Goal: Task Accomplishment & Management: Manage account settings

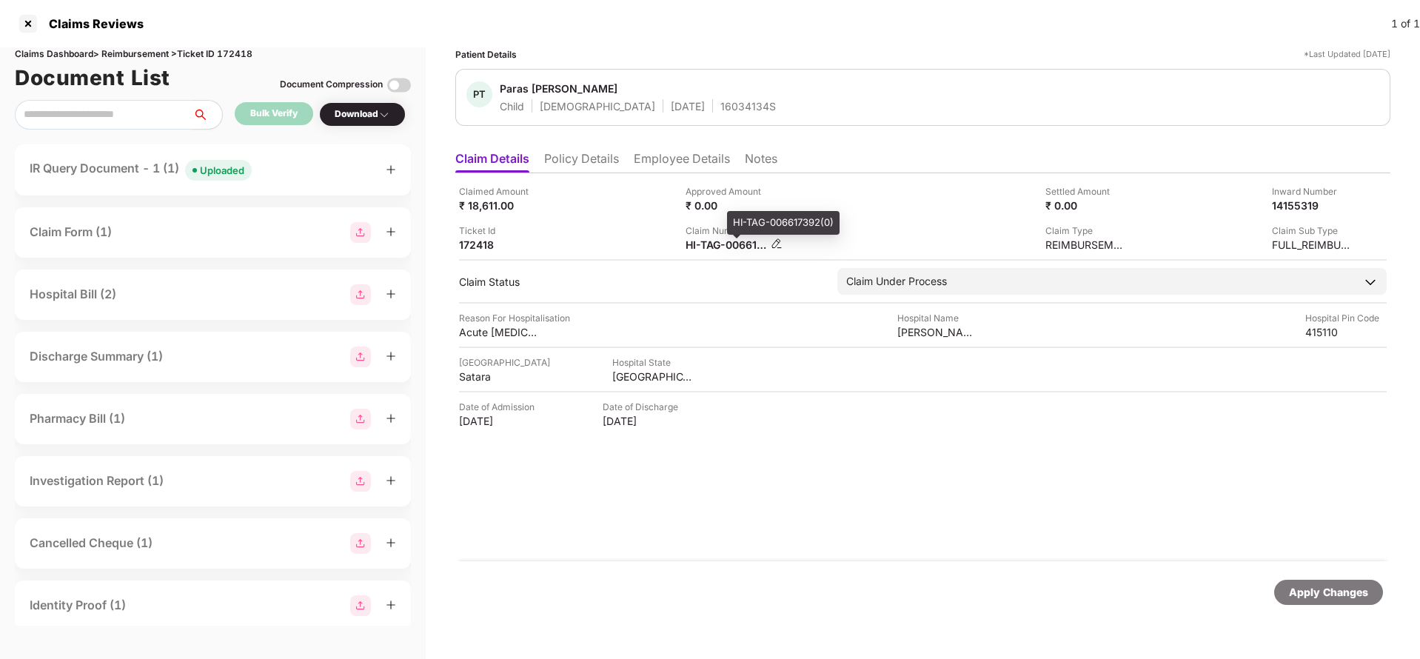
click at [712, 250] on div "HI-TAG-006617392(0)" at bounding box center [726, 245] width 81 height 14
copy div
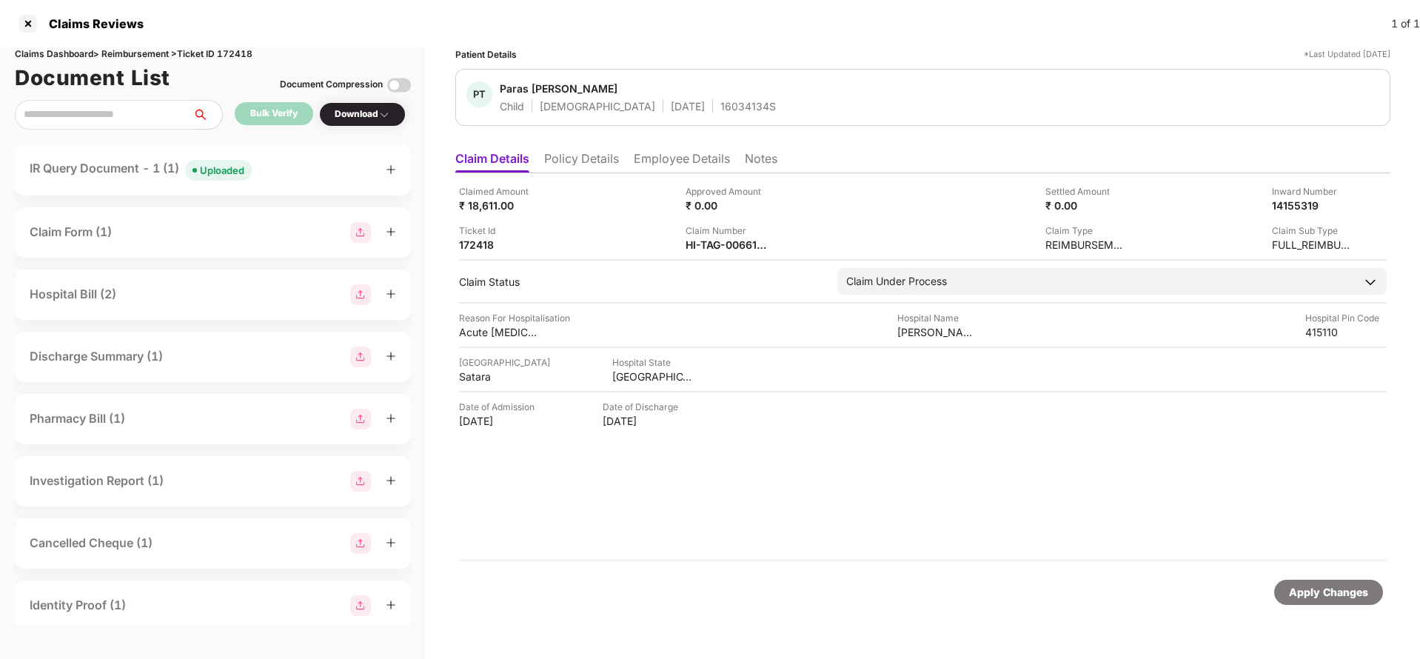
click at [228, 169] on div "Uploaded" at bounding box center [222, 170] width 44 height 15
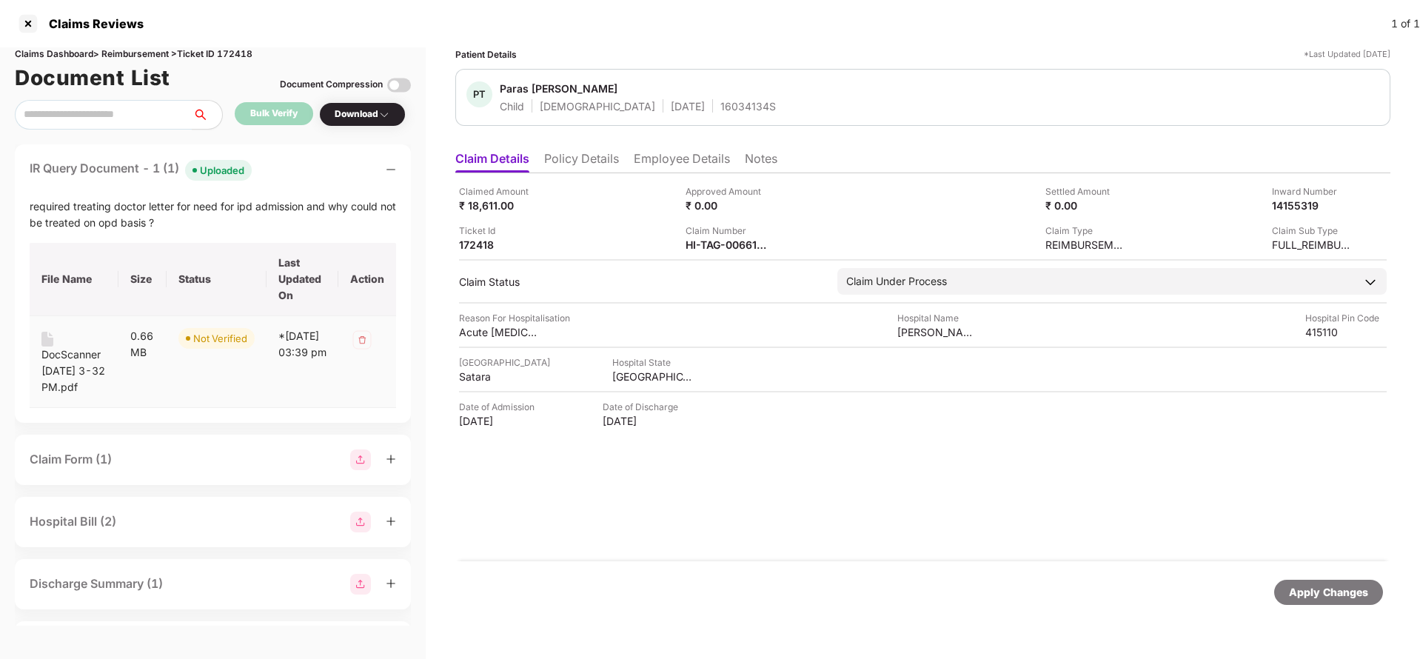
click at [45, 387] on div "DocScanner Sep 22, 2025 3-32 PM.pdf" at bounding box center [73, 371] width 65 height 49
click at [706, 250] on div "HI-TAG-006617392(0)" at bounding box center [726, 245] width 81 height 14
copy div
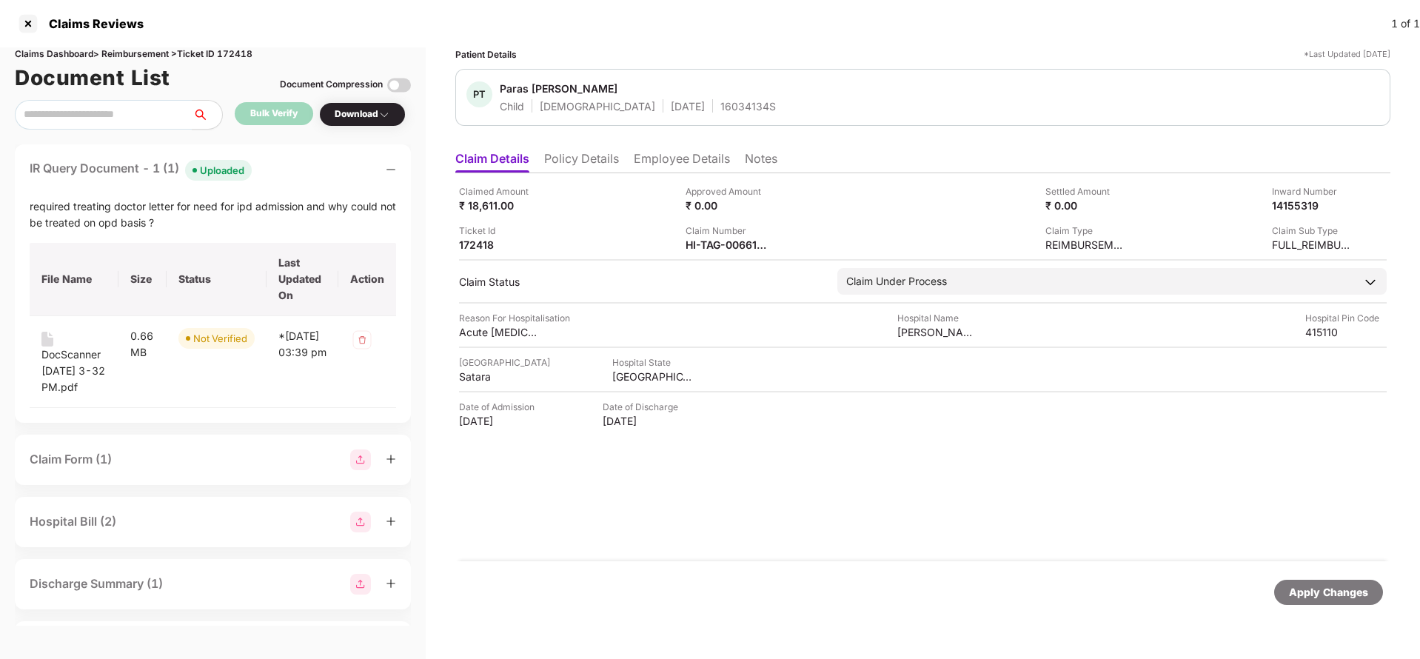
click at [721, 104] on div "16034134S" at bounding box center [749, 106] width 56 height 14
copy div "16034134S"
click at [707, 250] on div "HI-TAG-006617392(0)" at bounding box center [726, 245] width 81 height 14
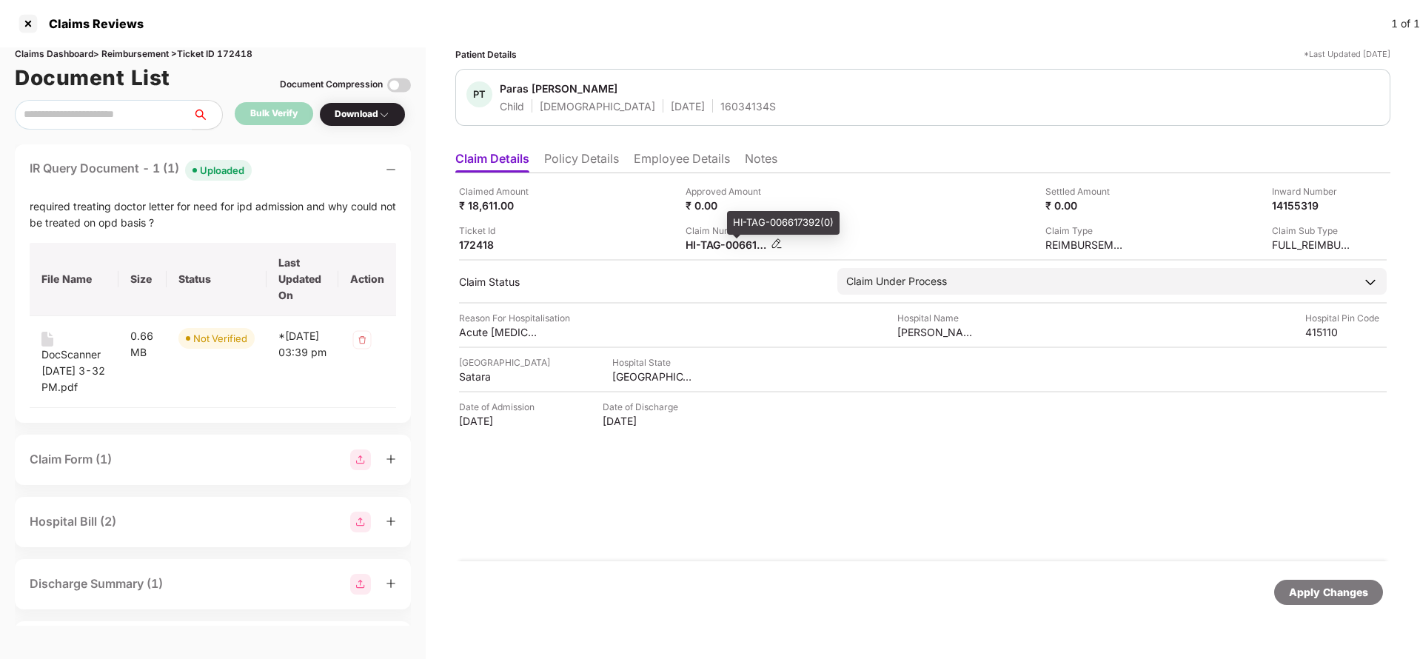
click at [707, 250] on div "HI-TAG-006617392(0)" at bounding box center [726, 245] width 81 height 14
copy div
click at [721, 106] on div "16034134S" at bounding box center [749, 106] width 56 height 14
copy div "16034134S"
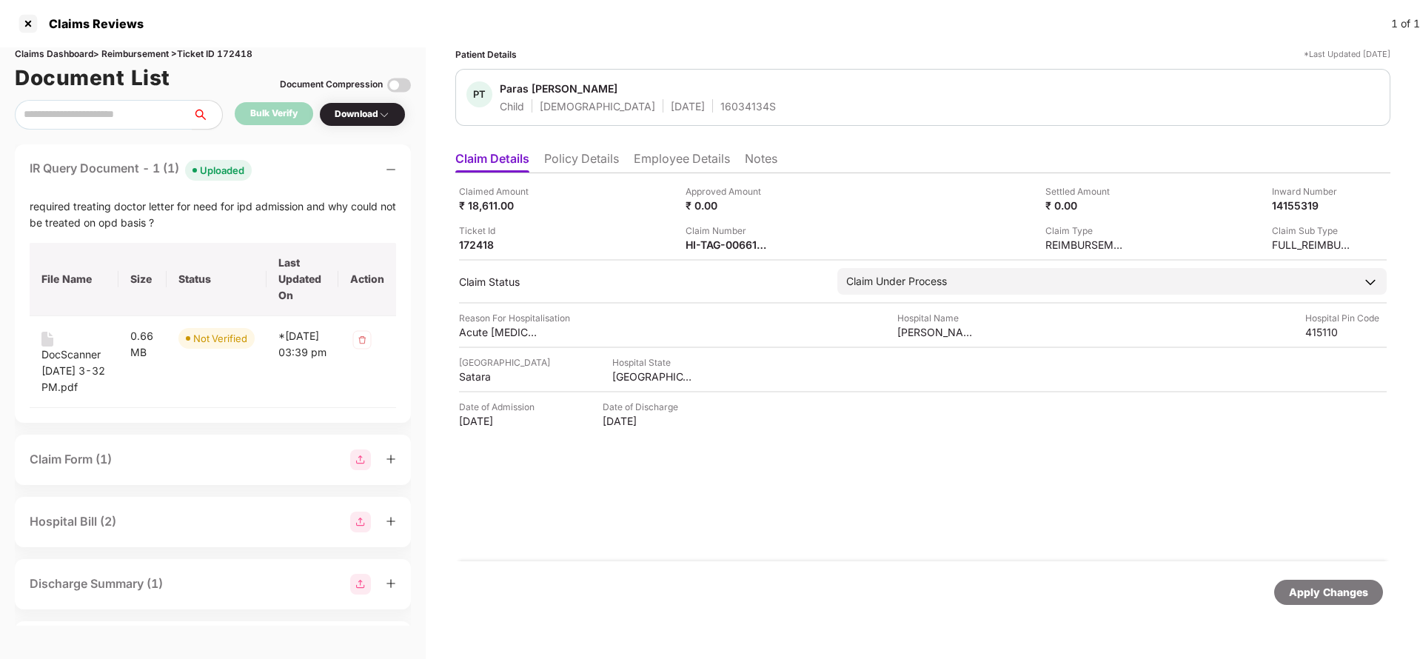
click at [721, 509] on div "Claimed Amount ₹ 18,611.00 Approved Amount ₹ 0.00 Settled Amount ₹ 0.00 Inward …" at bounding box center [922, 367] width 935 height 388
click at [1337, 592] on div "Apply Changes" at bounding box center [1328, 592] width 79 height 16
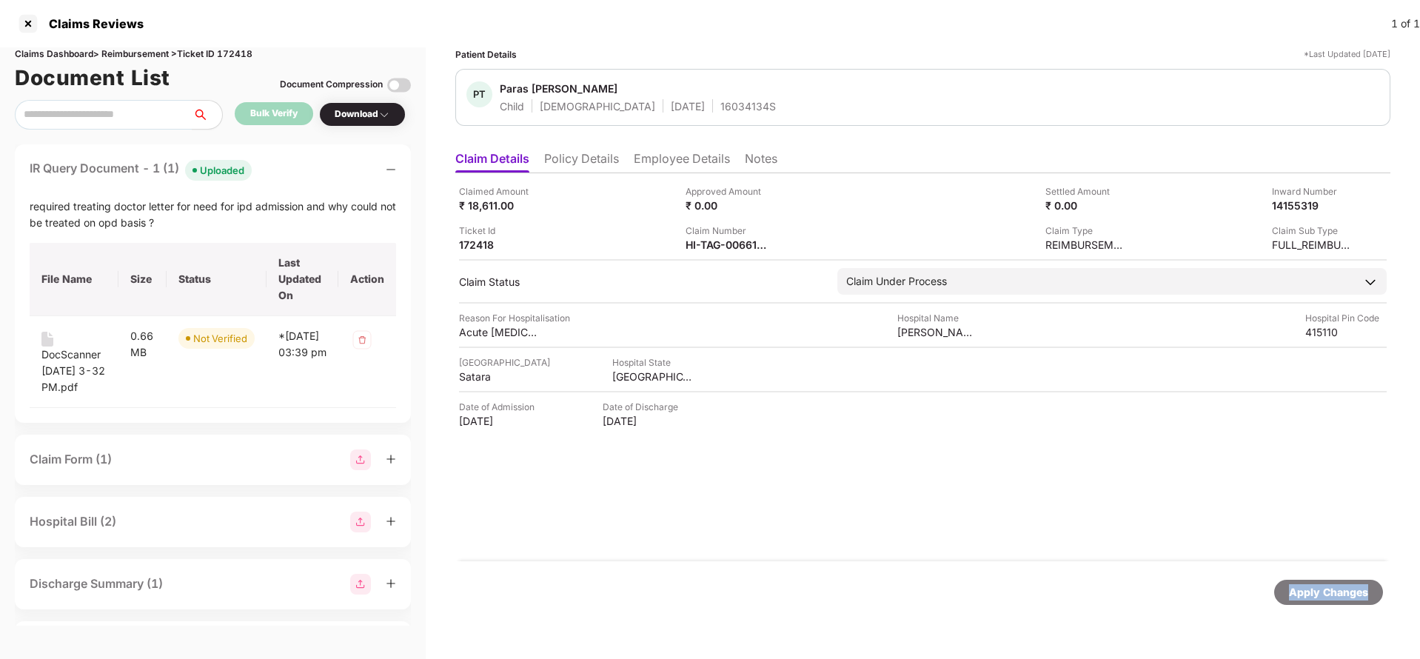
click at [1337, 592] on div "Apply Changes" at bounding box center [1328, 592] width 79 height 16
drag, startPoint x: 1337, startPoint y: 592, endPoint x: 1329, endPoint y: 590, distance: 7.6
click at [1335, 592] on div "Apply Changes" at bounding box center [1328, 592] width 79 height 16
click at [244, 56] on div "Claims Dashboard > Reimbursement > Ticket ID 172418" at bounding box center [213, 54] width 396 height 14
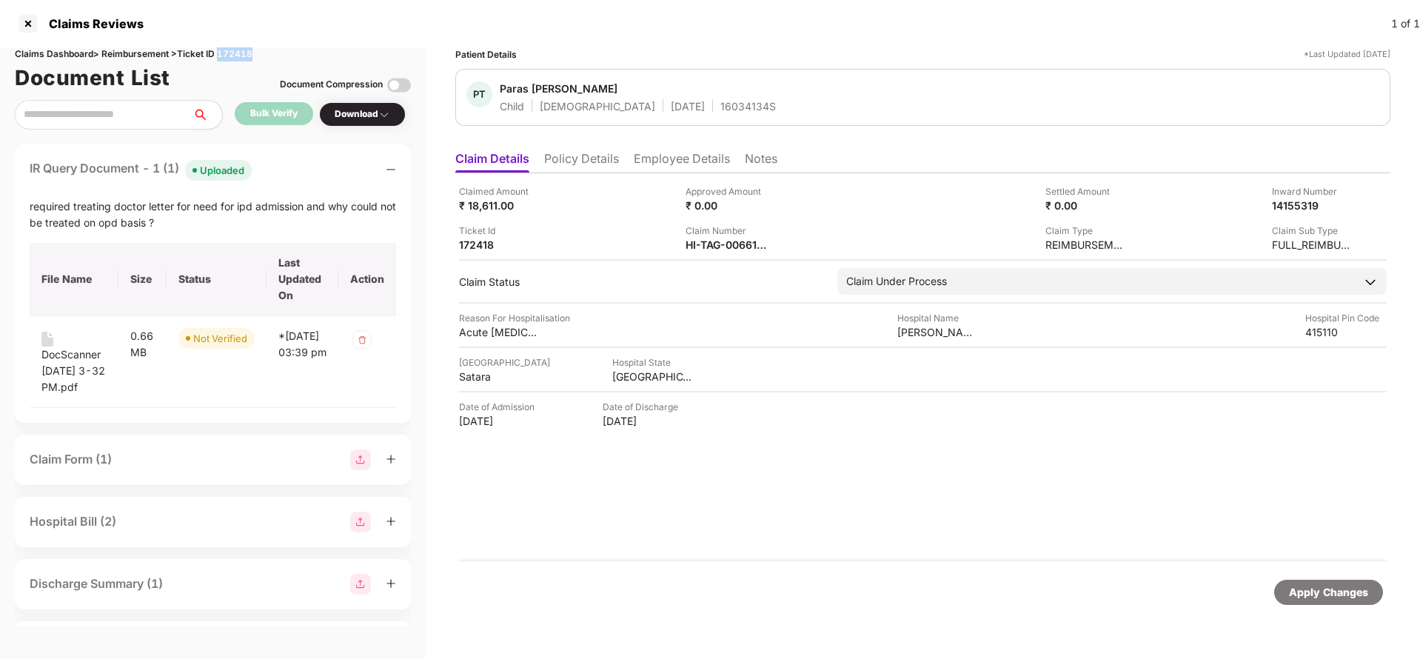
click at [244, 56] on div "Claims Dashboard > Reimbursement > Ticket ID 172418" at bounding box center [213, 54] width 396 height 14
copy div "172418"
click at [1355, 609] on div "Apply Changes" at bounding box center [922, 592] width 935 height 62
click at [1339, 581] on div "Apply Changes" at bounding box center [1329, 592] width 109 height 25
click at [1346, 584] on div "Apply Changes" at bounding box center [1328, 592] width 79 height 16
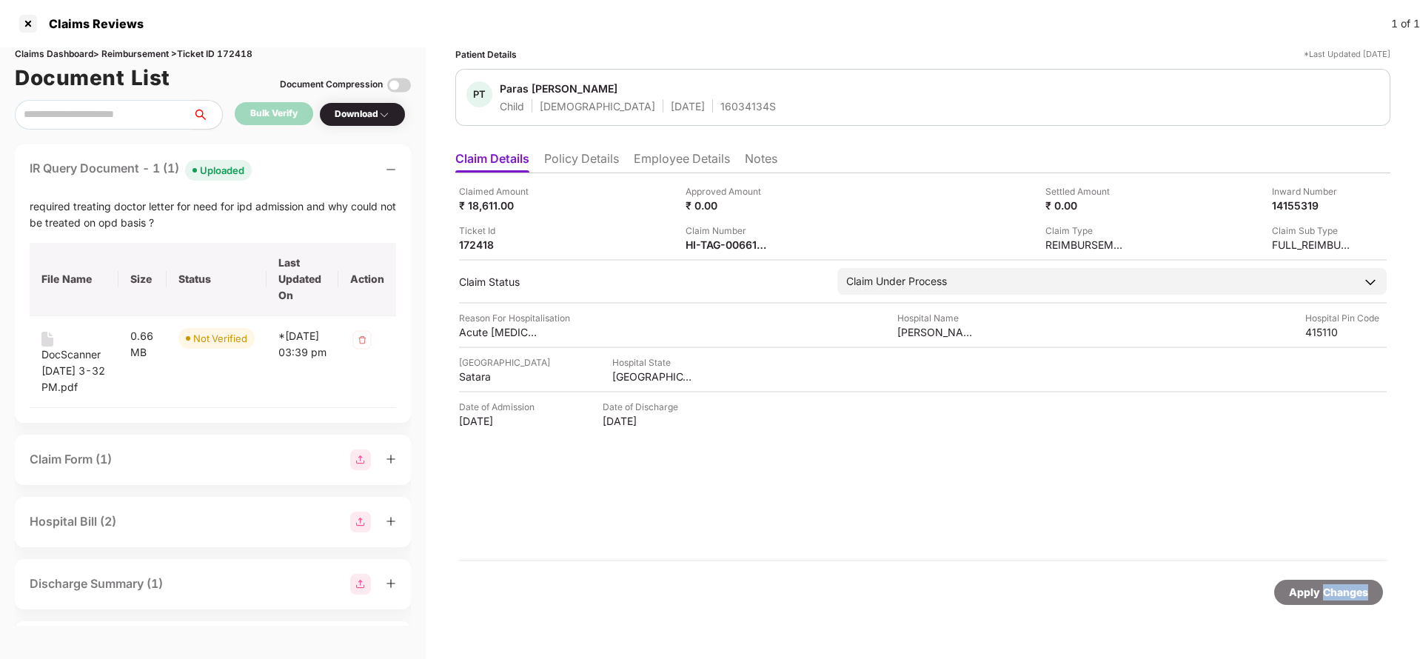
click at [1346, 584] on div "Apply Changes" at bounding box center [1328, 592] width 79 height 16
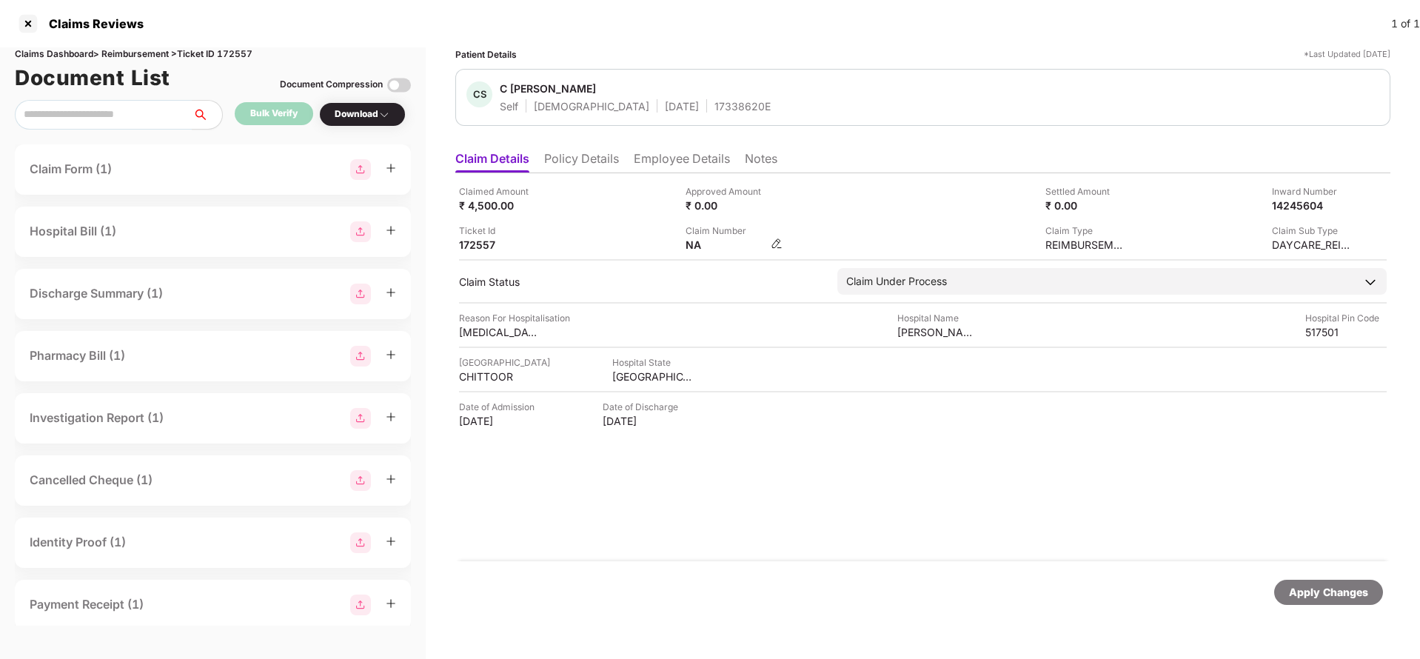
click at [778, 244] on img at bounding box center [777, 244] width 12 height 12
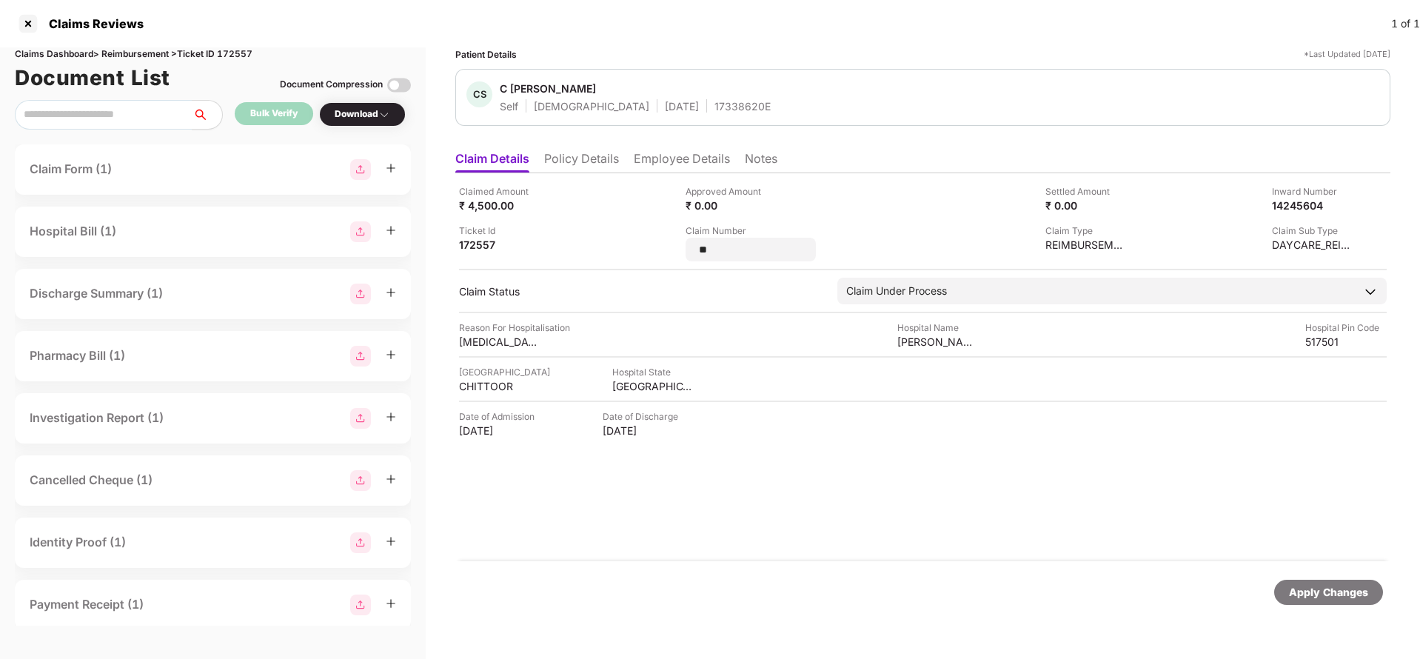
type input "*"
type input "**********"
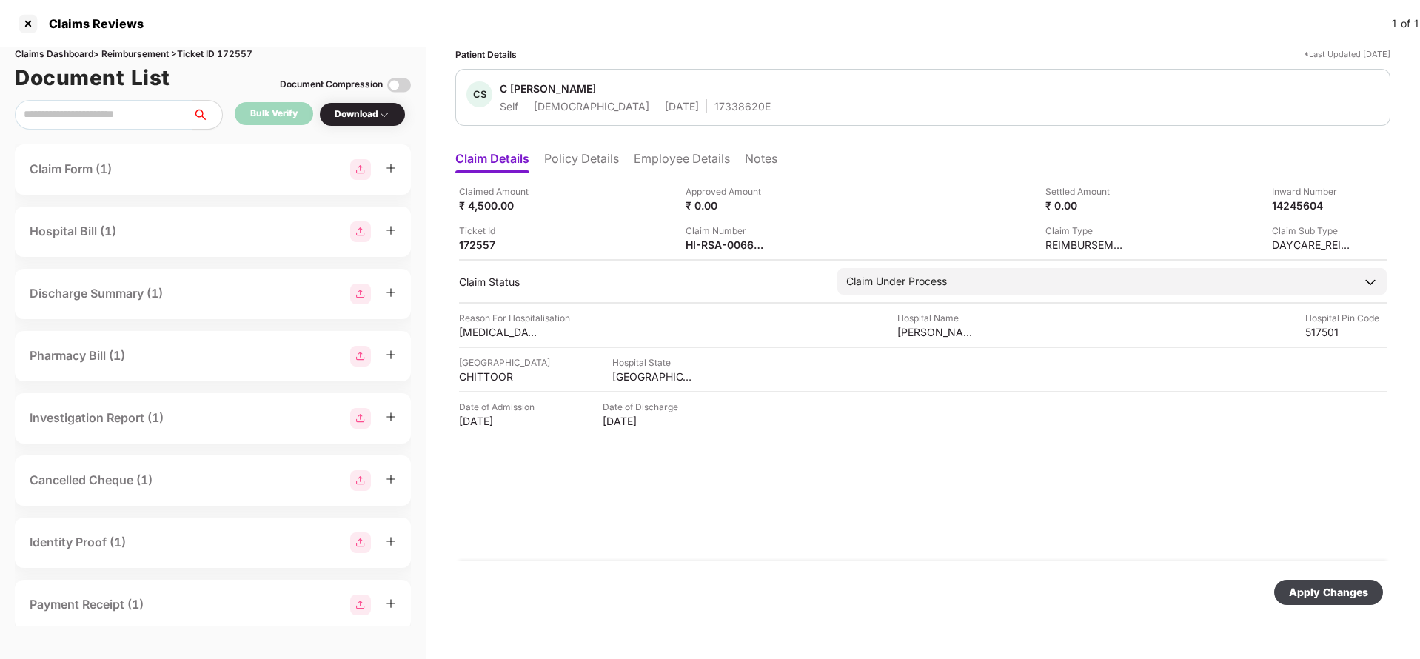
click at [1314, 588] on div "Apply Changes" at bounding box center [1328, 592] width 79 height 16
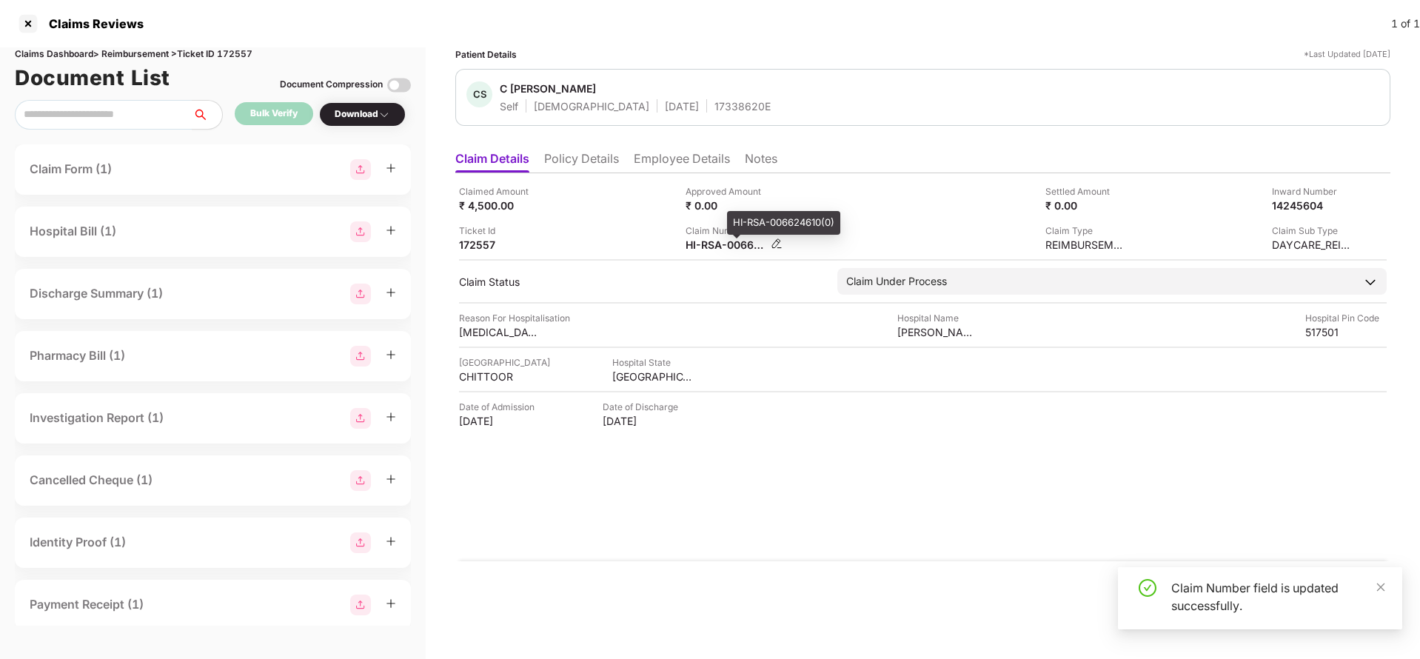
click at [730, 245] on div "HI-RSA-006624610(0)" at bounding box center [726, 245] width 81 height 14
copy div
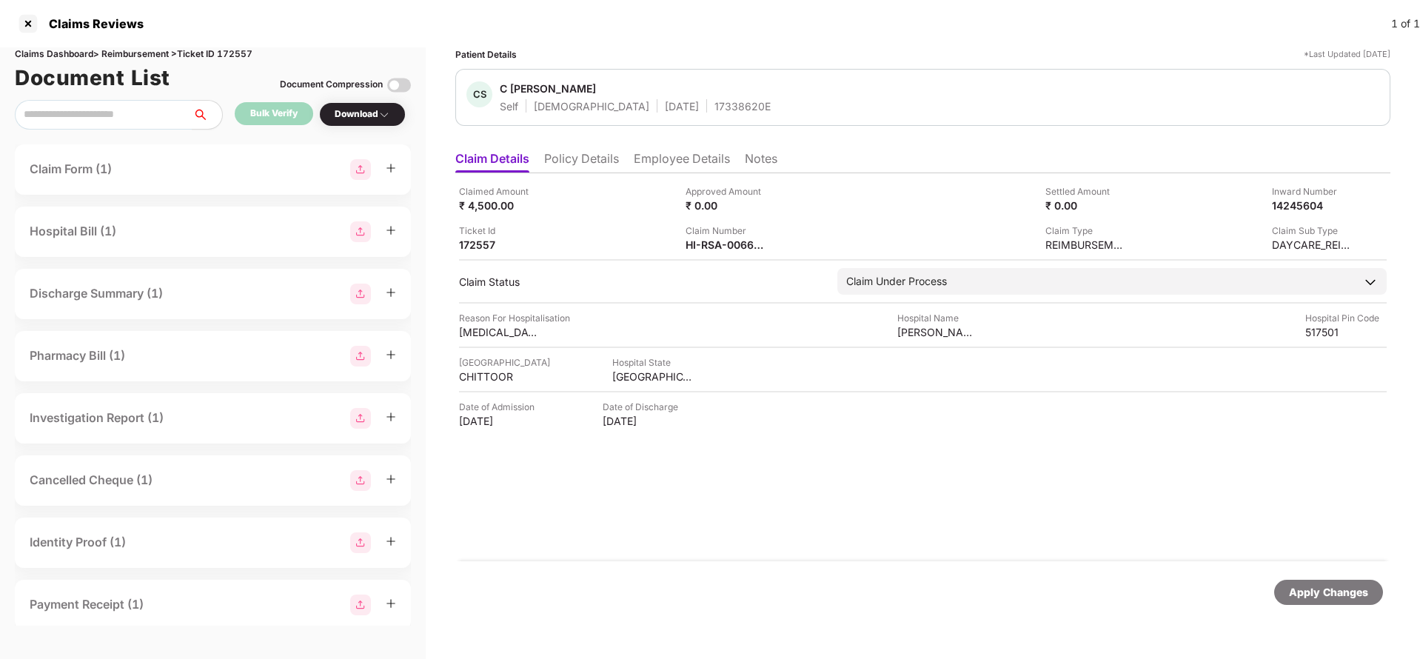
copy div
click at [715, 102] on div "17338620E" at bounding box center [743, 106] width 56 height 14
copy div "17338620E"
click at [1297, 201] on div "14245604" at bounding box center [1297, 205] width 81 height 14
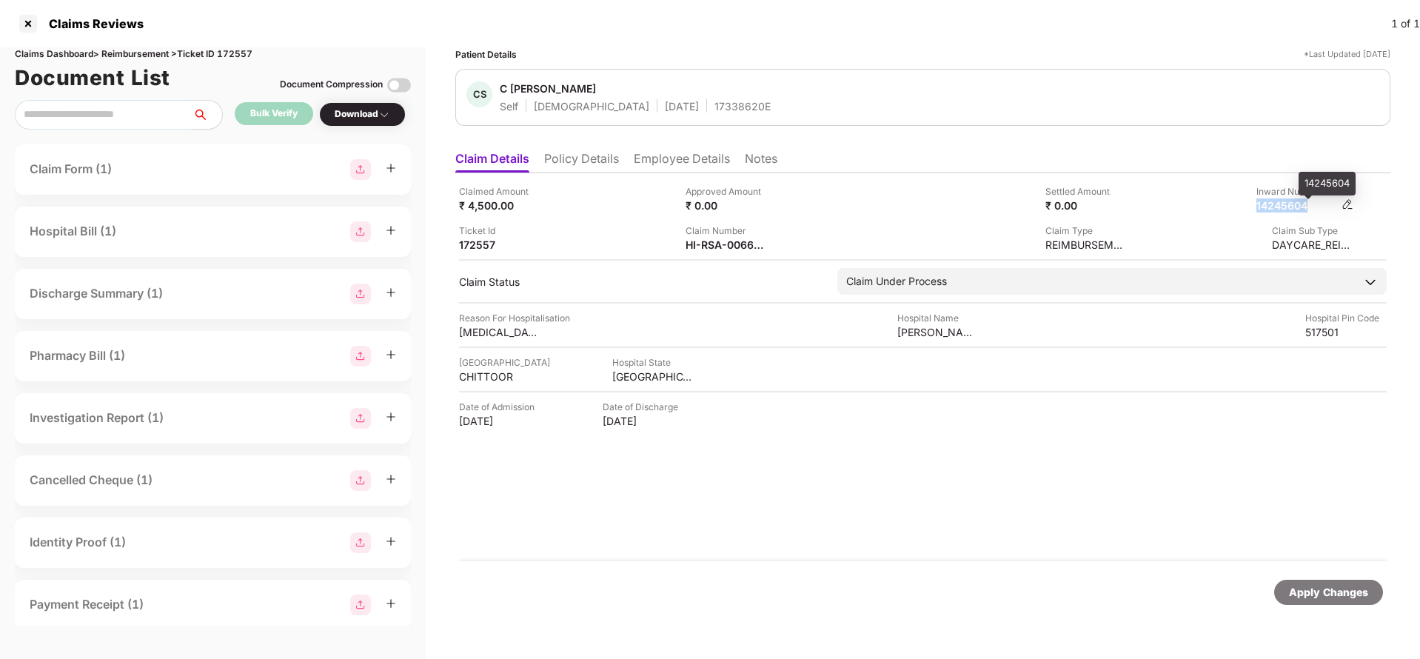
click at [1297, 201] on div "14245604" at bounding box center [1297, 205] width 81 height 14
copy div "14245604"
click at [737, 252] on div "Claimed Amount ₹ 4,500.00 Approved Amount ₹ 0.00 Settled Amount ₹ 0.00 Inward N…" at bounding box center [922, 367] width 935 height 388
click at [738, 247] on div "HI-RSA-006624610(0)" at bounding box center [726, 245] width 81 height 14
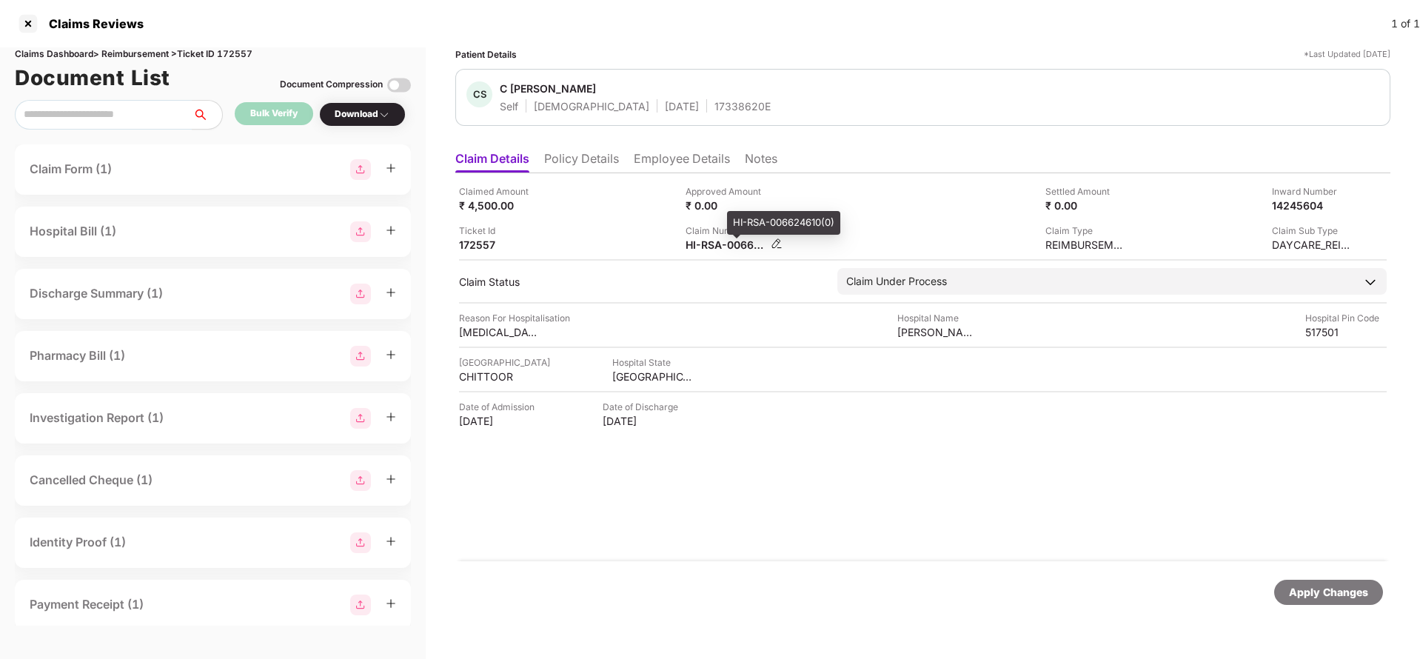
click at [738, 247] on div "HI-RSA-006624610(0)" at bounding box center [726, 245] width 81 height 14
copy div
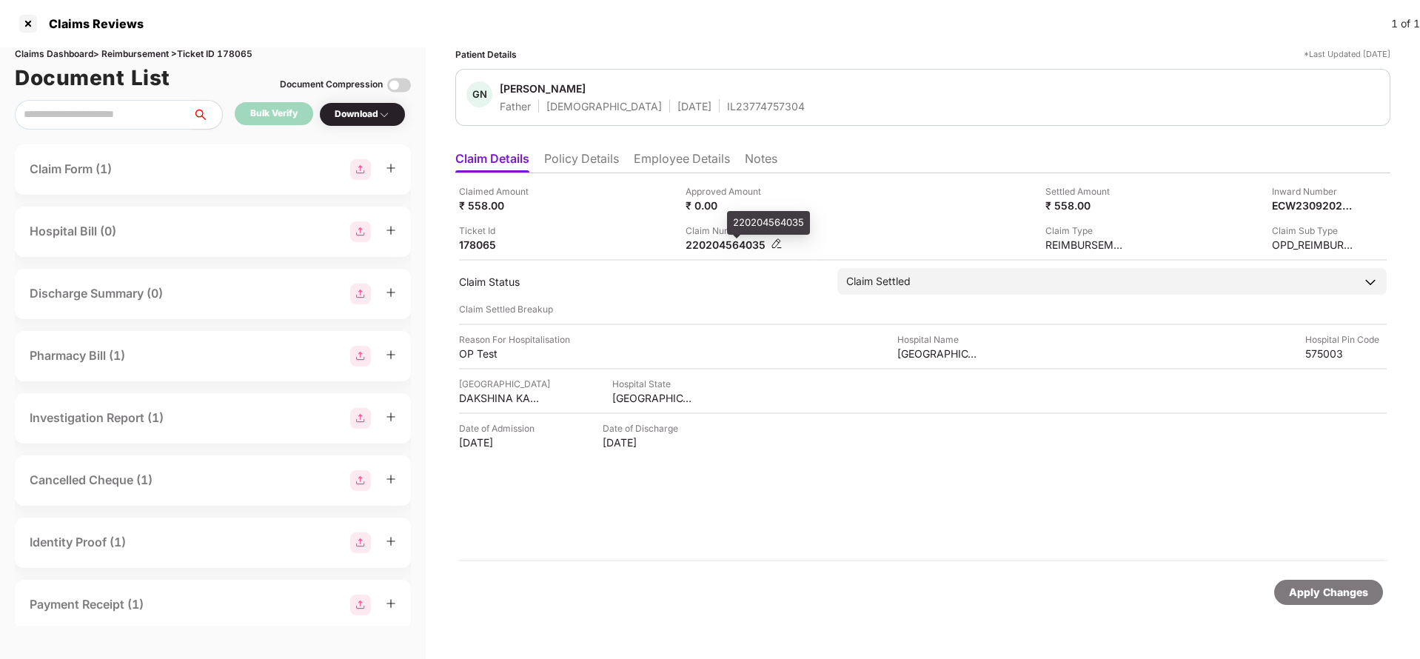
click at [739, 247] on div "220204564035" at bounding box center [726, 245] width 81 height 14
copy div "220204564035"
click at [1309, 604] on div "Apply Changes" at bounding box center [1329, 592] width 109 height 25
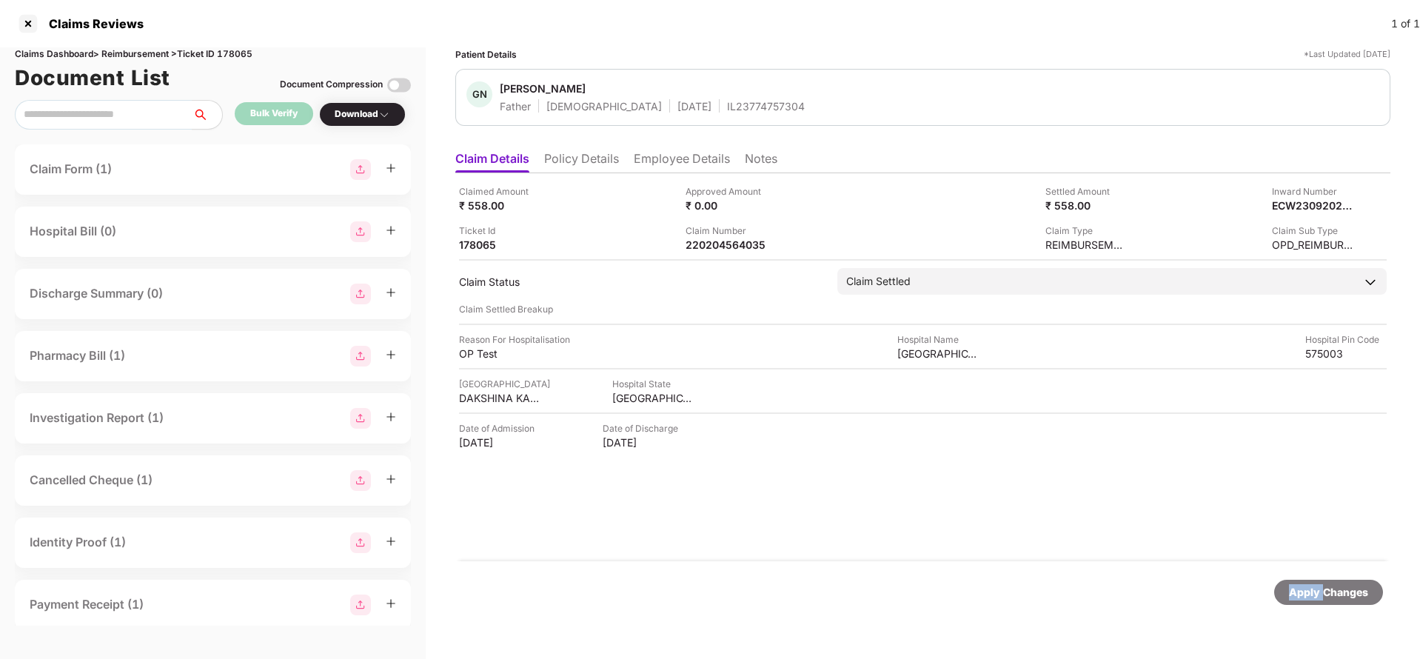
click at [1309, 604] on div "Apply Changes" at bounding box center [1329, 592] width 109 height 25
click at [231, 57] on div "Claims Dashboard > Reimbursement > Ticket ID 178065" at bounding box center [213, 54] width 396 height 14
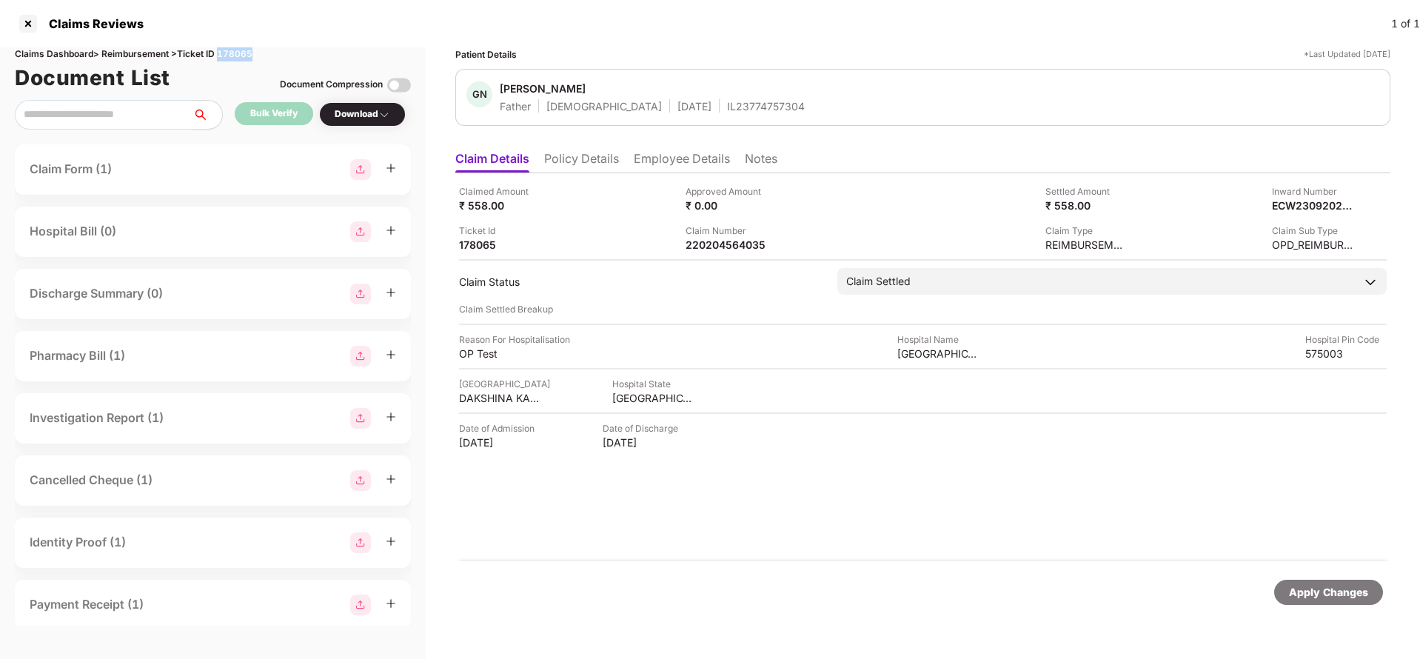
copy div "178065"
click at [1329, 597] on div "Apply Changes" at bounding box center [1328, 592] width 79 height 16
click at [727, 244] on div "220204566064" at bounding box center [726, 245] width 81 height 14
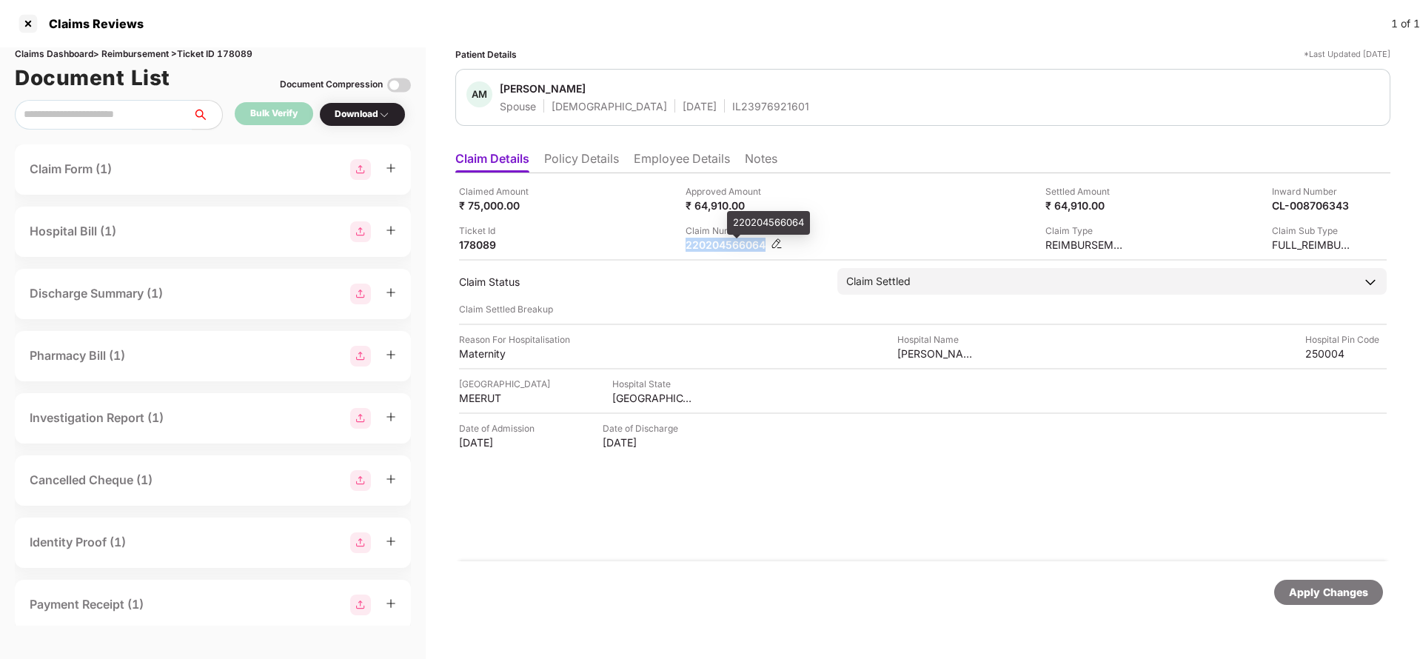
click at [727, 244] on div "220204566064" at bounding box center [726, 245] width 81 height 14
copy div "220204566064"
click at [1315, 588] on div "Apply Changes" at bounding box center [1328, 592] width 79 height 16
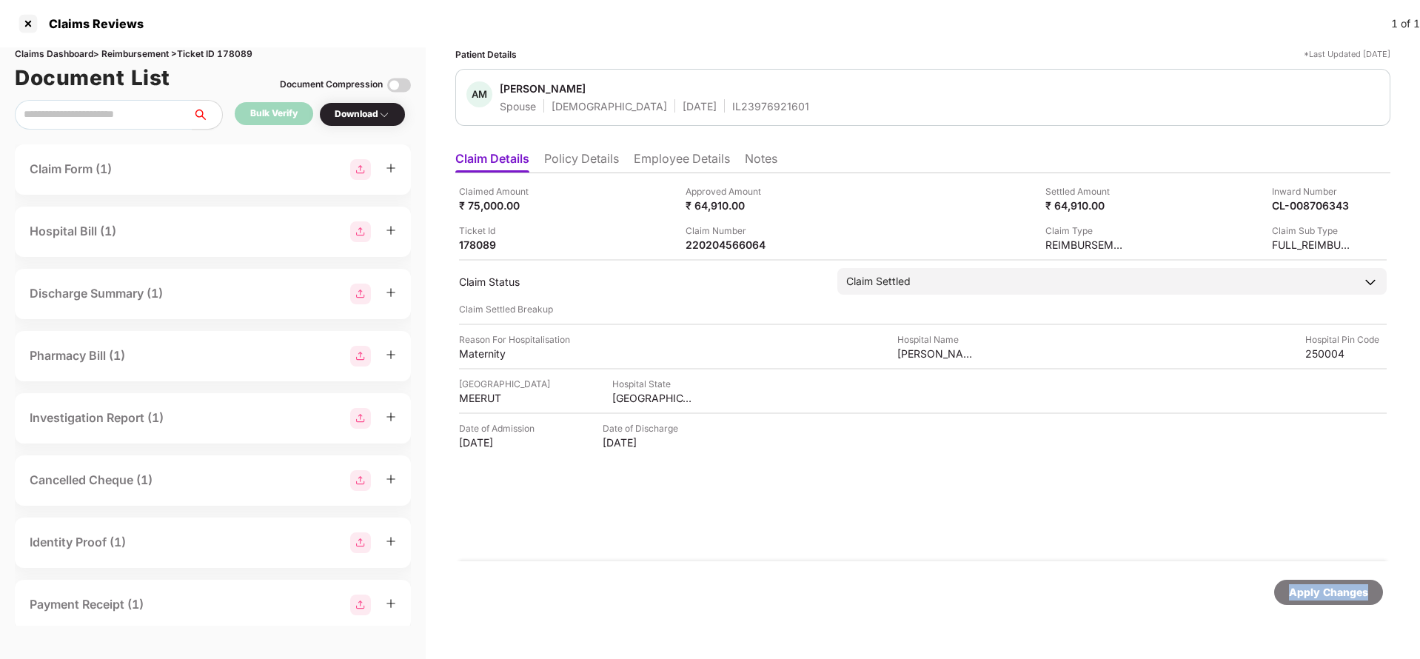
click at [1315, 588] on div "Apply Changes" at bounding box center [1328, 592] width 79 height 16
click at [236, 50] on div "Claims Dashboard > Reimbursement > Ticket ID 178089" at bounding box center [213, 54] width 396 height 14
copy div "178089"
click at [1303, 595] on div "Apply Changes" at bounding box center [1328, 592] width 79 height 16
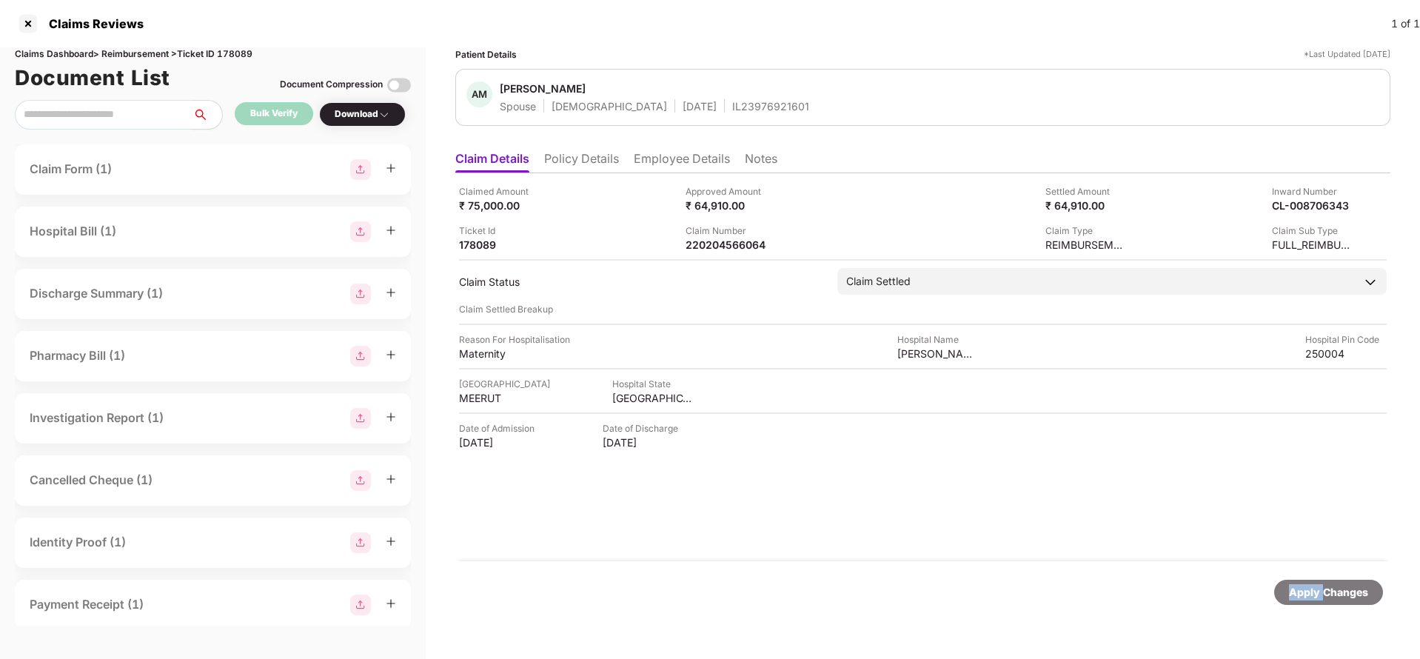
click at [1303, 595] on div "Apply Changes" at bounding box center [1328, 592] width 79 height 16
click at [718, 246] on div "220204566480" at bounding box center [726, 245] width 81 height 14
copy div "220204566480"
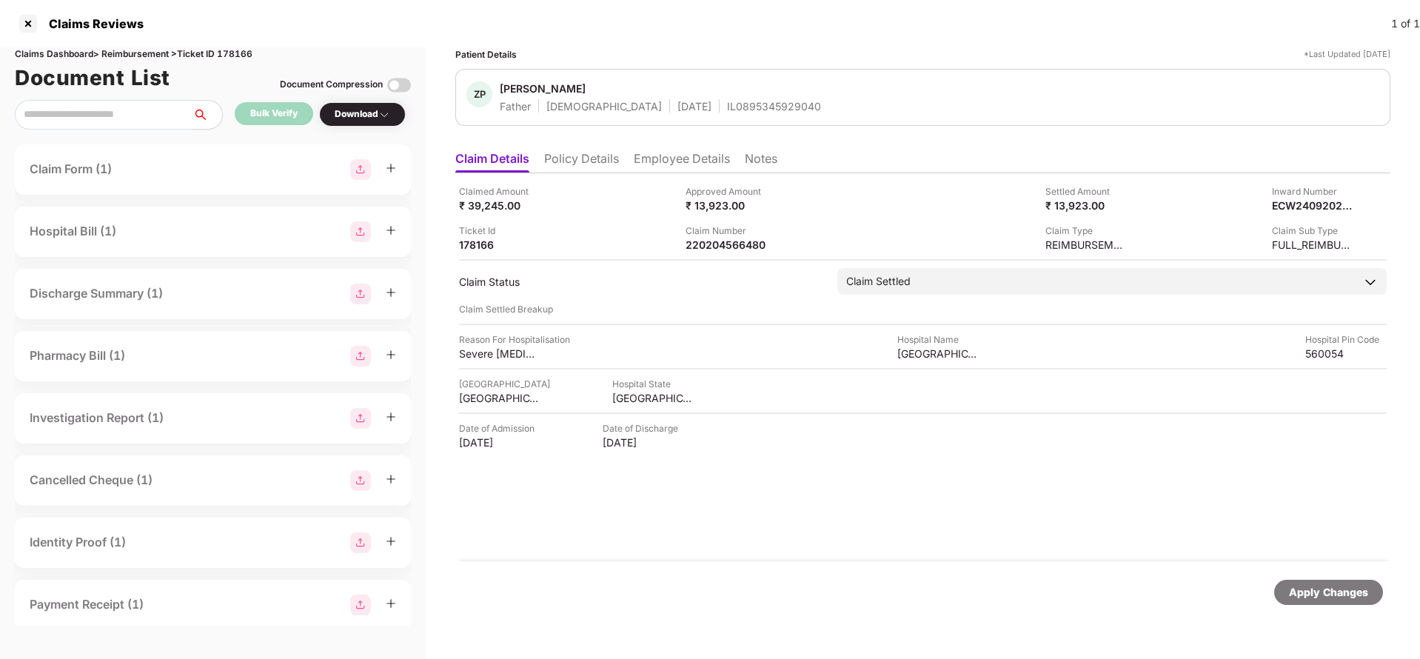
click at [1346, 595] on div "Apply Changes" at bounding box center [1328, 592] width 79 height 16
click at [249, 54] on div "Claims Dashboard > Reimbursement > Ticket ID 178166" at bounding box center [213, 54] width 396 height 14
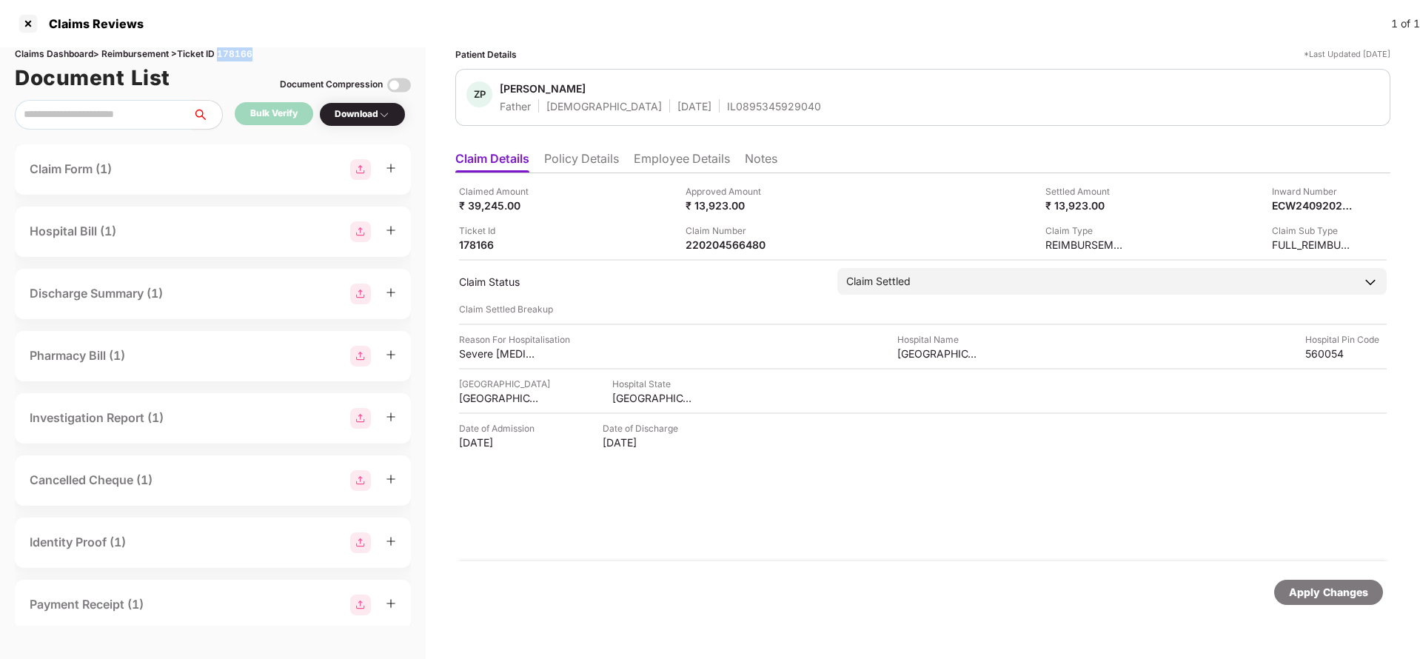
click at [249, 54] on div "Claims Dashboard > Reimbursement > Ticket ID 178166" at bounding box center [213, 54] width 396 height 14
copy div "178166"
click at [1345, 590] on div "Apply Changes" at bounding box center [1328, 592] width 79 height 16
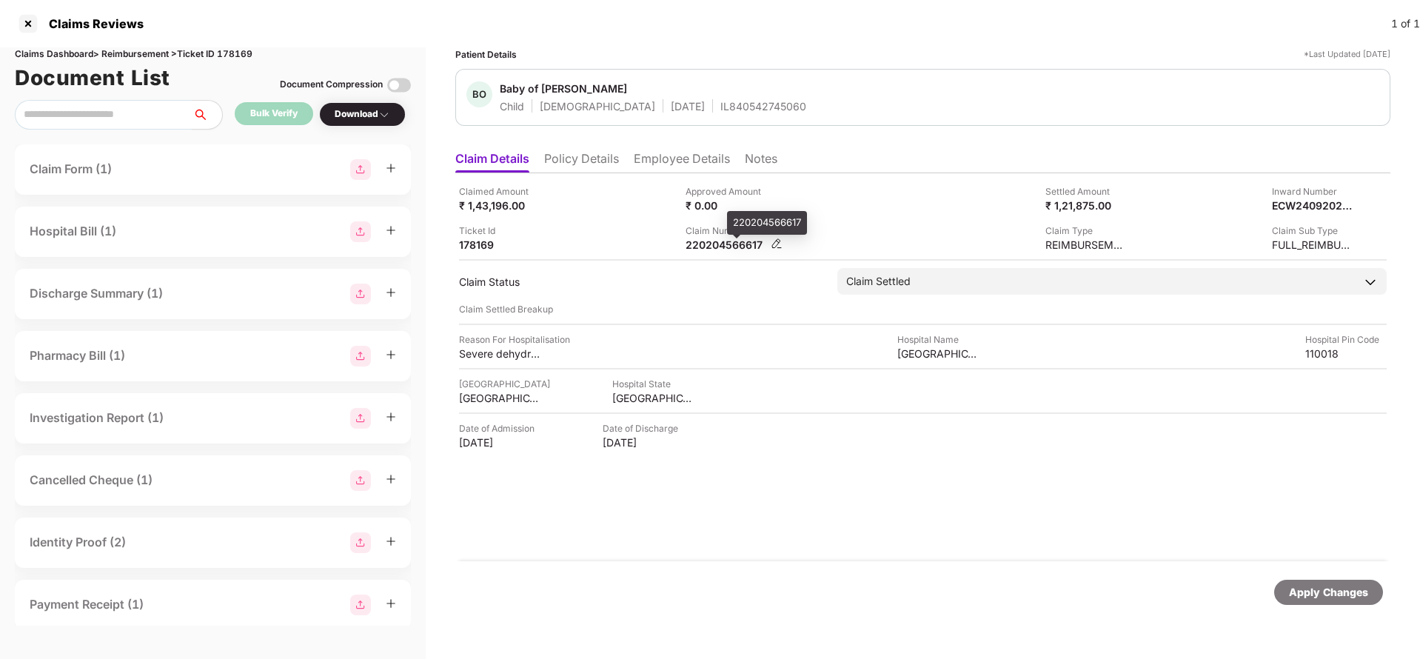
click at [715, 243] on div "220204566617" at bounding box center [726, 245] width 81 height 14
copy div "220204566617"
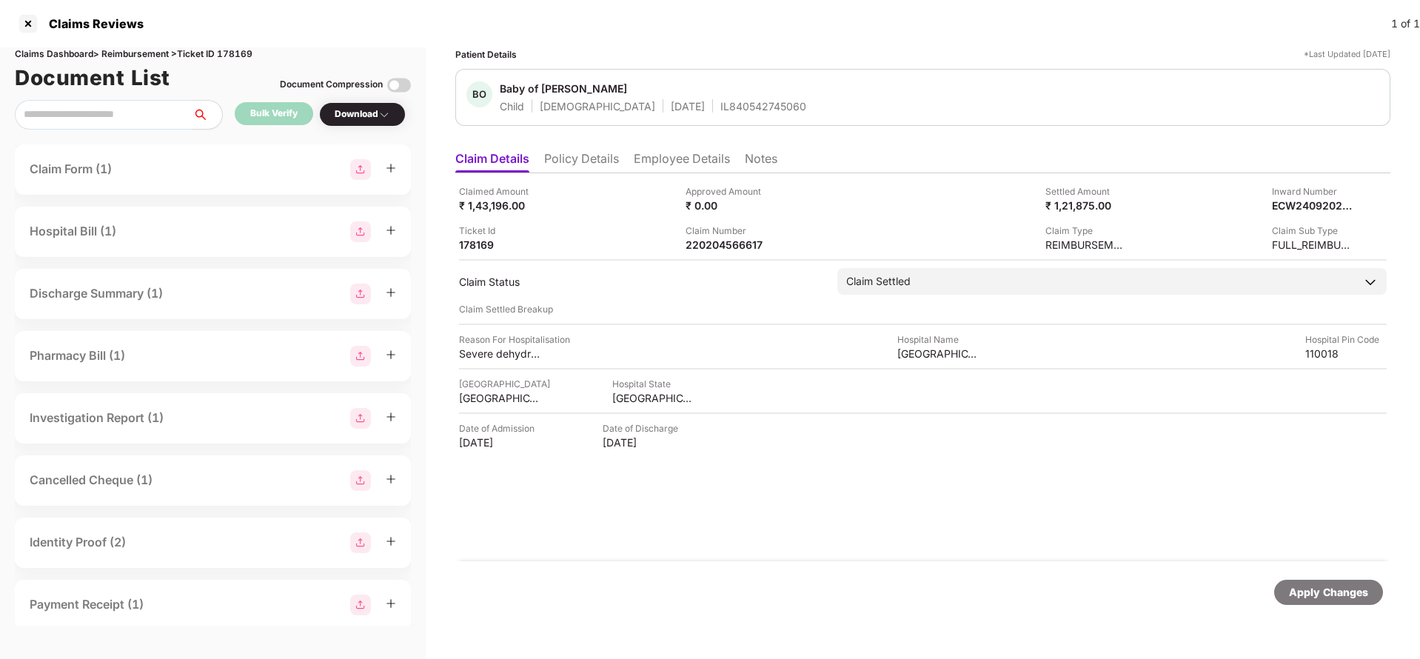
click at [1317, 592] on div "Apply Changes" at bounding box center [1328, 592] width 79 height 16
click at [247, 50] on div "Claims Dashboard > Reimbursement > Ticket ID 178169" at bounding box center [213, 54] width 396 height 14
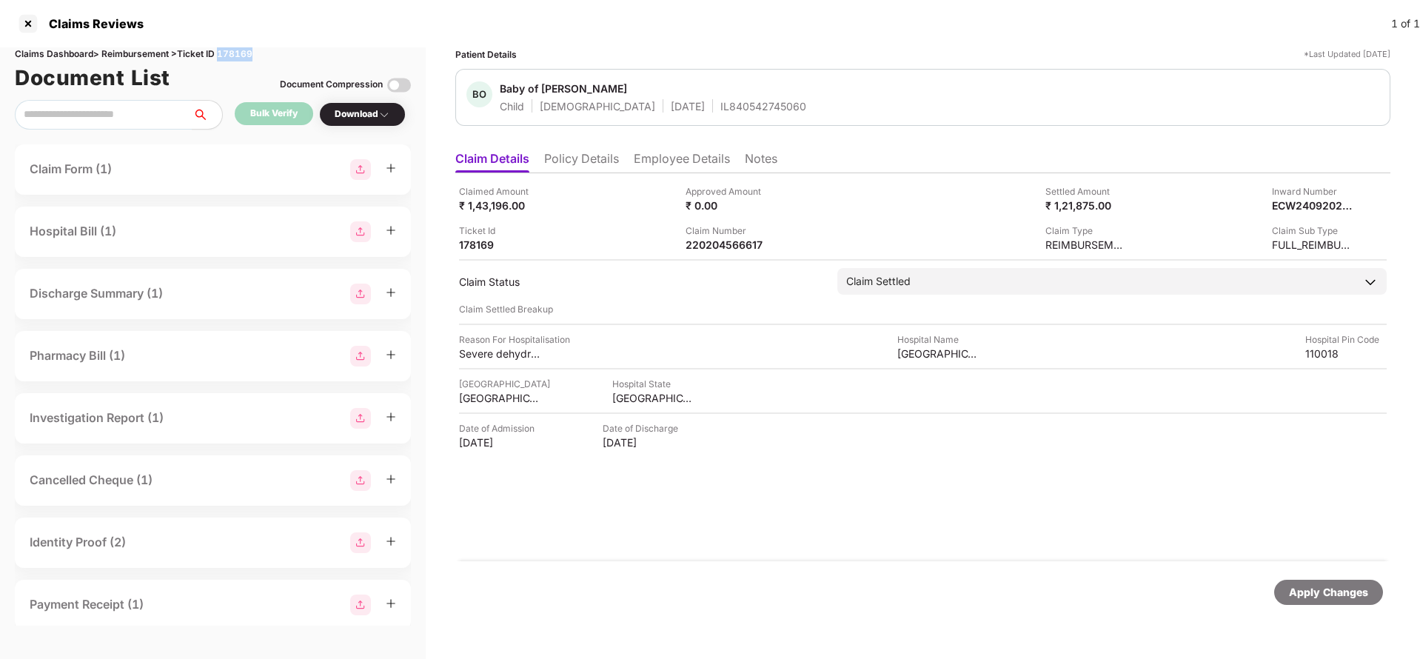
click at [247, 50] on div "Claims Dashboard > Reimbursement > Ticket ID 178169" at bounding box center [213, 54] width 396 height 14
copy div "178169"
click at [1324, 593] on div "Apply Changes" at bounding box center [1328, 592] width 79 height 16
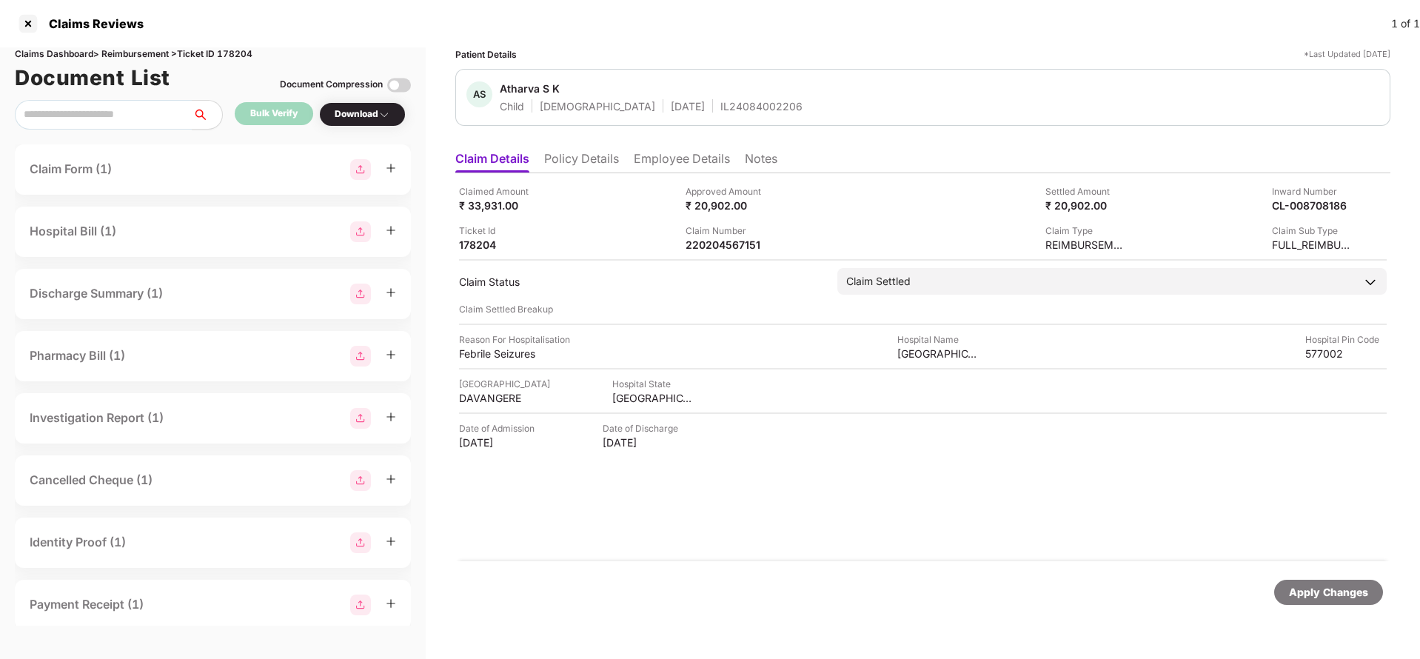
click at [253, 49] on div "Claims Dashboard > Reimbursement > Ticket ID 178204" at bounding box center [213, 54] width 396 height 14
copy div "178204"
click at [1332, 587] on div "Apply Changes" at bounding box center [1328, 592] width 79 height 16
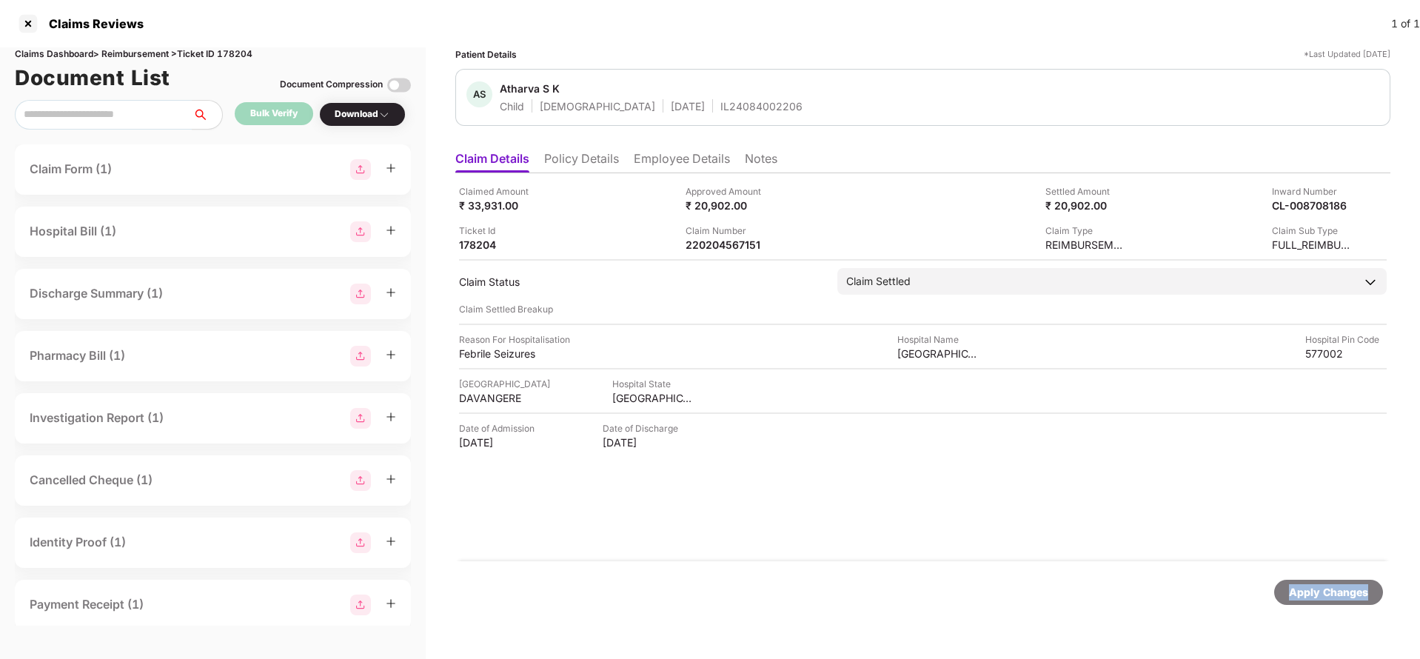
click at [1332, 587] on div "Apply Changes" at bounding box center [1328, 592] width 79 height 16
click at [663, 157] on li "Employee Details" at bounding box center [682, 161] width 96 height 21
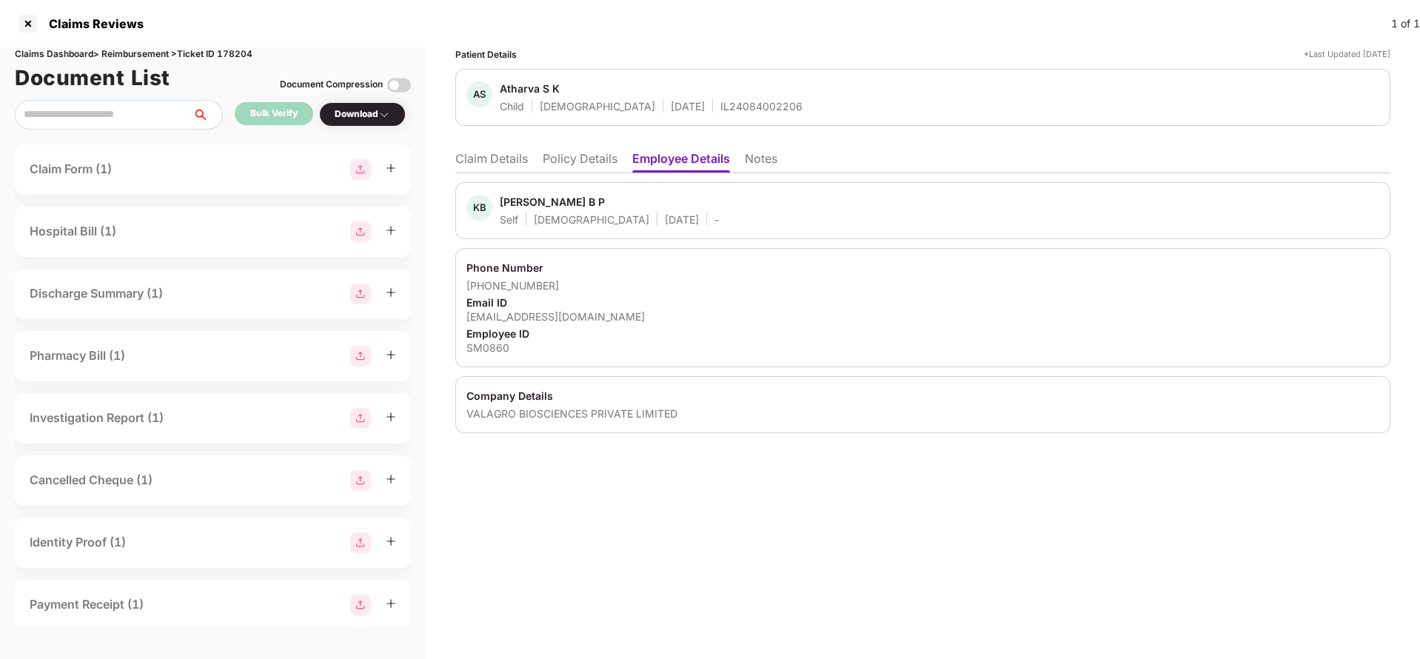
click at [488, 150] on ul "Claim Details Policy Details Employee Details Notes" at bounding box center [922, 159] width 935 height 30
click at [492, 158] on li "Claim Details" at bounding box center [491, 161] width 73 height 21
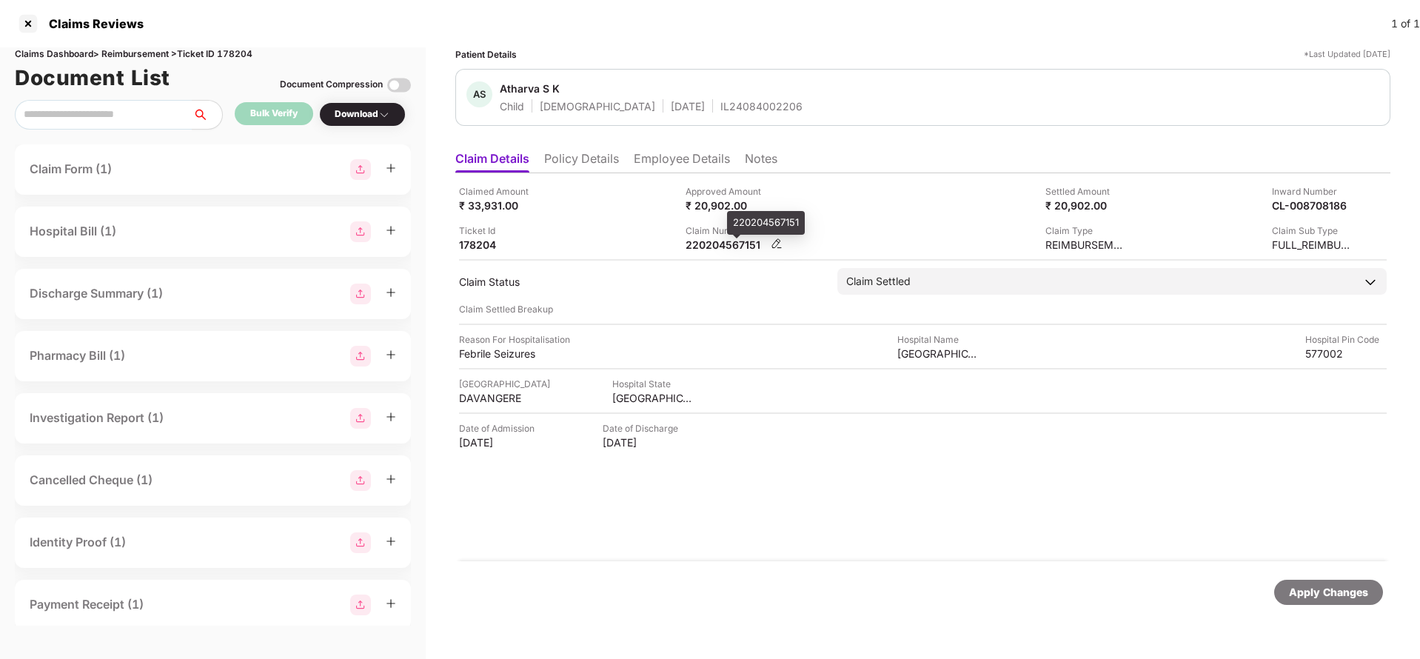
click at [704, 247] on div "220204567151" at bounding box center [726, 245] width 81 height 14
copy div "220204567151"
click at [1313, 594] on div "Apply Changes" at bounding box center [1328, 592] width 79 height 16
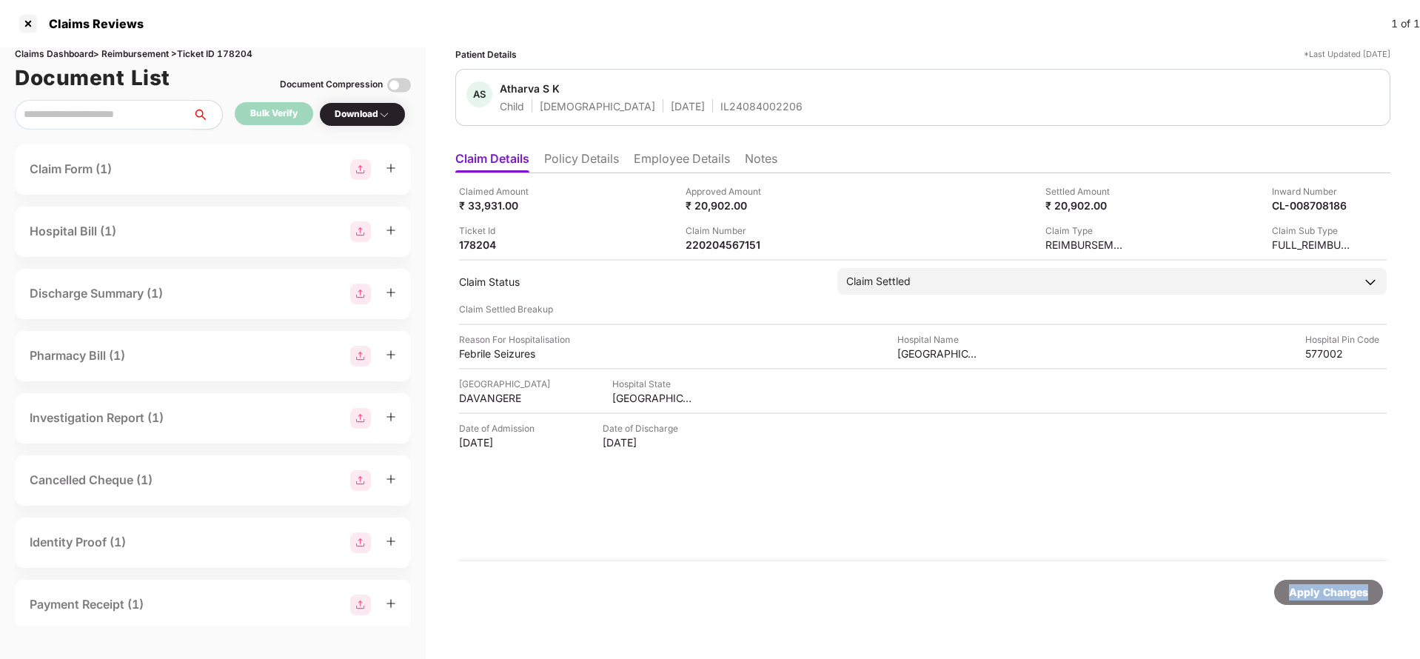
click at [1313, 594] on div "Apply Changes" at bounding box center [1328, 592] width 79 height 16
click at [710, 249] on div "220204566447" at bounding box center [726, 245] width 81 height 14
copy div "220204566447"
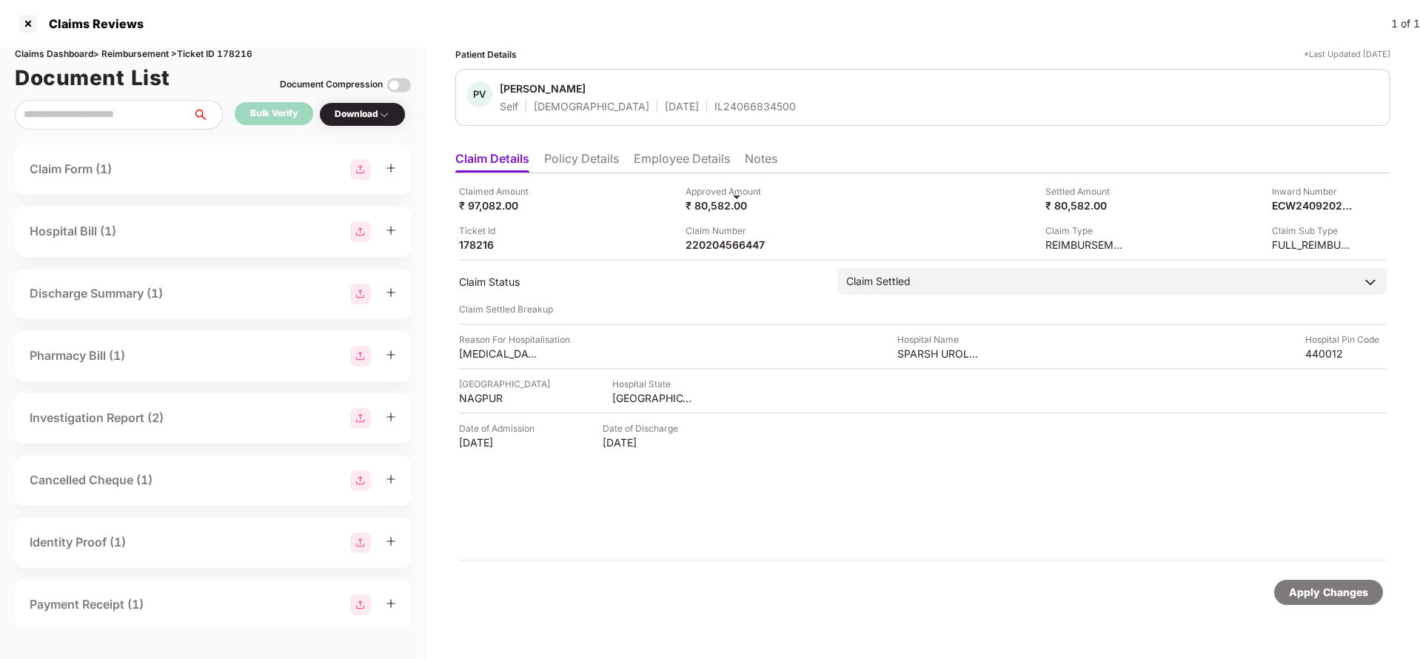
click at [1319, 582] on div "Apply Changes" at bounding box center [1329, 592] width 109 height 25
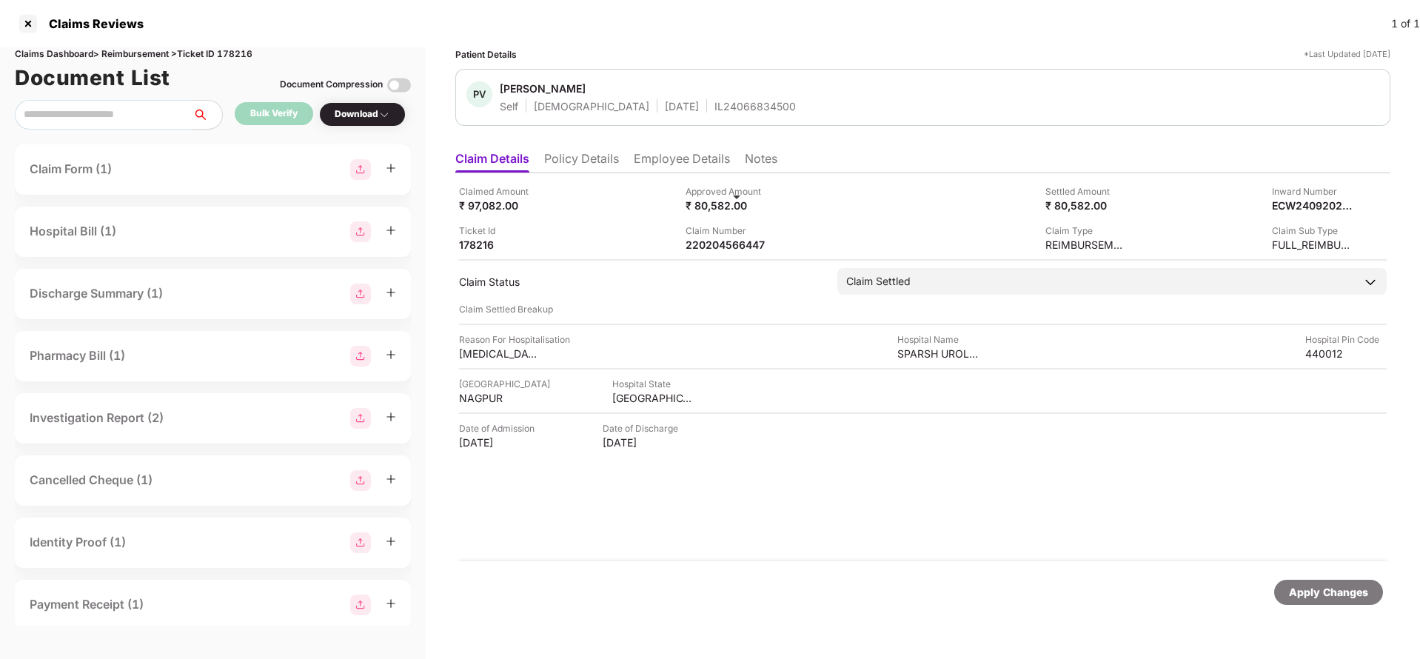
click at [243, 55] on div "Claims Dashboard > Reimbursement > Ticket ID 178216" at bounding box center [213, 54] width 396 height 14
copy div "178216"
click at [1340, 588] on div "Apply Changes" at bounding box center [1328, 592] width 79 height 16
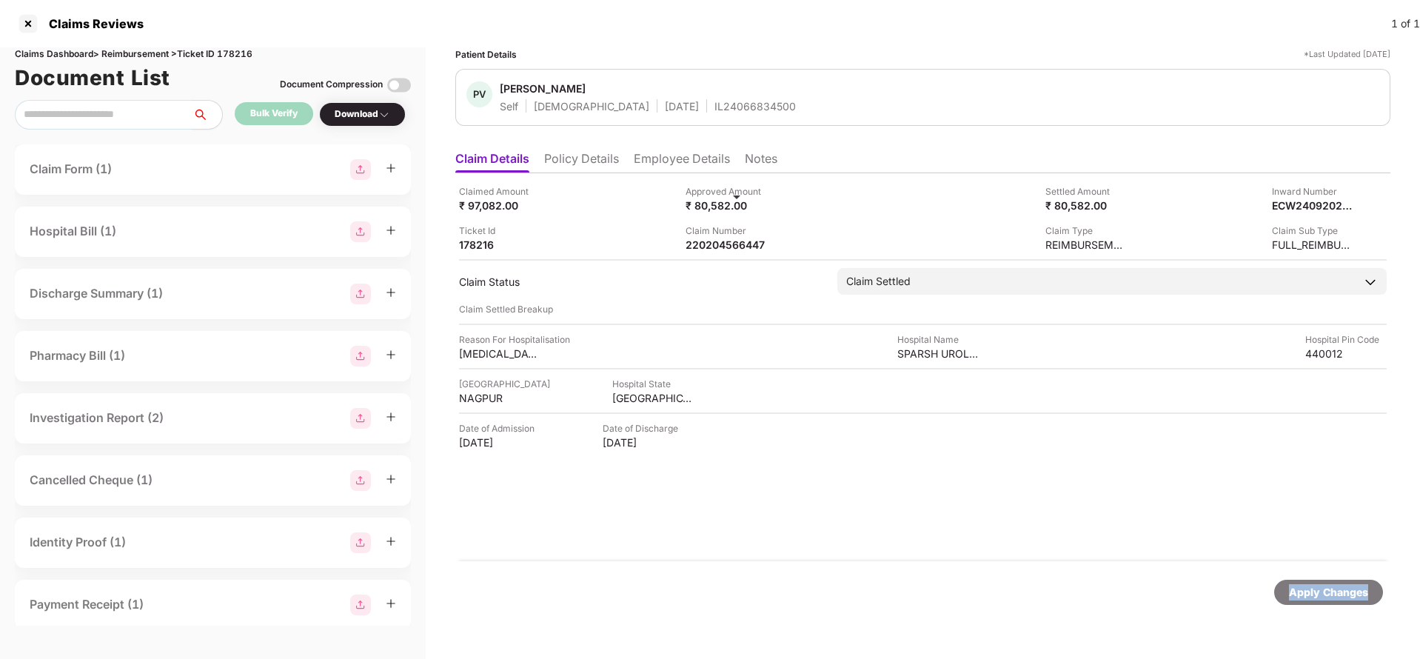
click at [1340, 588] on div "Apply Changes" at bounding box center [1328, 592] width 79 height 16
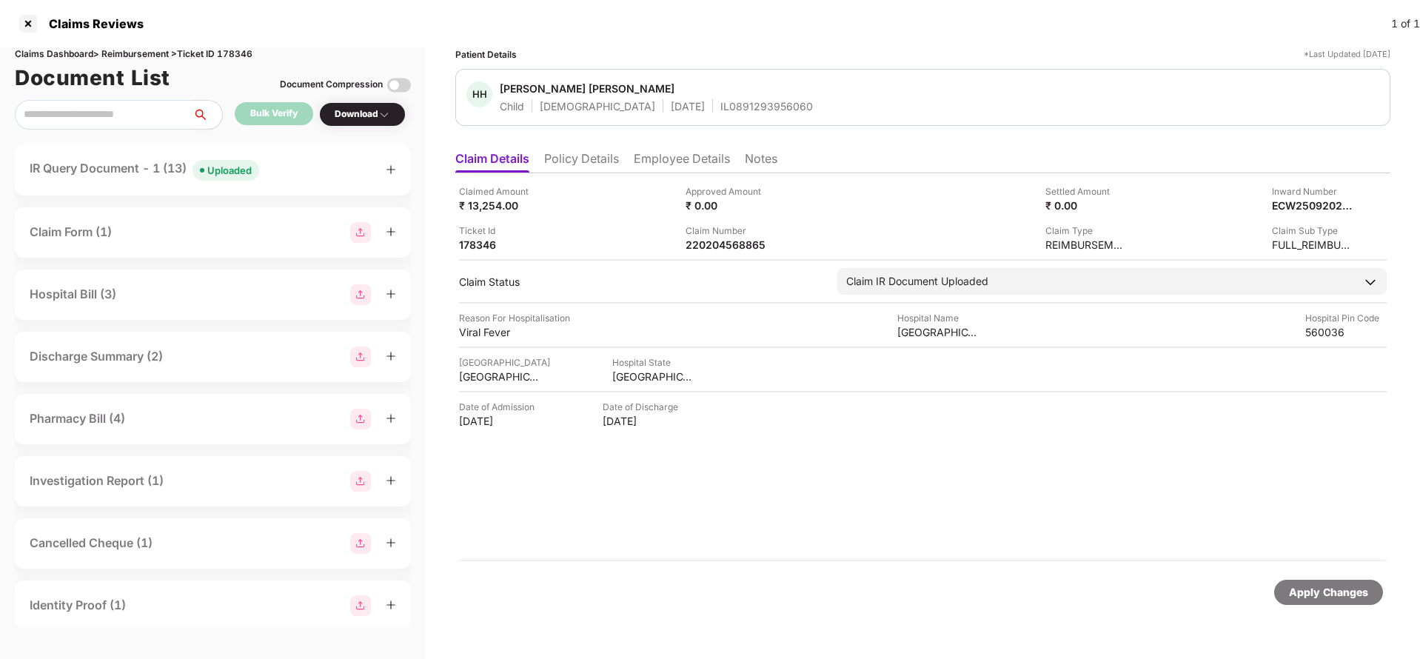
click at [227, 172] on div "Uploaded" at bounding box center [229, 170] width 44 height 15
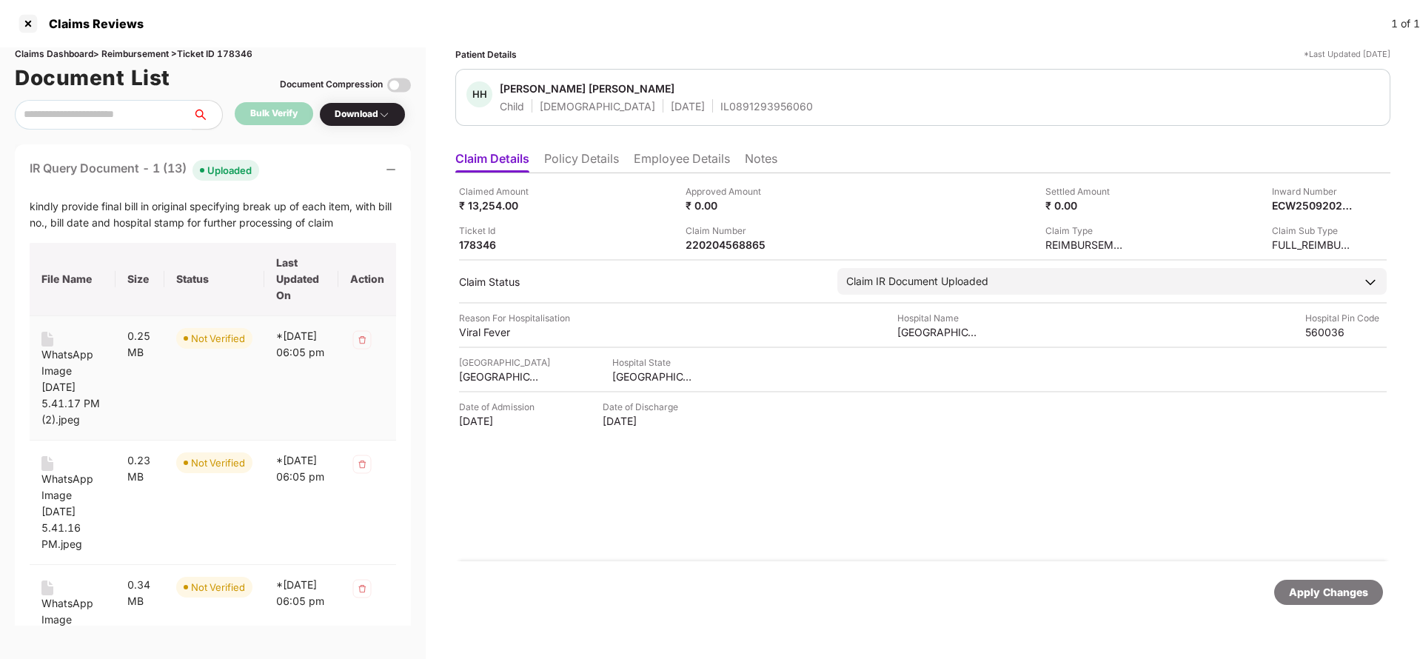
click at [67, 403] on div "WhatsApp Image [DATE] 5.41.17 PM (2).jpeg" at bounding box center [72, 387] width 62 height 81
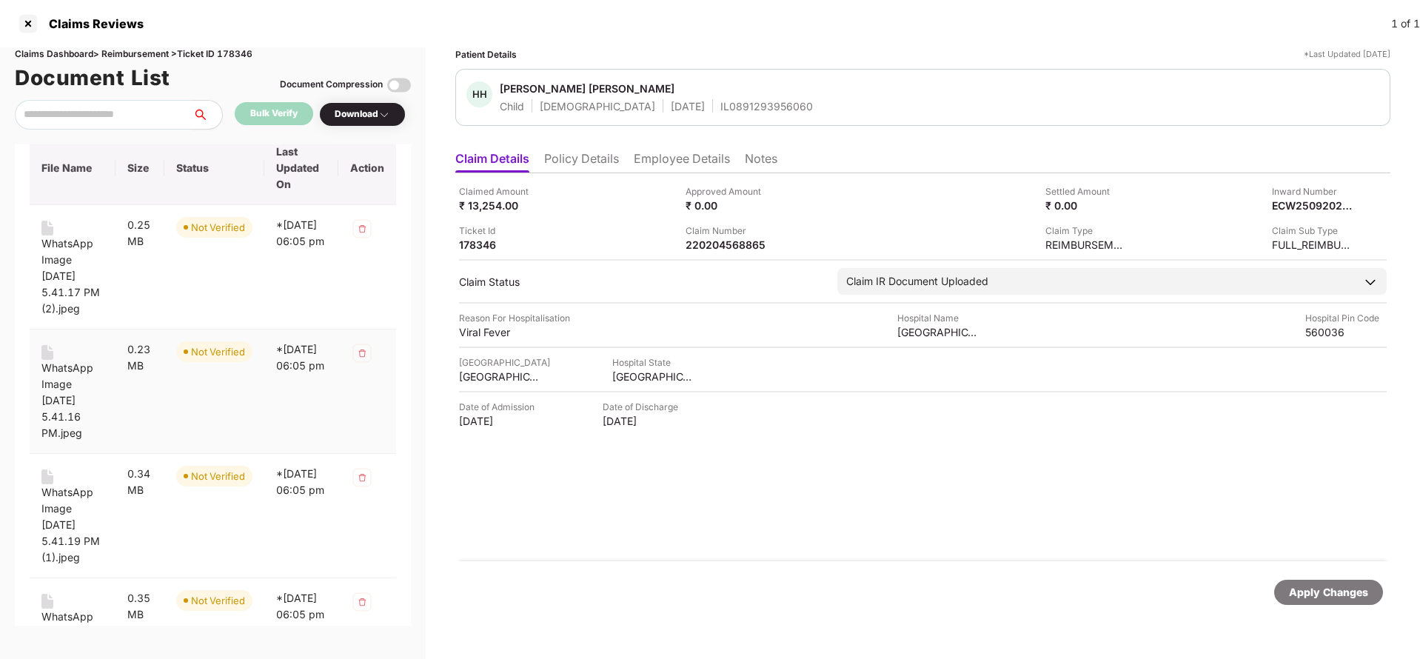
click at [77, 413] on div "WhatsApp Image [DATE] 5.41.16 PM.jpeg" at bounding box center [72, 400] width 62 height 81
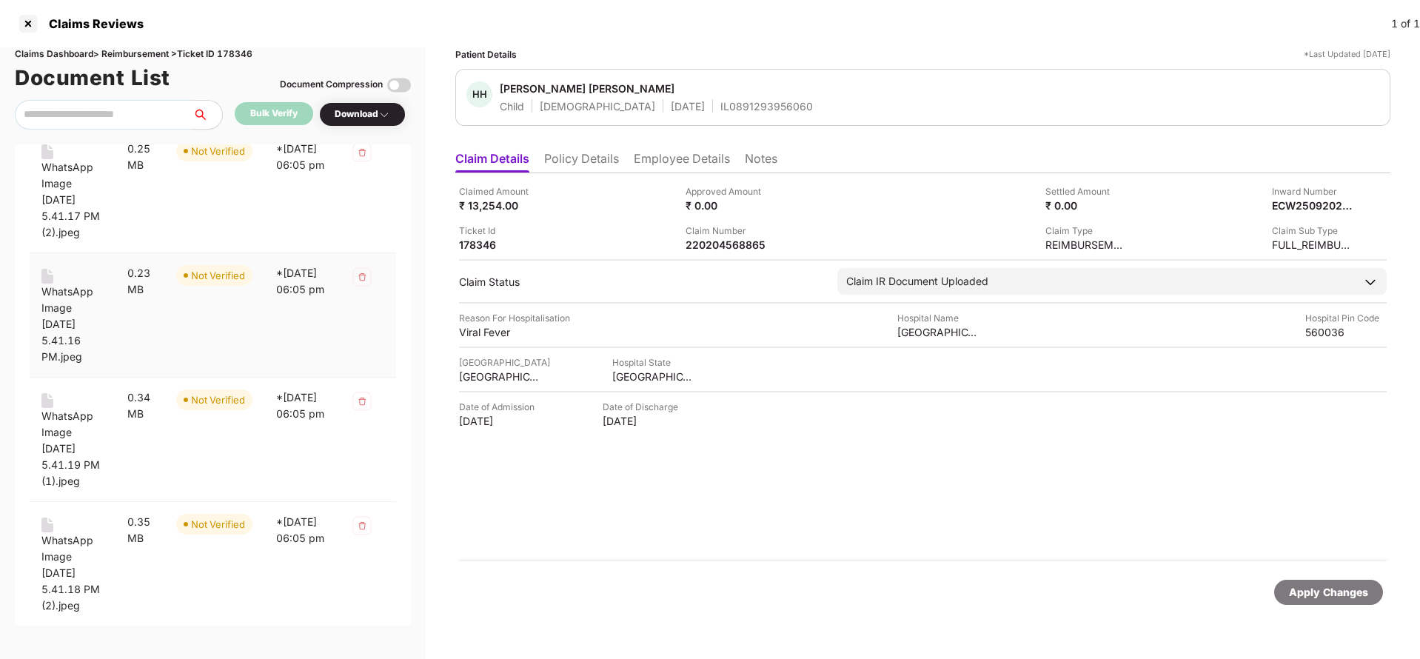
scroll to position [222, 0]
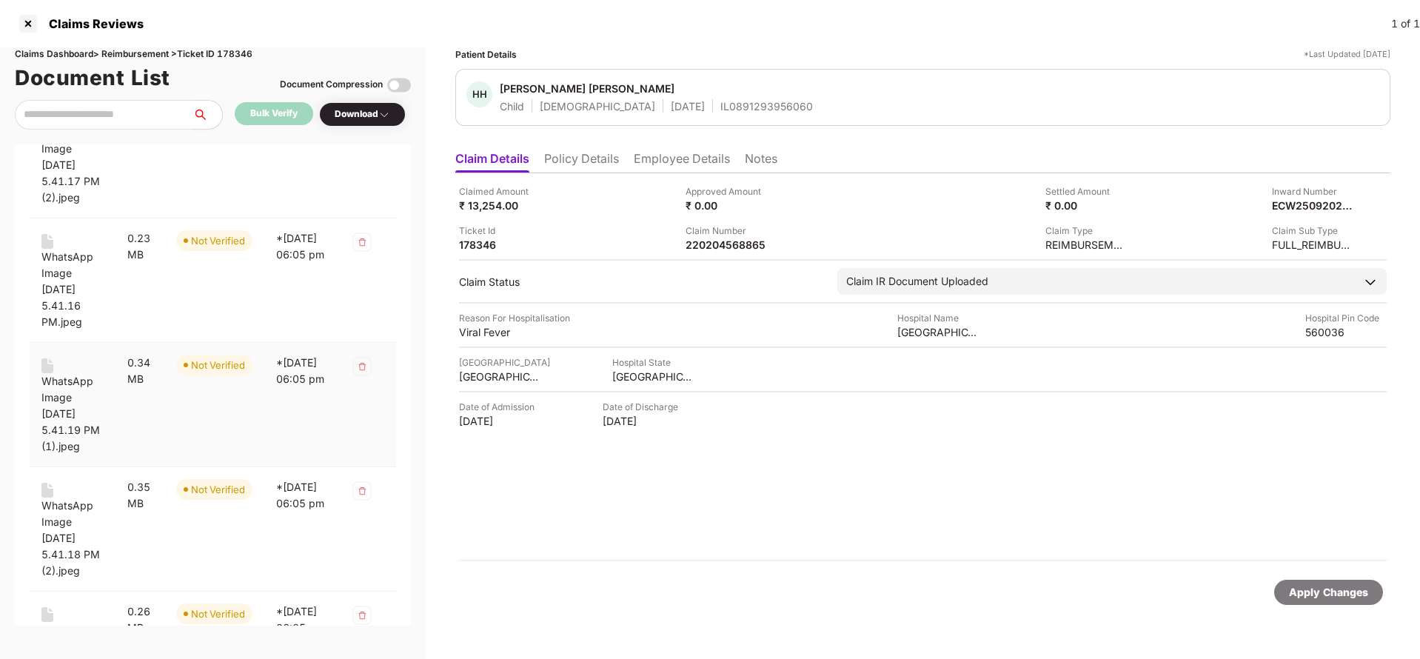
click at [61, 427] on div "WhatsApp Image [DATE] 5.41.19 PM (1).jpeg" at bounding box center [72, 413] width 62 height 81
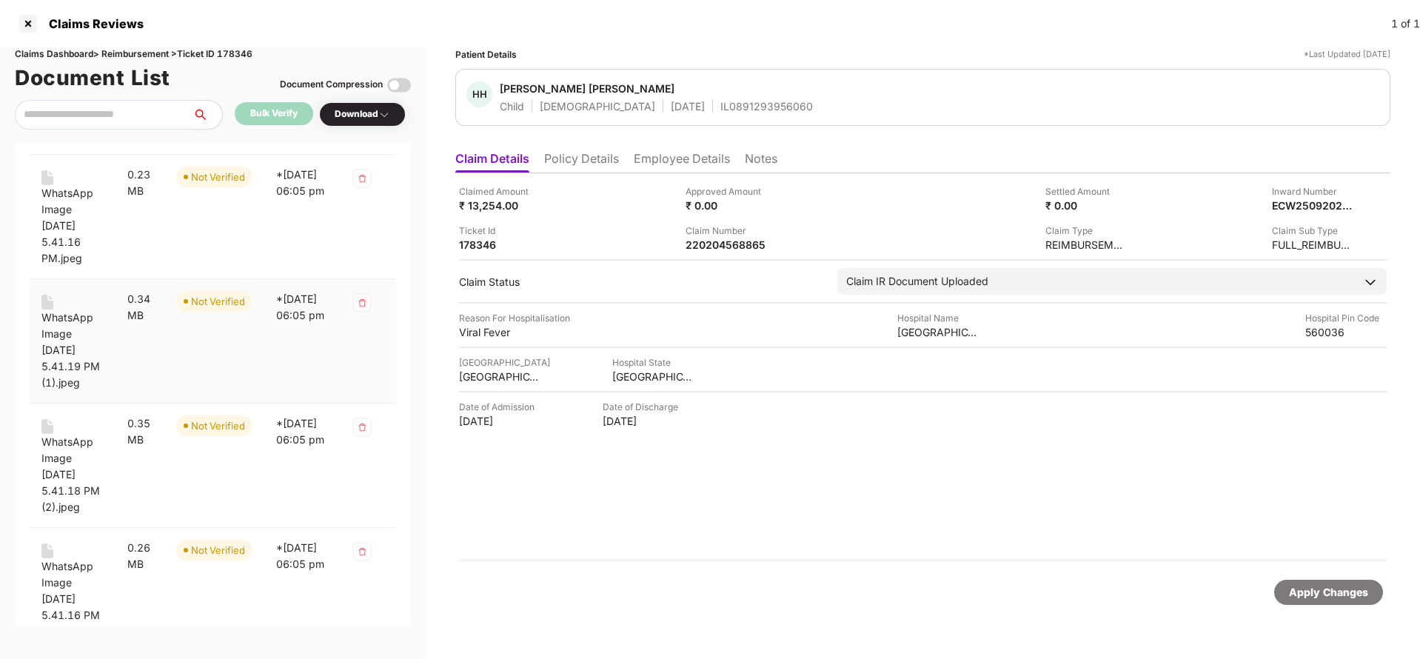
scroll to position [333, 0]
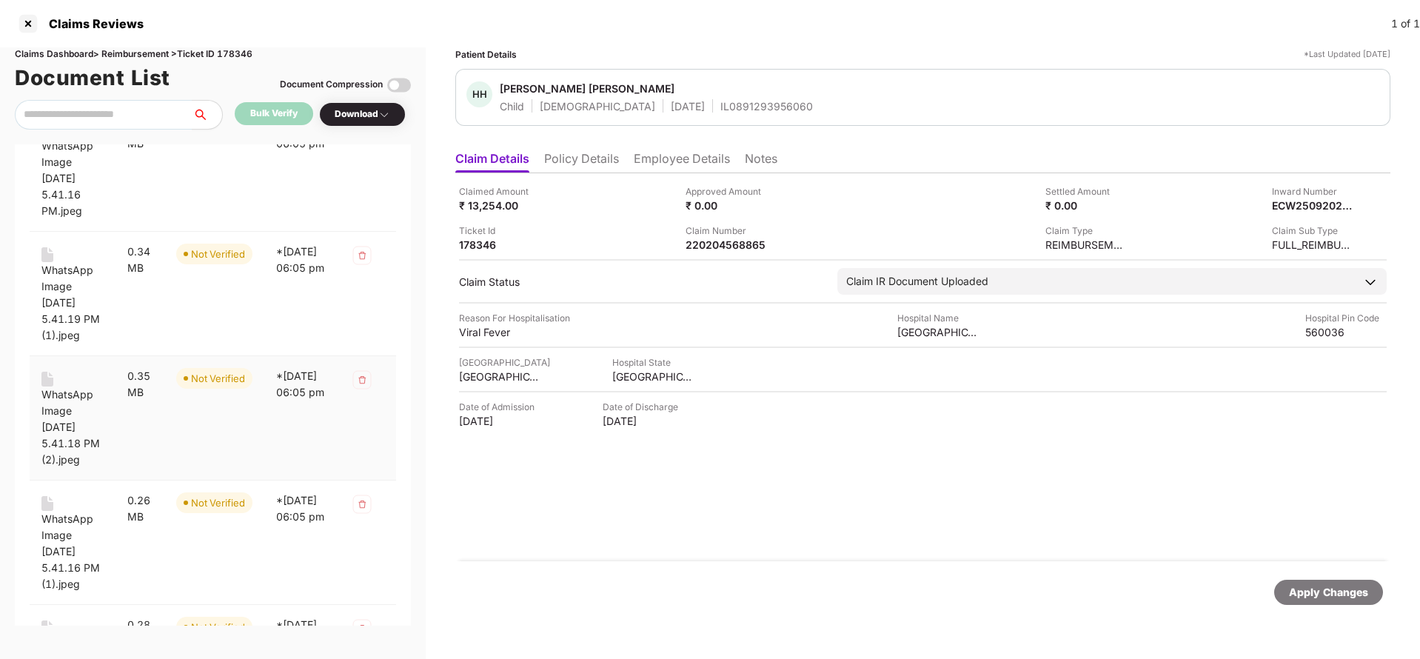
click at [60, 451] on div "WhatsApp Image [DATE] 5.41.18 PM (2).jpeg" at bounding box center [72, 427] width 62 height 81
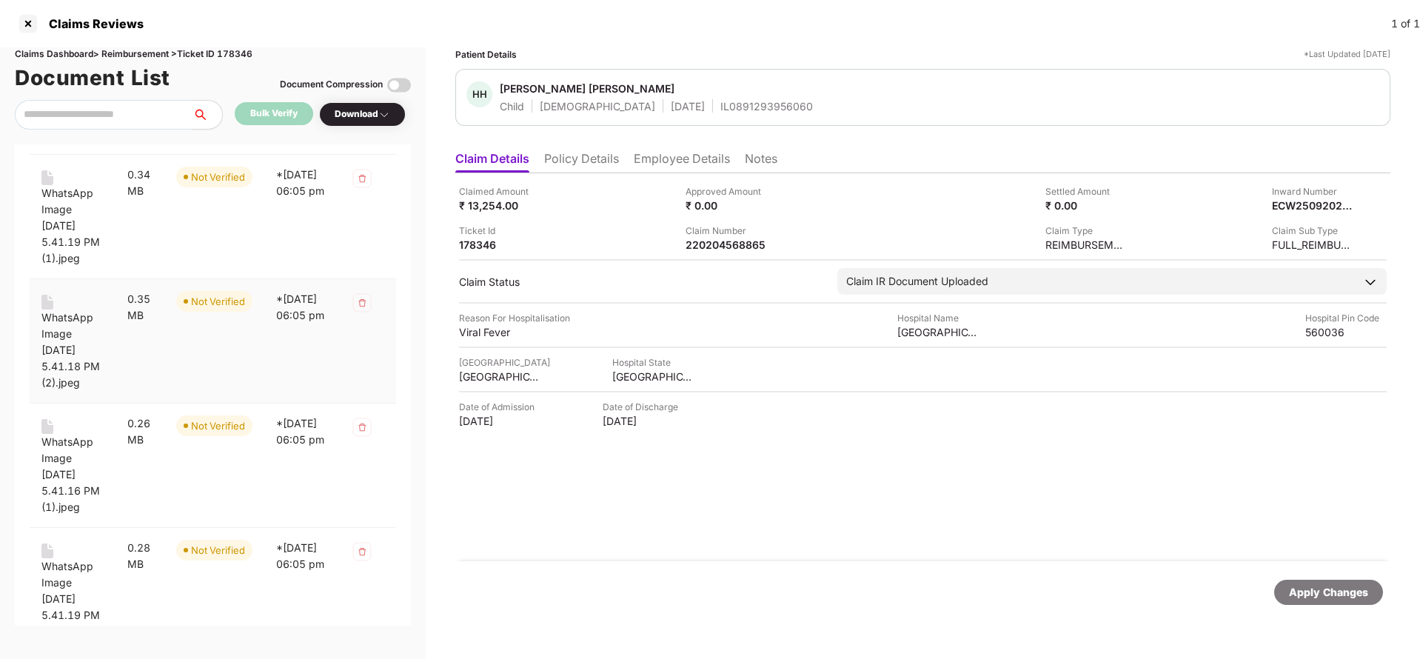
scroll to position [444, 0]
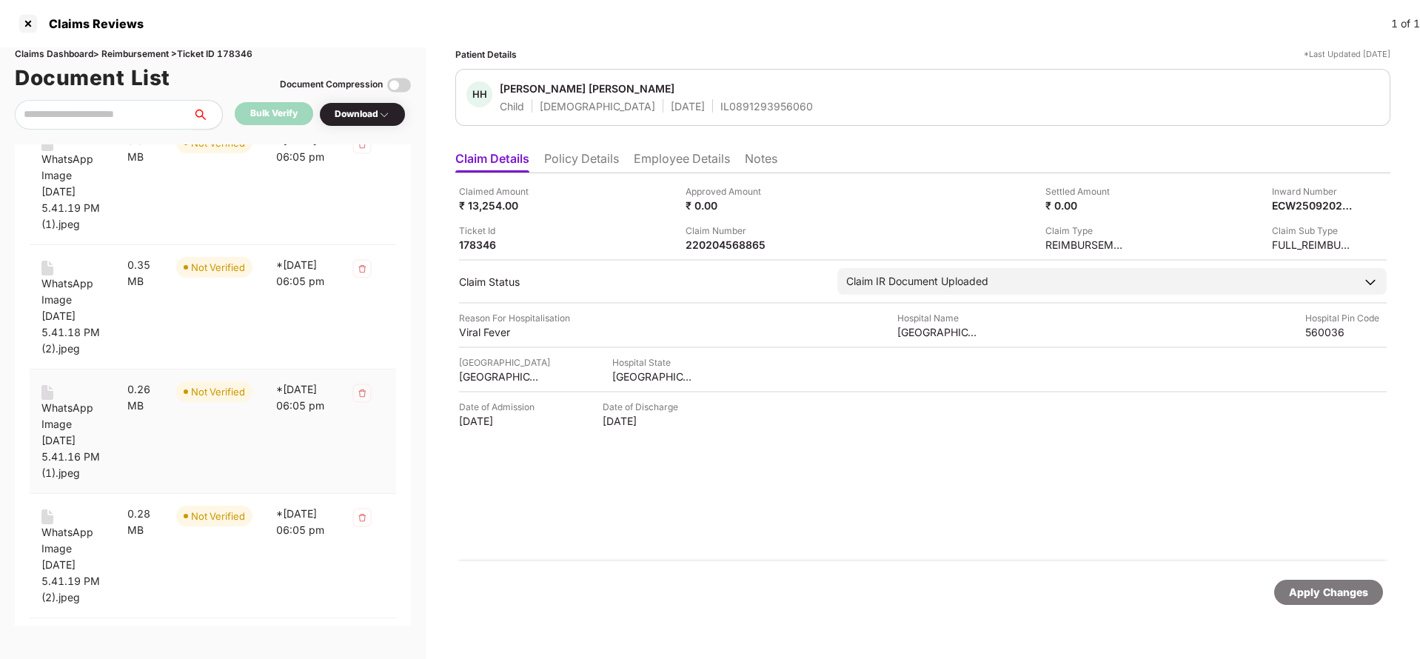
click at [60, 470] on div "WhatsApp Image [DATE] 5.41.16 PM (1).jpeg" at bounding box center [72, 440] width 62 height 81
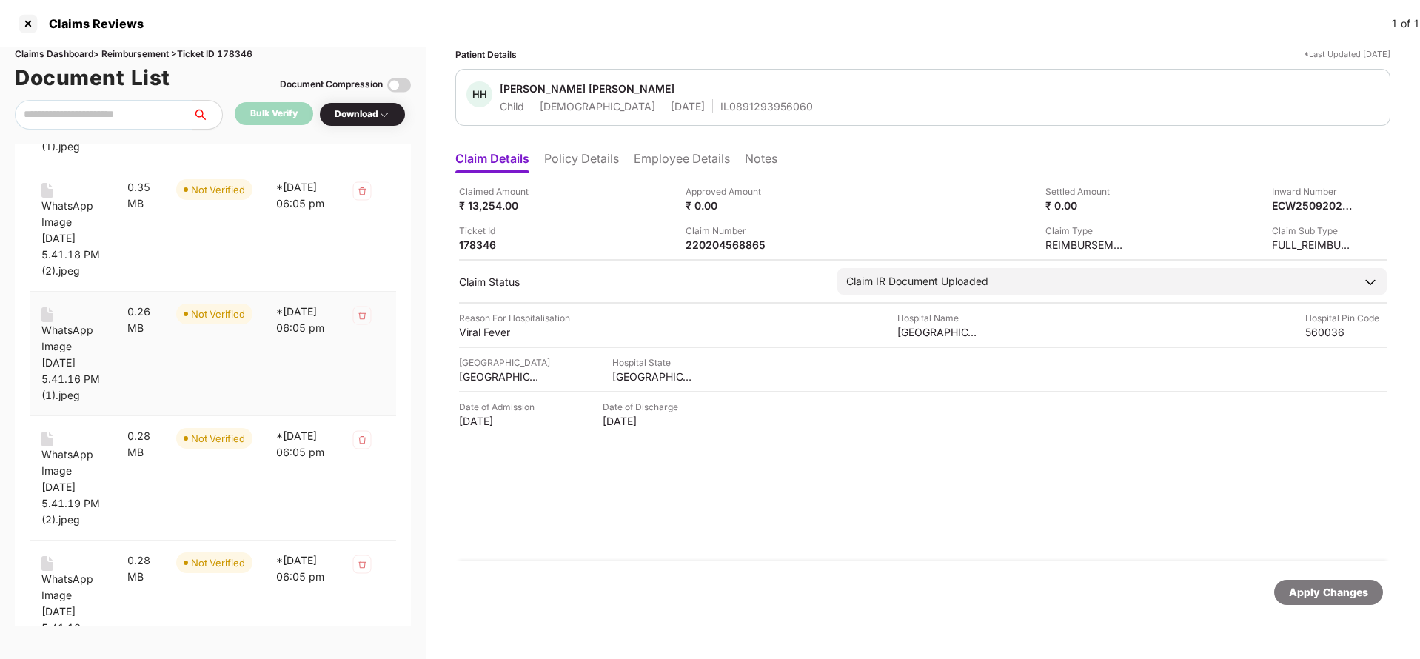
scroll to position [555, 0]
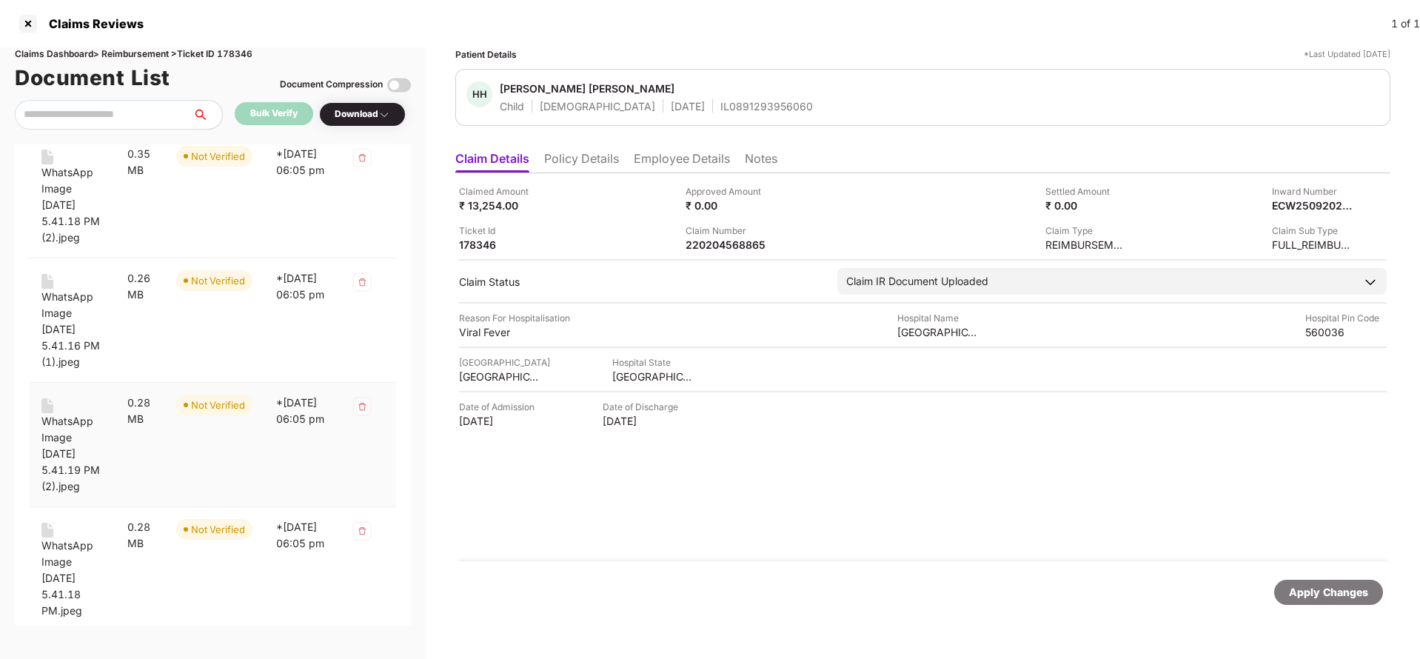
click at [73, 495] on div "WhatsApp Image [DATE] 5.41.19 PM (2).jpeg" at bounding box center [72, 453] width 62 height 81
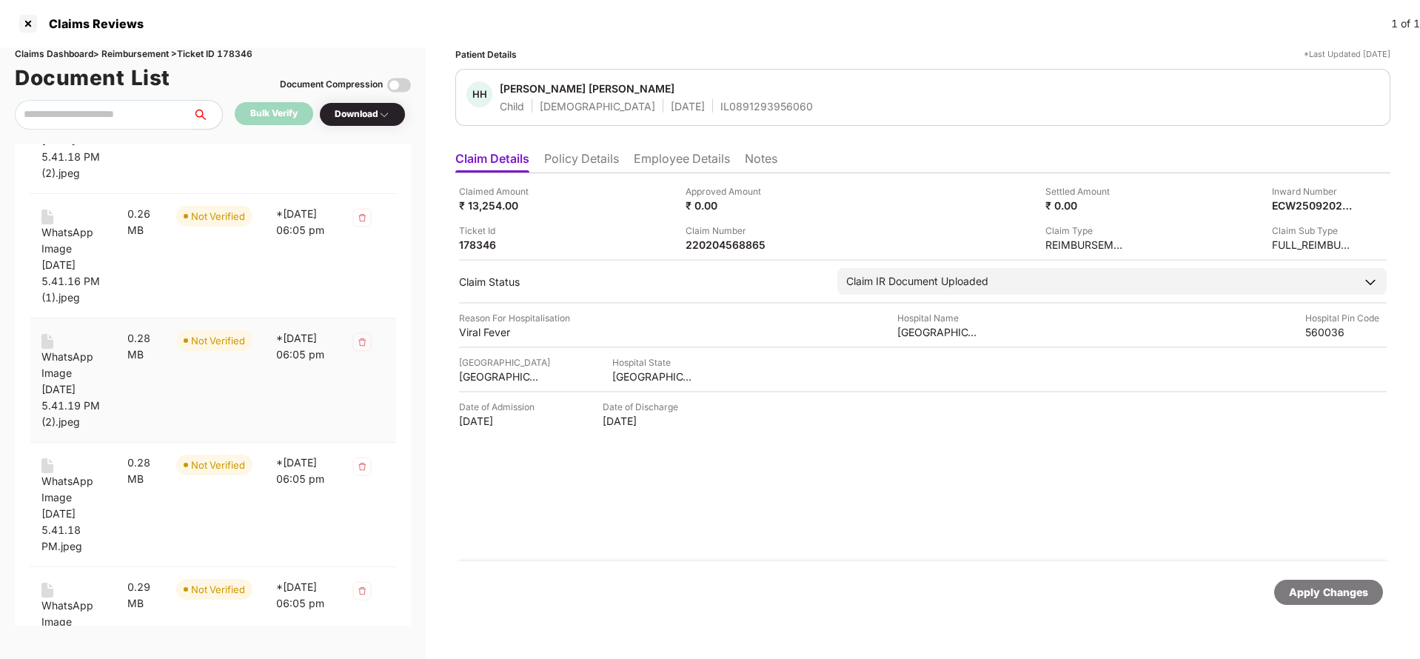
scroll to position [667, 0]
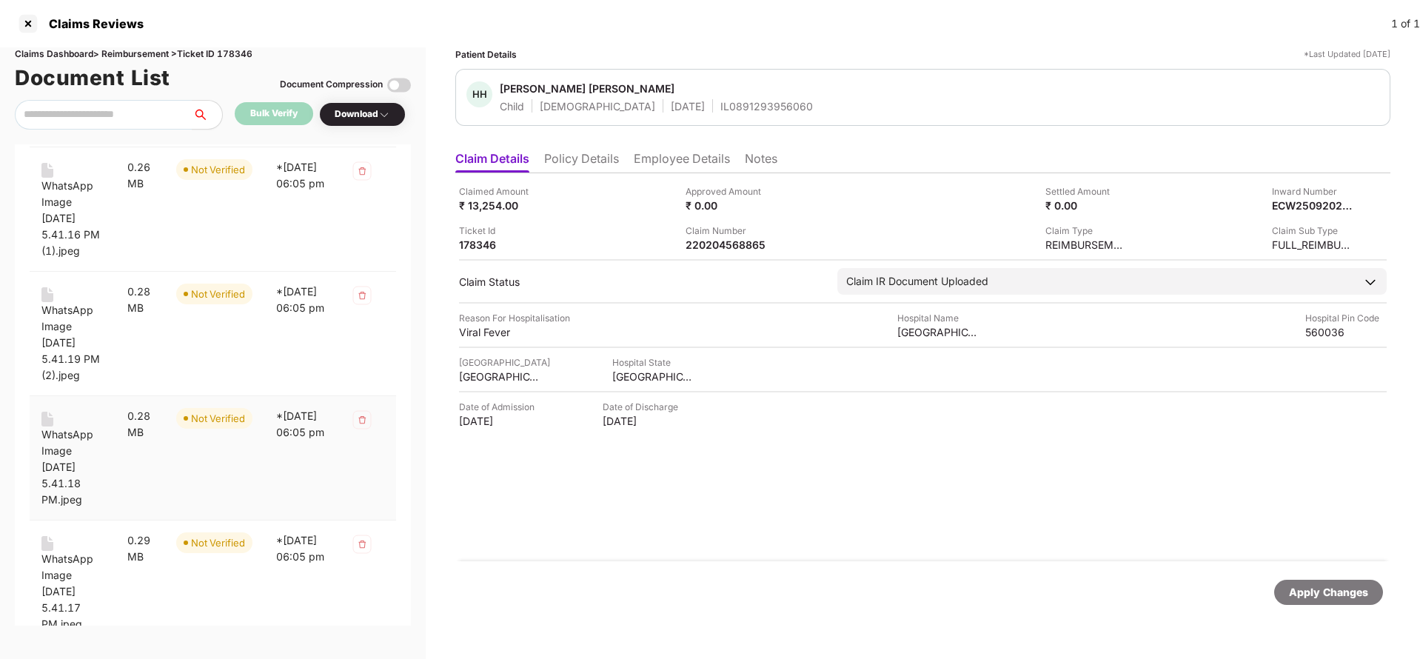
click at [70, 508] on div "WhatsApp Image [DATE] 5.41.18 PM.jpeg" at bounding box center [72, 467] width 62 height 81
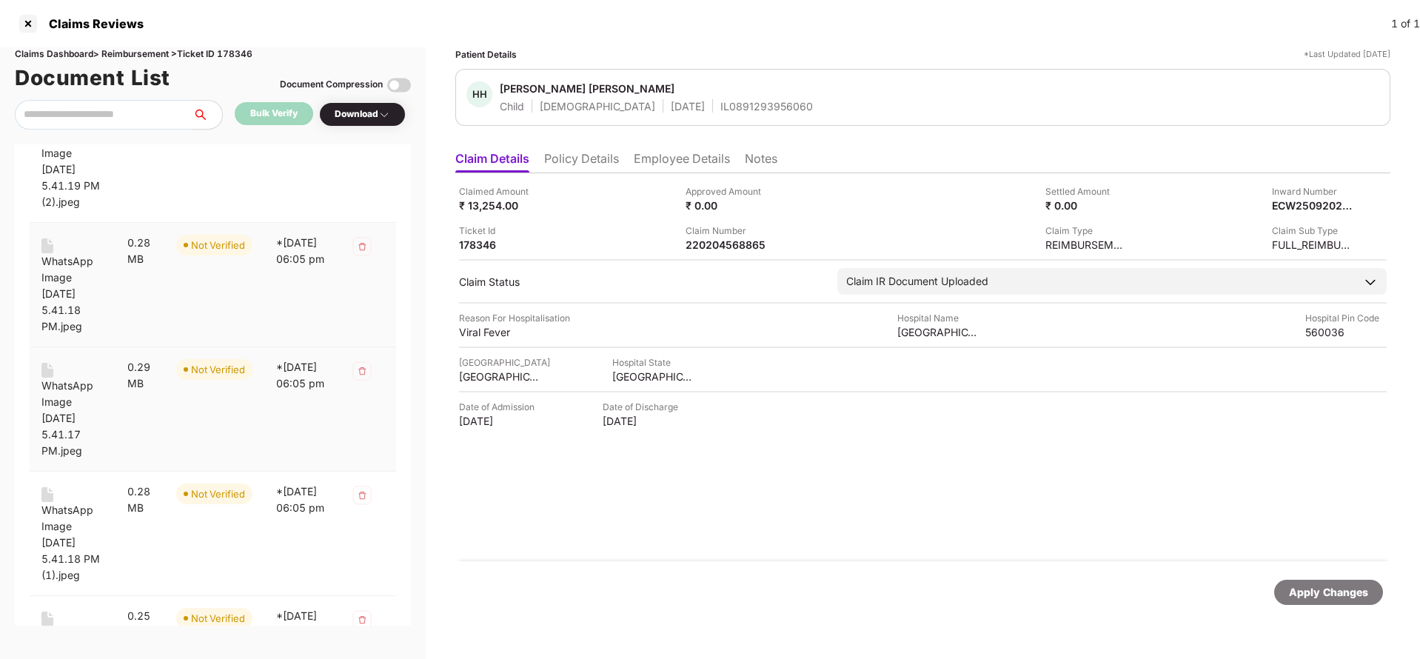
scroll to position [889, 0]
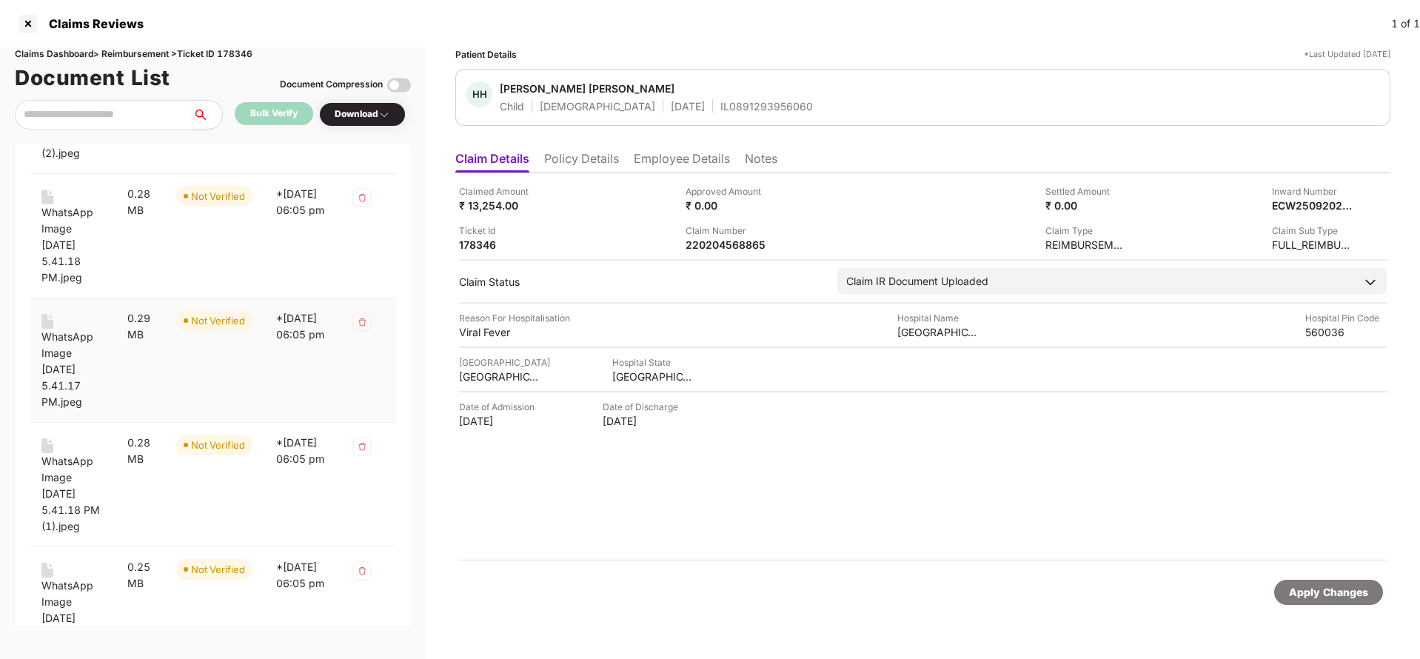
click at [61, 410] on div "WhatsApp Image [DATE] 5.41.17 PM.jpeg" at bounding box center [72, 369] width 62 height 81
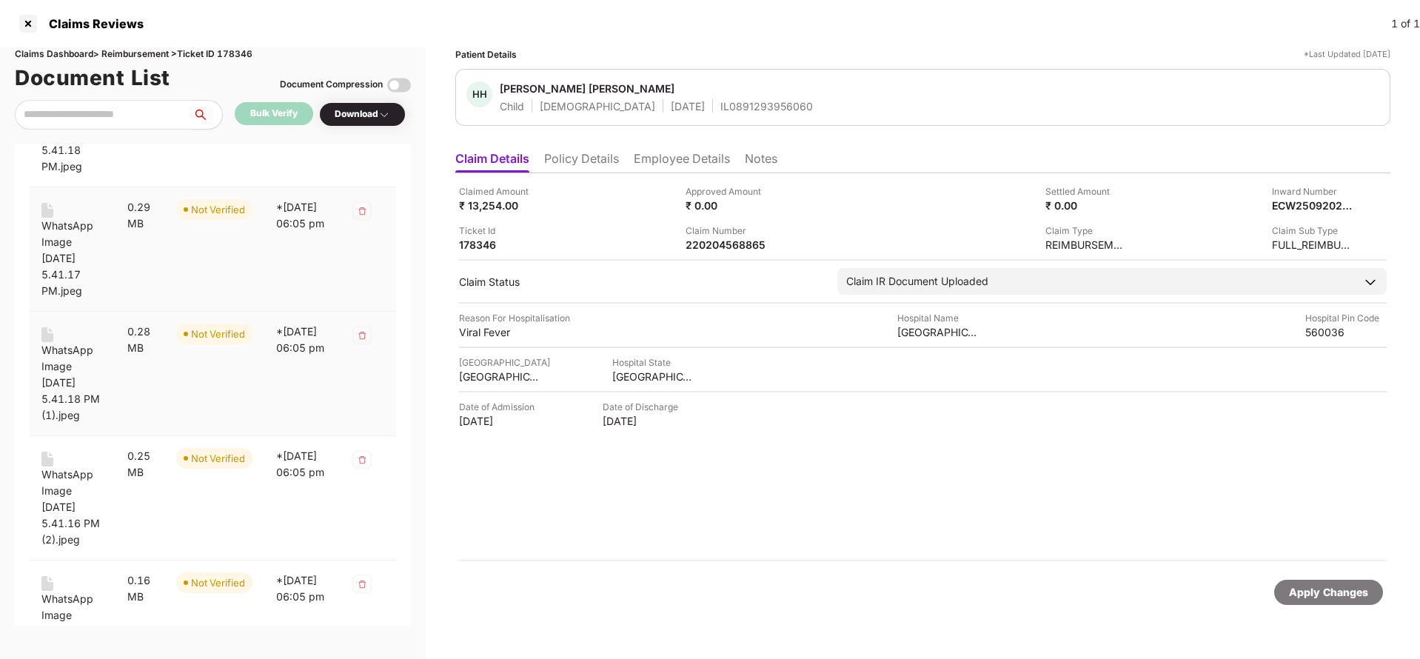
scroll to position [1111, 0]
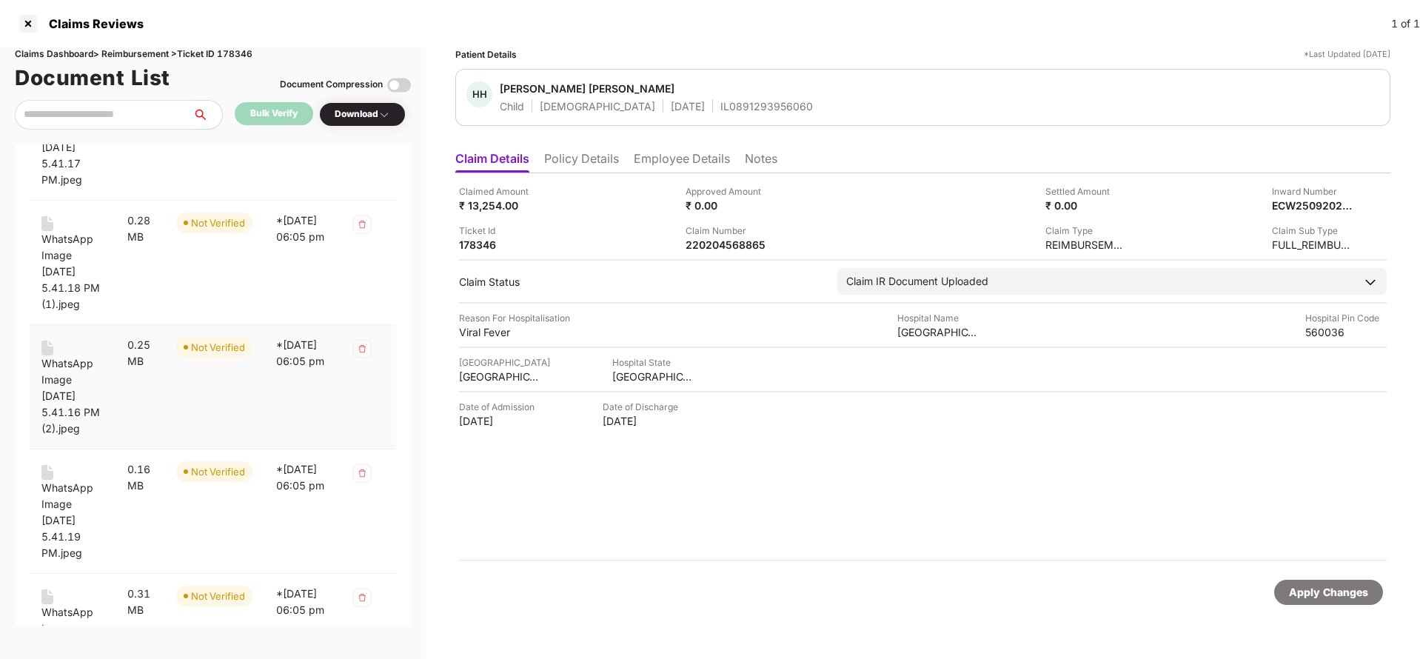
click at [67, 437] on div "WhatsApp Image [DATE] 5.41.16 PM (2).jpeg" at bounding box center [72, 395] width 62 height 81
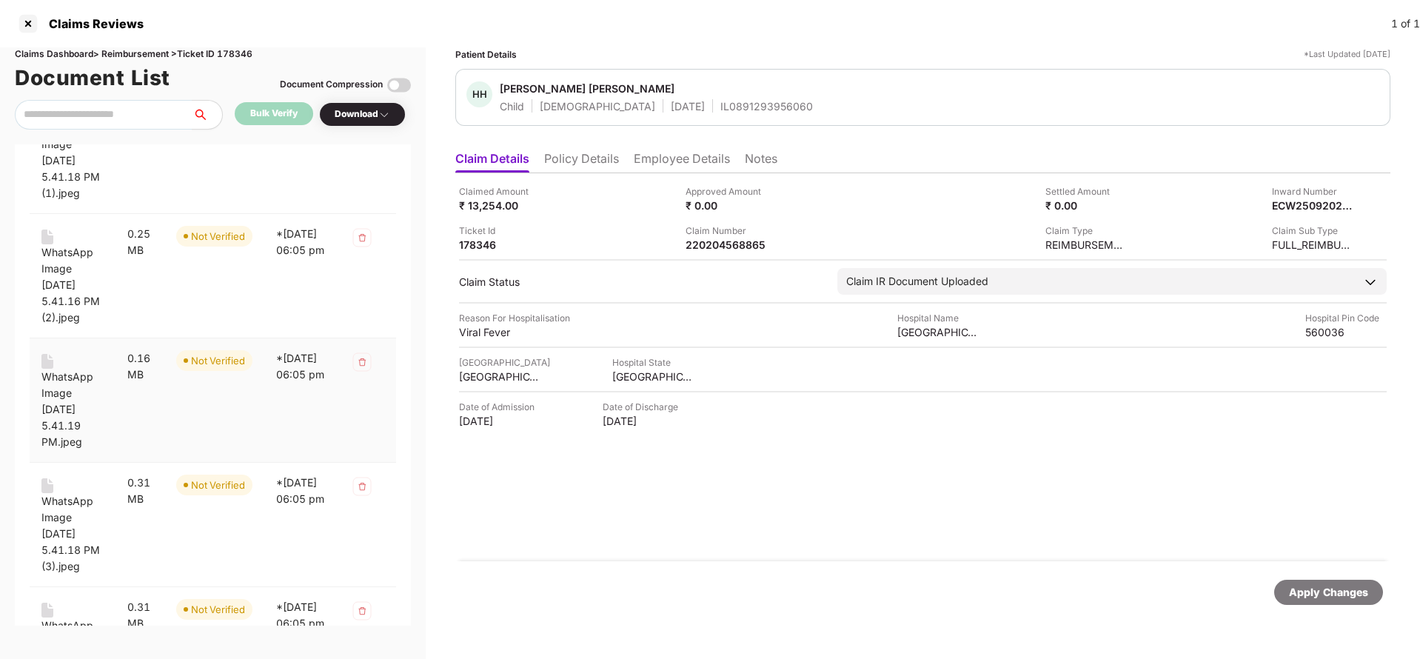
click at [62, 450] on div "WhatsApp Image [DATE] 5.41.19 PM.jpeg" at bounding box center [72, 409] width 62 height 81
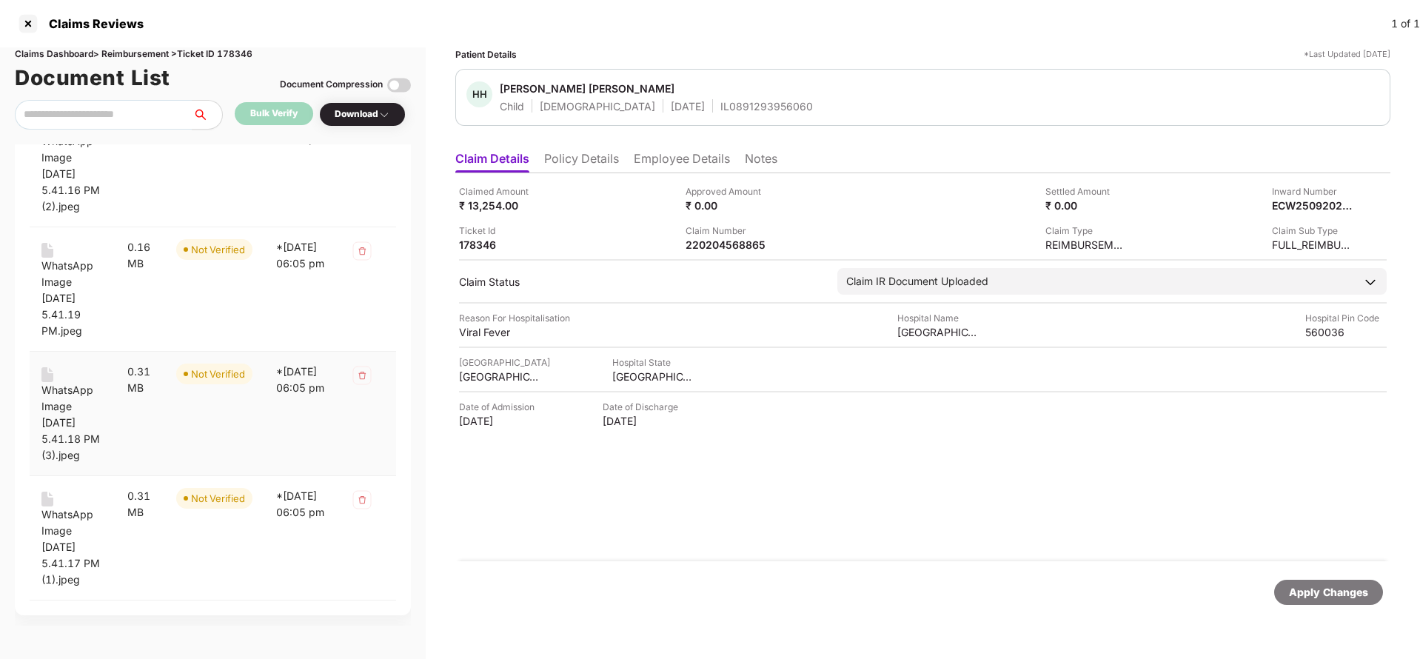
click at [67, 464] on div "WhatsApp Image [DATE] 5.41.18 PM (3).jpeg" at bounding box center [72, 422] width 62 height 81
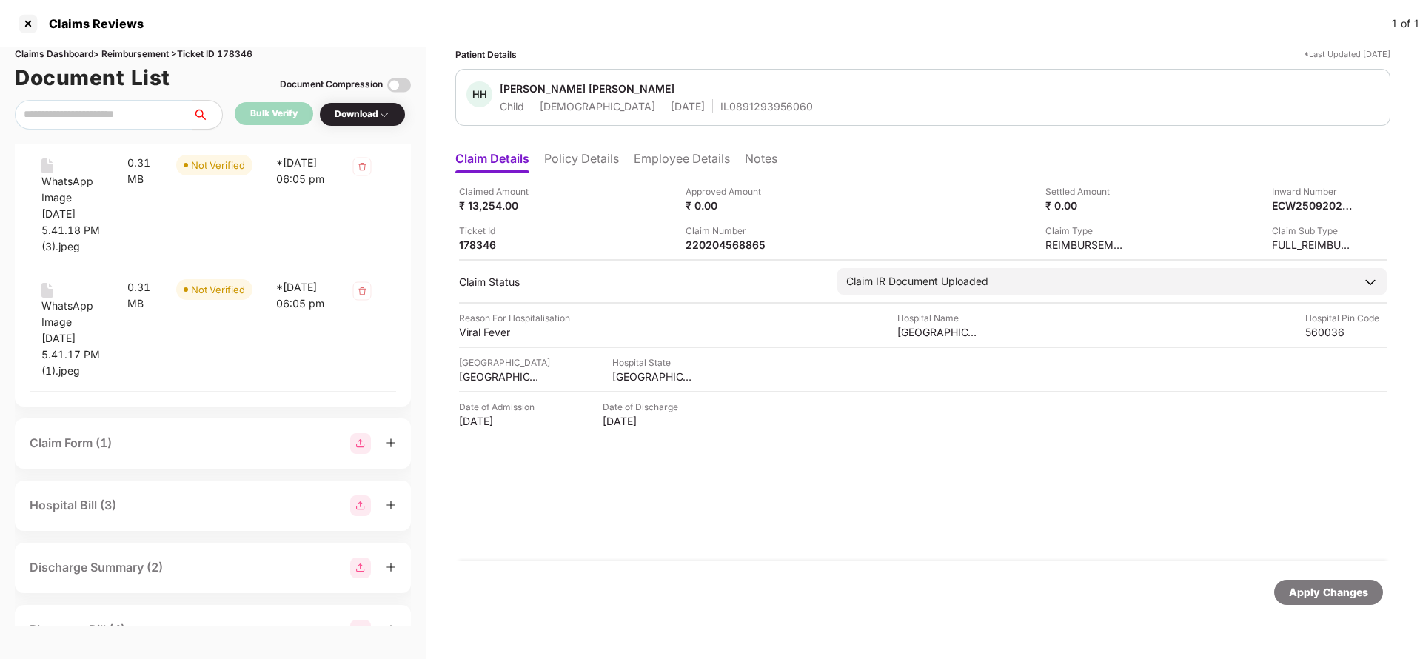
scroll to position [1555, 0]
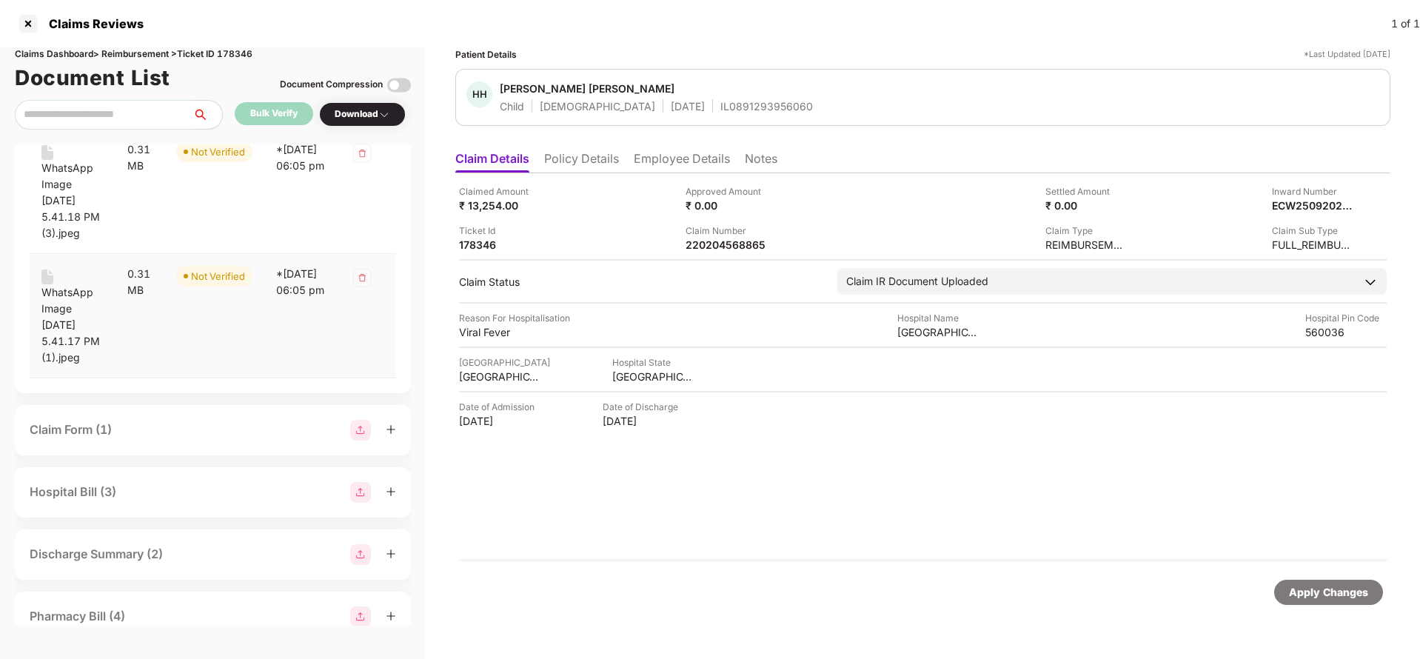
click at [48, 366] on div "WhatsApp Image [DATE] 5.41.17 PM (1).jpeg" at bounding box center [72, 324] width 62 height 81
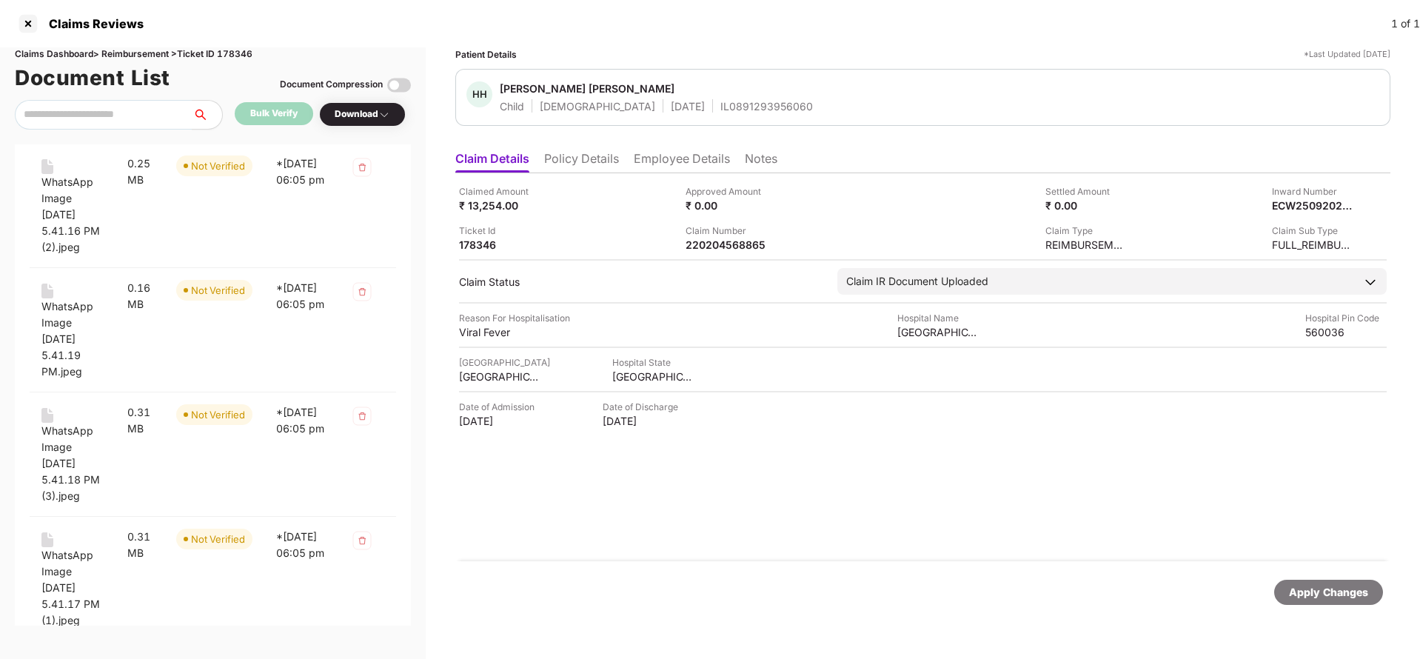
scroll to position [1133, 0]
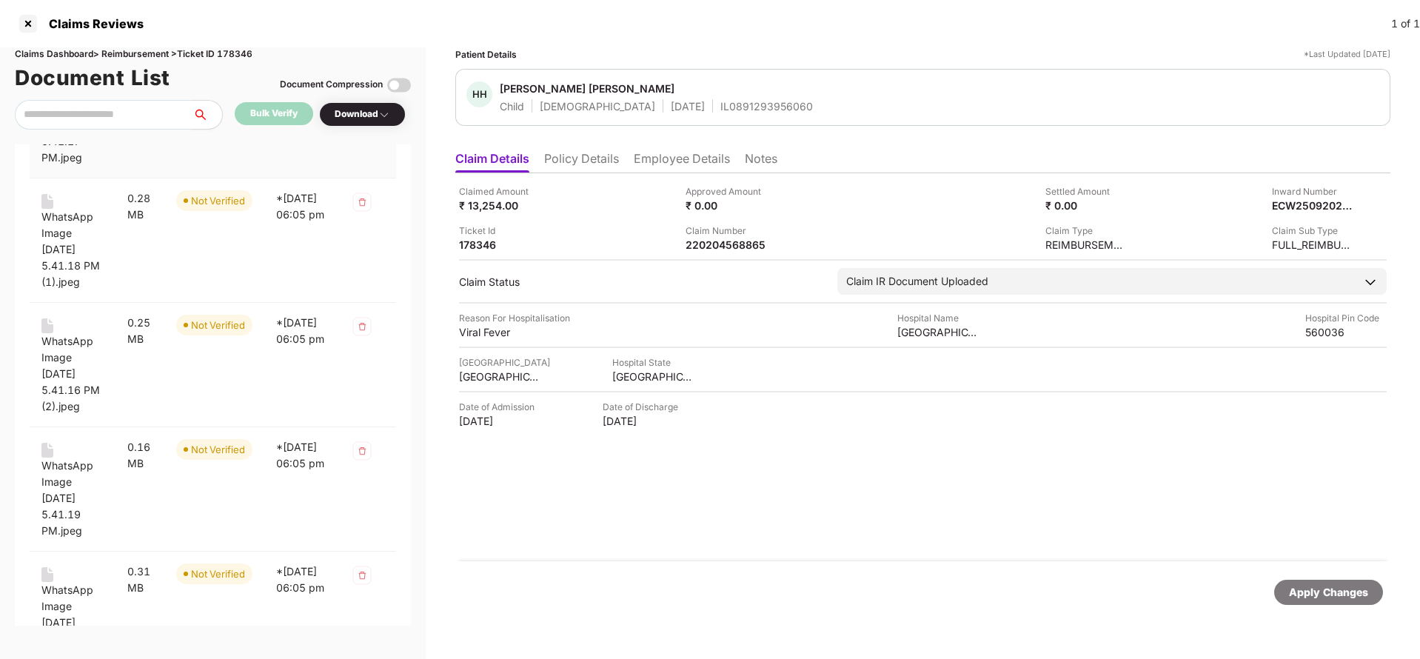
click at [59, 166] on div "WhatsApp Image [DATE] 5.41.17 PM.jpeg" at bounding box center [72, 124] width 62 height 81
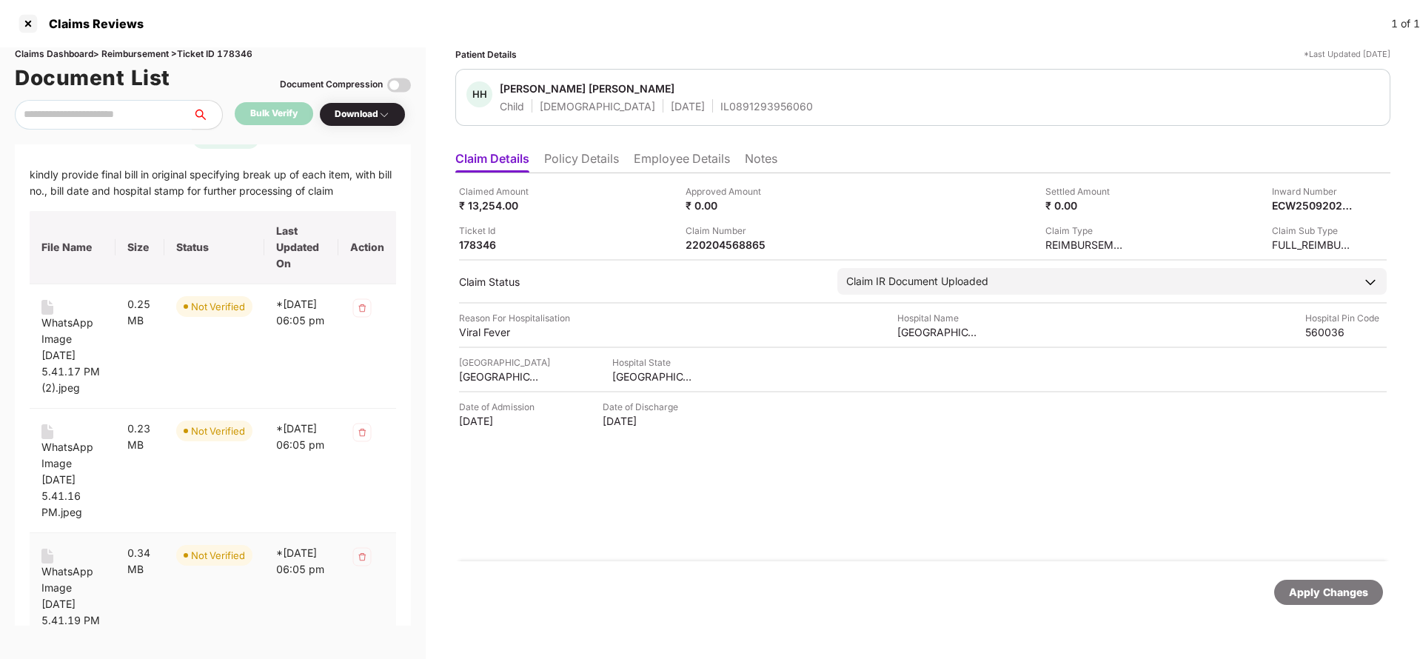
scroll to position [0, 0]
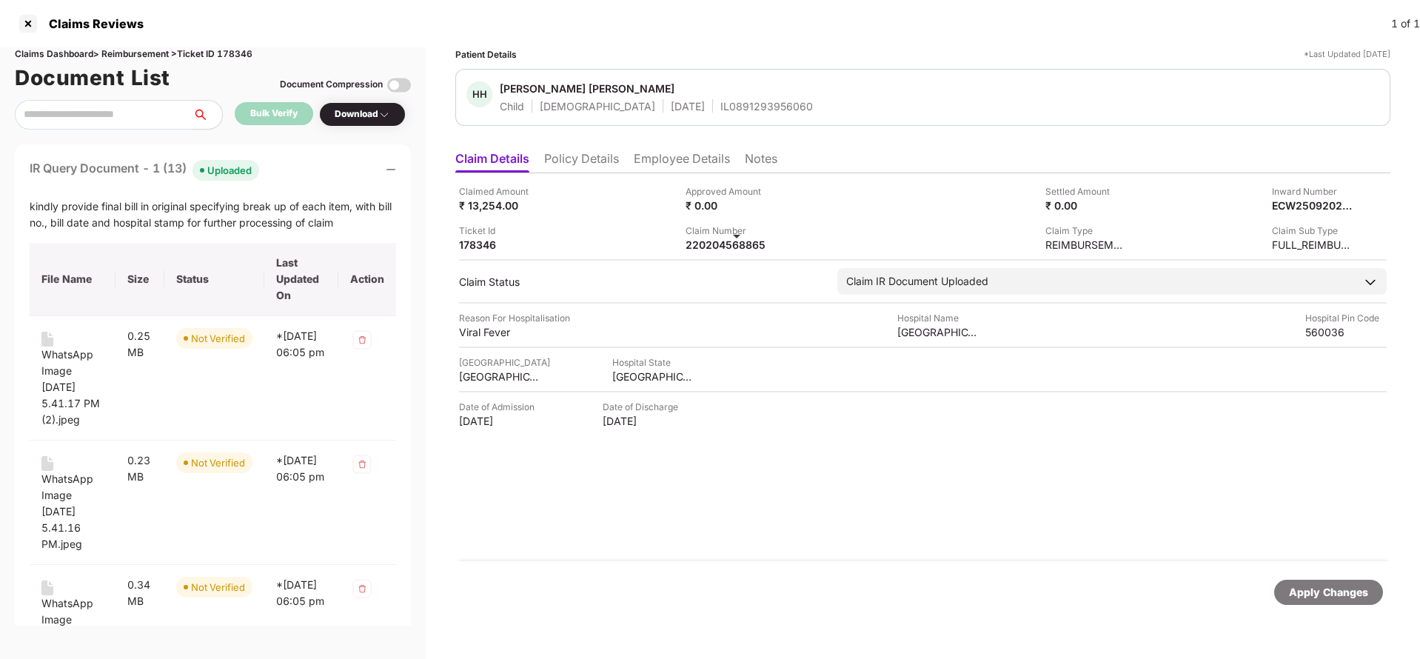
click at [733, 236] on span at bounding box center [736, 237] width 7 height 4
click at [735, 245] on div "220204568865" at bounding box center [726, 245] width 81 height 14
copy div "220204568865"
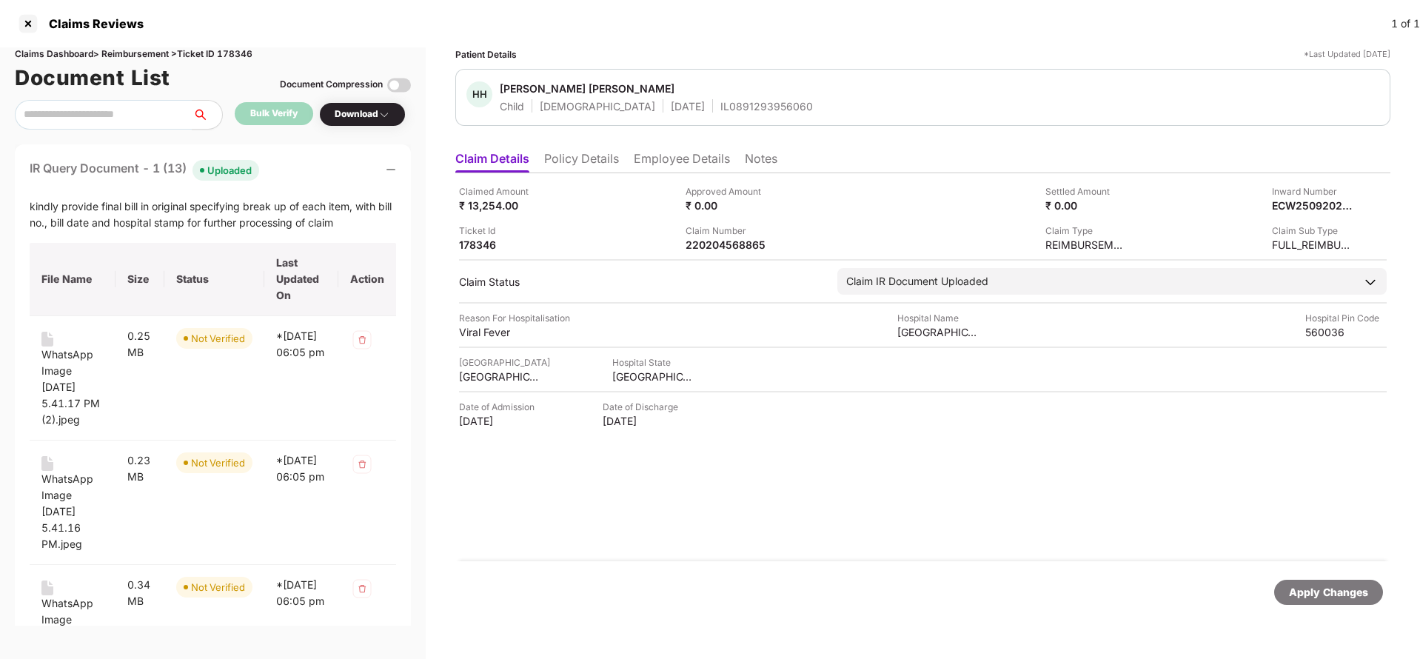
click at [721, 99] on div "IL0891293956060" at bounding box center [767, 106] width 93 height 14
copy div "IL0891293956060"
click at [713, 245] on div "220204568865" at bounding box center [726, 245] width 81 height 14
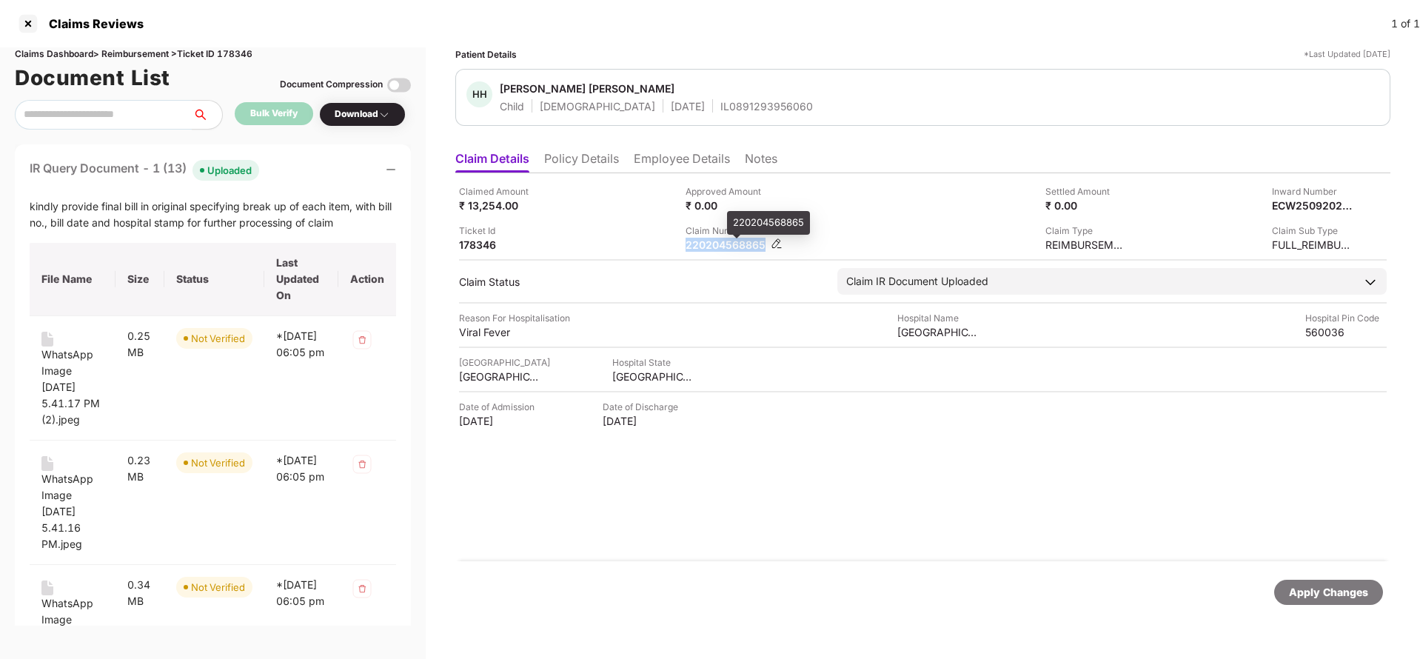
copy div "220204568865"
click at [721, 103] on div "IL0891293956060" at bounding box center [767, 106] width 93 height 14
copy div "IL0891293956060"
click at [1316, 581] on div "Apply Changes" at bounding box center [1329, 592] width 109 height 25
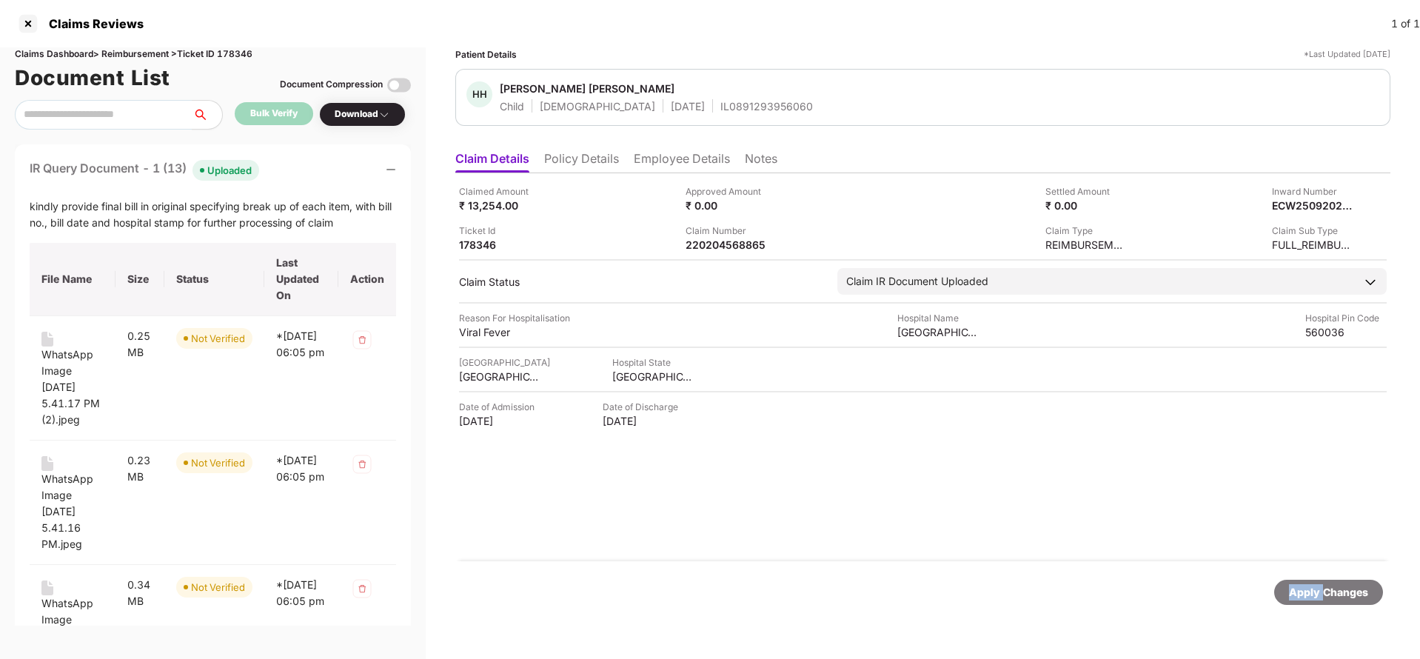
click at [1316, 581] on div "Apply Changes" at bounding box center [1329, 592] width 109 height 25
click at [1307, 592] on div "Apply Changes" at bounding box center [1328, 592] width 79 height 16
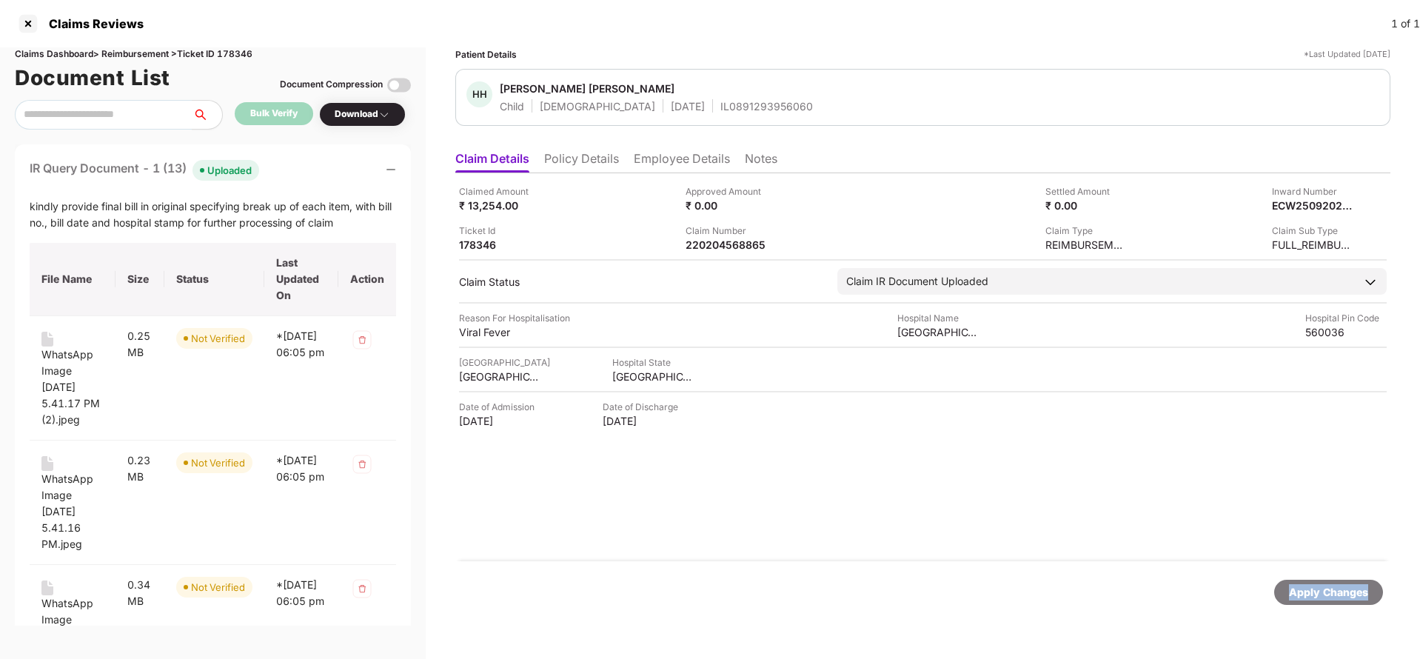
click at [1307, 592] on div "Apply Changes" at bounding box center [1328, 592] width 79 height 16
click at [246, 53] on div "Claims Dashboard > Reimbursement > Ticket ID 178346" at bounding box center [213, 54] width 396 height 14
copy div "178346"
click at [1316, 585] on div "Apply Changes" at bounding box center [1328, 592] width 79 height 16
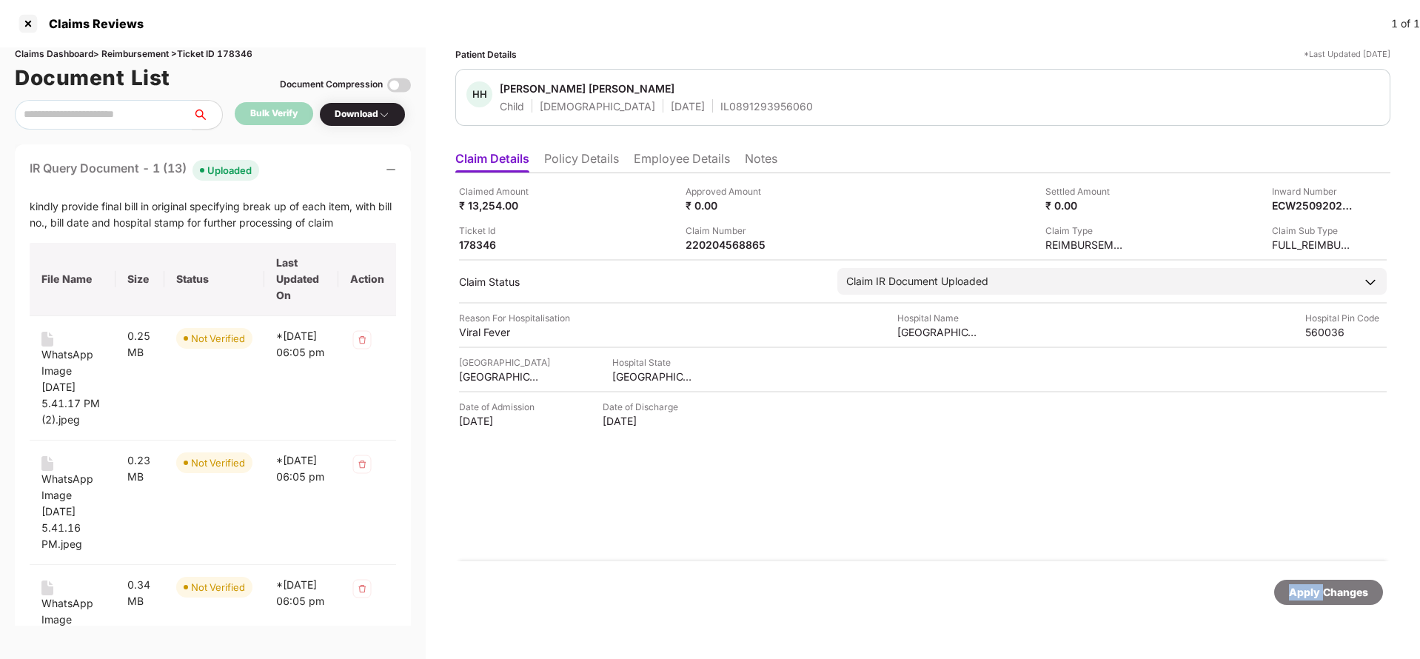
click at [1316, 585] on div "Apply Changes" at bounding box center [1328, 592] width 79 height 16
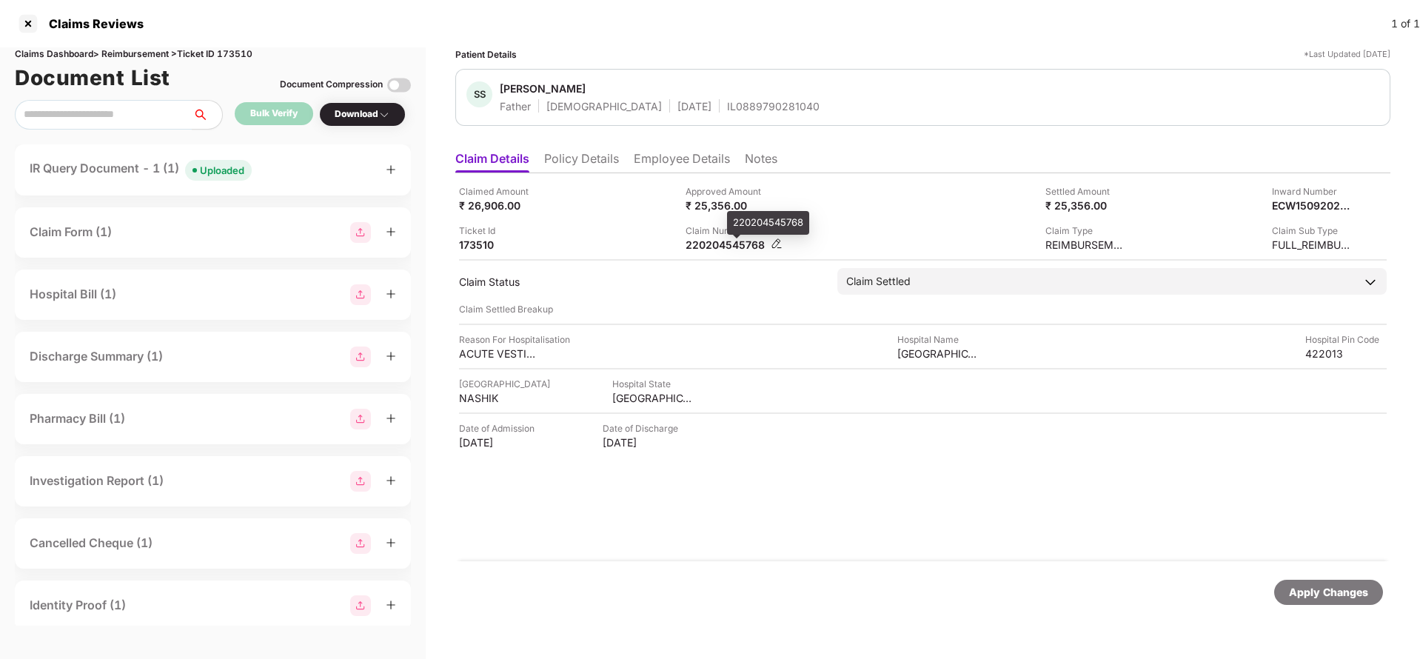
click at [721, 247] on div "220204545768" at bounding box center [726, 245] width 81 height 14
copy div "220204545768"
click at [1318, 593] on div "Apply Changes" at bounding box center [1328, 592] width 79 height 16
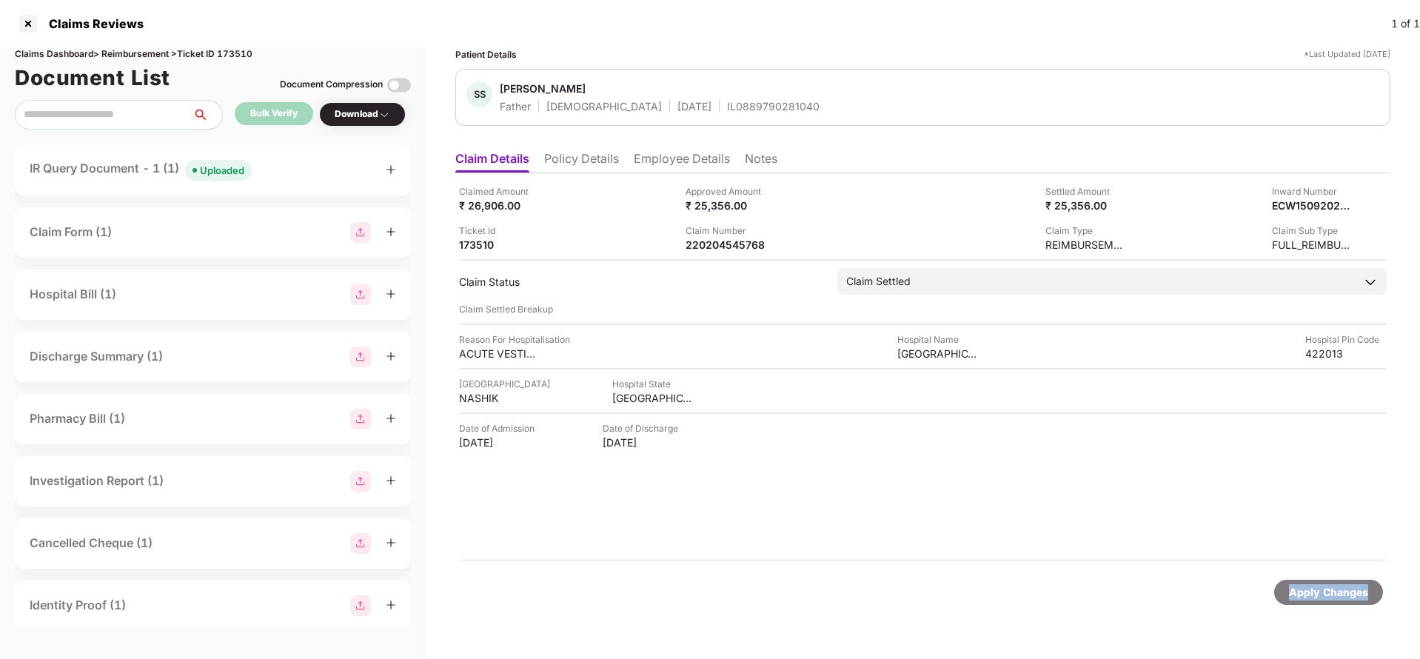
click at [1318, 593] on div "Apply Changes" at bounding box center [1328, 592] width 79 height 16
click at [233, 47] on div "Claims Dashboard > Reimbursement > Ticket ID 173510" at bounding box center [213, 54] width 396 height 14
copy div "173510"
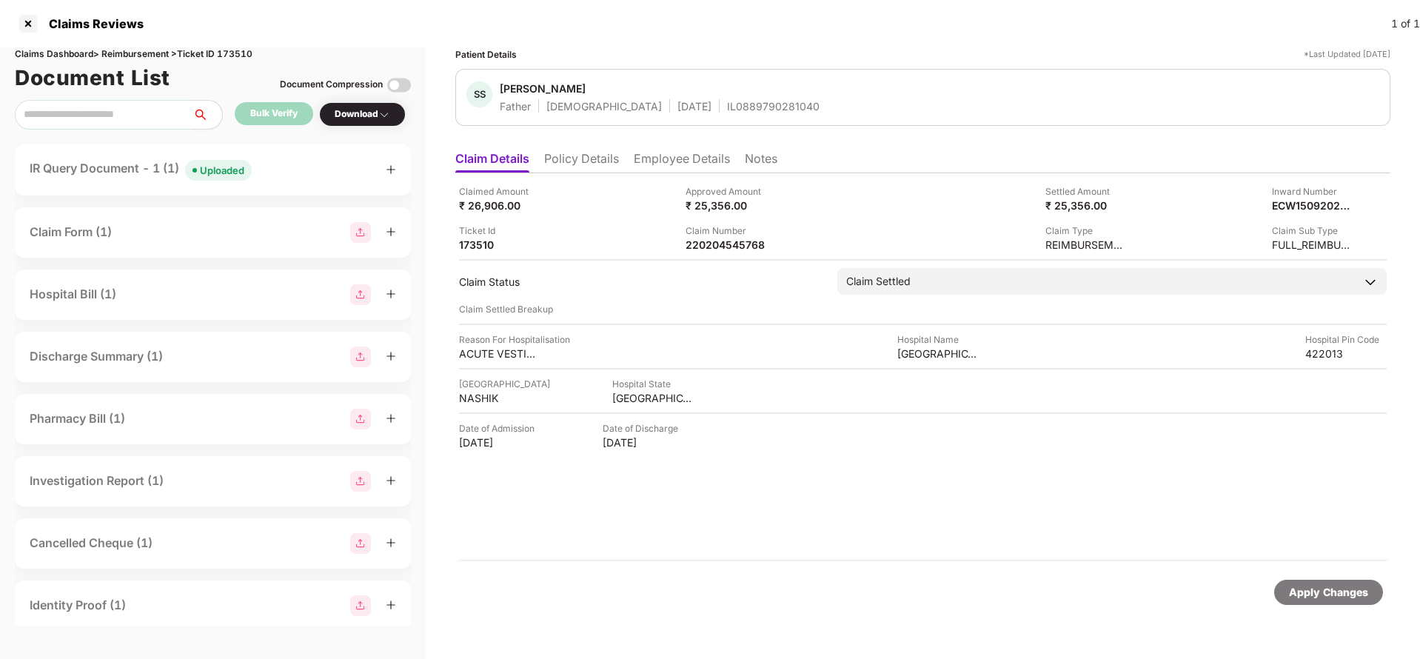
click at [1312, 587] on div "Apply Changes" at bounding box center [1328, 592] width 79 height 16
click at [736, 246] on div "220204566463" at bounding box center [726, 245] width 81 height 14
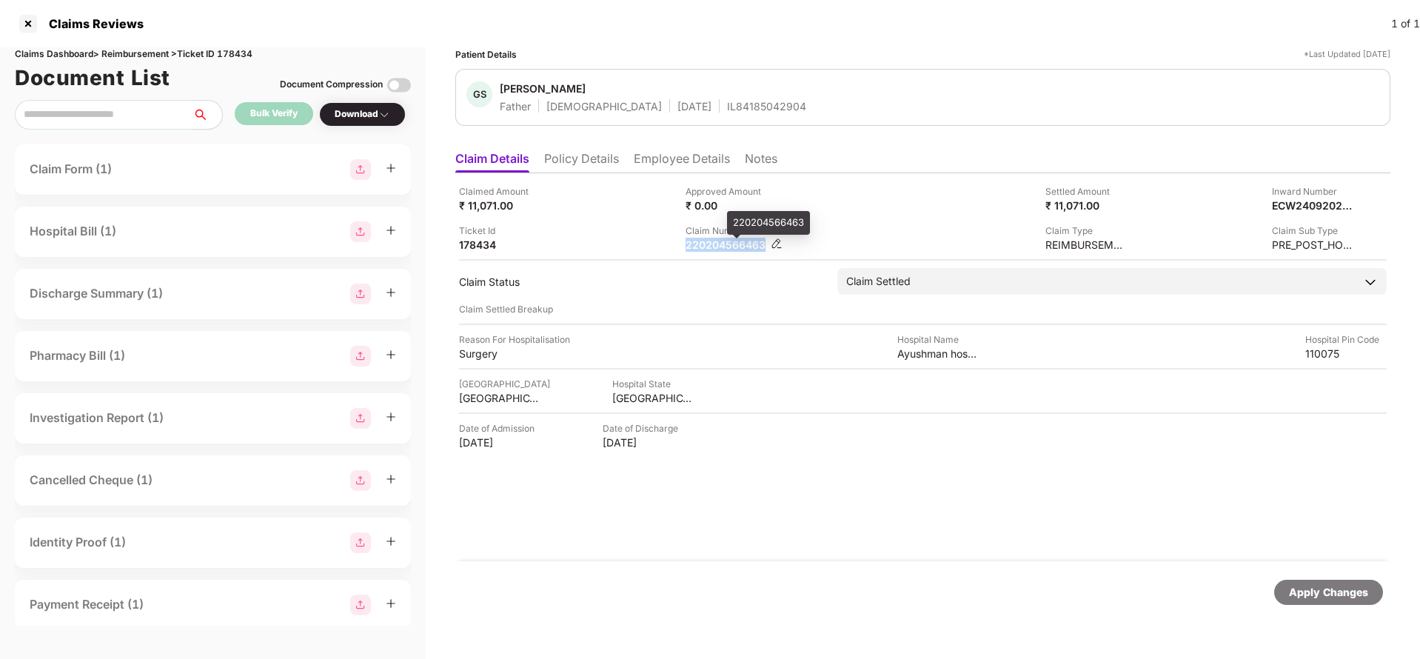
click at [736, 246] on div "220204566463" at bounding box center [726, 245] width 81 height 14
copy div "220204566463"
click at [1299, 595] on div "Apply Changes" at bounding box center [1328, 592] width 79 height 16
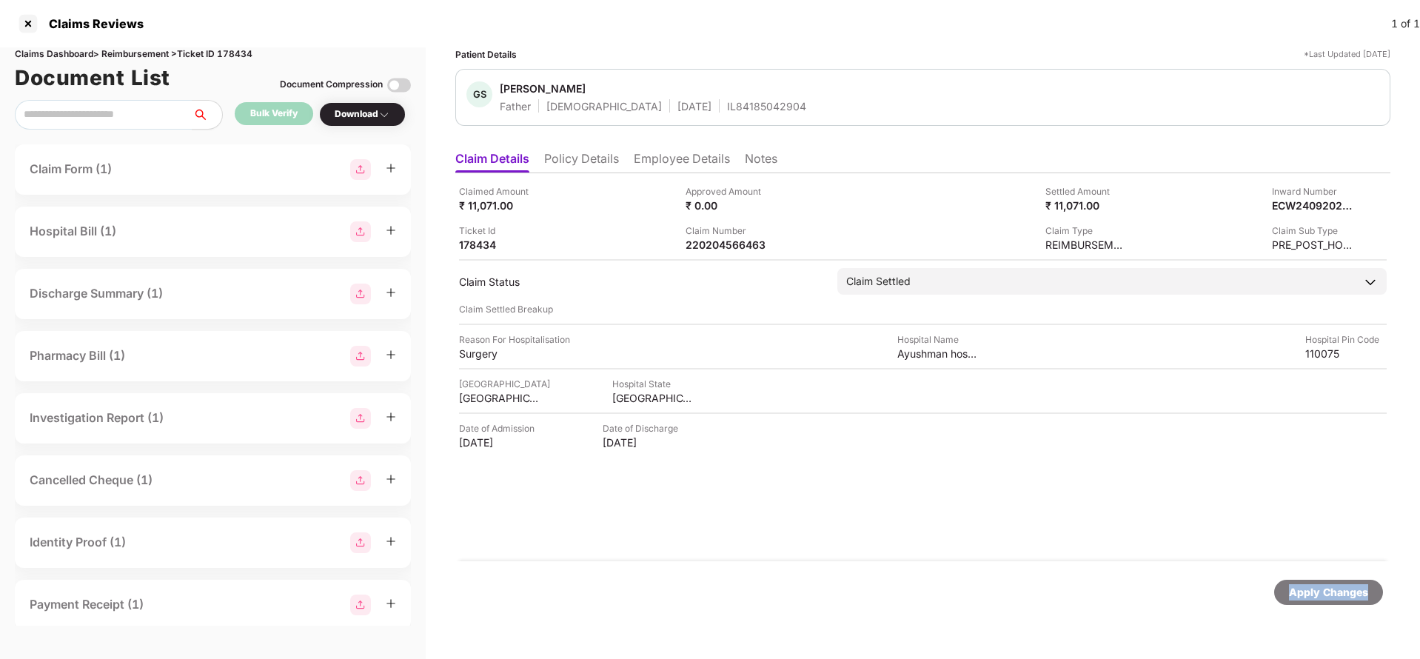
click at [1299, 595] on div "Apply Changes" at bounding box center [1328, 592] width 79 height 16
click at [242, 61] on div "Document List Document Compression" at bounding box center [213, 77] width 396 height 33
click at [243, 59] on div "Claims Dashboard > Reimbursement > Ticket ID 178434" at bounding box center [213, 54] width 396 height 14
click at [243, 54] on div "Claims Dashboard > Reimbursement > Ticket ID 178434" at bounding box center [213, 54] width 396 height 14
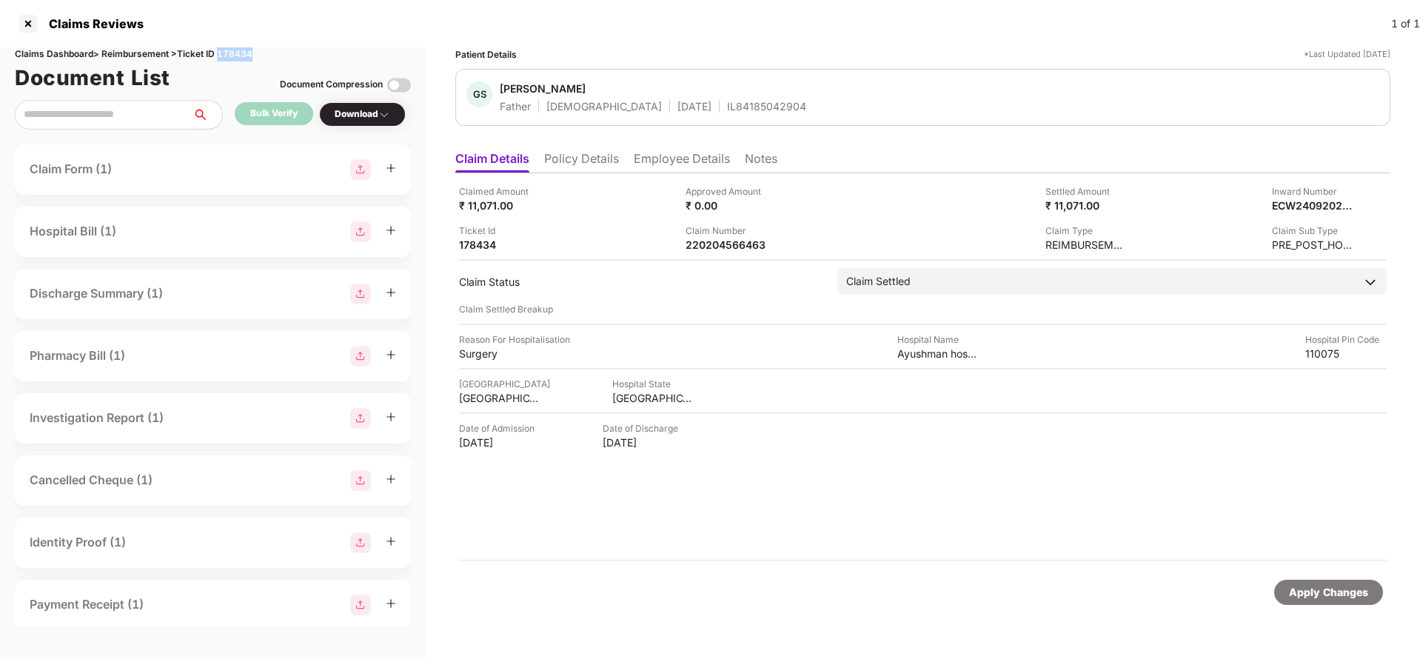
click at [243, 54] on div "Claims Dashboard > Reimbursement > Ticket ID 178434" at bounding box center [213, 54] width 396 height 14
click at [307, 43] on div "Claims Reviews 1 of 1" at bounding box center [710, 23] width 1420 height 47
click at [248, 52] on div "Claims Dashboard > Reimbursement > Ticket ID 178434" at bounding box center [213, 54] width 396 height 14
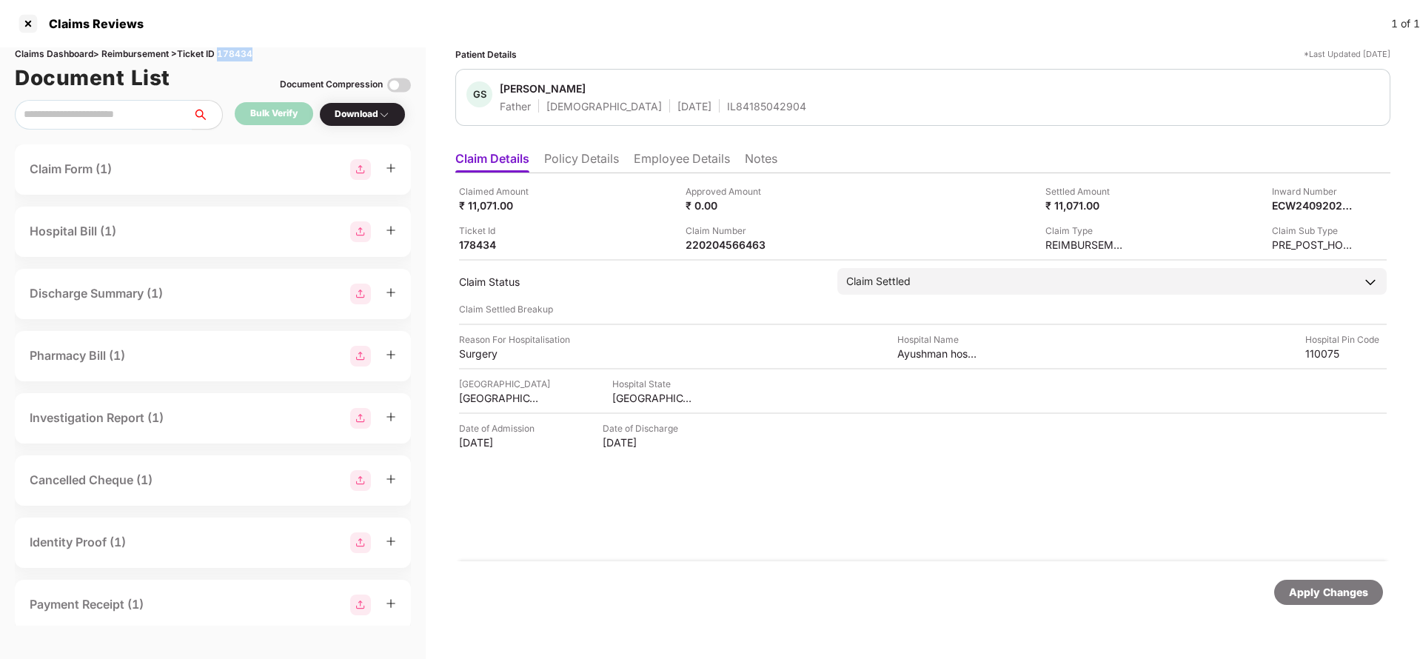
copy div "178434"
click at [1336, 589] on div "Apply Changes" at bounding box center [1328, 592] width 79 height 16
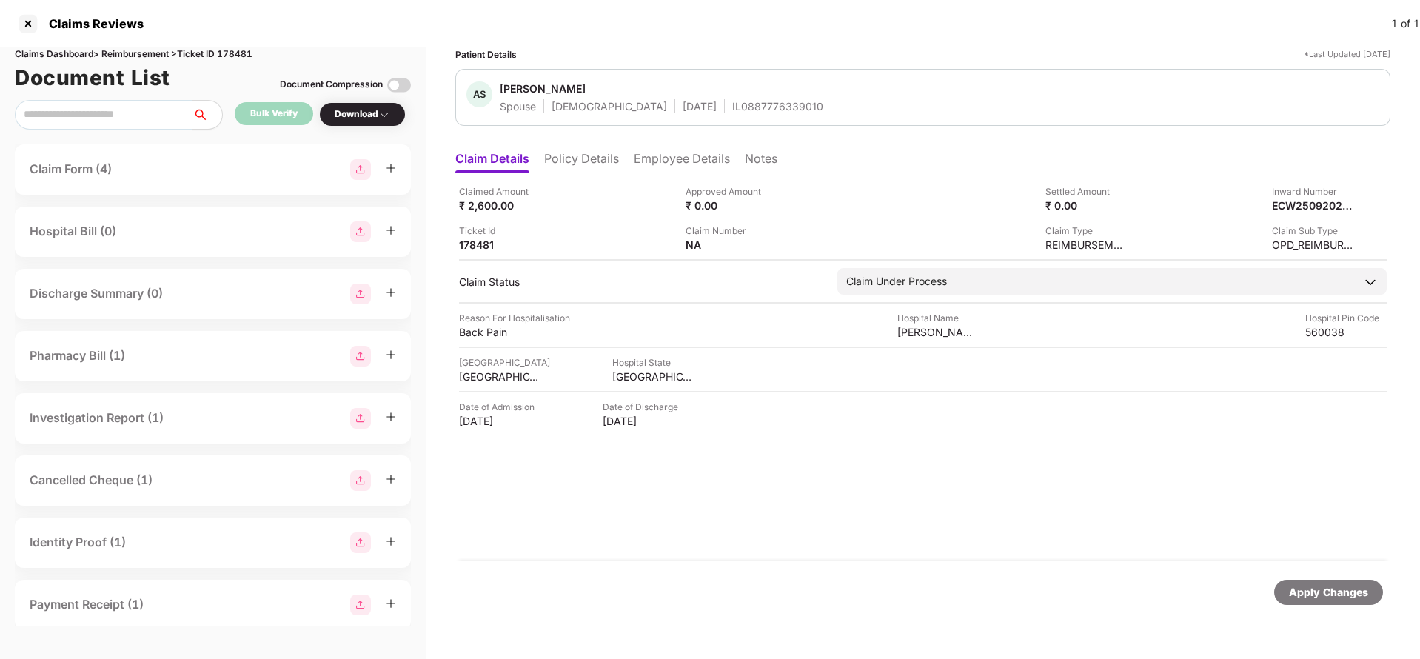
click at [612, 164] on li "Policy Details" at bounding box center [581, 161] width 75 height 21
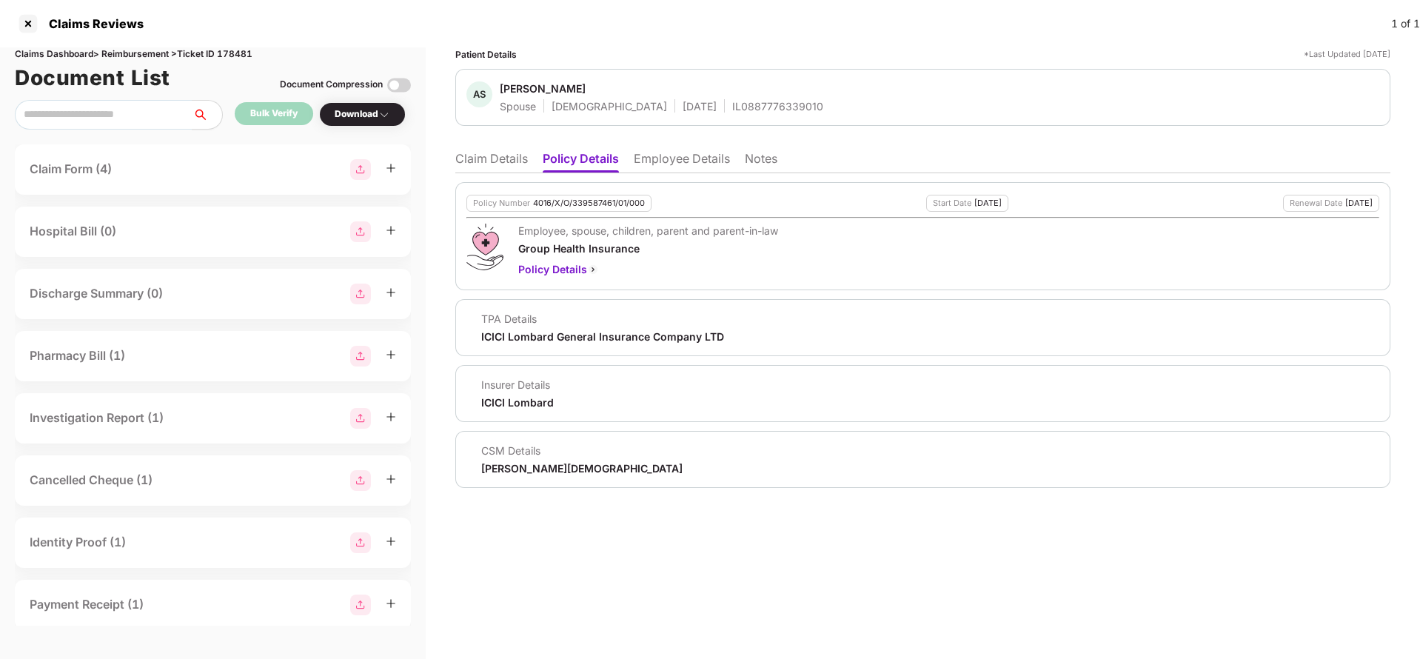
click at [687, 170] on li "Employee Details" at bounding box center [682, 161] width 96 height 21
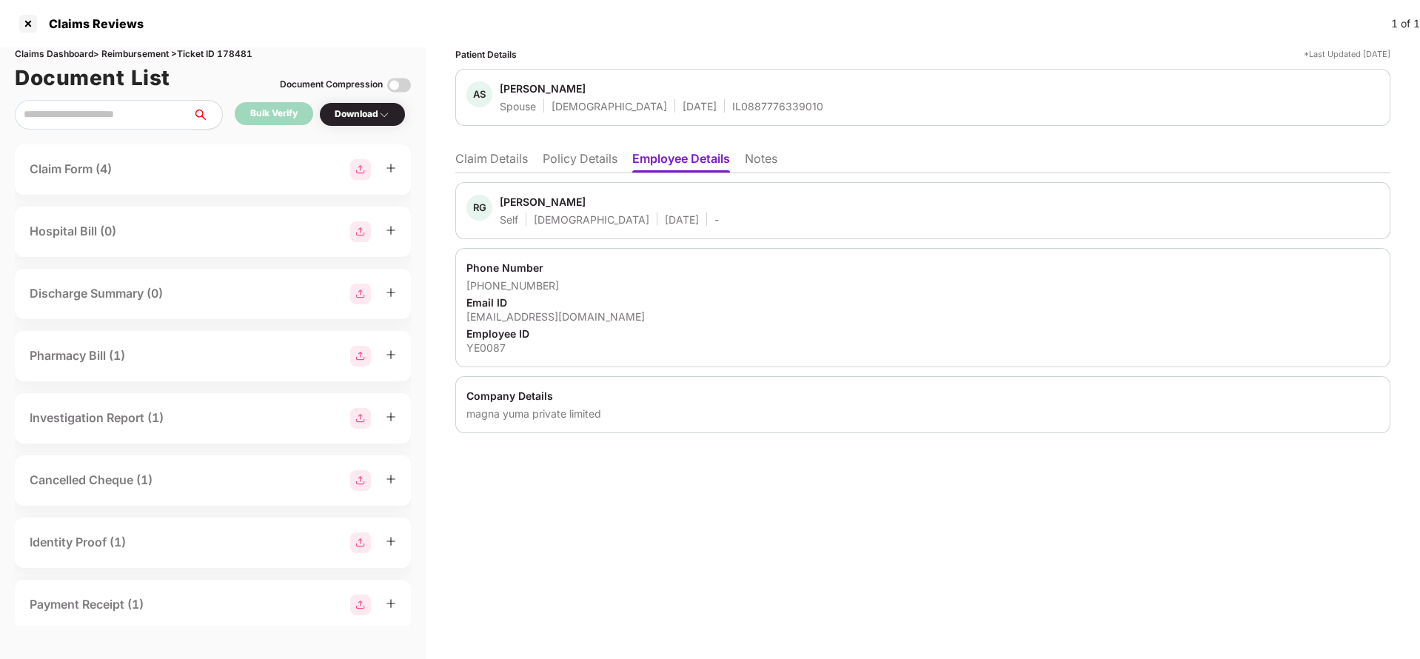
click at [558, 166] on li "Policy Details" at bounding box center [580, 161] width 75 height 21
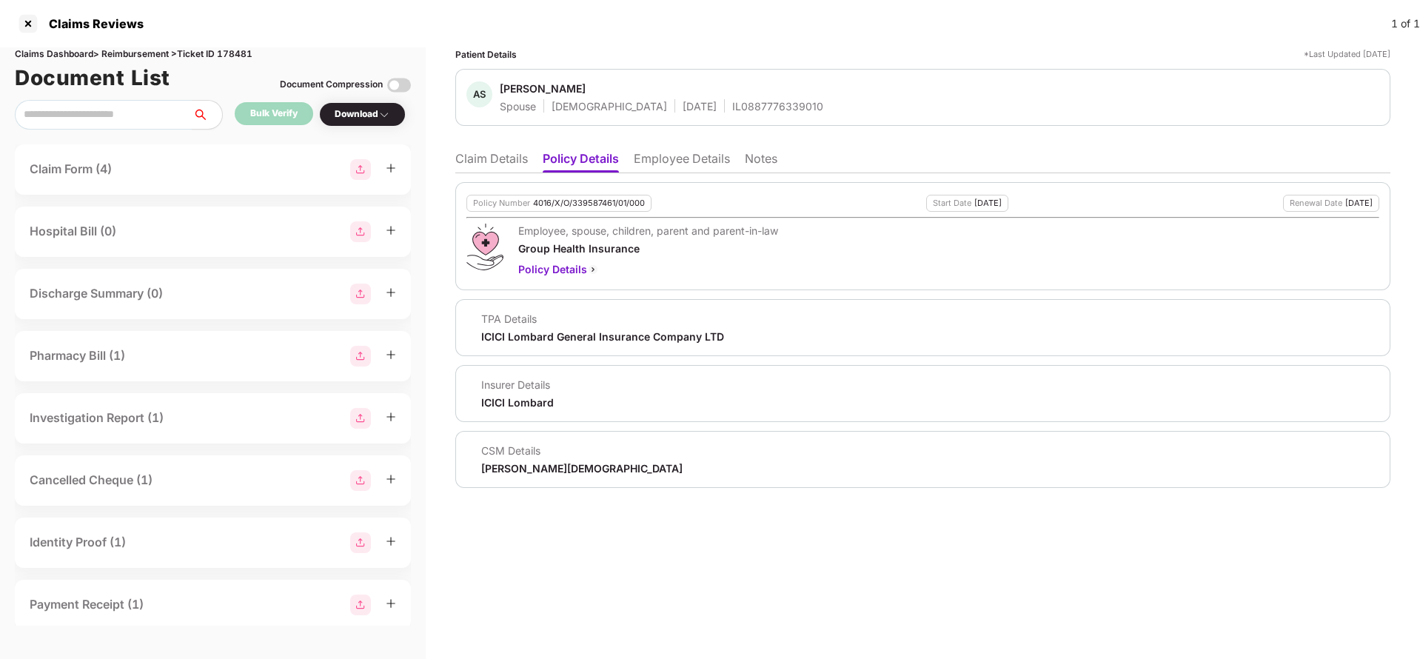
click at [583, 198] on div "4016/X/O/339587461/01/000" at bounding box center [589, 203] width 112 height 10
copy div "4016/X/O/339587461/01/000"
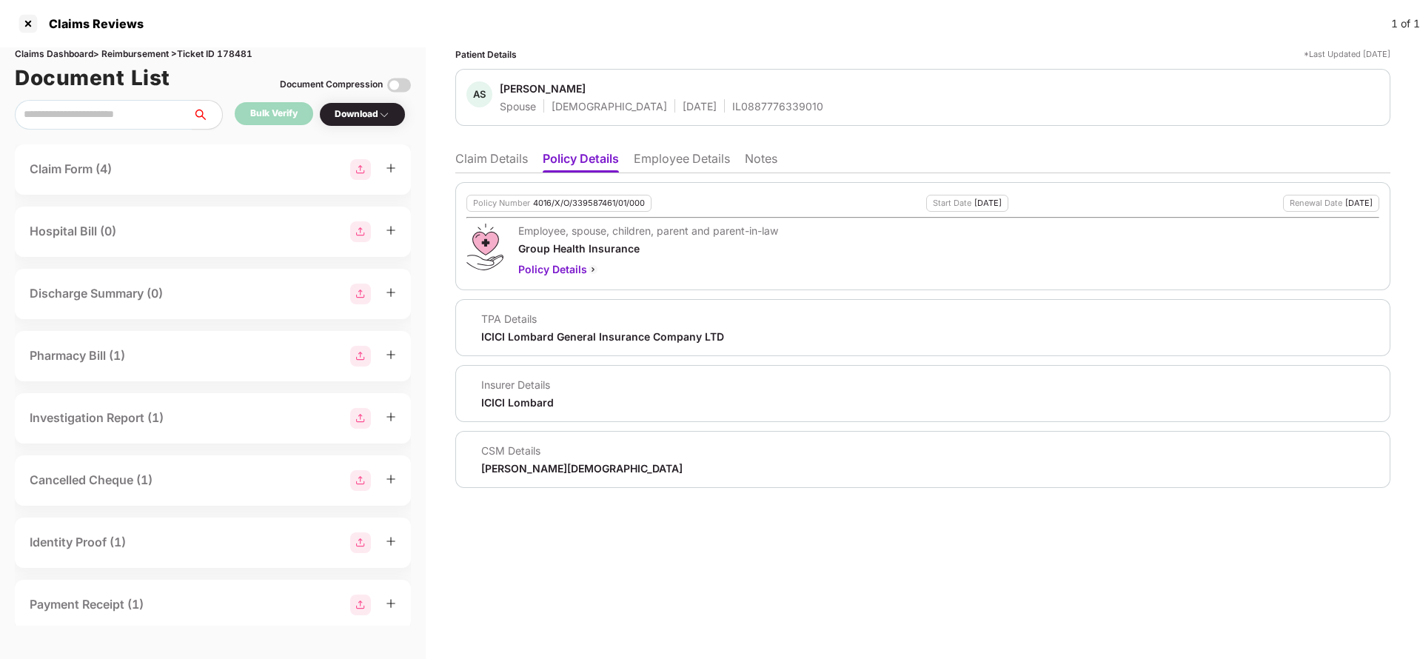
click at [732, 106] on div "IL0887776339010" at bounding box center [777, 106] width 91 height 14
copy div "IL0887776339010"
click at [498, 153] on li "Claim Details" at bounding box center [491, 161] width 73 height 21
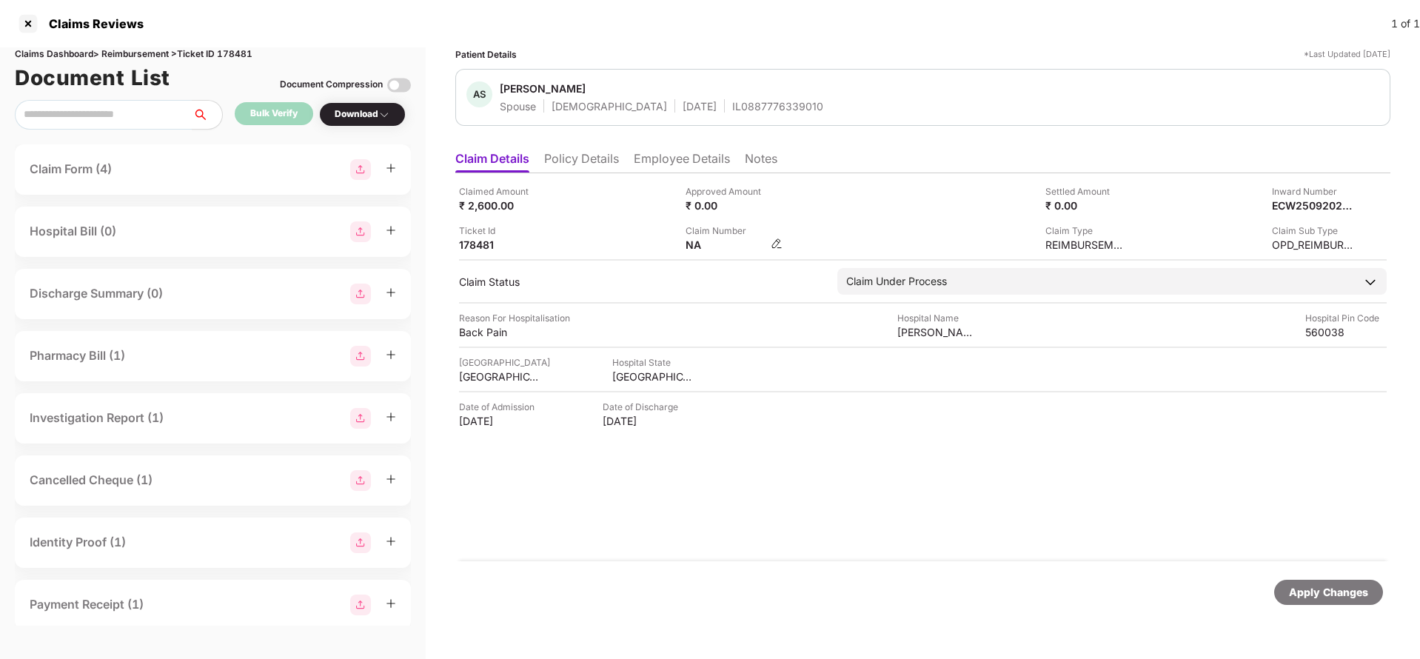
click at [772, 241] on img at bounding box center [777, 244] width 12 height 12
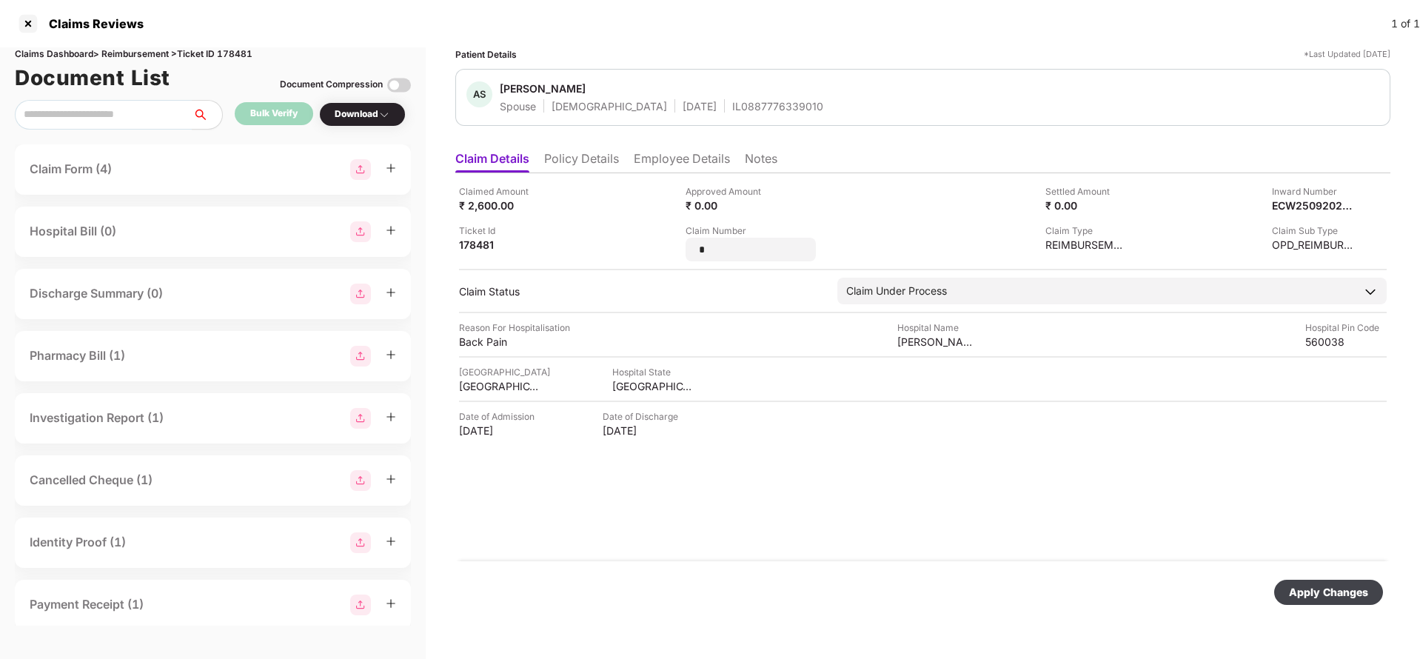
type input "*"
type input "**********"
click at [1349, 597] on div "Apply Changes" at bounding box center [1328, 592] width 79 height 16
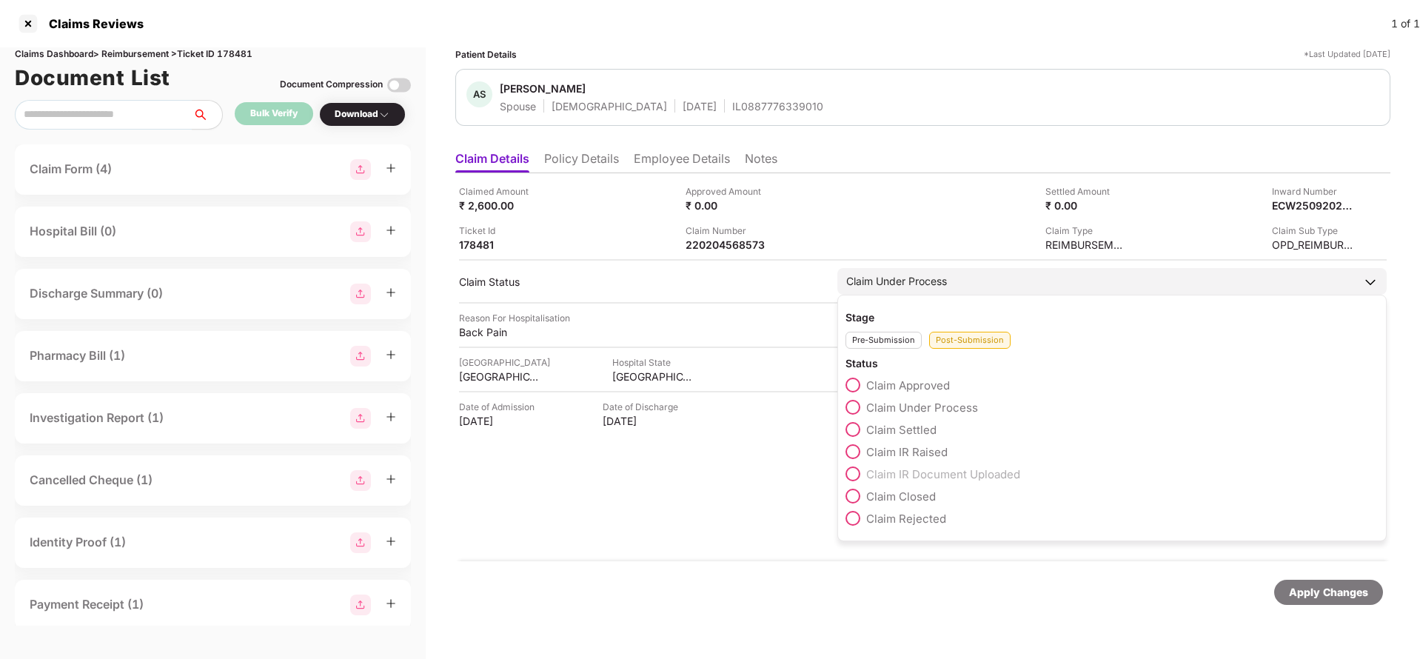
click at [894, 422] on label "Claim Settled" at bounding box center [891, 429] width 91 height 15
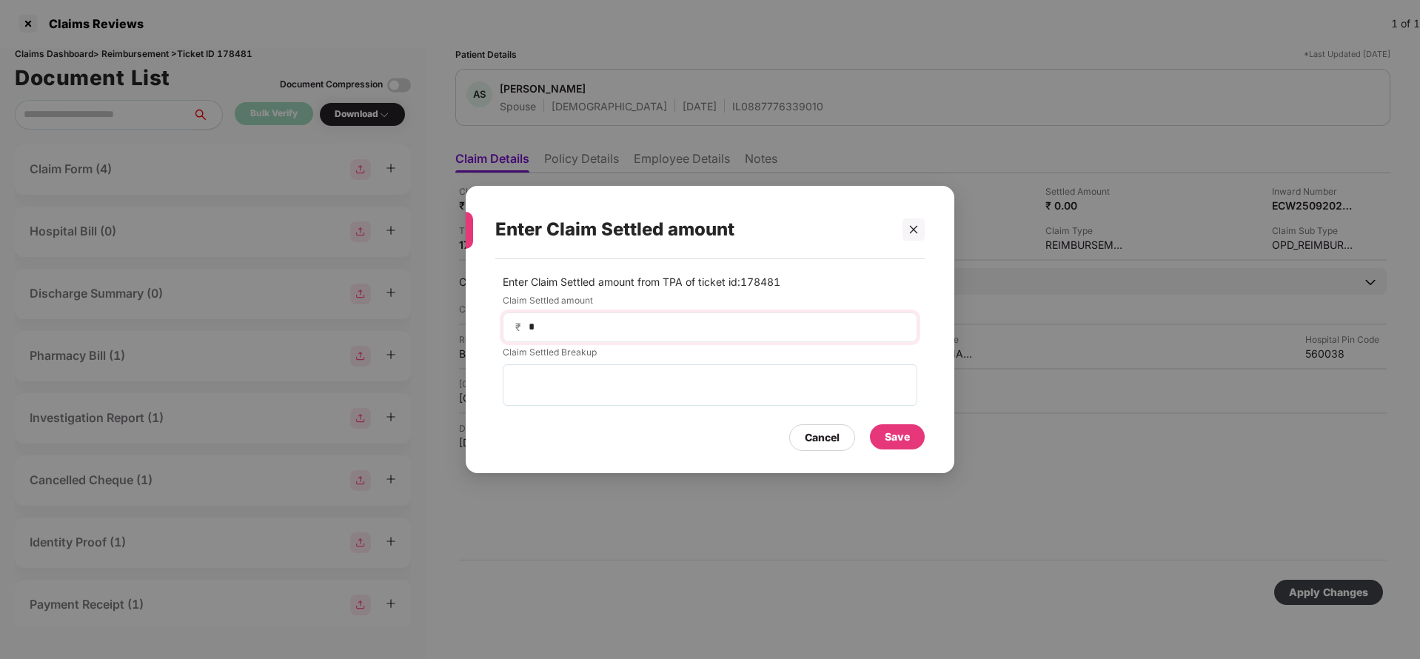
click at [585, 313] on div "₹ *" at bounding box center [710, 328] width 415 height 30
click at [583, 322] on input "*" at bounding box center [716, 327] width 378 height 16
type input "****"
click at [889, 437] on div "Save" at bounding box center [897, 437] width 25 height 16
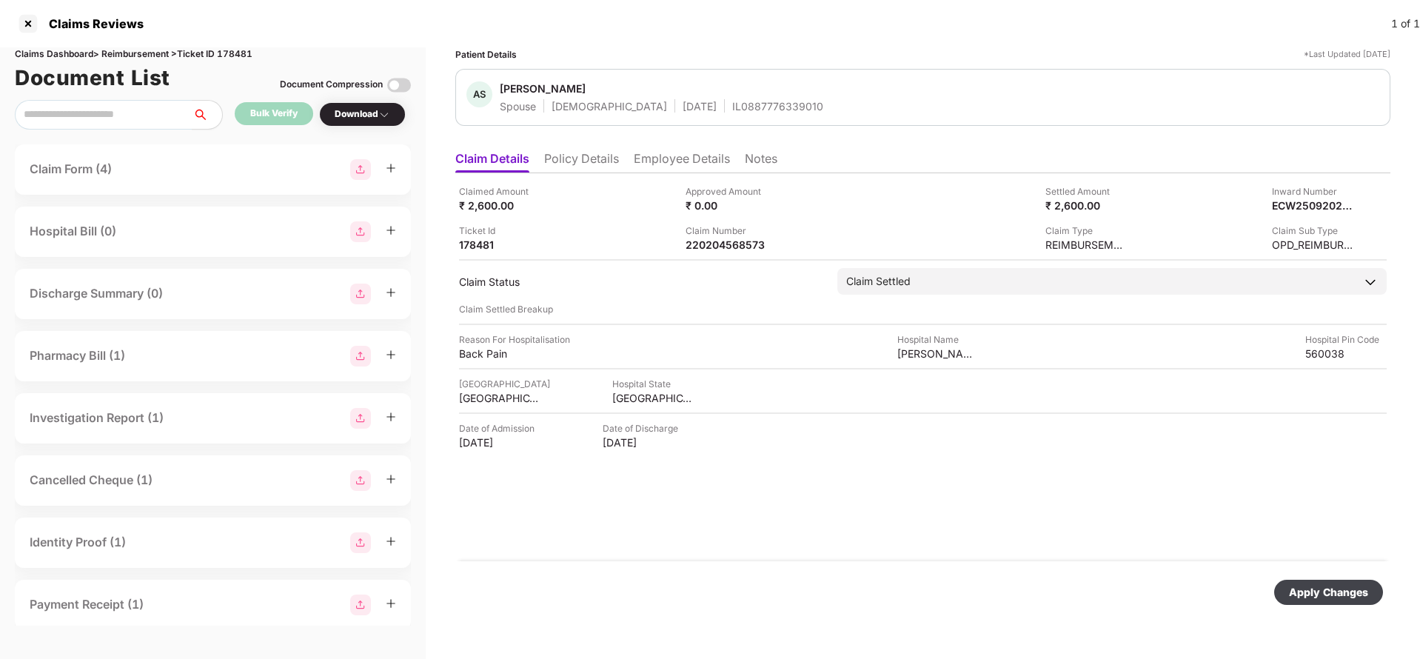
click at [1322, 591] on div "Apply Changes" at bounding box center [1328, 592] width 79 height 16
click at [1336, 592] on div "Apply Changes" at bounding box center [1328, 592] width 79 height 16
click at [730, 238] on div "220204568573" at bounding box center [726, 245] width 81 height 14
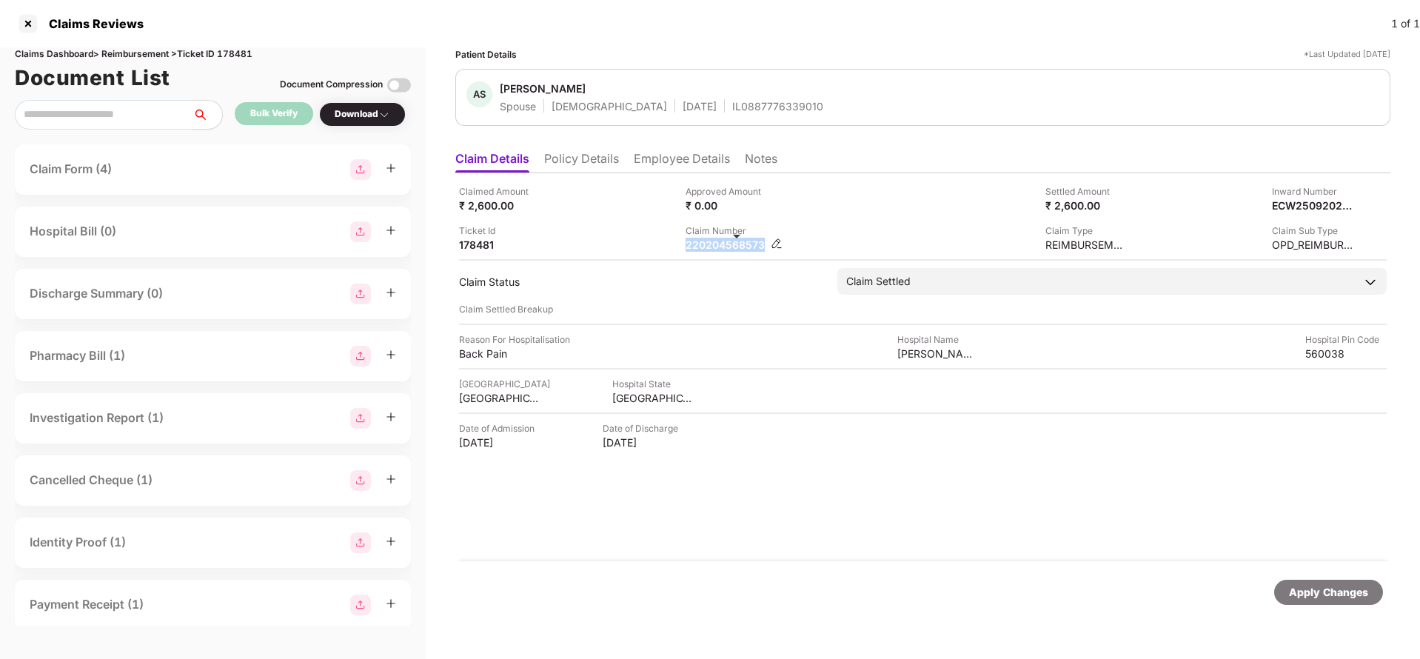
copy div "220204568573"
click at [1345, 592] on div "Apply Changes" at bounding box center [1328, 592] width 79 height 16
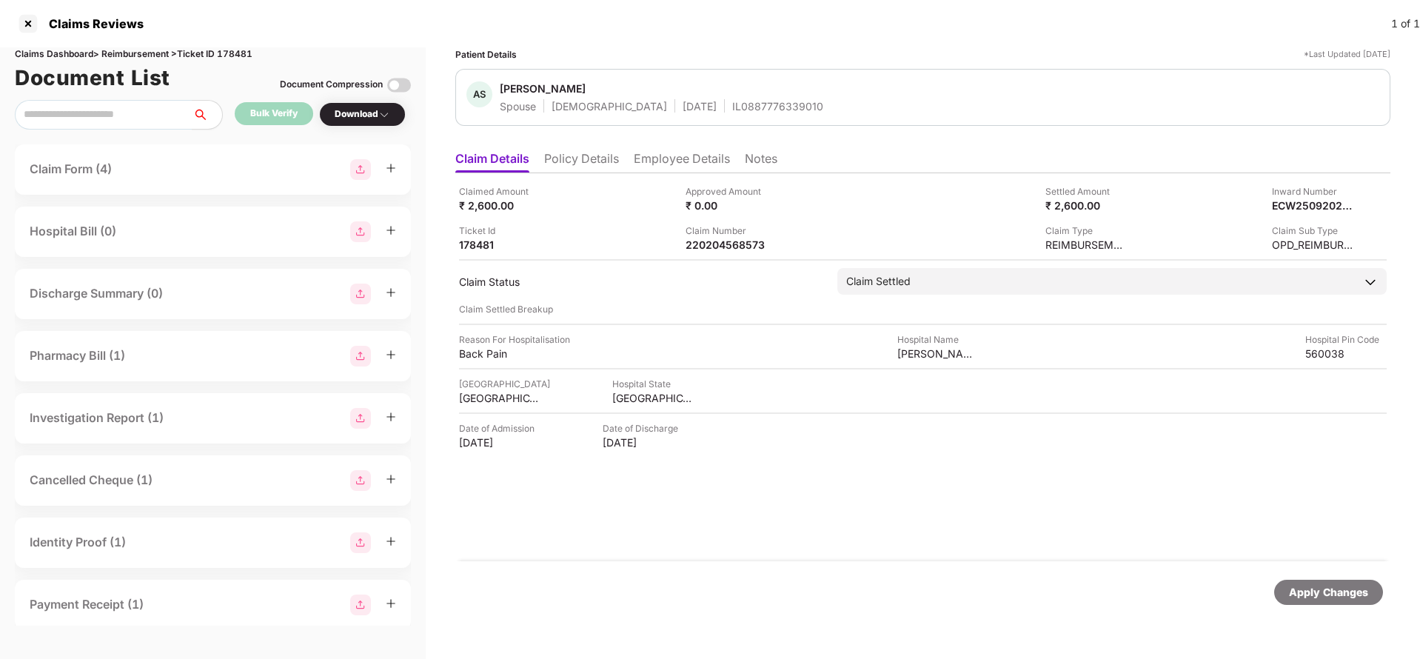
click at [244, 56] on div "Claims Dashboard > Reimbursement > Ticket ID 178481" at bounding box center [213, 54] width 396 height 14
copy div "178481"
click at [1346, 580] on div "Apply Changes" at bounding box center [1329, 592] width 109 height 25
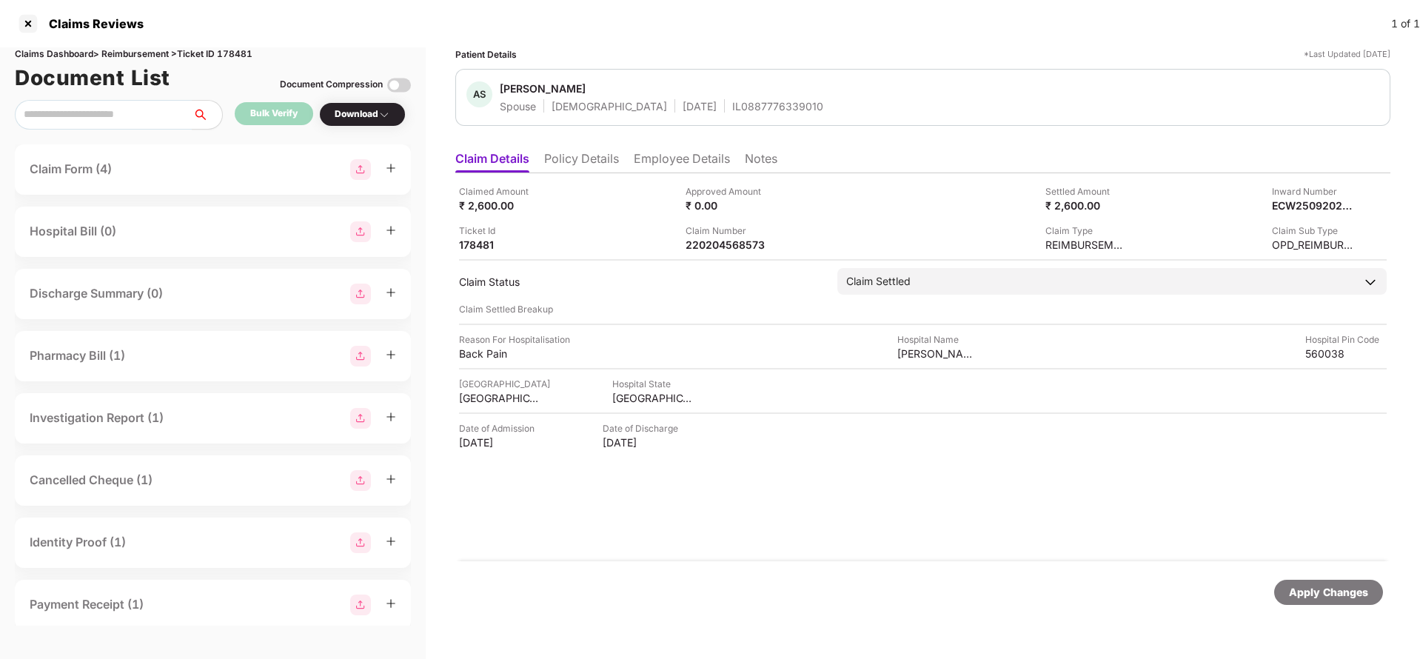
click at [1346, 590] on div "Apply Changes" at bounding box center [1328, 592] width 79 height 16
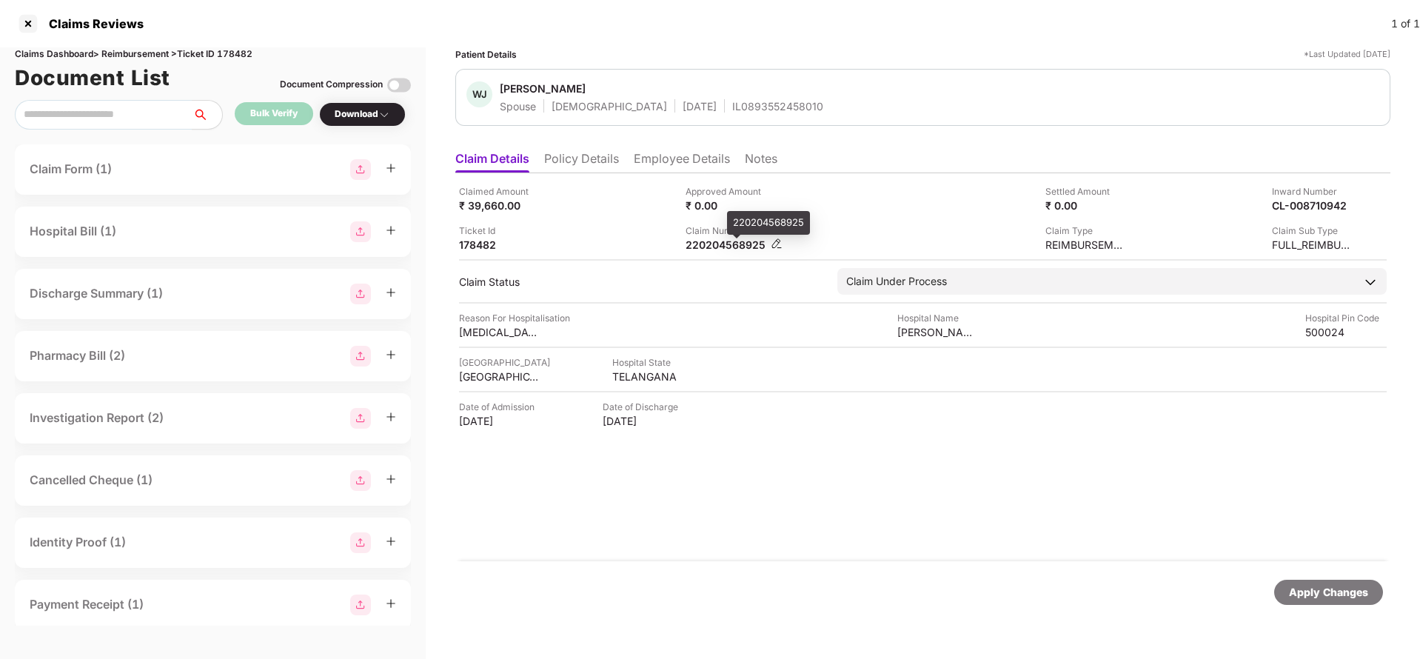
click at [721, 246] on div "220204568925" at bounding box center [726, 245] width 81 height 14
copy div "220204568925"
click at [732, 101] on div "IL0893552458010" at bounding box center [777, 106] width 91 height 14
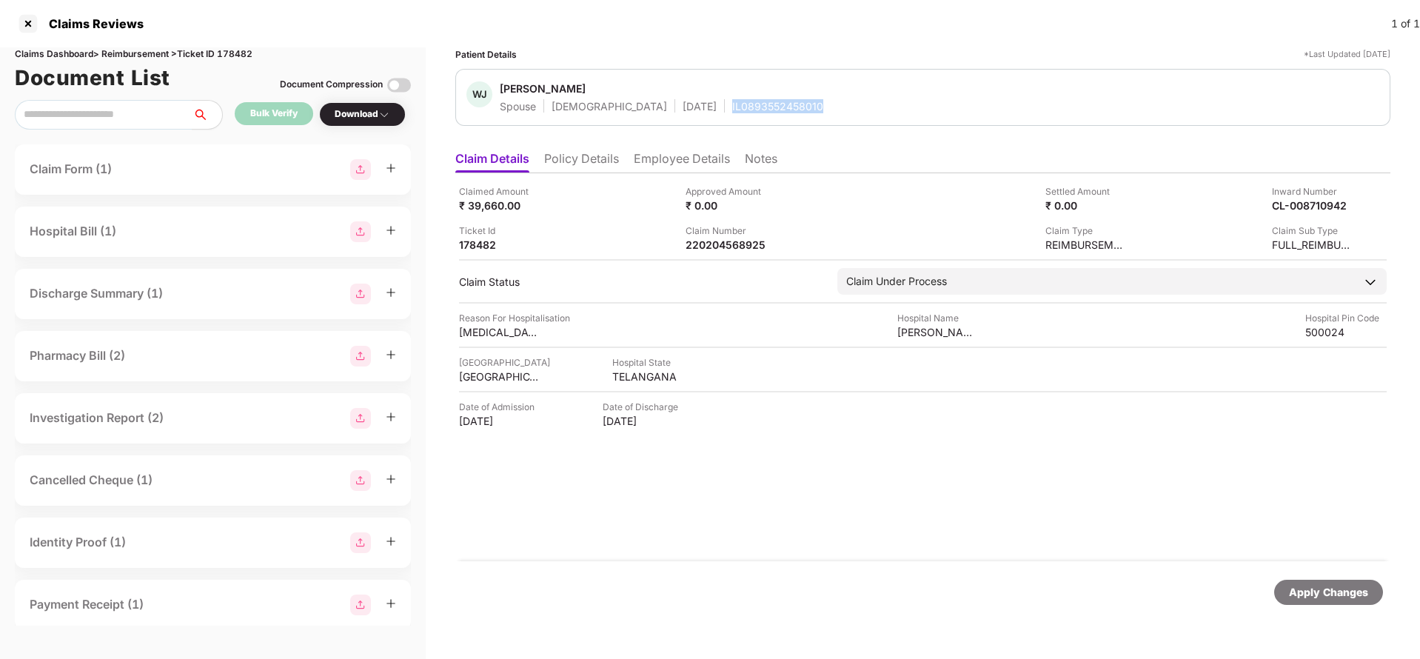
click at [732, 101] on div "IL0893552458010" at bounding box center [777, 106] width 91 height 14
copy div "IL0893552458010"
click at [1290, 206] on div "CL-008710942" at bounding box center [1297, 205] width 81 height 14
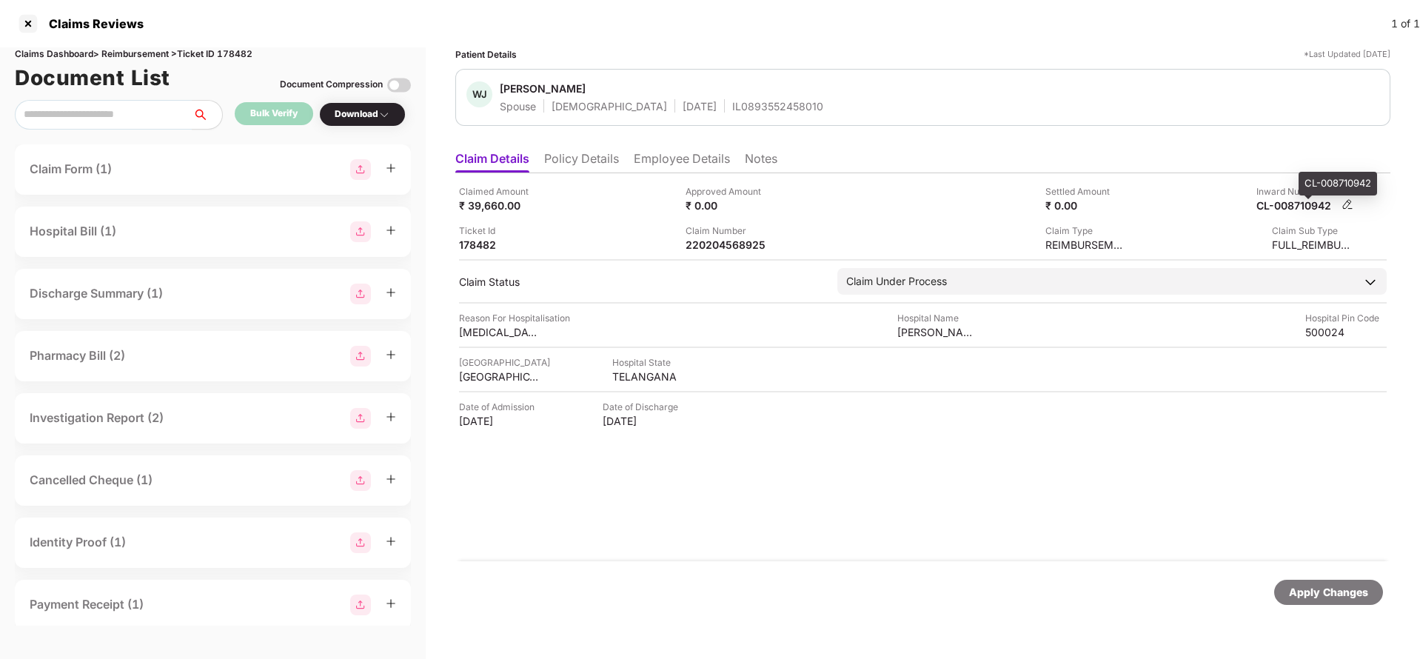
copy div
click at [726, 248] on div "220204568925" at bounding box center [726, 245] width 81 height 14
copy div "220204568925"
click at [1307, 586] on div "Apply Changes" at bounding box center [1328, 592] width 79 height 16
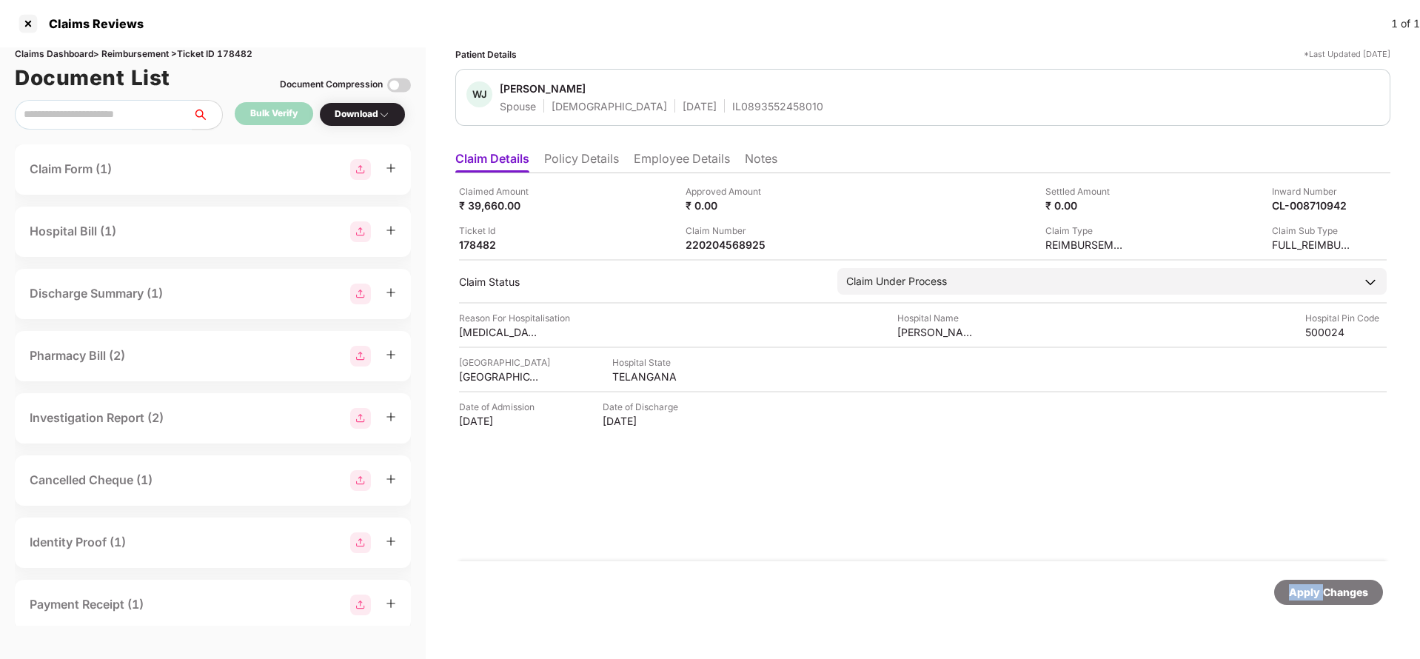
click at [1307, 586] on div "Apply Changes" at bounding box center [1328, 592] width 79 height 16
click at [1308, 587] on div "Apply Changes" at bounding box center [1328, 592] width 79 height 16
click at [244, 50] on div "Claims Dashboard > Reimbursement > Ticket ID 178482" at bounding box center [213, 54] width 396 height 14
copy div "178482"
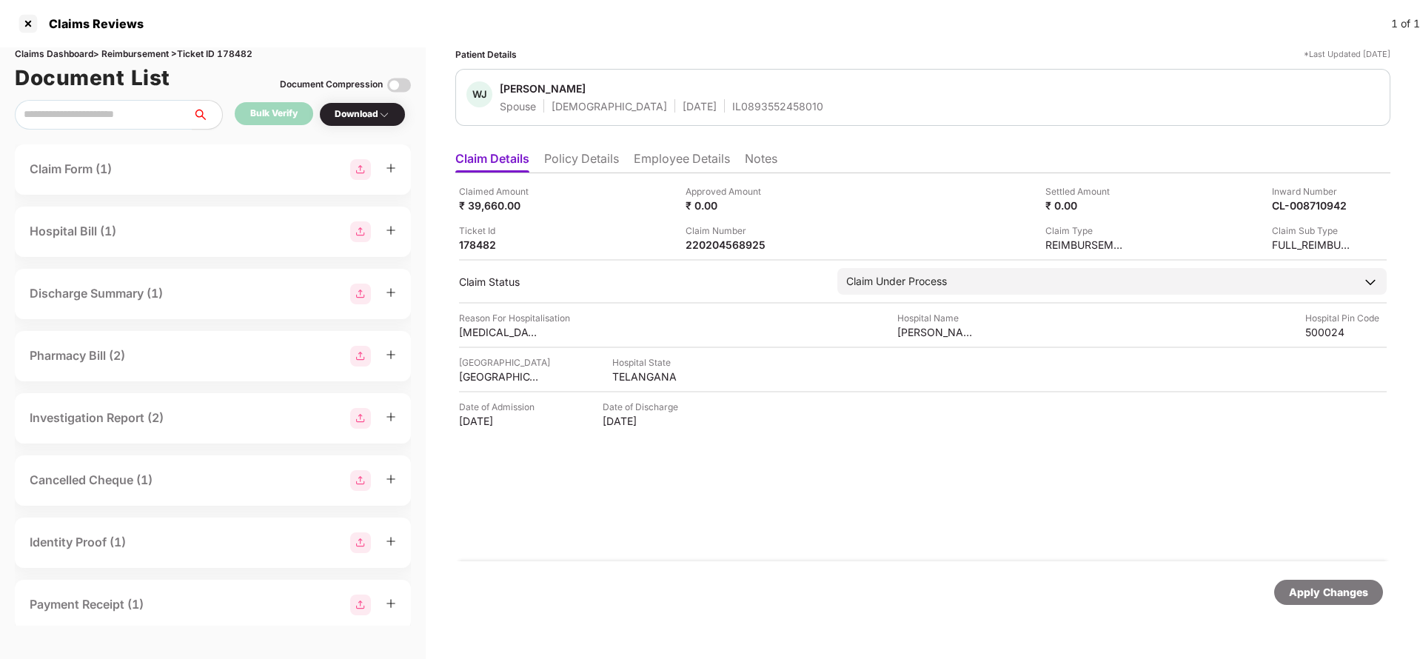
click at [1349, 602] on div "Apply Changes" at bounding box center [1329, 592] width 109 height 25
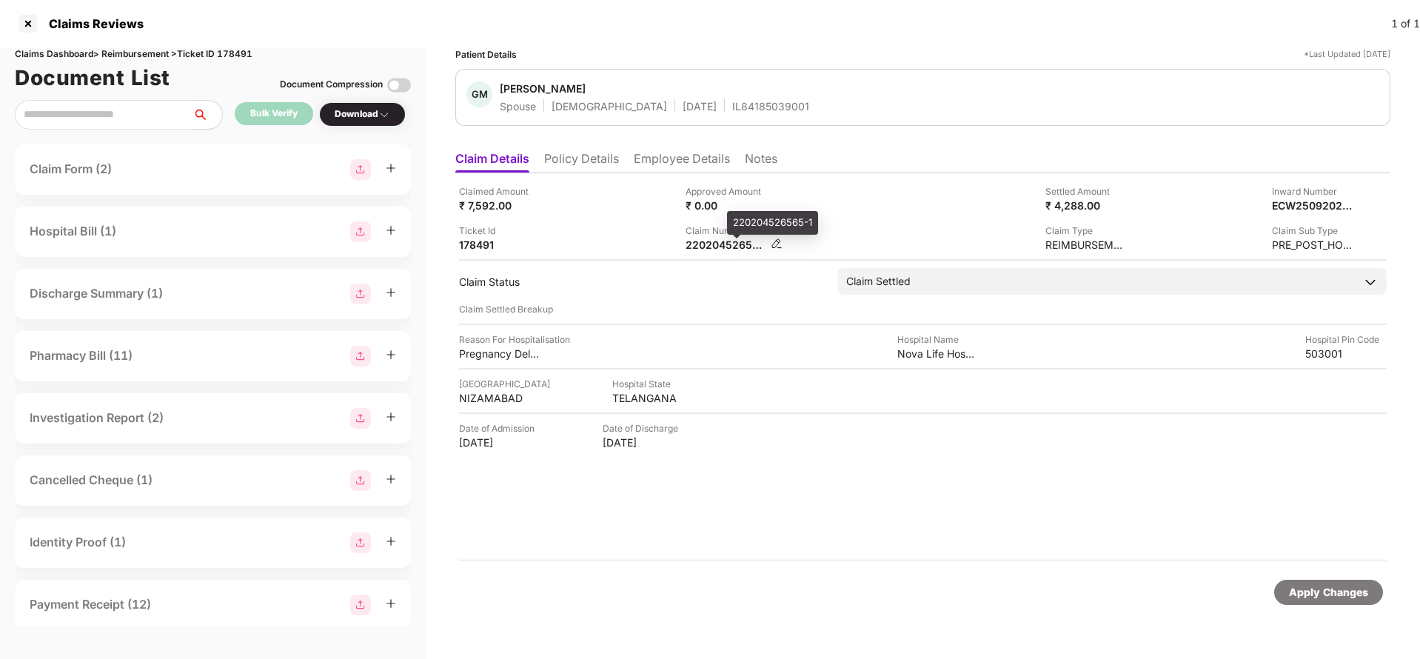
click at [724, 242] on div "220204526565-1" at bounding box center [726, 245] width 81 height 14
copy div
click at [1323, 592] on div "Apply Changes" at bounding box center [1328, 592] width 79 height 16
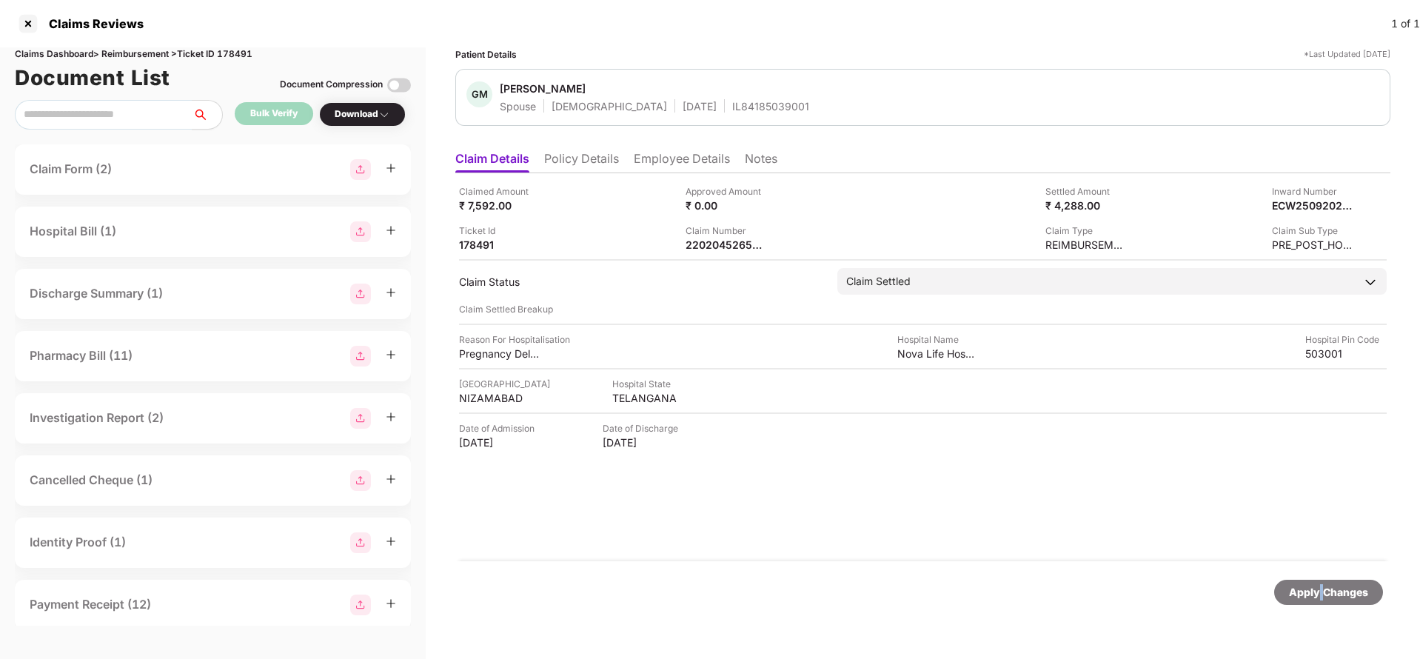
click at [1323, 592] on div "Apply Changes" at bounding box center [1328, 592] width 79 height 16
click at [245, 58] on div "Claims Dashboard > Reimbursement > Ticket ID 178491" at bounding box center [213, 54] width 396 height 14
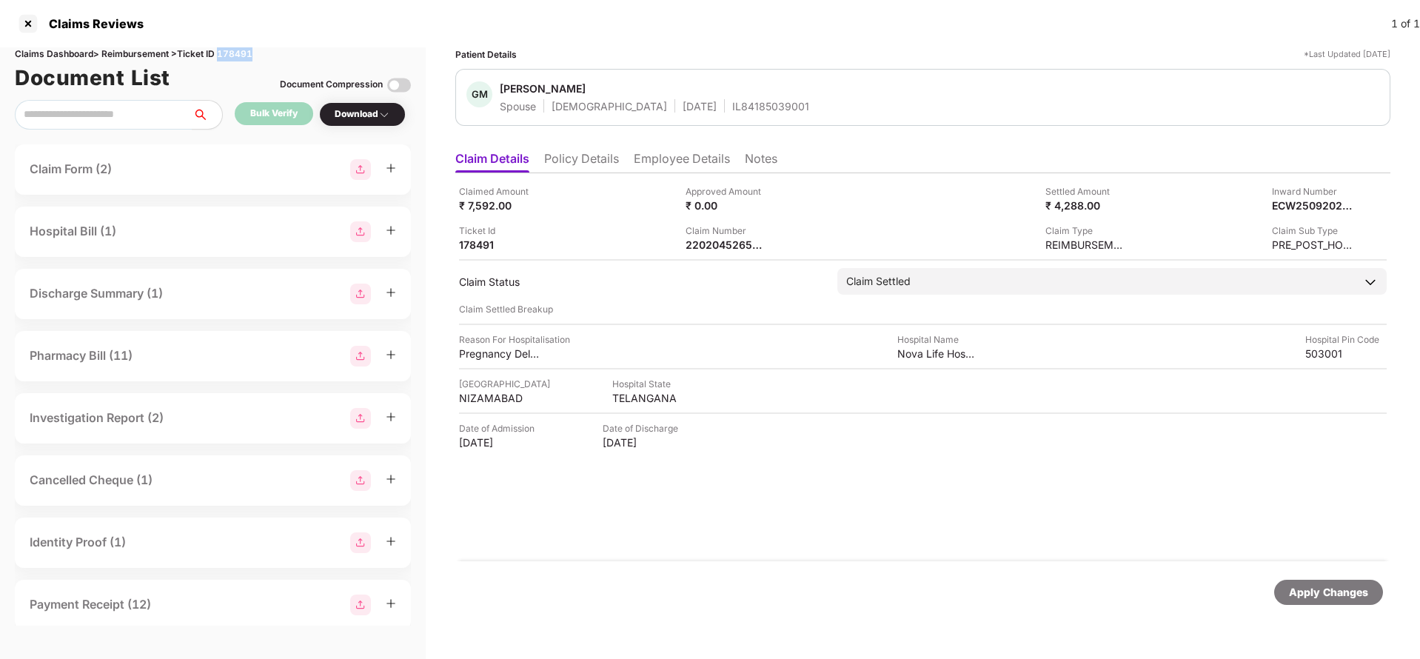
copy div "178491"
click at [1317, 588] on div "Apply Changes" at bounding box center [1328, 592] width 79 height 16
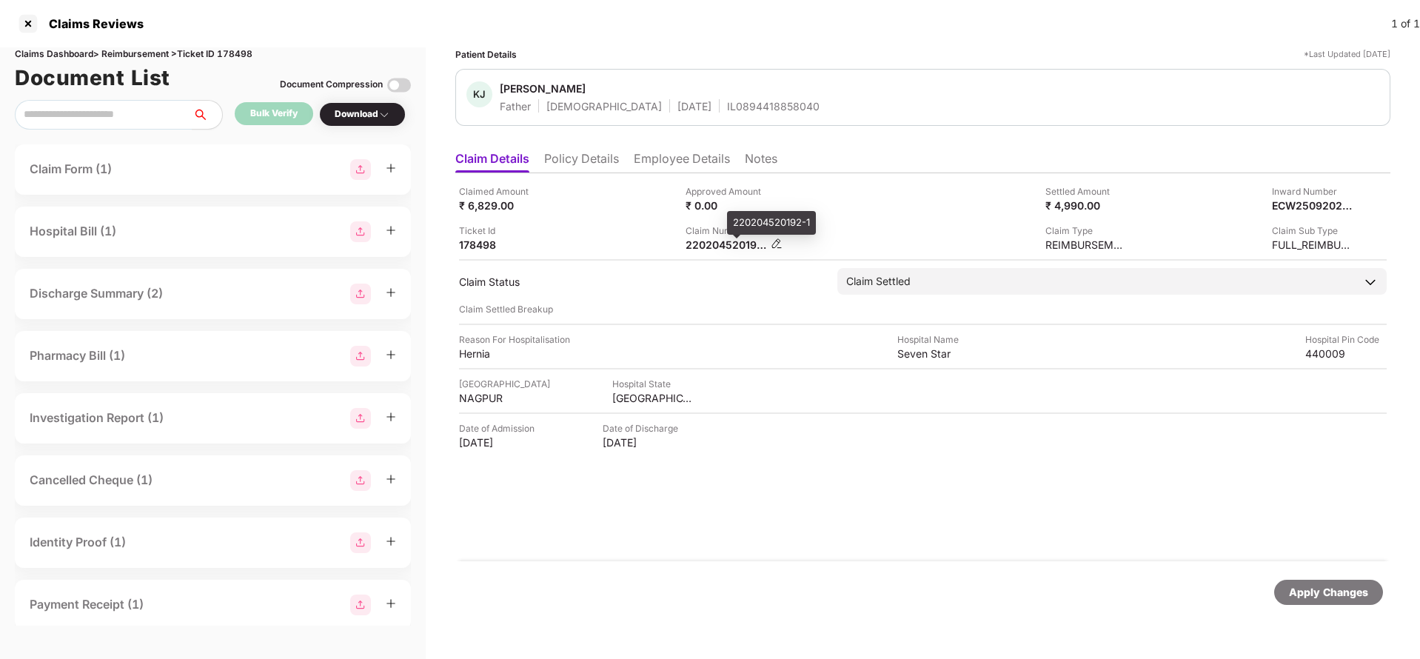
click at [724, 243] on div "220204520192-1" at bounding box center [726, 245] width 81 height 14
copy div
click at [1346, 606] on div "Apply Changes" at bounding box center [922, 592] width 935 height 62
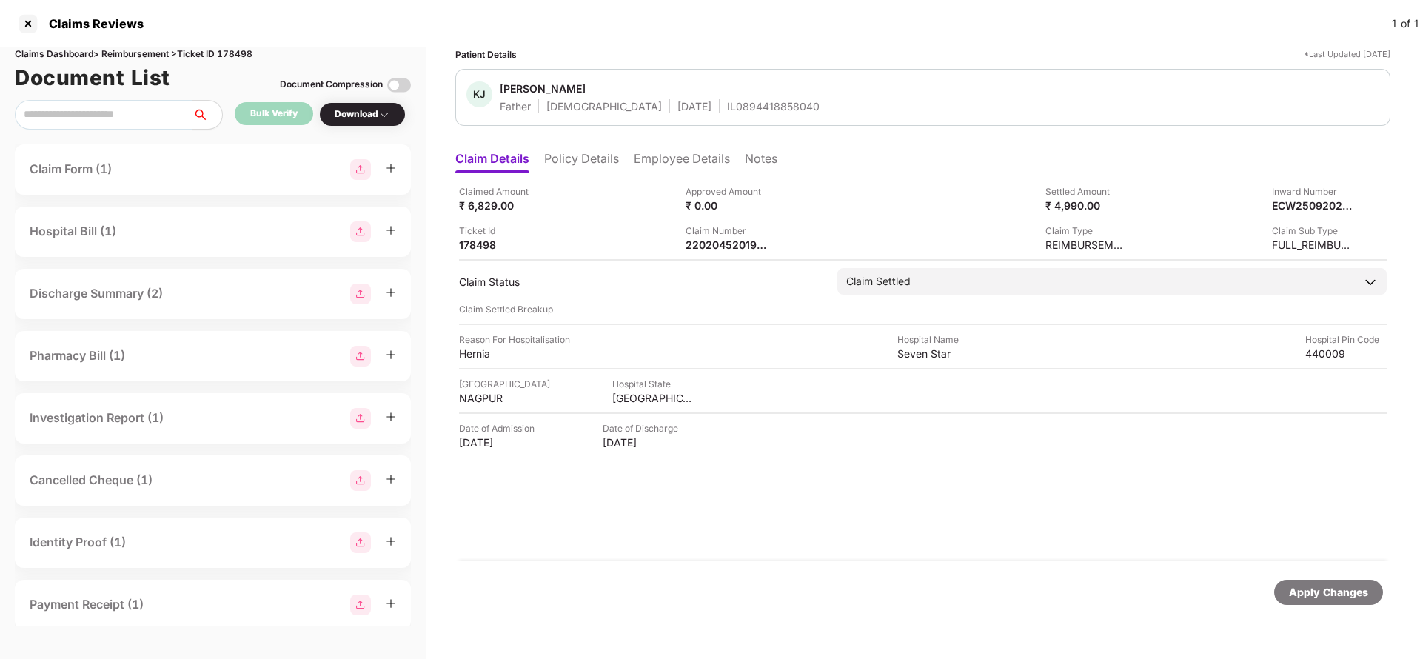
click at [1341, 582] on div "Apply Changes" at bounding box center [1329, 592] width 109 height 25
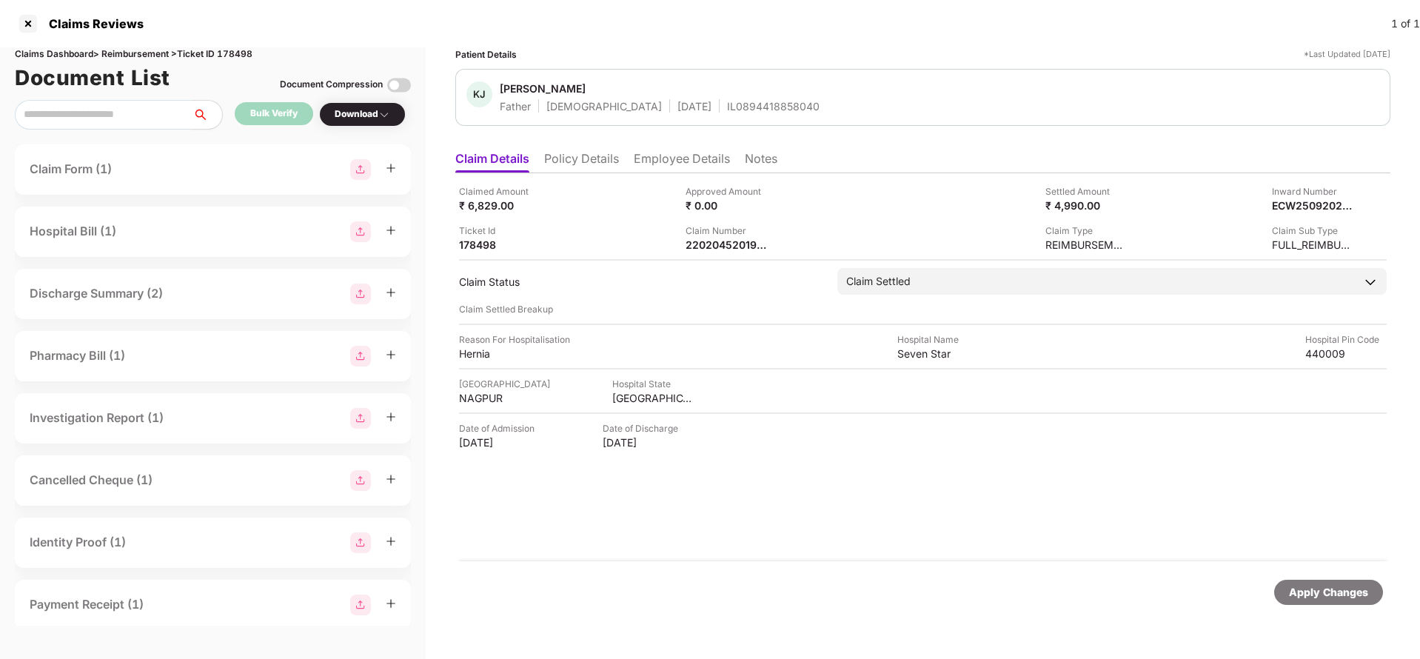
click at [240, 57] on div "Claims Dashboard > Reimbursement > Ticket ID 178498" at bounding box center [213, 54] width 396 height 14
copy div "178498"
click at [1302, 584] on div "Apply Changes" at bounding box center [1329, 592] width 109 height 25
click at [1302, 584] on div "Apply Changes" at bounding box center [1328, 592] width 79 height 16
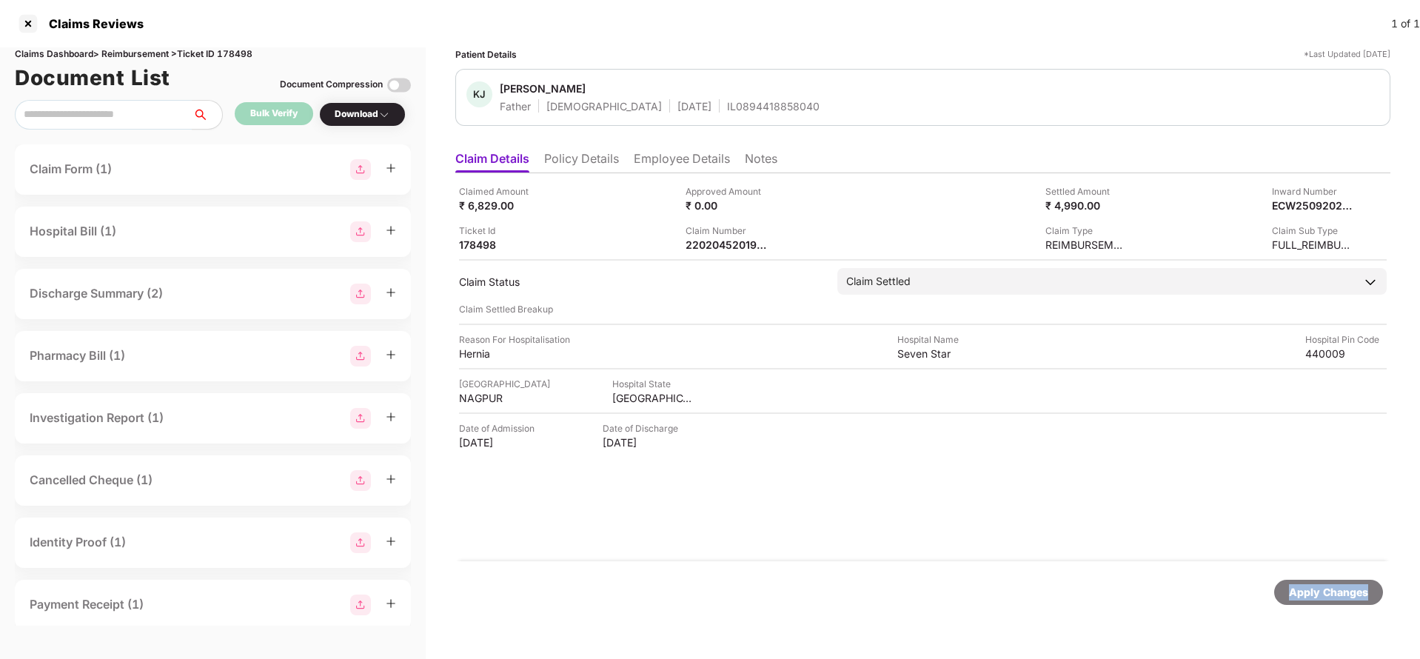
click at [1302, 584] on div "Apply Changes" at bounding box center [1328, 592] width 79 height 16
click at [730, 243] on div "220204568858" at bounding box center [726, 245] width 81 height 14
copy div "220204568858"
click at [1321, 592] on div "Apply Changes" at bounding box center [1328, 592] width 79 height 16
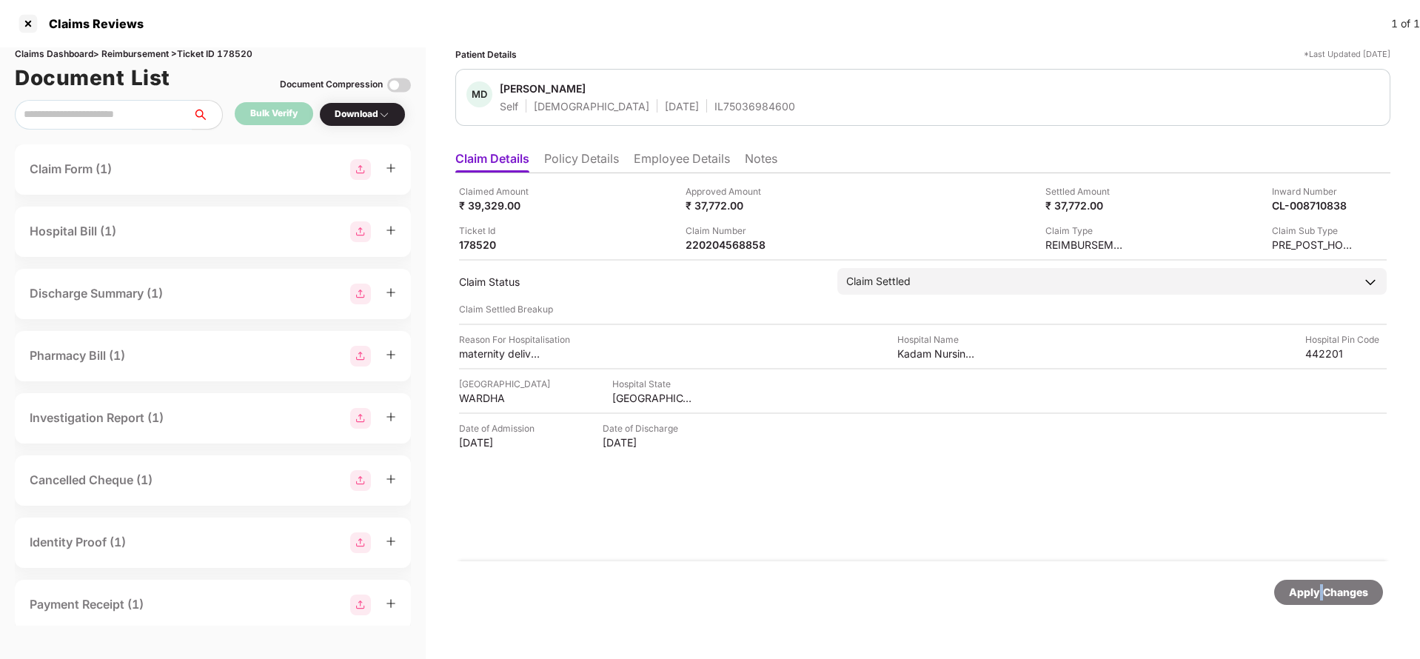
click at [1321, 592] on div "Apply Changes" at bounding box center [1328, 592] width 79 height 16
click at [245, 56] on div "Claims Dashboard > Reimbursement > Ticket ID 178520" at bounding box center [213, 54] width 396 height 14
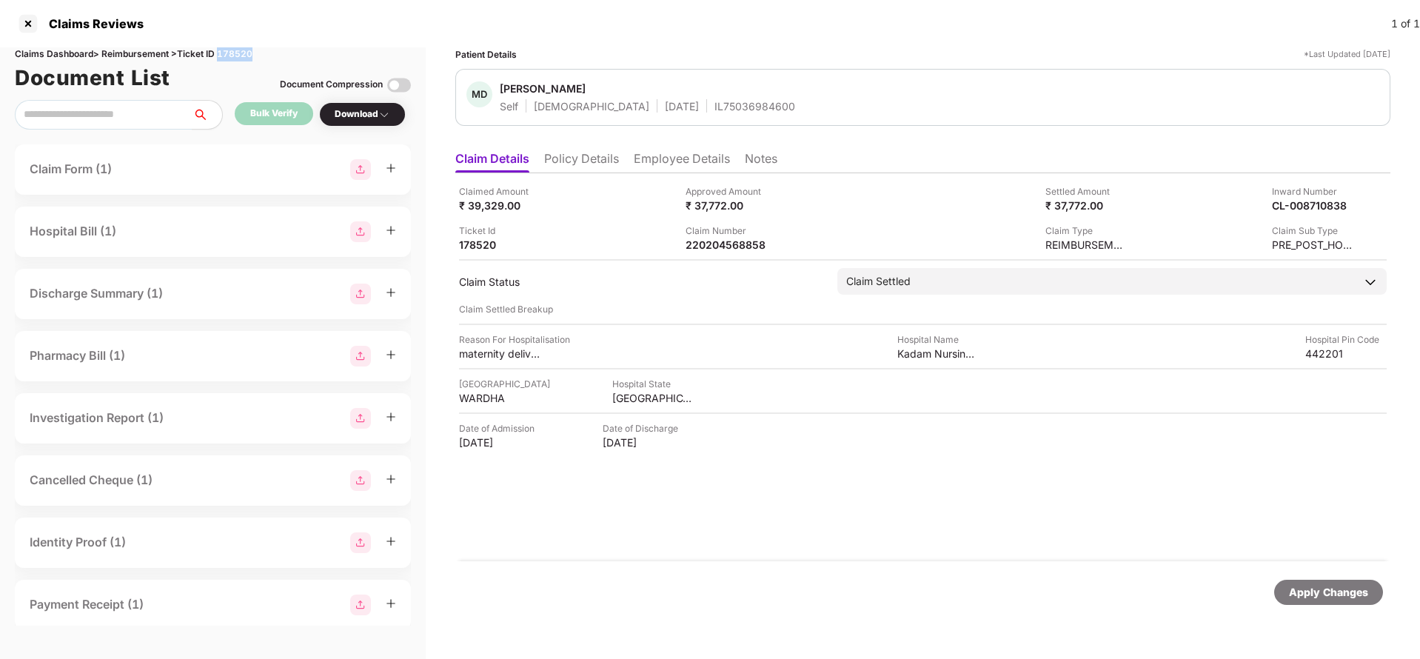
copy div "178520"
click at [1321, 591] on div "Apply Changes" at bounding box center [1328, 592] width 79 height 16
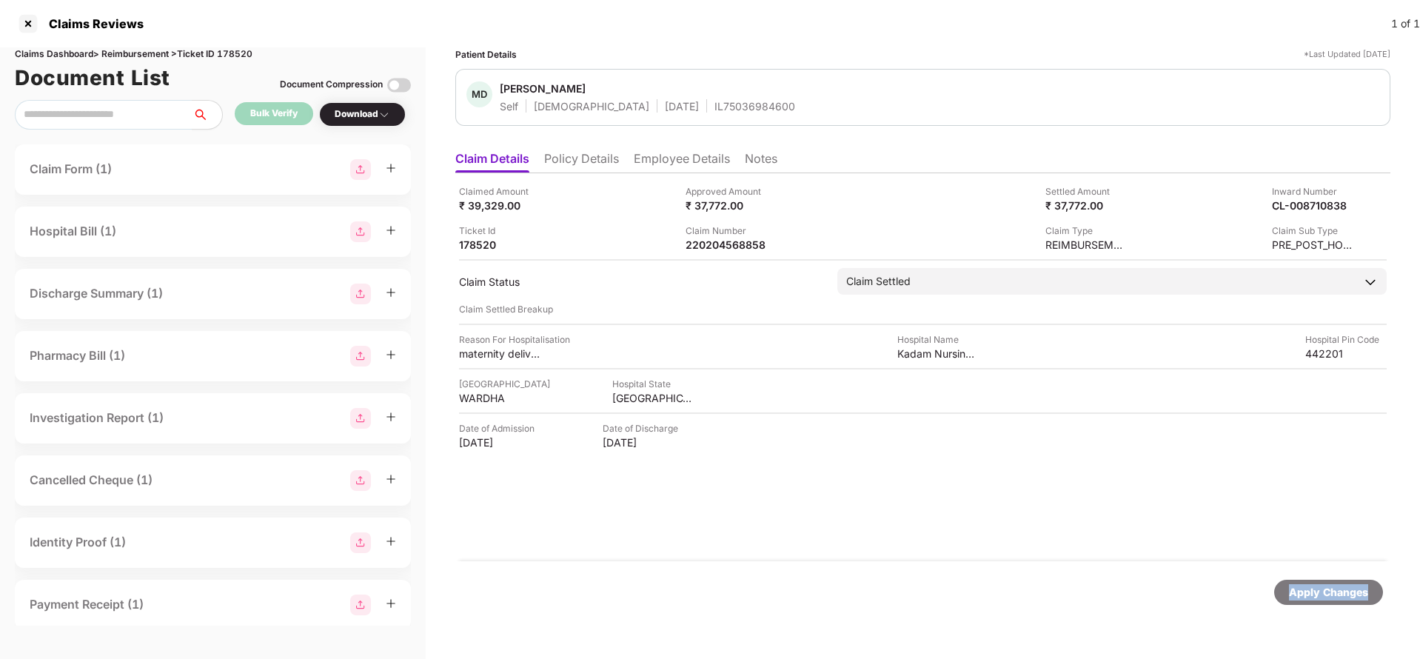
click at [1321, 591] on div "Apply Changes" at bounding box center [1328, 592] width 79 height 16
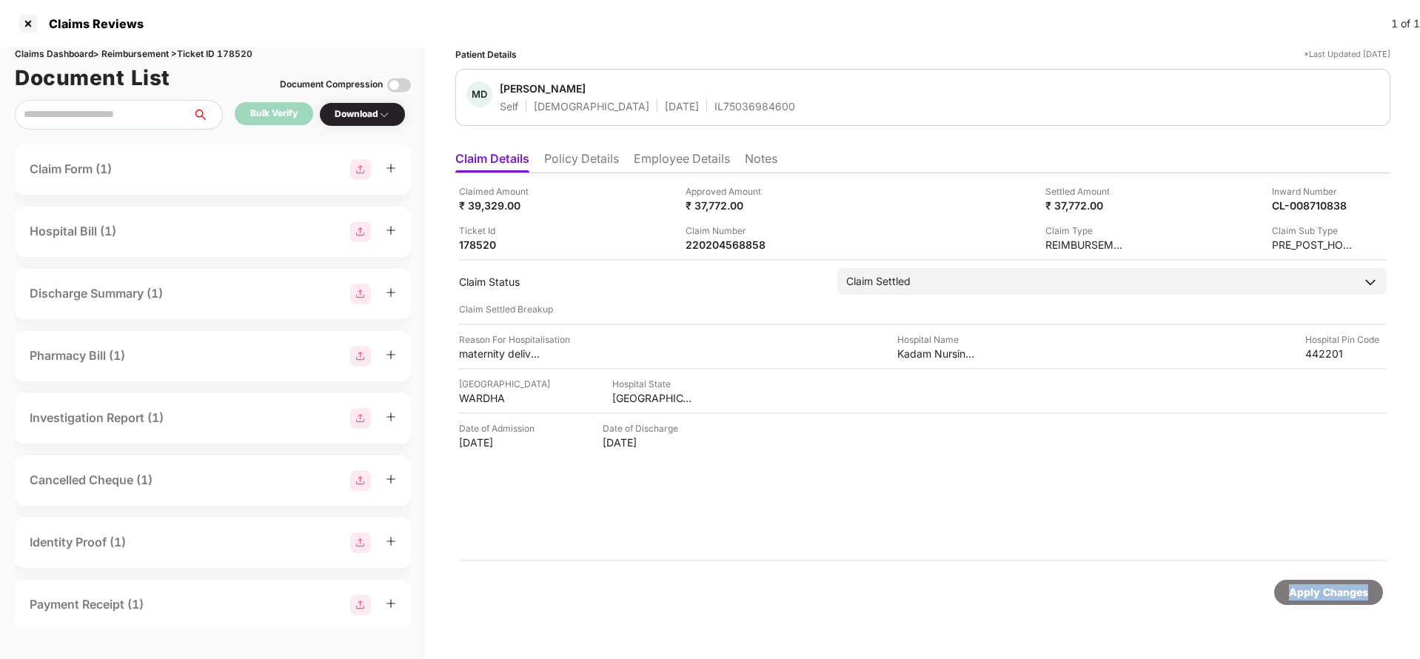
click at [1321, 591] on div "Apply Changes" at bounding box center [1328, 592] width 79 height 16
click at [226, 56] on div "Claims Dashboard > Reimbursement > Ticket ID 178520" at bounding box center [213, 54] width 396 height 14
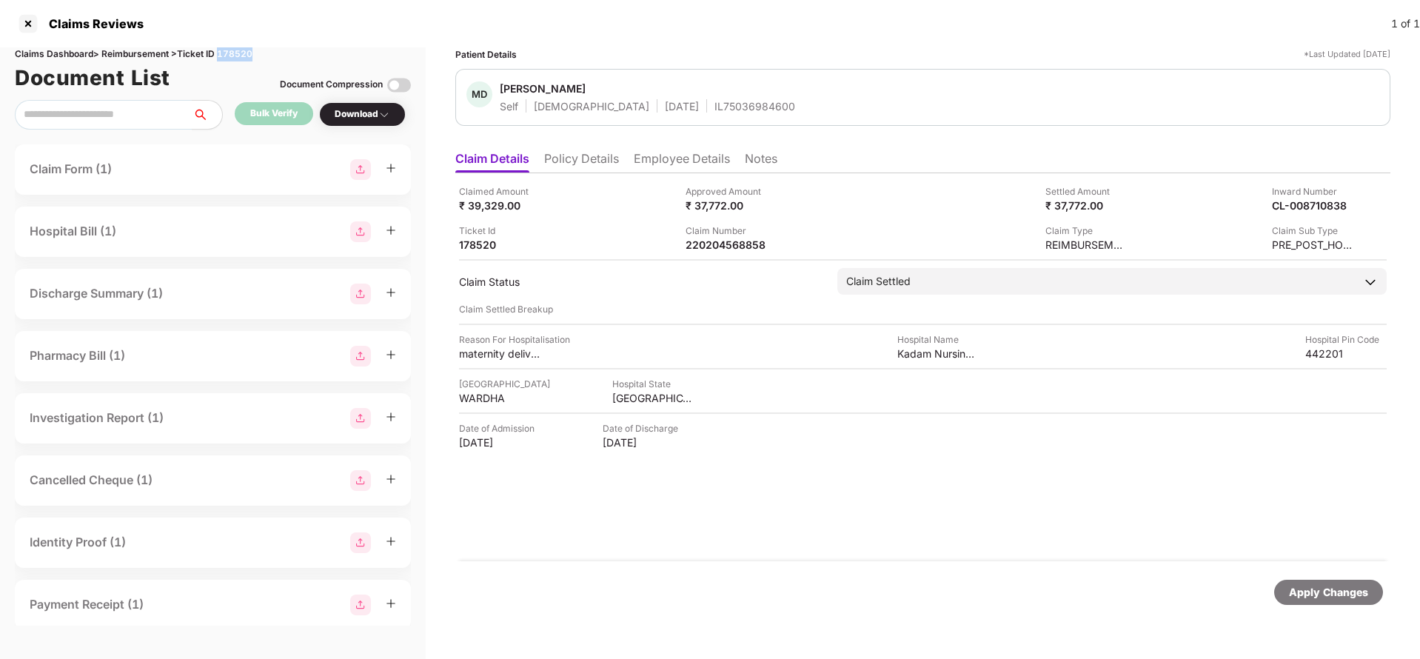
copy div "178520"
click at [1372, 591] on div "Apply Changes" at bounding box center [1329, 592] width 109 height 25
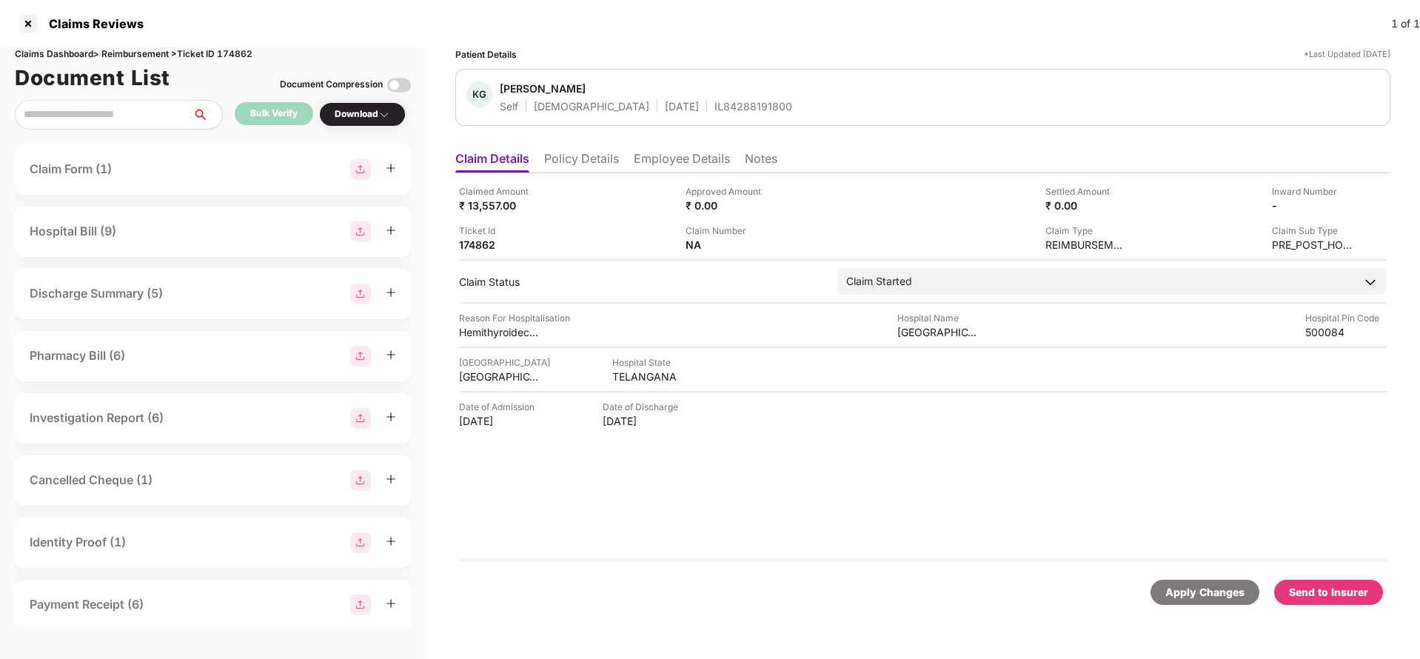
click at [580, 158] on li "Policy Details" at bounding box center [581, 161] width 75 height 21
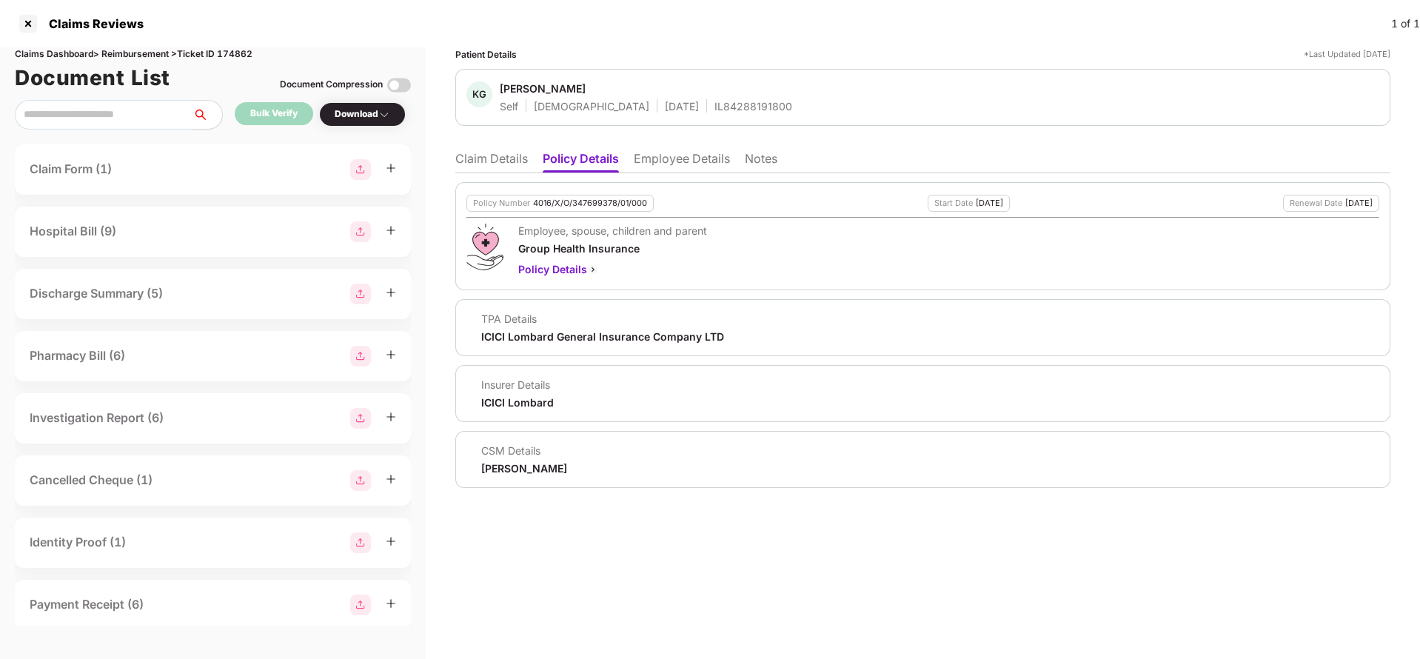
click at [675, 161] on li "Employee Details" at bounding box center [682, 161] width 96 height 21
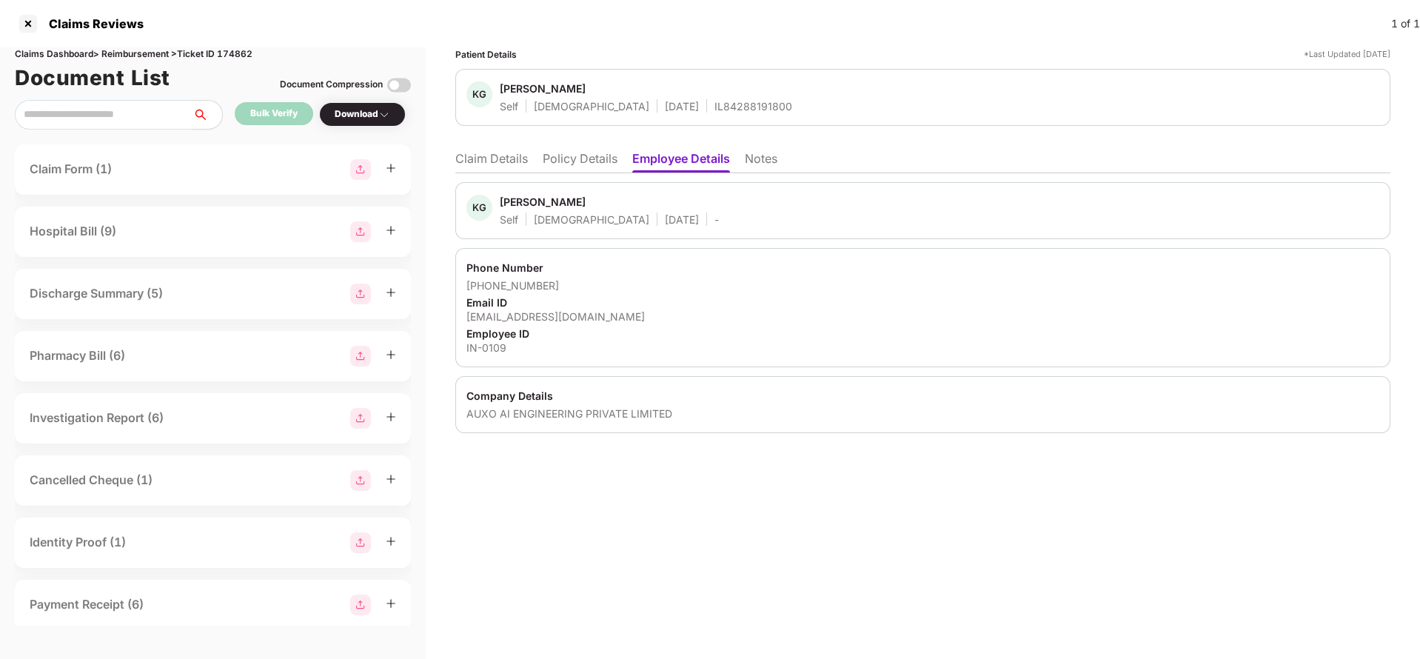
click at [506, 164] on li "Claim Details" at bounding box center [491, 161] width 73 height 21
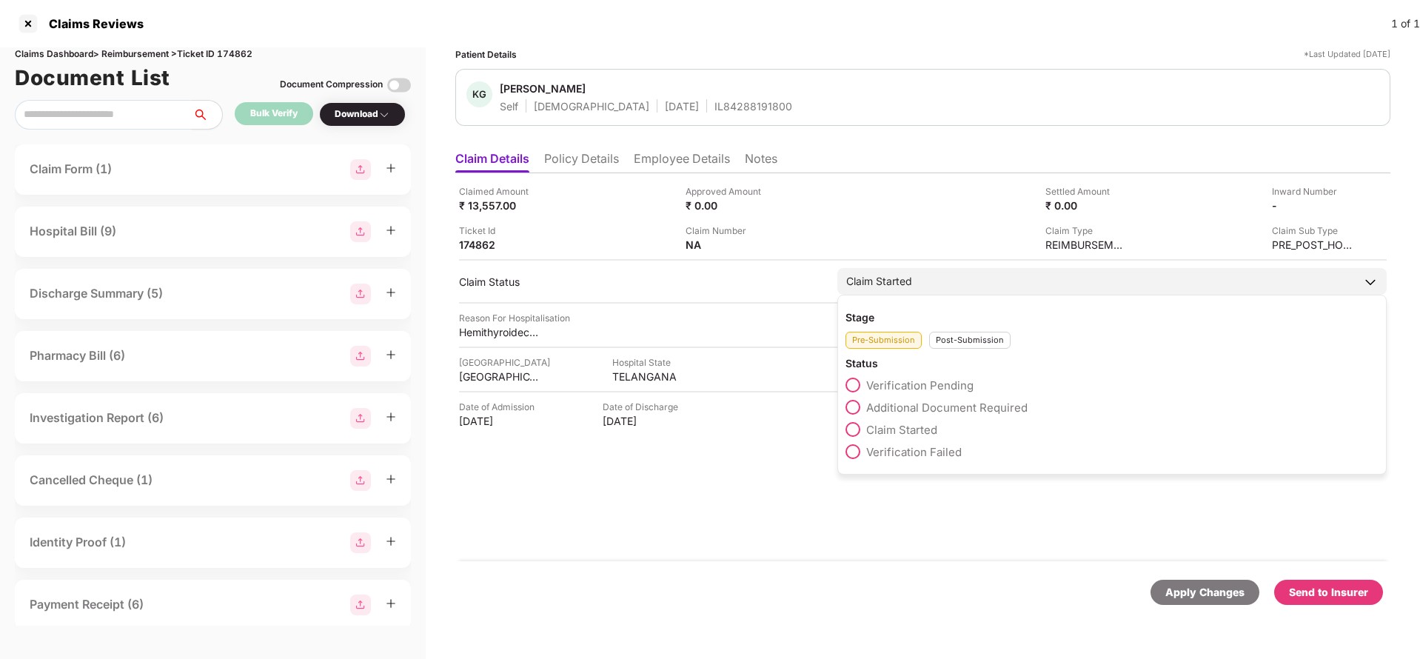
click at [904, 386] on span "Verification Pending" at bounding box center [920, 385] width 107 height 14
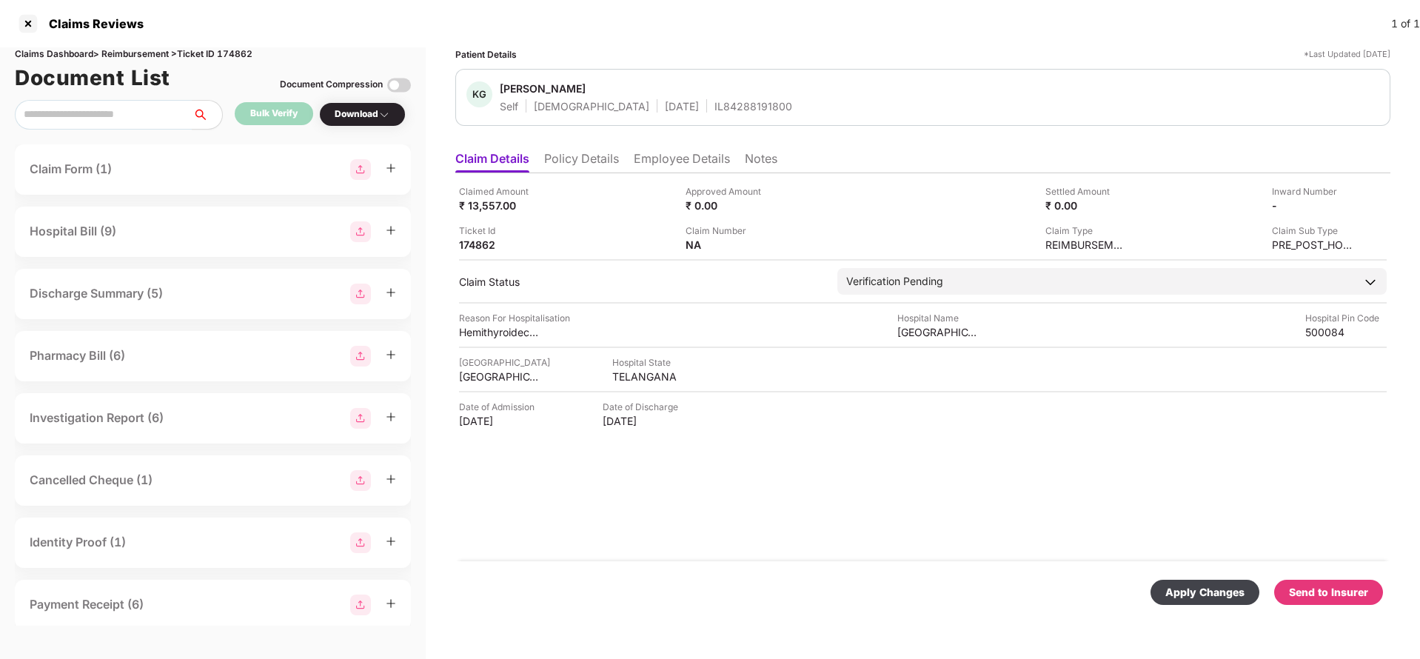
click at [1201, 581] on div "Apply Changes" at bounding box center [1205, 592] width 109 height 25
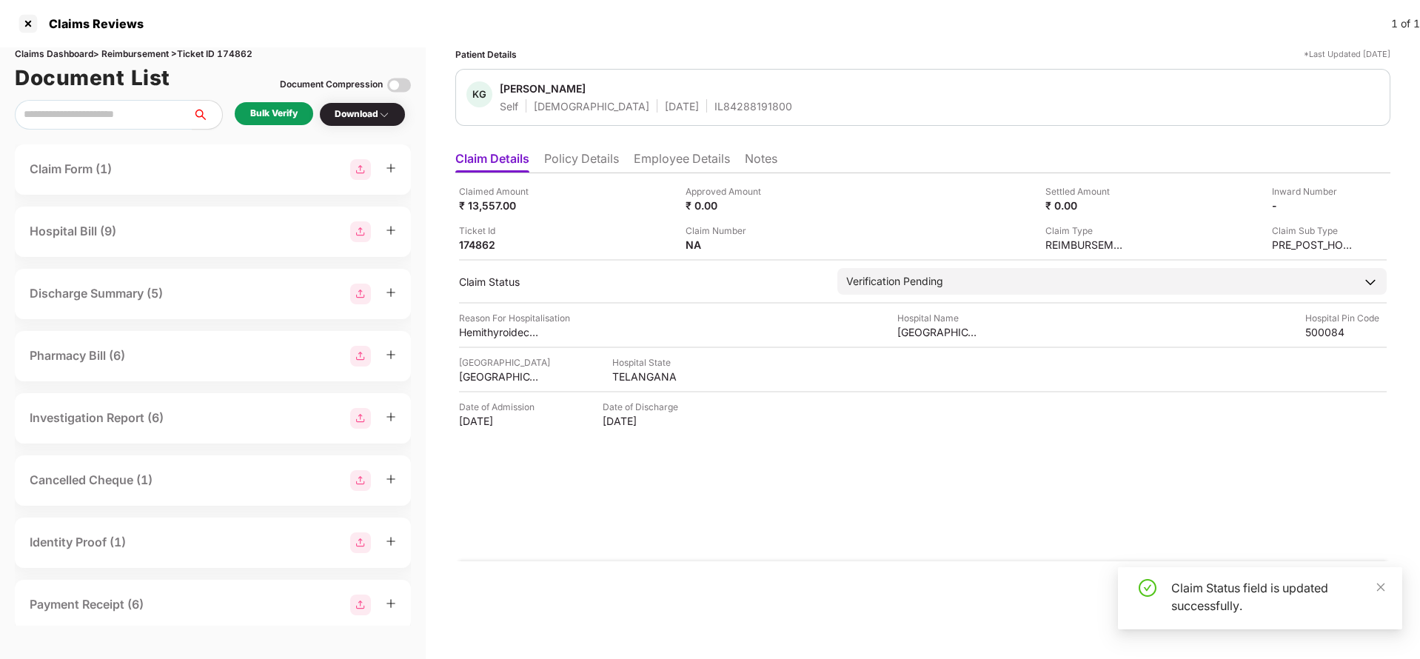
click at [270, 111] on div "Bulk Verify" at bounding box center [273, 114] width 47 height 14
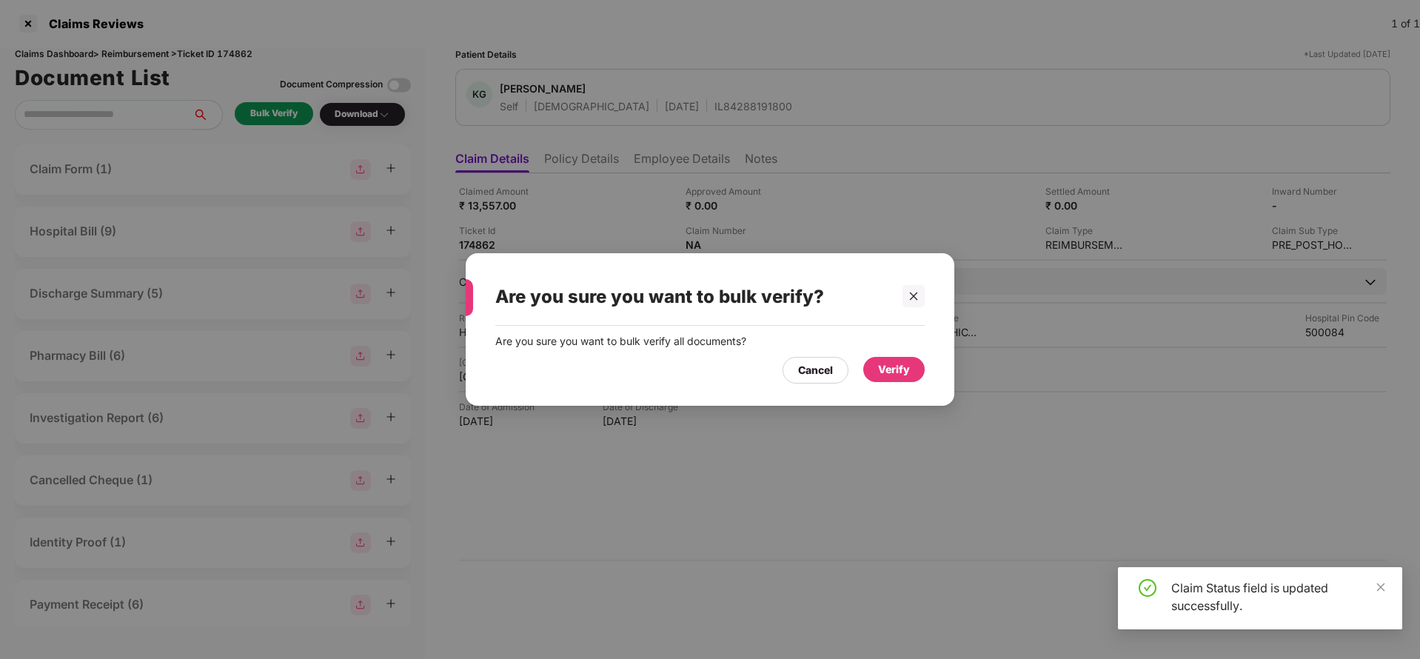
click at [898, 373] on div "Verify" at bounding box center [894, 369] width 32 height 16
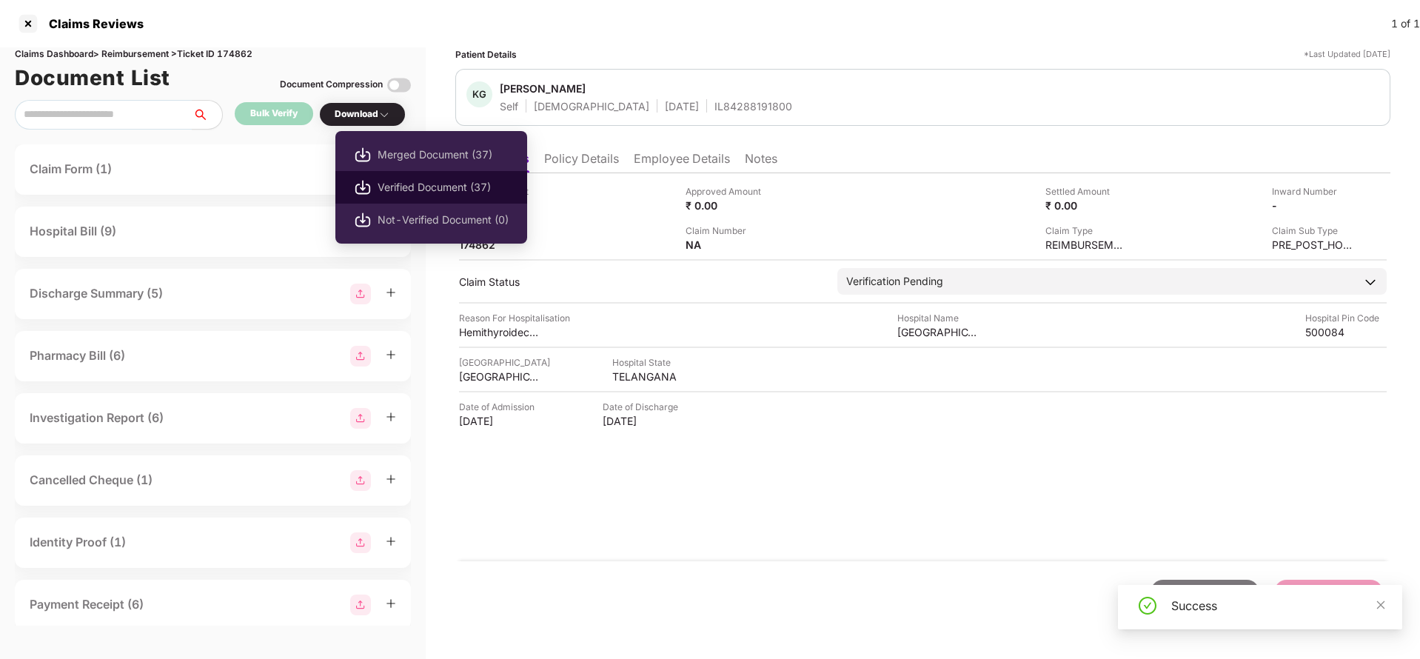
click at [390, 181] on span "Verified Document (37)" at bounding box center [443, 187] width 131 height 16
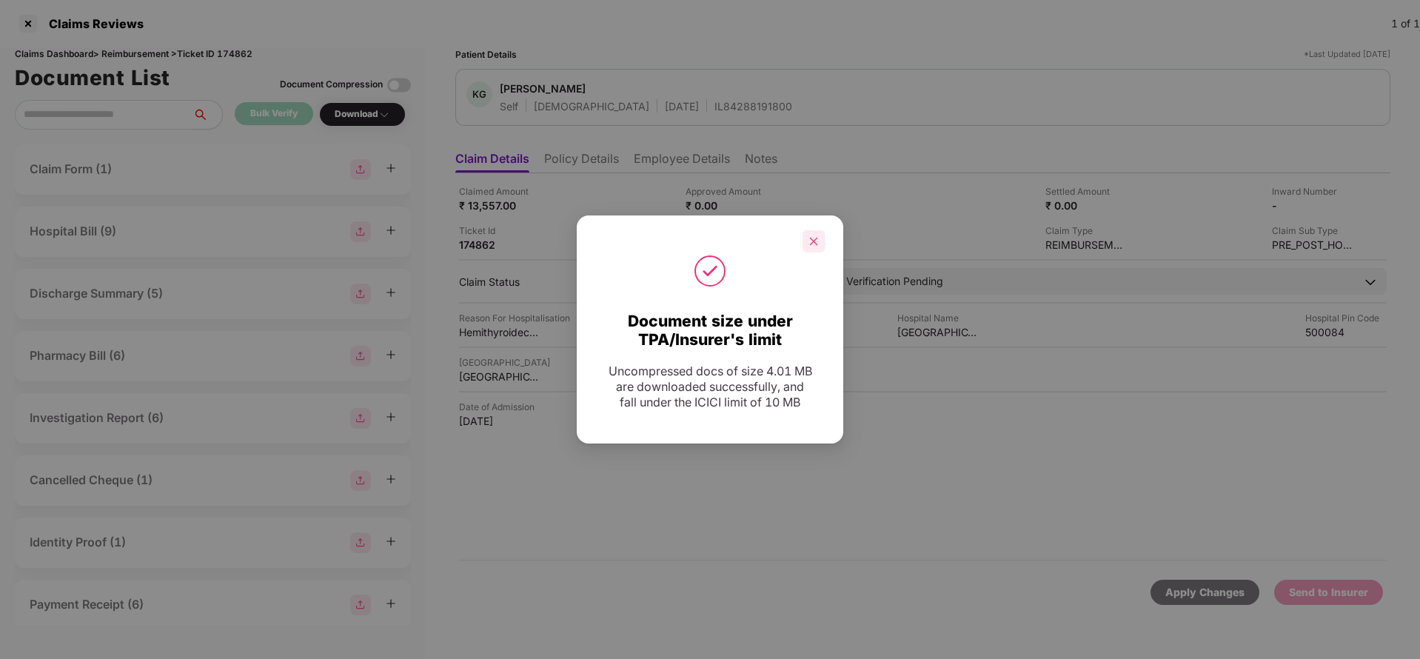
click at [816, 240] on icon "close" at bounding box center [814, 241] width 10 height 10
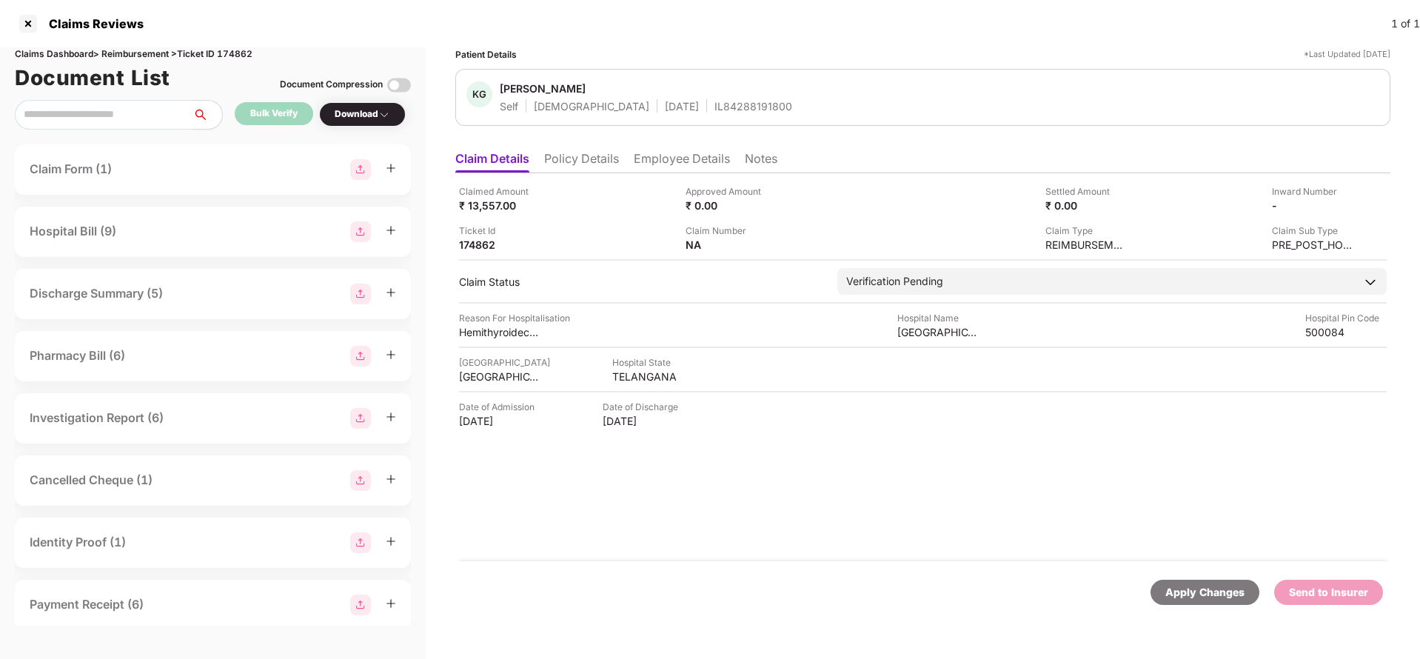
click at [877, 513] on div "Claimed Amount ₹ 13,557.00 Approved Amount ₹ 0.00 Settled Amount ₹ 0.00 Inward …" at bounding box center [922, 367] width 935 height 388
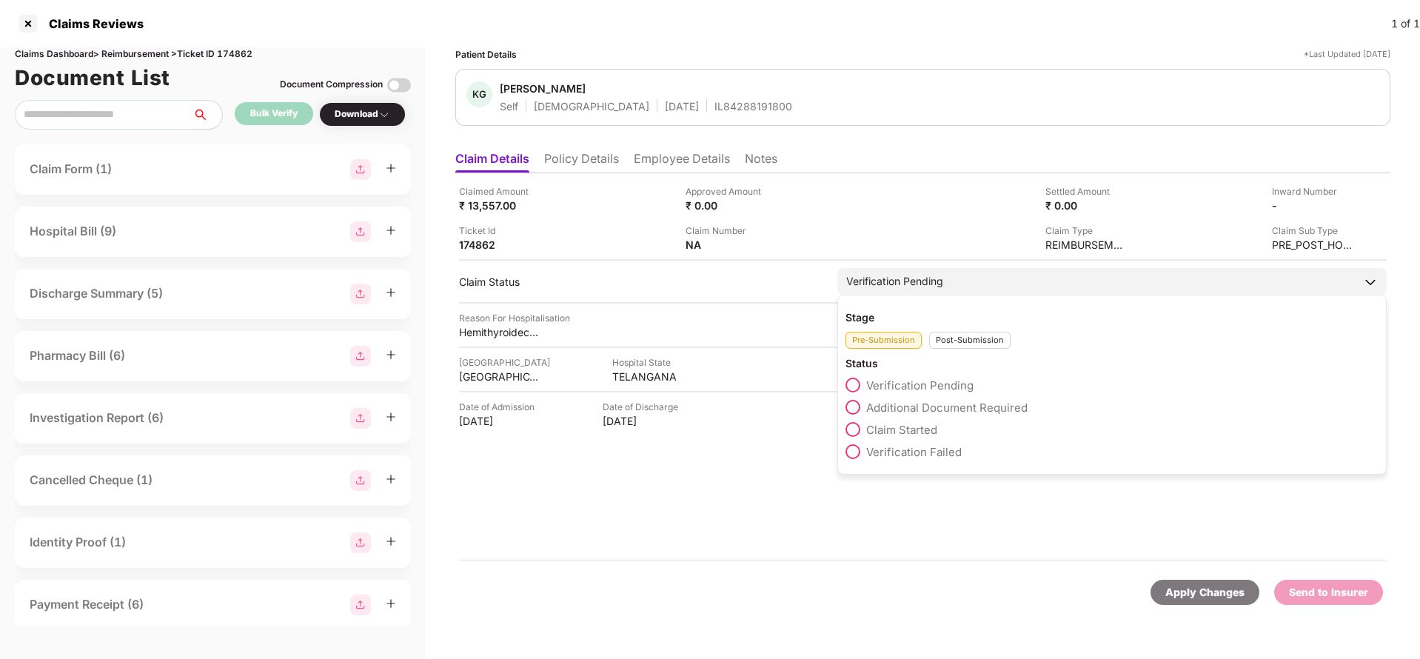
click at [962, 288] on div "Verification Pending" at bounding box center [1113, 281] width 550 height 27
click at [884, 428] on span "Claim Started" at bounding box center [902, 430] width 71 height 14
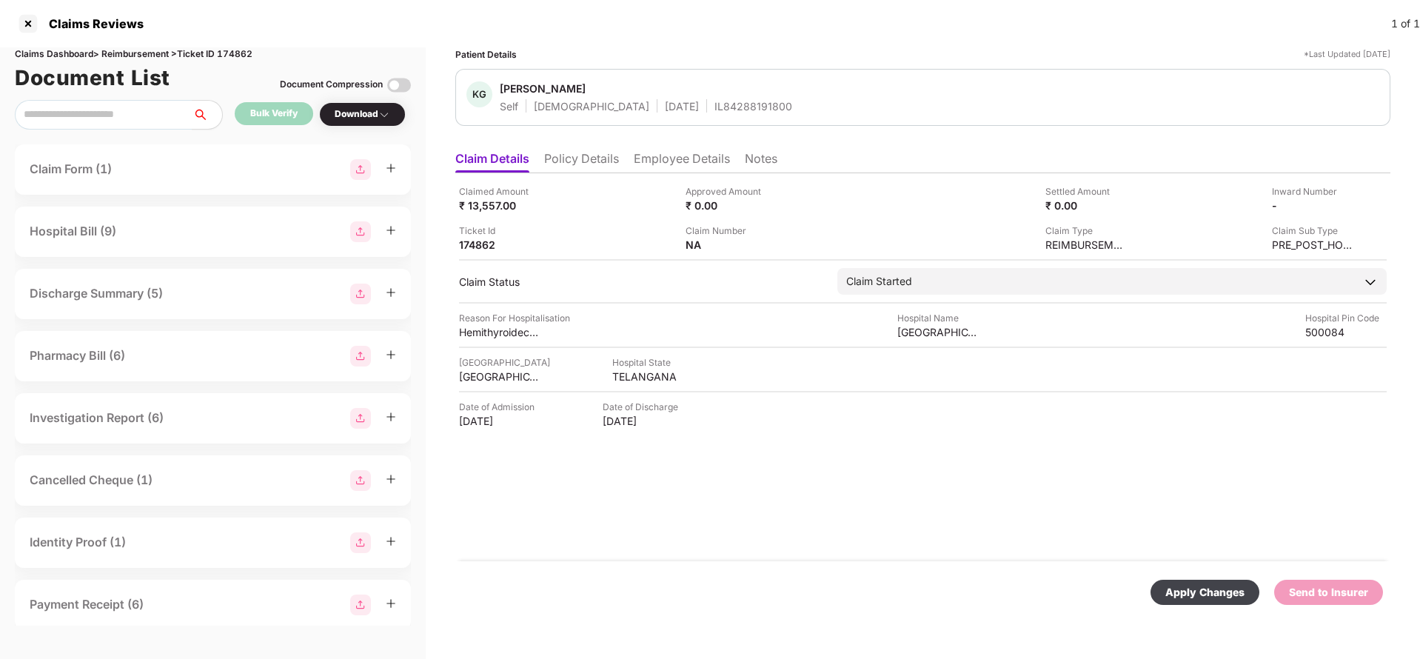
click at [1198, 585] on div "Apply Changes" at bounding box center [1205, 592] width 79 height 16
click at [1331, 587] on div "Send to Insurer" at bounding box center [1328, 592] width 79 height 16
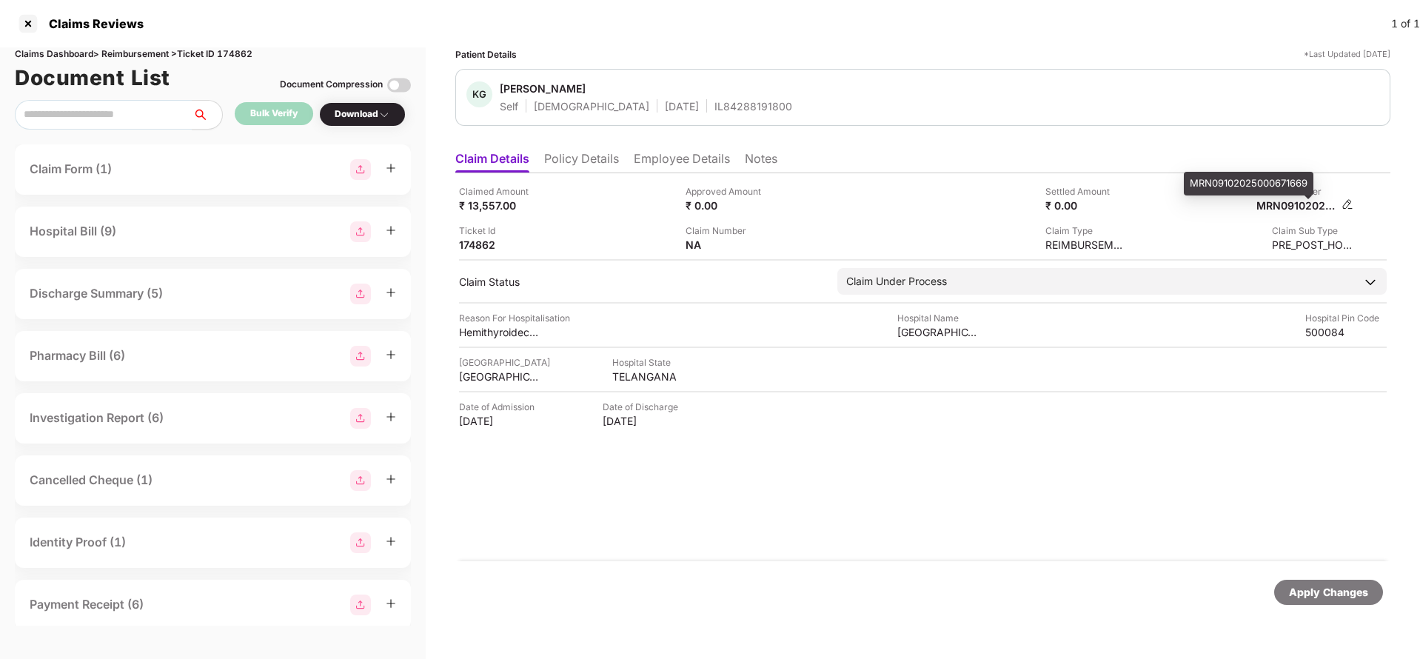
click at [1291, 204] on div "MRN09102025000671669" at bounding box center [1297, 205] width 81 height 14
copy div "MRN09102025000671669"
click at [688, 96] on span "[PERSON_NAME]" at bounding box center [646, 90] width 293 height 18
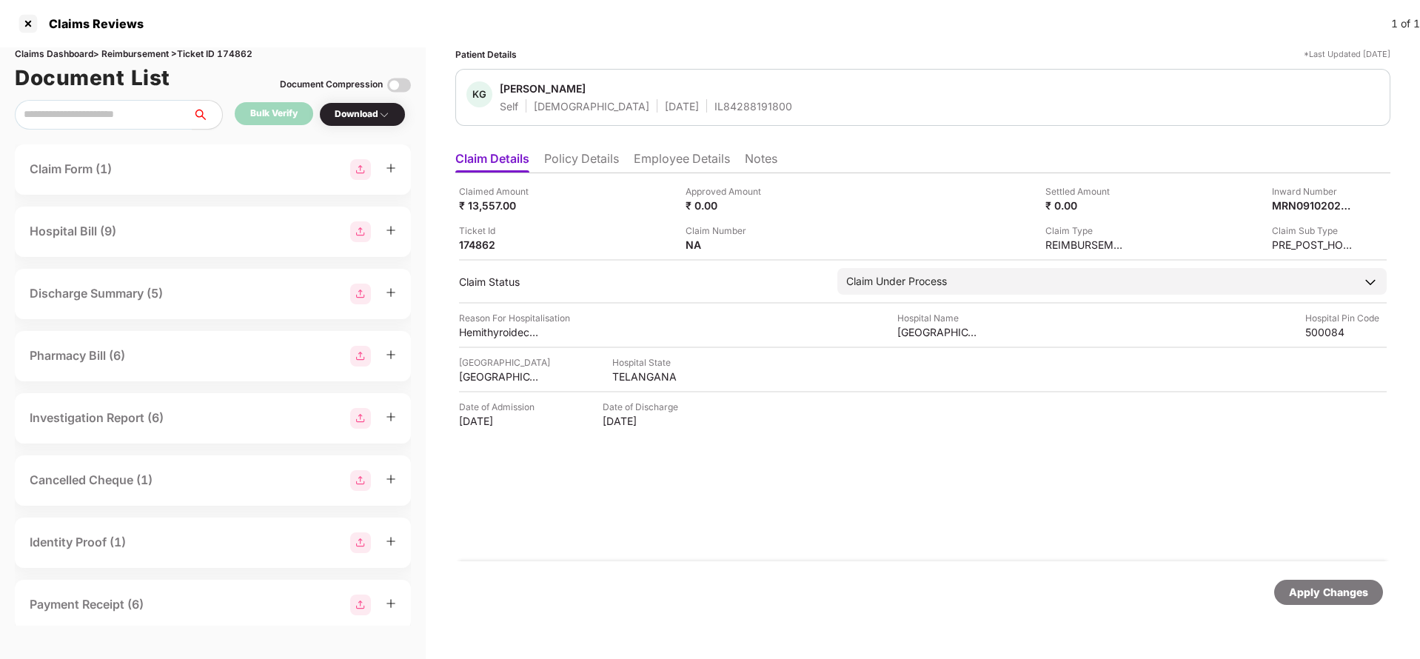
click at [688, 96] on span "[PERSON_NAME]" at bounding box center [646, 90] width 293 height 18
click at [715, 104] on div "IL84288191800" at bounding box center [754, 106] width 78 height 14
copy div "IL84288191800"
click at [1322, 594] on div "Apply Changes" at bounding box center [1328, 592] width 79 height 16
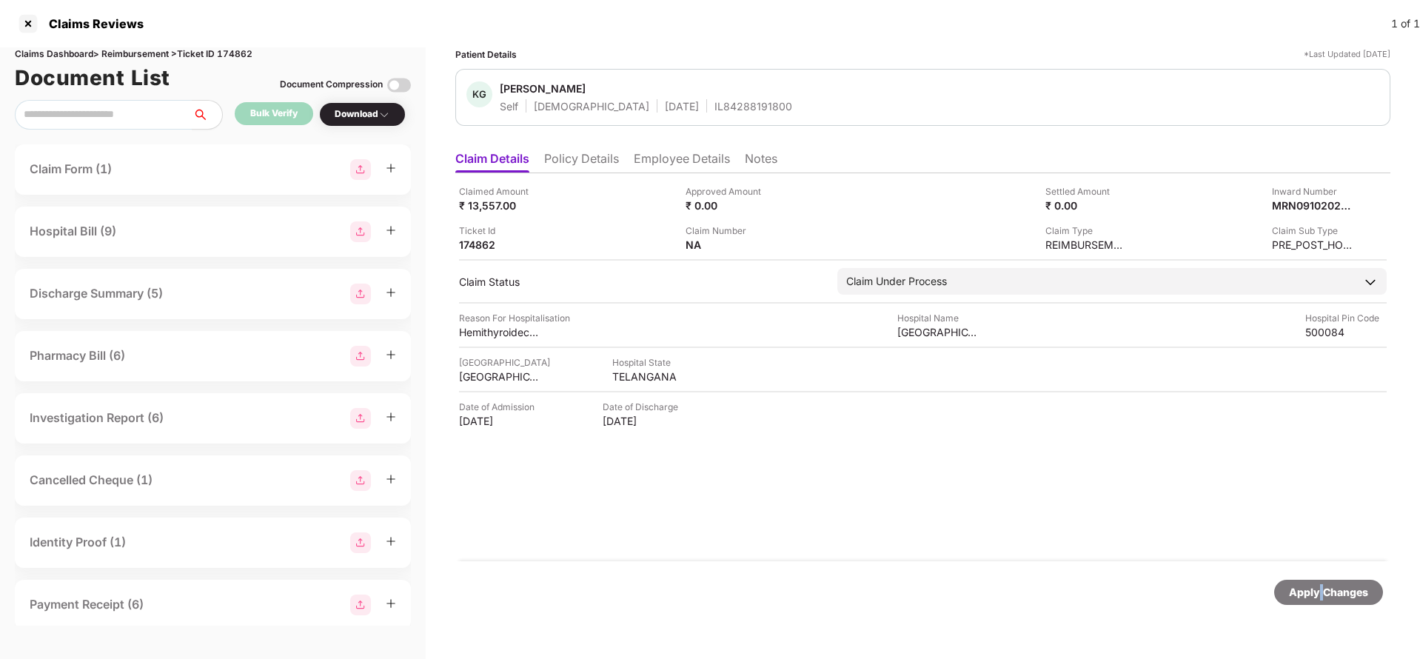
click at [1322, 594] on div "Apply Changes" at bounding box center [1328, 592] width 79 height 16
click at [244, 52] on div "Claims Dashboard > Reimbursement > Ticket ID 174862" at bounding box center [213, 54] width 396 height 14
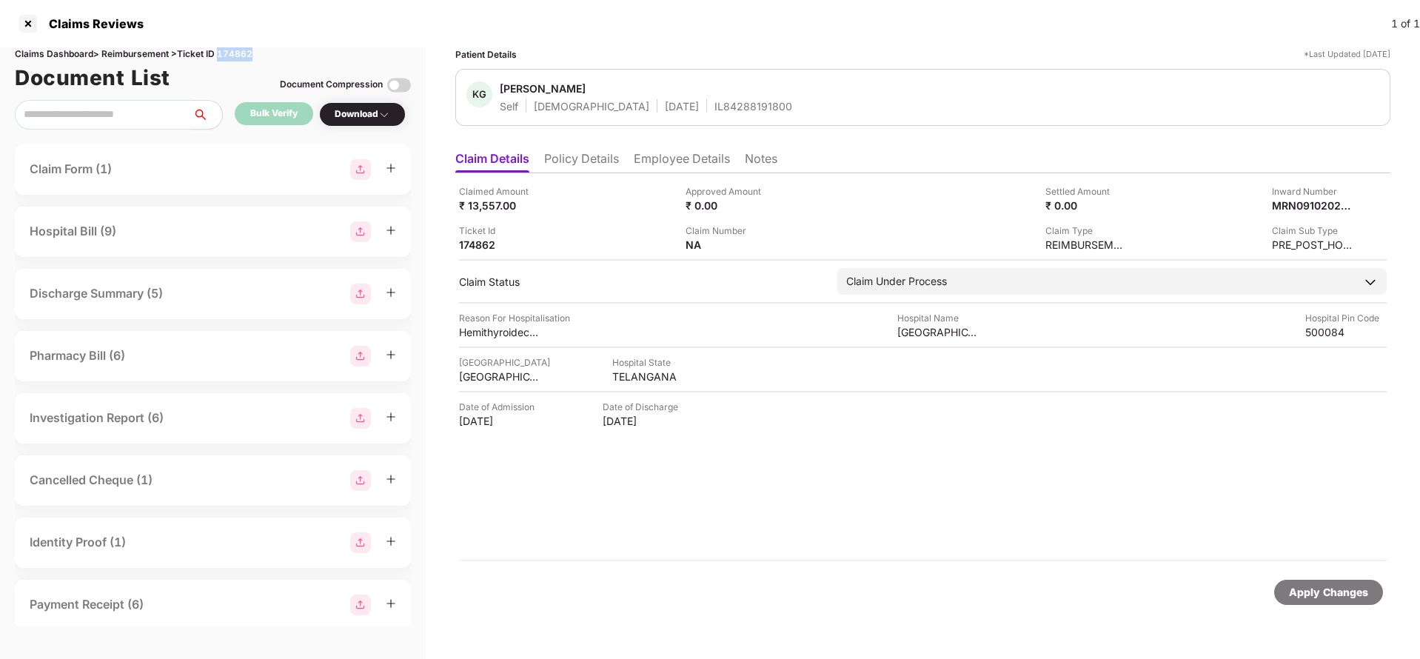
copy div "174862"
click at [1326, 581] on div "Apply Changes" at bounding box center [1329, 592] width 109 height 25
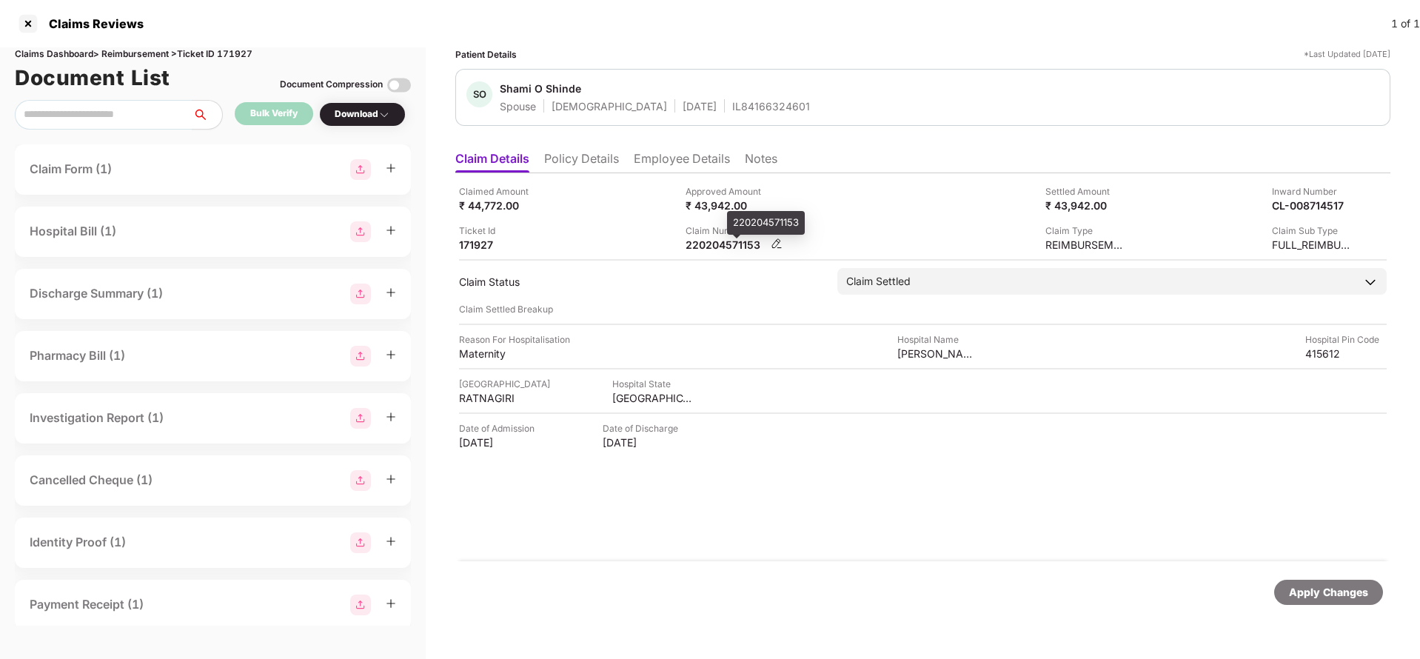
click at [698, 244] on div "220204571153" at bounding box center [726, 245] width 81 height 14
copy div "220204571153"
click at [1304, 598] on div "Apply Changes" at bounding box center [1328, 592] width 79 height 16
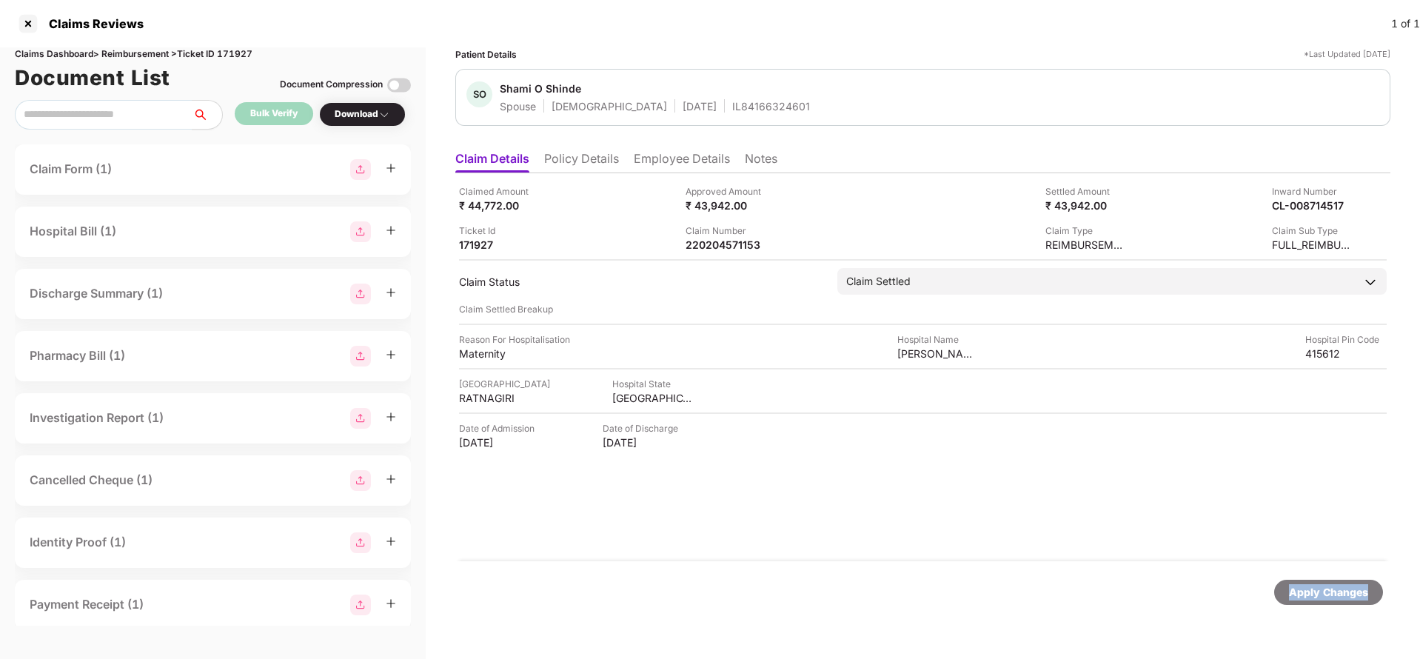
click at [1304, 598] on div "Apply Changes" at bounding box center [1328, 592] width 79 height 16
click at [245, 53] on div "Claims Dashboard > Reimbursement > Ticket ID 171927" at bounding box center [213, 54] width 396 height 14
copy div "171927"
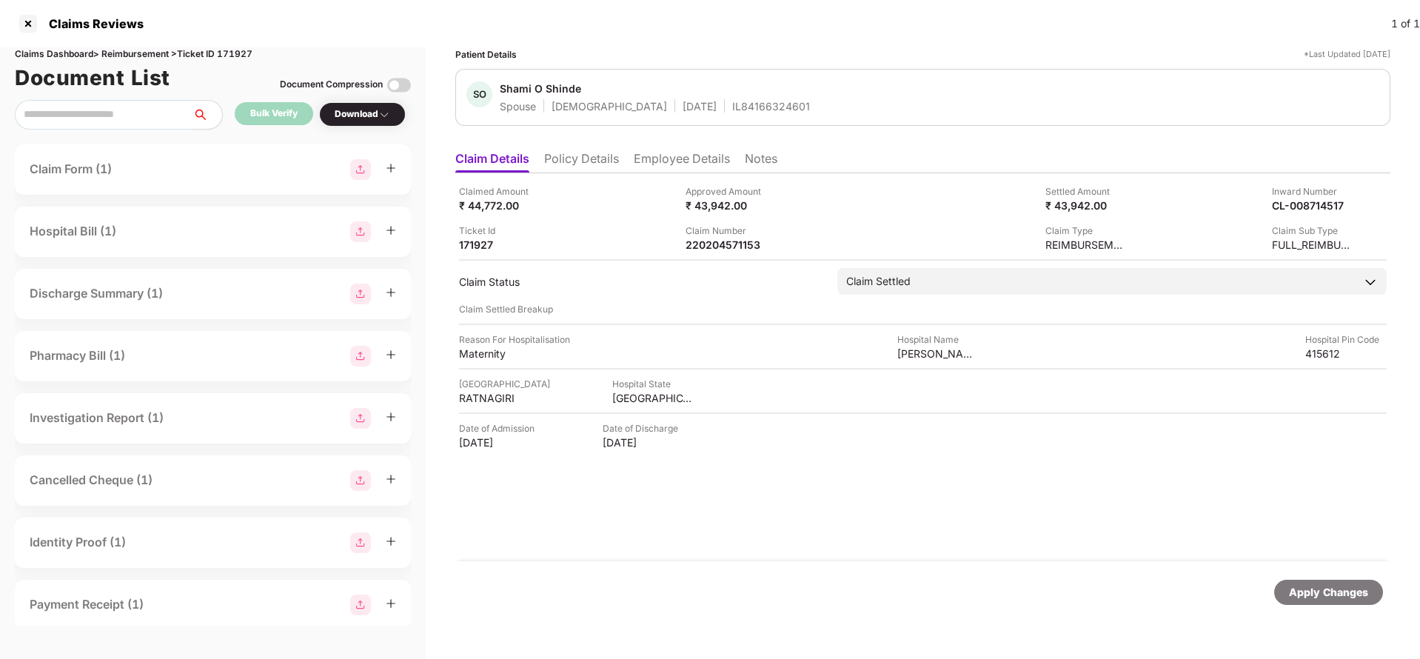
click at [1349, 586] on div "Apply Changes" at bounding box center [1328, 592] width 79 height 16
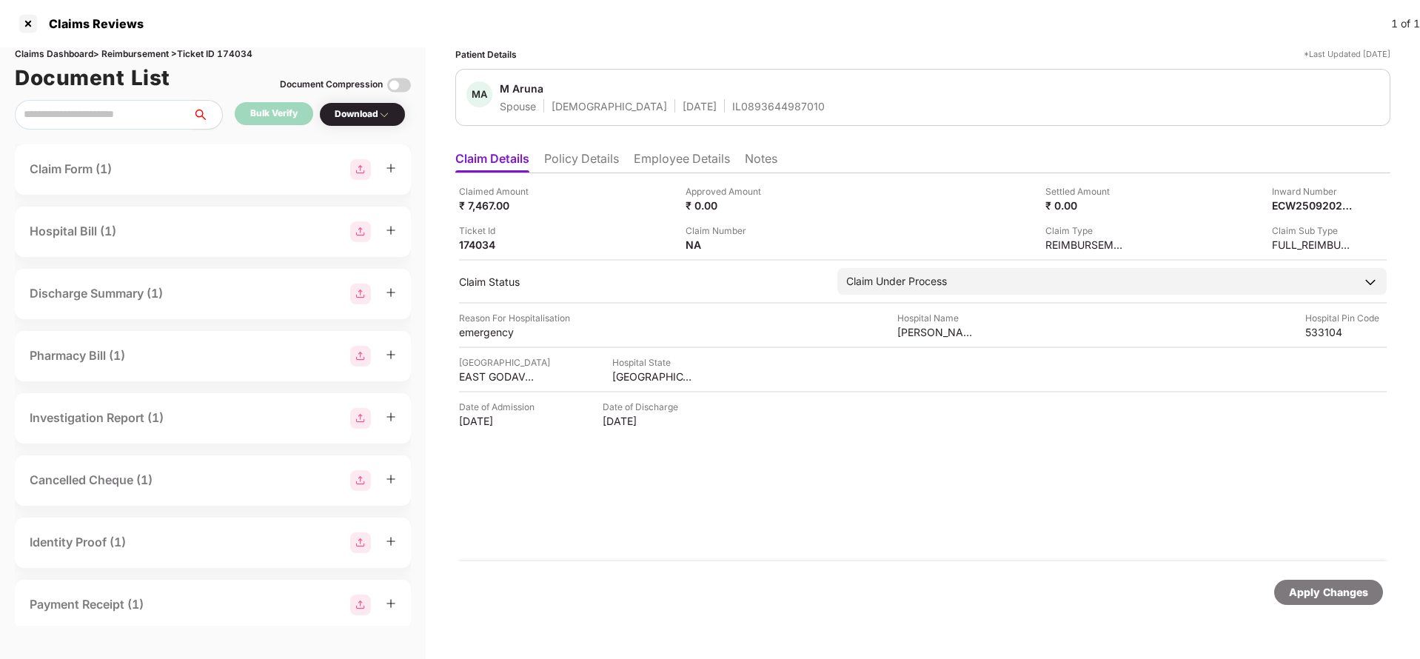
click at [590, 169] on li "Policy Details" at bounding box center [581, 161] width 75 height 21
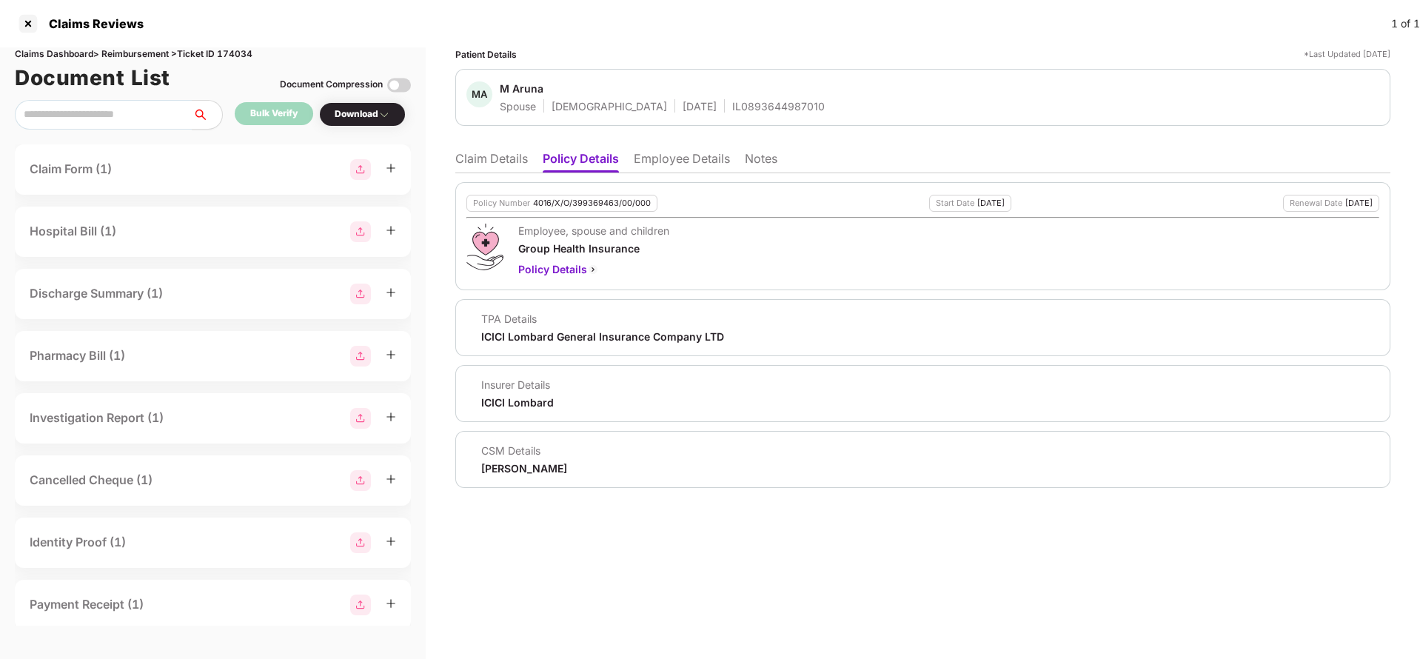
click at [666, 167] on li "Employee Details" at bounding box center [682, 161] width 96 height 21
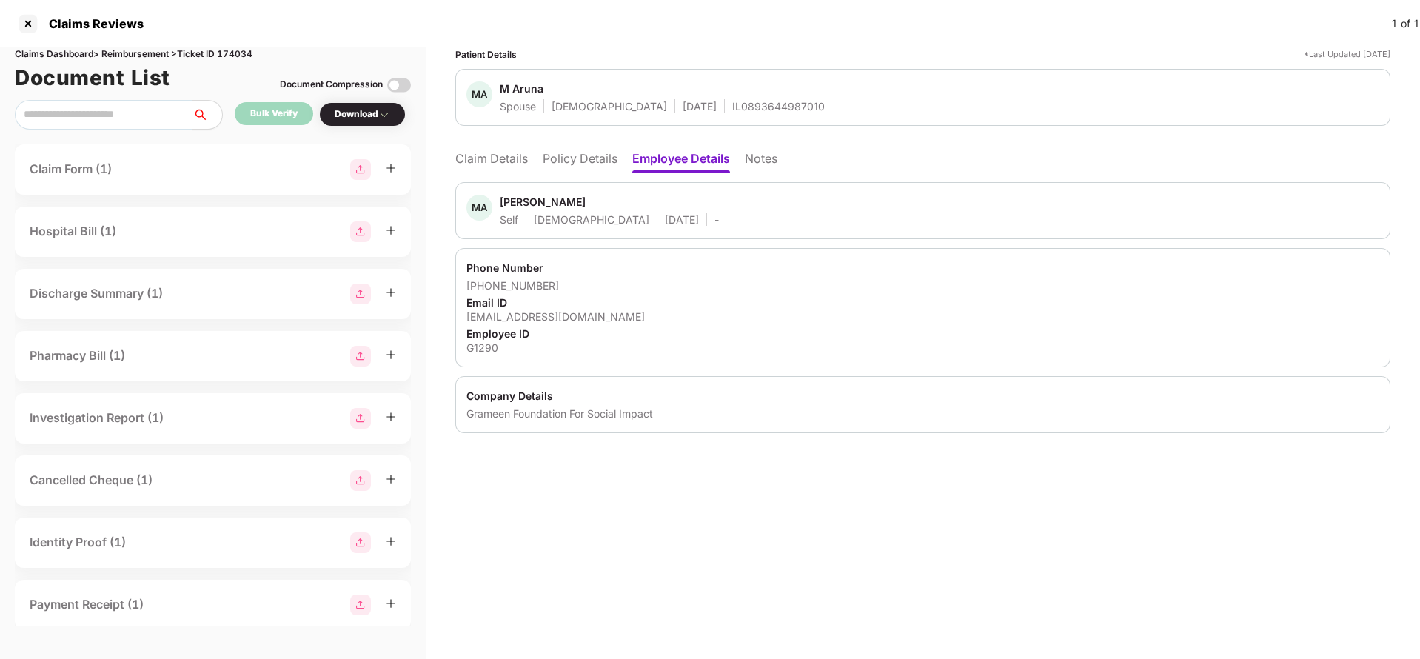
click at [578, 158] on li "Policy Details" at bounding box center [580, 161] width 75 height 21
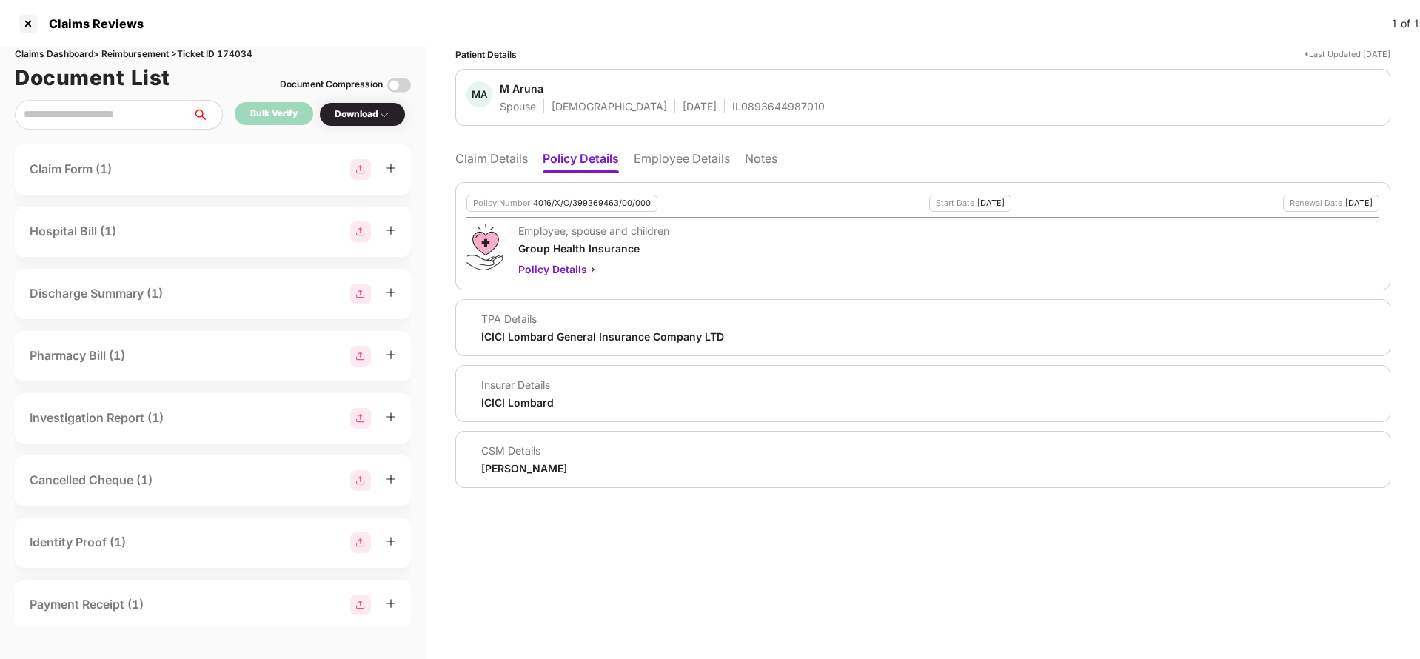
click at [580, 201] on div "4016/X/O/399369463/00/000" at bounding box center [592, 203] width 118 height 10
copy div "4016/X/O/399369463/00/000"
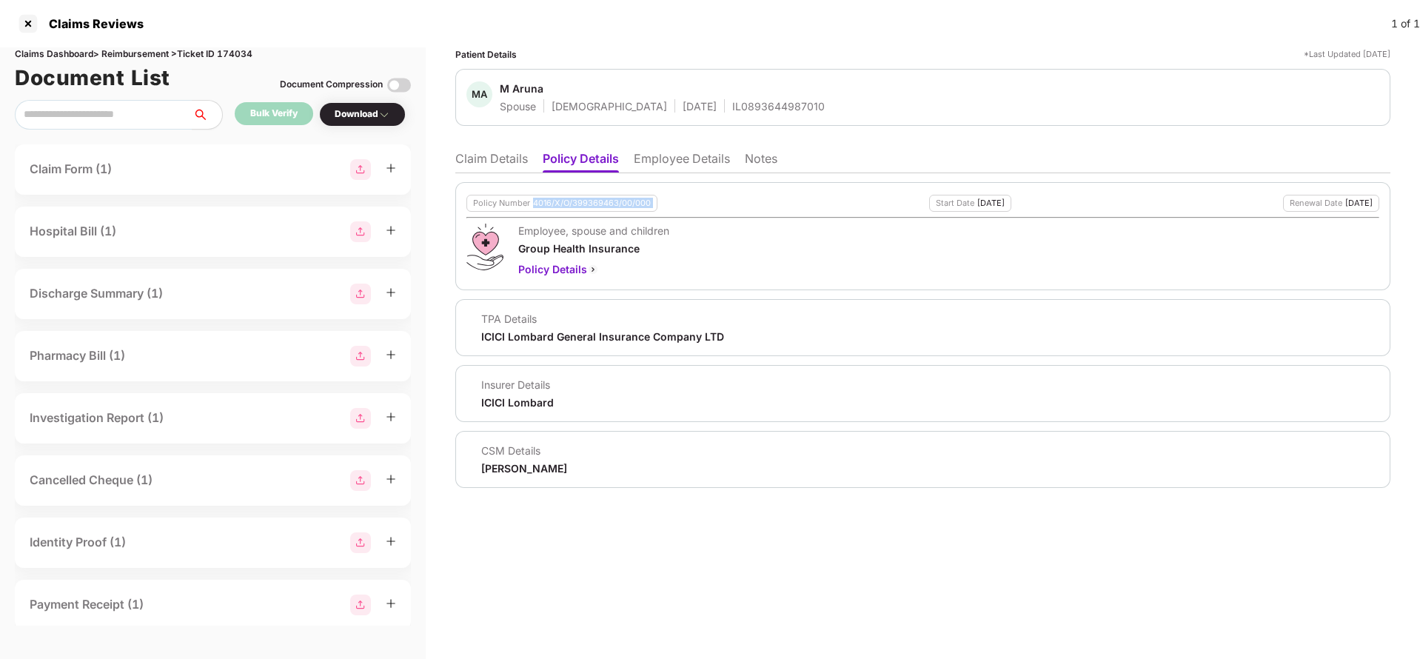
copy div "4016/X/O/399369463/00/000"
click at [494, 162] on li "Claim Details" at bounding box center [491, 161] width 73 height 21
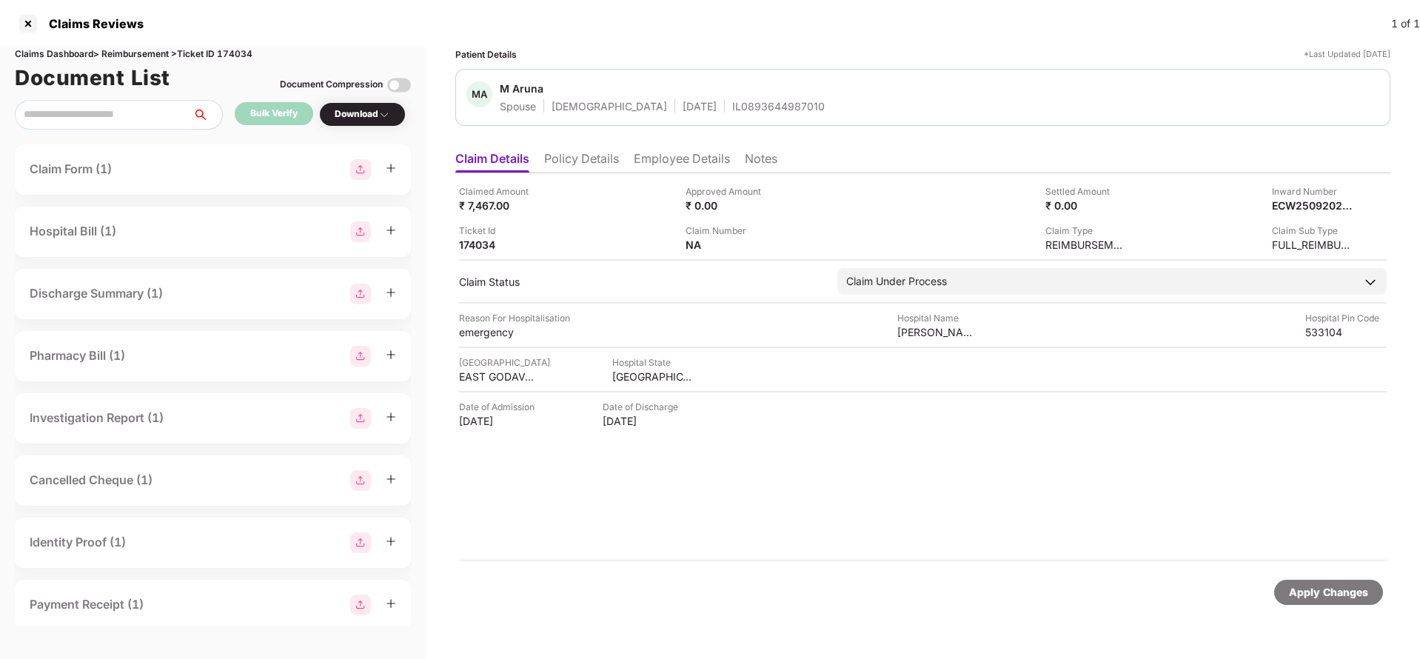
click at [752, 113] on div "MA M Aruna Spouse Female 10 Aug 1990 IL0893644987010" at bounding box center [922, 97] width 935 height 57
copy div "IL0893644987010"
click at [776, 241] on img at bounding box center [777, 244] width 12 height 12
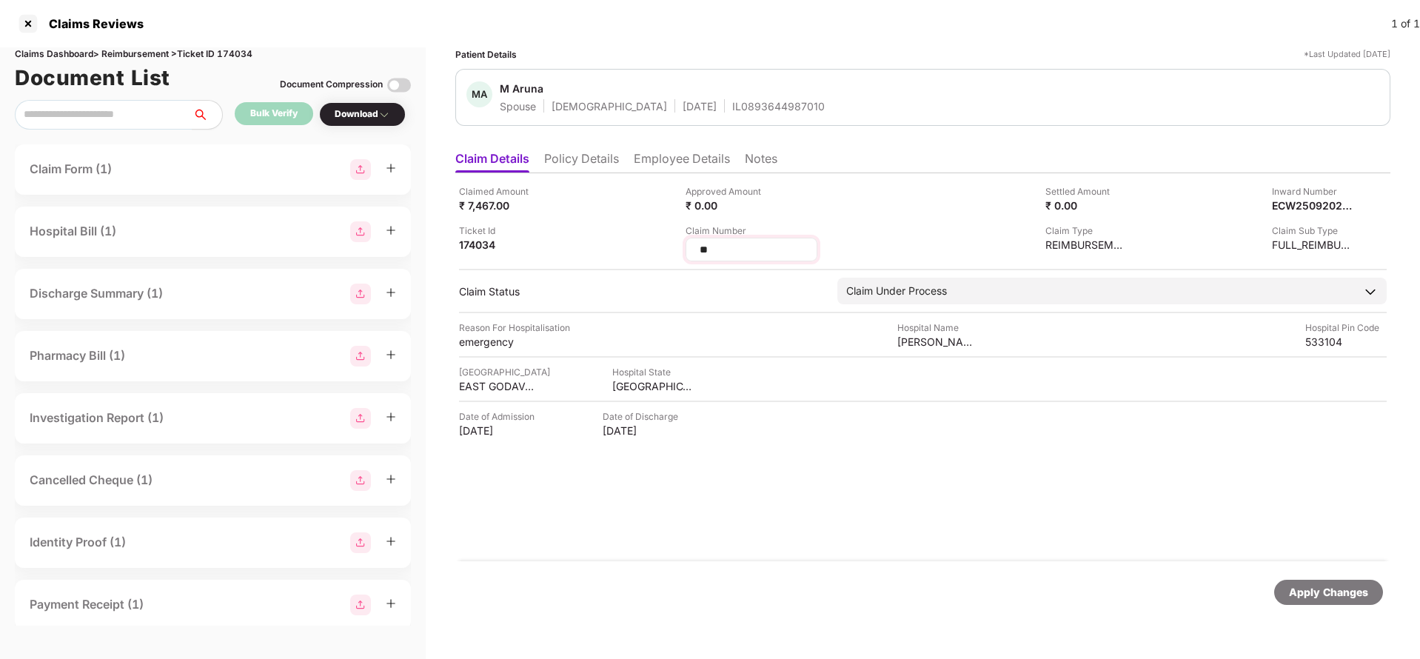
type input "*"
type input "**********"
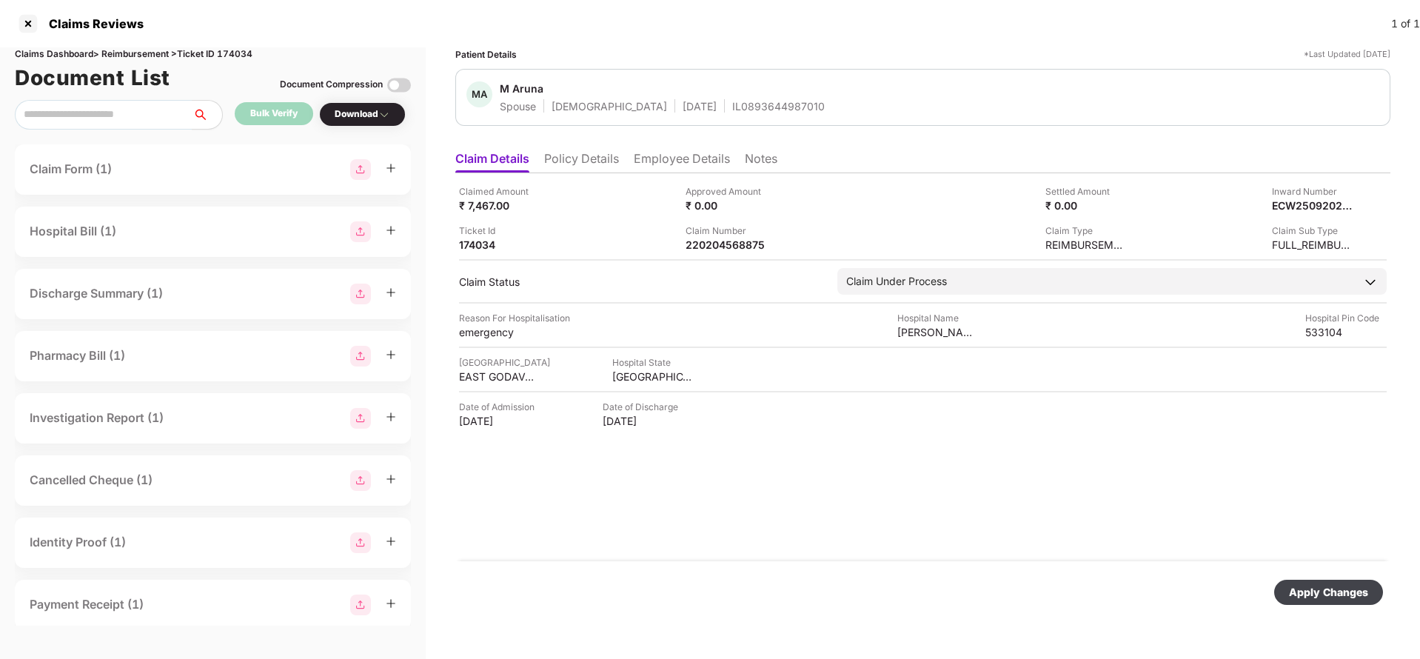
click at [1302, 582] on div "Apply Changes" at bounding box center [1329, 592] width 109 height 25
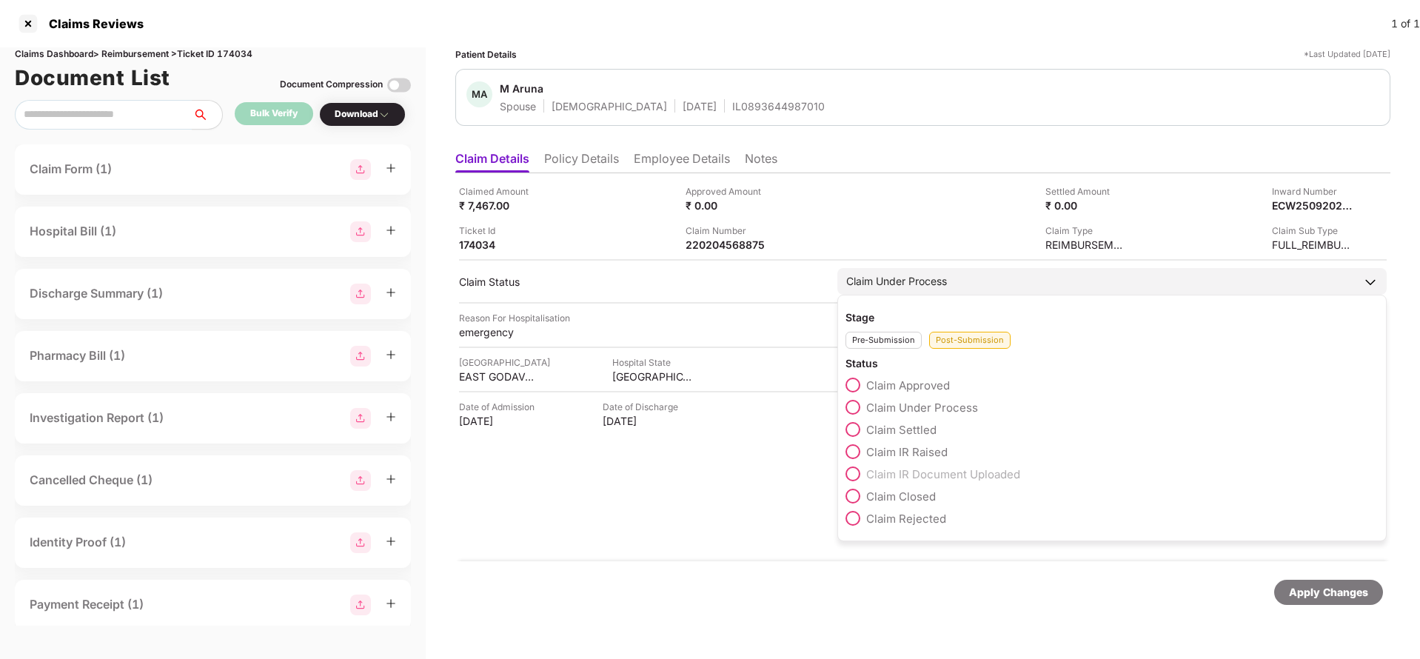
click at [928, 278] on div "Claim Under Process" at bounding box center [897, 281] width 101 height 16
click at [922, 520] on span "Claim Rejected" at bounding box center [907, 519] width 80 height 14
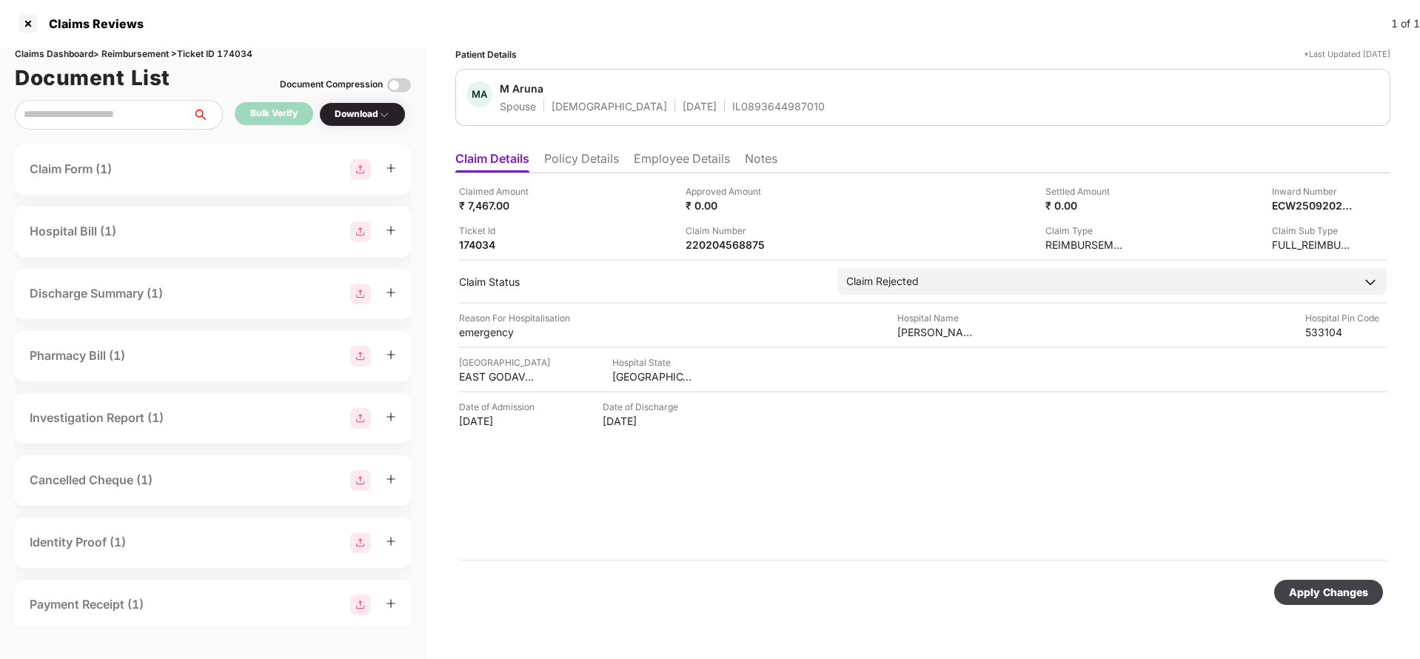
click at [1308, 590] on div "Apply Changes" at bounding box center [1328, 592] width 79 height 16
click at [665, 165] on li "Employee Details" at bounding box center [682, 161] width 96 height 21
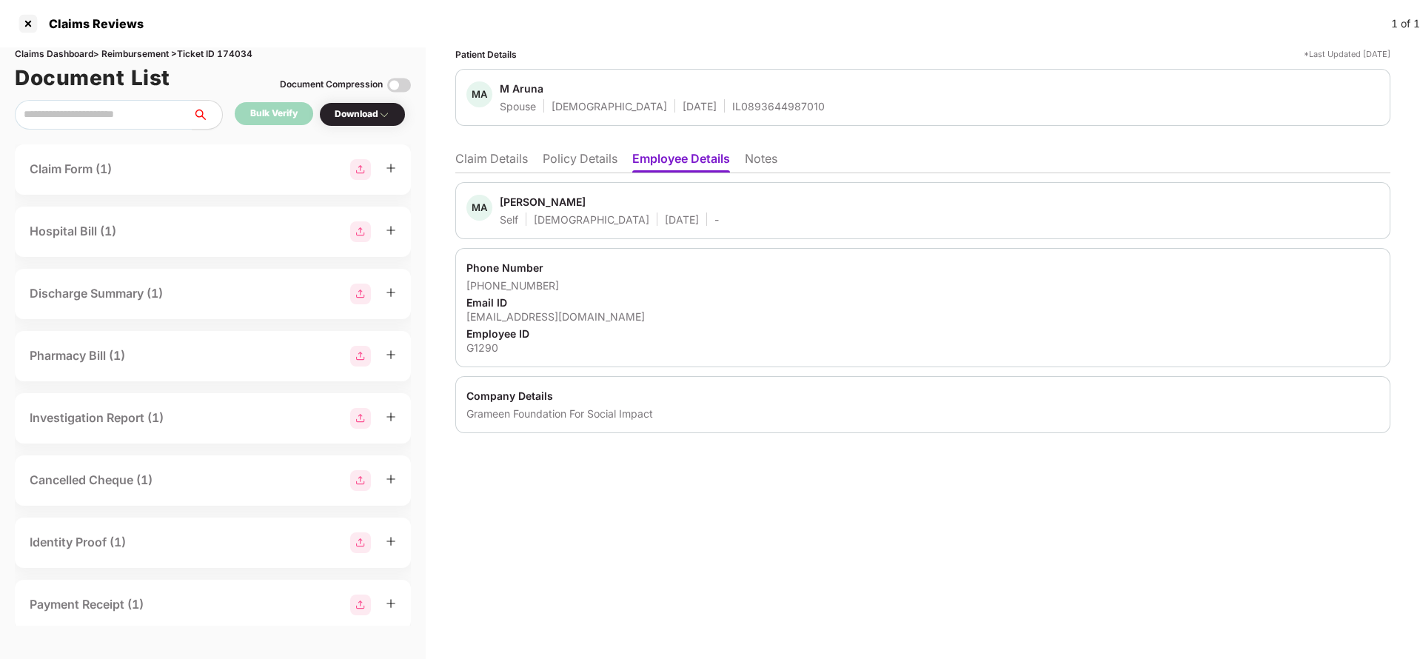
click at [574, 318] on div "anaik@grameenfoundation.in" at bounding box center [923, 317] width 913 height 14
copy div "grameenfoundation"
click at [574, 318] on div "anaik@grameenfoundation.in" at bounding box center [923, 317] width 913 height 14
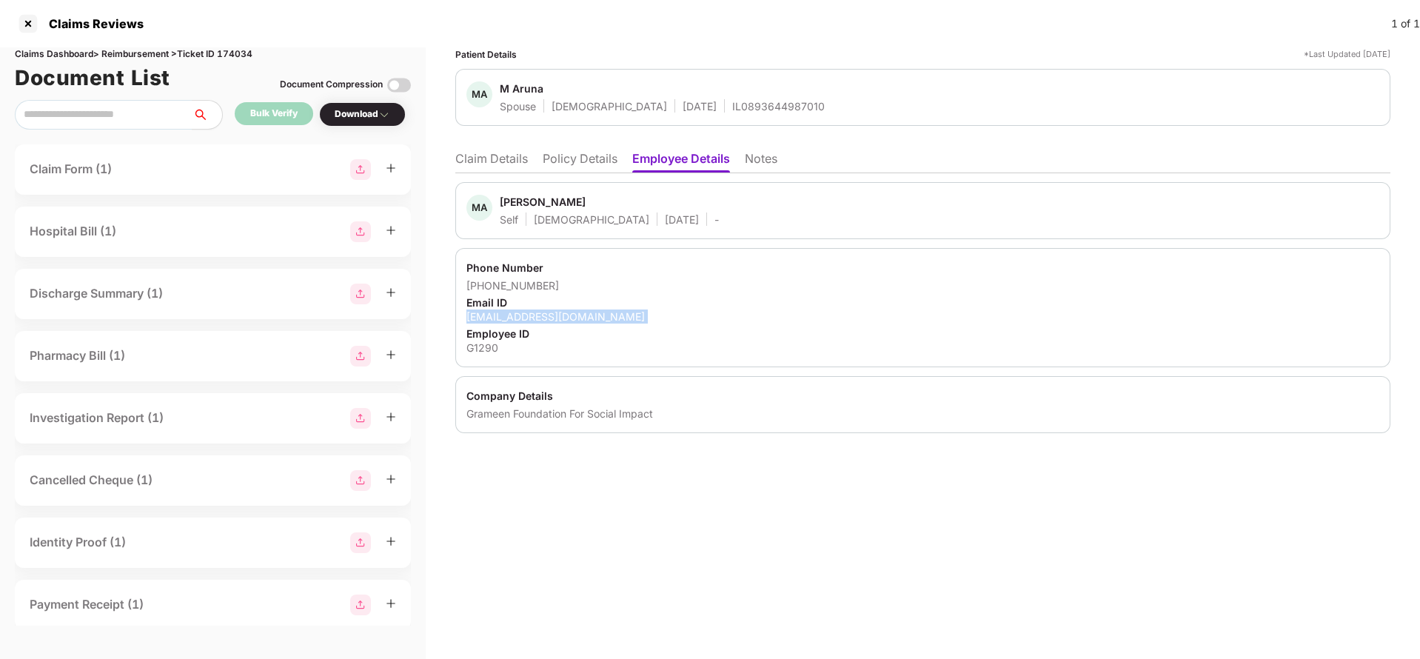
click at [574, 318] on div "anaik@grameenfoundation.in" at bounding box center [923, 317] width 913 height 14
click at [479, 167] on li "Claim Details" at bounding box center [491, 161] width 73 height 21
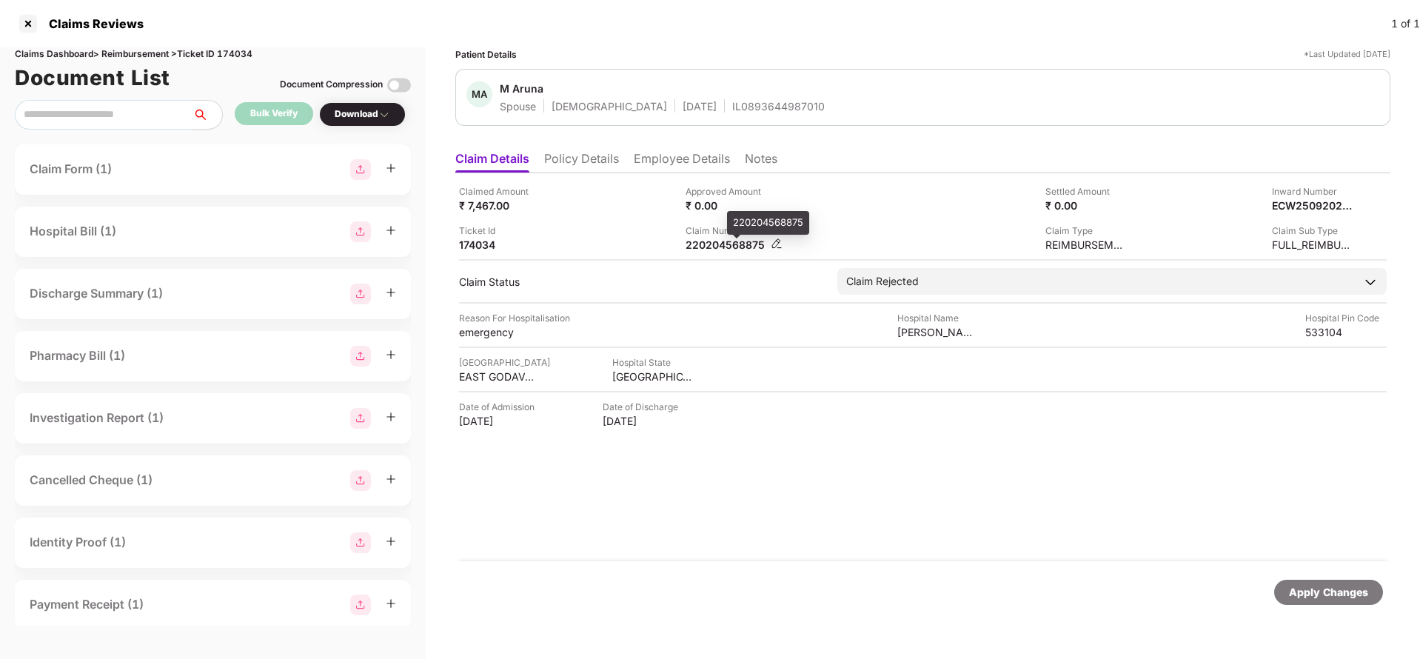
click at [721, 241] on div "220204568875" at bounding box center [726, 245] width 81 height 14
copy div "220204568875"
click at [1307, 604] on div "Apply Changes" at bounding box center [1329, 592] width 109 height 25
click at [1308, 602] on div "Apply Changes" at bounding box center [1329, 592] width 109 height 25
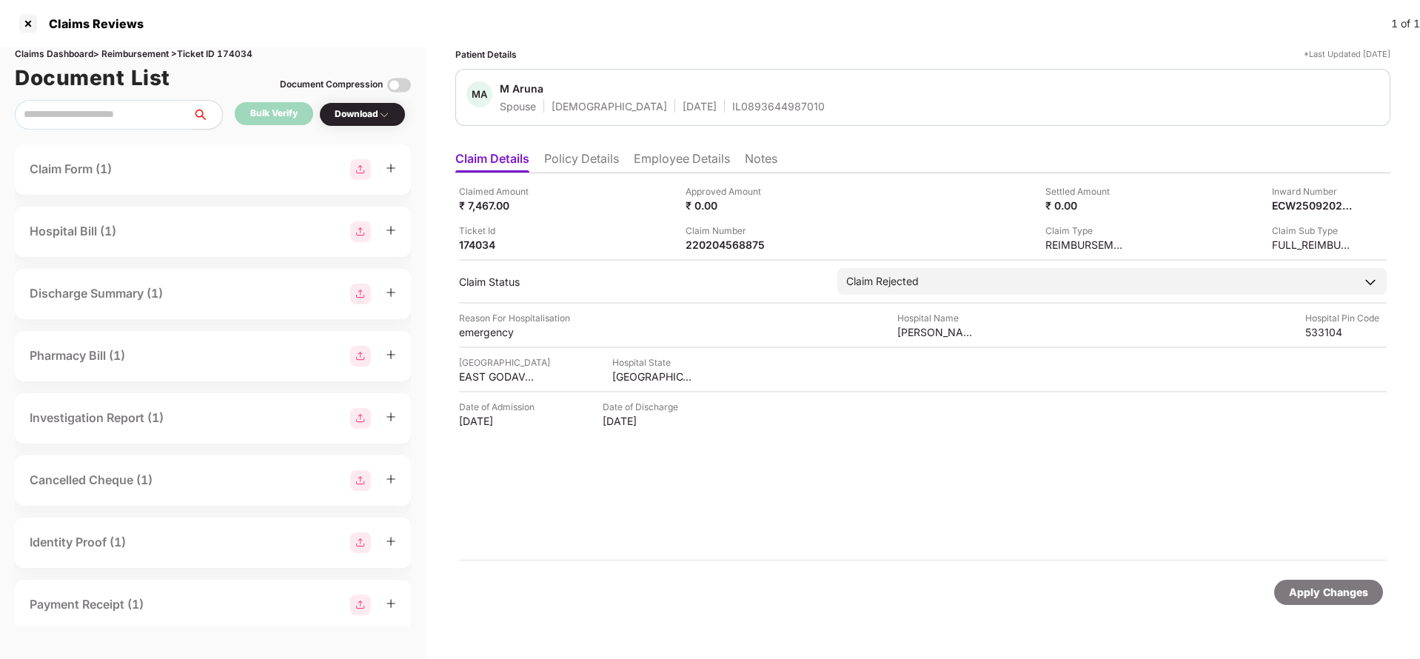
click at [1308, 602] on div "Apply Changes" at bounding box center [1329, 592] width 109 height 25
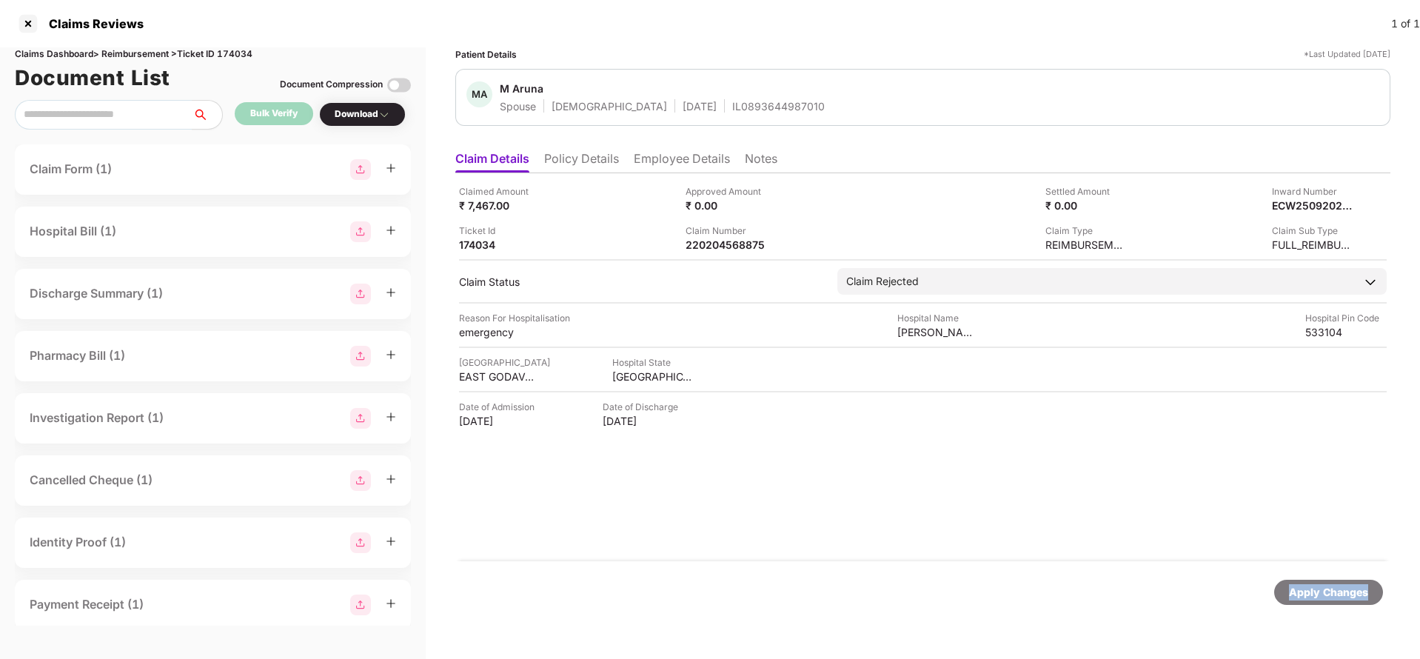
click at [1308, 602] on div "Apply Changes" at bounding box center [1329, 592] width 109 height 25
click at [247, 53] on div "Claims Dashboard > Reimbursement > Ticket ID 174034" at bounding box center [213, 54] width 396 height 14
copy div "174034"
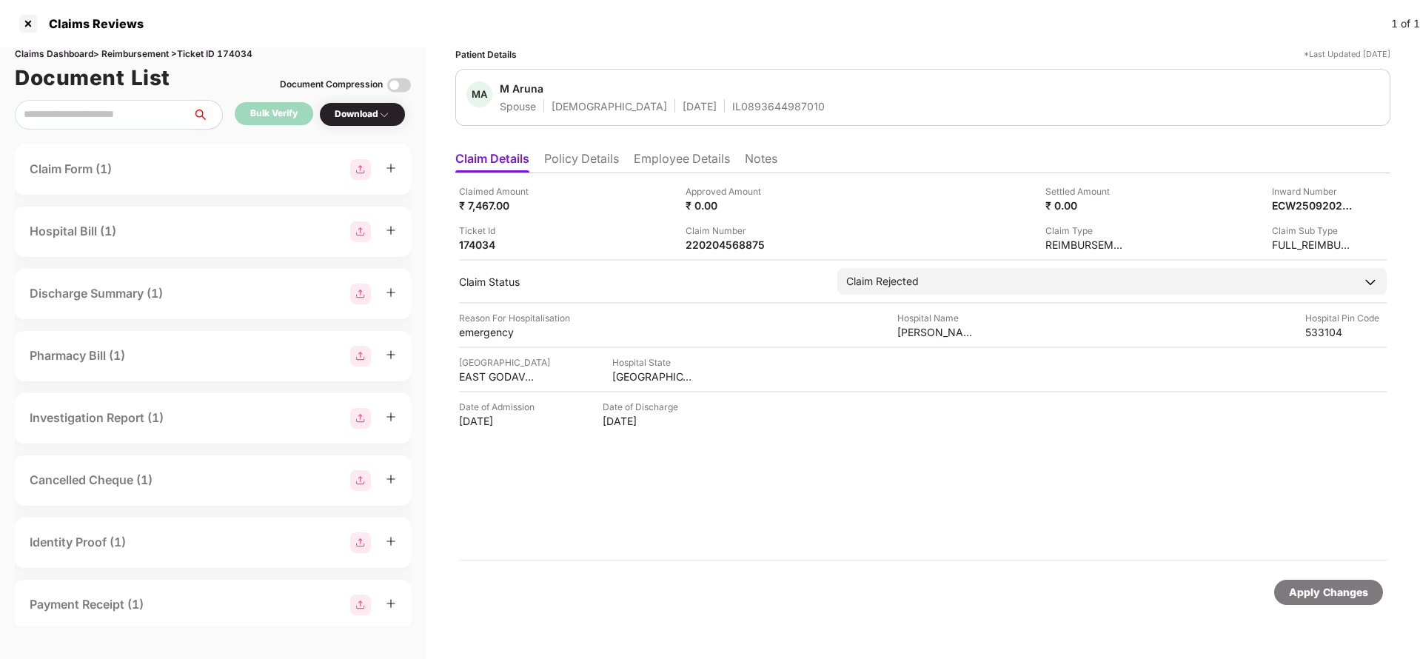
click at [1343, 589] on div "Apply Changes" at bounding box center [1328, 592] width 79 height 16
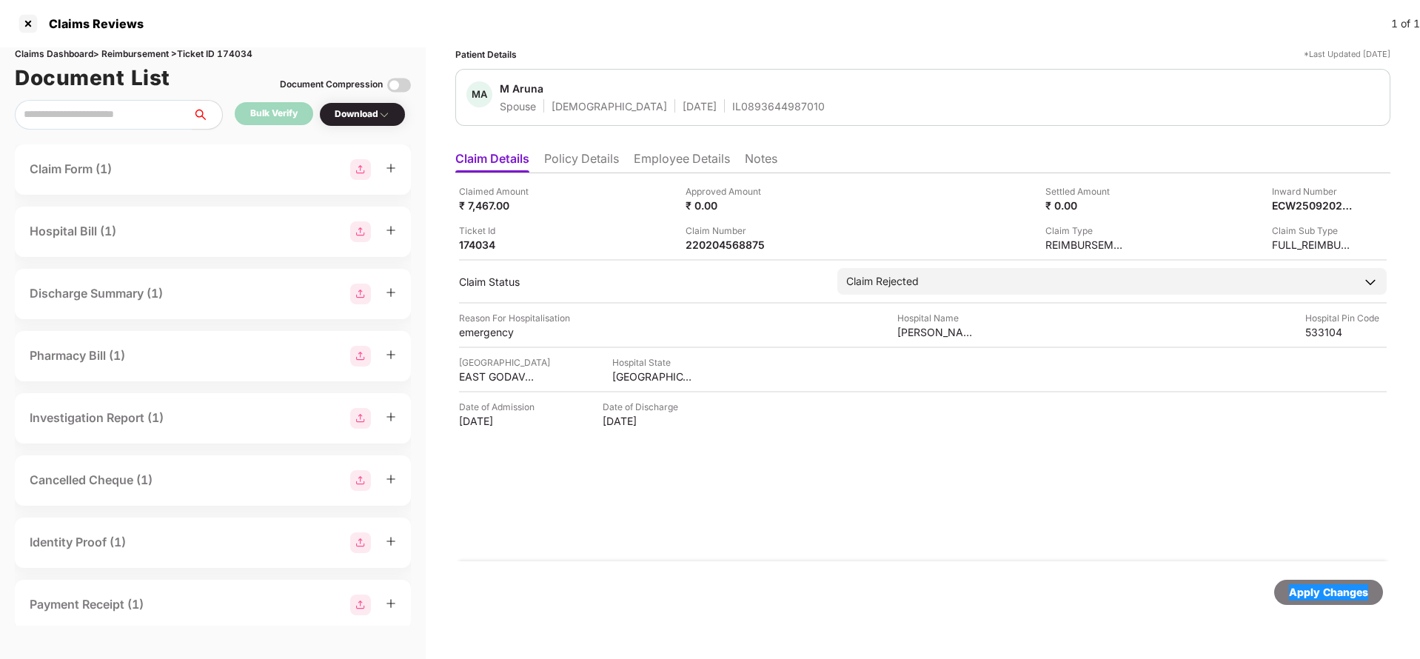
click at [1336, 589] on div "Apply Changes" at bounding box center [1328, 592] width 79 height 16
click at [1336, 590] on div "Apply Changes" at bounding box center [1328, 592] width 79 height 16
click at [735, 240] on div "220204568874" at bounding box center [726, 245] width 81 height 14
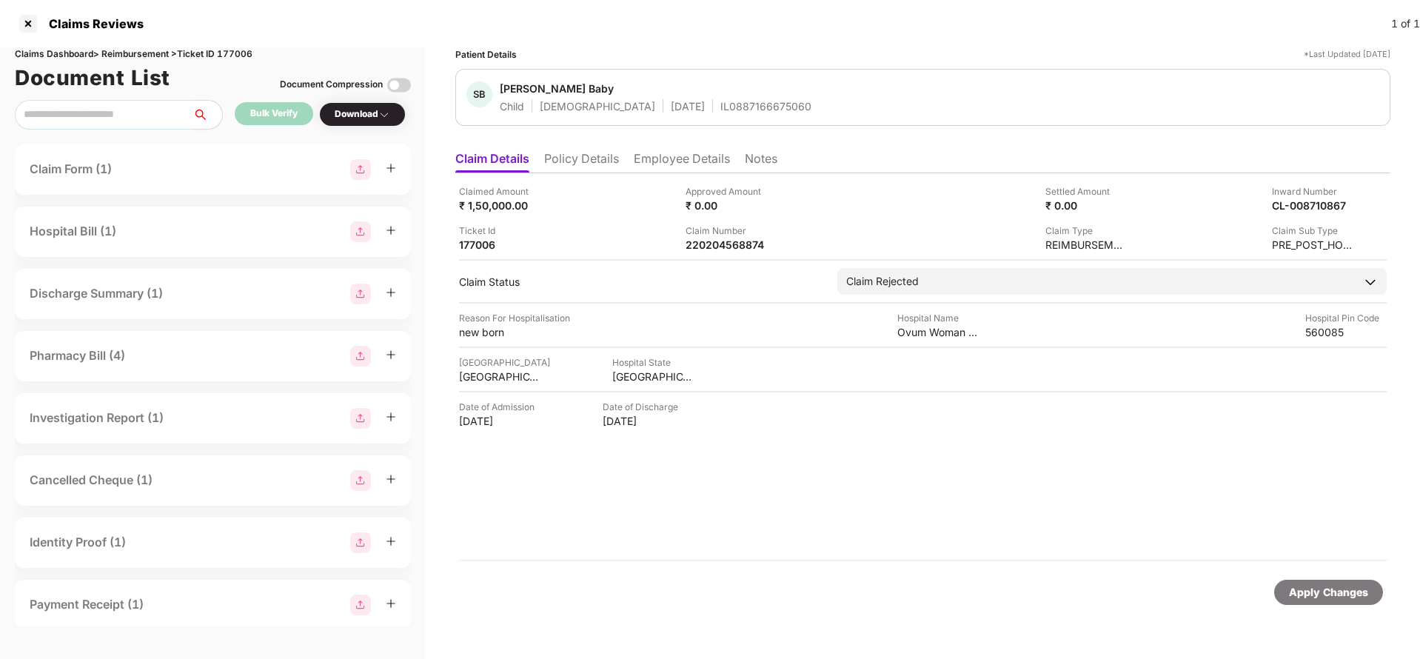
click at [797, 474] on div "Claimed Amount ₹ 1,50,000.00 Approved Amount ₹ 0.00 Settled Amount ₹ 0.00 Inwar…" at bounding box center [922, 367] width 935 height 388
click at [719, 247] on div "220204568874" at bounding box center [726, 245] width 81 height 14
click at [720, 247] on div "220204568874" at bounding box center [726, 245] width 81 height 14
copy div "220204568874"
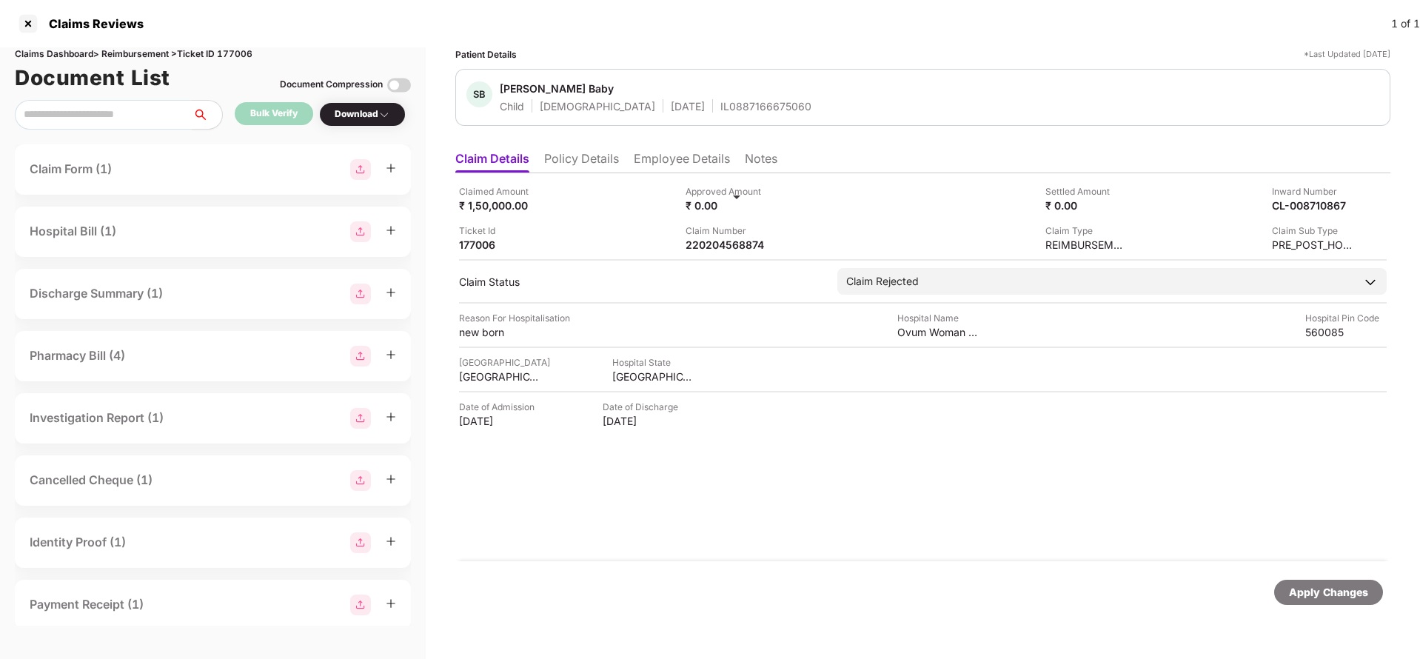
click at [1333, 584] on div "Apply Changes" at bounding box center [1328, 592] width 79 height 16
click at [236, 52] on div "Claims Dashboard > Reimbursement > Ticket ID 177006" at bounding box center [213, 54] width 396 height 14
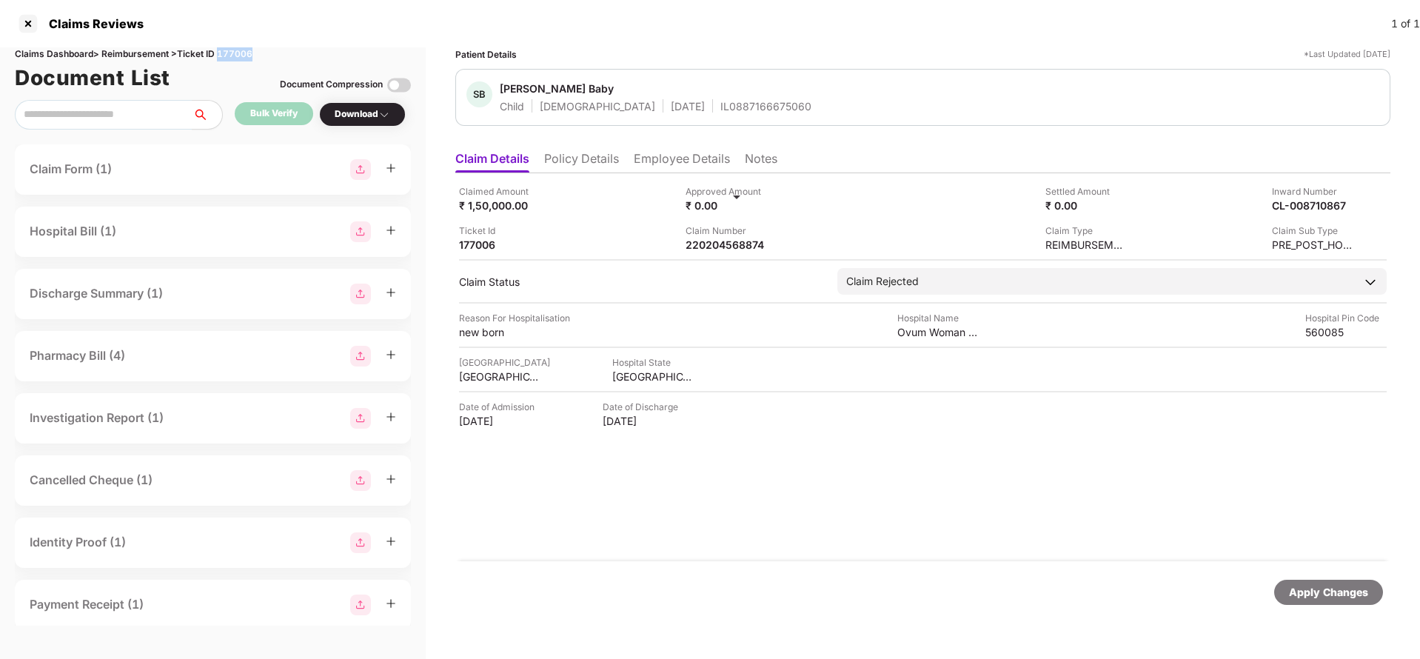
click at [236, 52] on div "Claims Dashboard > Reimbursement > Ticket ID 177006" at bounding box center [213, 54] width 396 height 14
copy div "177006"
click at [1293, 590] on div "Apply Changes" at bounding box center [1328, 592] width 79 height 16
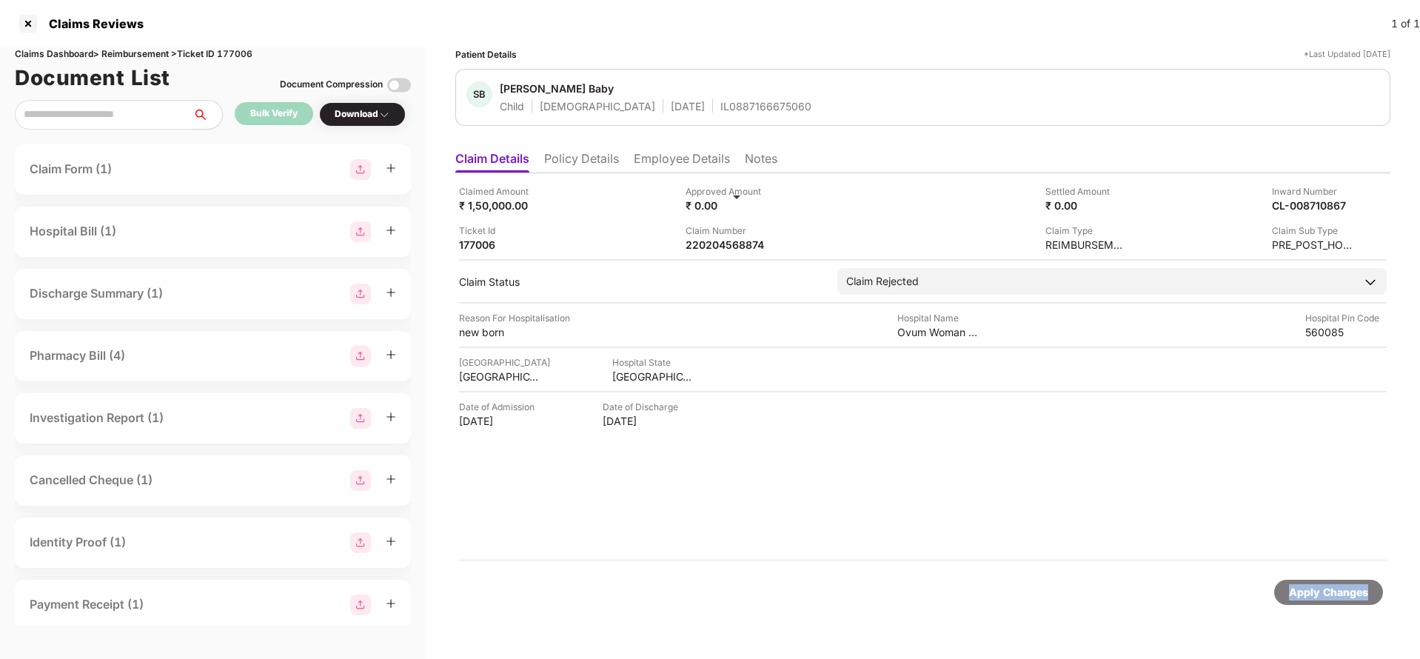
click at [1293, 590] on div "Apply Changes" at bounding box center [1328, 592] width 79 height 16
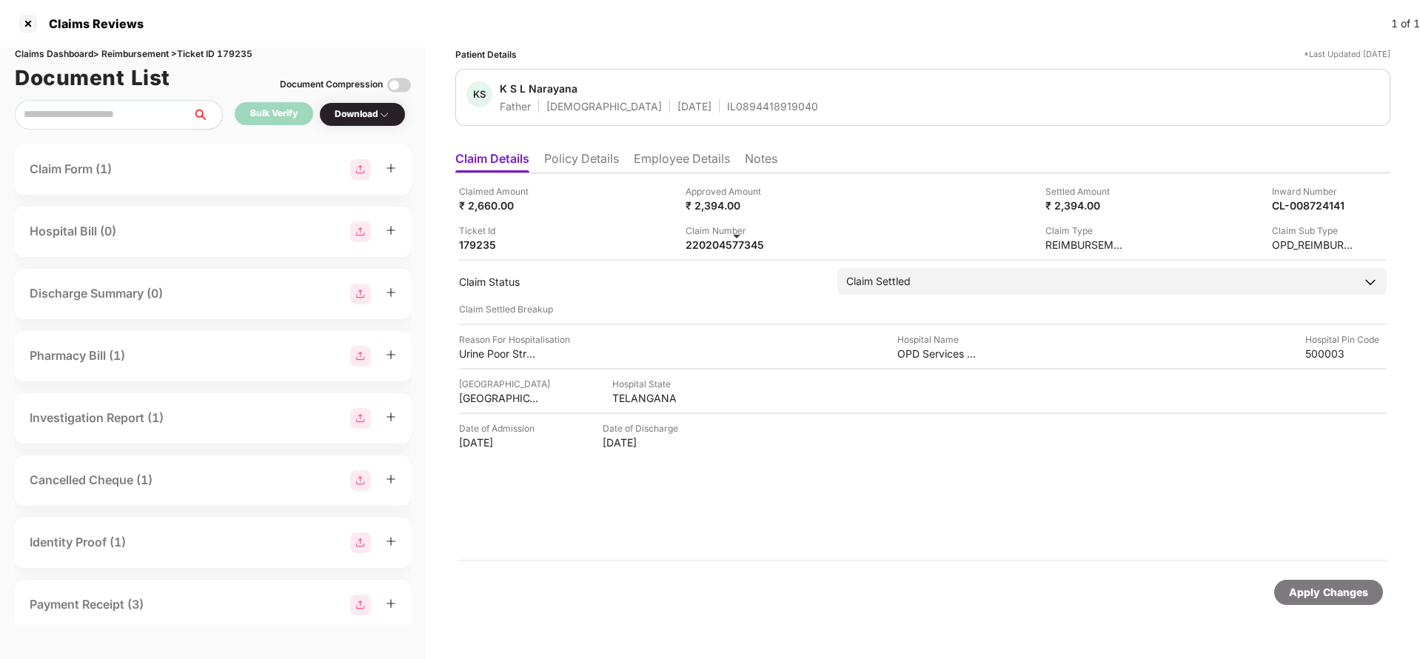
click at [738, 235] on span at bounding box center [736, 237] width 7 height 4
click at [744, 249] on div "220204577345" at bounding box center [726, 245] width 81 height 14
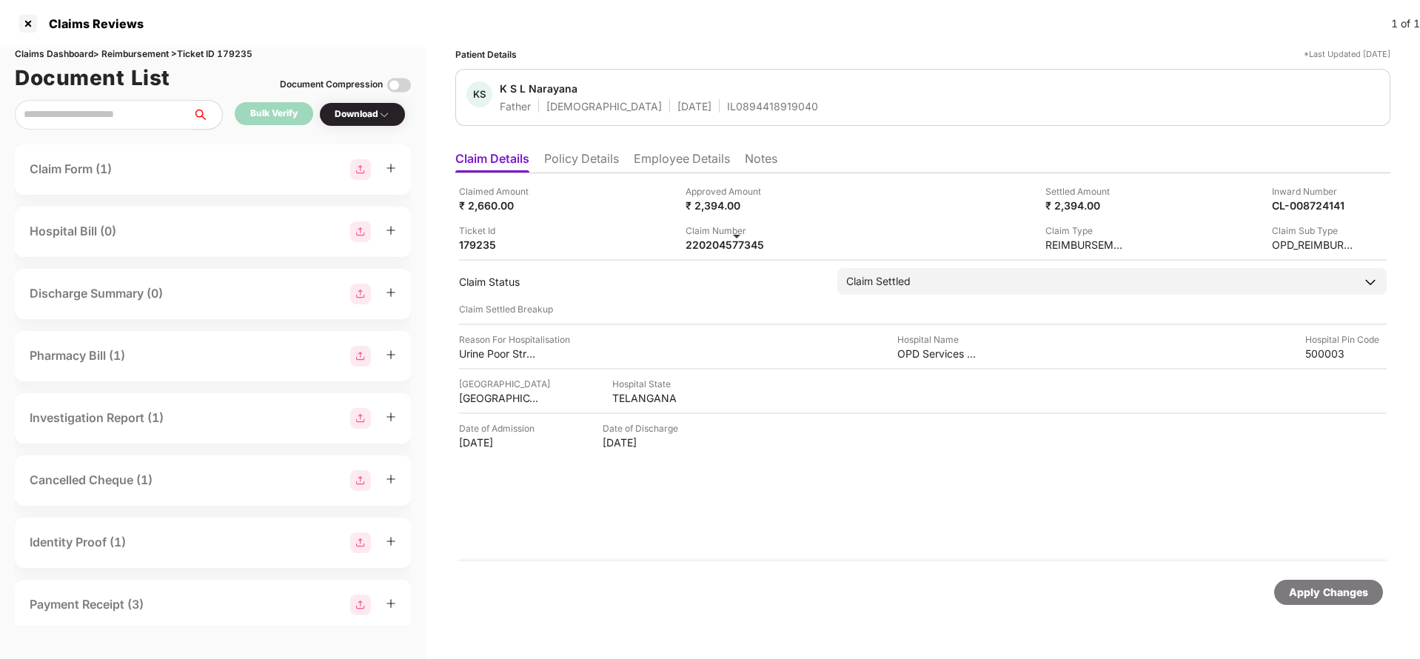
copy div
click at [1315, 597] on div "Apply Changes" at bounding box center [1328, 592] width 79 height 16
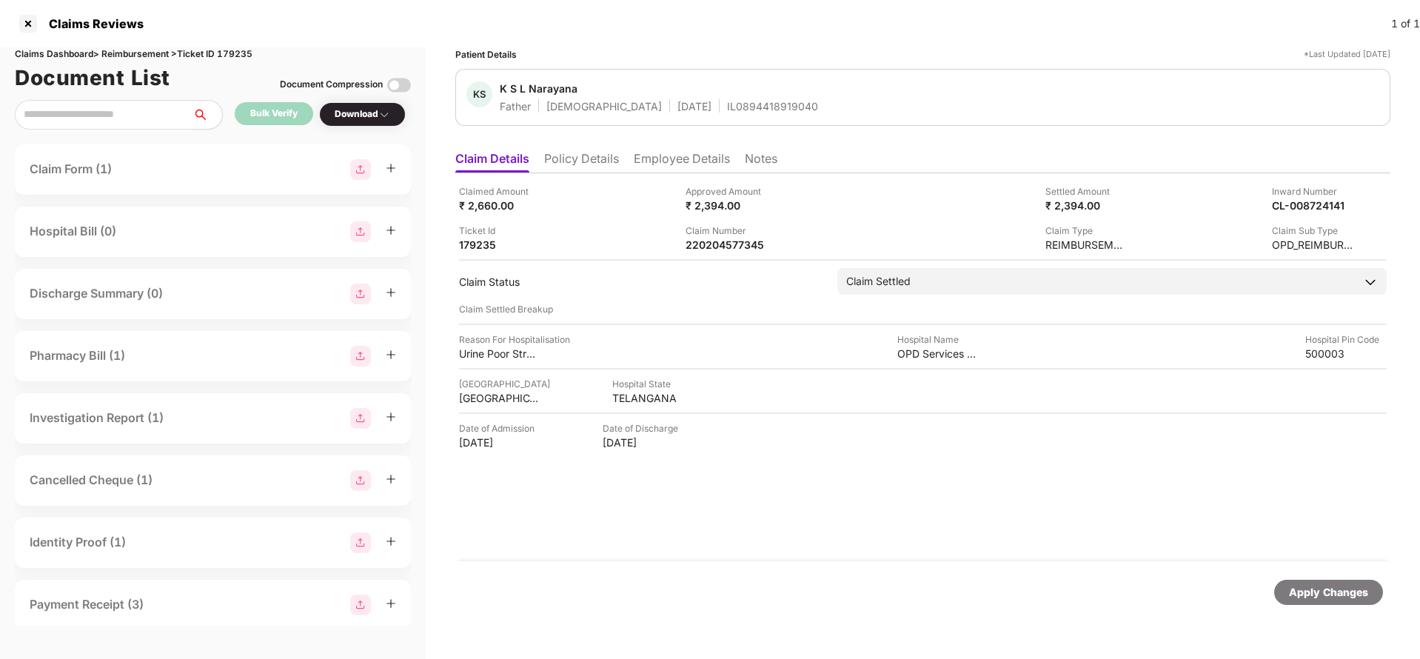
click at [235, 47] on div "Claims Dashboard > Reimbursement > Ticket ID 179235" at bounding box center [213, 54] width 396 height 14
copy div "179235"
click at [1307, 590] on div "Apply Changes" at bounding box center [1328, 592] width 79 height 16
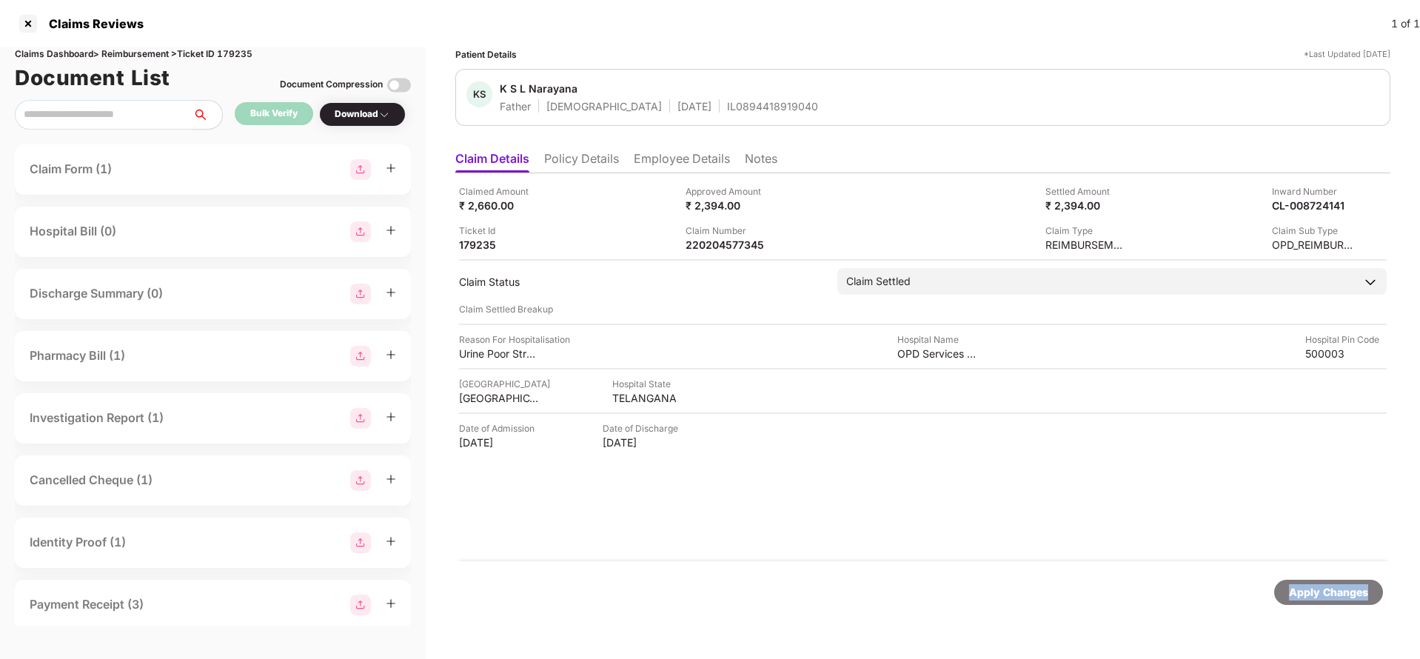
click at [1307, 590] on div "Apply Changes" at bounding box center [1328, 592] width 79 height 16
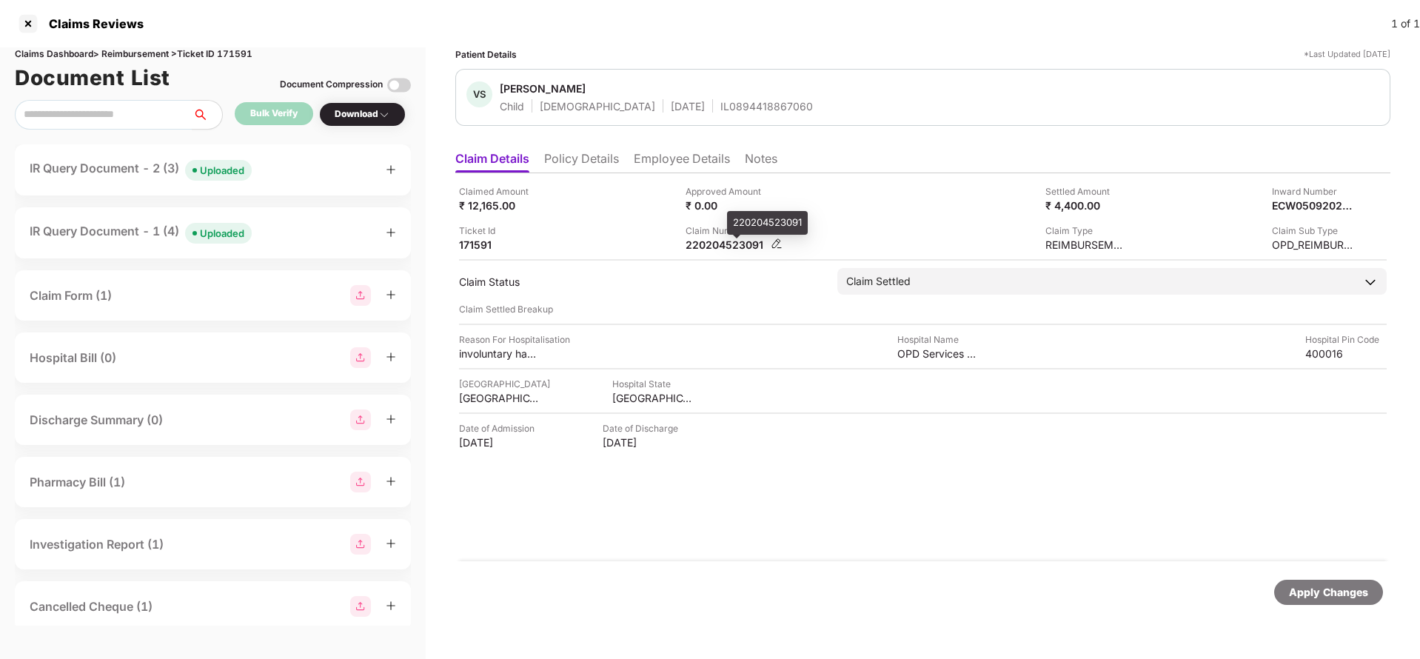
click at [712, 249] on div "220204523091" at bounding box center [726, 245] width 81 height 14
copy div "220204523091"
click at [1326, 587] on div "Apply Changes" at bounding box center [1328, 592] width 79 height 16
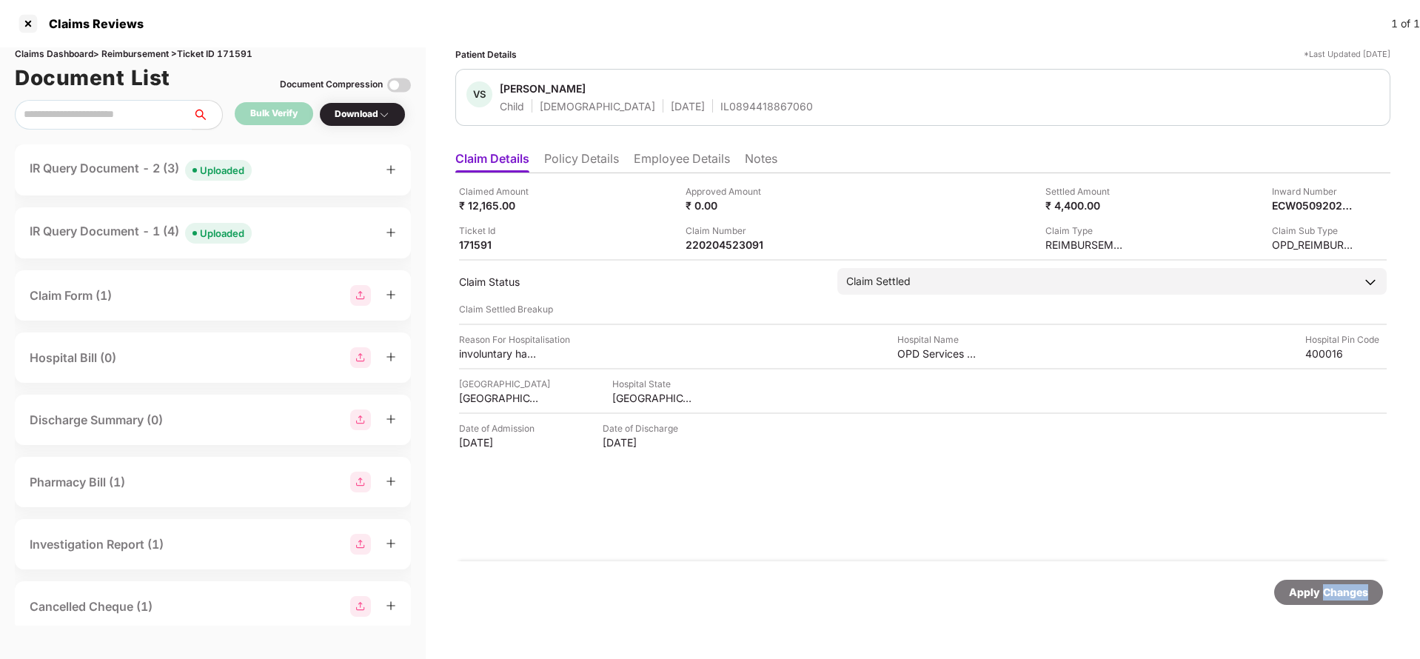
click at [1326, 587] on div "Apply Changes" at bounding box center [1328, 592] width 79 height 16
click at [240, 56] on div "Claims Dashboard > Reimbursement > Ticket ID 171591" at bounding box center [213, 54] width 396 height 14
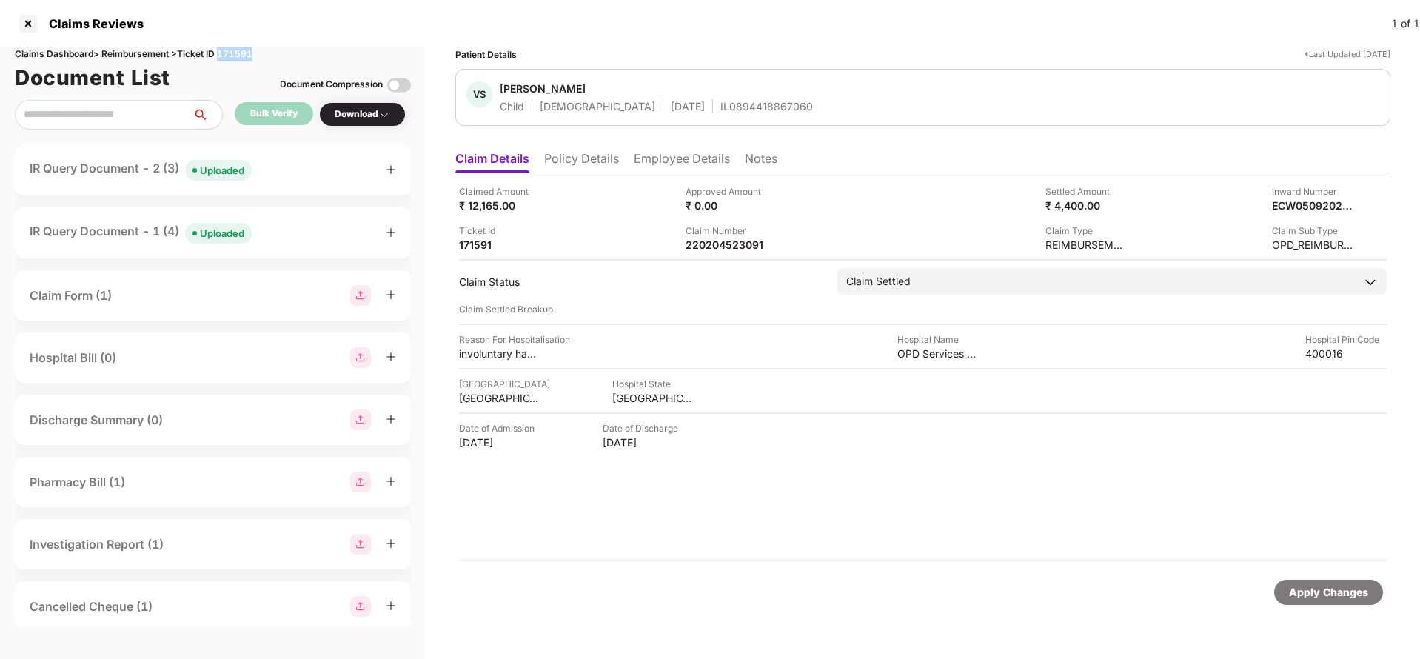
click at [221, 171] on div "Uploaded" at bounding box center [222, 170] width 44 height 15
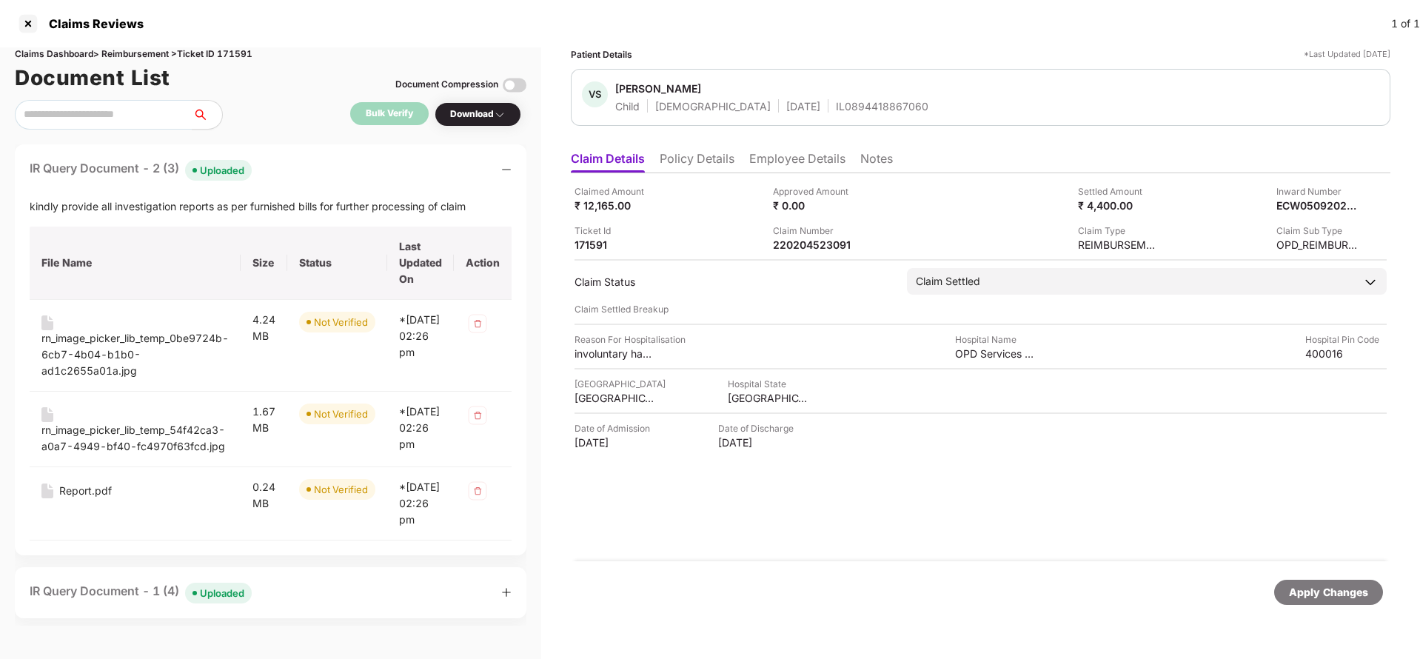
click at [305, 178] on div "IR Query Document - 2 (3) Uploaded" at bounding box center [271, 169] width 482 height 21
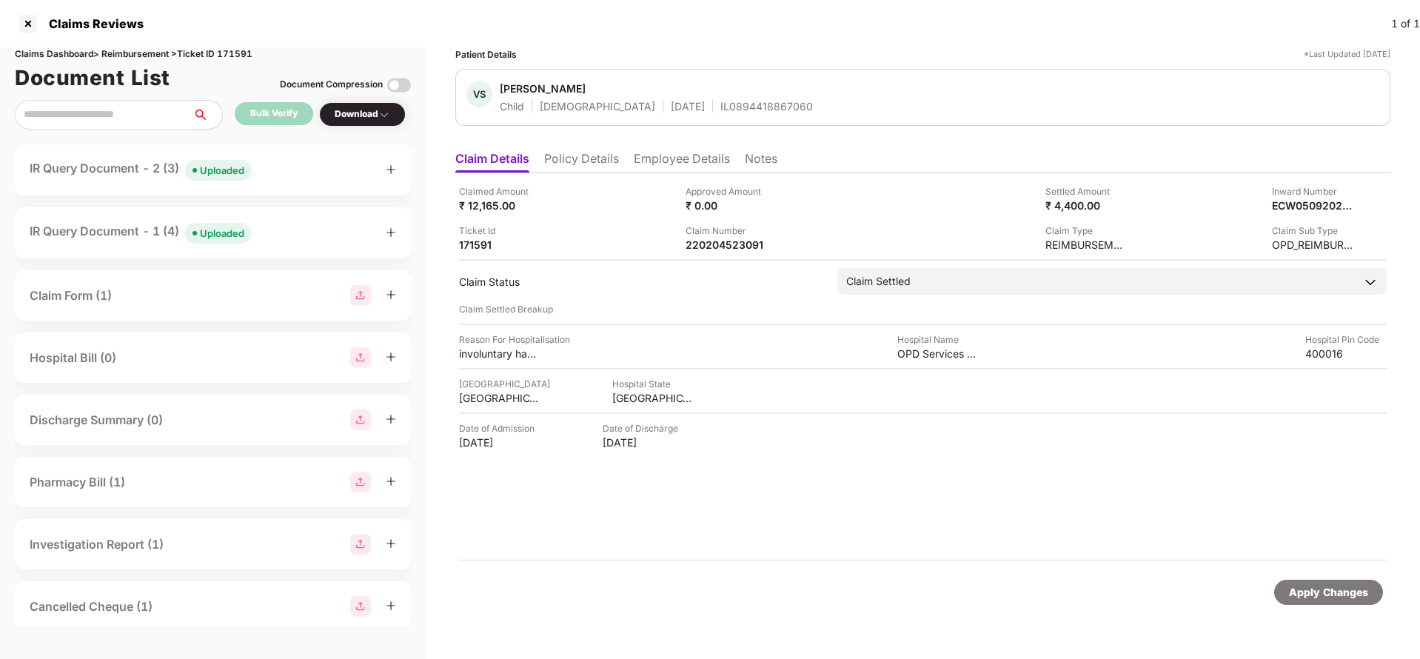
click at [305, 178] on div "IR Query Document - 2 (3) Uploaded" at bounding box center [213, 169] width 367 height 21
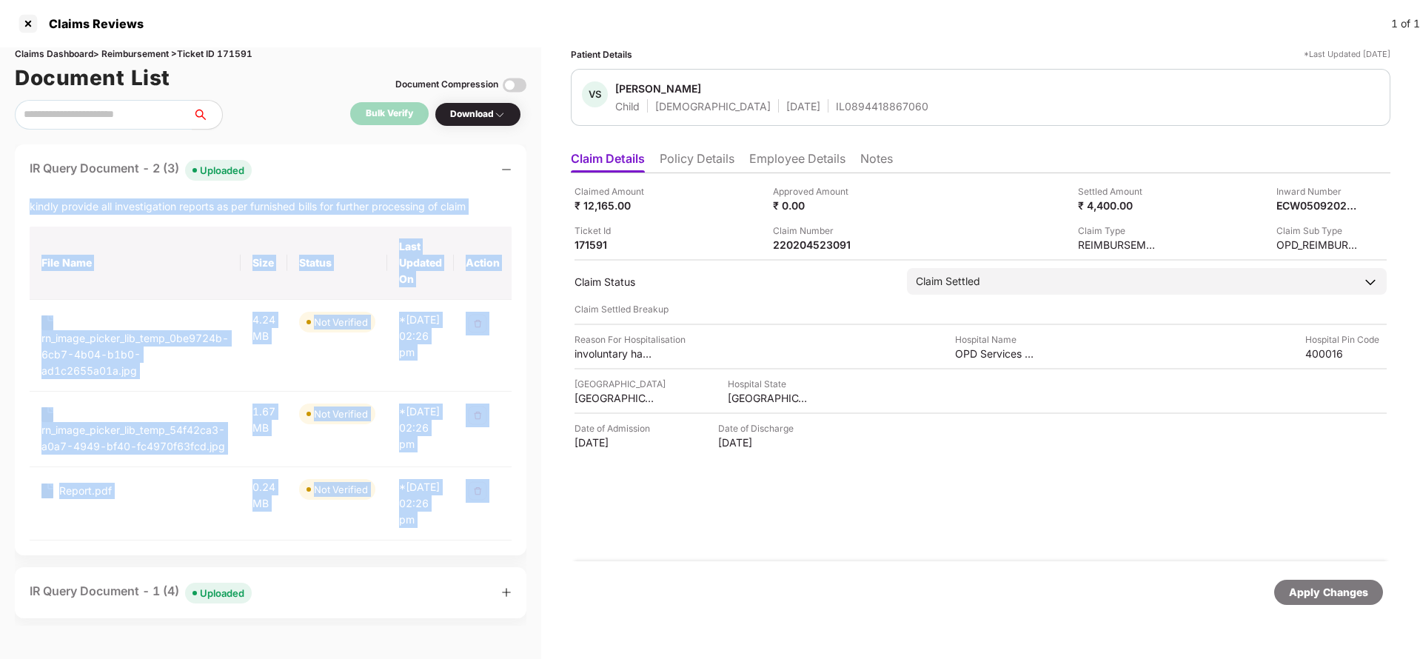
click at [304, 173] on div "IR Query Document - 2 (3) Uploaded" at bounding box center [271, 169] width 482 height 21
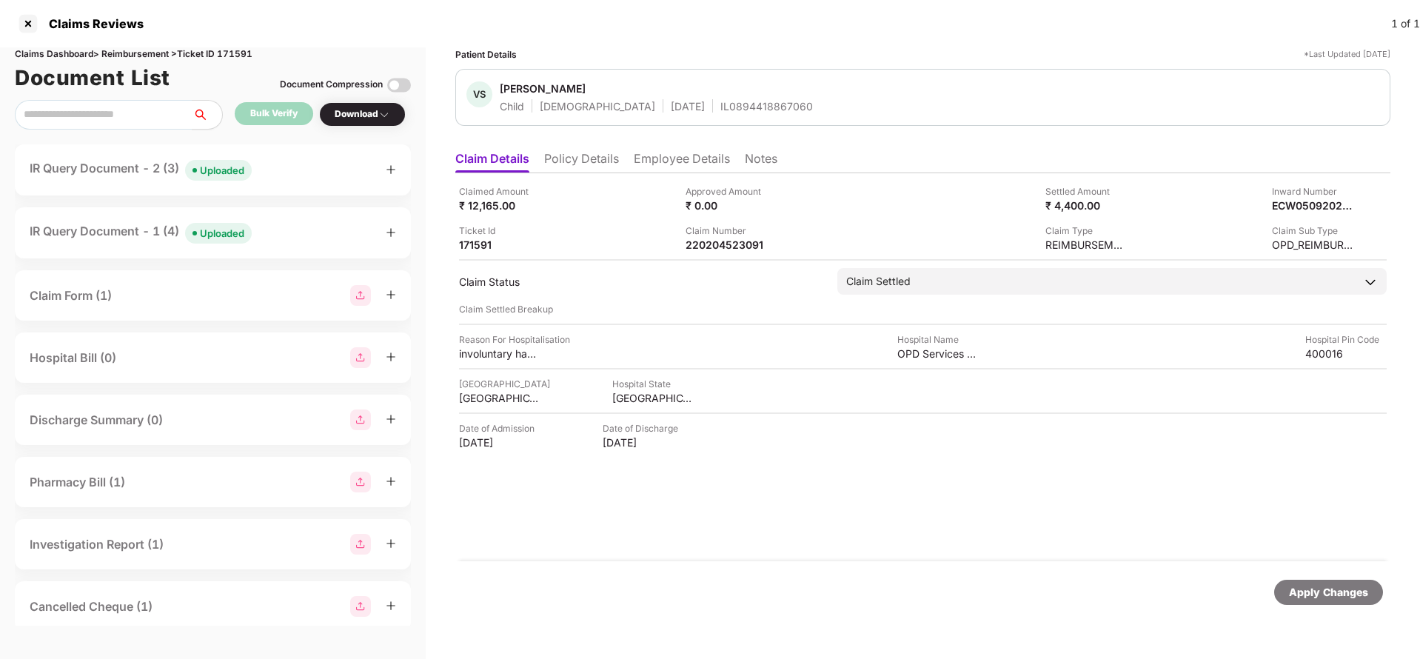
click at [1333, 597] on div "Apply Changes" at bounding box center [1328, 592] width 79 height 16
click at [242, 50] on div "Claims Dashboard > Reimbursement > Ticket ID 171591" at bounding box center [213, 54] width 396 height 14
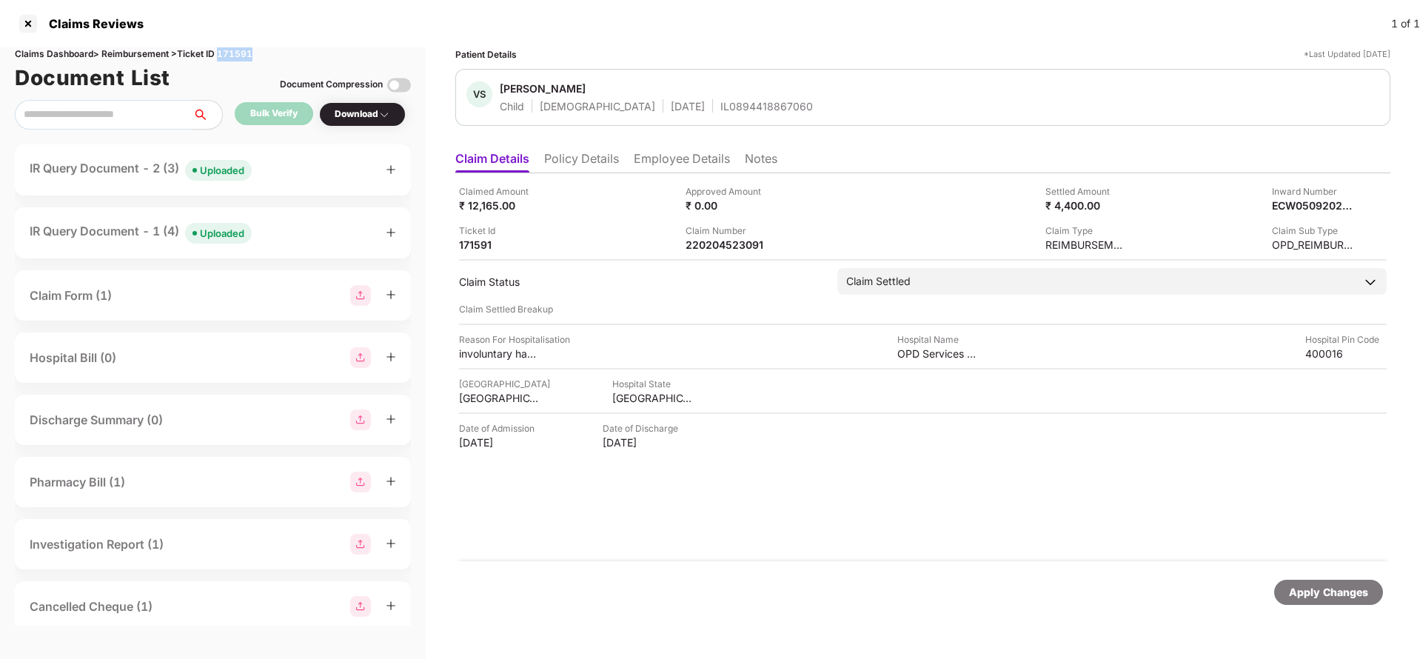
click at [242, 50] on div "Claims Dashboard > Reimbursement > Ticket ID 171591" at bounding box center [213, 54] width 396 height 14
copy div "171591"
click at [1355, 604] on div "Apply Changes" at bounding box center [1329, 592] width 109 height 25
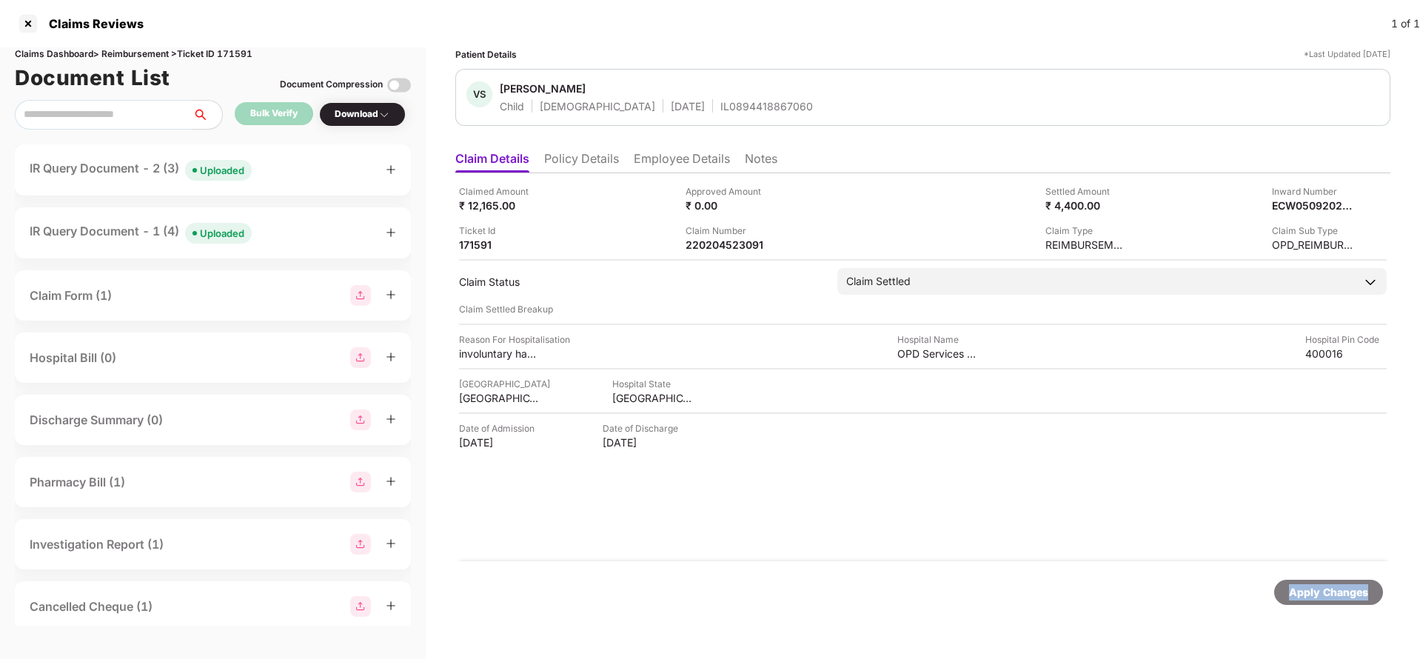
click at [1355, 604] on div "Apply Changes" at bounding box center [1329, 592] width 109 height 25
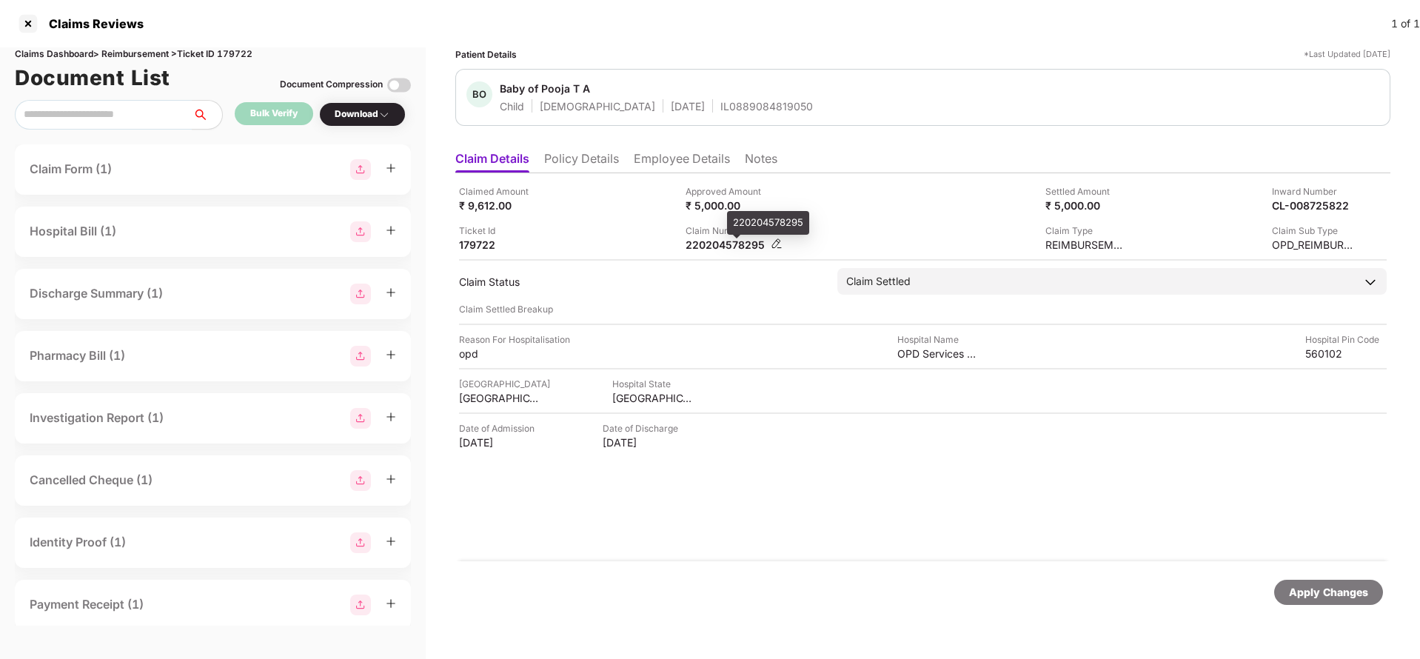
click at [728, 243] on div "220204578295" at bounding box center [726, 245] width 81 height 14
copy div "220204578295"
click at [1310, 598] on div "Apply Changes" at bounding box center [1328, 592] width 79 height 16
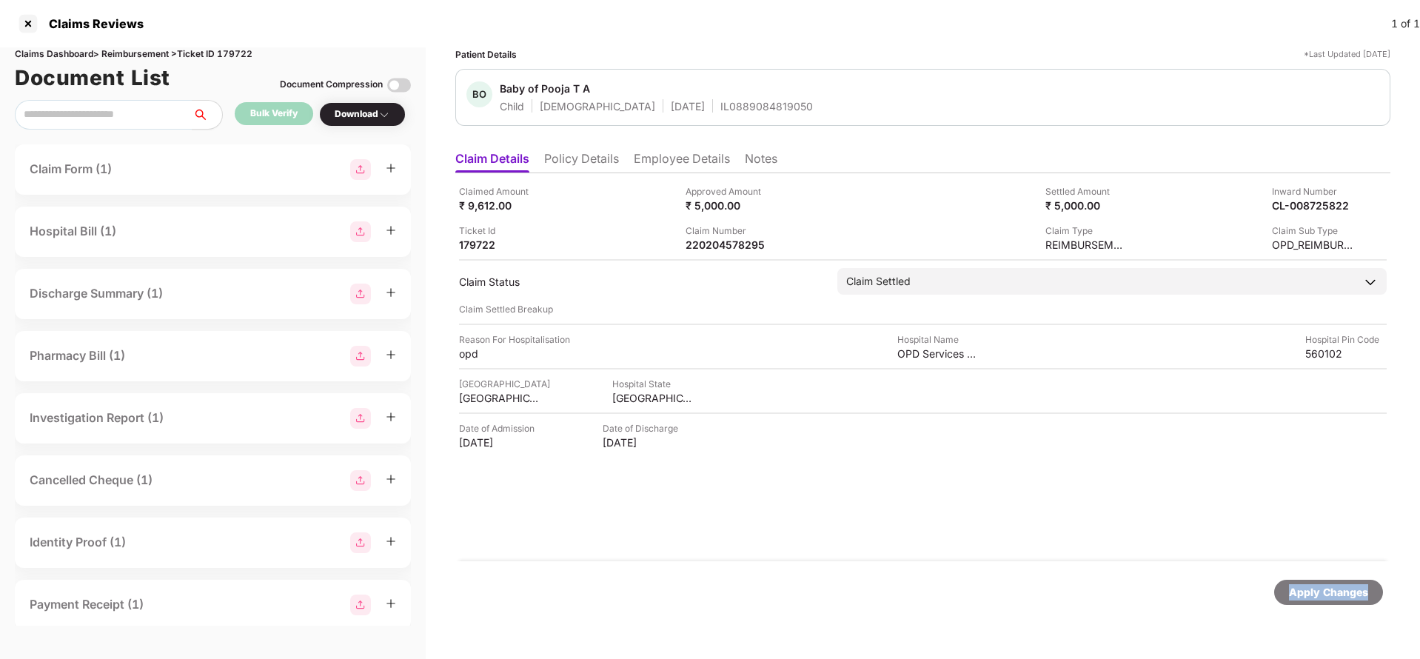
click at [1310, 598] on div "Apply Changes" at bounding box center [1328, 592] width 79 height 16
click at [233, 55] on div "Claims Dashboard > Reimbursement > Ticket ID 179722" at bounding box center [213, 54] width 396 height 14
copy div "179722"
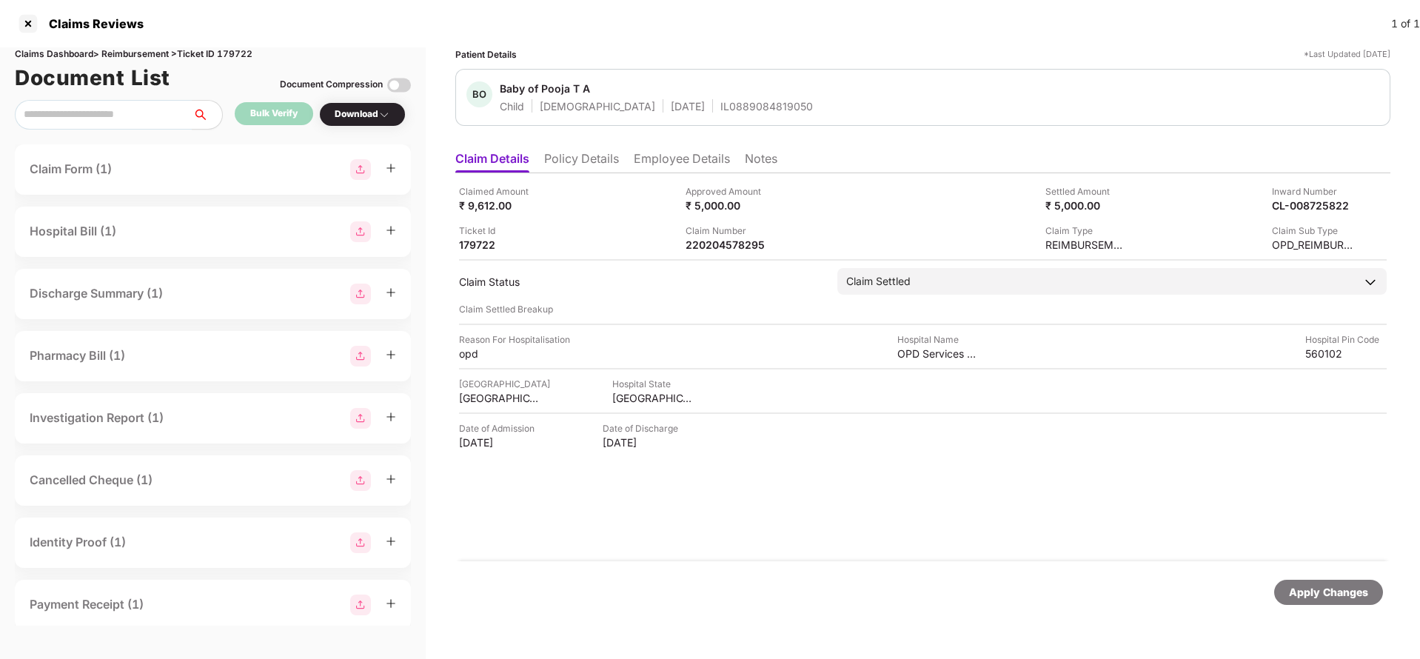
click at [1328, 576] on div "Apply Changes" at bounding box center [922, 592] width 935 height 62
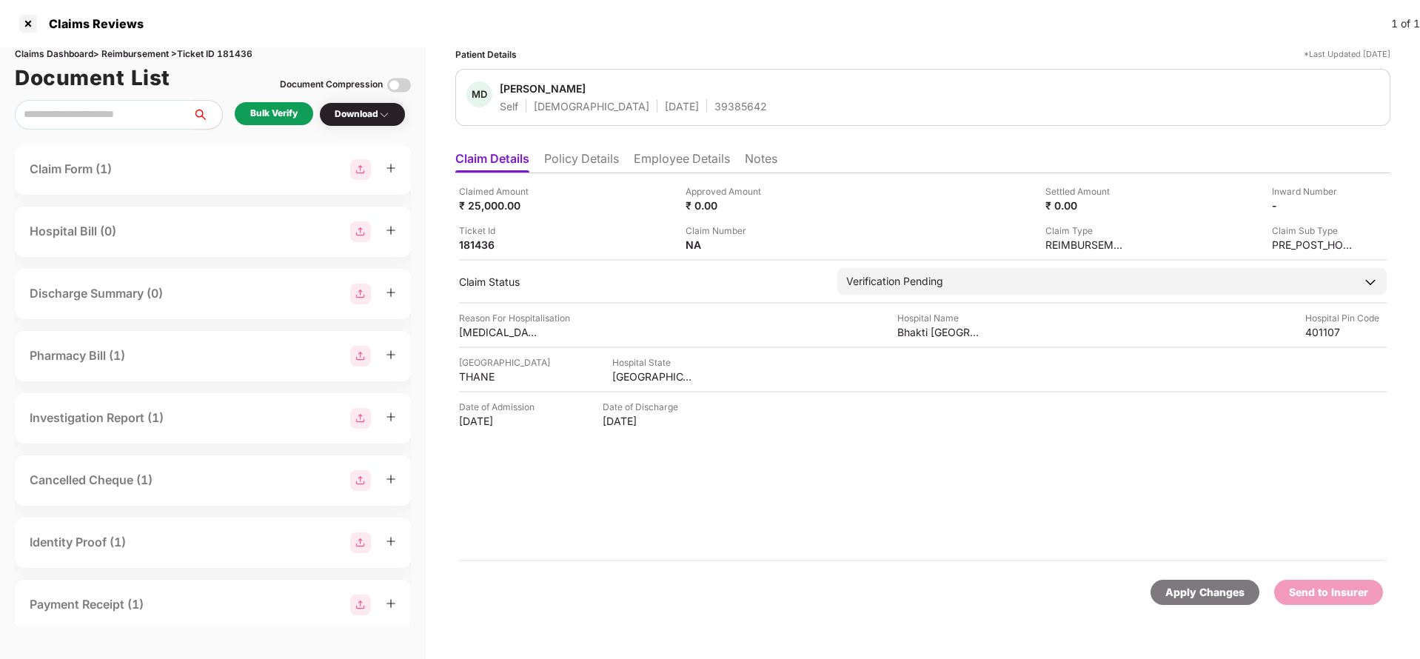
click at [591, 162] on li "Policy Details" at bounding box center [581, 161] width 75 height 21
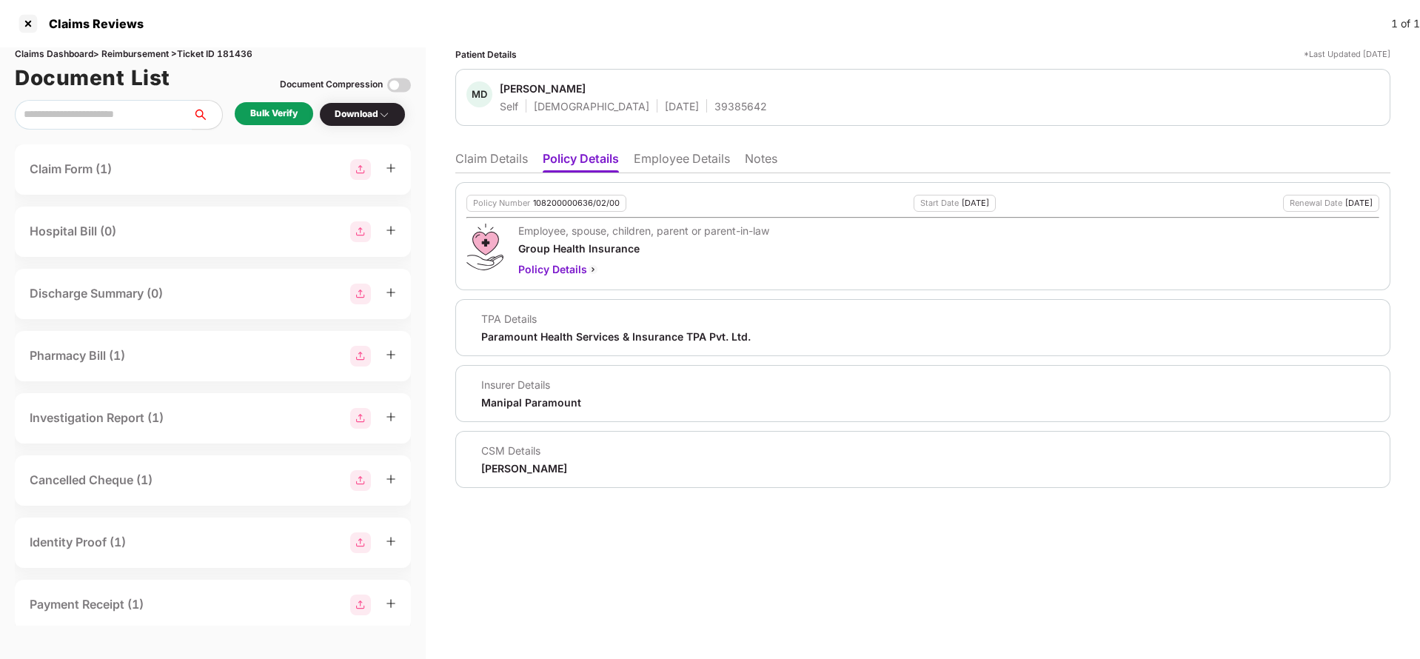
click at [672, 157] on li "Employee Details" at bounding box center [682, 161] width 96 height 21
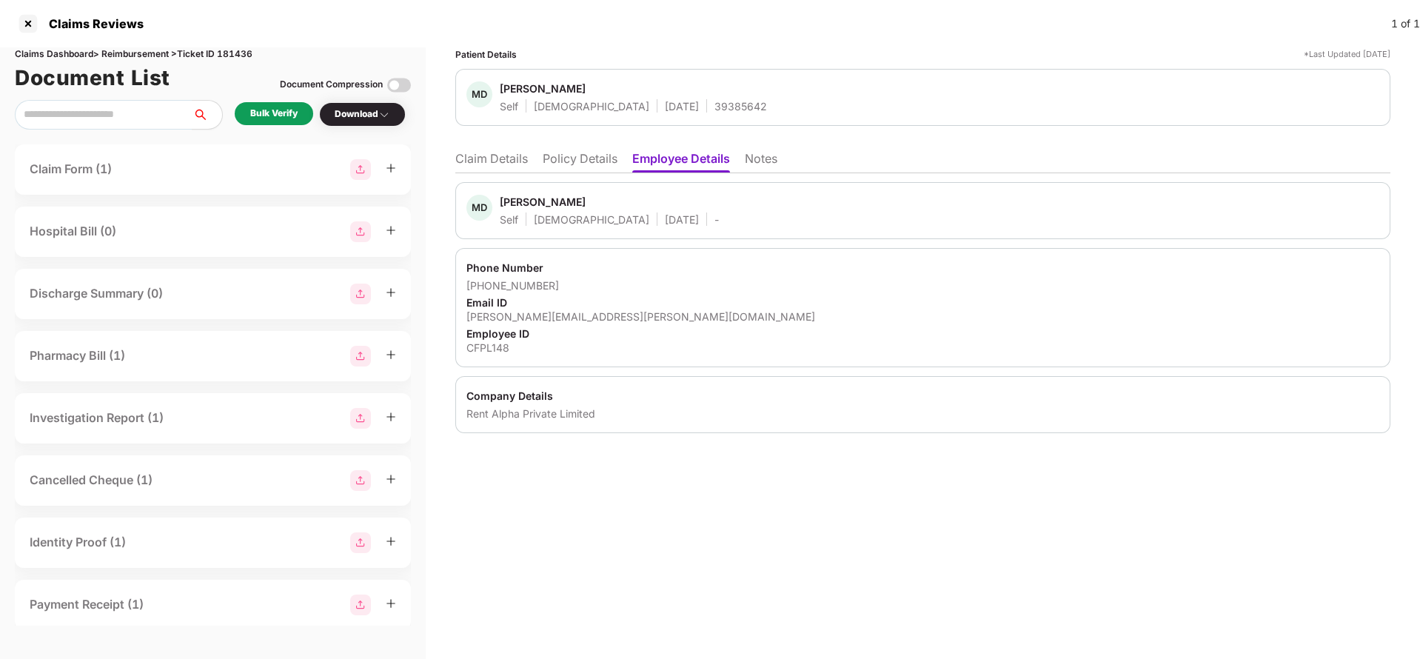
click at [494, 153] on li "Claim Details" at bounding box center [491, 161] width 73 height 21
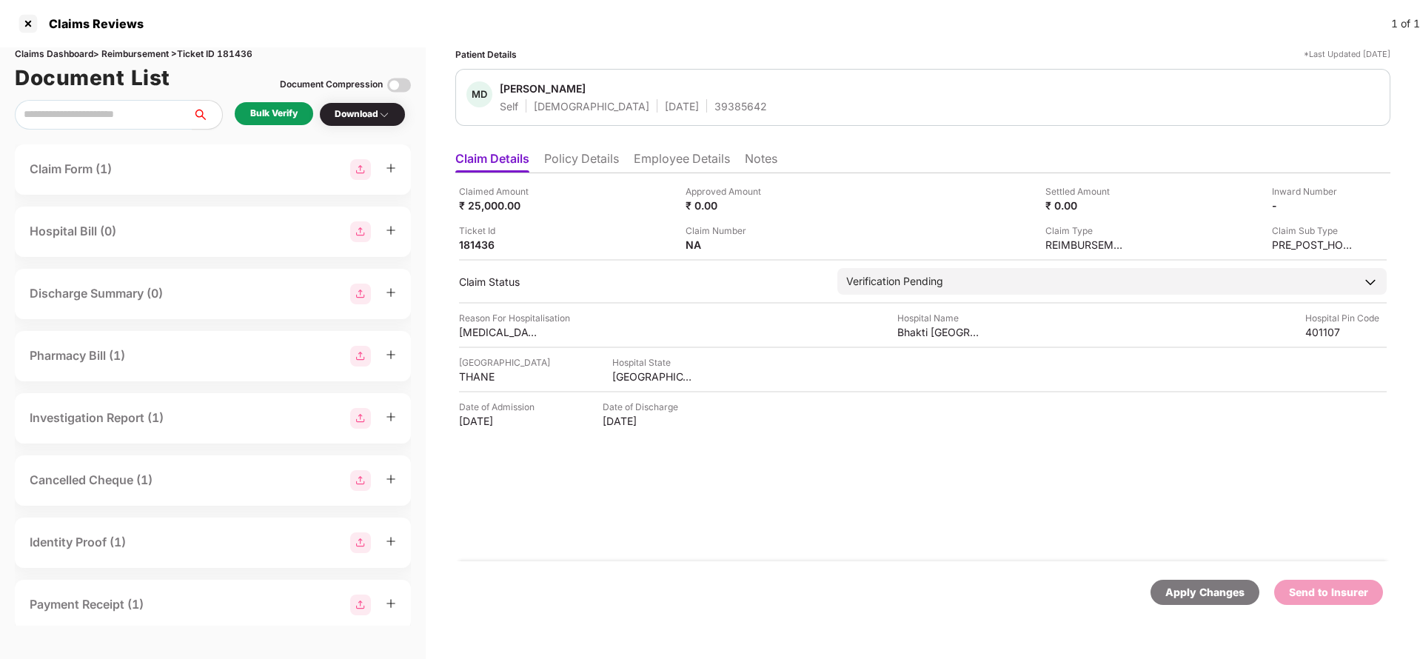
click at [874, 49] on div "Patient Details *Last Updated [DATE]" at bounding box center [922, 54] width 935 height 14
click at [604, 158] on li "Policy Details" at bounding box center [581, 161] width 75 height 21
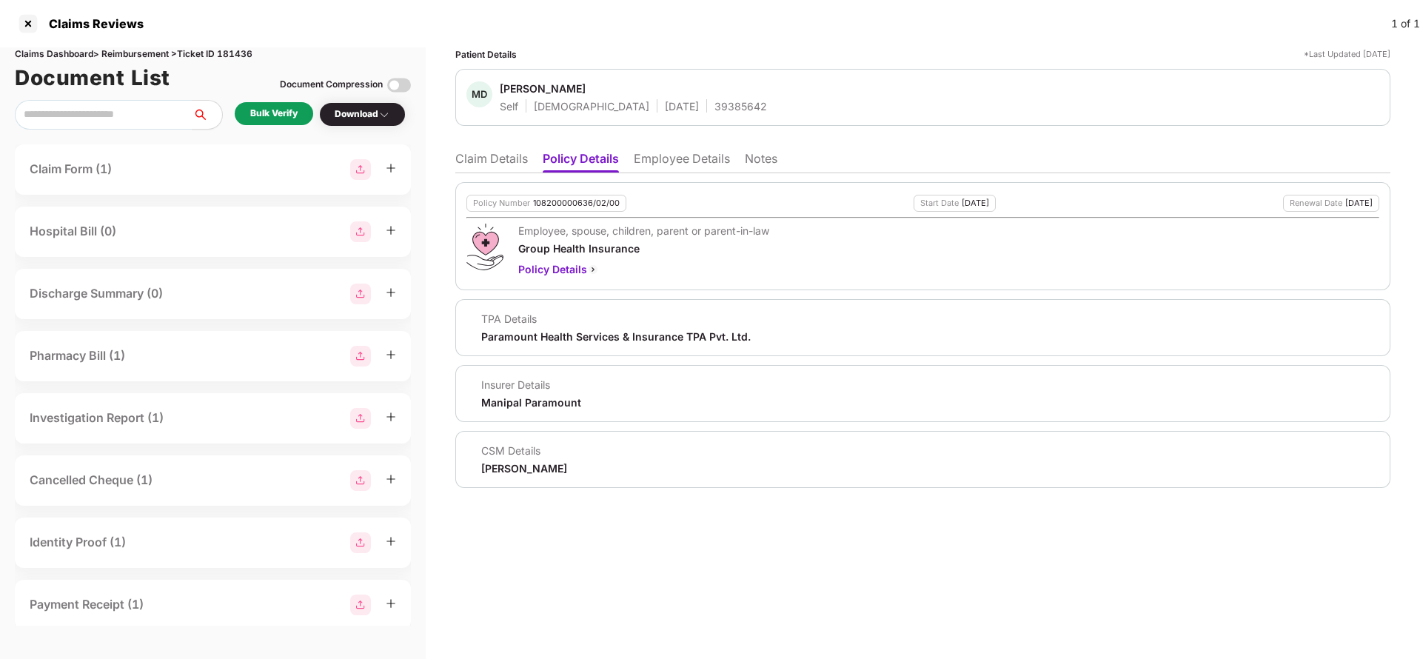
click at [675, 173] on div "Policy Number 108200000636/02/00 Start Date 10 Jan 2025 Renewal Date 09 Jan 202…" at bounding box center [922, 330] width 935 height 315
click at [676, 168] on li "Employee Details" at bounding box center [682, 161] width 96 height 21
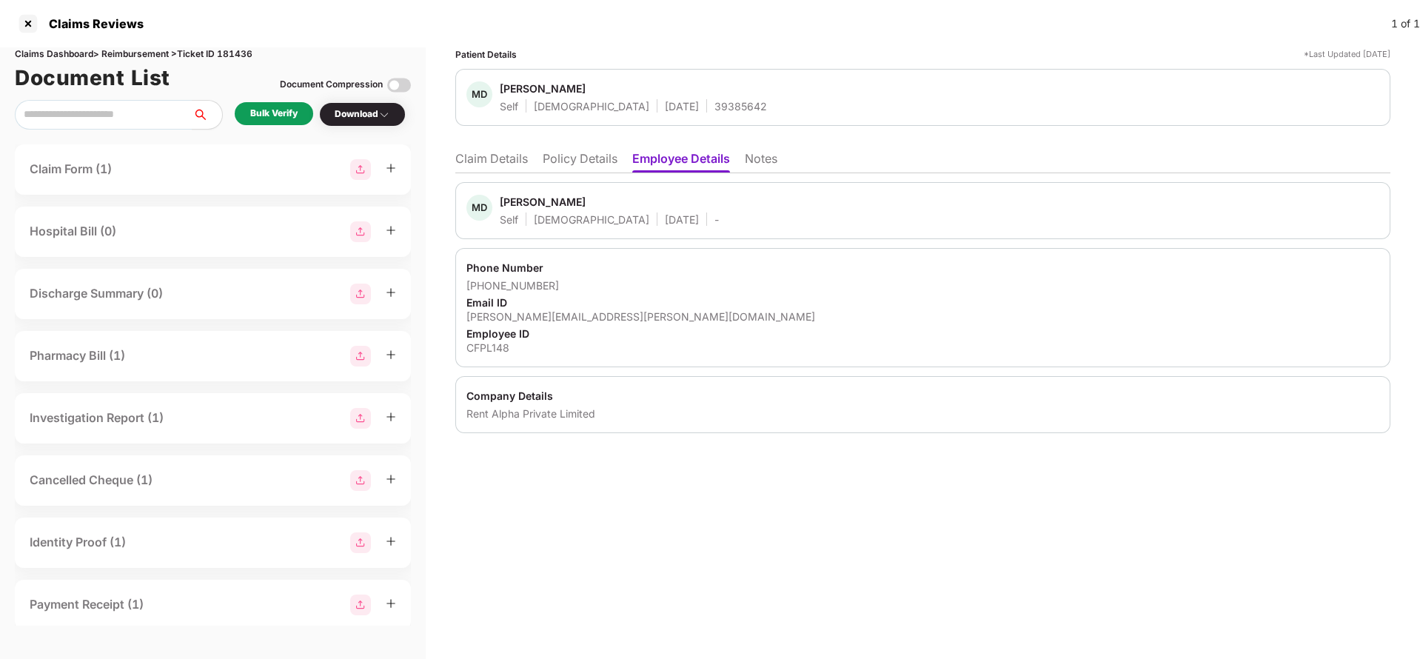
click at [501, 166] on li "Claim Details" at bounding box center [491, 161] width 73 height 21
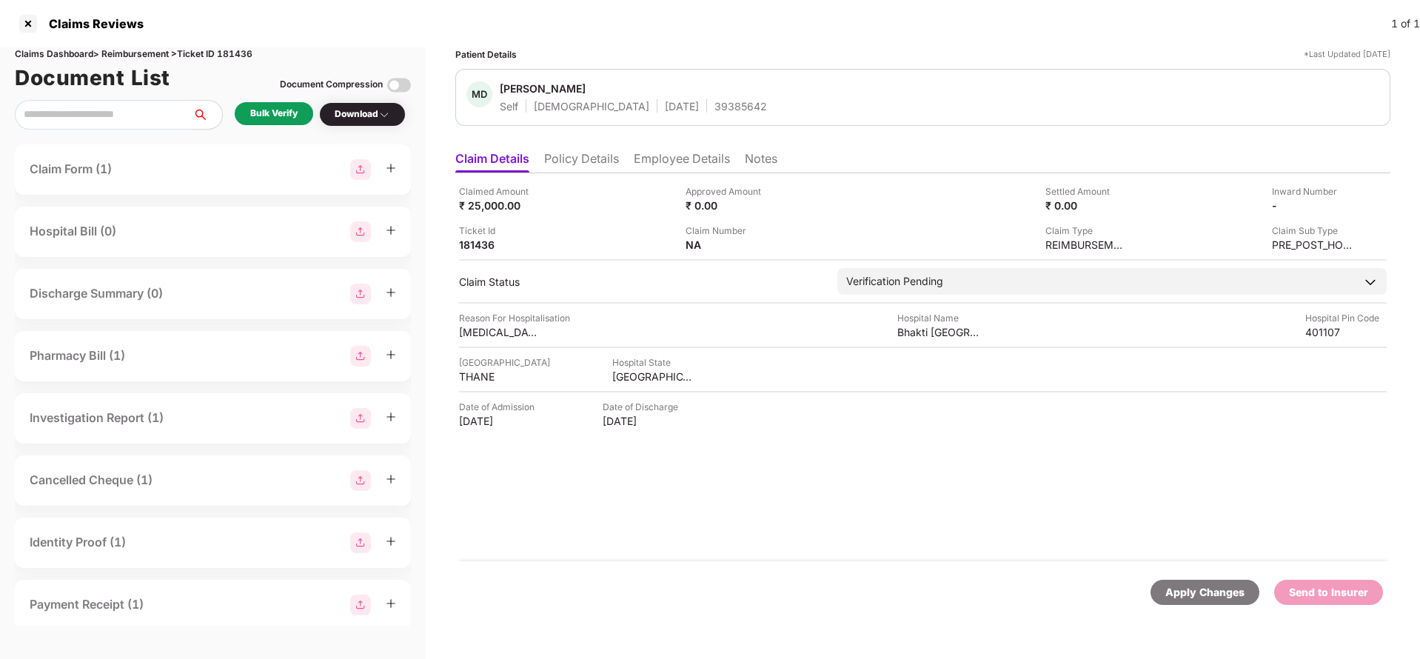
click at [621, 161] on ul "Claim Details Policy Details Employee Details Notes" at bounding box center [922, 159] width 935 height 30
click at [620, 161] on ul "Claim Details Policy Details Employee Details Notes" at bounding box center [922, 159] width 935 height 30
click at [602, 159] on li "Policy Details" at bounding box center [581, 161] width 75 height 21
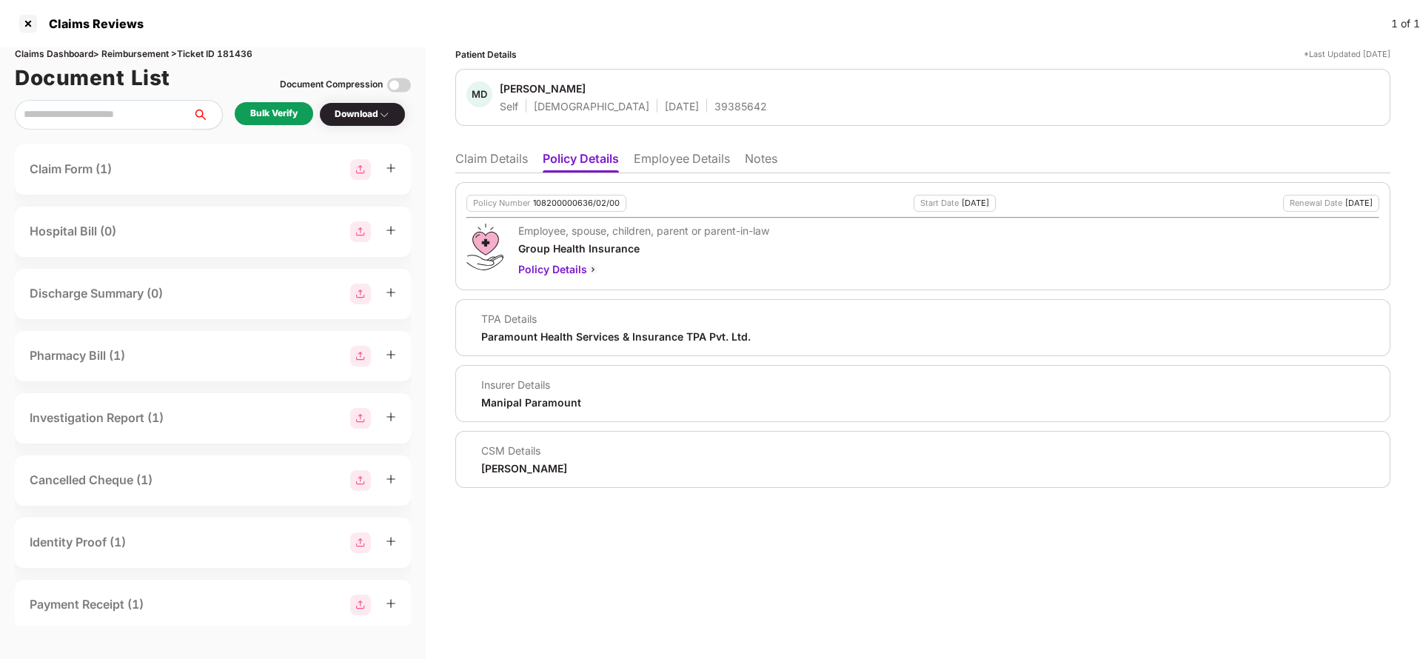
click at [654, 161] on li "Employee Details" at bounding box center [682, 161] width 96 height 21
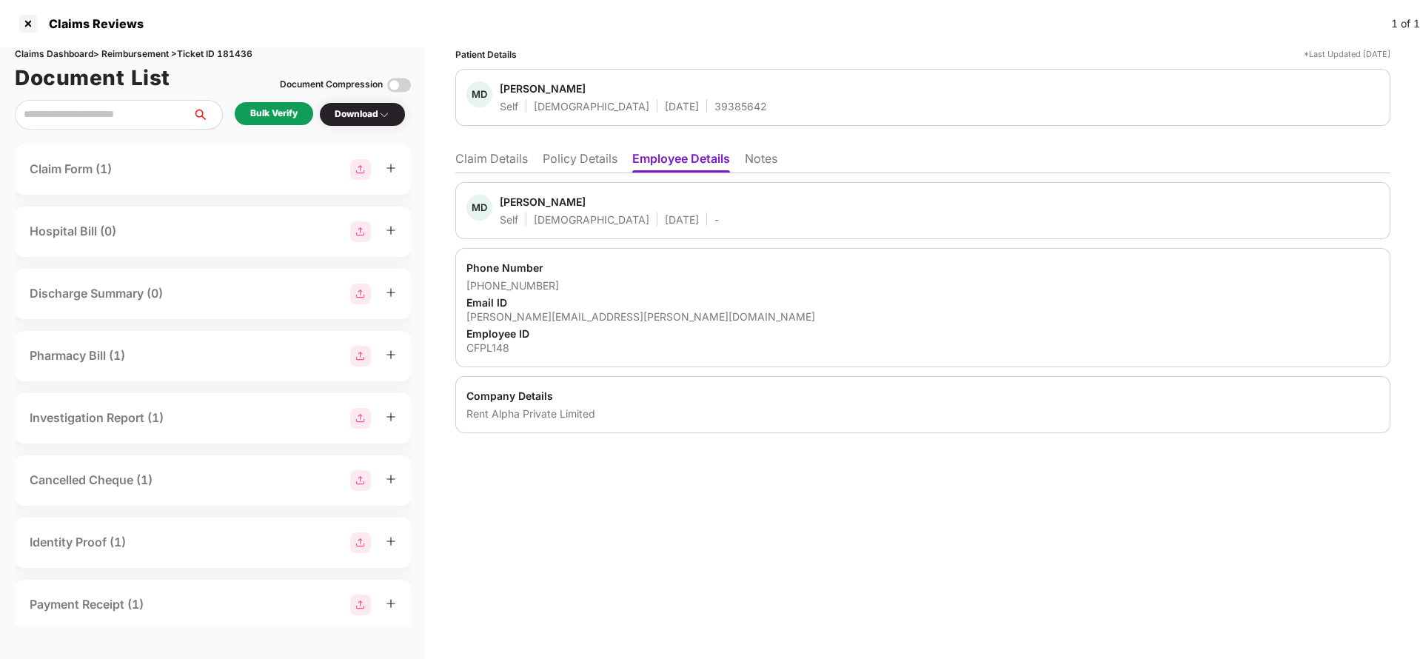
click at [486, 344] on div "CFPL148" at bounding box center [923, 348] width 913 height 14
copy div "CFPL148"
click at [499, 164] on li "Claim Details" at bounding box center [491, 161] width 73 height 21
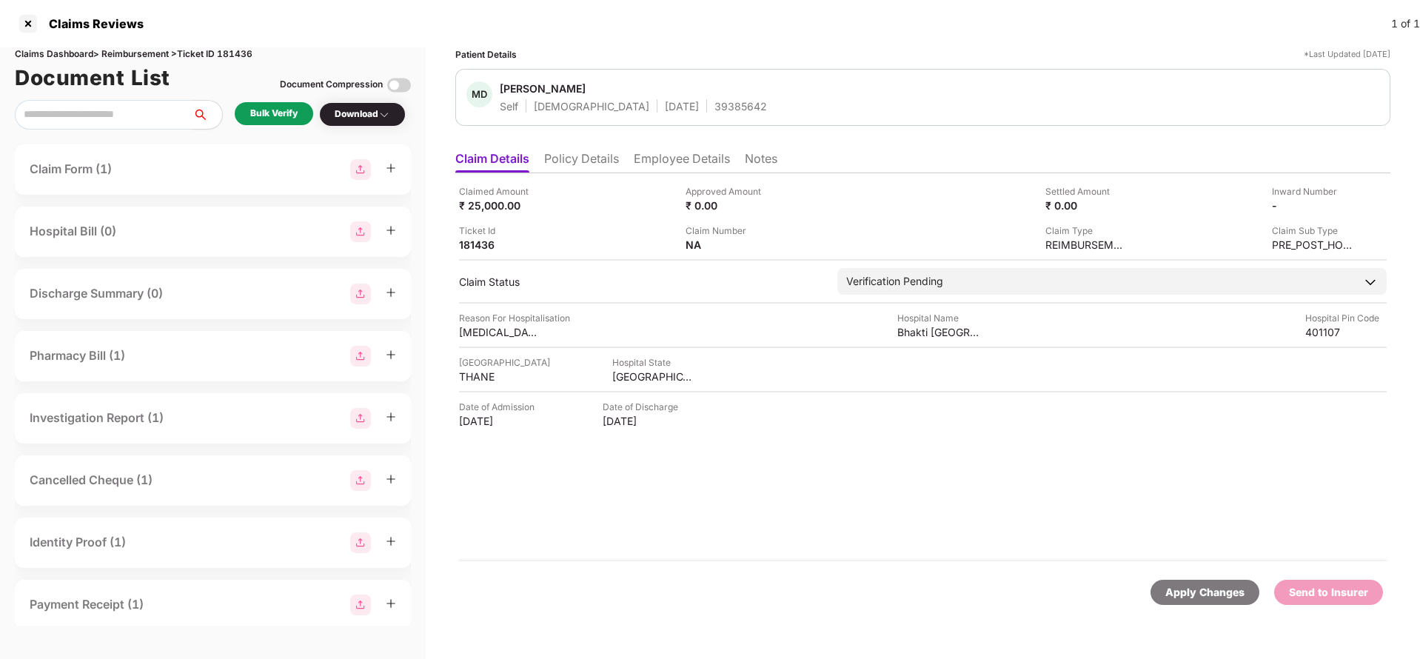
drag, startPoint x: 657, startPoint y: 154, endPoint x: 648, endPoint y: 154, distance: 8.9
click at [657, 153] on li "Employee Details" at bounding box center [682, 161] width 96 height 21
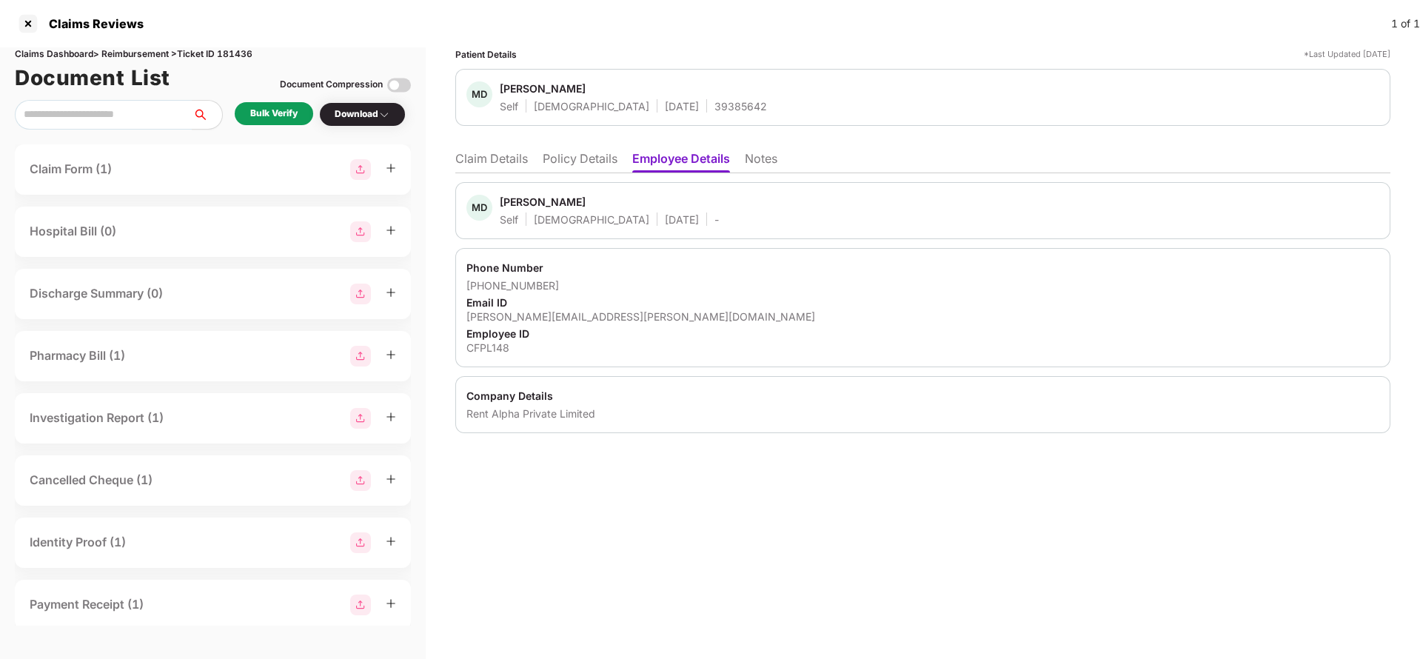
click at [493, 347] on div "CFPL148" at bounding box center [923, 348] width 913 height 14
copy div "CFPL148"
click at [488, 159] on li "Claim Details" at bounding box center [491, 161] width 73 height 21
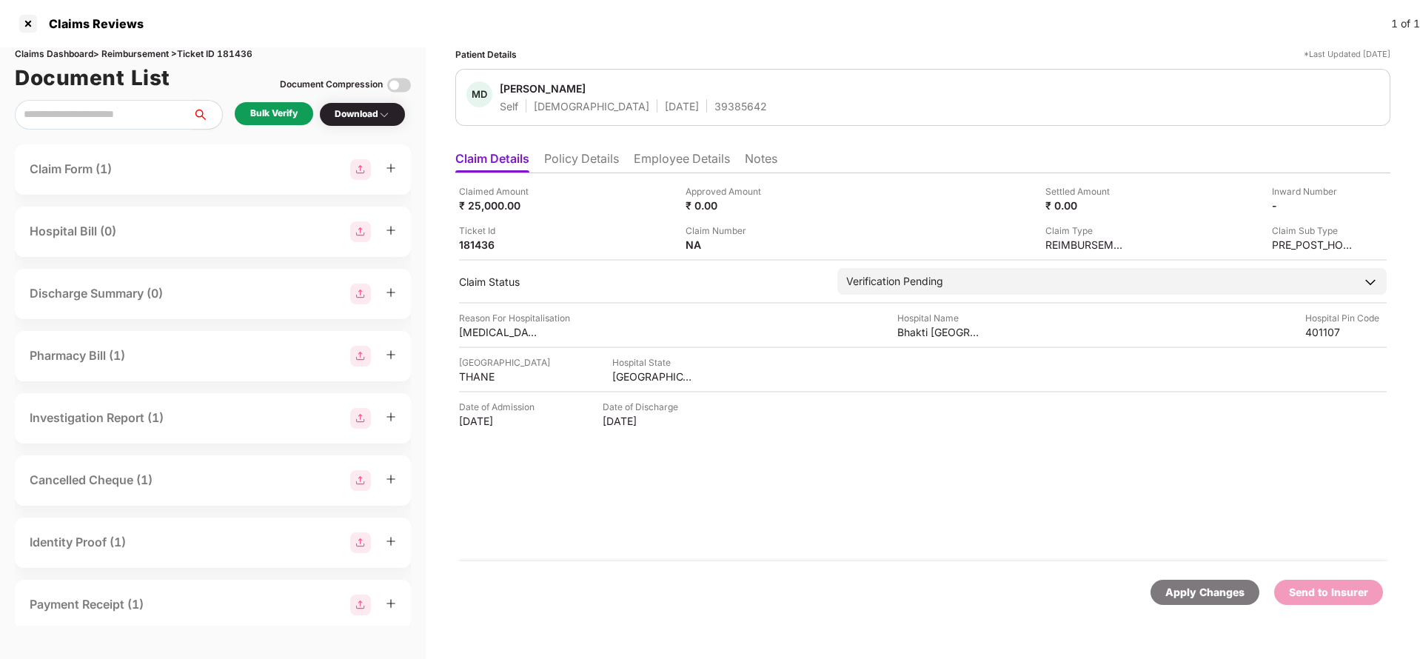
click at [264, 117] on div "Bulk Verify" at bounding box center [273, 114] width 47 height 14
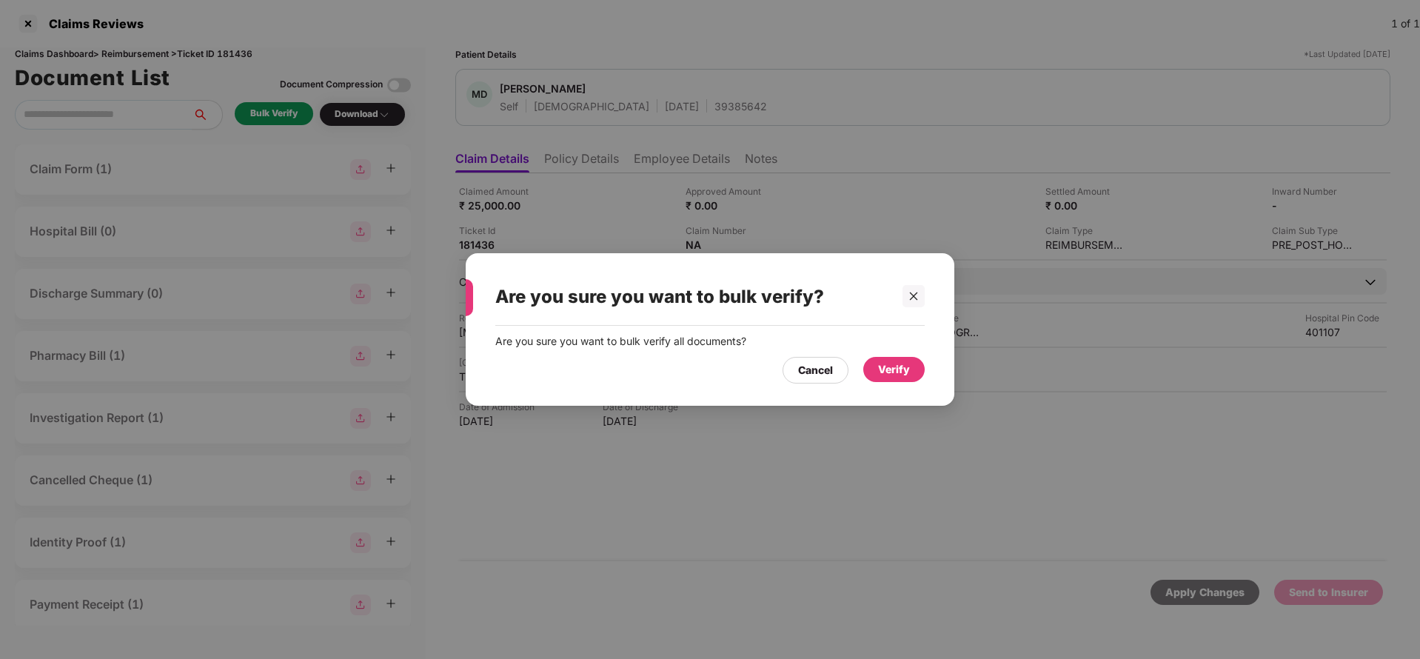
drag, startPoint x: 899, startPoint y: 362, endPoint x: 893, endPoint y: 357, distance: 7.9
click at [900, 362] on div "Verify" at bounding box center [894, 369] width 32 height 16
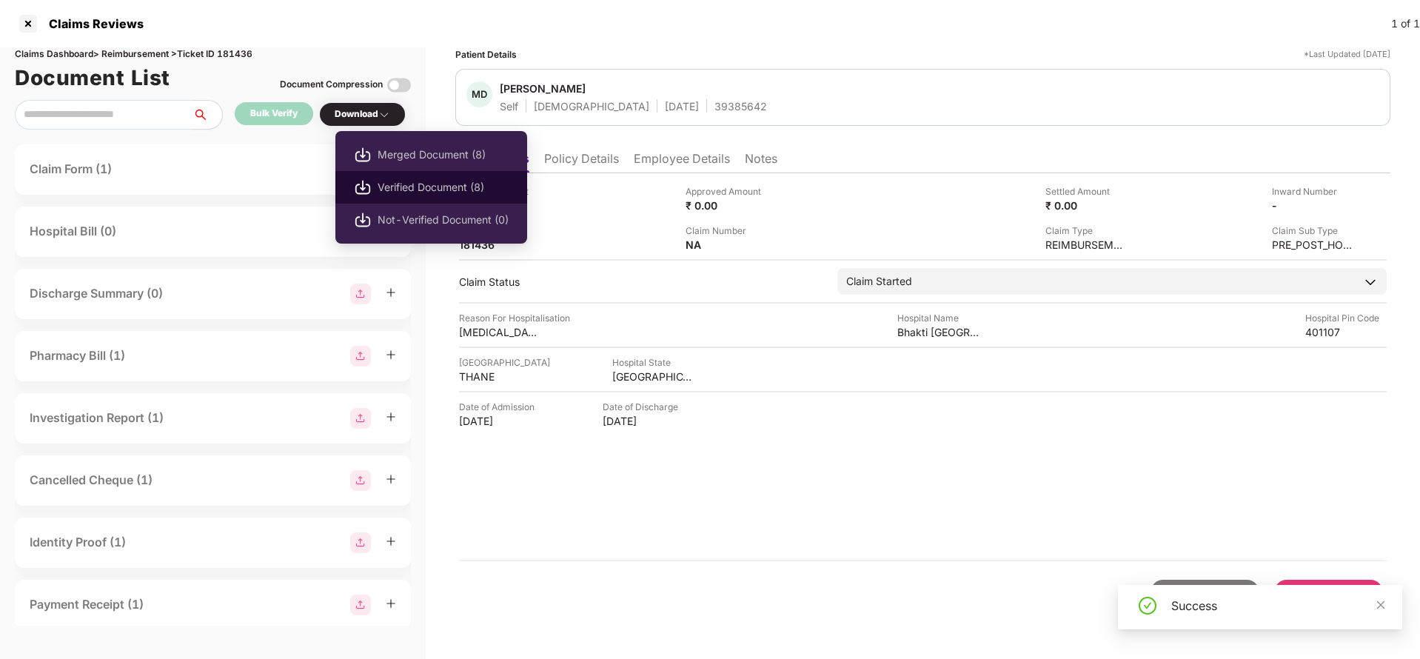
click at [396, 178] on li "Verified Document (8)" at bounding box center [431, 187] width 192 height 33
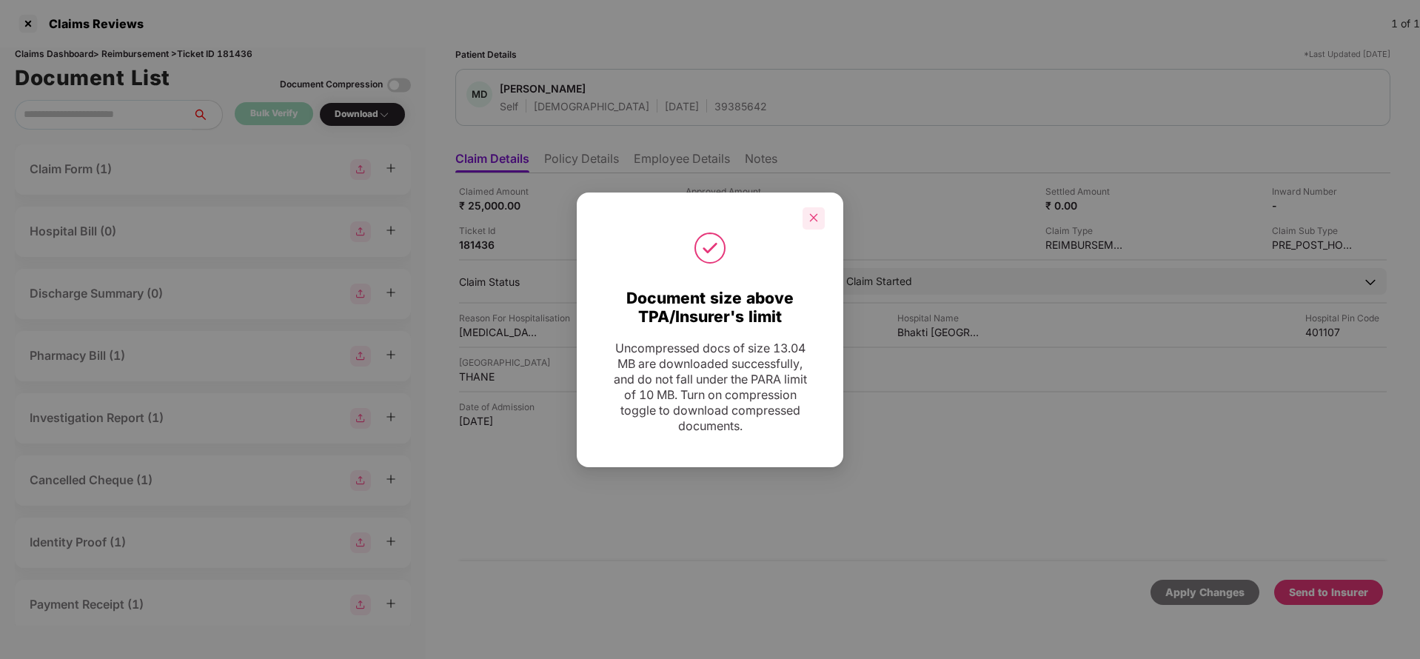
click at [803, 220] on div at bounding box center [814, 218] width 22 height 22
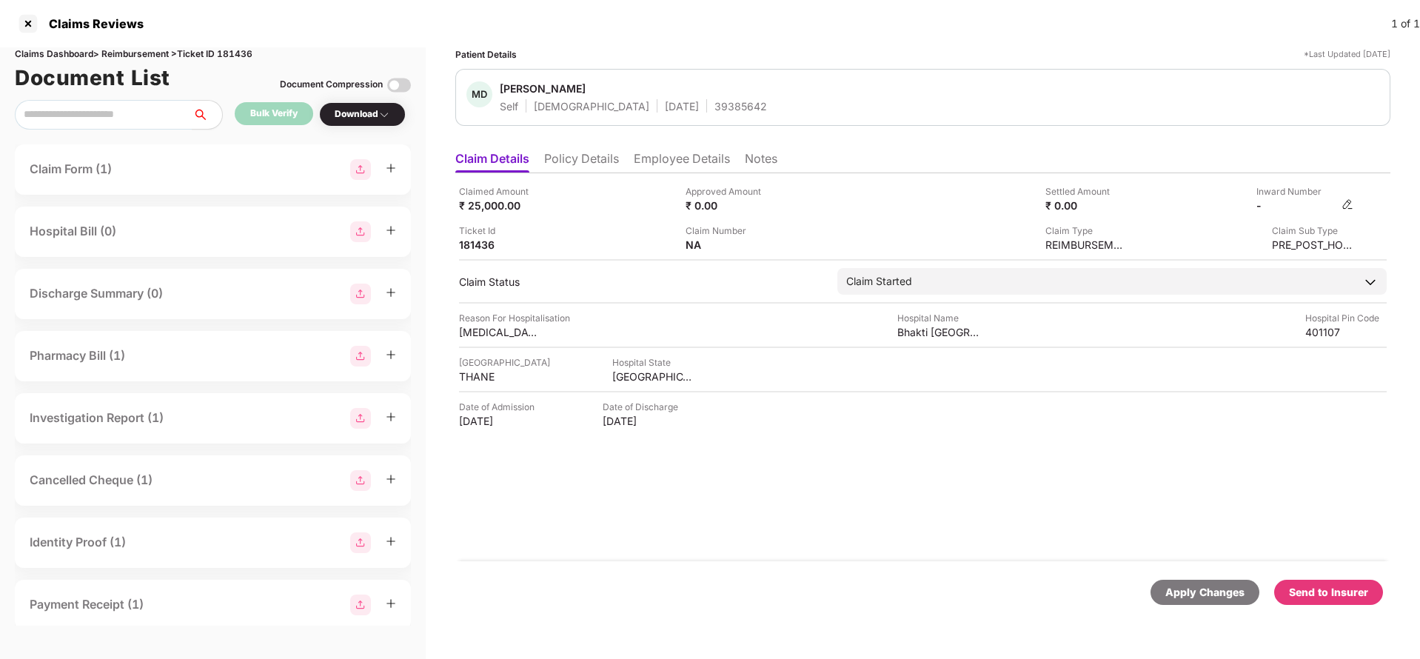
click at [1347, 203] on img at bounding box center [1348, 204] width 12 height 12
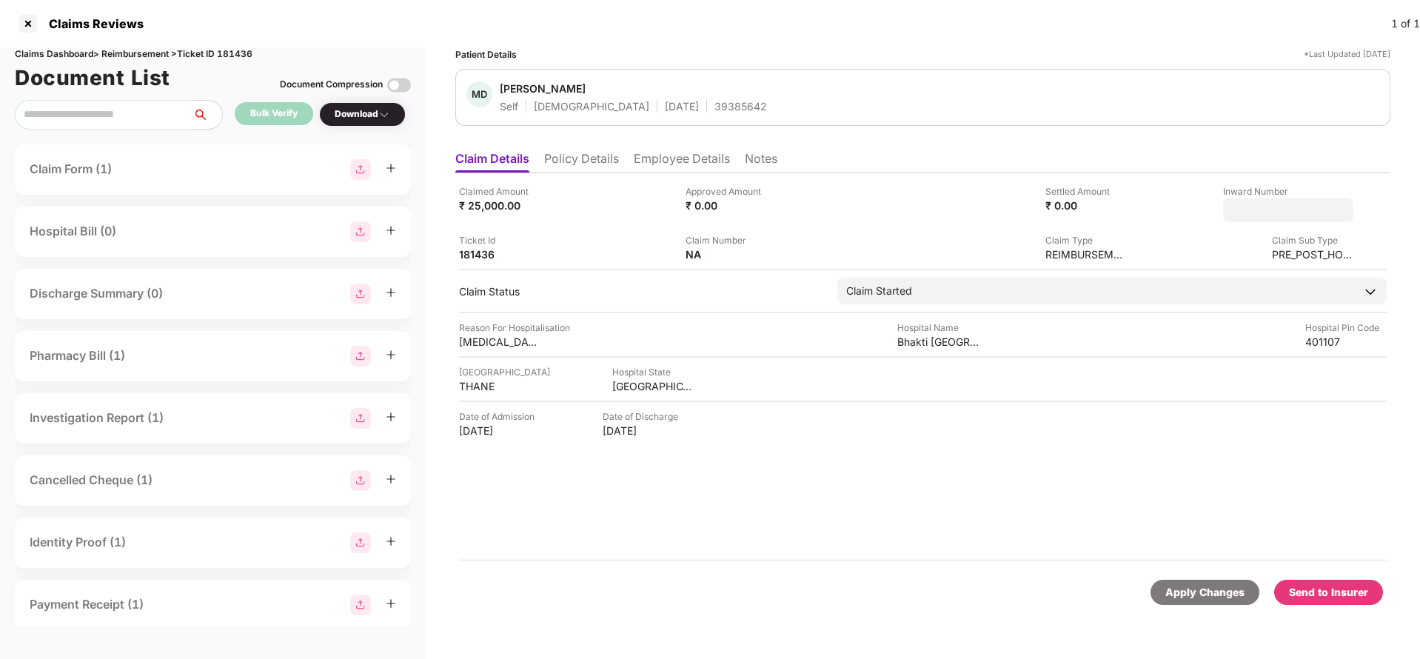
type input "*******"
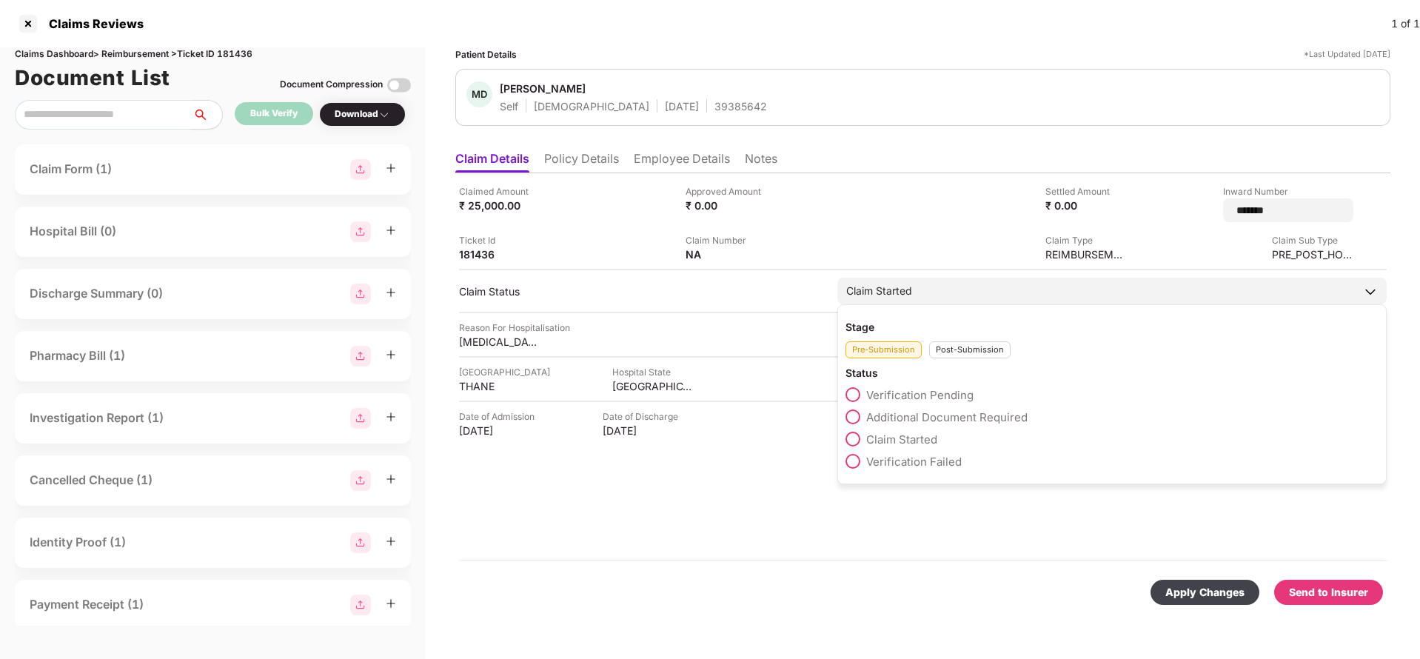
click at [904, 293] on div "Claim Started" at bounding box center [1113, 291] width 550 height 27
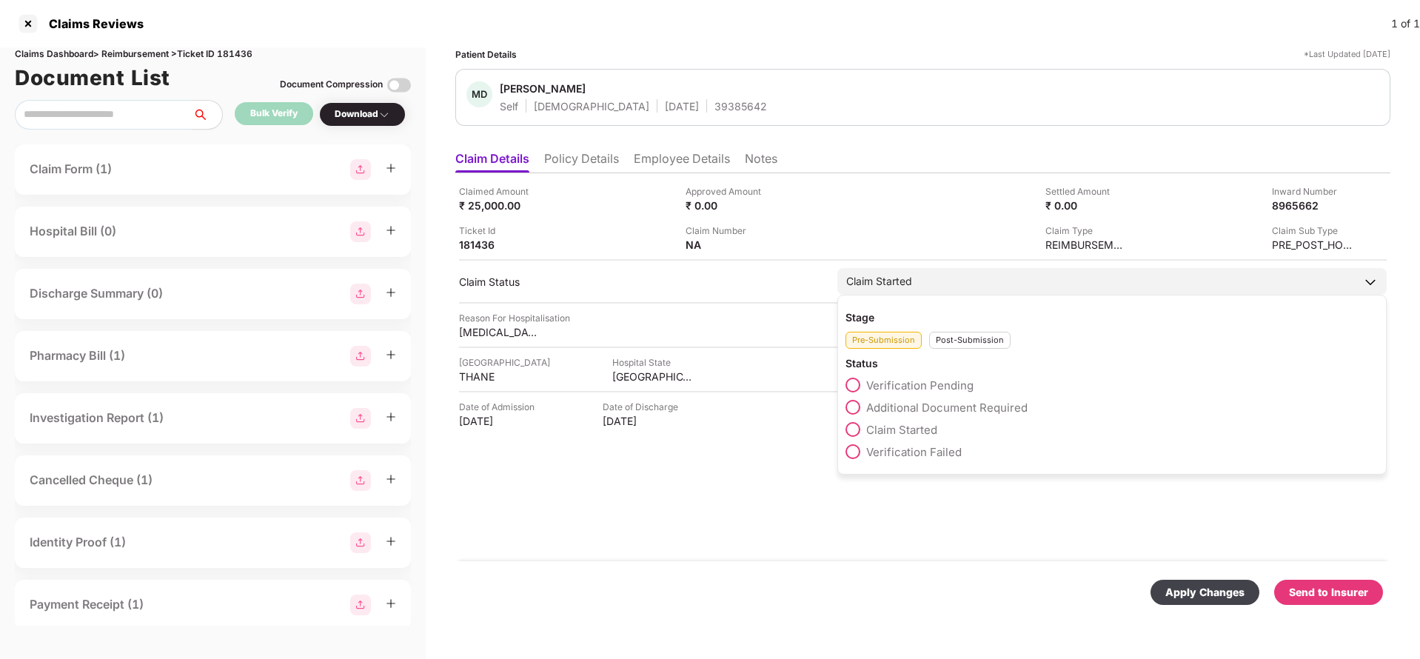
click at [963, 341] on div "Post-Submission" at bounding box center [969, 340] width 81 height 17
click at [915, 401] on span "Claim Under Process" at bounding box center [923, 408] width 112 height 14
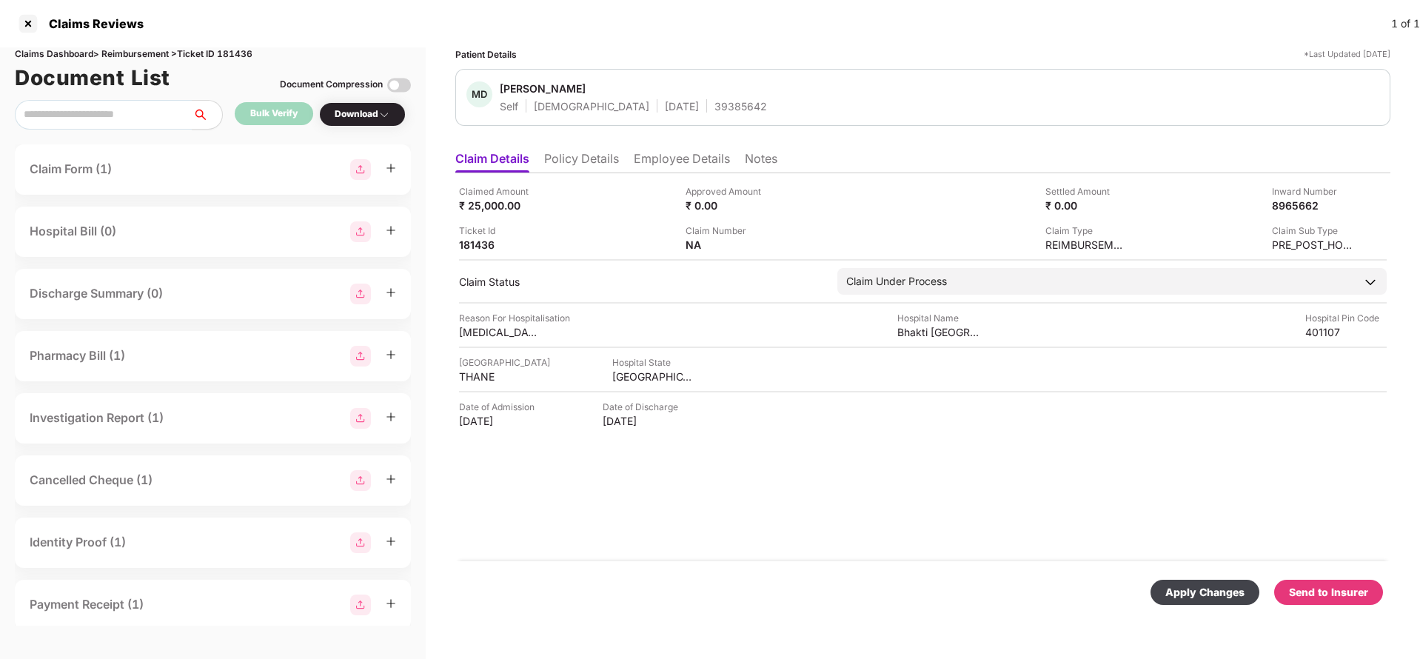
click at [1206, 595] on div "Apply Changes" at bounding box center [1205, 592] width 79 height 16
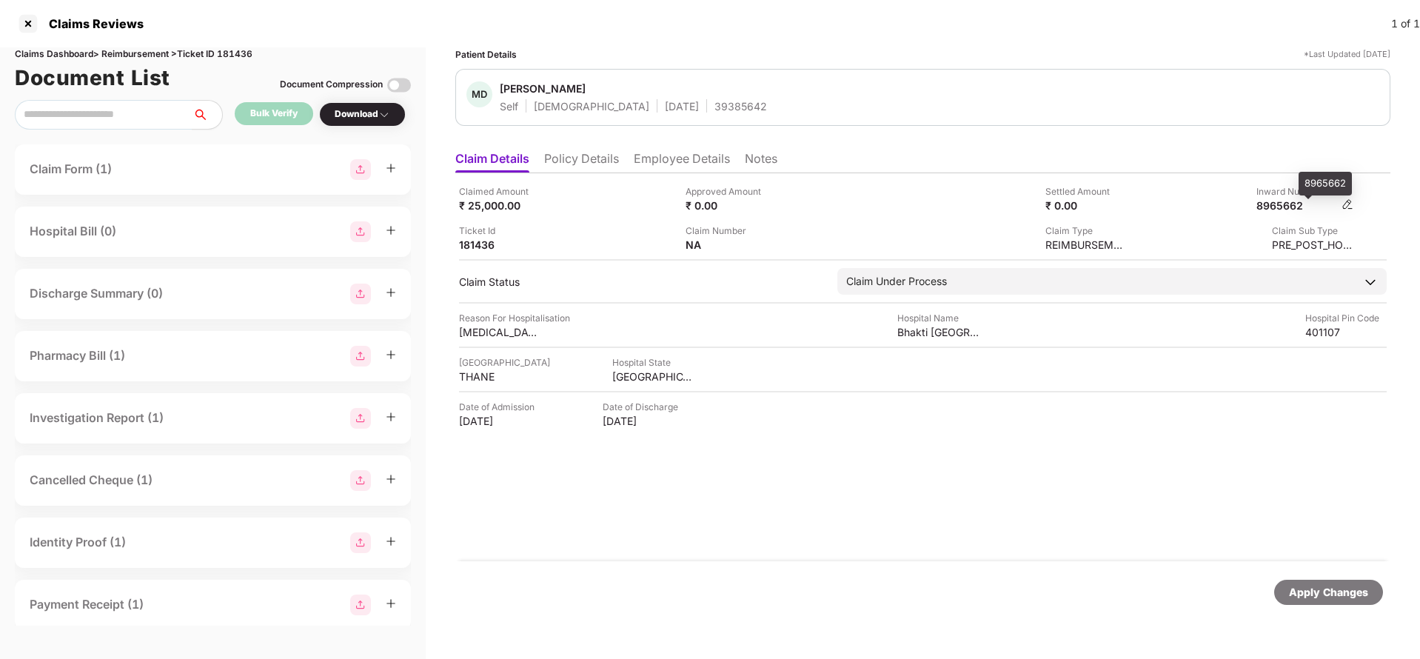
click at [1302, 205] on div "8965662" at bounding box center [1297, 205] width 81 height 14
click at [1304, 205] on div "8965662" at bounding box center [1297, 205] width 81 height 14
click at [1281, 204] on div "8965662" at bounding box center [1297, 205] width 81 height 14
copy div "8965662"
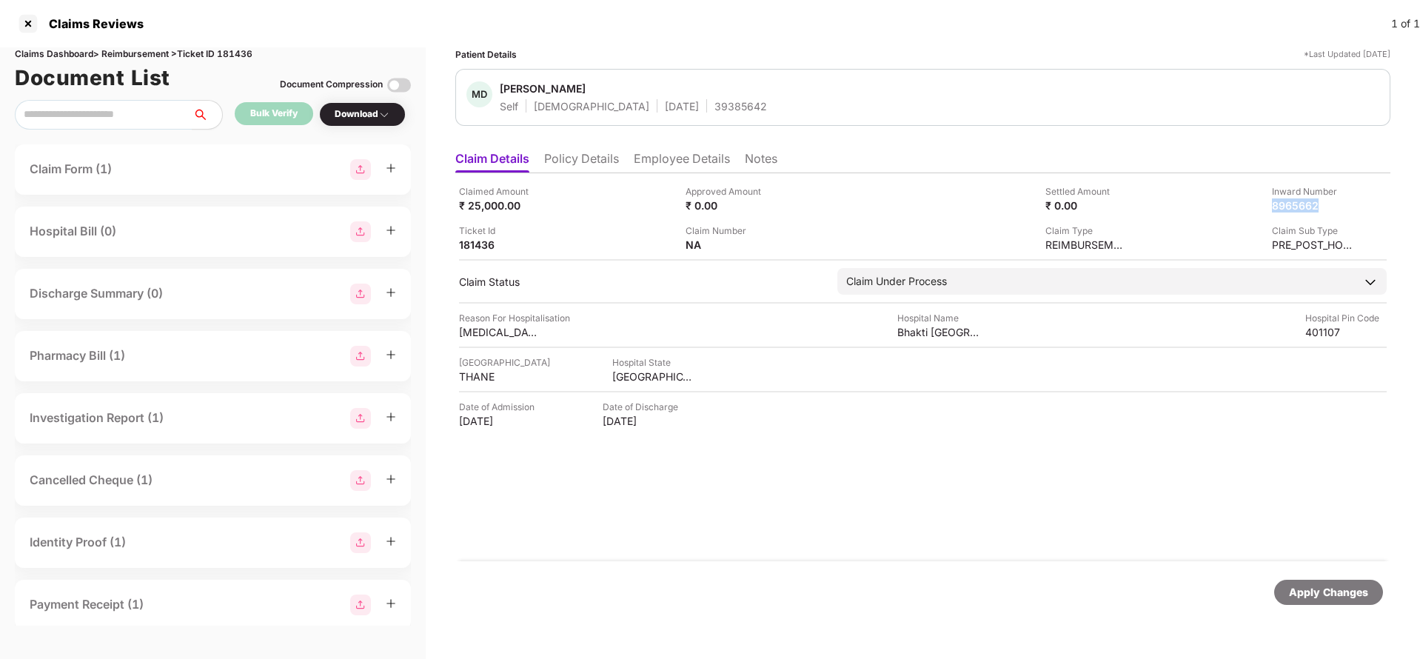
copy div "8965662"
click at [715, 112] on div "39385642" at bounding box center [741, 106] width 53 height 14
copy div "39385642"
click at [1303, 595] on div "Apply Changes" at bounding box center [1328, 592] width 79 height 16
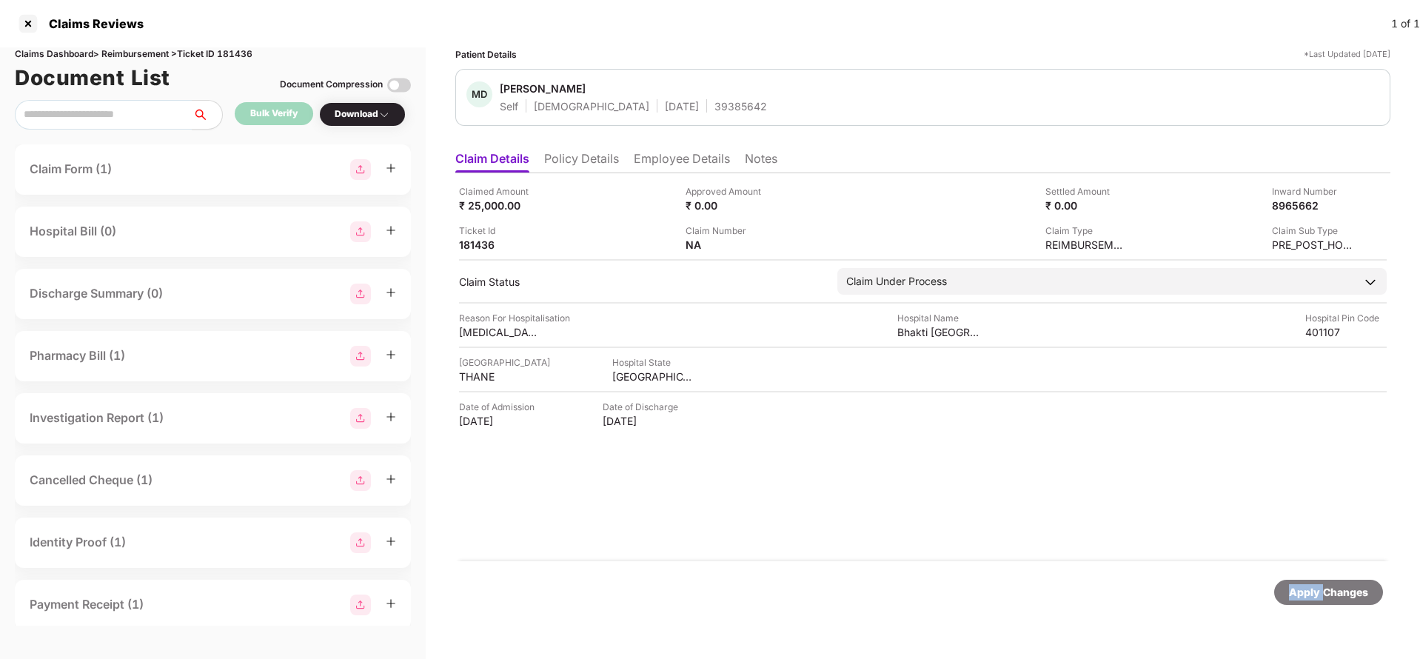
click at [1303, 595] on div "Apply Changes" at bounding box center [1328, 592] width 79 height 16
click at [247, 55] on div "Claims Dashboard > Reimbursement > Ticket ID 181436" at bounding box center [213, 54] width 396 height 14
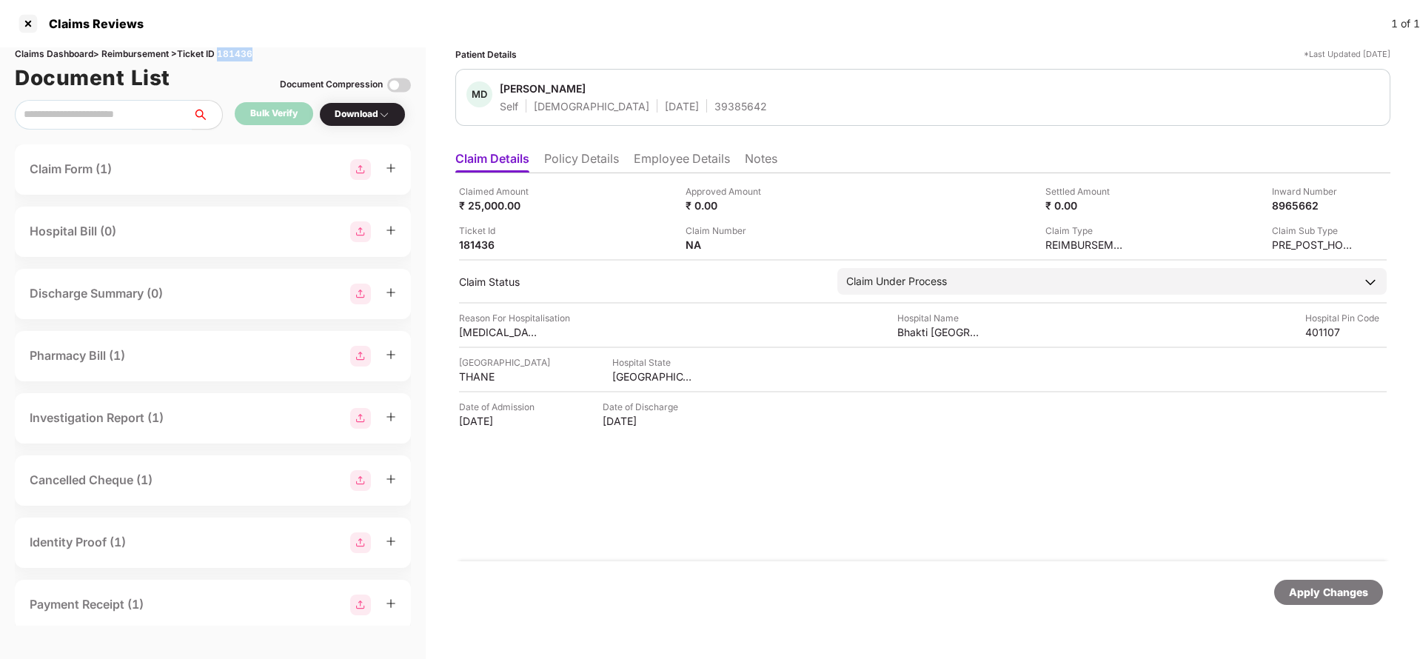
copy div "181436"
click at [1329, 585] on div "Apply Changes" at bounding box center [1328, 592] width 79 height 16
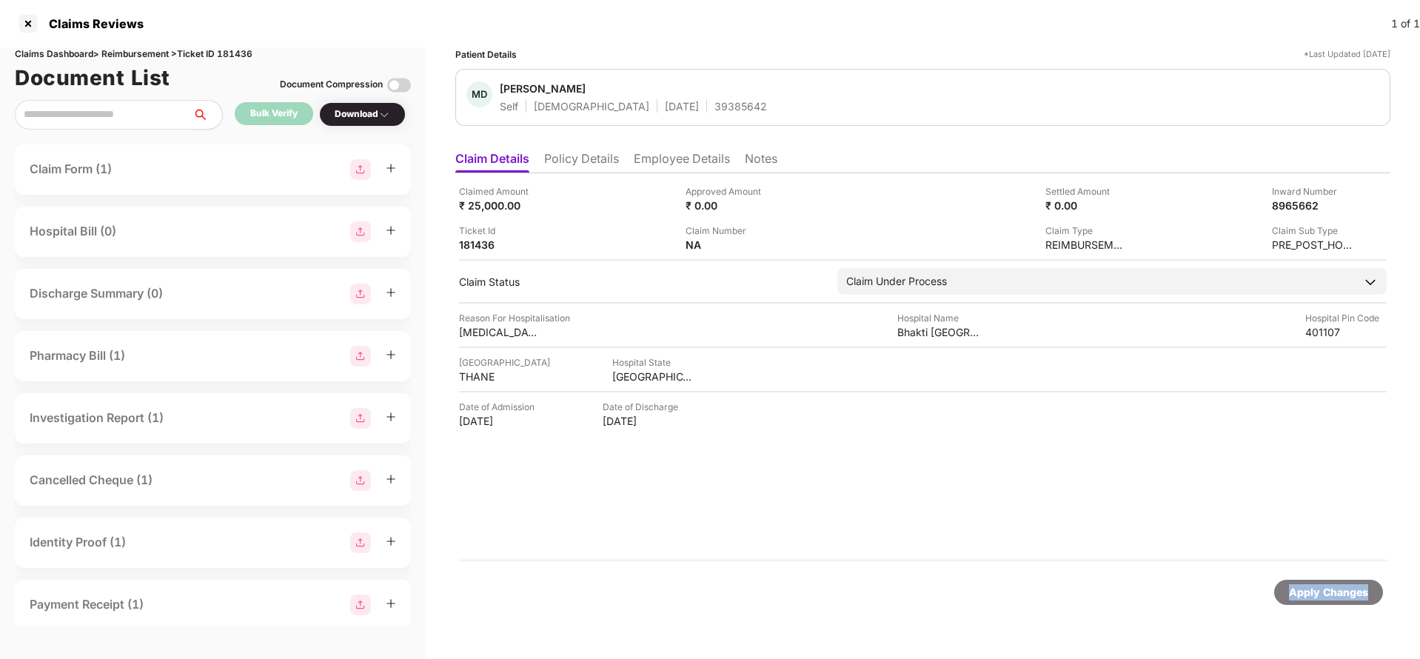
click at [1329, 585] on div "Apply Changes" at bounding box center [1328, 592] width 79 height 16
click at [1337, 582] on div "Apply Changes" at bounding box center [1329, 592] width 109 height 25
click at [1338, 583] on div "Apply Changes" at bounding box center [1329, 592] width 109 height 25
click at [1339, 583] on div "Apply Changes" at bounding box center [1329, 592] width 109 height 25
click at [1340, 583] on div "Apply Changes" at bounding box center [1329, 592] width 109 height 25
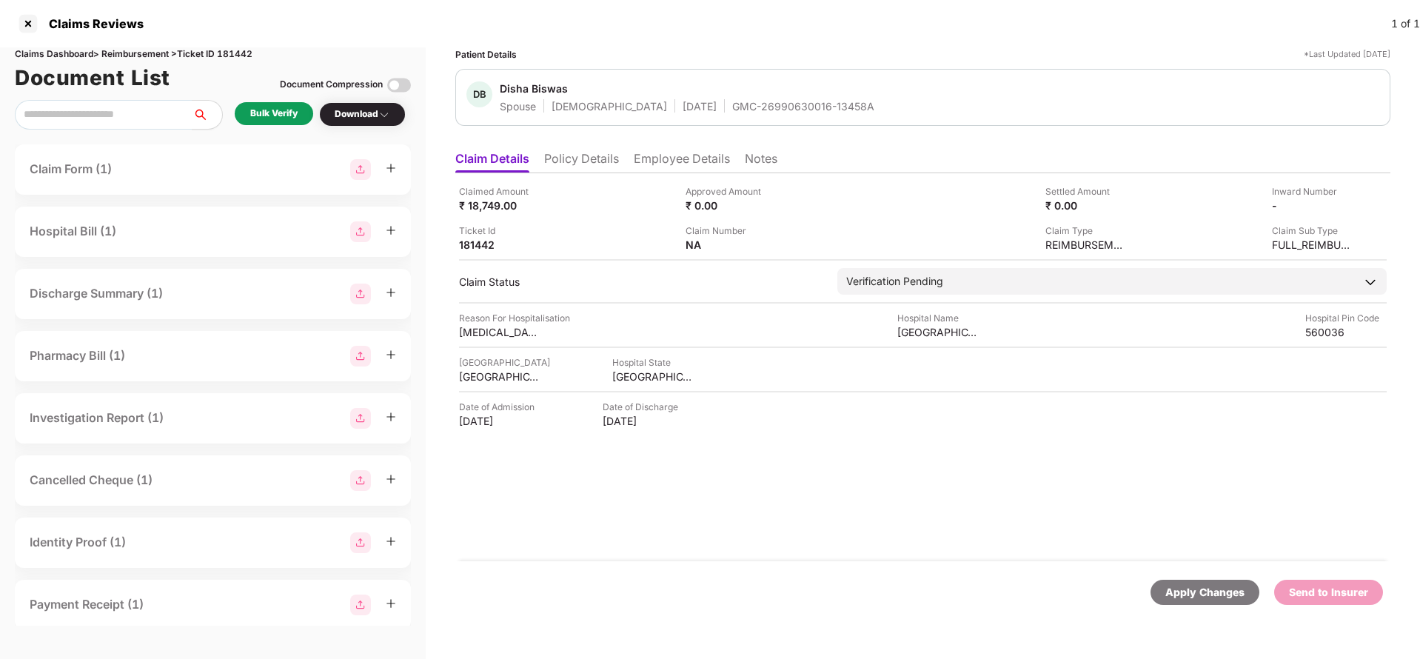
click at [587, 162] on li "Policy Details" at bounding box center [581, 161] width 75 height 21
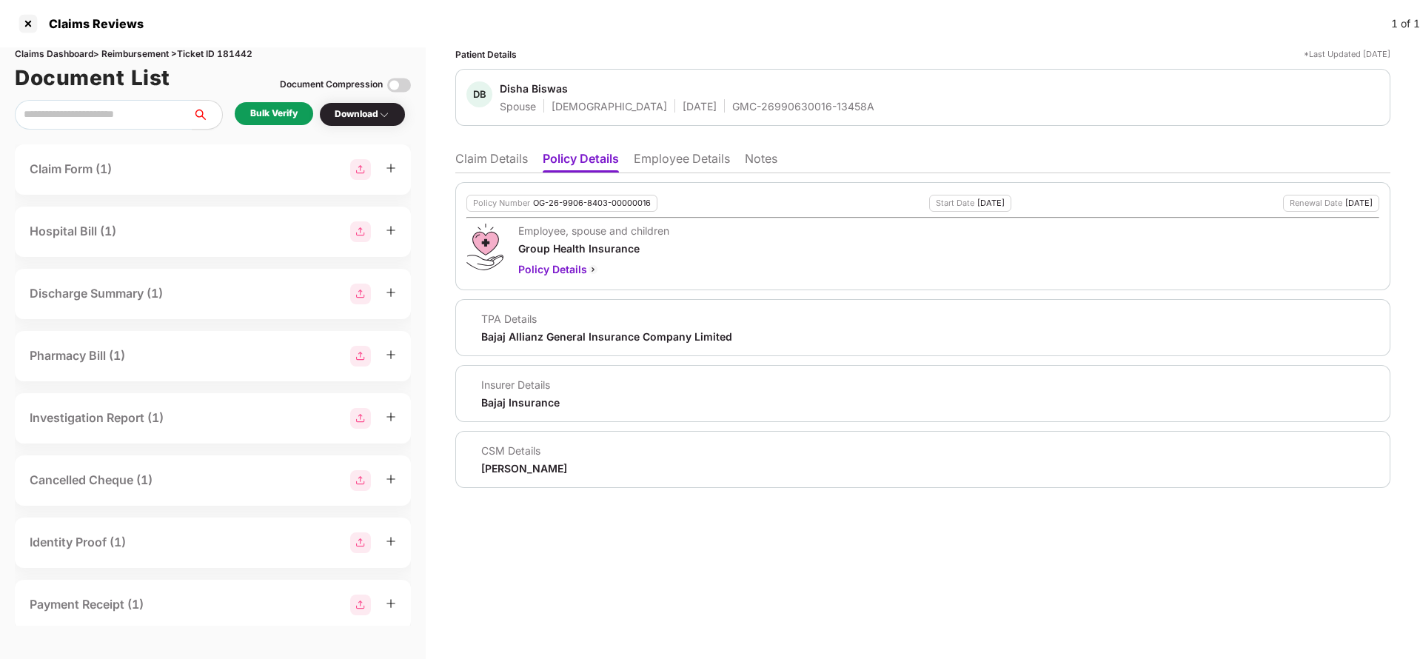
click at [504, 162] on li "Claim Details" at bounding box center [491, 161] width 73 height 21
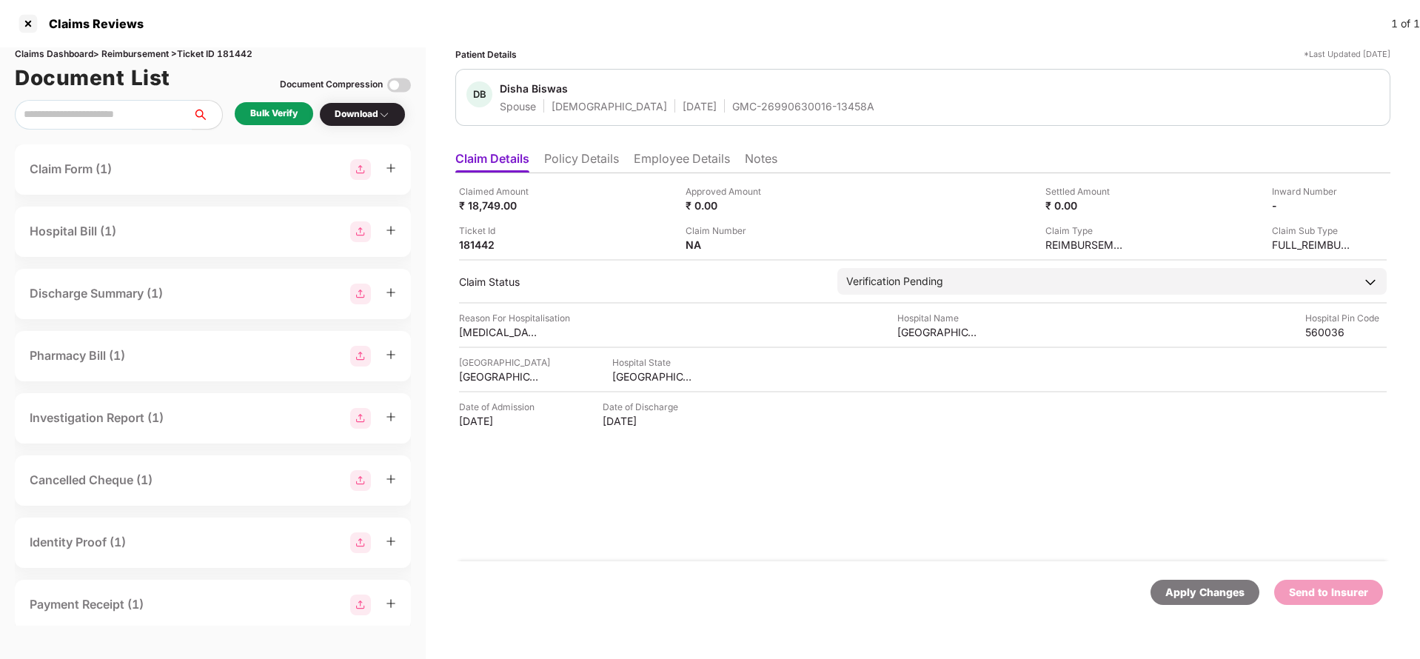
click at [593, 166] on li "Policy Details" at bounding box center [581, 161] width 75 height 21
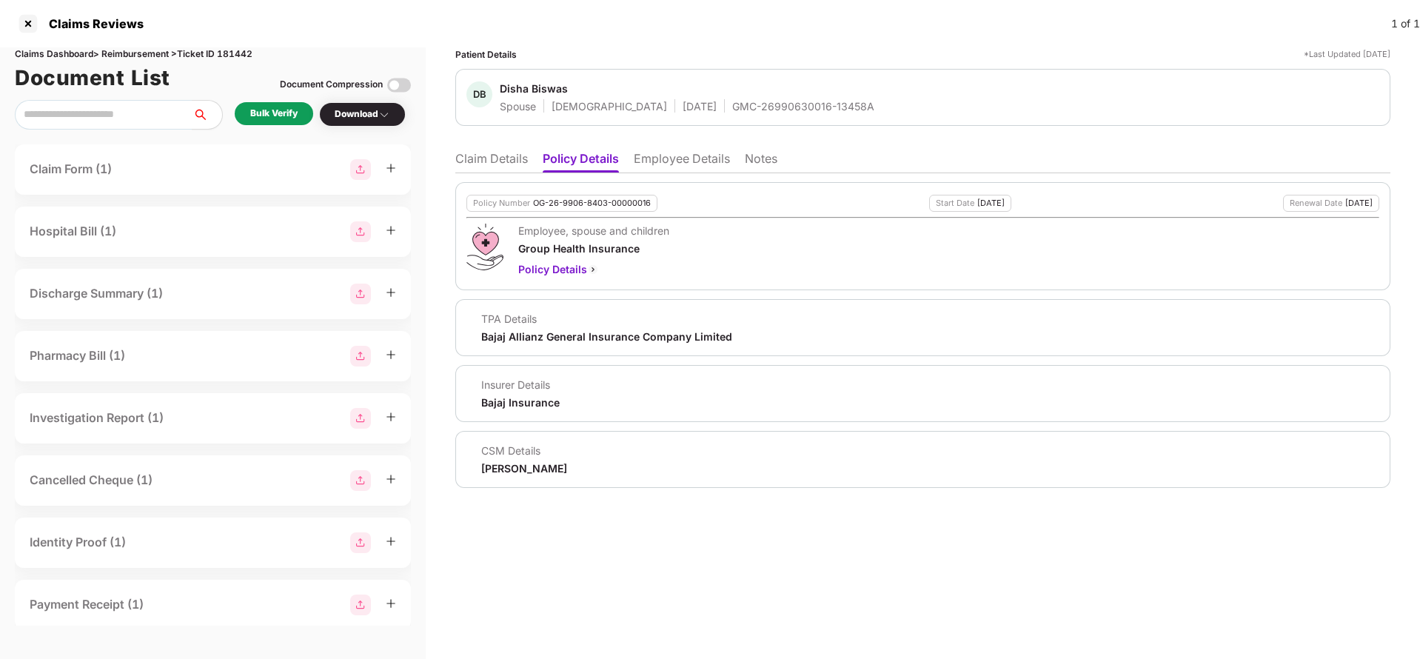
click at [749, 104] on div "GMC-26990630016-13458A" at bounding box center [803, 106] width 142 height 14
copy div "GMC-26990630016-13458A"
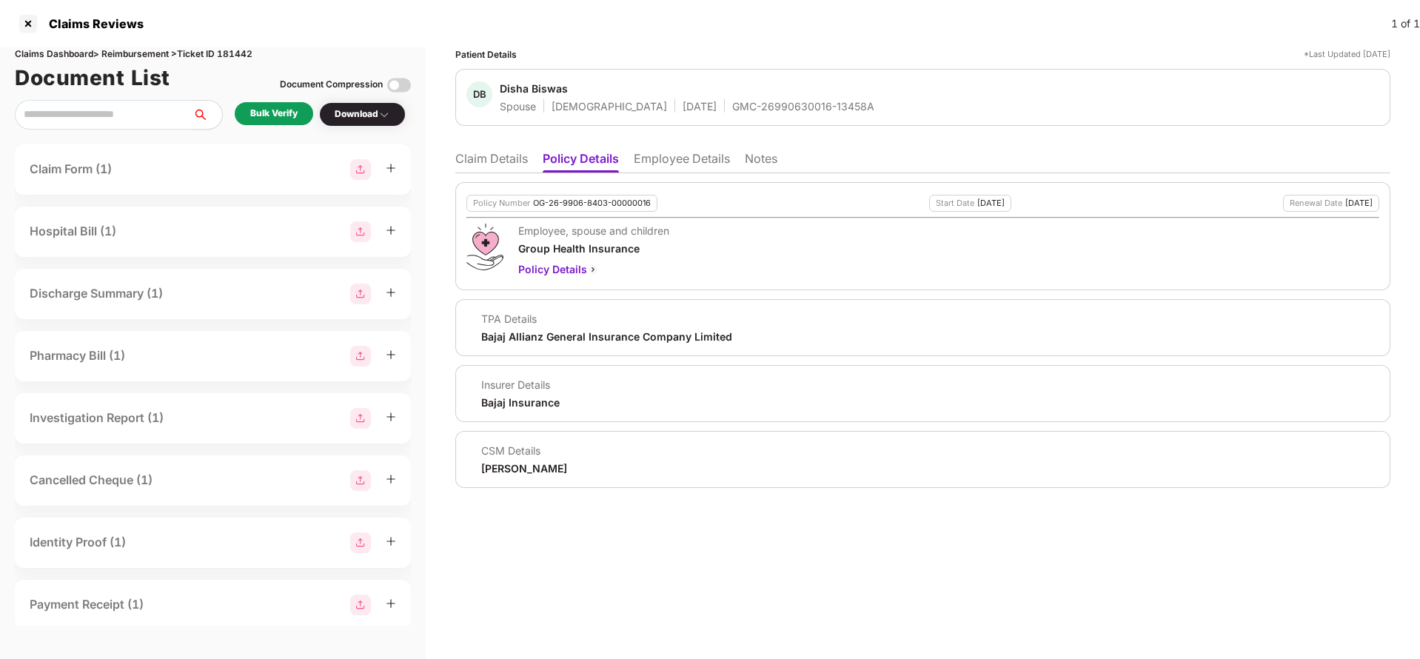
click at [475, 167] on li "Claim Details" at bounding box center [491, 161] width 73 height 21
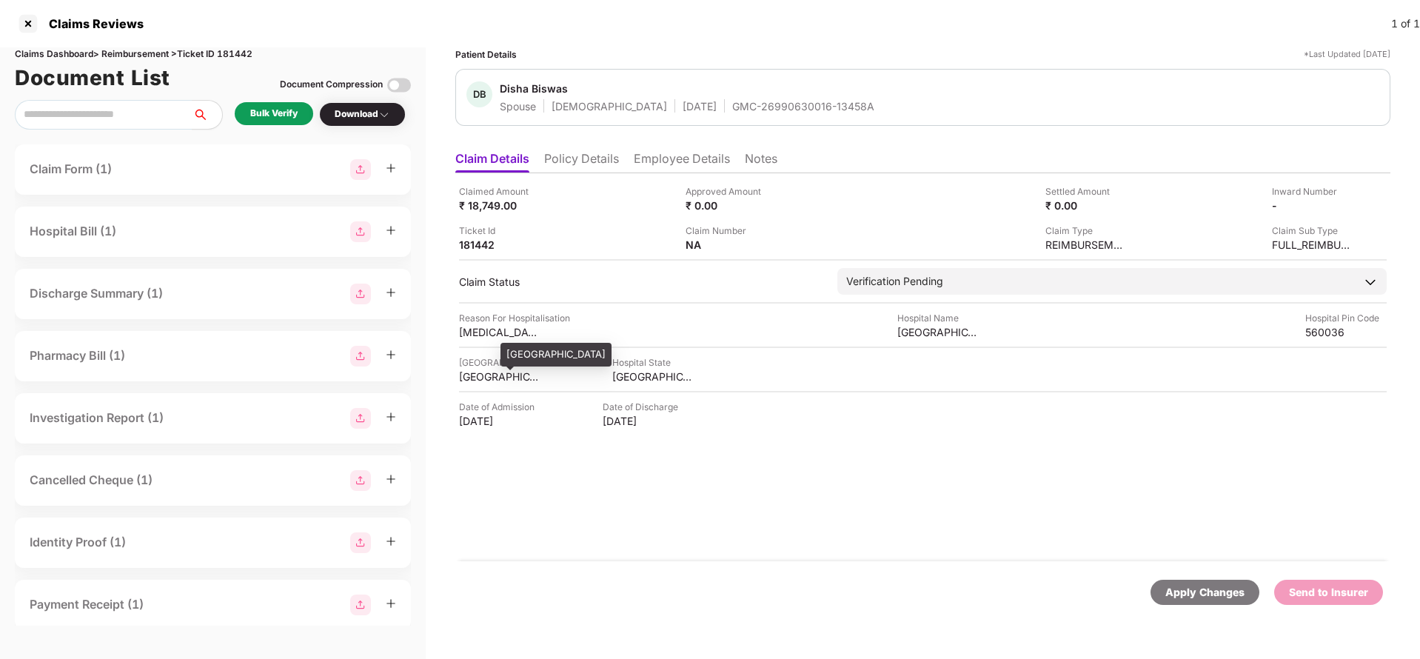
click at [503, 379] on div "BANGALORE" at bounding box center [499, 377] width 81 height 14
copy div "BANGALORE"
click at [927, 335] on div "Deepa Hospital" at bounding box center [938, 332] width 81 height 14
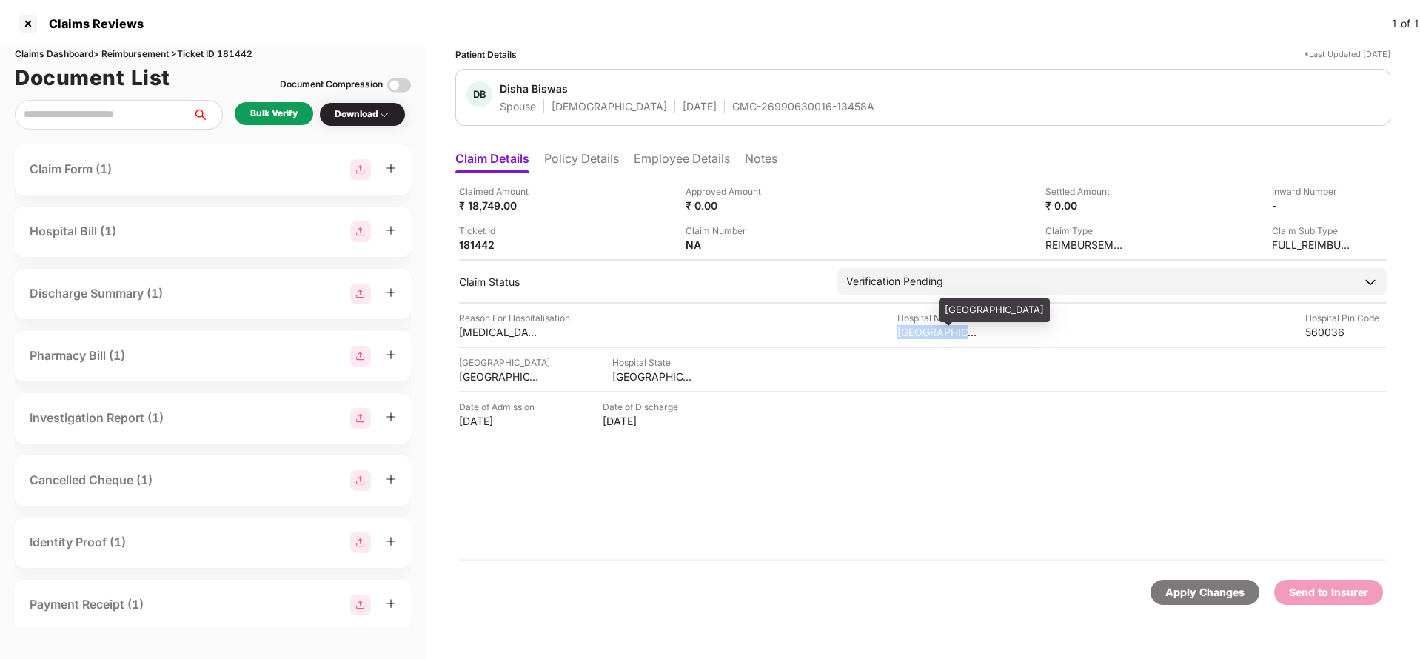
click at [927, 335] on div "Deepa Hospital" at bounding box center [938, 332] width 81 height 14
copy div "Deepa Hospital"
click at [484, 334] on div "Missed Abortion" at bounding box center [499, 332] width 81 height 14
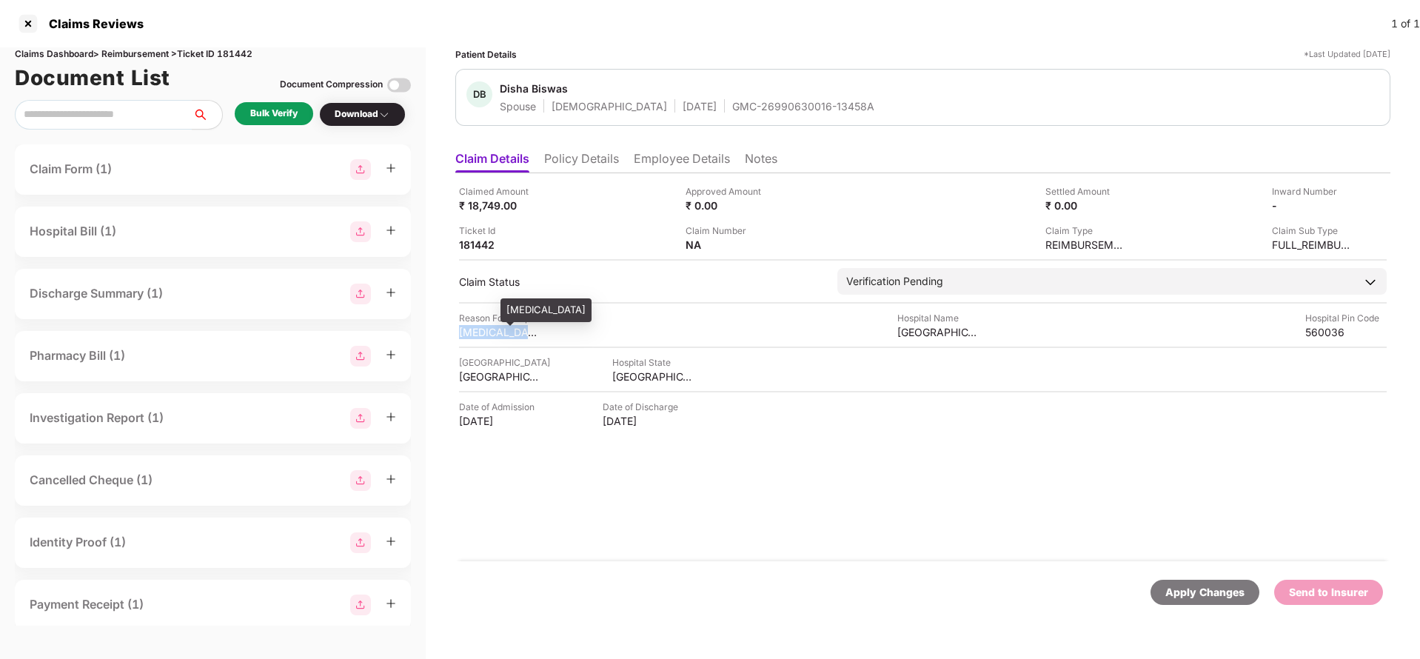
copy div "Missed Abortion"
click at [661, 158] on li "Employee Details" at bounding box center [682, 161] width 96 height 21
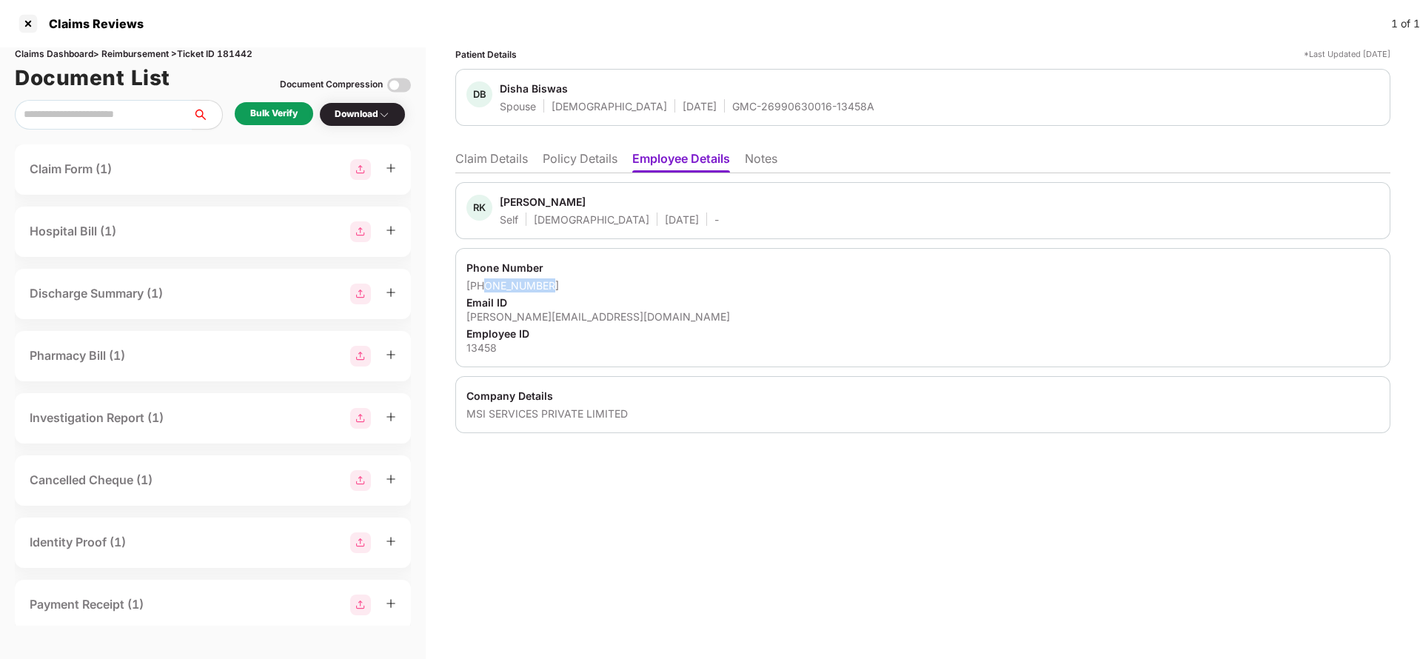
drag, startPoint x: 484, startPoint y: 290, endPoint x: 615, endPoint y: 288, distance: 131.1
click at [615, 288] on div "+918651634985" at bounding box center [923, 285] width 913 height 14
copy div "8651634985"
click at [584, 317] on div "ravikumar.s@xmsisurfaces.com" at bounding box center [923, 317] width 913 height 14
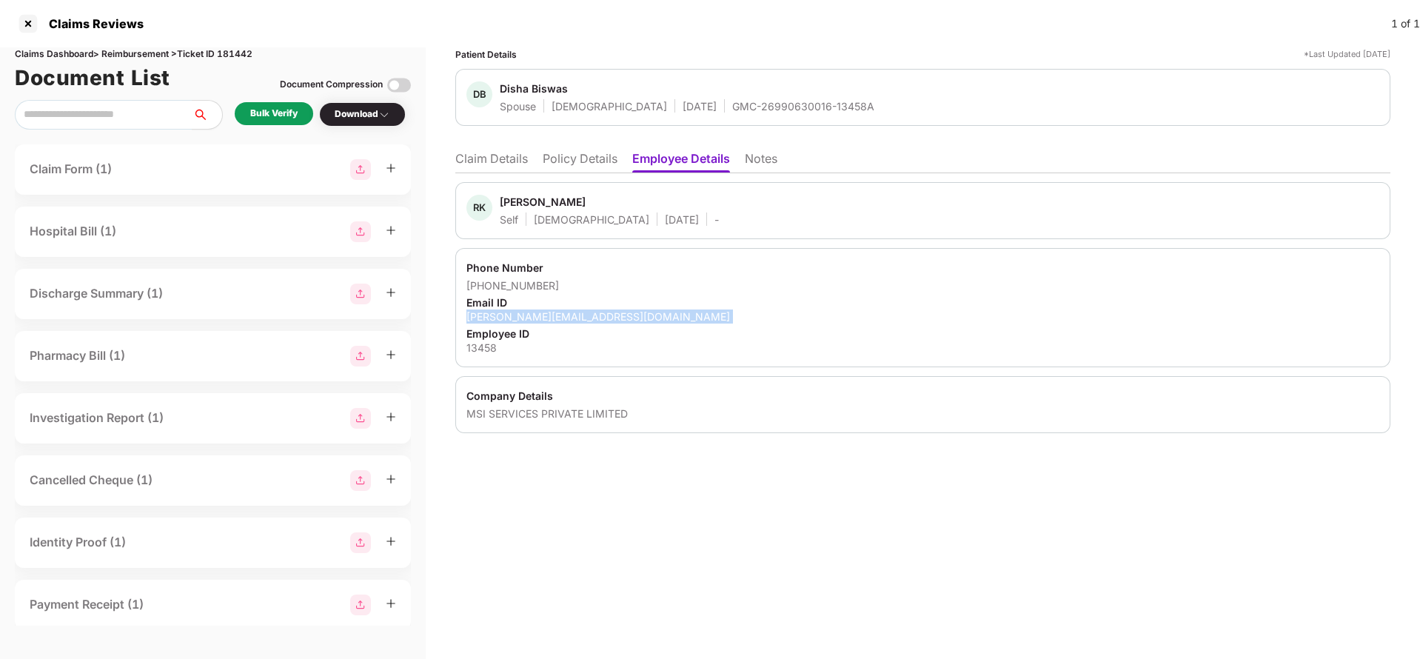
click at [584, 317] on div "ravikumar.s@xmsisurfaces.com" at bounding box center [923, 317] width 913 height 14
copy div "ravikumar.s@xmsisurfaces.com"
click at [310, 114] on div "Bulk Verify" at bounding box center [274, 113] width 79 height 23
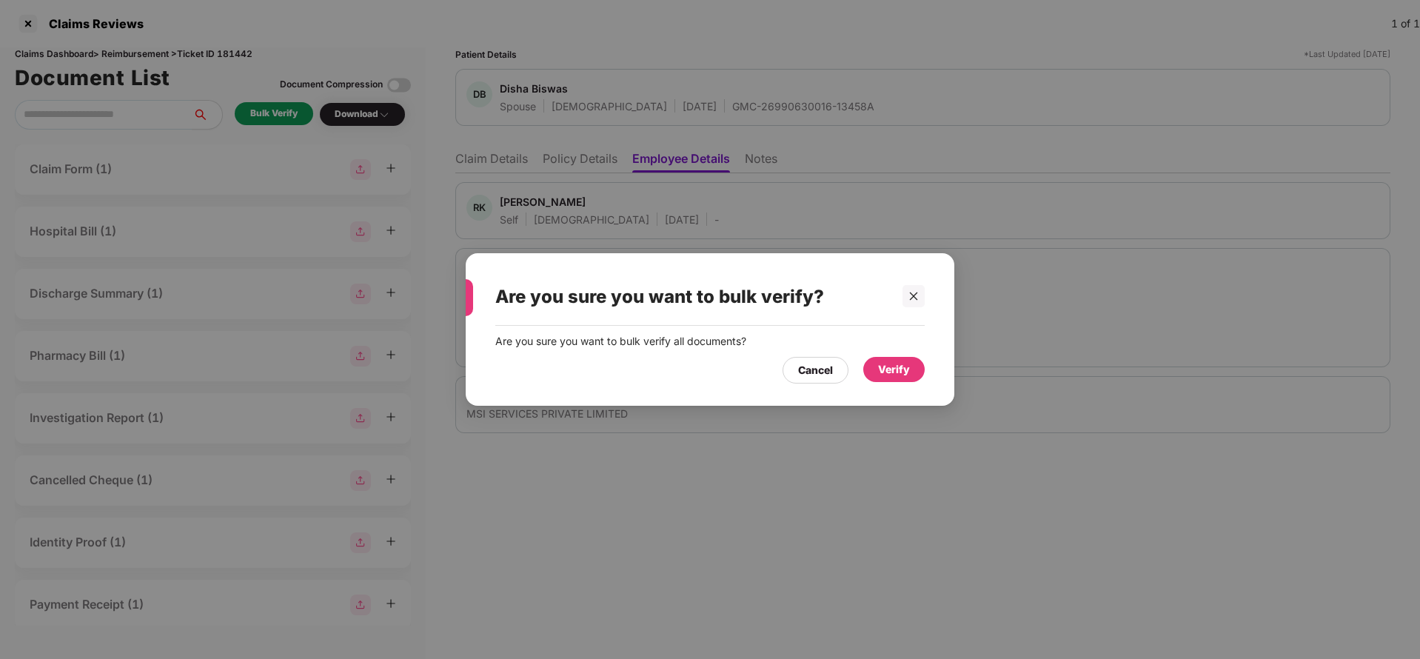
click at [904, 373] on div "Verify" at bounding box center [894, 369] width 32 height 16
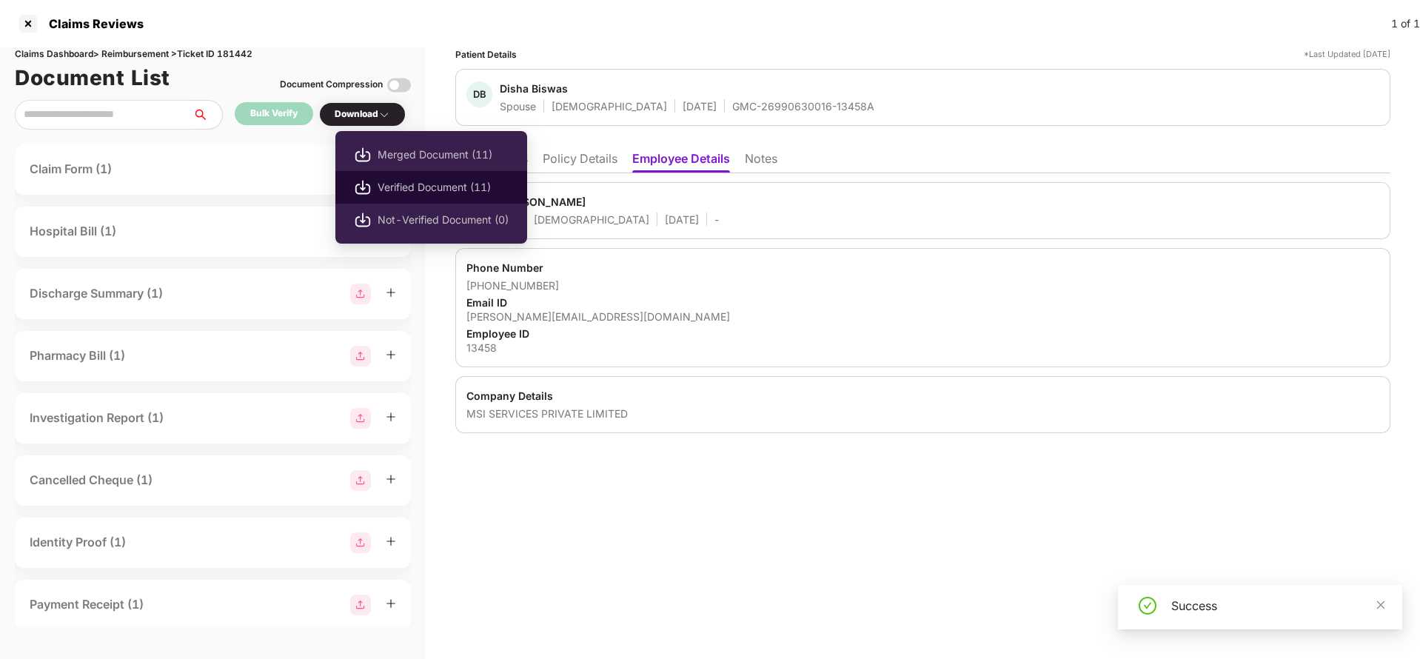
click at [419, 190] on span "Verified Document (11)" at bounding box center [443, 187] width 131 height 16
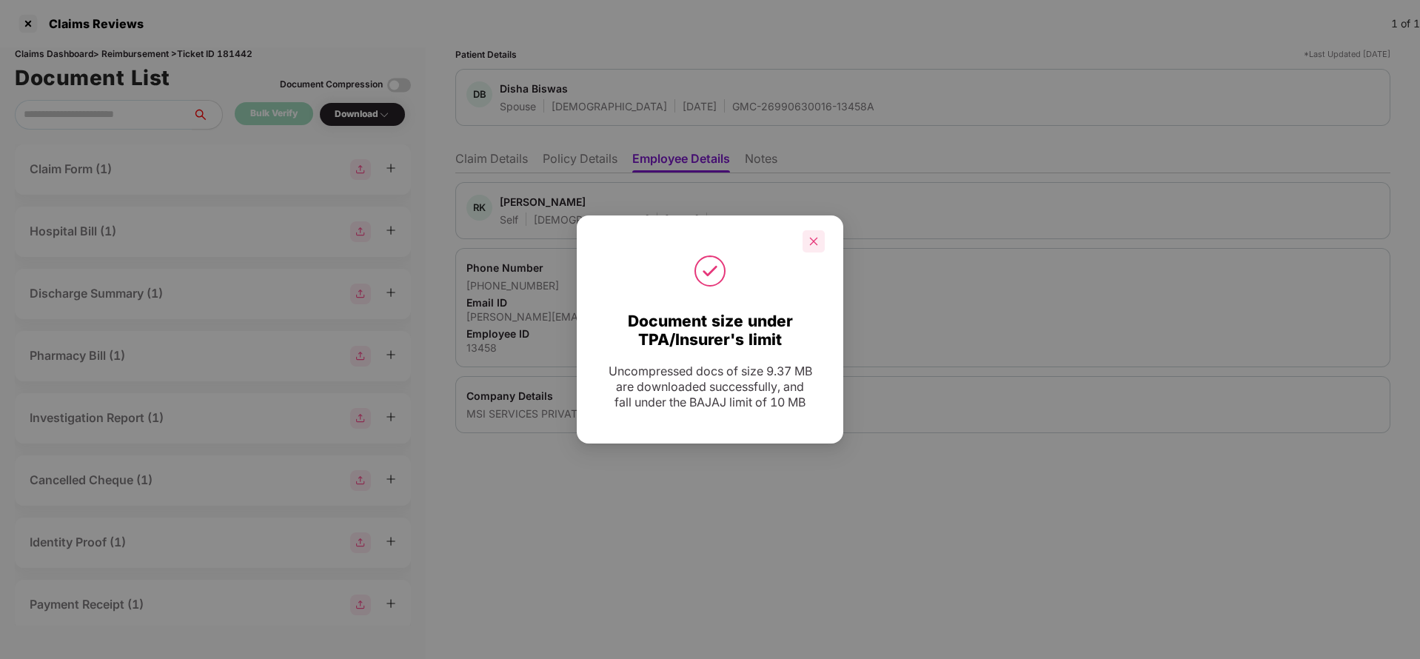
click at [814, 245] on icon "close" at bounding box center [814, 241] width 10 height 10
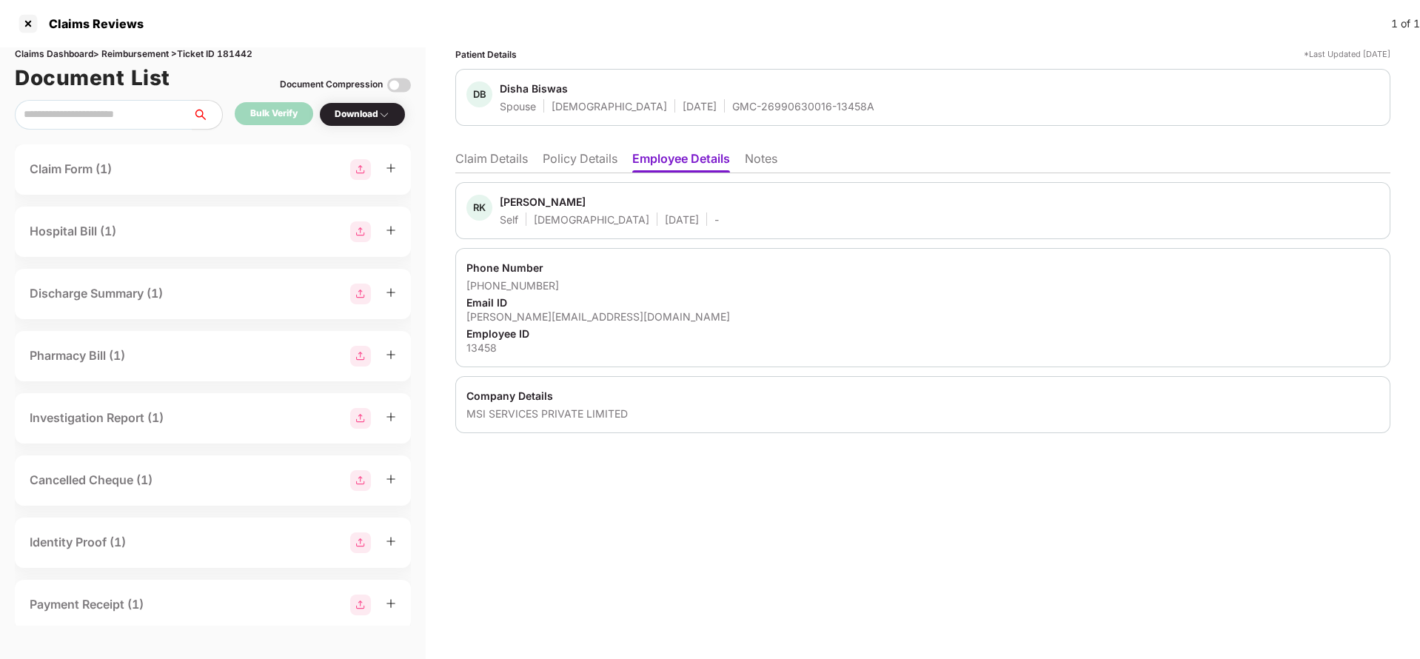
click at [498, 159] on li "Claim Details" at bounding box center [491, 161] width 73 height 21
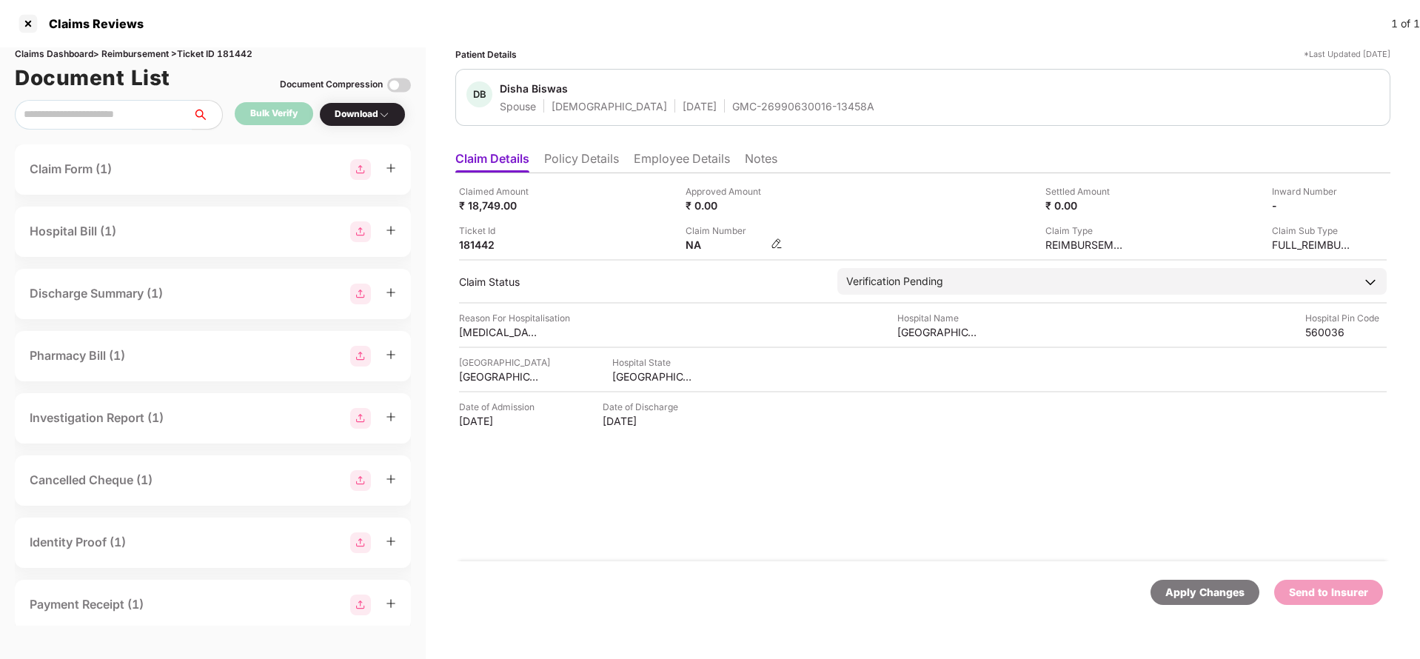
click at [782, 246] on img at bounding box center [777, 244] width 12 height 12
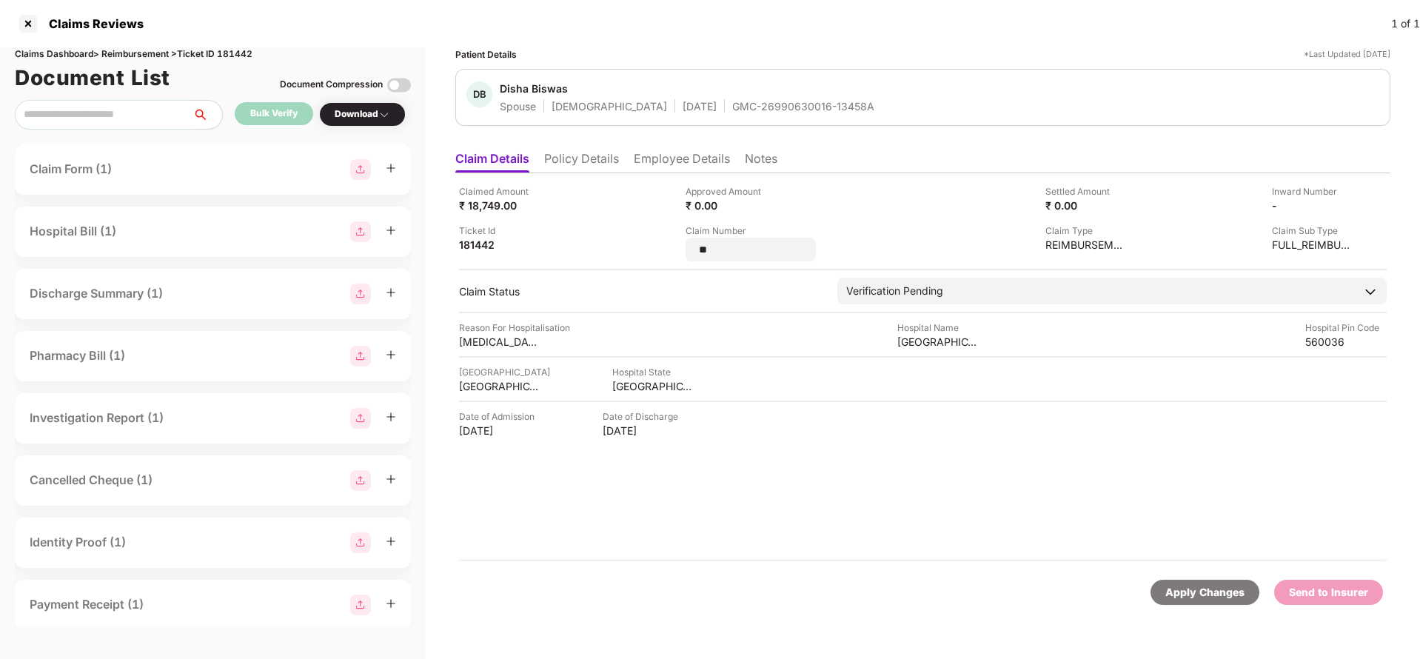
type input "*"
type input "**********"
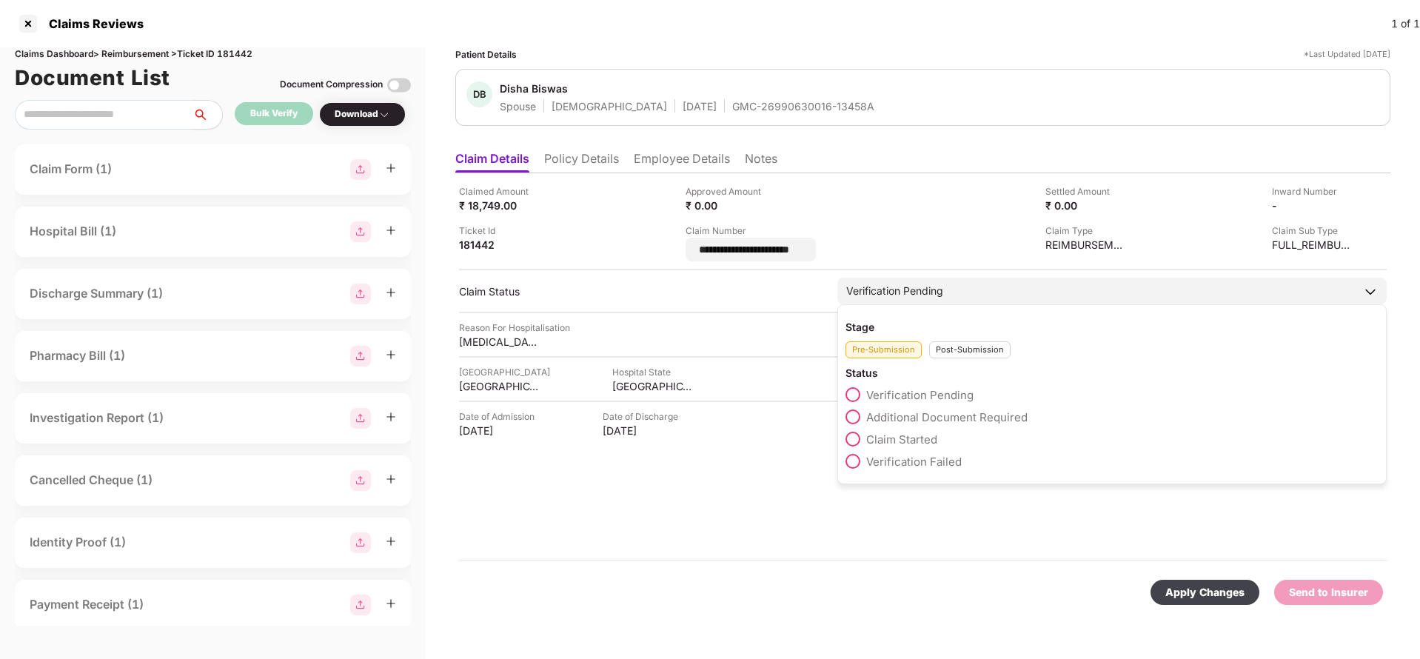
click at [932, 278] on div "Verification Pending" at bounding box center [1113, 291] width 550 height 27
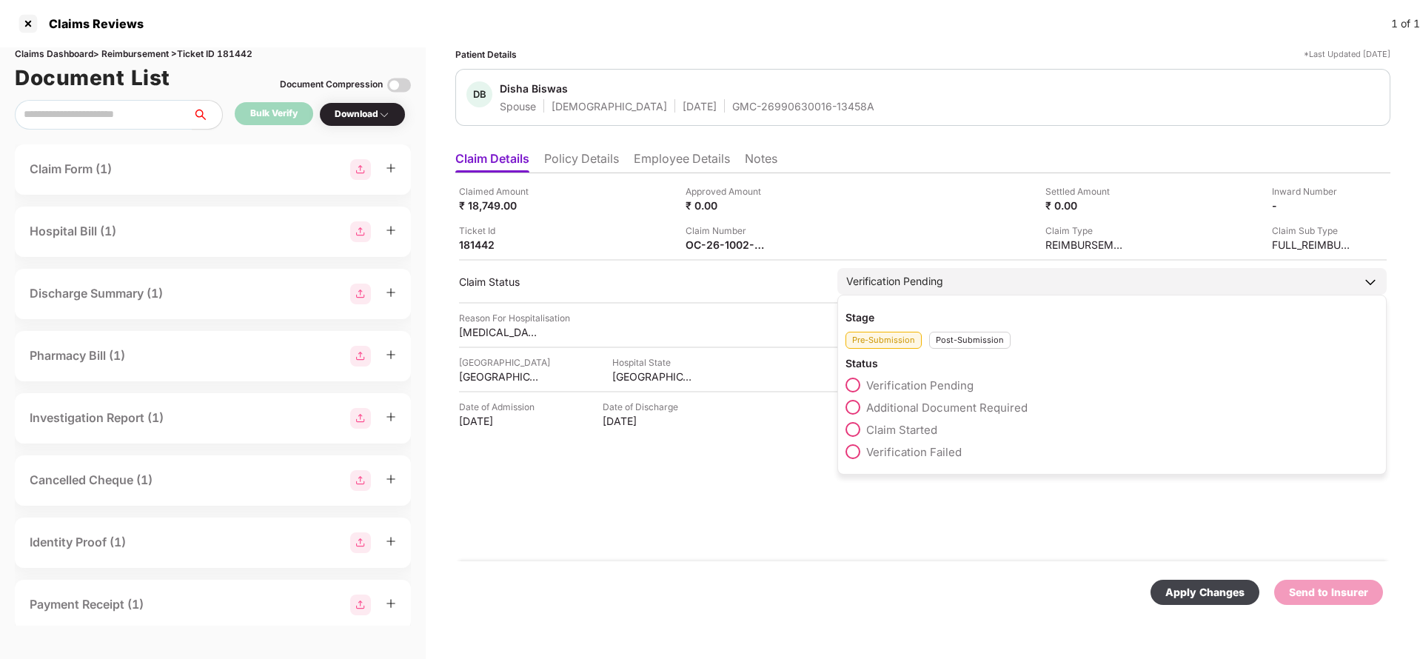
click at [975, 342] on div "Post-Submission" at bounding box center [969, 340] width 81 height 17
click at [922, 404] on span "Claim Under Process" at bounding box center [923, 408] width 112 height 14
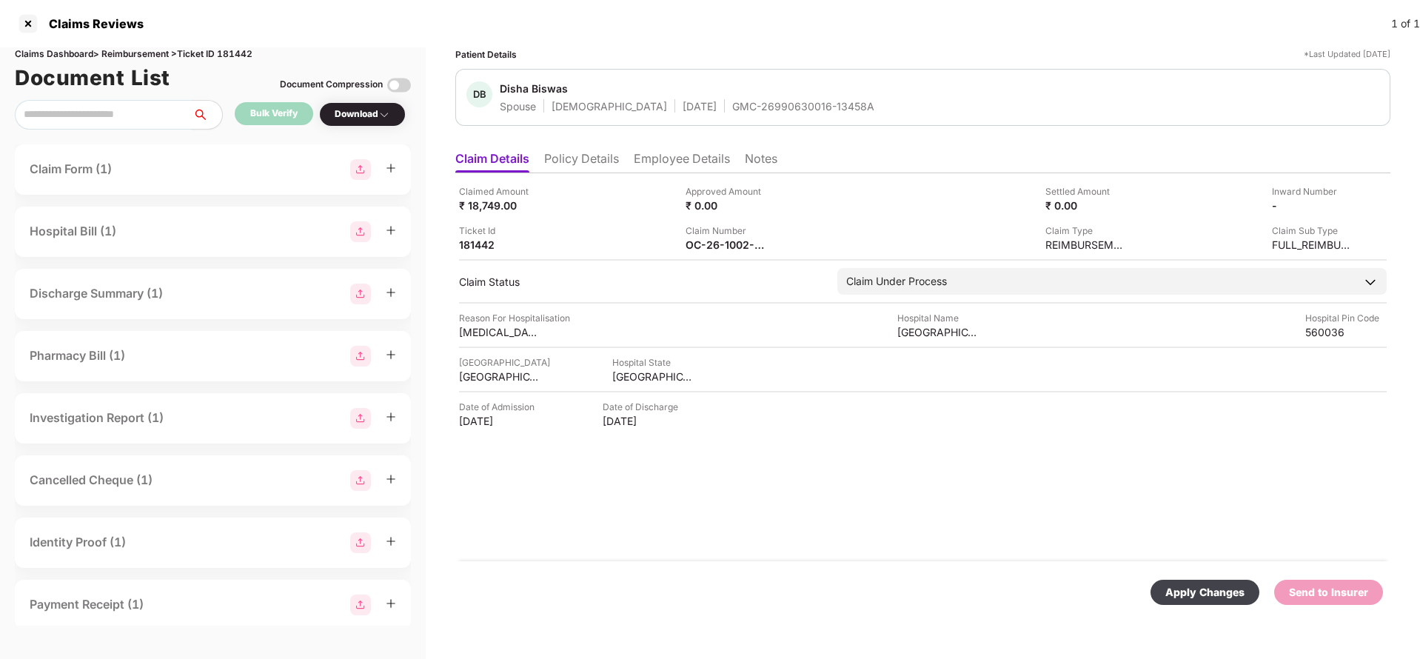
drag, startPoint x: 1204, startPoint y: 591, endPoint x: 1201, endPoint y: 578, distance: 13.1
click at [1205, 592] on div "Apply Changes" at bounding box center [1205, 592] width 79 height 16
click at [1349, 204] on img at bounding box center [1348, 204] width 12 height 12
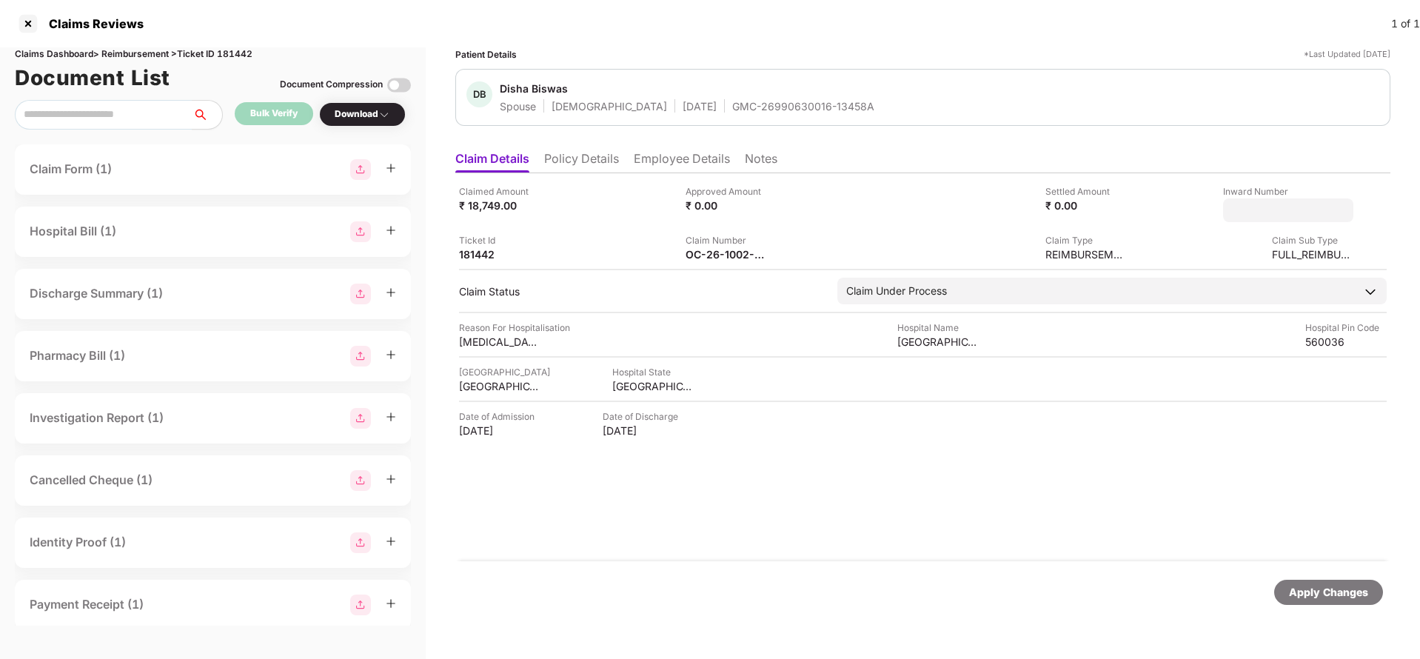
type input "*******"
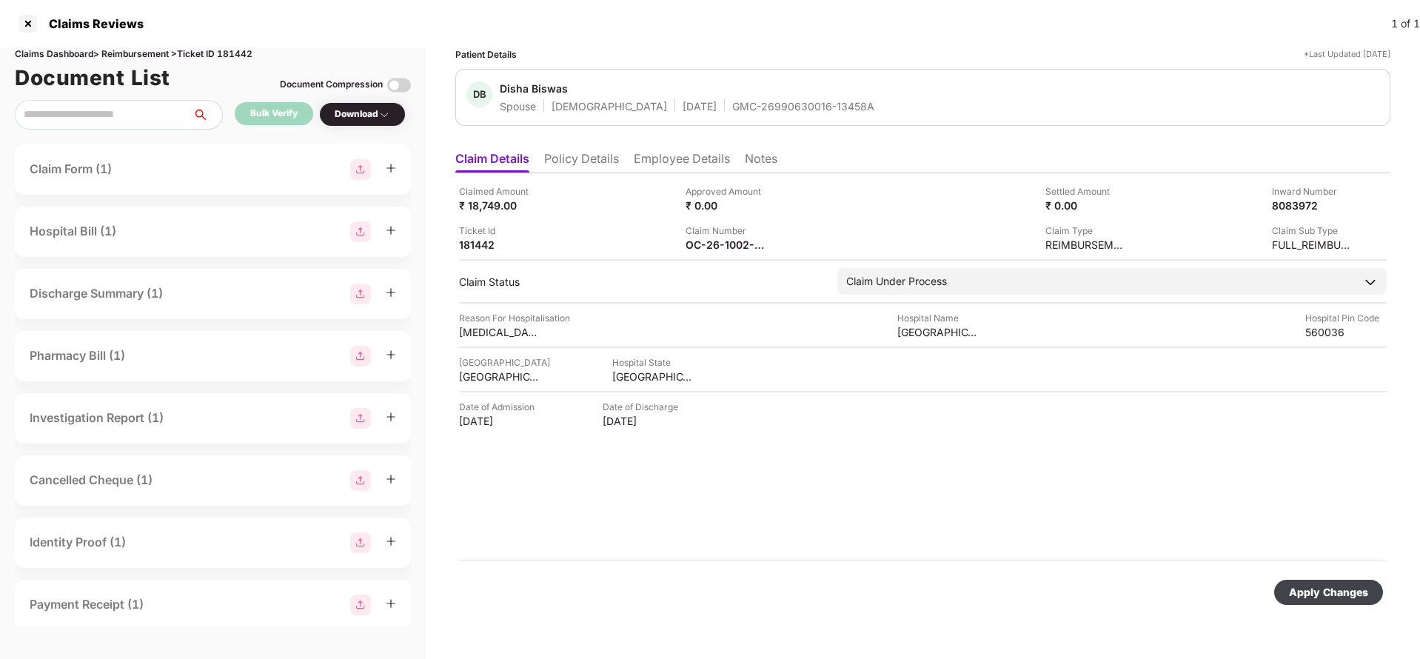
click at [1321, 597] on div "Apply Changes" at bounding box center [1328, 592] width 79 height 16
click at [1313, 595] on div "Apply Changes" at bounding box center [1328, 592] width 79 height 16
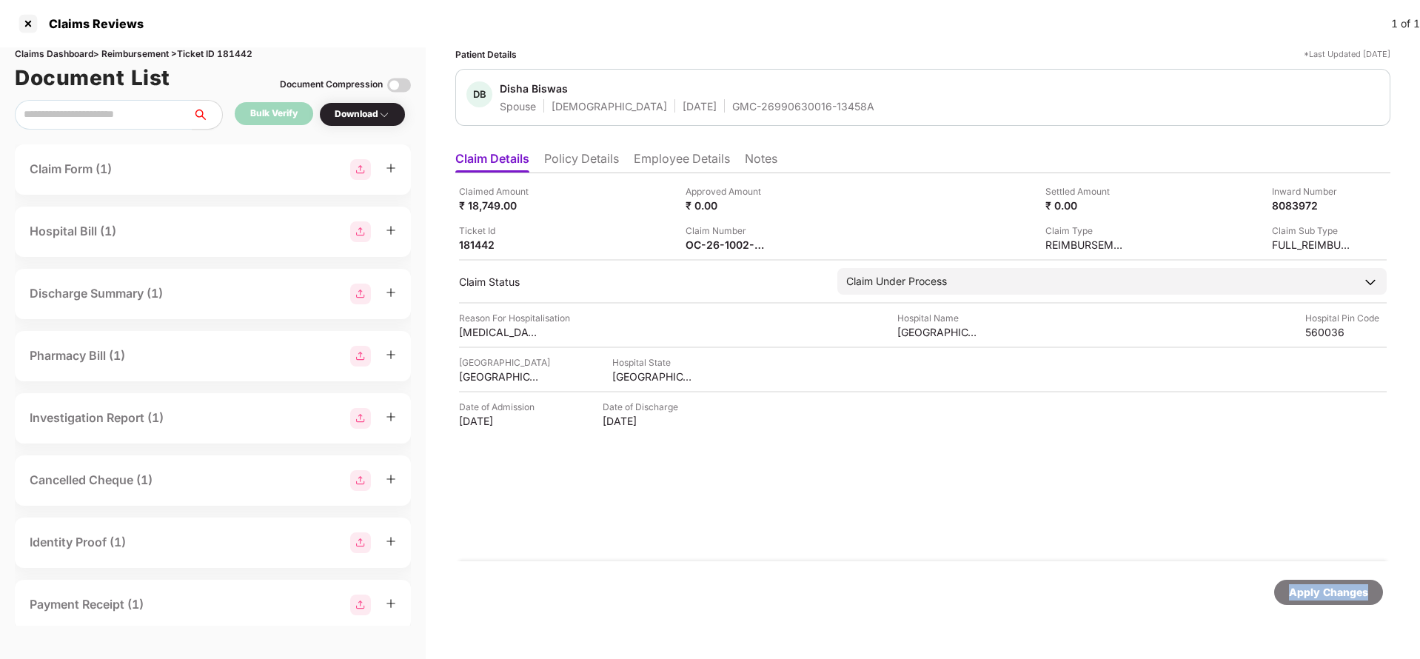
click at [1313, 595] on div "Apply Changes" at bounding box center [1328, 592] width 79 height 16
click at [234, 56] on div "Claims Dashboard > Reimbursement > Ticket ID 181442" at bounding box center [213, 54] width 396 height 14
copy div "181442"
click at [1309, 599] on div "Apply Changes" at bounding box center [1328, 592] width 79 height 16
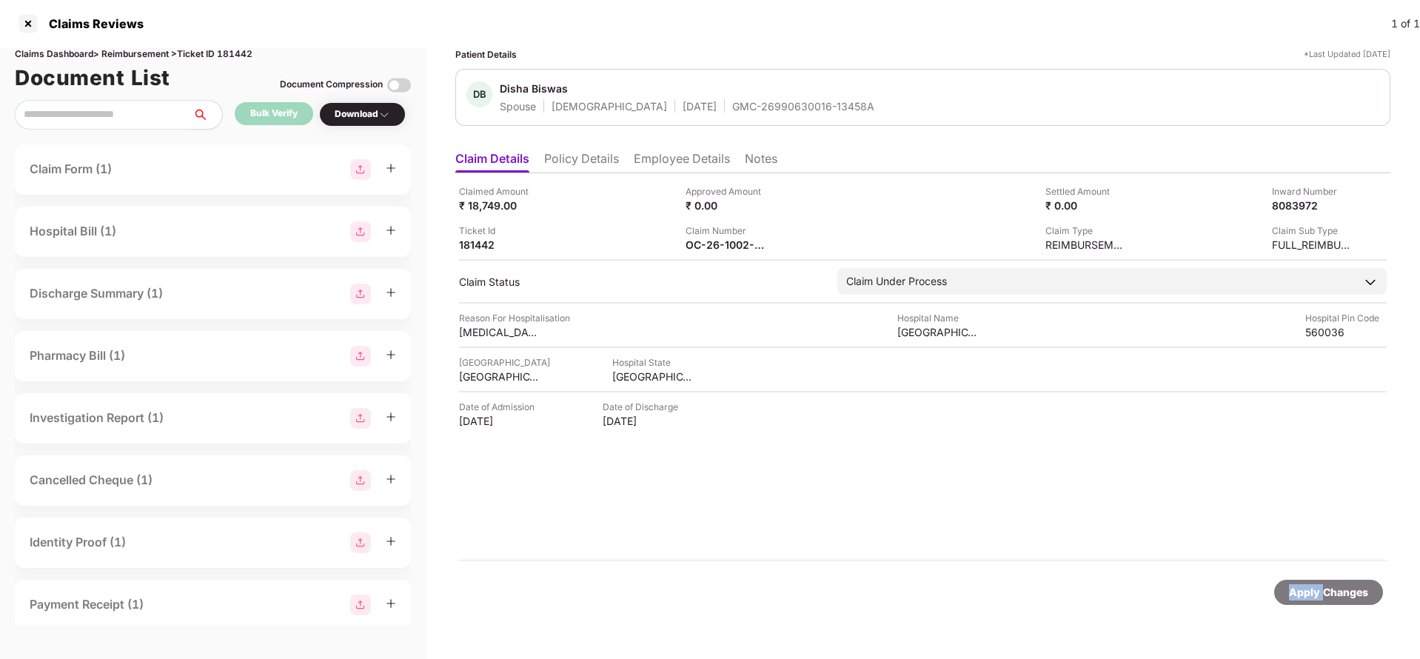
click at [1309, 599] on div "Apply Changes" at bounding box center [1328, 592] width 79 height 16
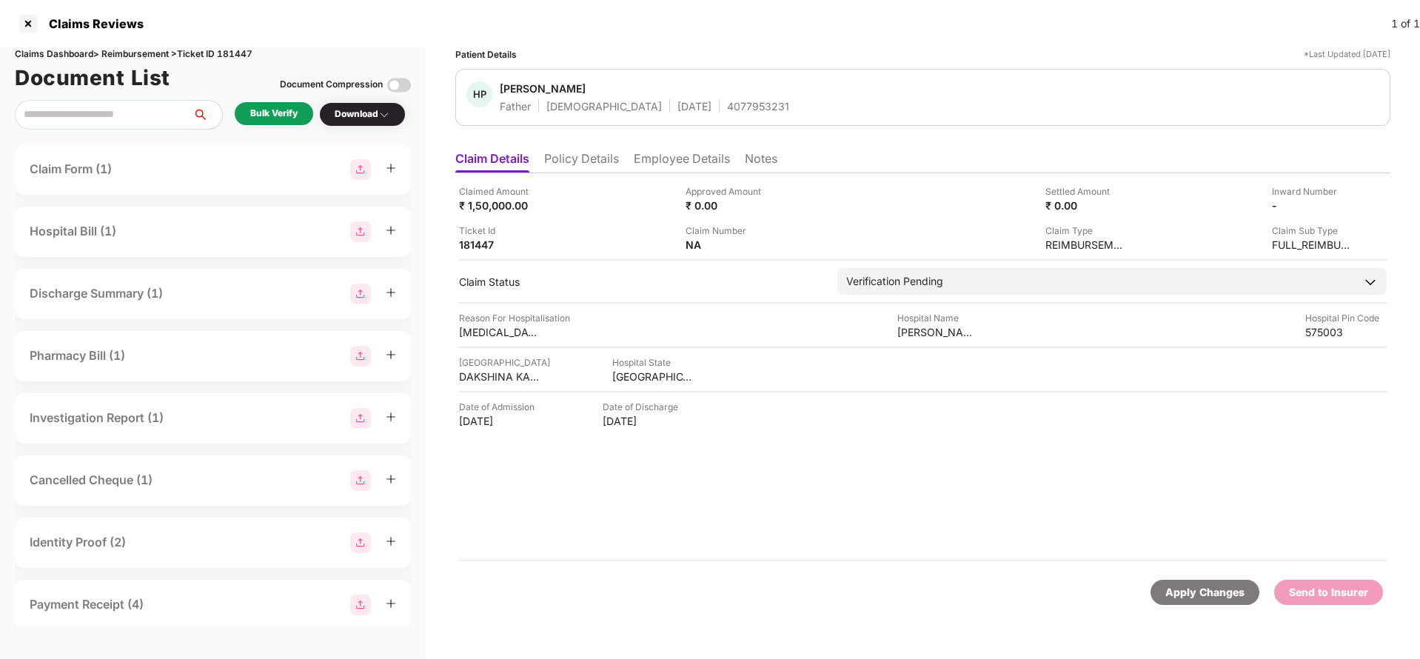
click at [584, 158] on li "Policy Details" at bounding box center [581, 161] width 75 height 21
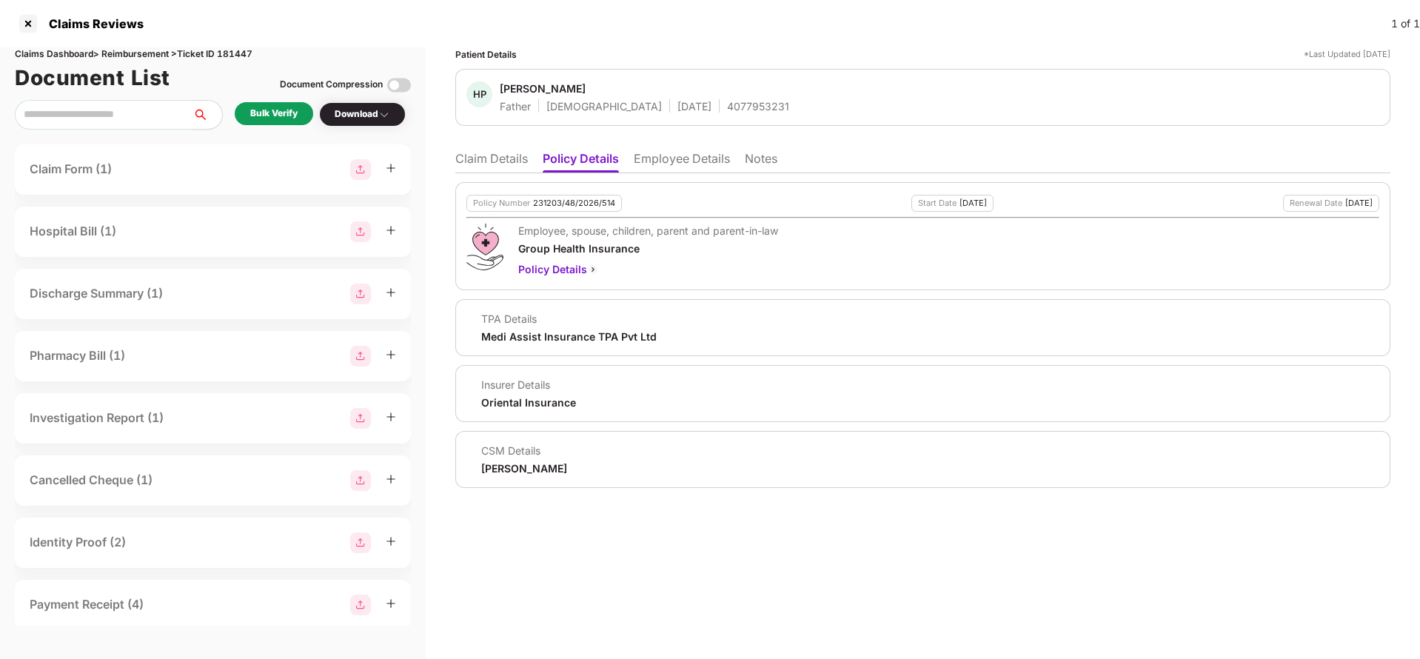
click at [661, 161] on li "Employee Details" at bounding box center [682, 161] width 96 height 21
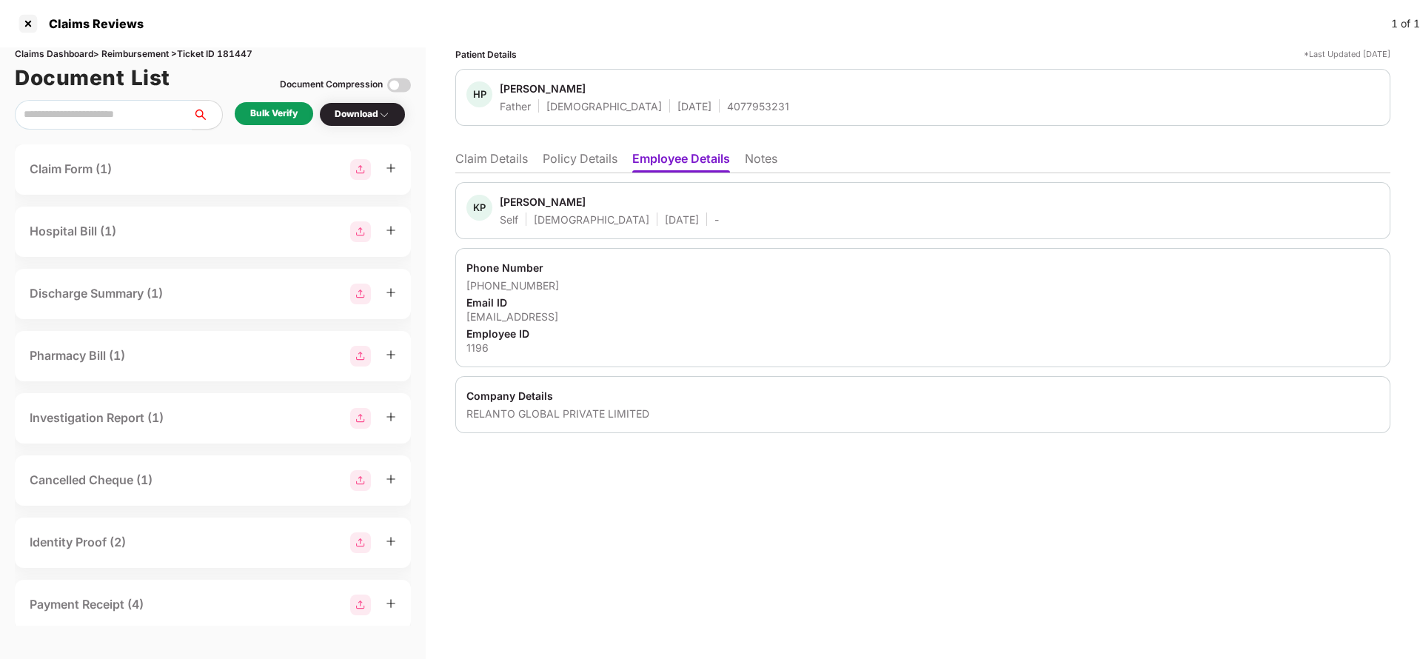
click at [490, 164] on li "Claim Details" at bounding box center [491, 161] width 73 height 21
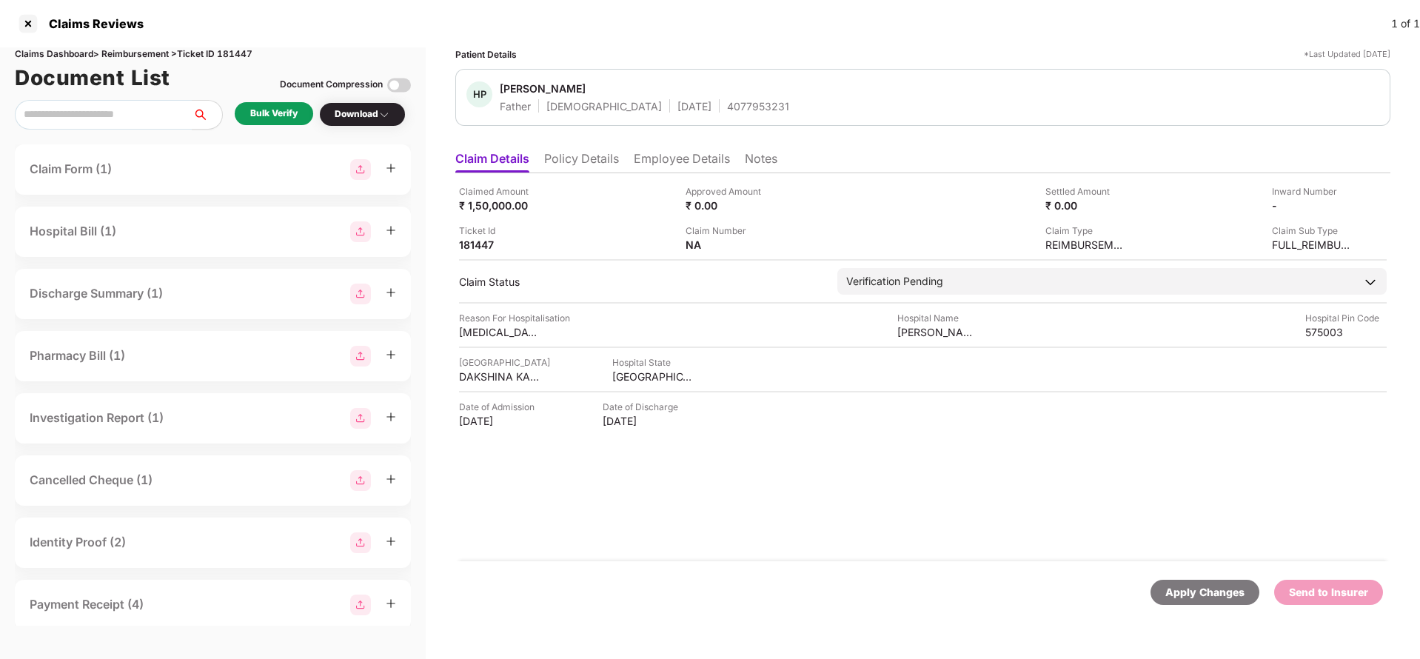
click at [273, 110] on div "Bulk Verify" at bounding box center [273, 114] width 47 height 14
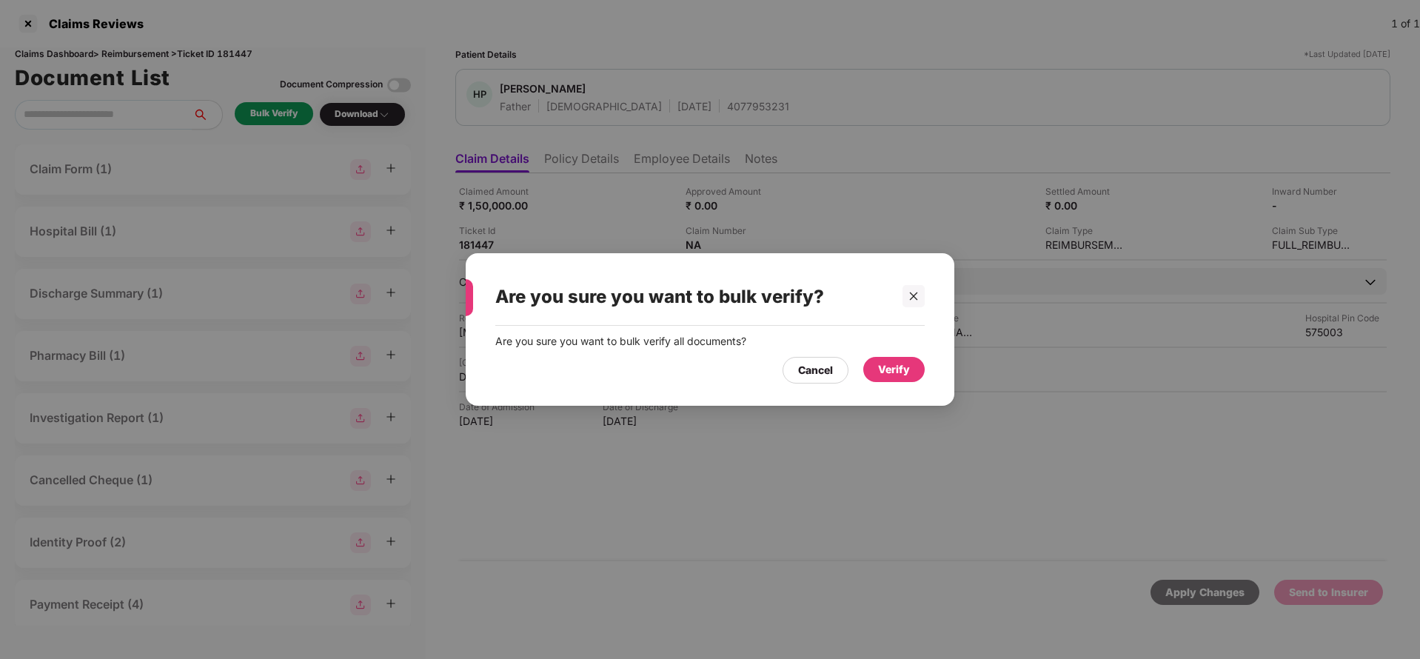
click at [901, 358] on div "Verify" at bounding box center [894, 369] width 61 height 25
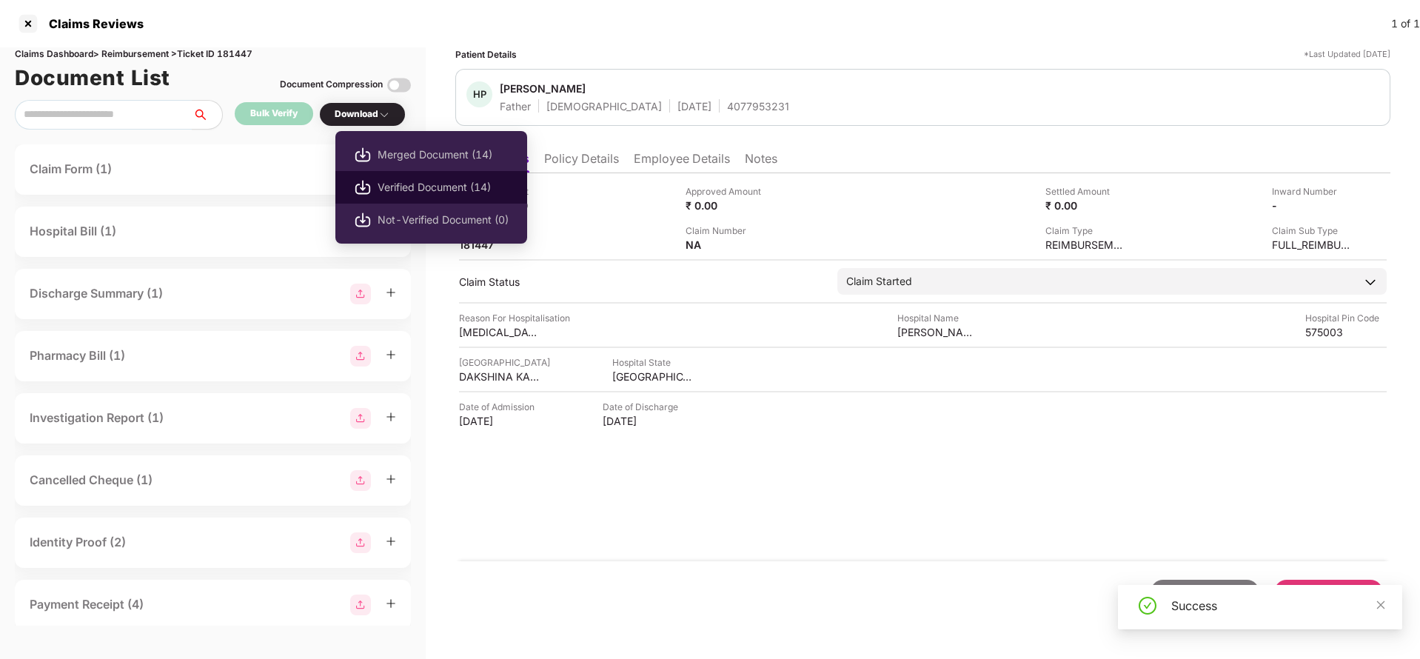
click at [401, 185] on span "Verified Document (14)" at bounding box center [443, 187] width 131 height 16
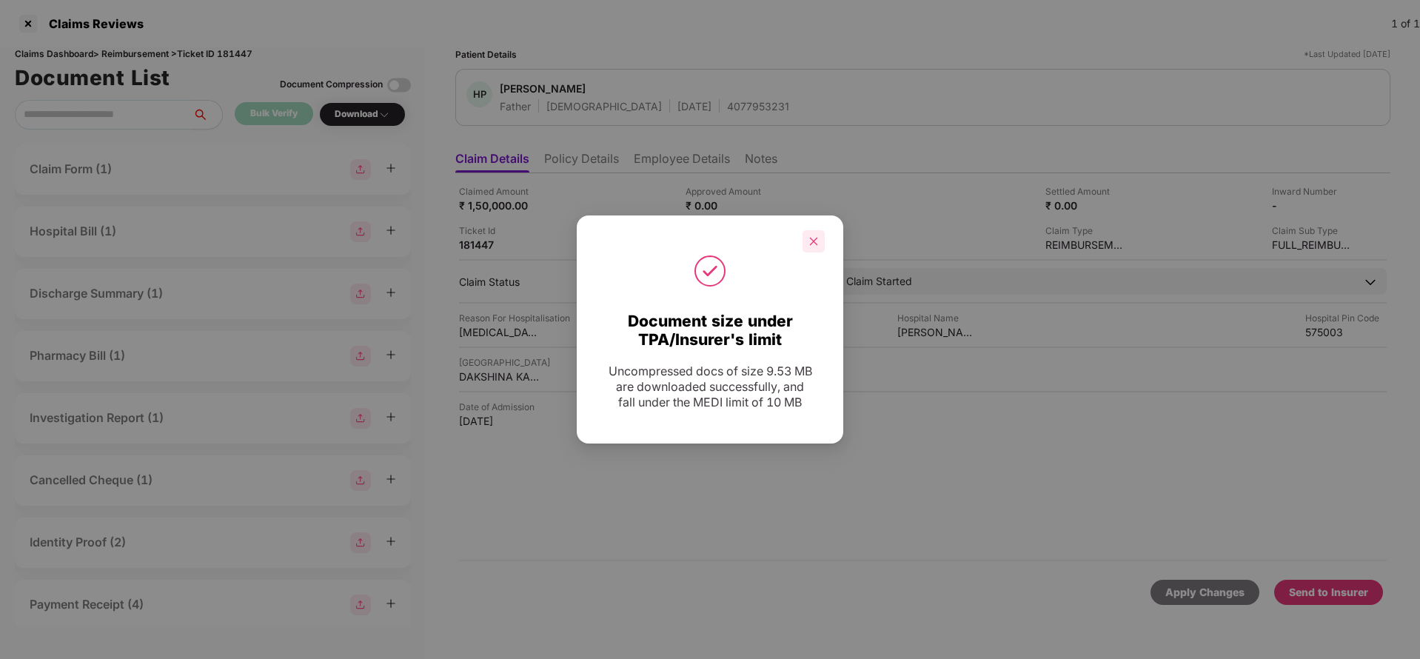
click at [812, 249] on div at bounding box center [814, 241] width 22 height 22
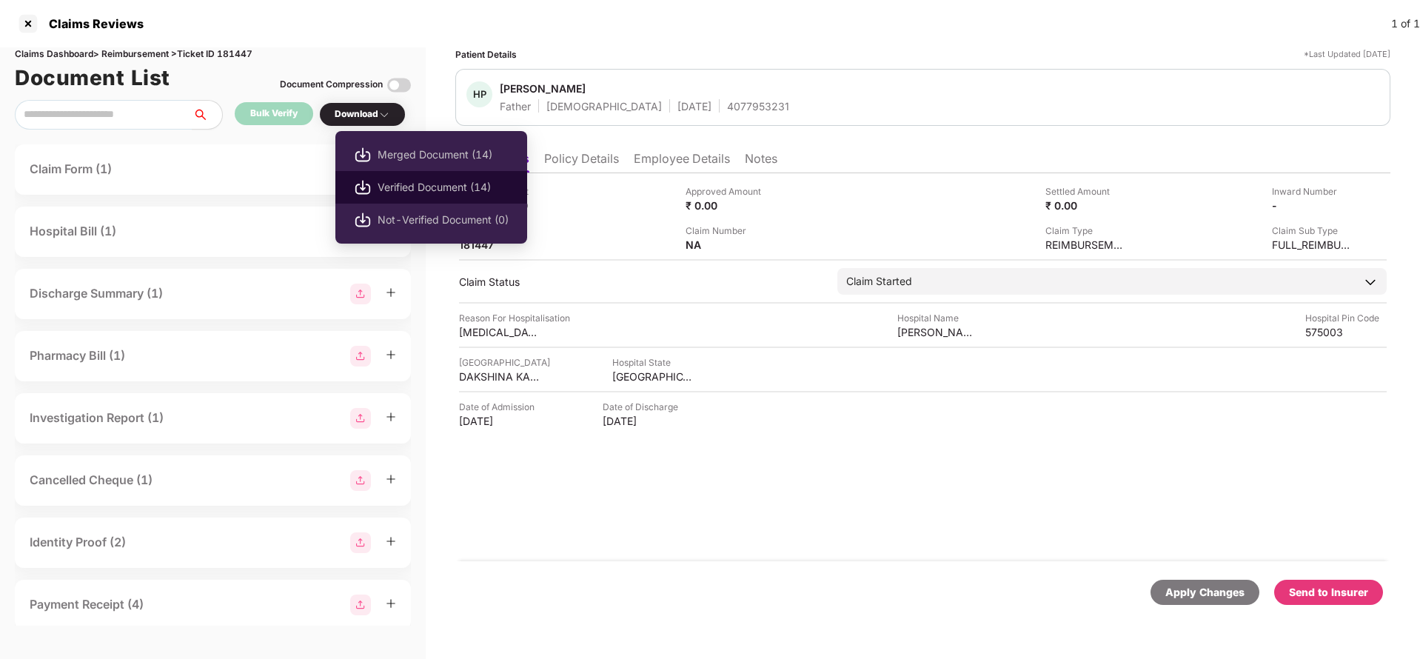
click at [401, 191] on span "Verified Document (14)" at bounding box center [443, 187] width 131 height 16
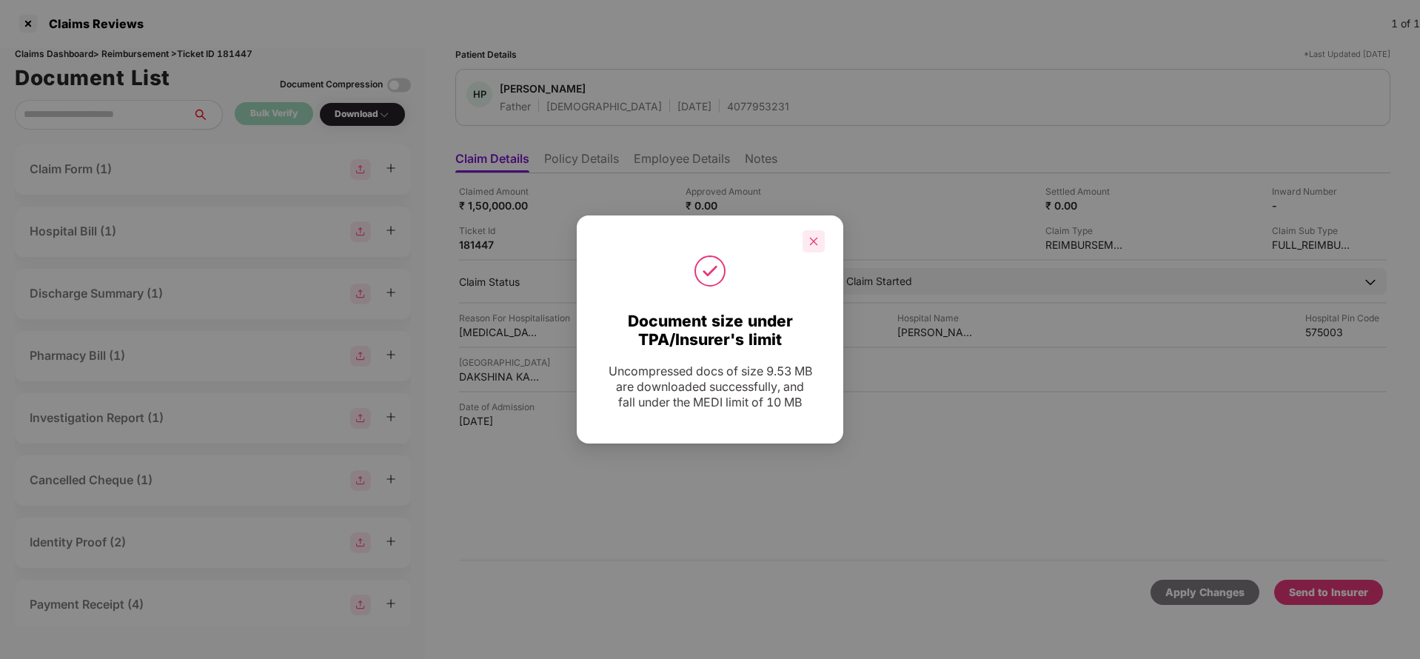
click at [817, 248] on div at bounding box center [814, 241] width 22 height 22
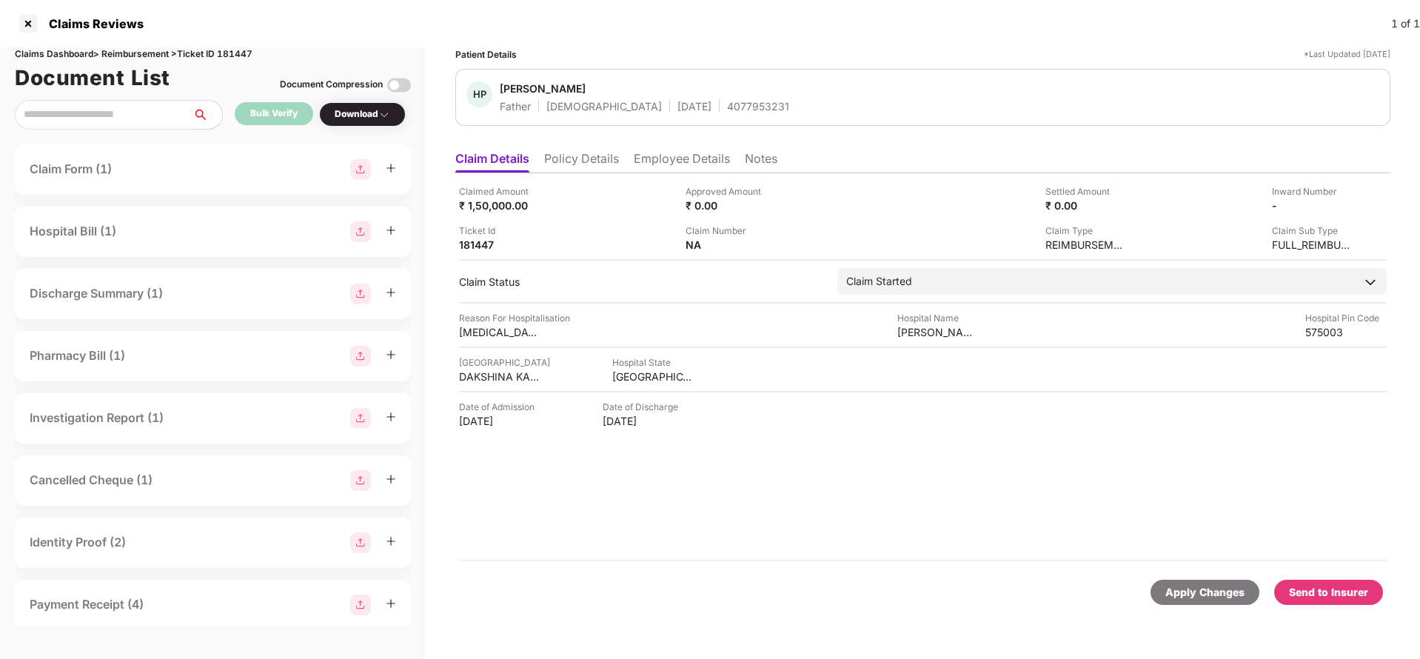
click at [1303, 595] on div "Send to Insurer" at bounding box center [1328, 592] width 79 height 16
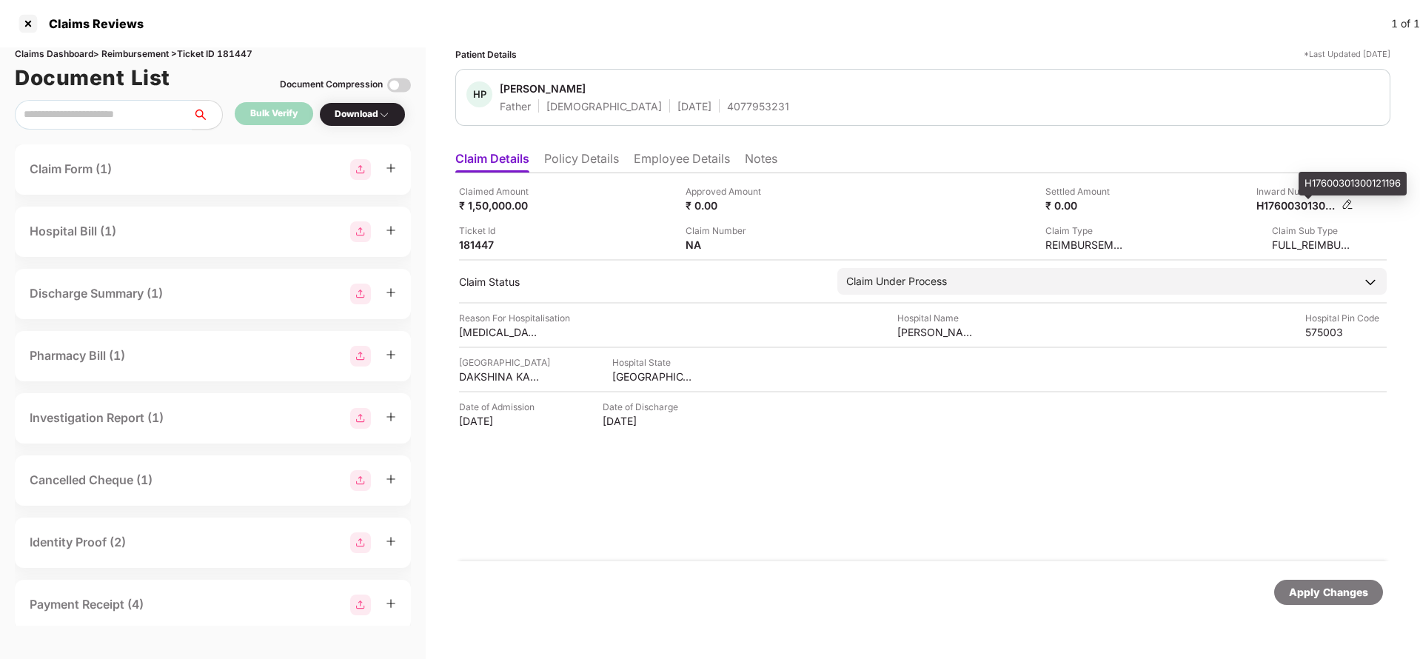
click at [1306, 209] on div "H17600301300121196" at bounding box center [1297, 205] width 81 height 14
copy div "H17600301300121196"
click at [727, 111] on div "4077953231" at bounding box center [758, 106] width 62 height 14
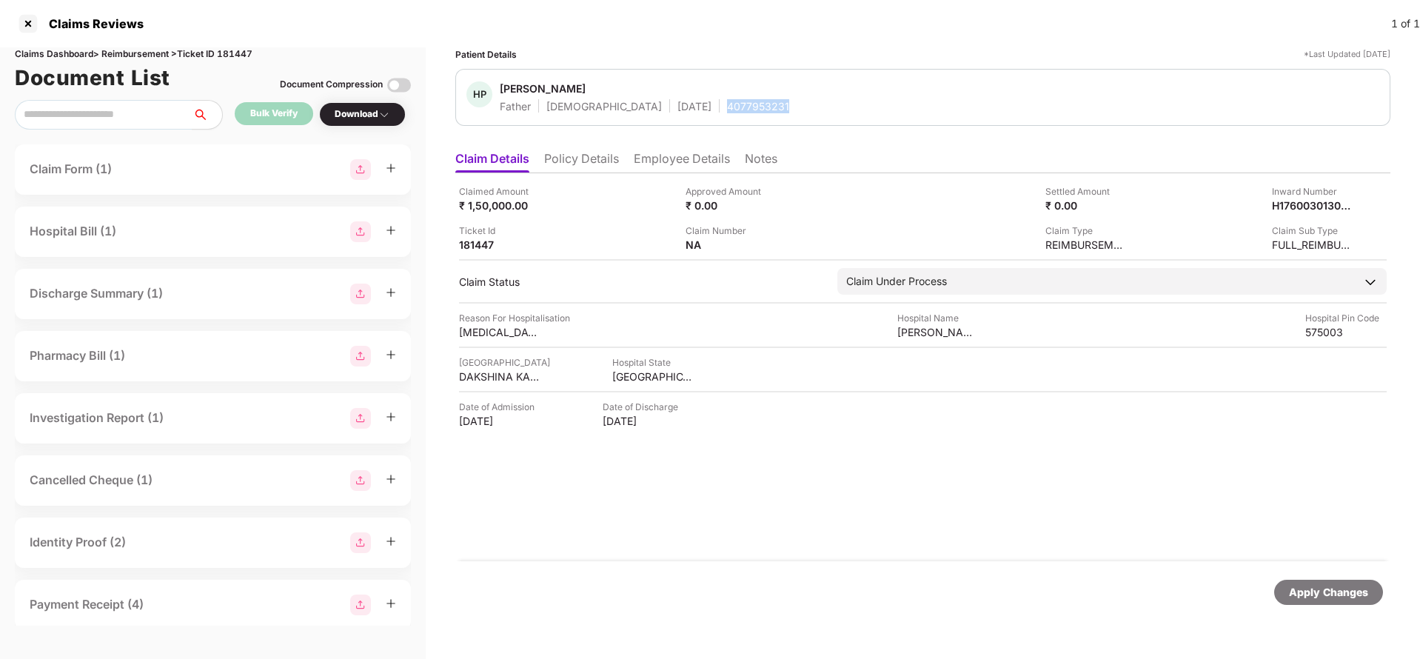
click at [727, 111] on div "4077953231" at bounding box center [758, 106] width 62 height 14
copy div "4077953231"
click at [1325, 584] on div "Apply Changes" at bounding box center [1328, 592] width 79 height 16
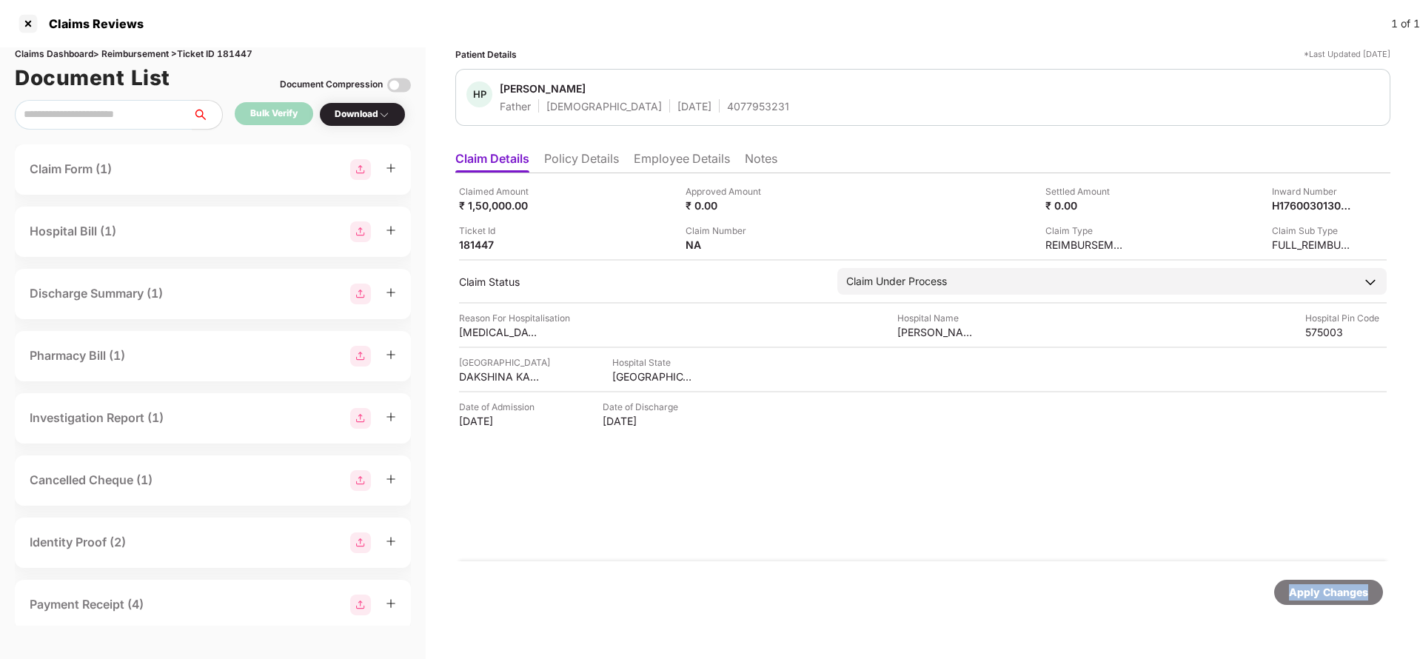
click at [1325, 584] on div "Apply Changes" at bounding box center [1328, 592] width 79 height 16
click at [235, 54] on div "Claims Dashboard > Reimbursement > Ticket ID 181447" at bounding box center [213, 54] width 396 height 14
copy div "181447"
click at [1329, 590] on div "Apply Changes" at bounding box center [1328, 592] width 79 height 16
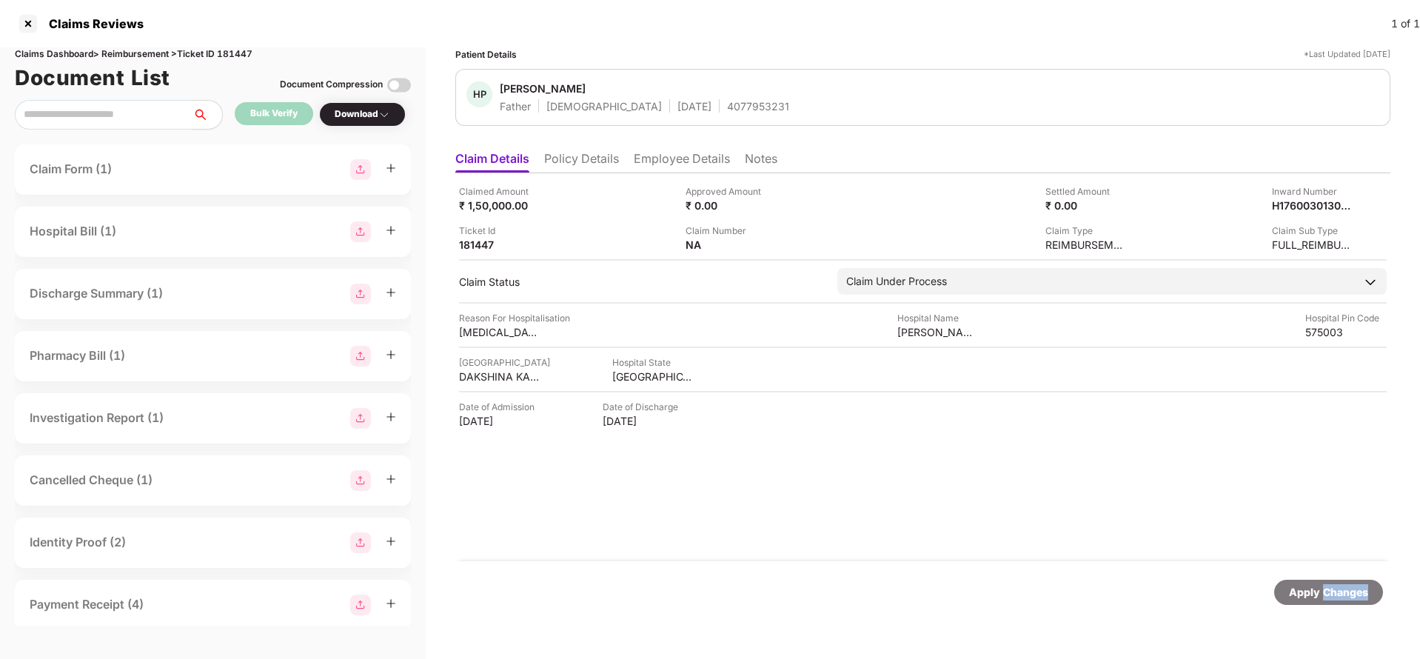
click at [1329, 590] on div "Apply Changes" at bounding box center [1328, 592] width 79 height 16
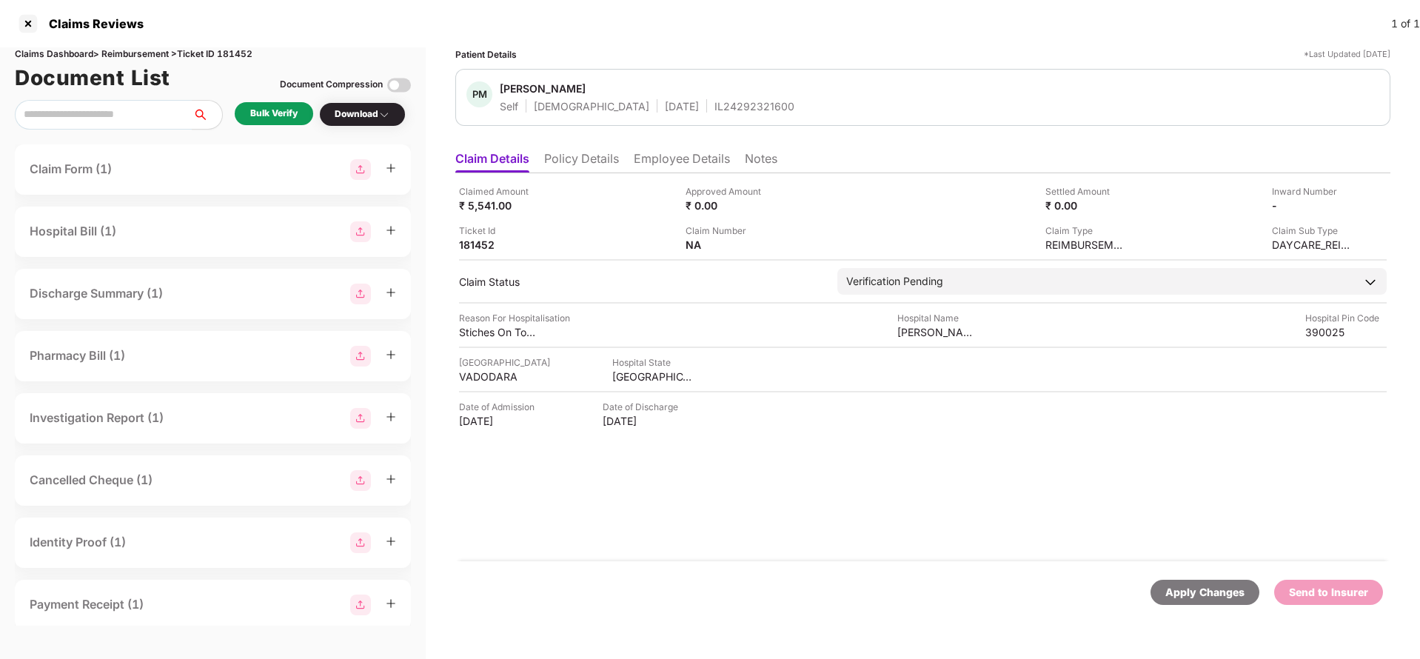
click at [571, 167] on li "Policy Details" at bounding box center [581, 161] width 75 height 21
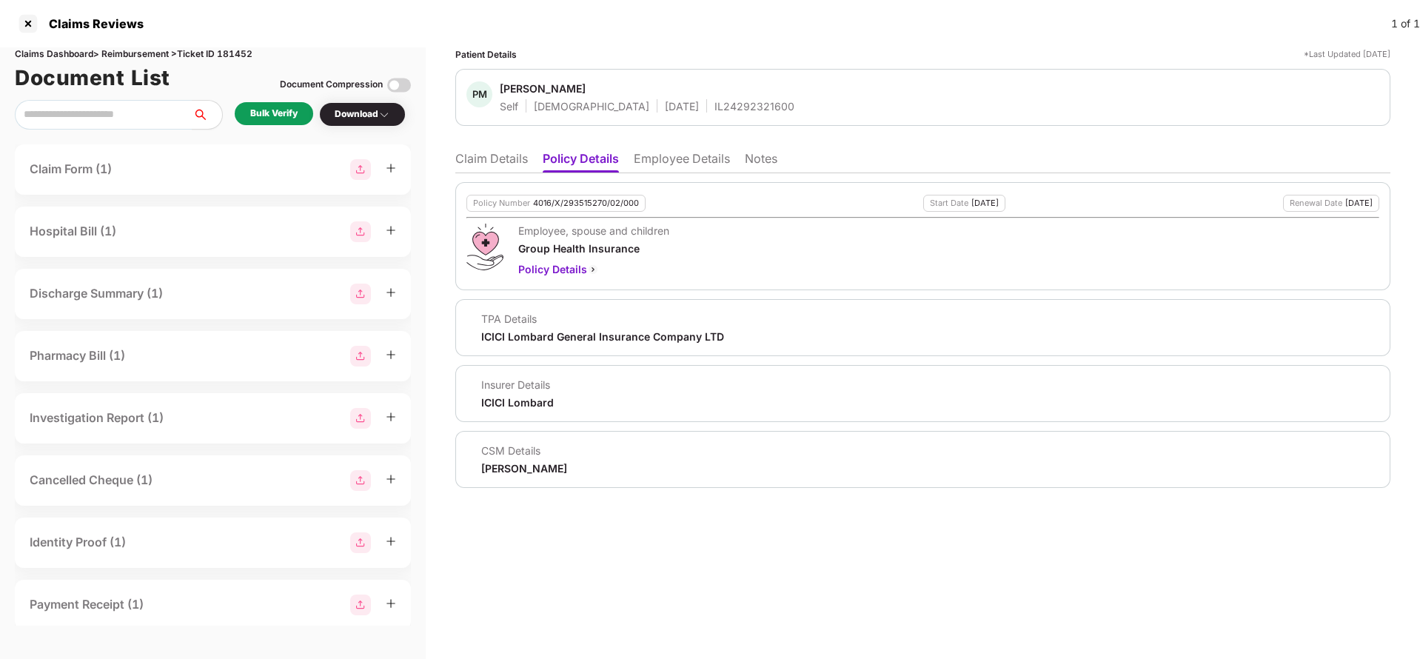
click at [515, 164] on li "Claim Details" at bounding box center [491, 161] width 73 height 21
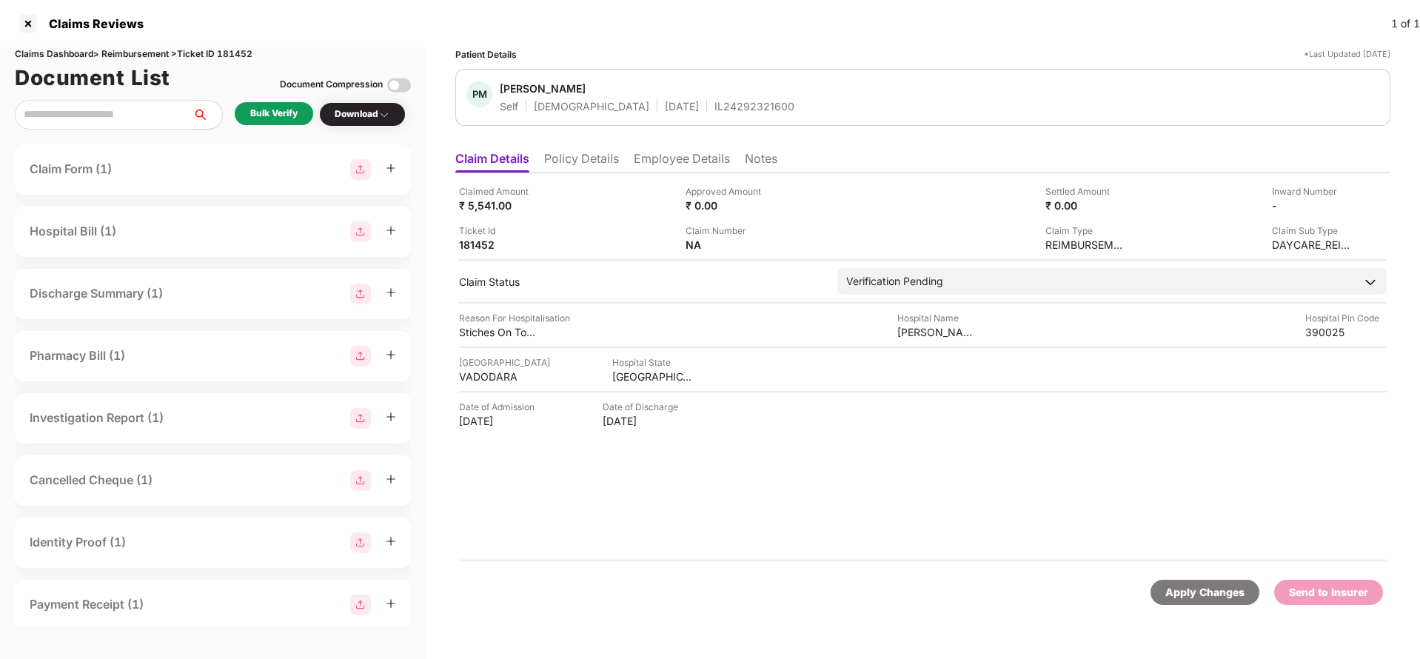
click at [284, 122] on div "Bulk Verify" at bounding box center [274, 113] width 79 height 23
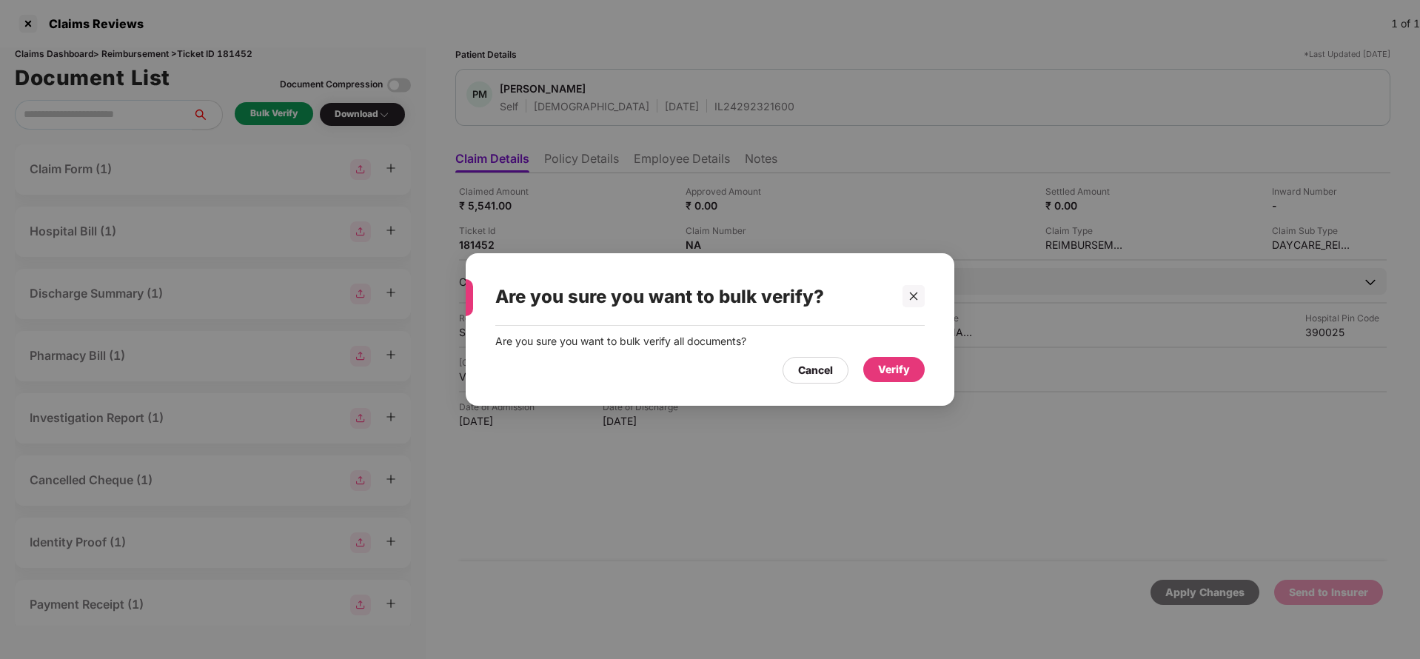
click at [895, 364] on div "Verify" at bounding box center [894, 369] width 32 height 16
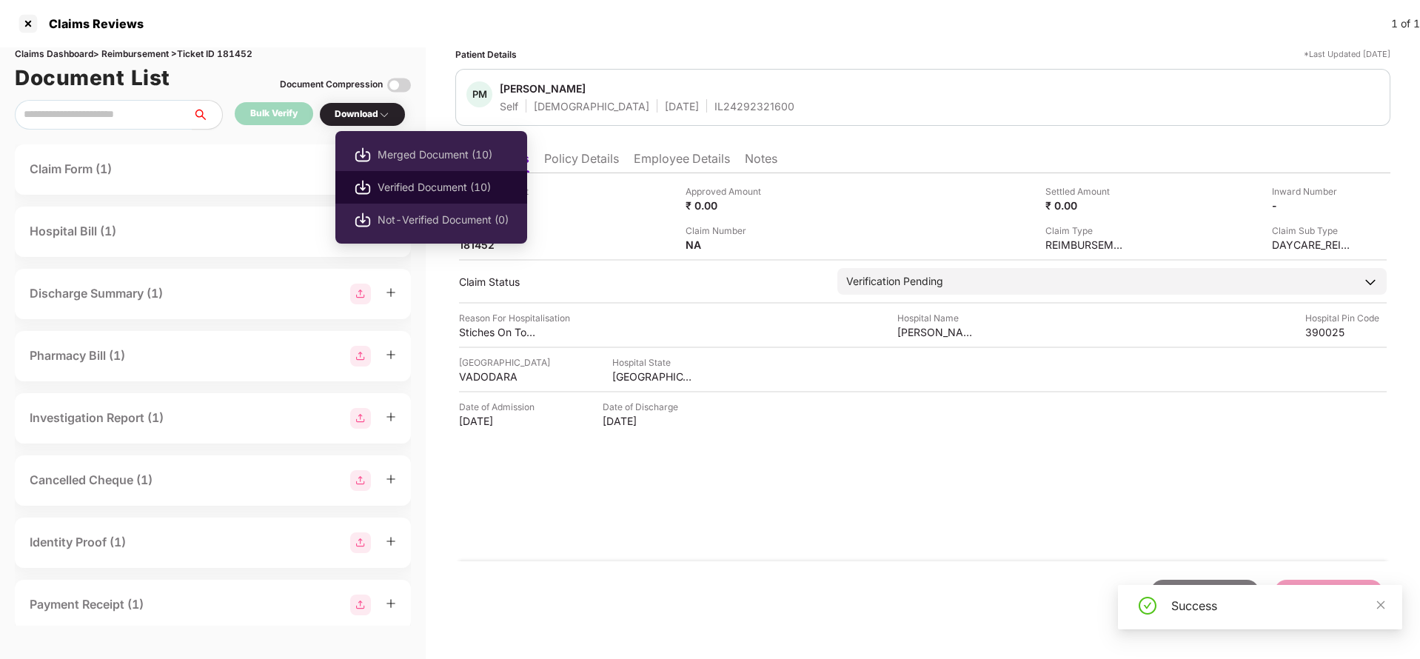
click at [396, 187] on span "Verified Document (10)" at bounding box center [443, 187] width 131 height 16
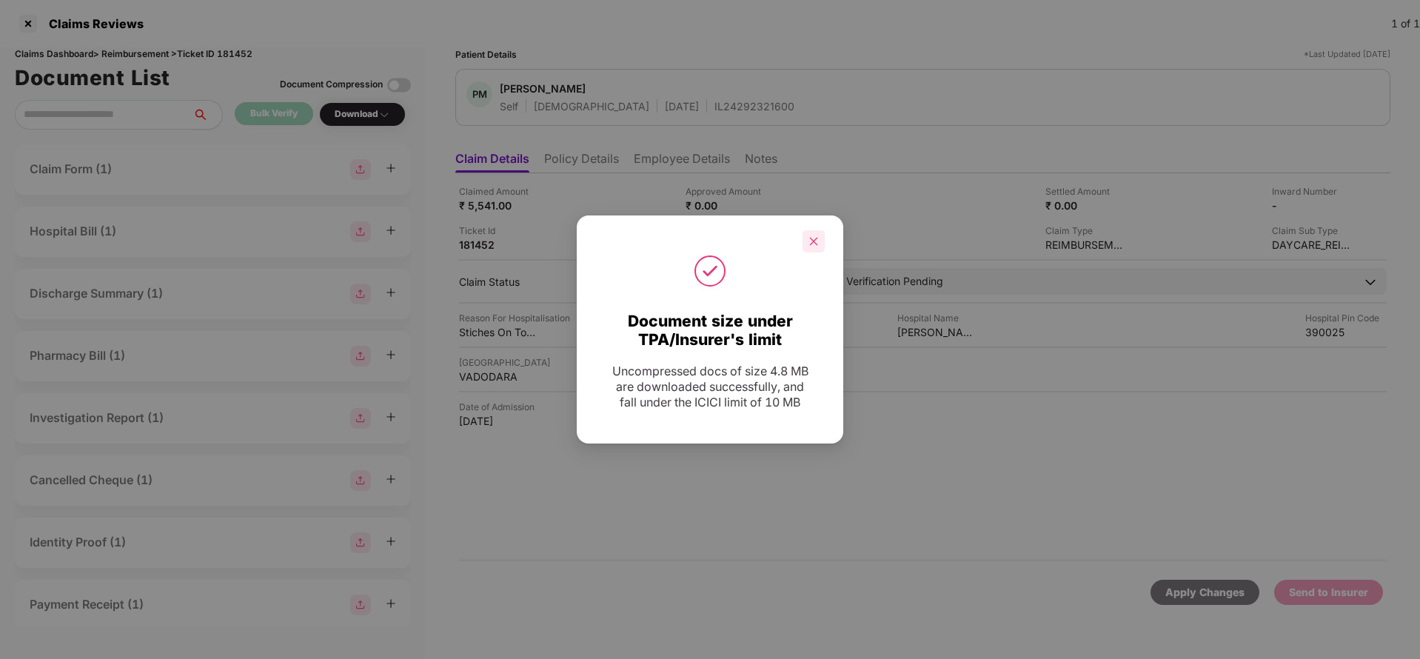
click at [810, 240] on icon "close" at bounding box center [814, 241] width 10 height 10
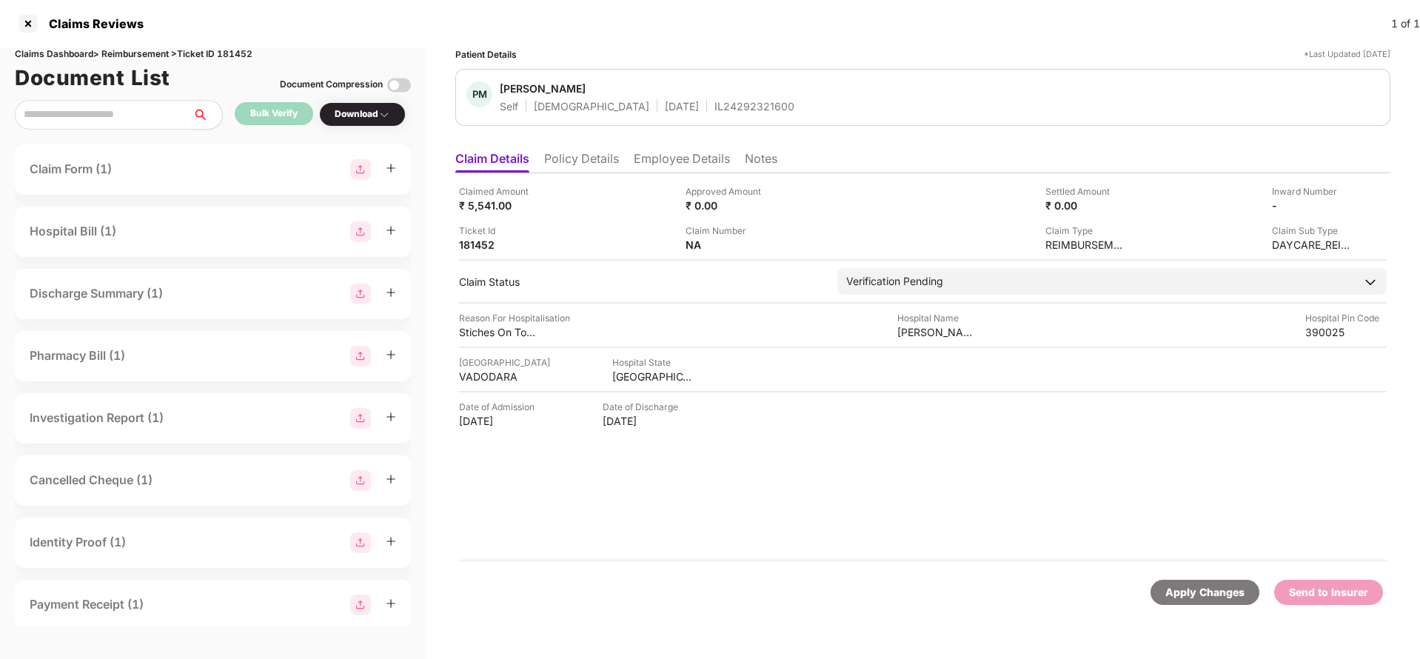
click at [913, 266] on div "Claimed Amount ₹ 5,541.00 Approved Amount ₹ 0.00 Settled Amount ₹ 0.00 Inward N…" at bounding box center [922, 367] width 935 height 388
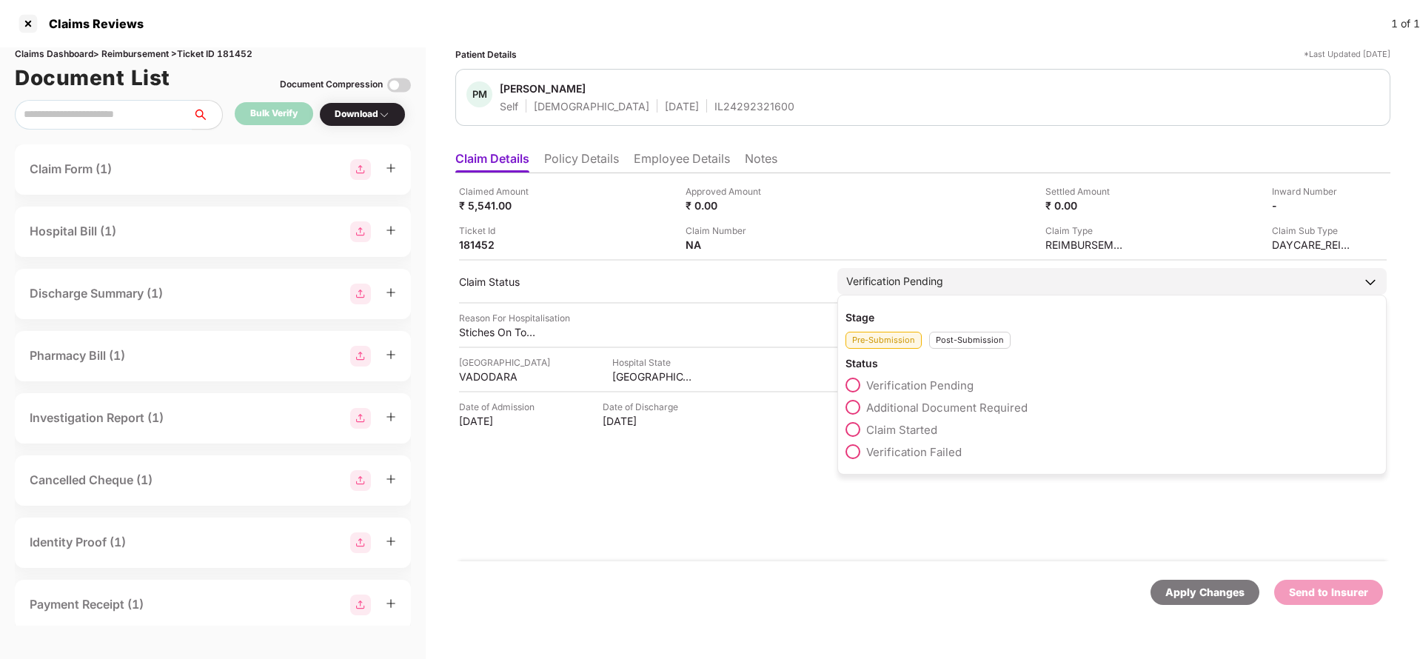
click at [918, 278] on div "Verification Pending" at bounding box center [895, 281] width 97 height 16
click at [898, 424] on span "Claim Started" at bounding box center [902, 430] width 71 height 14
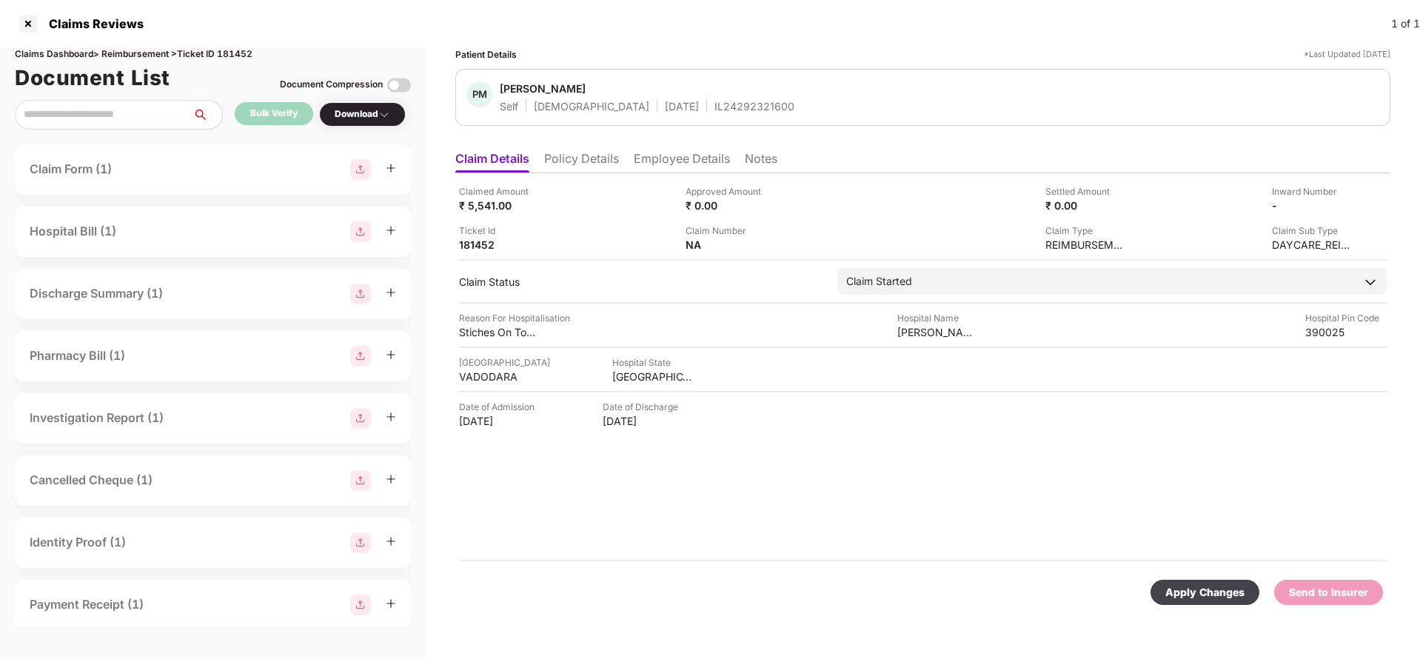
click at [1180, 577] on div "Apply Changes Send to Insurer" at bounding box center [922, 592] width 935 height 62
click at [1181, 587] on div "Apply Changes" at bounding box center [1205, 592] width 79 height 16
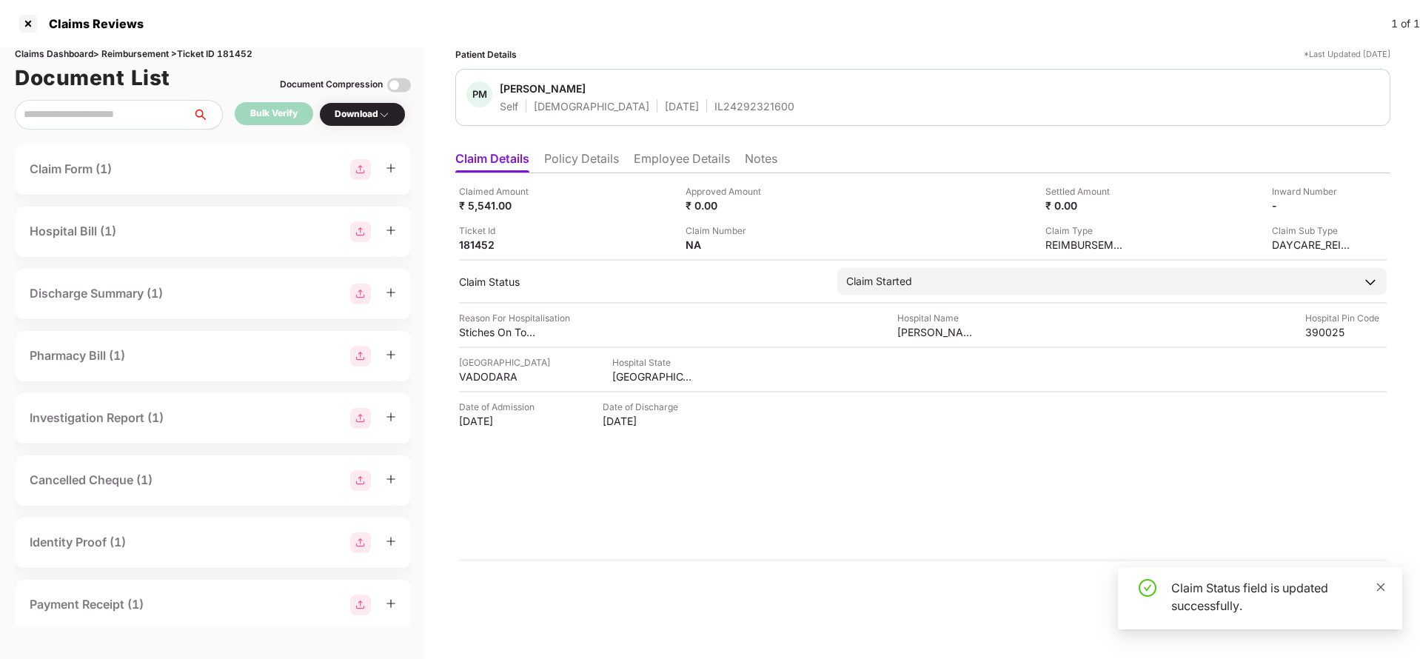
click at [1381, 584] on icon "close" at bounding box center [1381, 587] width 10 height 10
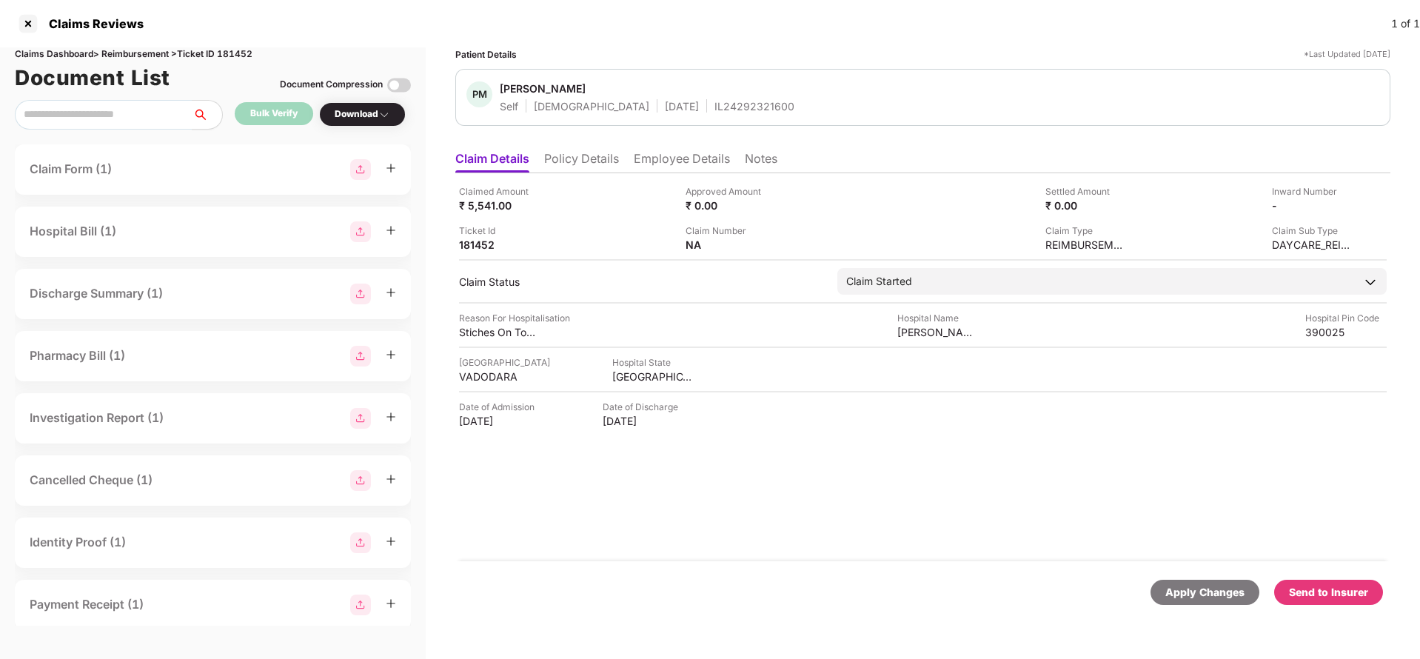
click at [1342, 586] on div "Send to Insurer" at bounding box center [1328, 592] width 79 height 16
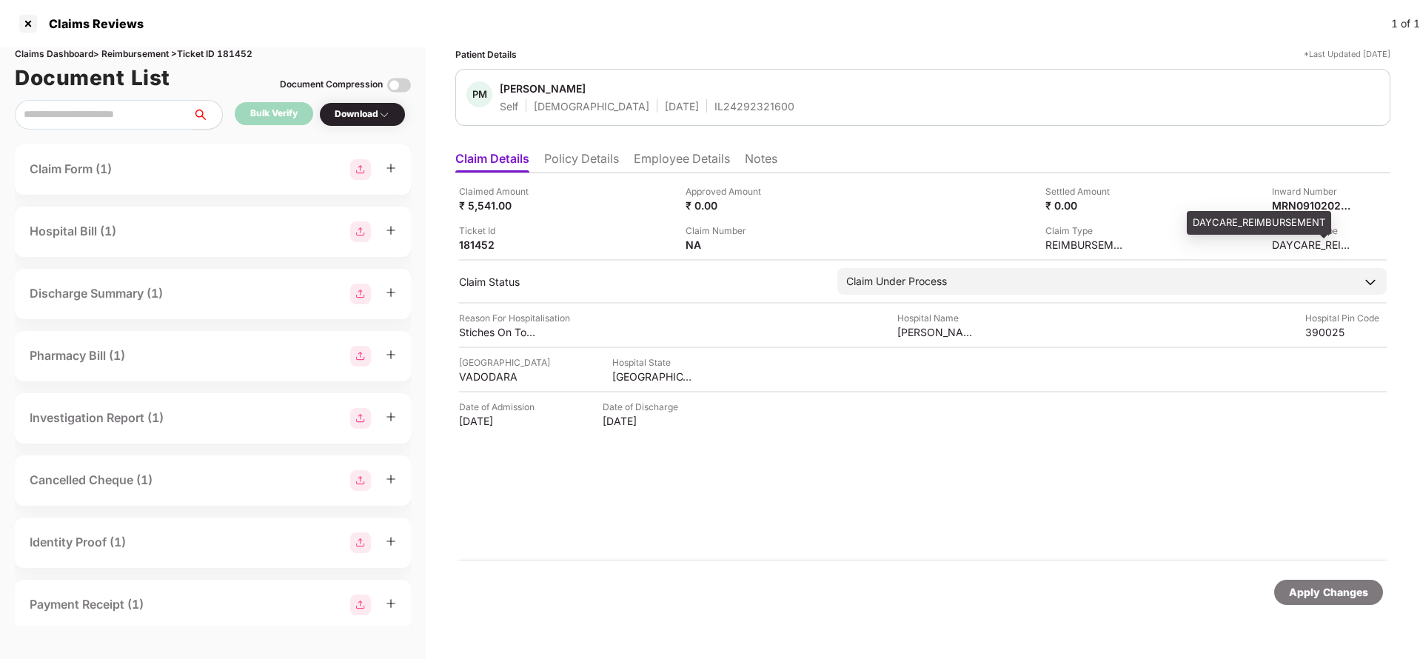
click at [1298, 211] on div "DAYCARE_REIMBURSEMENT" at bounding box center [1259, 223] width 144 height 24
click at [1301, 204] on div "MRN09102025000671793" at bounding box center [1297, 205] width 81 height 14
copy div "MRN09102025000671793"
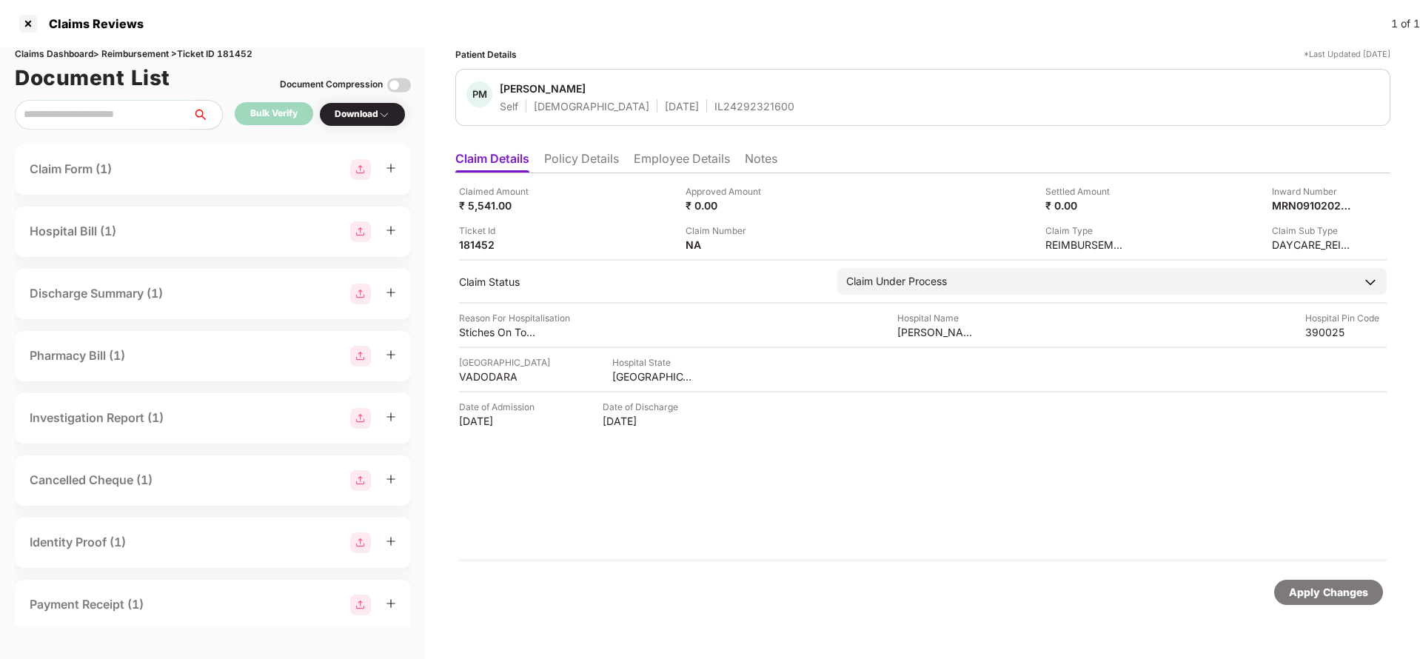
click at [715, 110] on div "IL24292321600" at bounding box center [755, 106] width 80 height 14
copy div "IL24292321600"
click at [1332, 594] on div "Apply Changes" at bounding box center [1328, 592] width 79 height 16
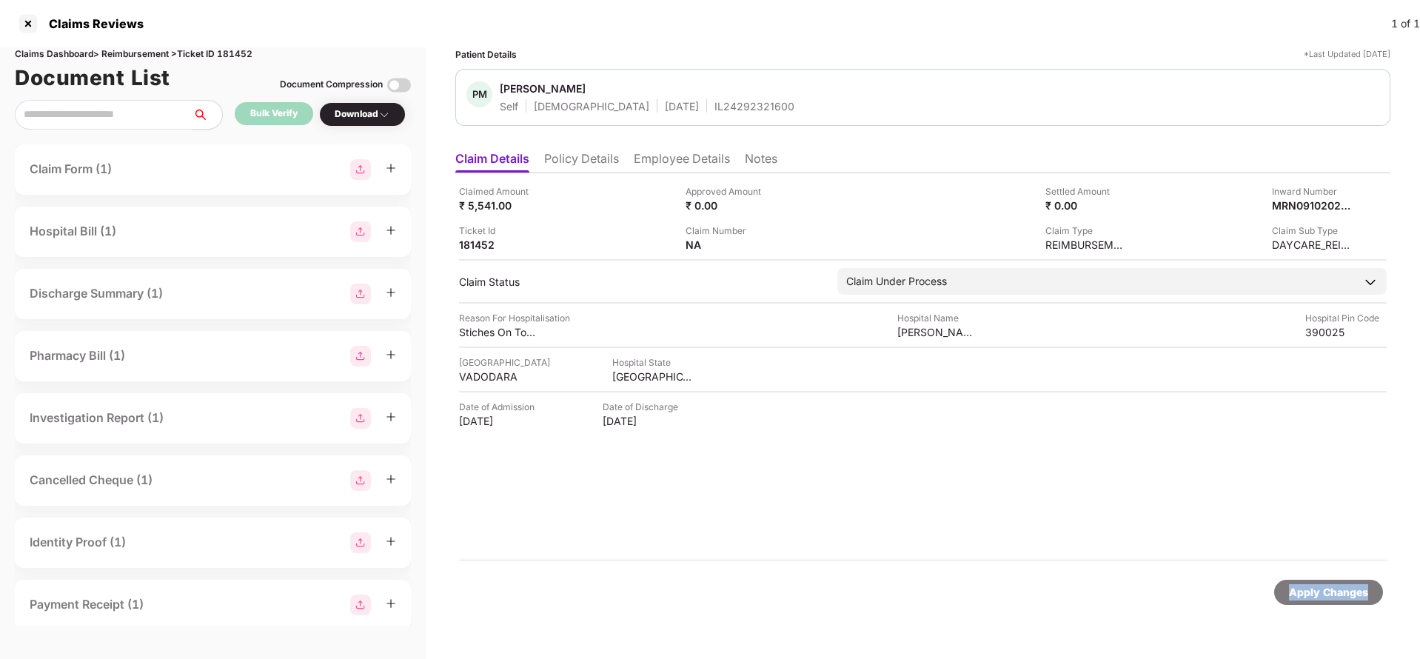
click at [1332, 594] on div "Apply Changes" at bounding box center [1328, 592] width 79 height 16
click at [232, 48] on div "Claims Dashboard > Reimbursement > Ticket ID 181452" at bounding box center [213, 54] width 396 height 14
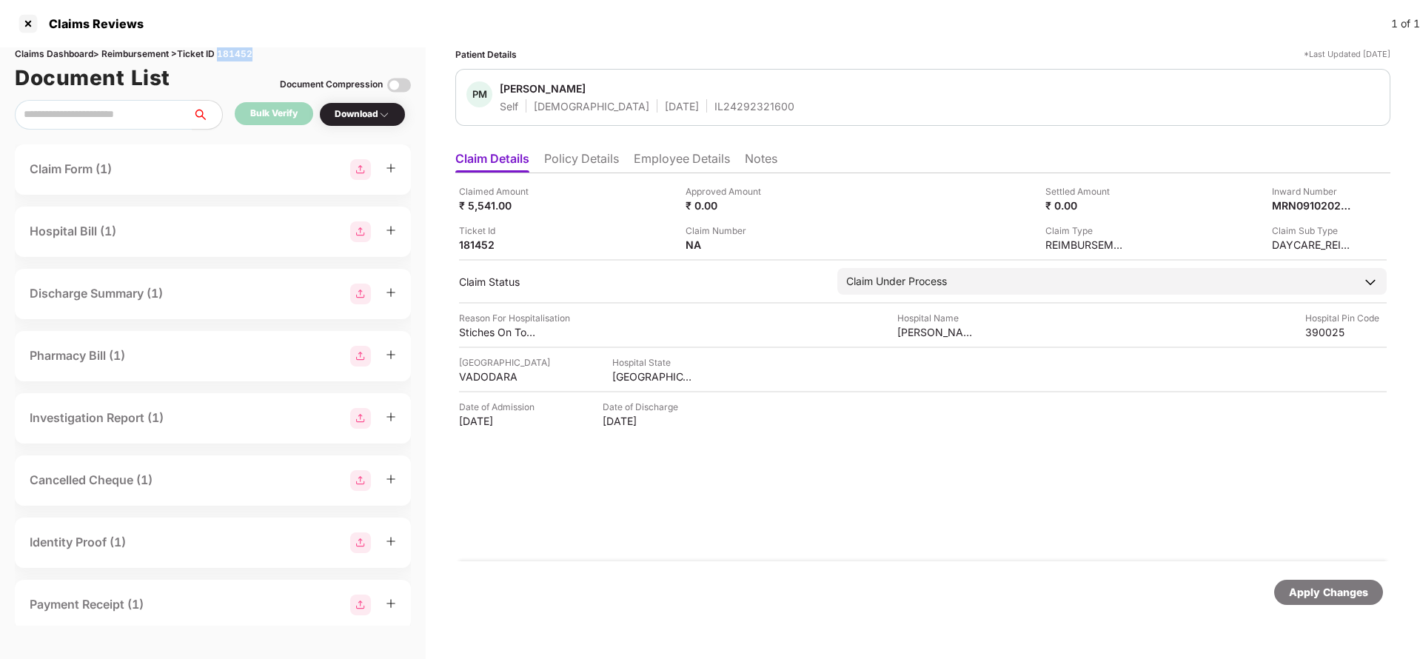
click at [232, 48] on div "Claims Dashboard > Reimbursement > Ticket ID 181452" at bounding box center [213, 54] width 396 height 14
copy div "181452"
click at [1345, 588] on div "Apply Changes" at bounding box center [1328, 592] width 79 height 16
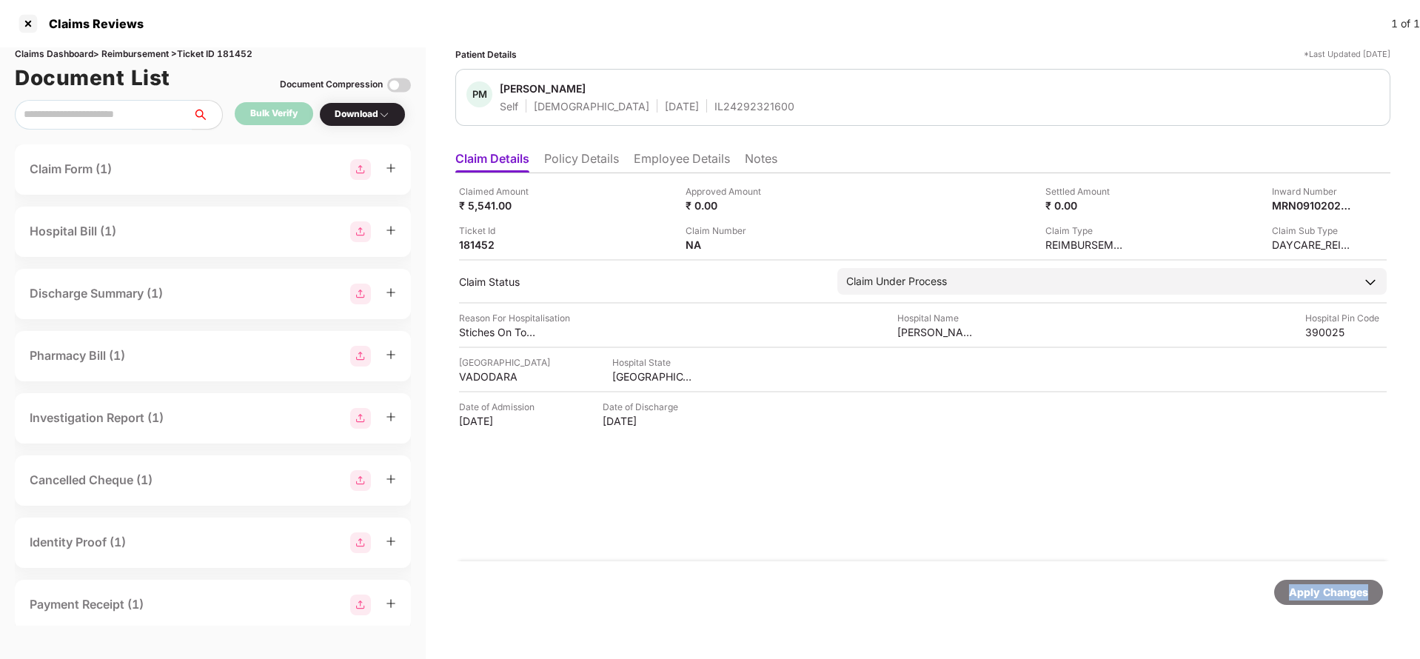
click at [1345, 588] on div "Apply Changes" at bounding box center [1328, 592] width 79 height 16
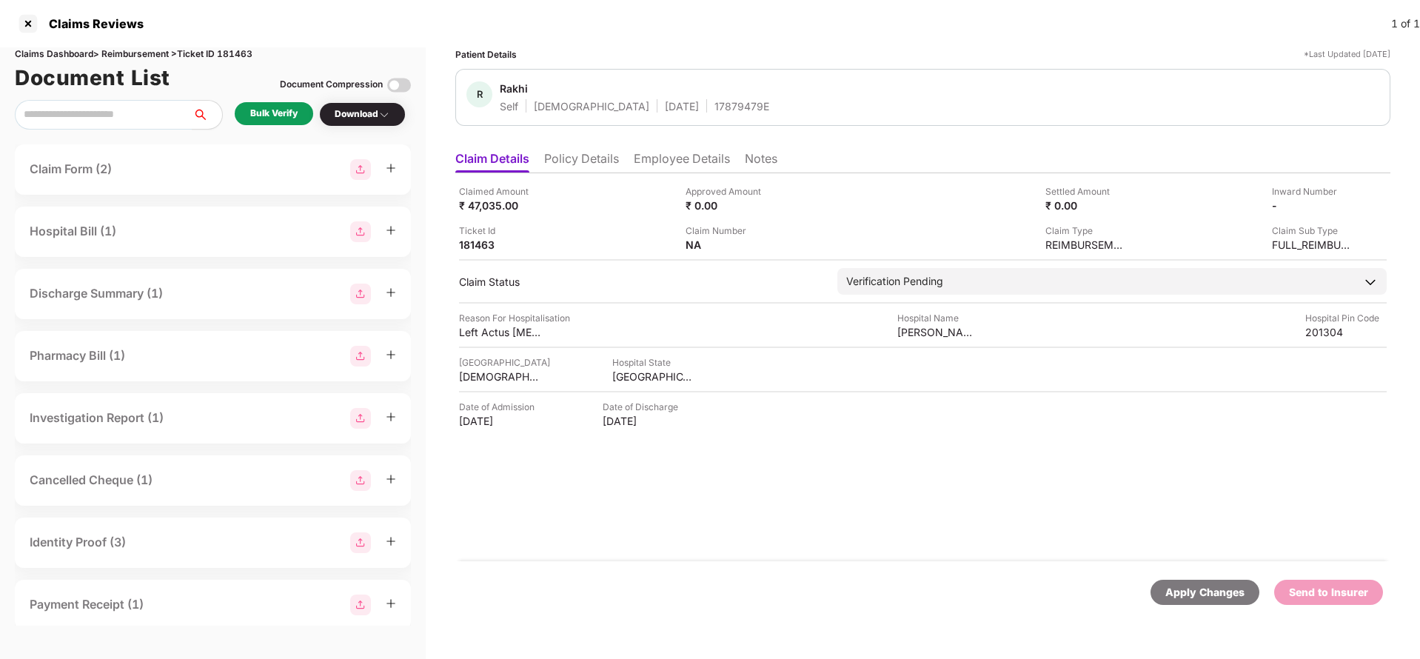
click at [584, 167] on li "Policy Details" at bounding box center [581, 161] width 75 height 21
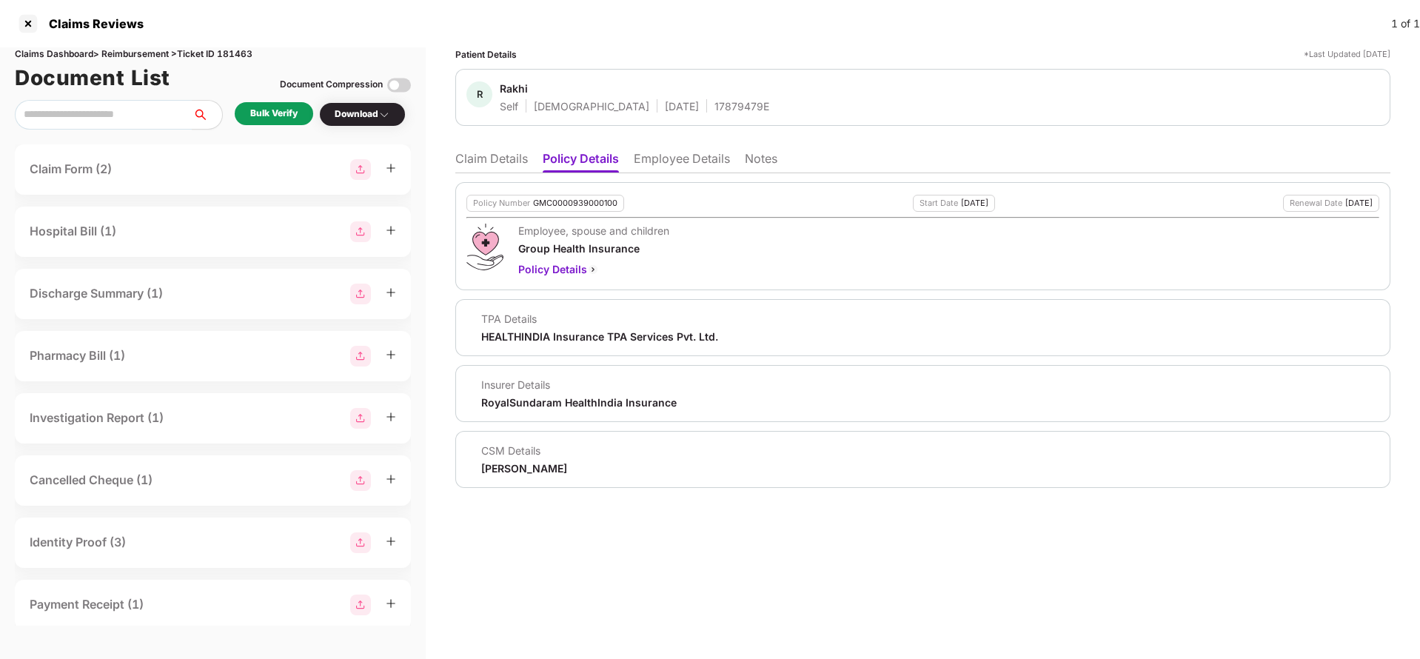
click at [667, 165] on li "Employee Details" at bounding box center [682, 161] width 96 height 21
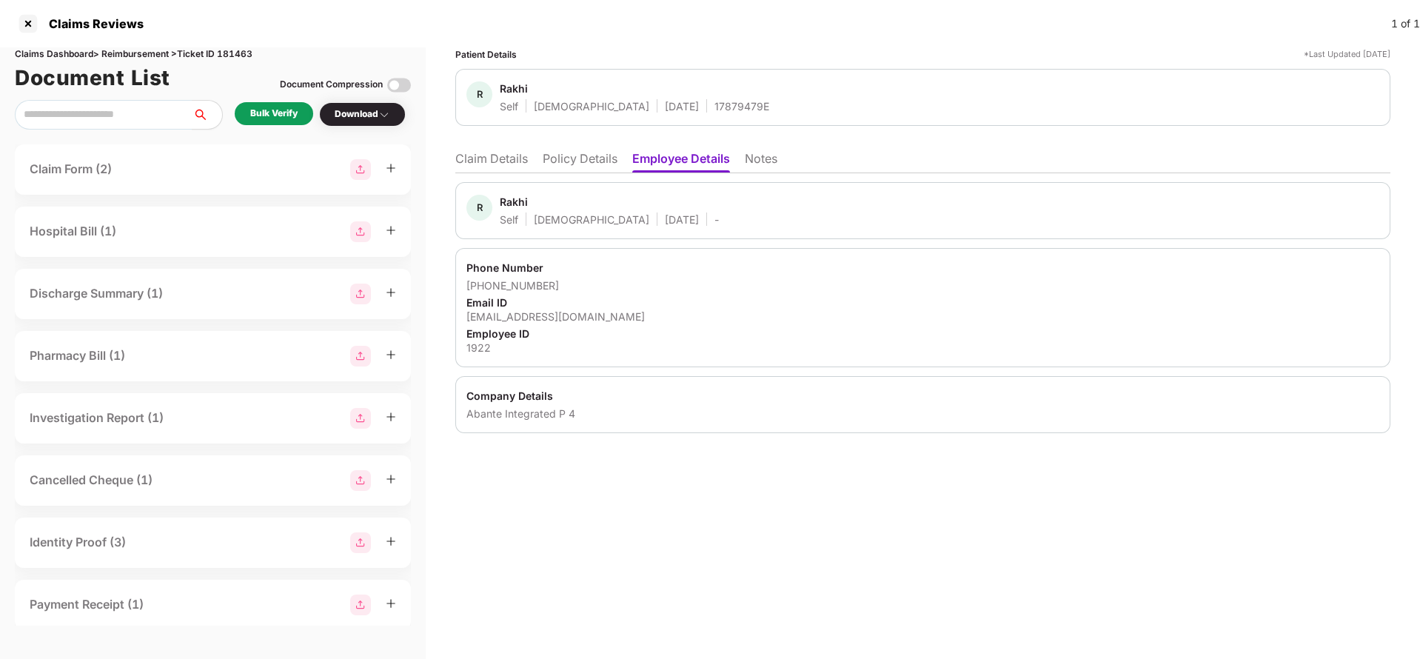
click at [495, 164] on li "Claim Details" at bounding box center [491, 161] width 73 height 21
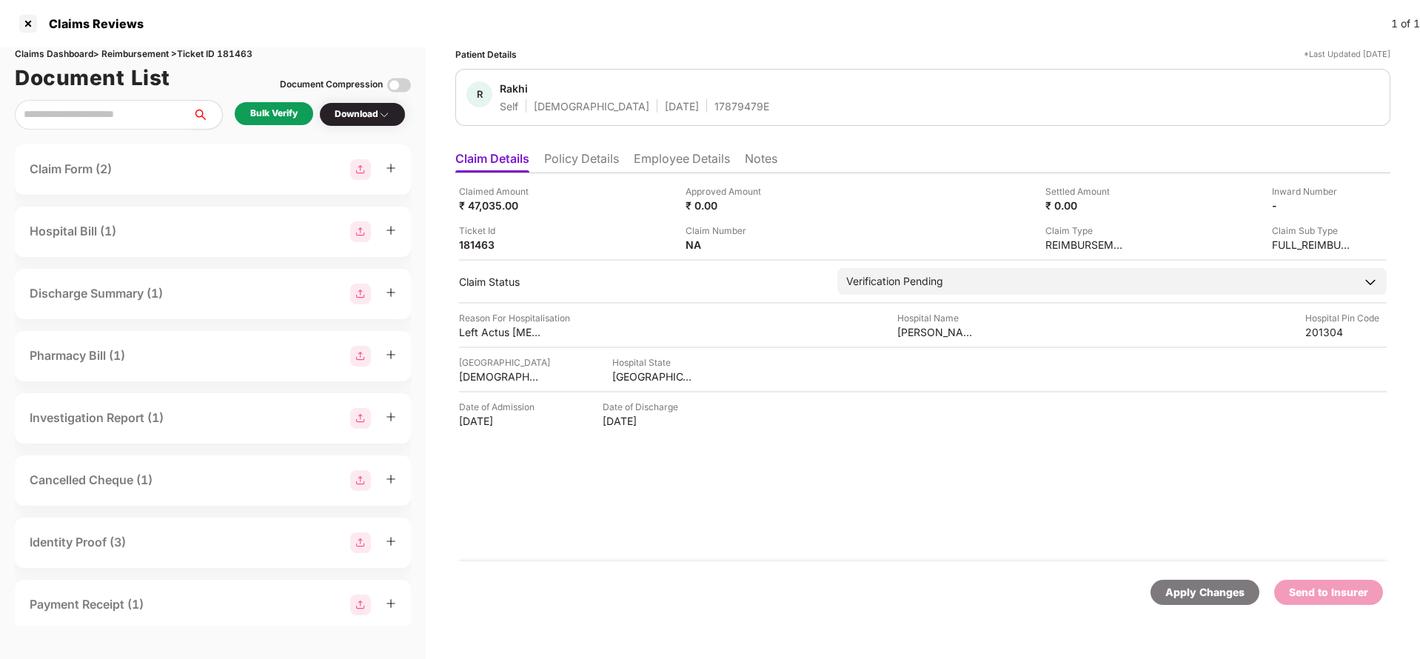
click at [273, 110] on div "Bulk Verify" at bounding box center [273, 114] width 47 height 14
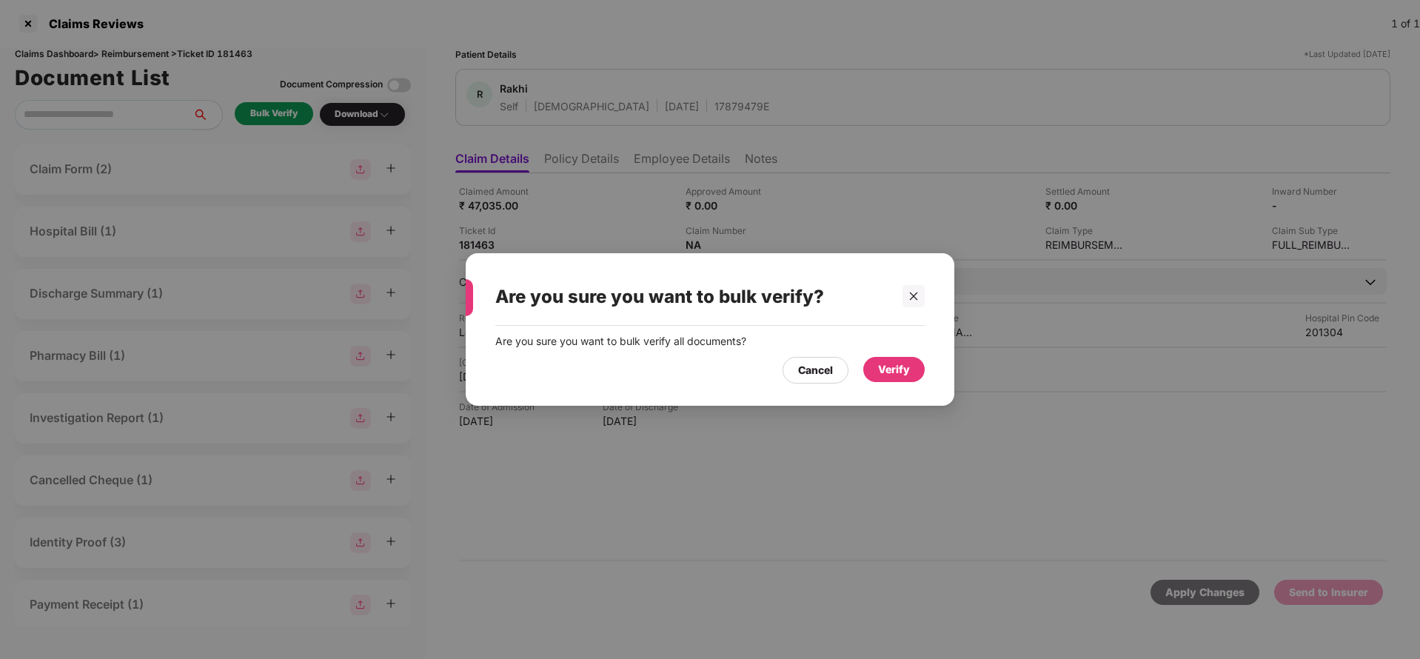
click at [879, 355] on div "Cancel Verify" at bounding box center [710, 367] width 430 height 34
click at [883, 368] on div "Verify" at bounding box center [894, 369] width 32 height 16
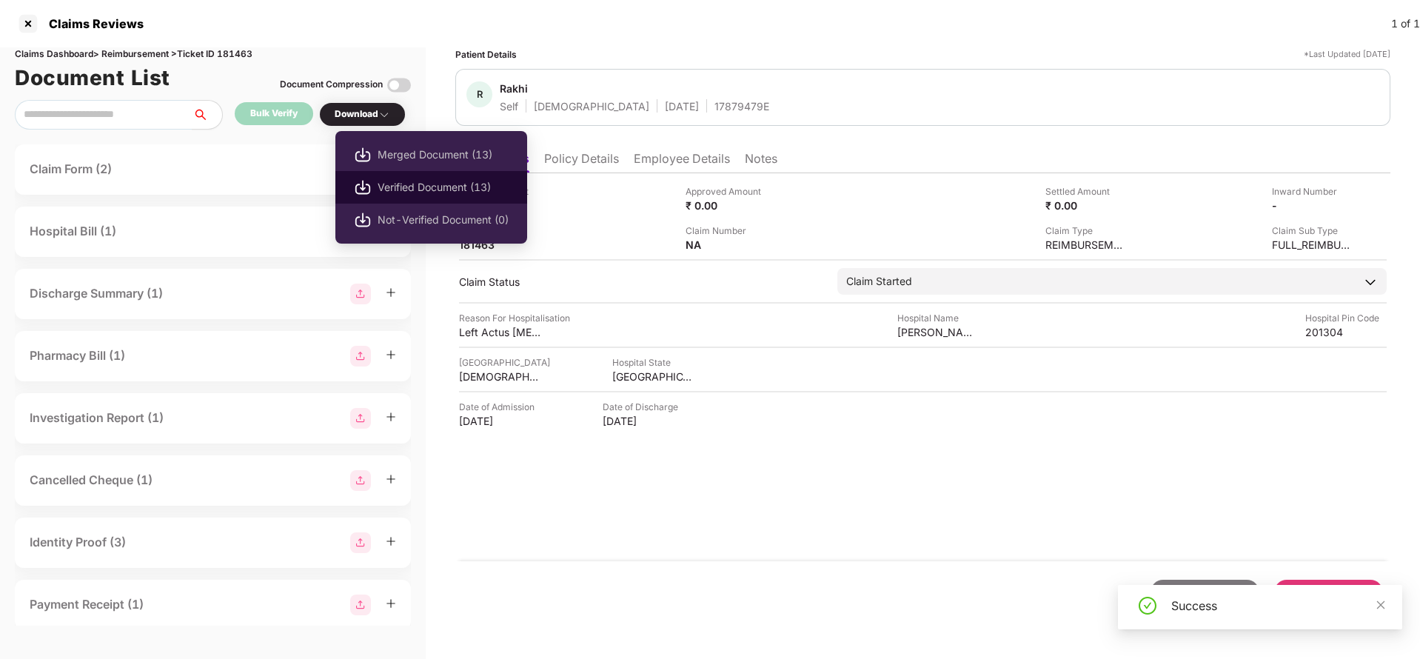
click at [419, 189] on span "Verified Document (13)" at bounding box center [443, 187] width 131 height 16
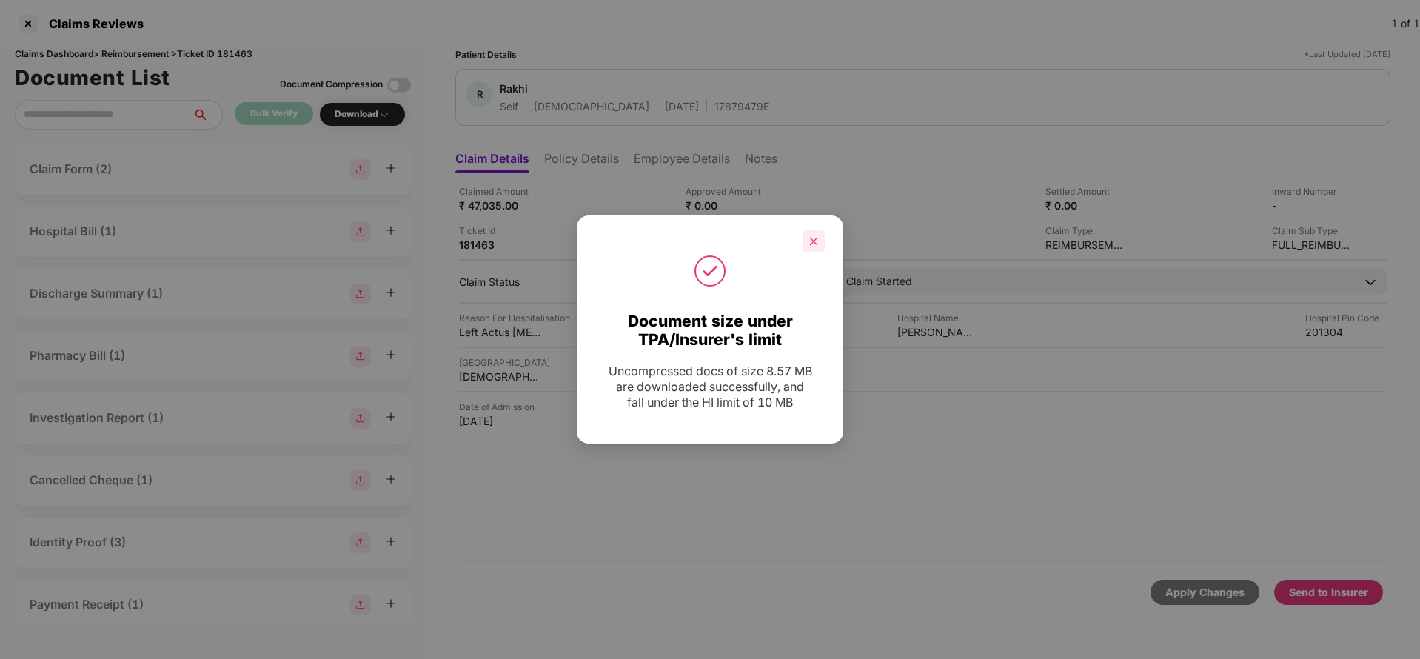
click at [809, 244] on icon "close" at bounding box center [814, 241] width 10 height 10
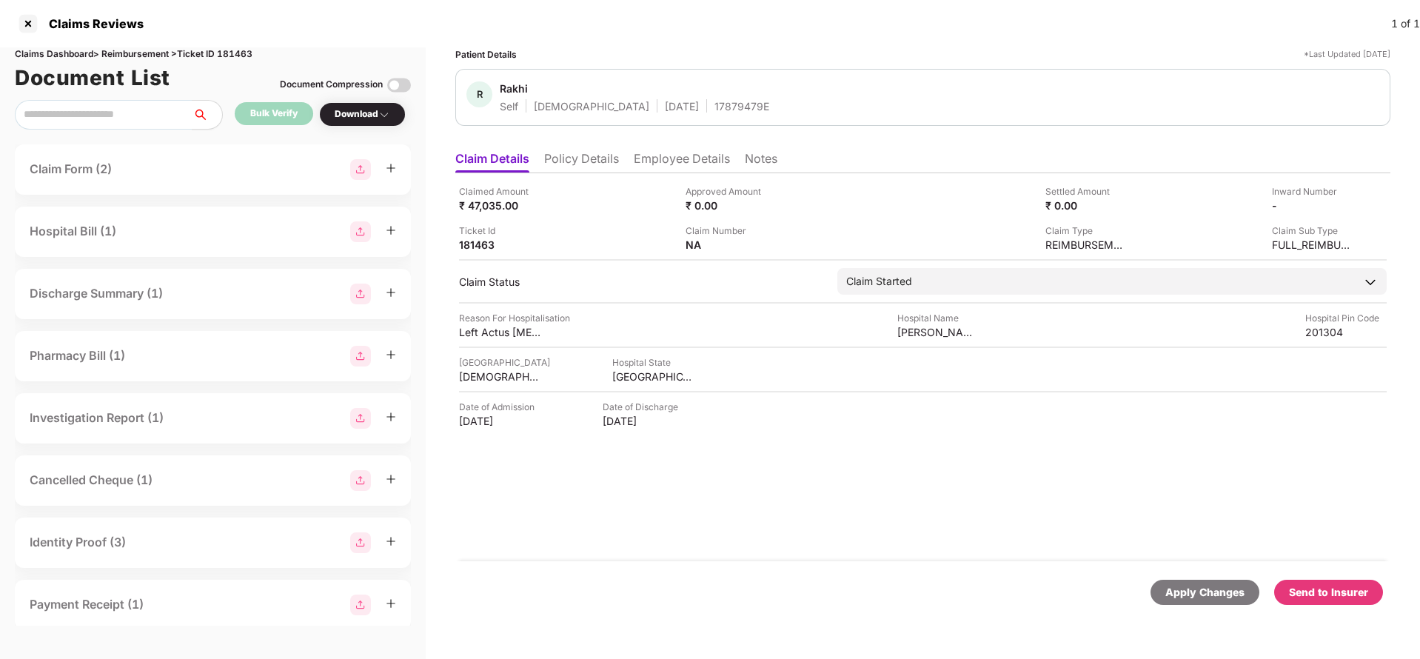
click at [1335, 595] on div "Send to Insurer" at bounding box center [1328, 592] width 79 height 16
click at [1287, 207] on div "14339409" at bounding box center [1297, 205] width 81 height 14
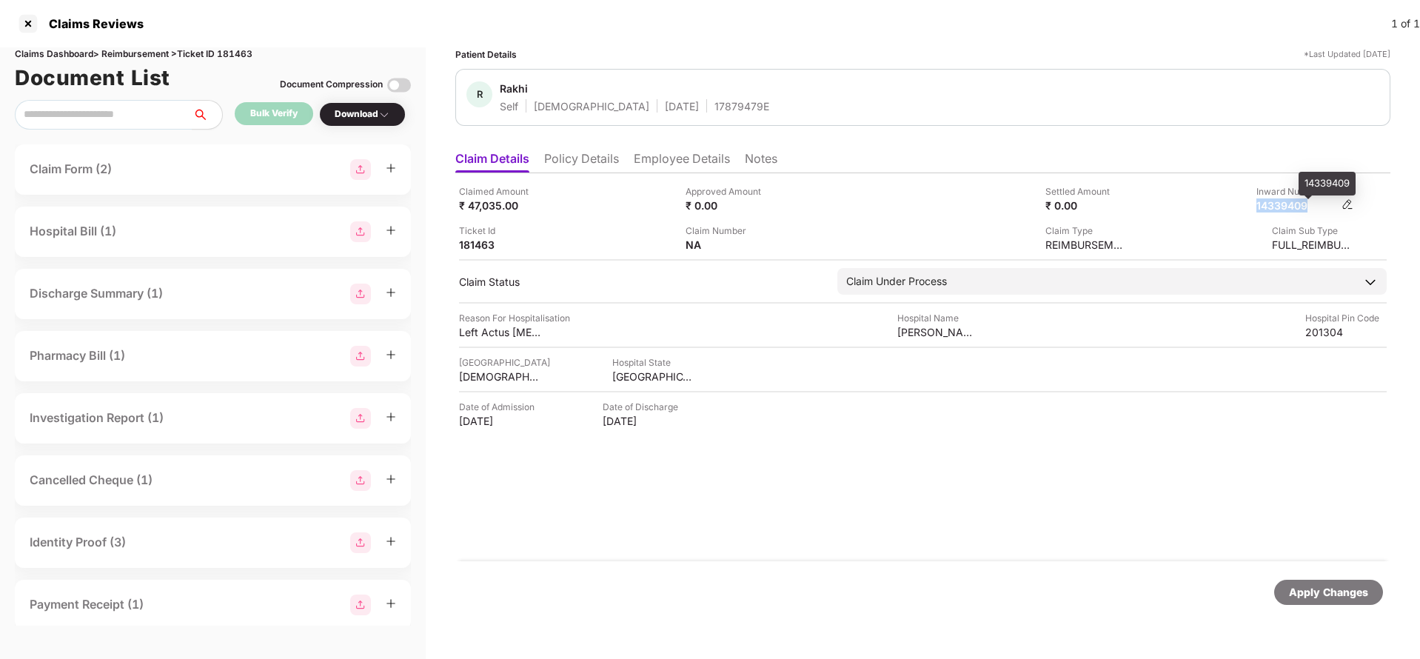
click at [1287, 207] on div "14339409" at bounding box center [1297, 205] width 81 height 14
click at [681, 113] on div "[PERSON_NAME] Self [DEMOGRAPHIC_DATA] [DATE] 17879479E" at bounding box center [922, 97] width 935 height 57
copy div "17879479E"
click at [1311, 602] on div "Apply Changes" at bounding box center [1329, 592] width 109 height 25
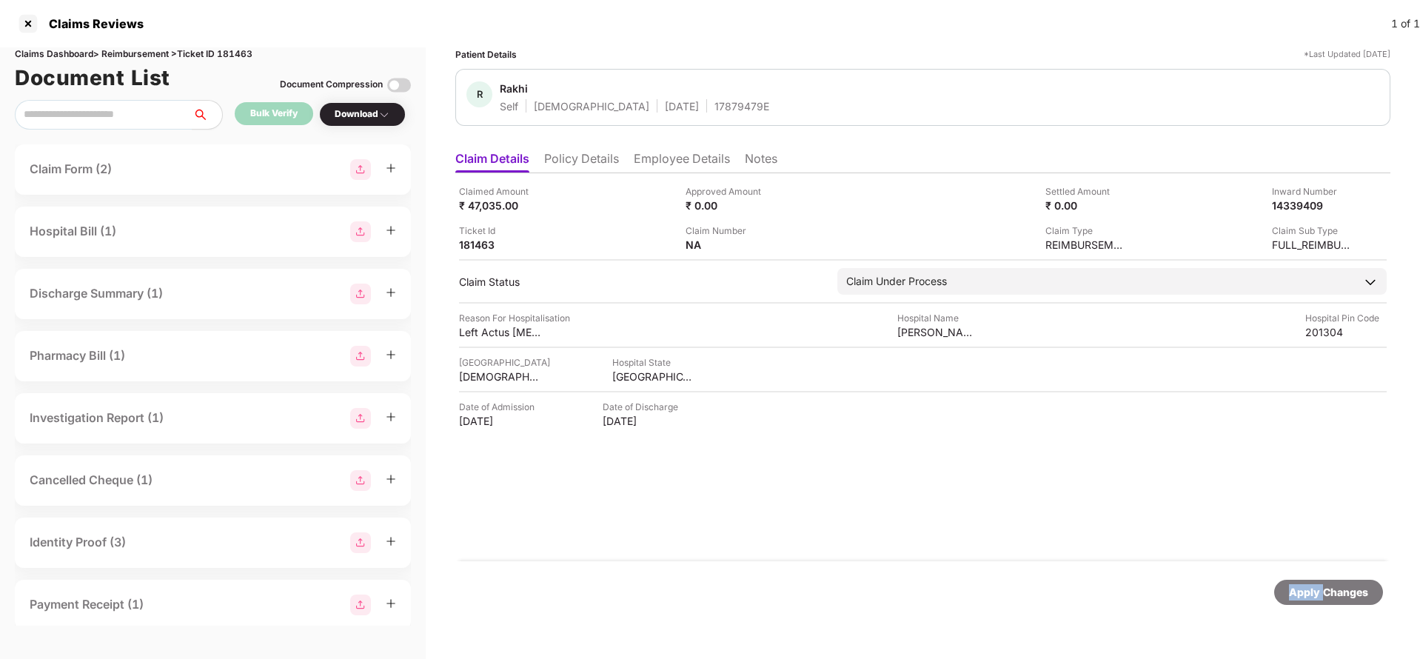
click at [1311, 602] on div "Apply Changes" at bounding box center [1329, 592] width 109 height 25
click at [248, 57] on div "Claims Dashboard > Reimbursement > Ticket ID 181463" at bounding box center [213, 54] width 396 height 14
copy div "181463"
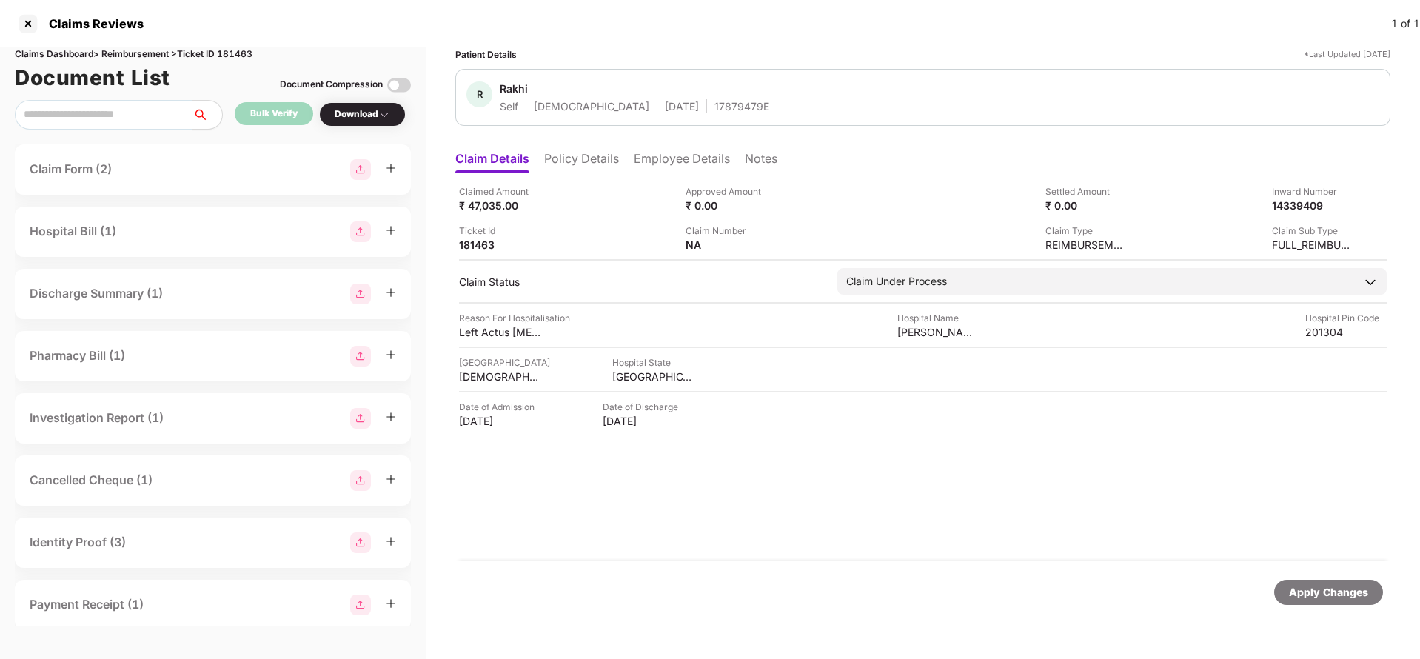
click at [1315, 592] on div "Apply Changes" at bounding box center [1328, 592] width 79 height 16
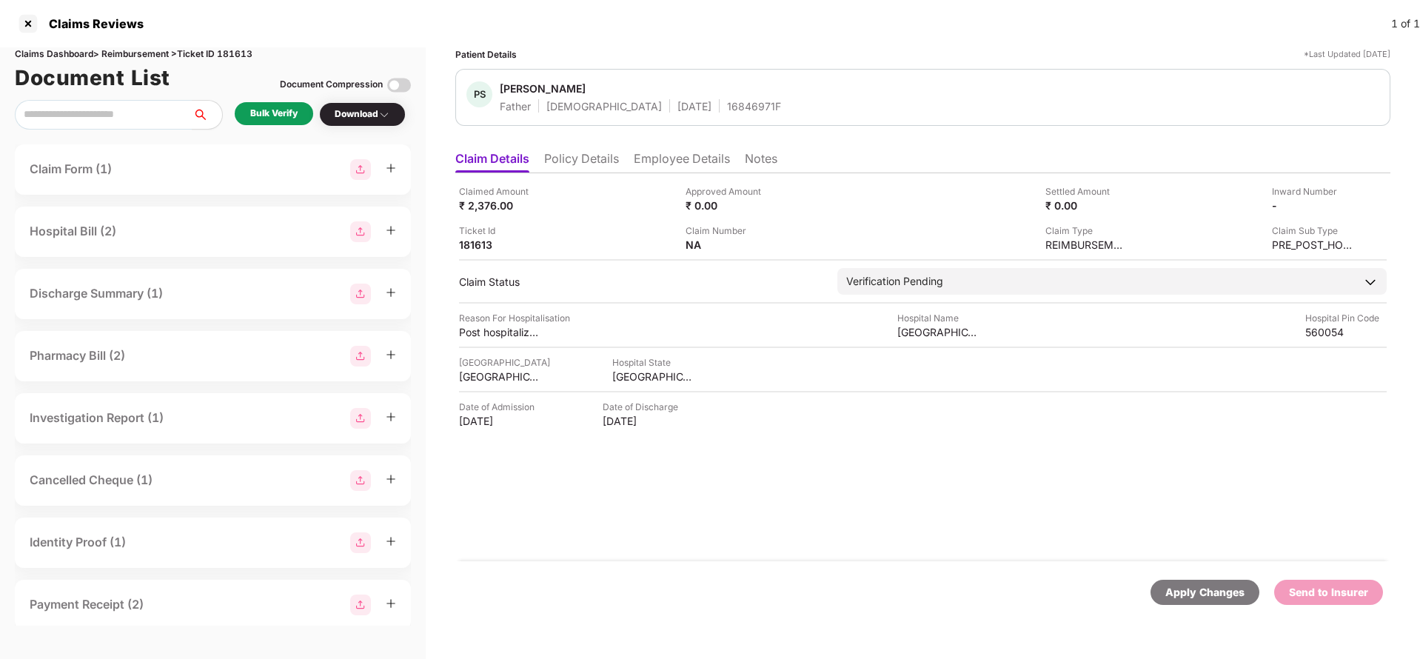
click at [578, 159] on li "Policy Details" at bounding box center [581, 161] width 75 height 21
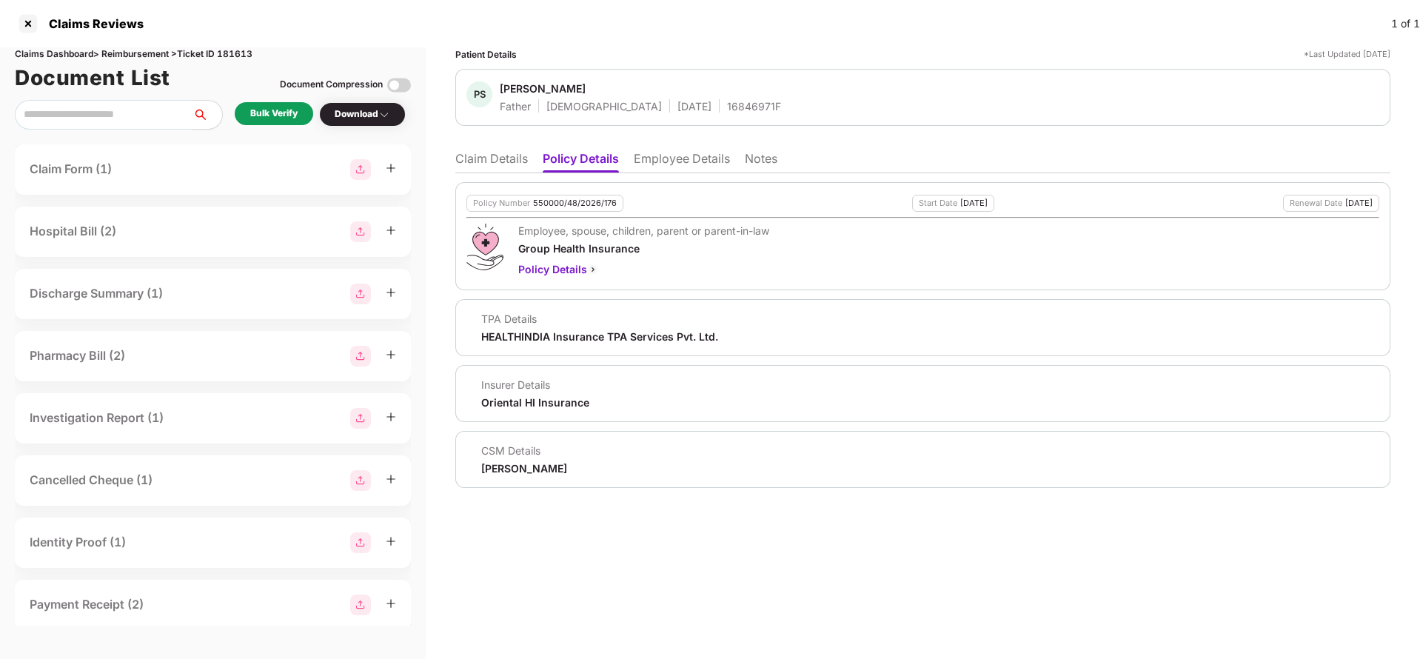
click at [655, 158] on li "Employee Details" at bounding box center [682, 161] width 96 height 21
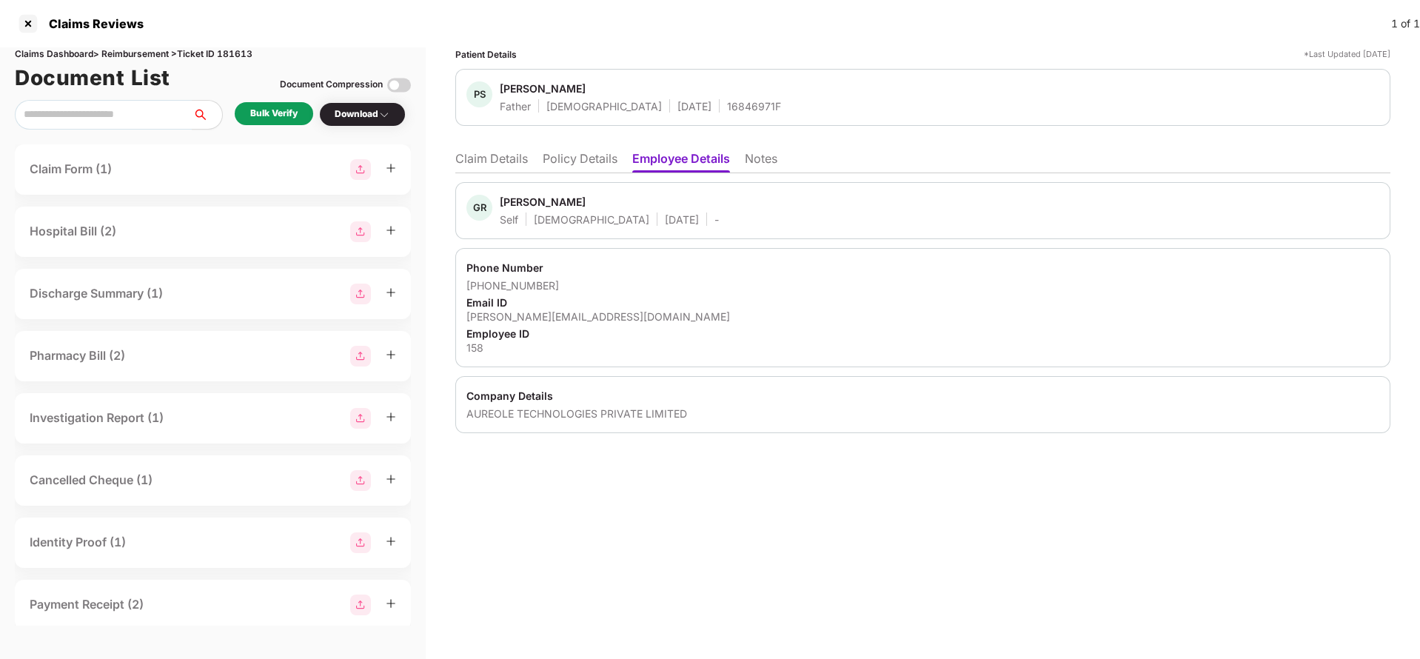
click at [567, 165] on li "Policy Details" at bounding box center [580, 161] width 75 height 21
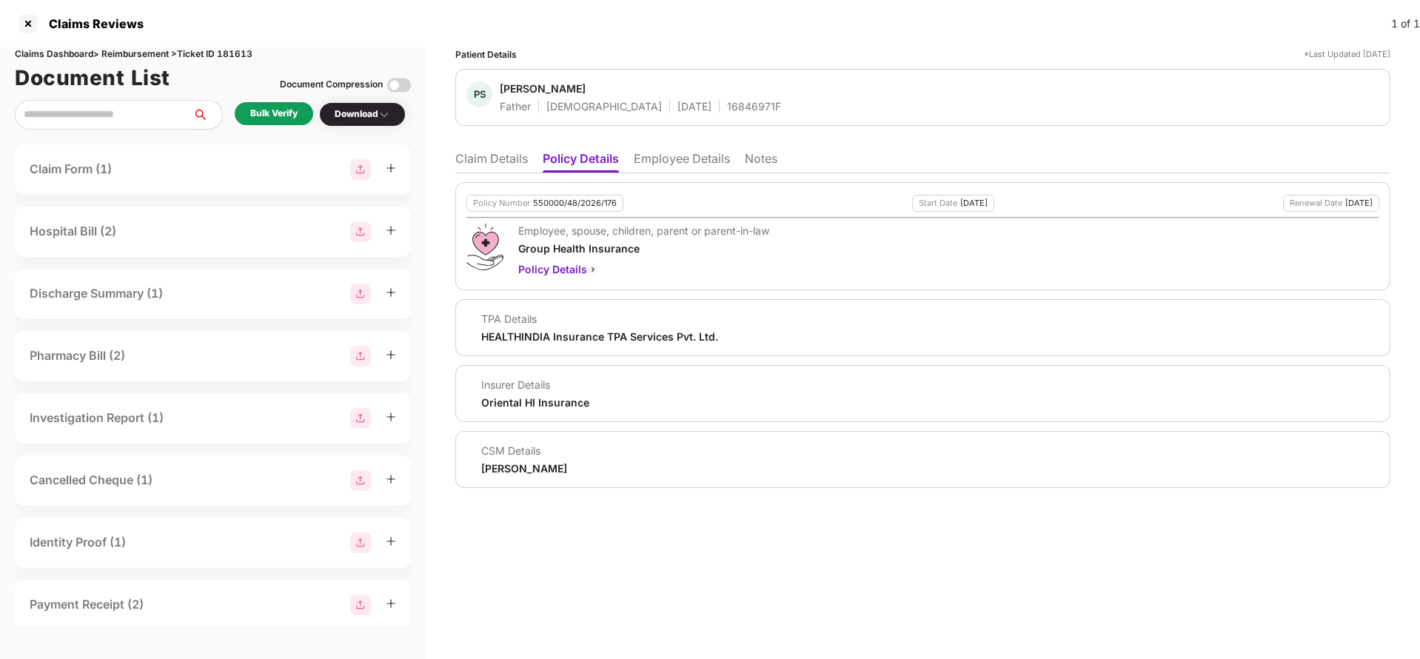
click at [495, 157] on li "Claim Details" at bounding box center [491, 161] width 73 height 21
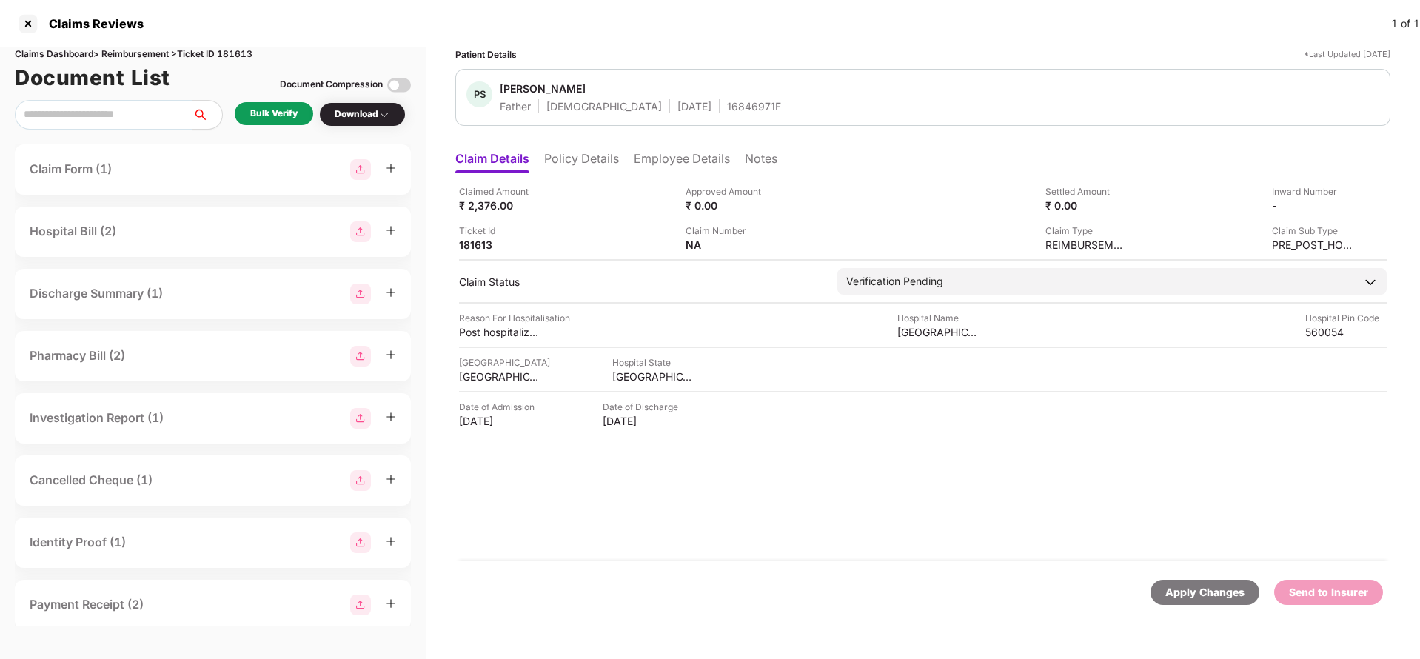
click at [581, 158] on li "Policy Details" at bounding box center [581, 161] width 75 height 21
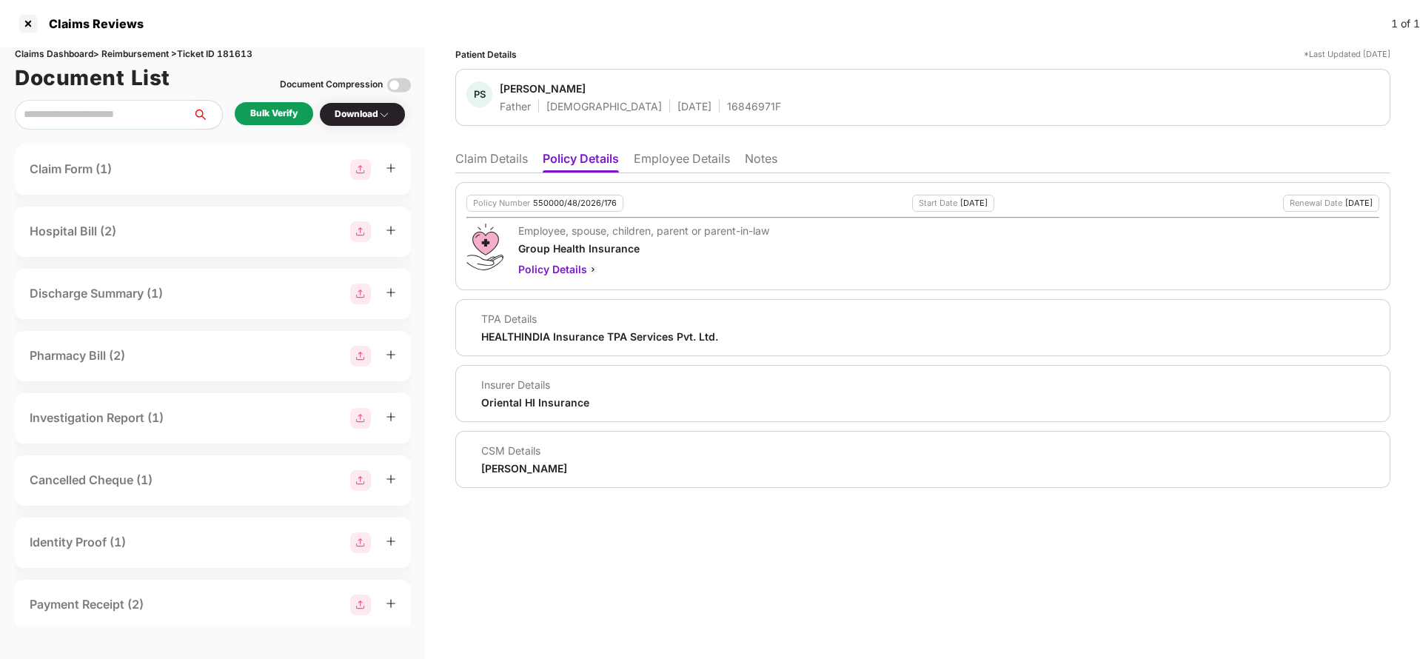
click at [515, 163] on li "Claim Details" at bounding box center [491, 161] width 73 height 21
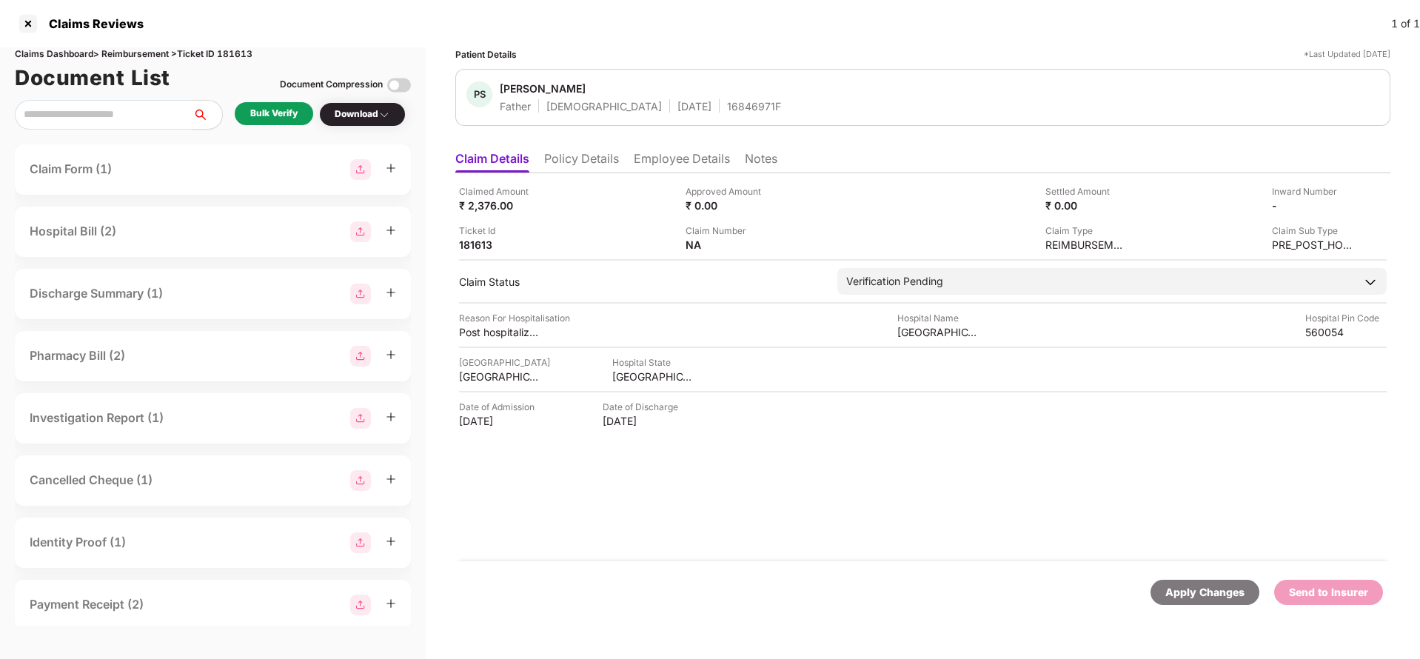
click at [276, 105] on div "Bulk Verify" at bounding box center [274, 113] width 79 height 23
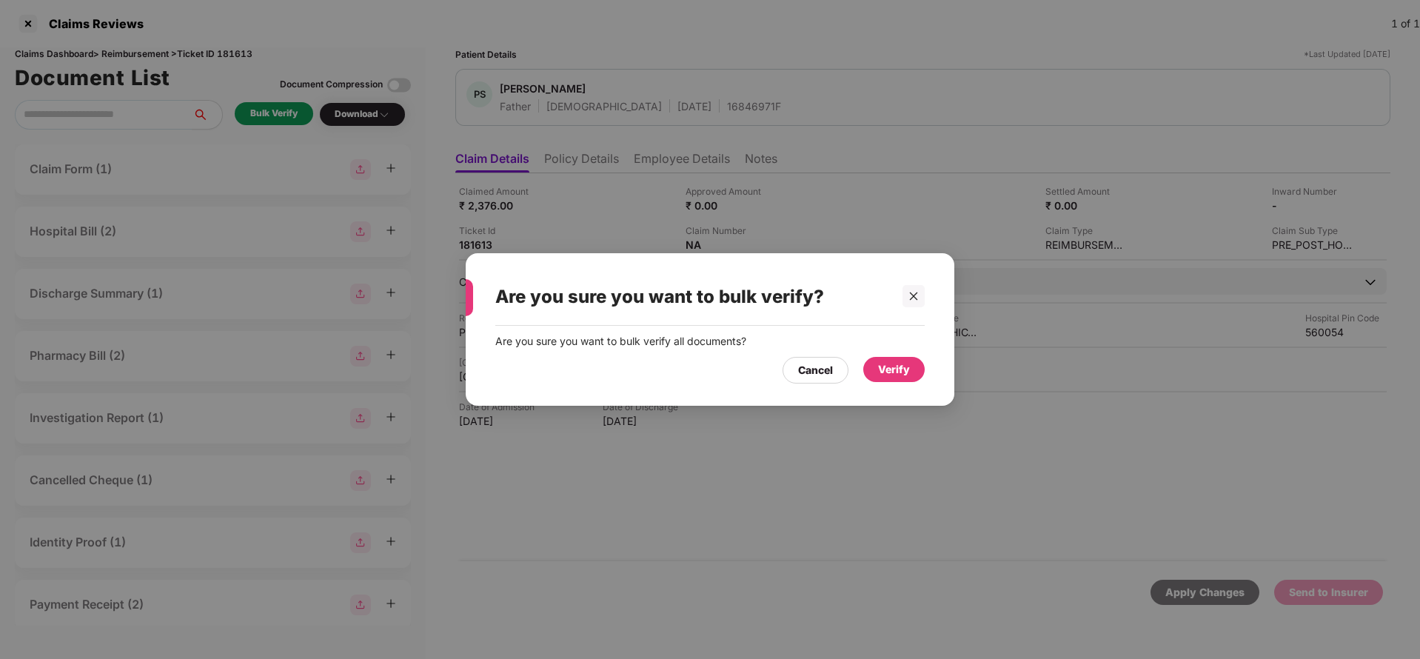
click at [889, 367] on div "Verify" at bounding box center [894, 369] width 32 height 16
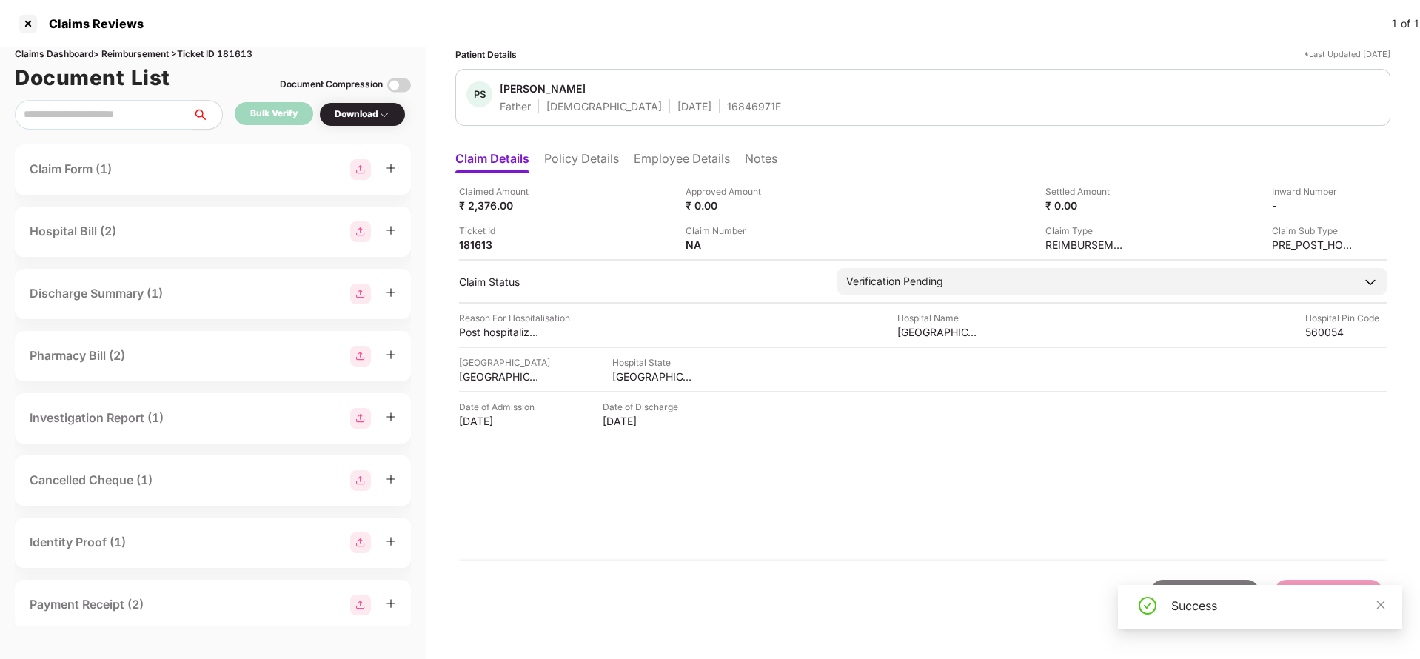
click at [347, 125] on div "Download" at bounding box center [362, 114] width 87 height 24
click at [373, 117] on div "Download" at bounding box center [363, 114] width 56 height 14
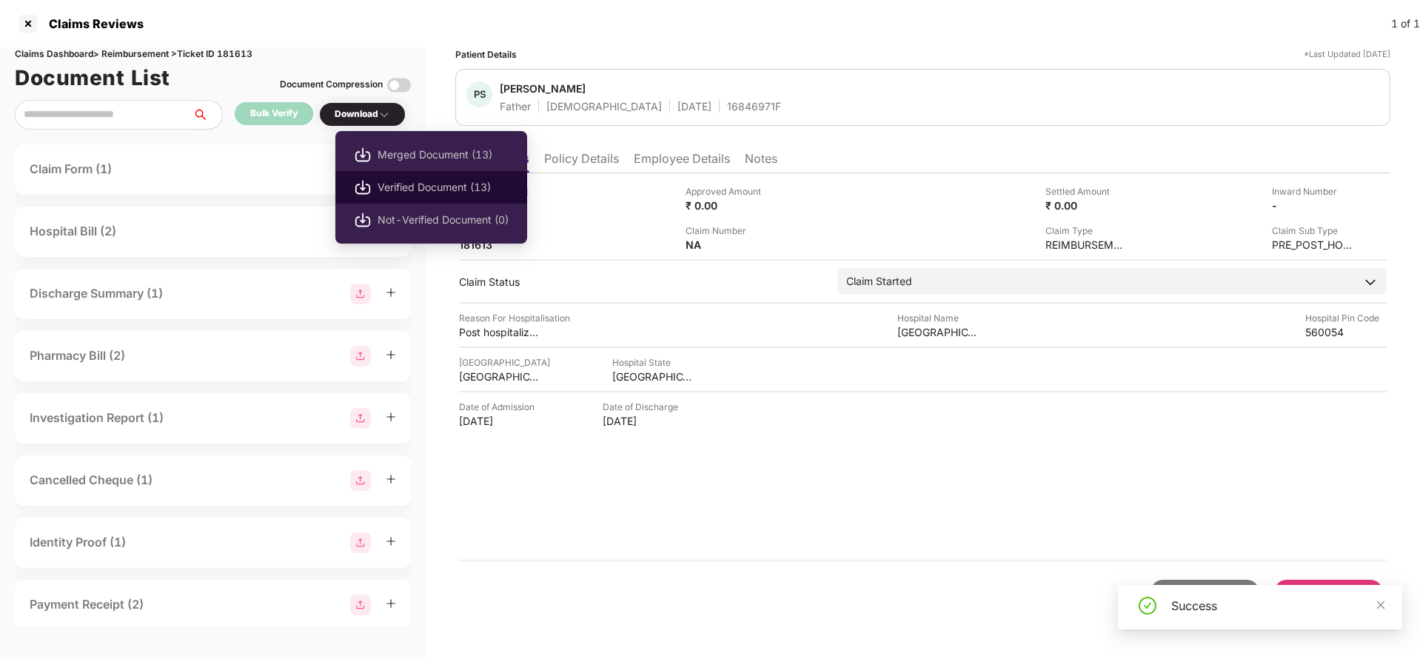
click at [420, 176] on li "Verified Document (13)" at bounding box center [431, 187] width 192 height 33
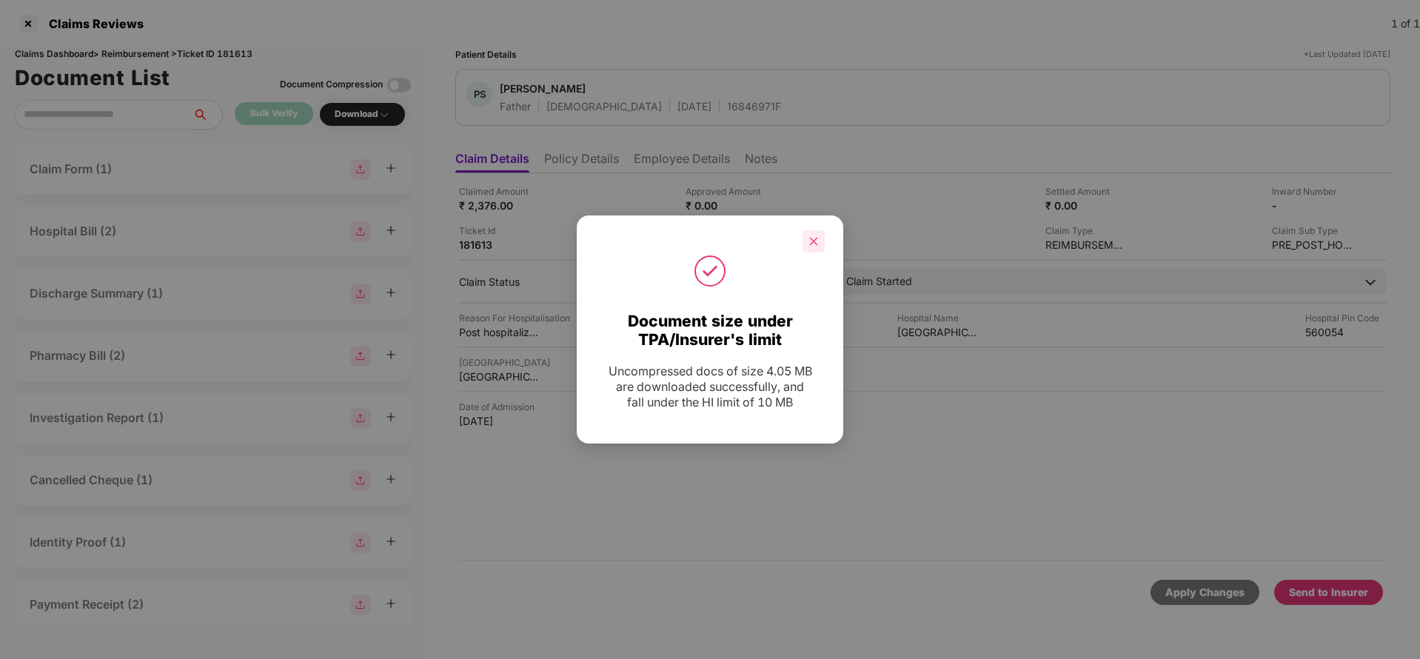
click at [821, 247] on div at bounding box center [814, 241] width 22 height 22
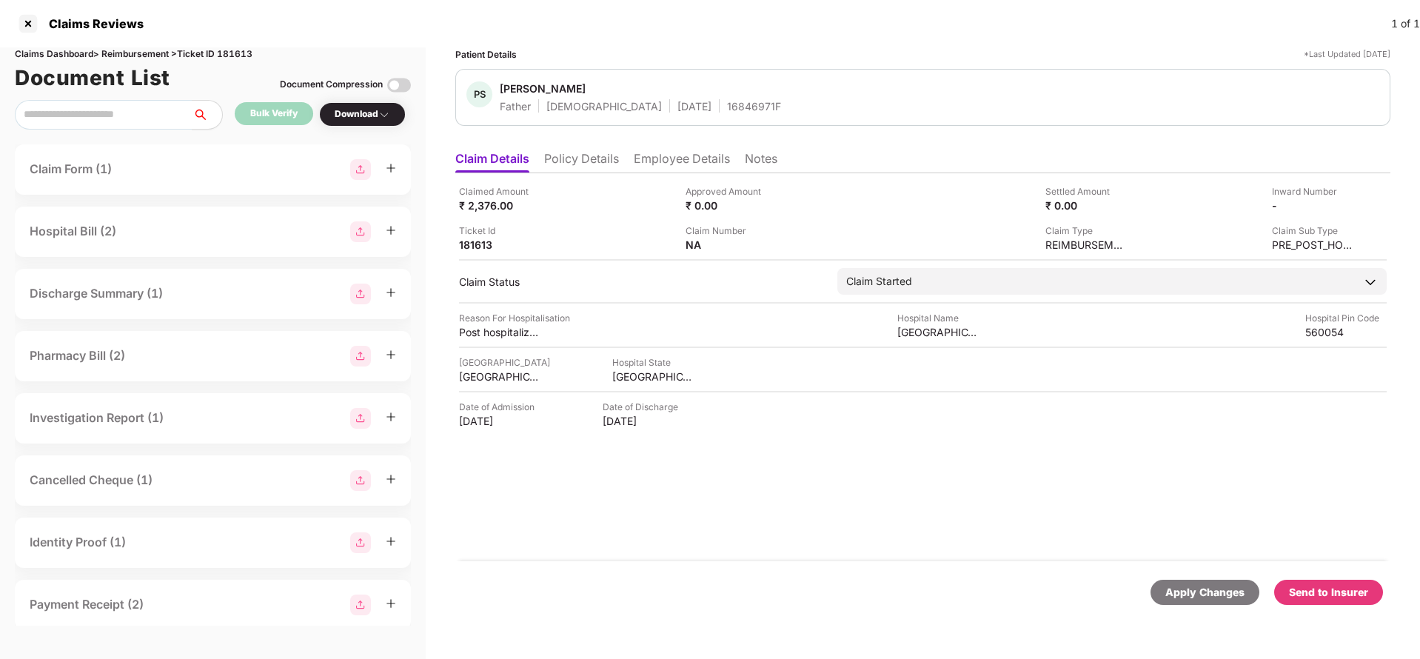
click at [989, 552] on div "Claimed Amount ₹ 2,376.00 Approved Amount ₹ 0.00 Settled Amount ₹ 0.00 Inward N…" at bounding box center [922, 367] width 935 height 388
click at [1333, 582] on div "Send to Insurer" at bounding box center [1329, 592] width 109 height 25
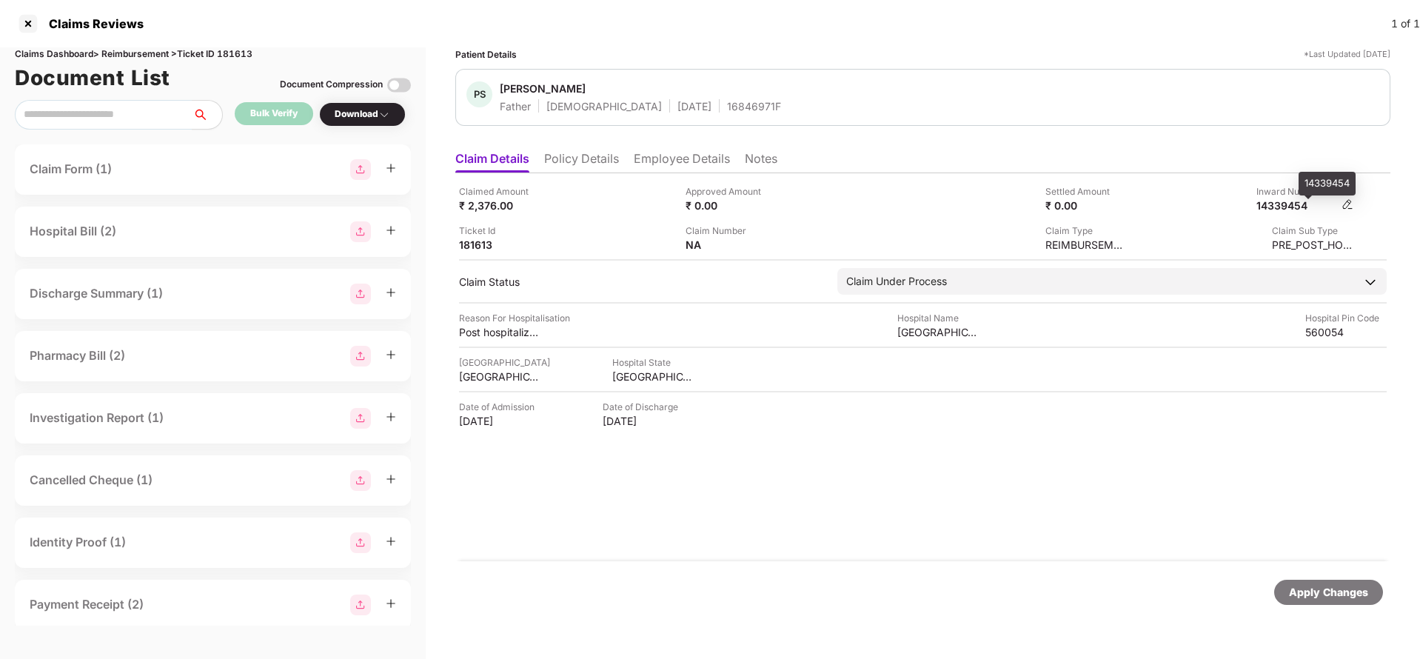
click at [1286, 207] on div "14339454" at bounding box center [1297, 205] width 81 height 14
copy div "14339454"
click at [727, 99] on div "16846971F" at bounding box center [754, 106] width 54 height 14
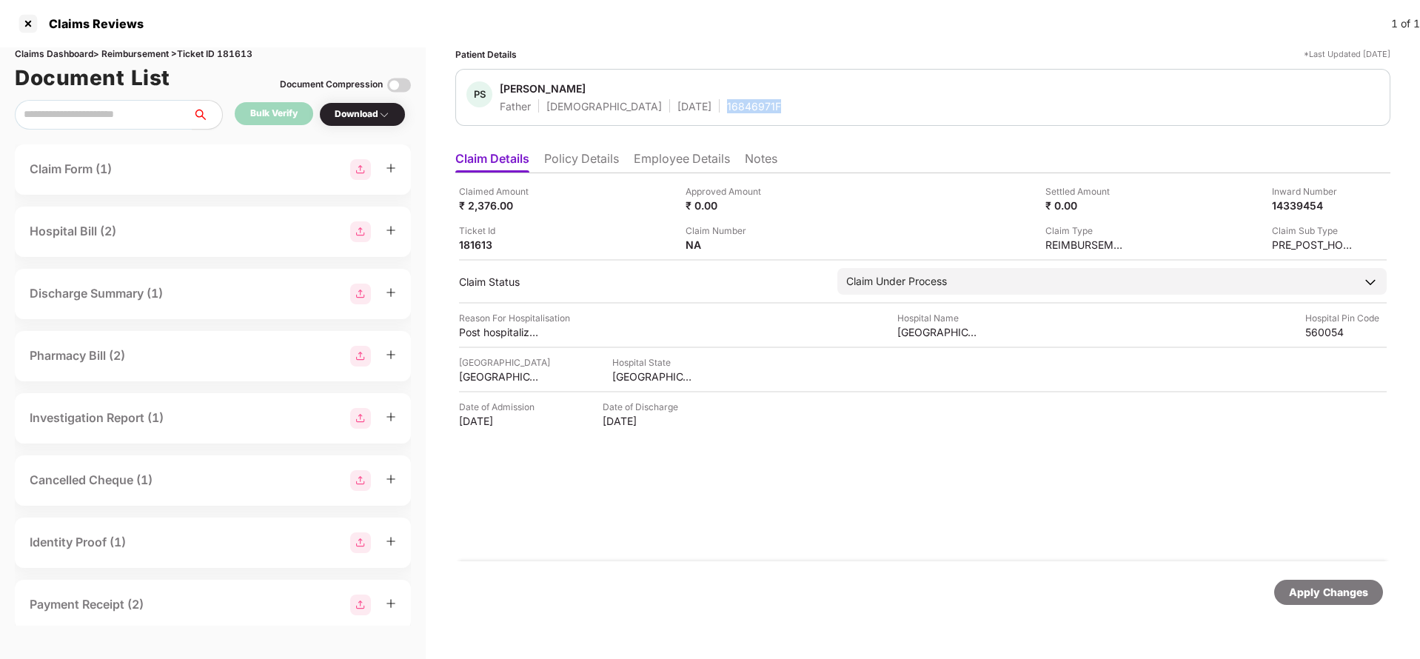
click at [727, 99] on div "16846971F" at bounding box center [754, 106] width 54 height 14
copy div "16846971F"
click at [1341, 599] on div "Apply Changes" at bounding box center [1328, 592] width 79 height 16
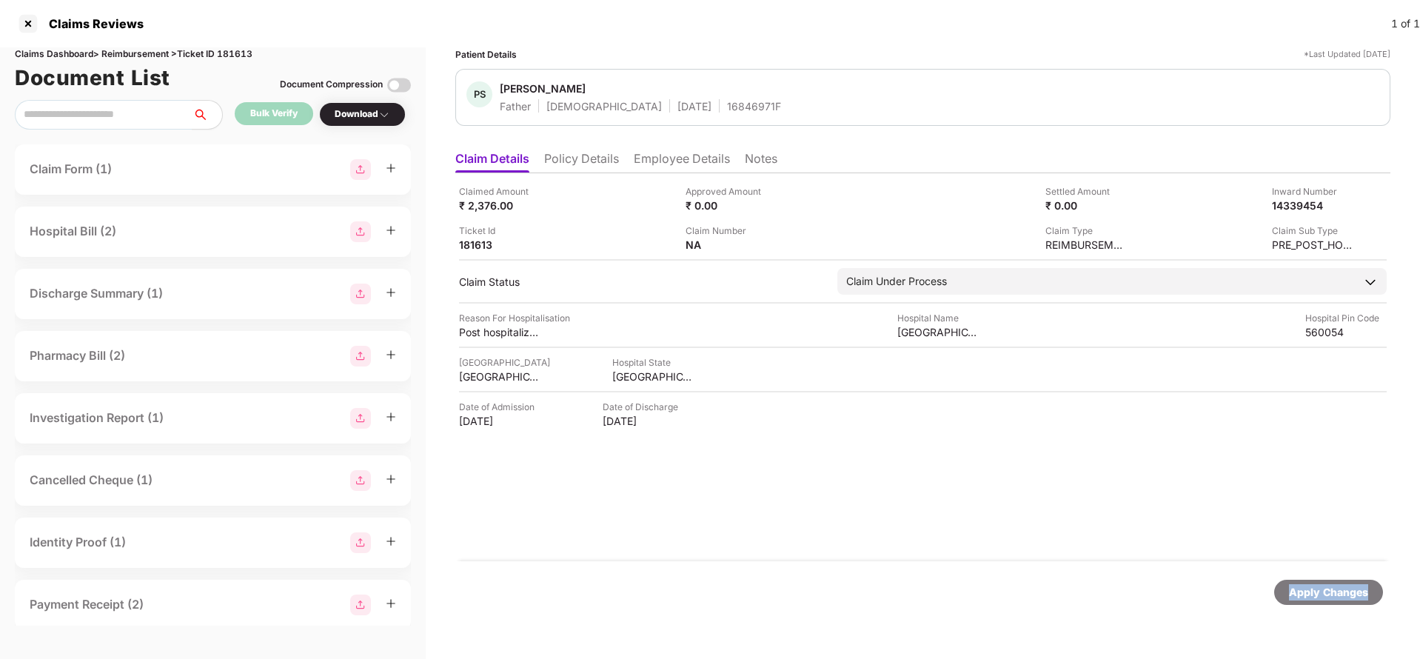
click at [1341, 599] on div "Apply Changes" at bounding box center [1328, 592] width 79 height 16
click at [247, 50] on div "Claims Dashboard > Reimbursement > Ticket ID 181613" at bounding box center [213, 54] width 396 height 14
copy div "181613"
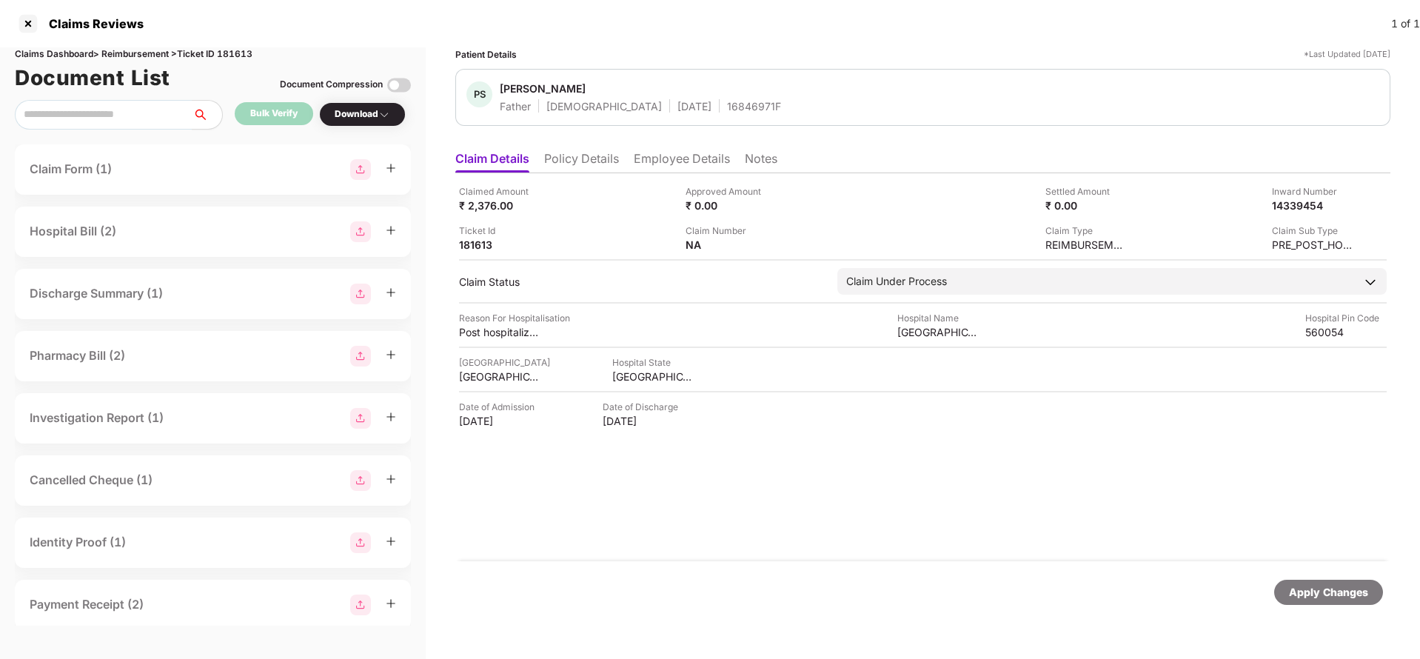
click at [1298, 585] on div "Apply Changes" at bounding box center [1328, 592] width 79 height 16
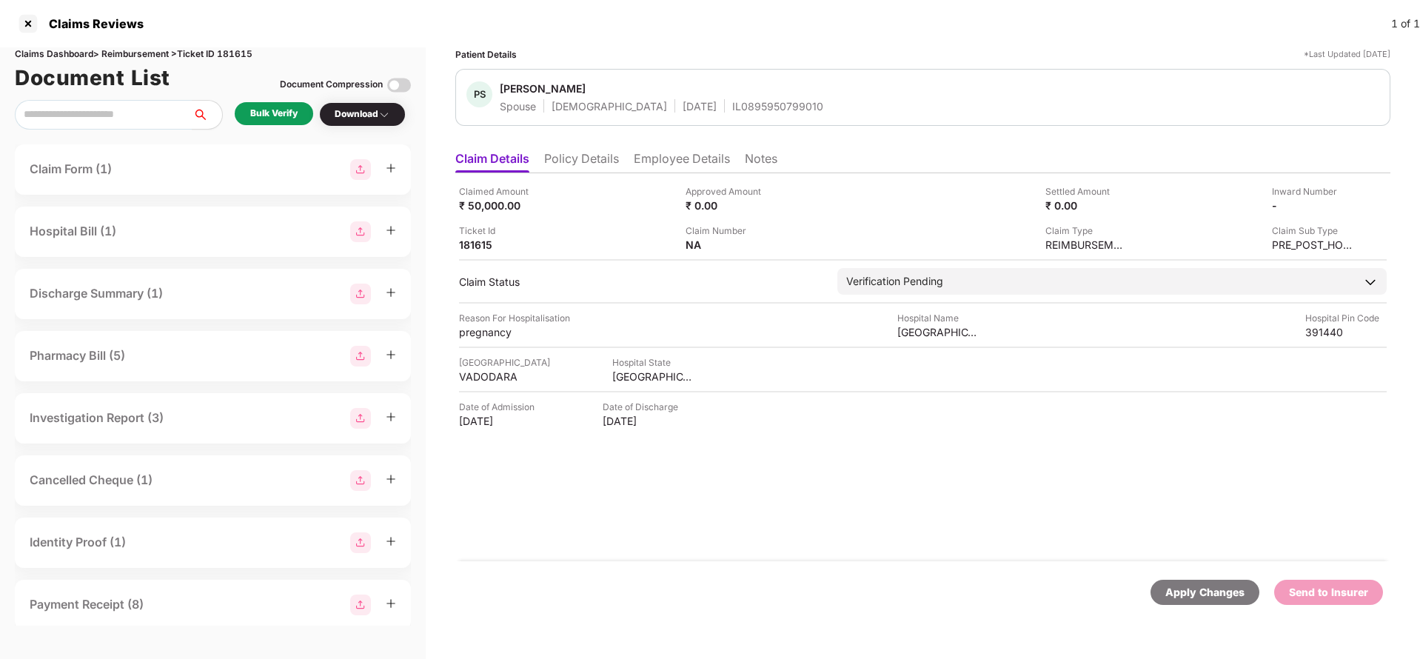
click at [259, 123] on div "Bulk Verify" at bounding box center [274, 113] width 79 height 23
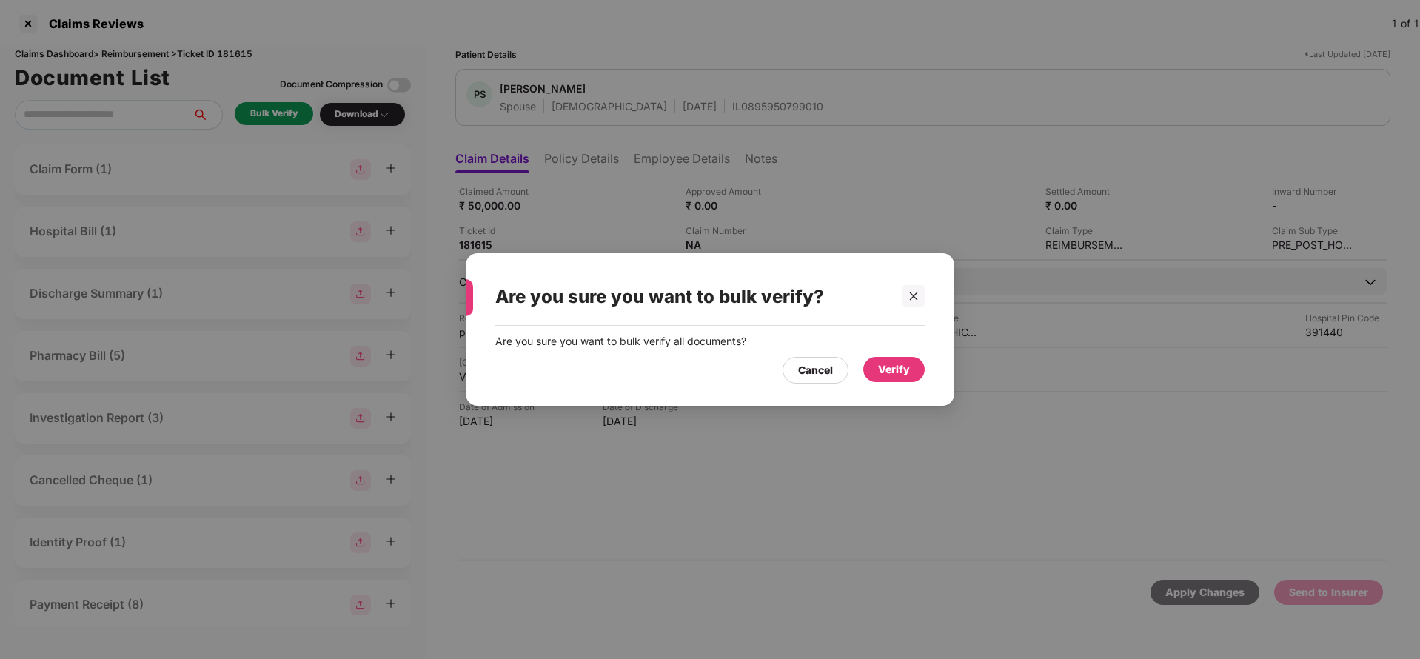
click at [898, 372] on div "Verify" at bounding box center [894, 369] width 32 height 16
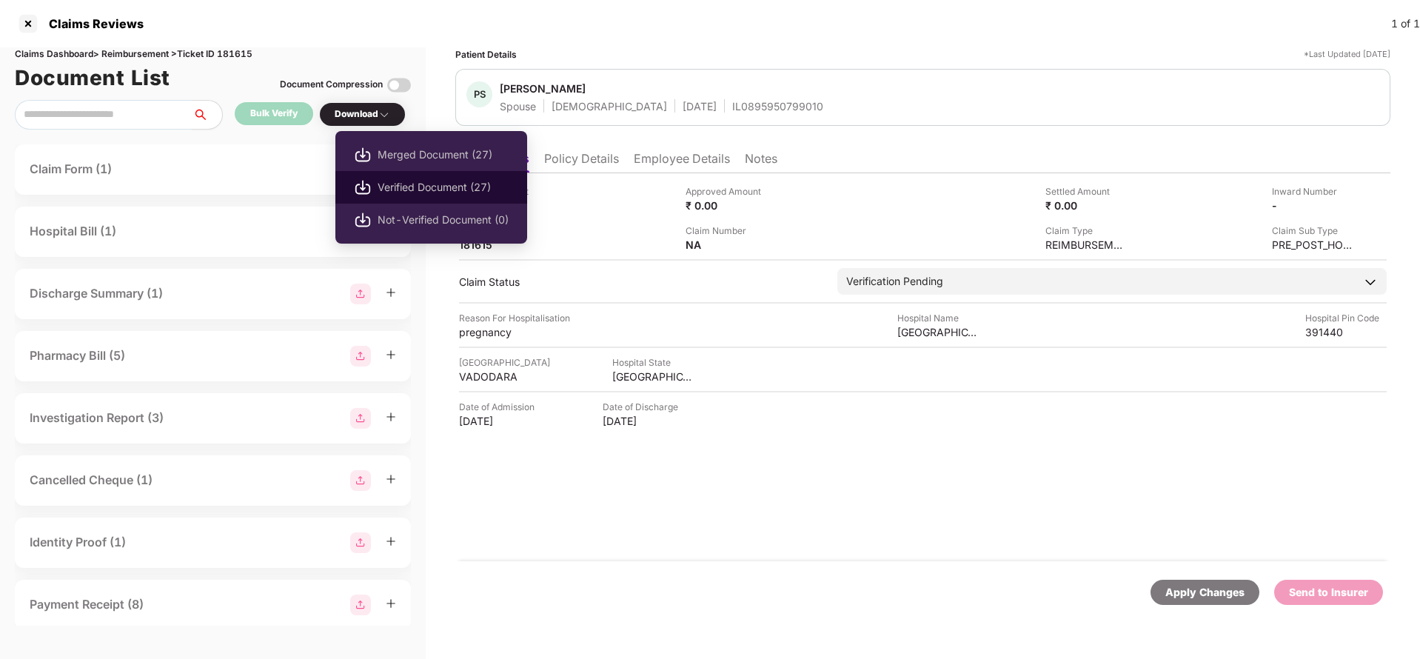
click at [407, 182] on span "Verified Document (27)" at bounding box center [443, 187] width 131 height 16
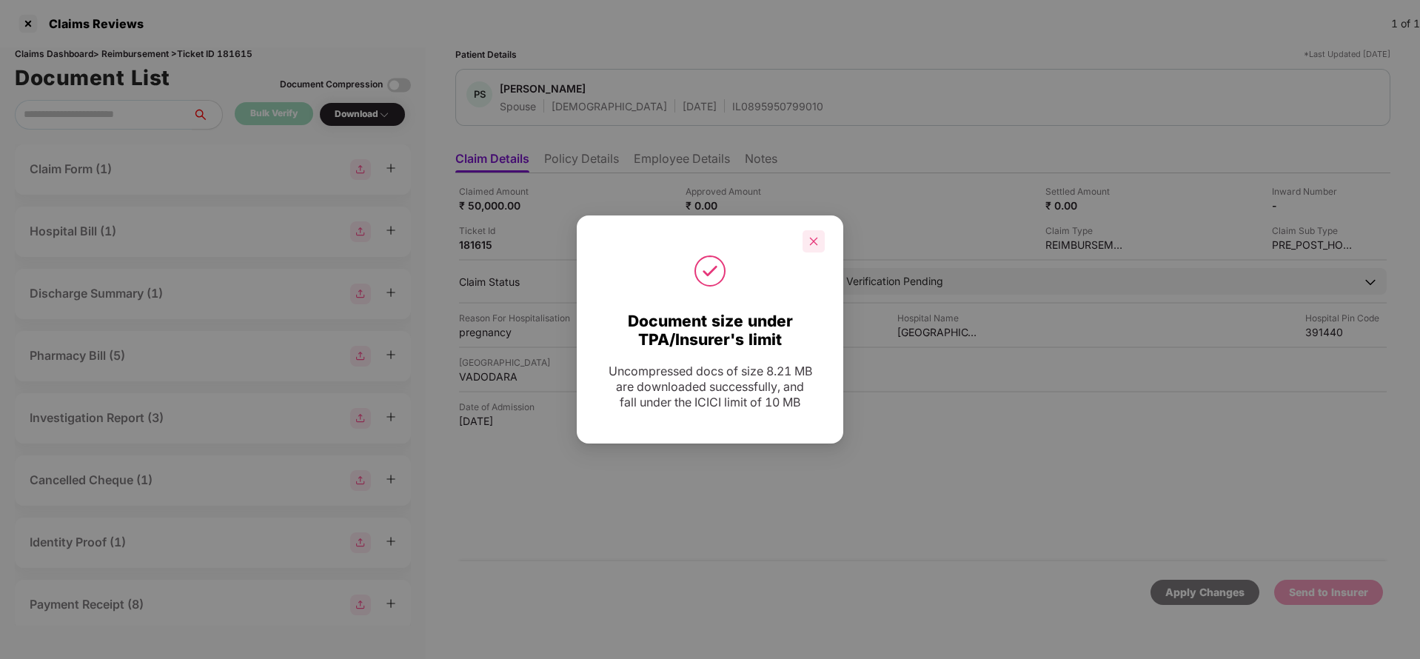
click at [812, 238] on icon "close" at bounding box center [814, 241] width 10 height 10
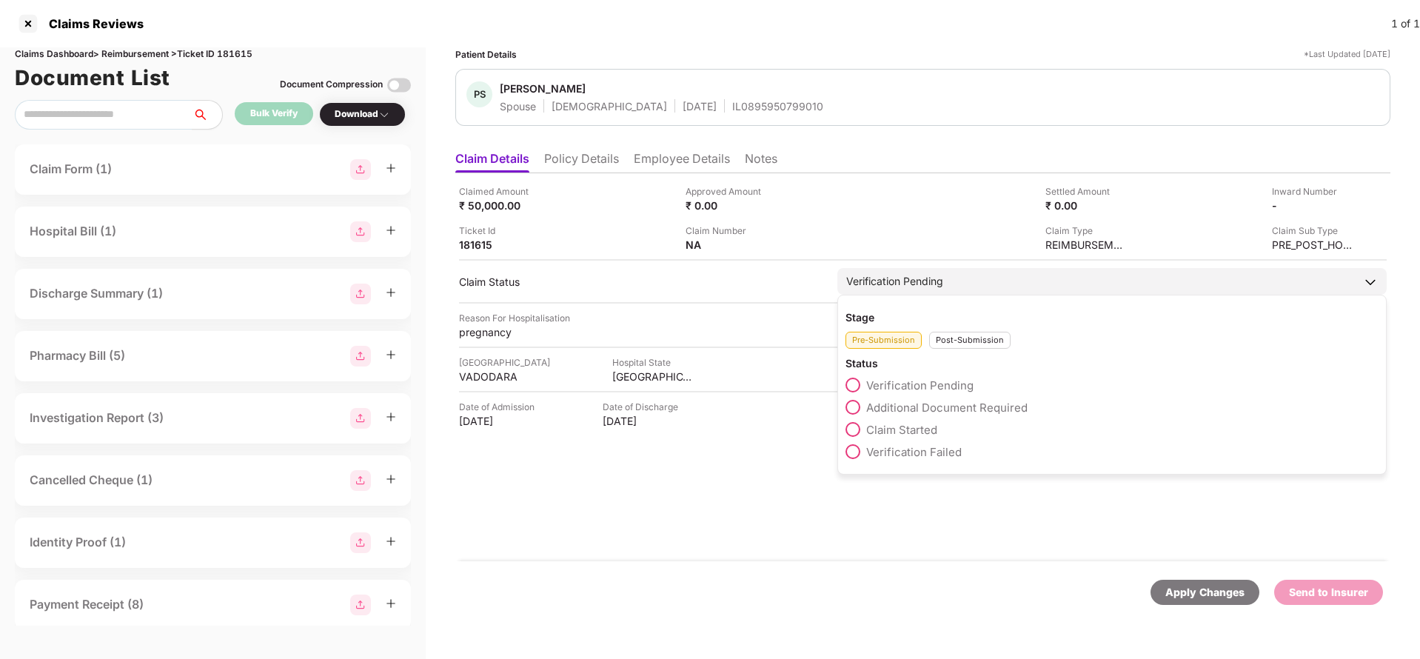
click at [900, 431] on span "Claim Started" at bounding box center [902, 430] width 71 height 14
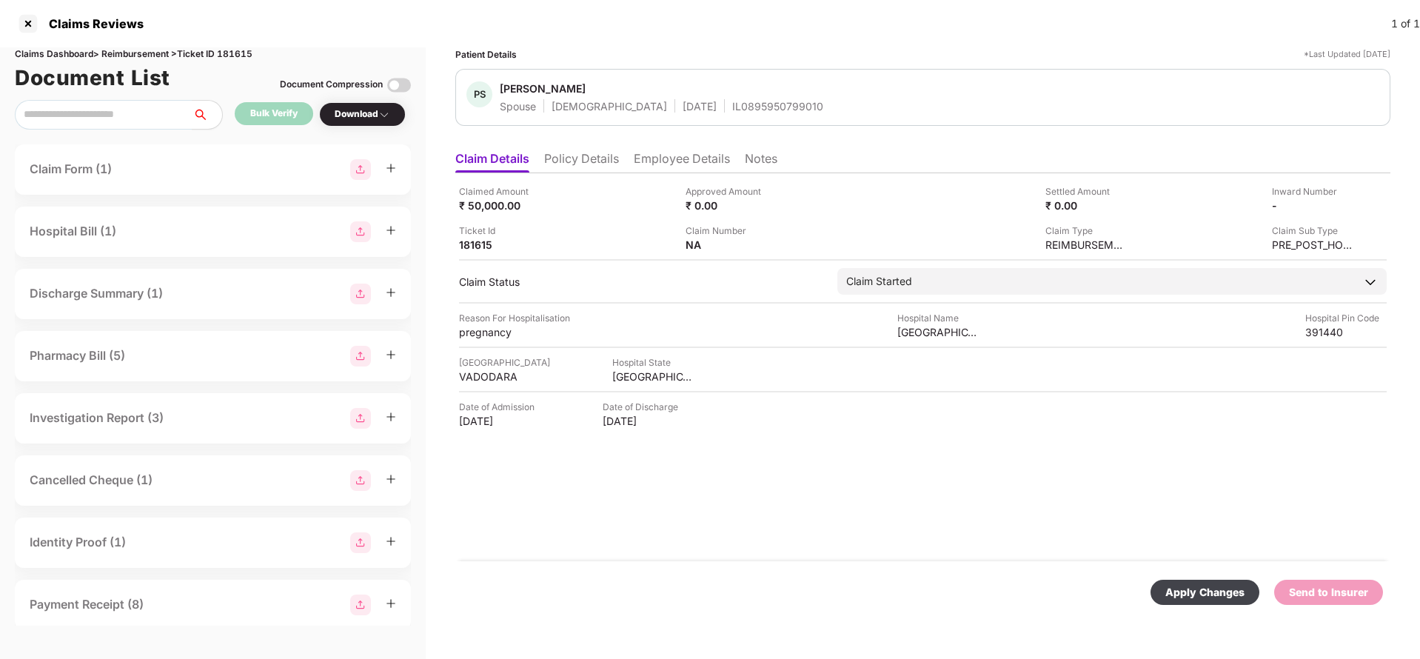
click at [1197, 598] on div "Apply Changes" at bounding box center [1205, 592] width 79 height 16
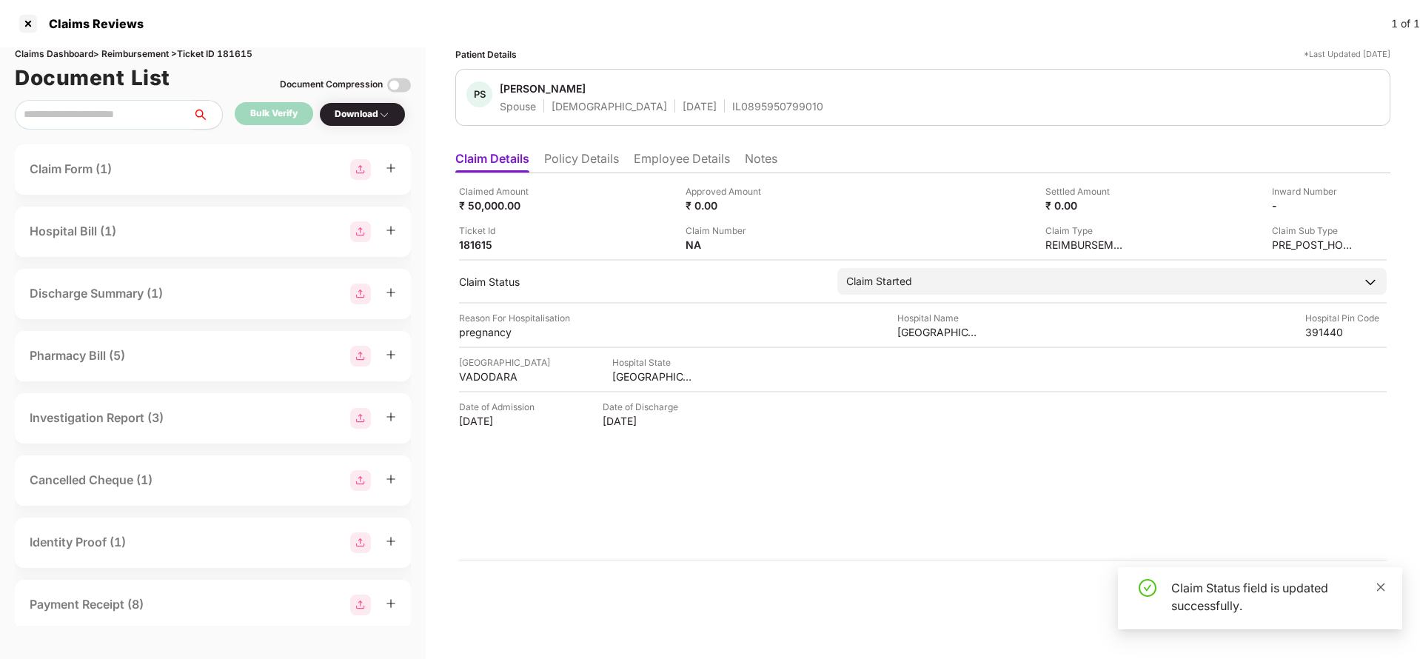
click at [1377, 587] on icon "close" at bounding box center [1381, 587] width 10 height 10
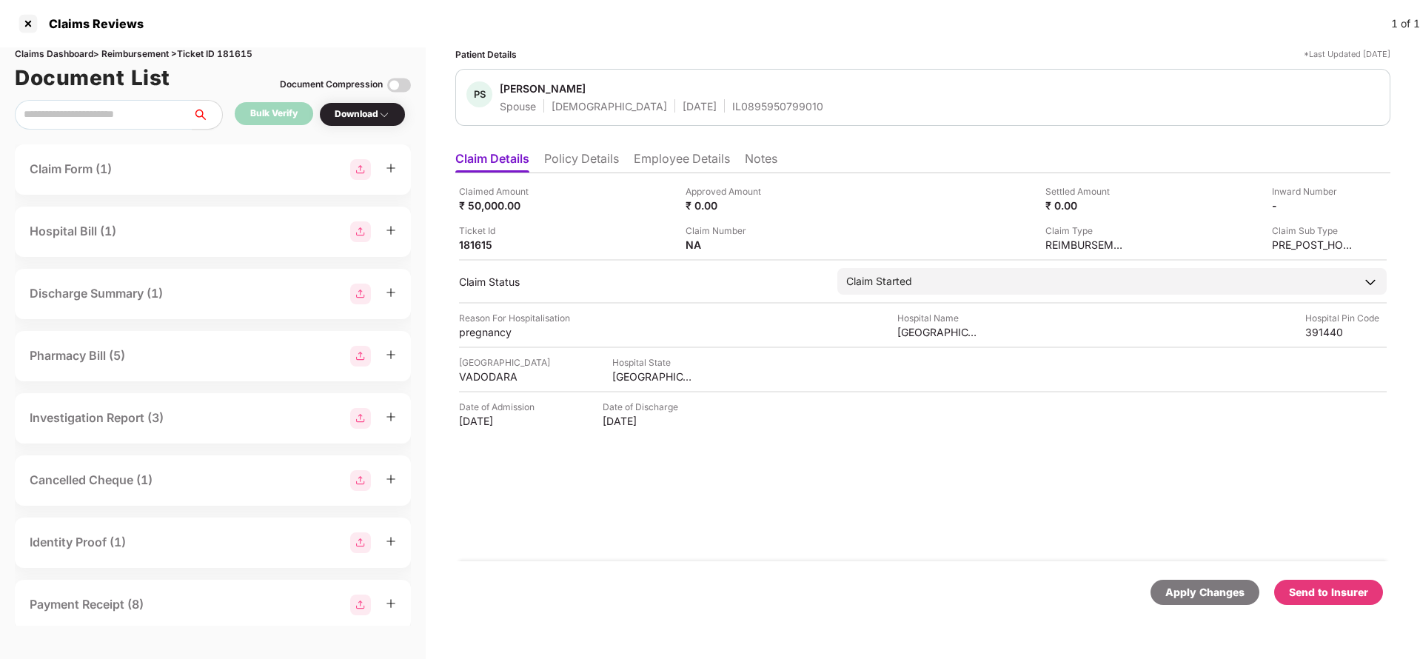
drag, startPoint x: 1344, startPoint y: 595, endPoint x: 1327, endPoint y: 582, distance: 21.2
click at [1343, 595] on div "Send to Insurer" at bounding box center [1328, 592] width 79 height 16
click at [667, 154] on li "Employee Details" at bounding box center [682, 161] width 96 height 21
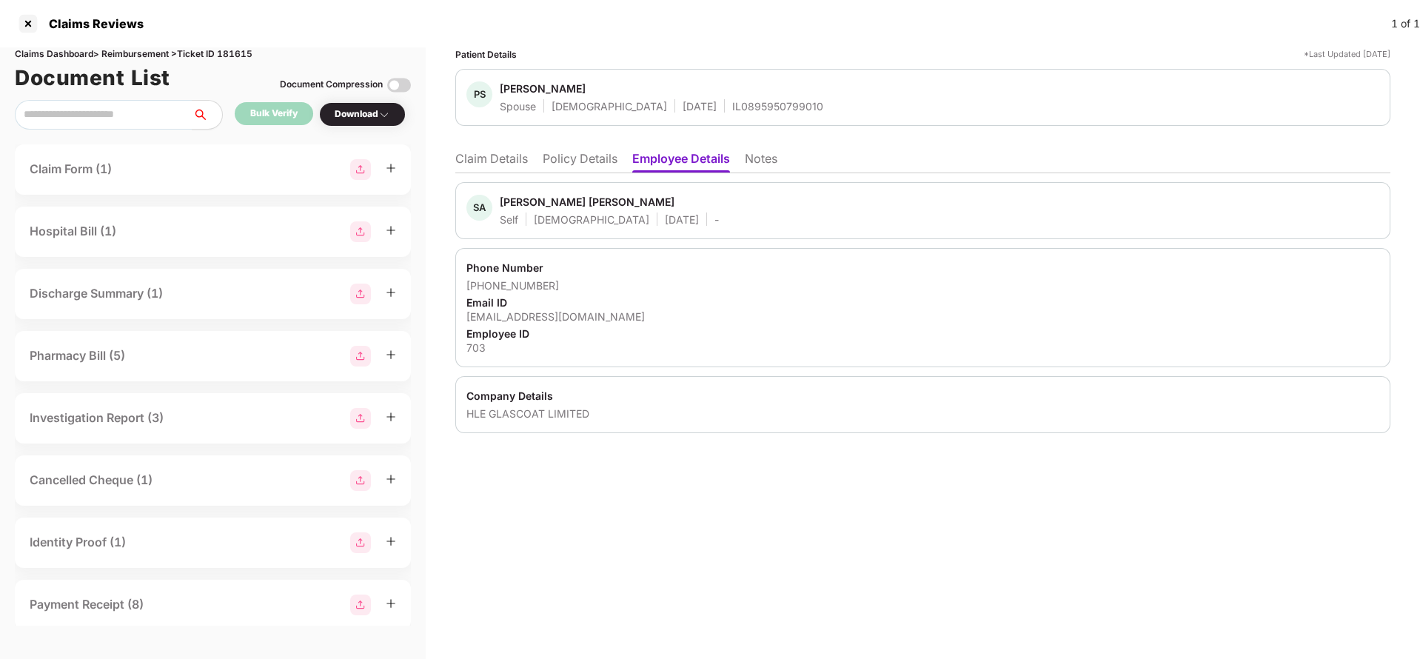
click at [478, 169] on li "Claim Details" at bounding box center [491, 161] width 73 height 21
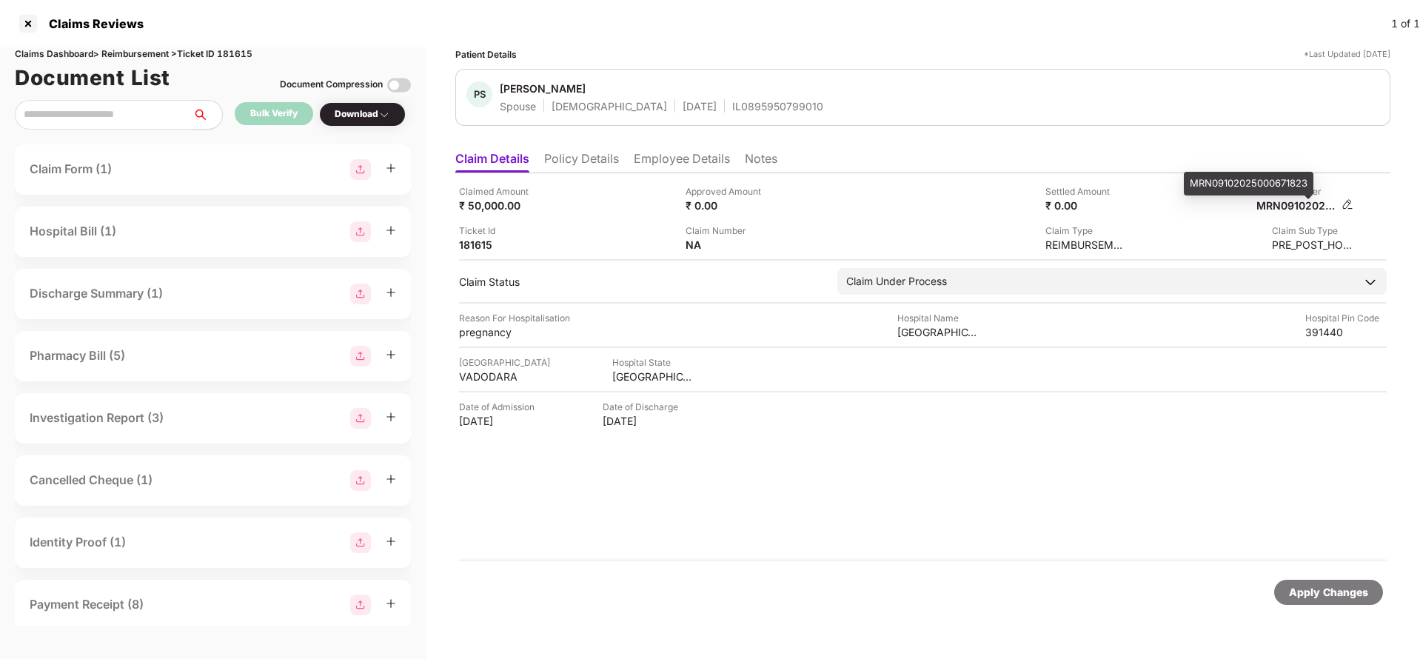
click at [1281, 200] on div "MRN09102025000671823" at bounding box center [1297, 205] width 81 height 14
copy div "MRN09102025000671823"
click at [732, 108] on div "IL0895950799010" at bounding box center [777, 106] width 91 height 14
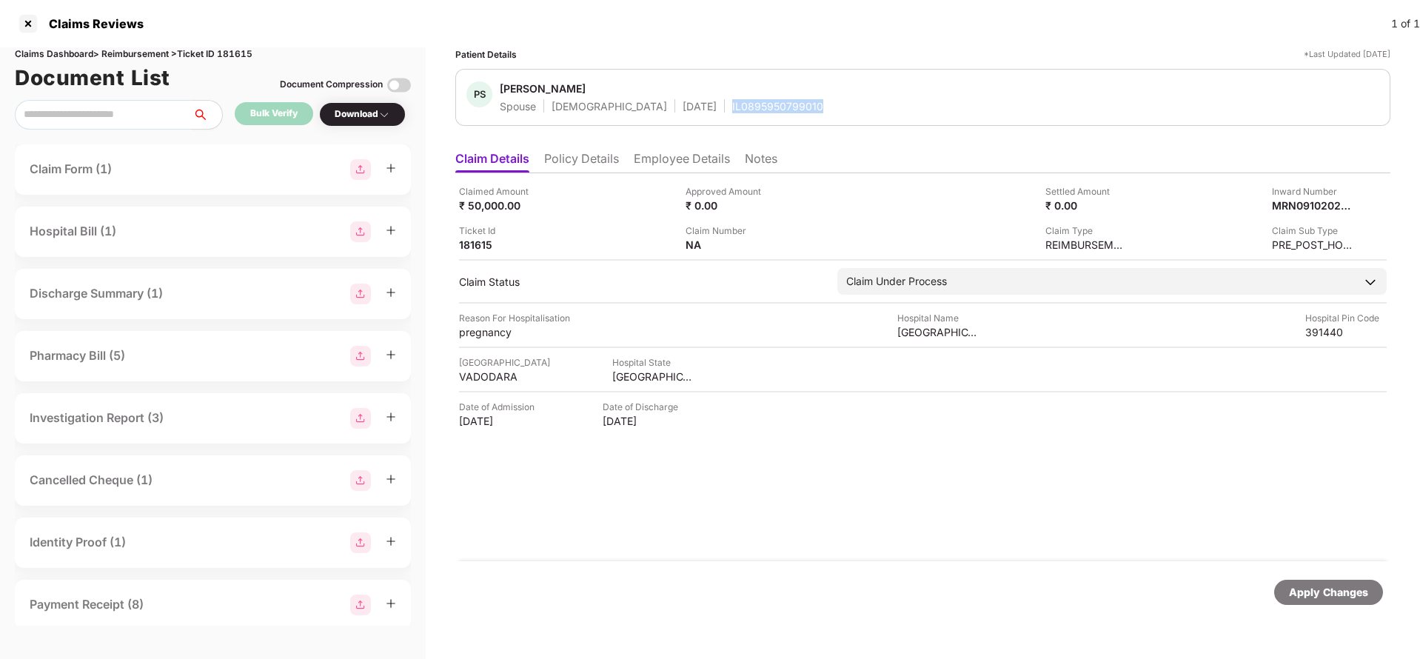
click at [732, 108] on div "IL0895950799010" at bounding box center [777, 106] width 91 height 14
copy div "IL0895950799010"
click at [1319, 587] on div "Apply Changes" at bounding box center [1328, 592] width 79 height 16
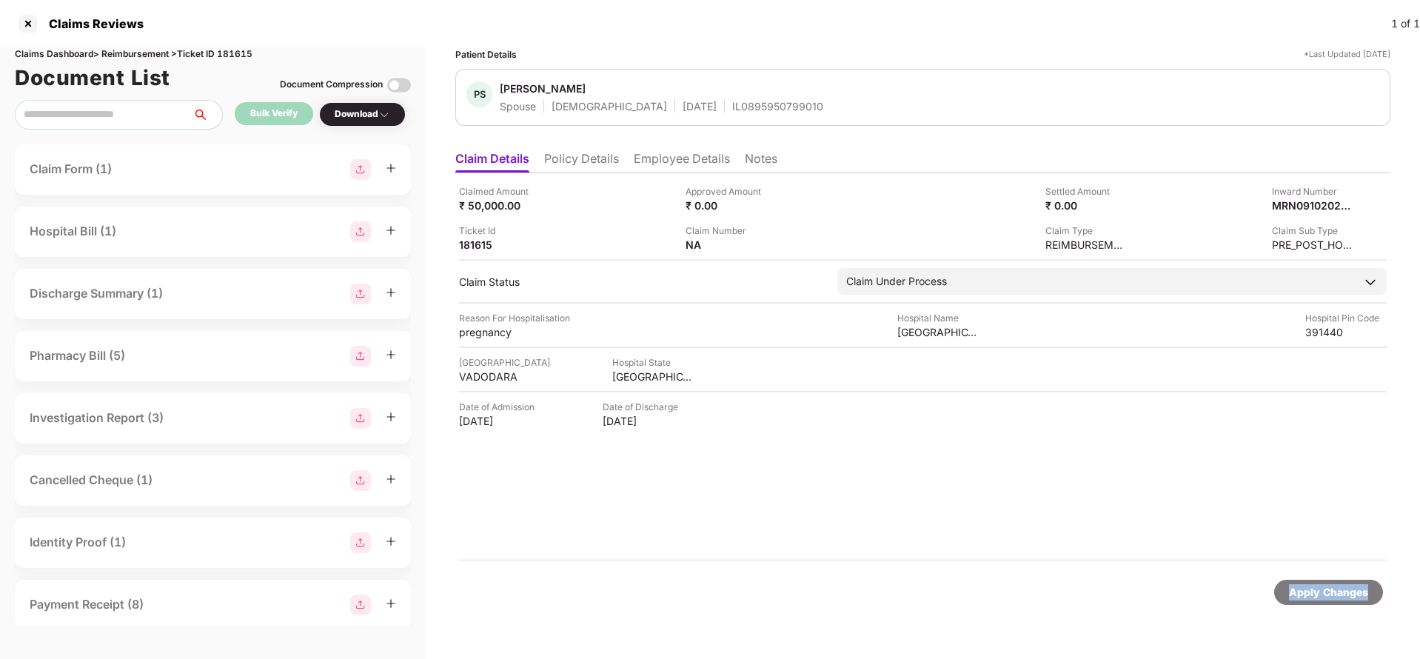
click at [1319, 587] on div "Apply Changes" at bounding box center [1328, 592] width 79 height 16
click at [233, 54] on div "Claims Dashboard > Reimbursement > Ticket ID 181615" at bounding box center [213, 54] width 396 height 14
copy div "181615"
click at [1332, 600] on div "Apply Changes" at bounding box center [1328, 592] width 79 height 16
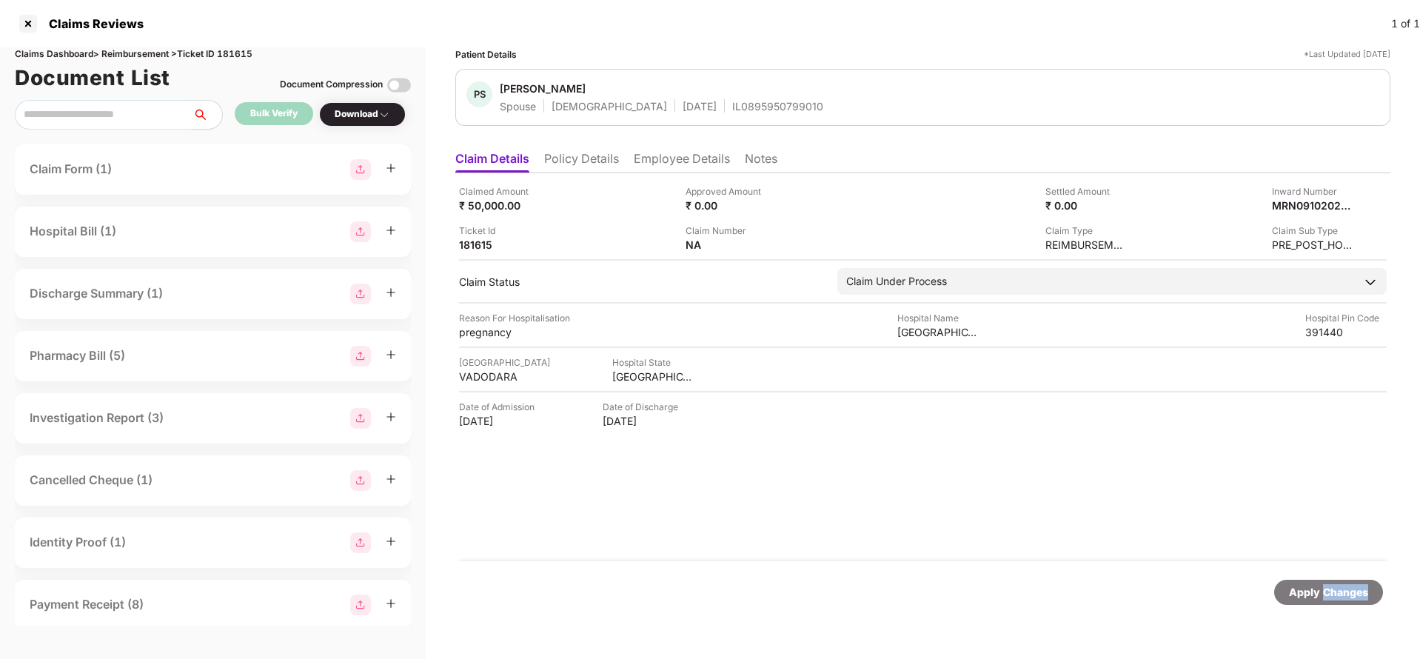
click at [1332, 600] on div "Apply Changes" at bounding box center [1328, 592] width 79 height 16
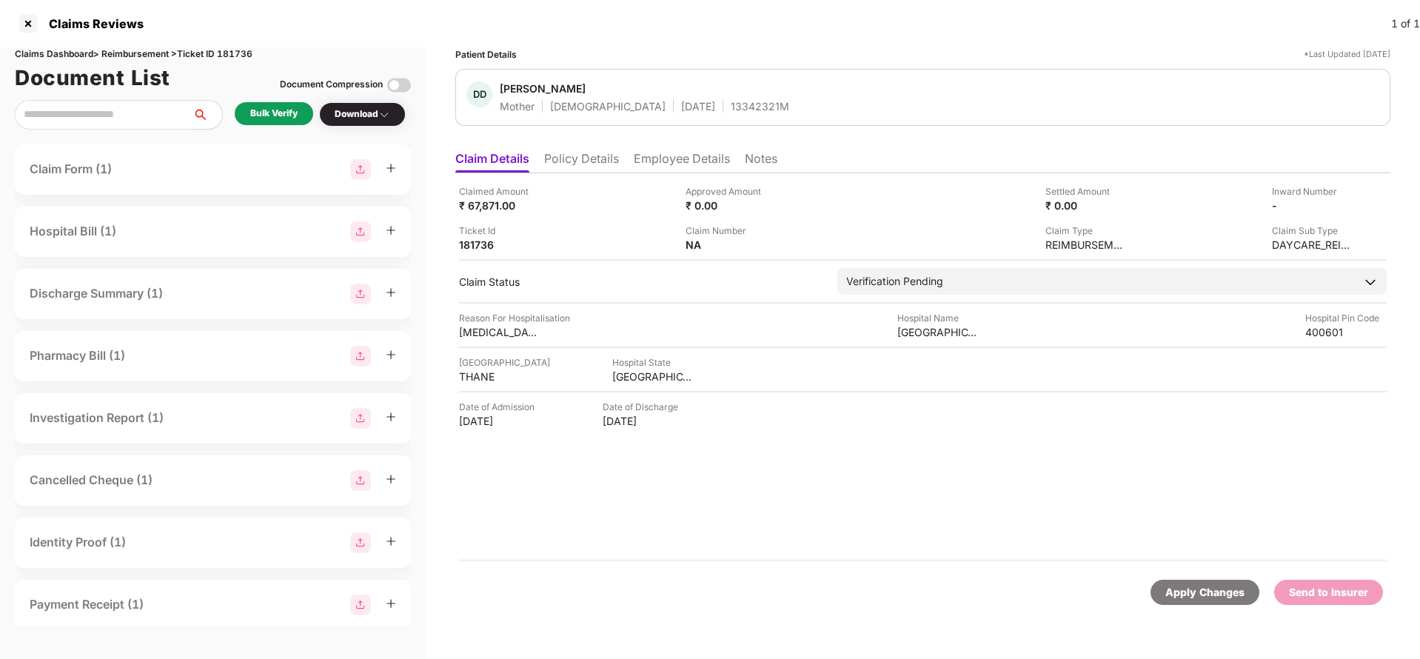
click at [567, 152] on li "Policy Details" at bounding box center [581, 161] width 75 height 21
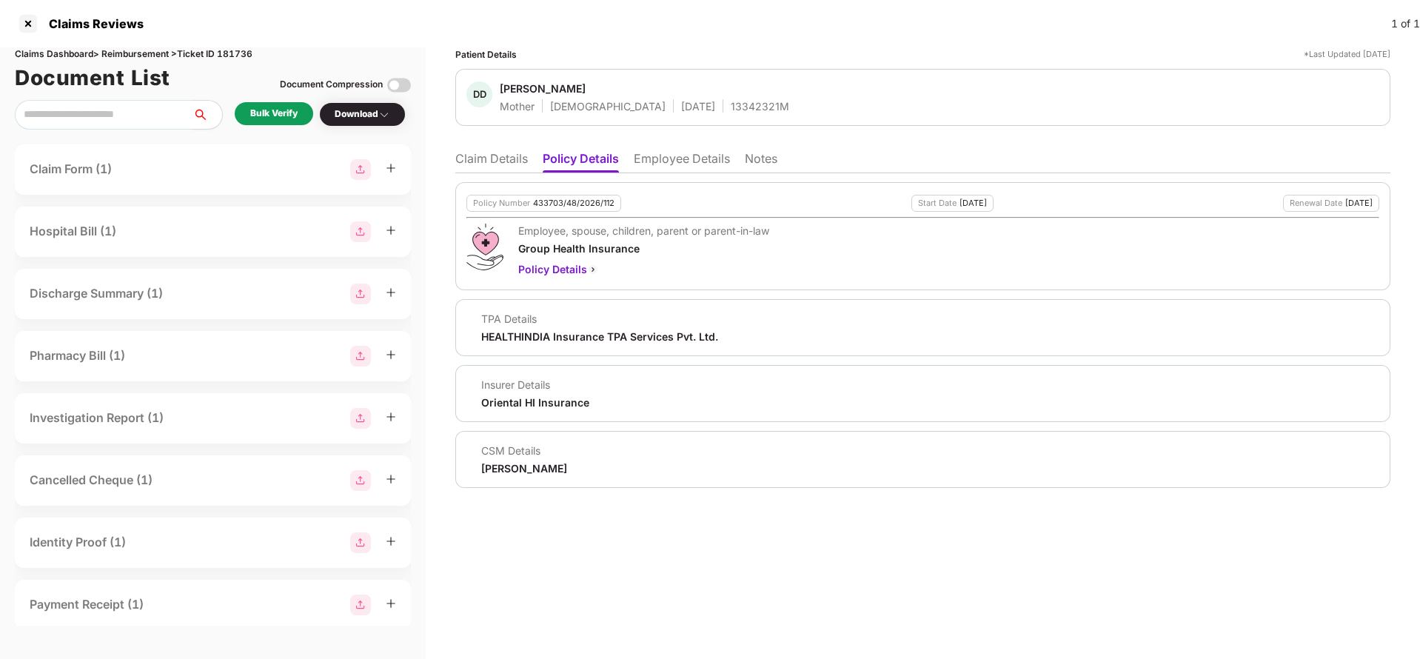
click at [494, 161] on li "Claim Details" at bounding box center [491, 161] width 73 height 21
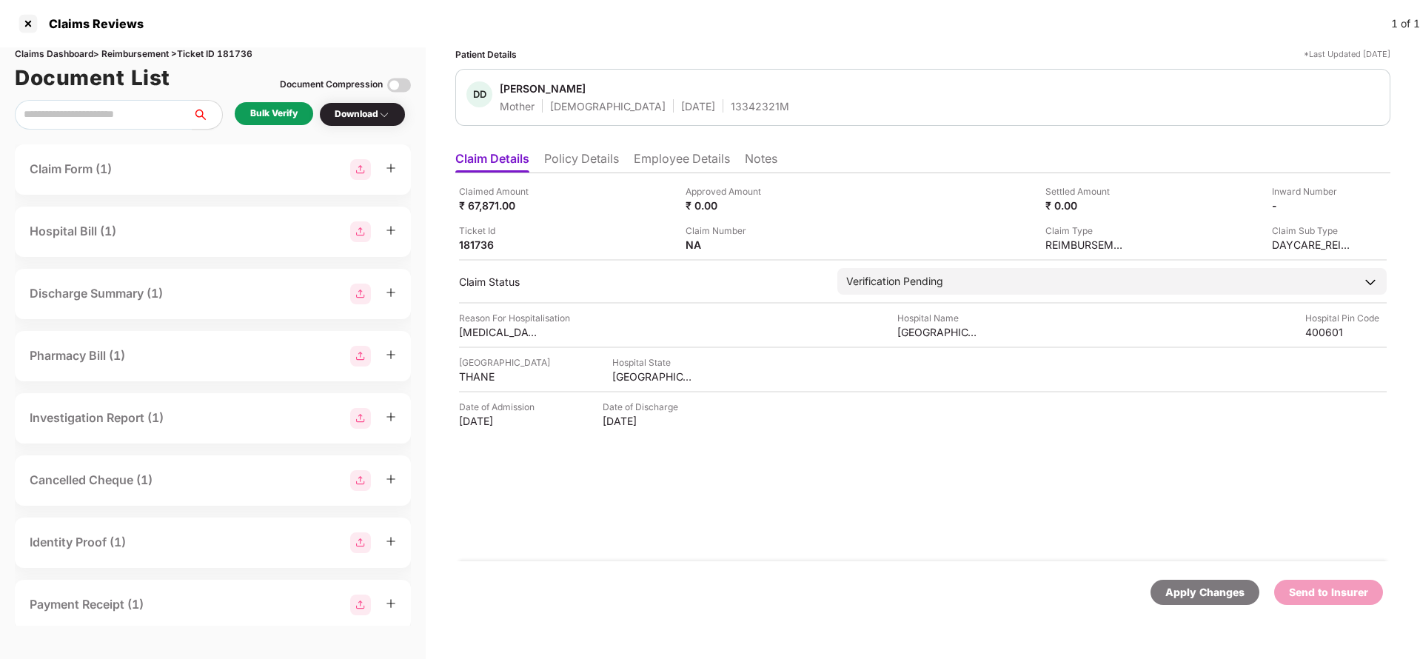
click at [287, 110] on div "Bulk Verify" at bounding box center [273, 114] width 47 height 14
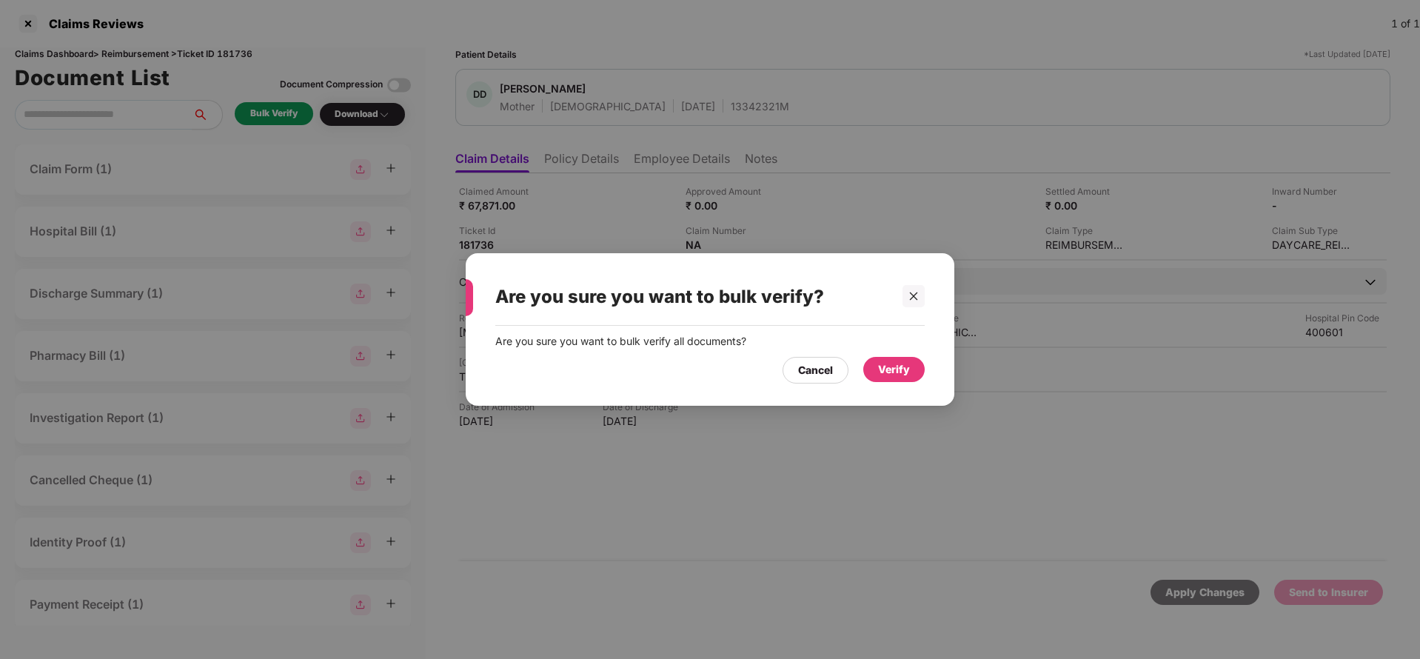
click at [927, 361] on div "Are you sure you want to bulk verify all documents? Cancel Verify" at bounding box center [710, 358] width 489 height 65
click at [903, 367] on div "Verify" at bounding box center [894, 369] width 32 height 16
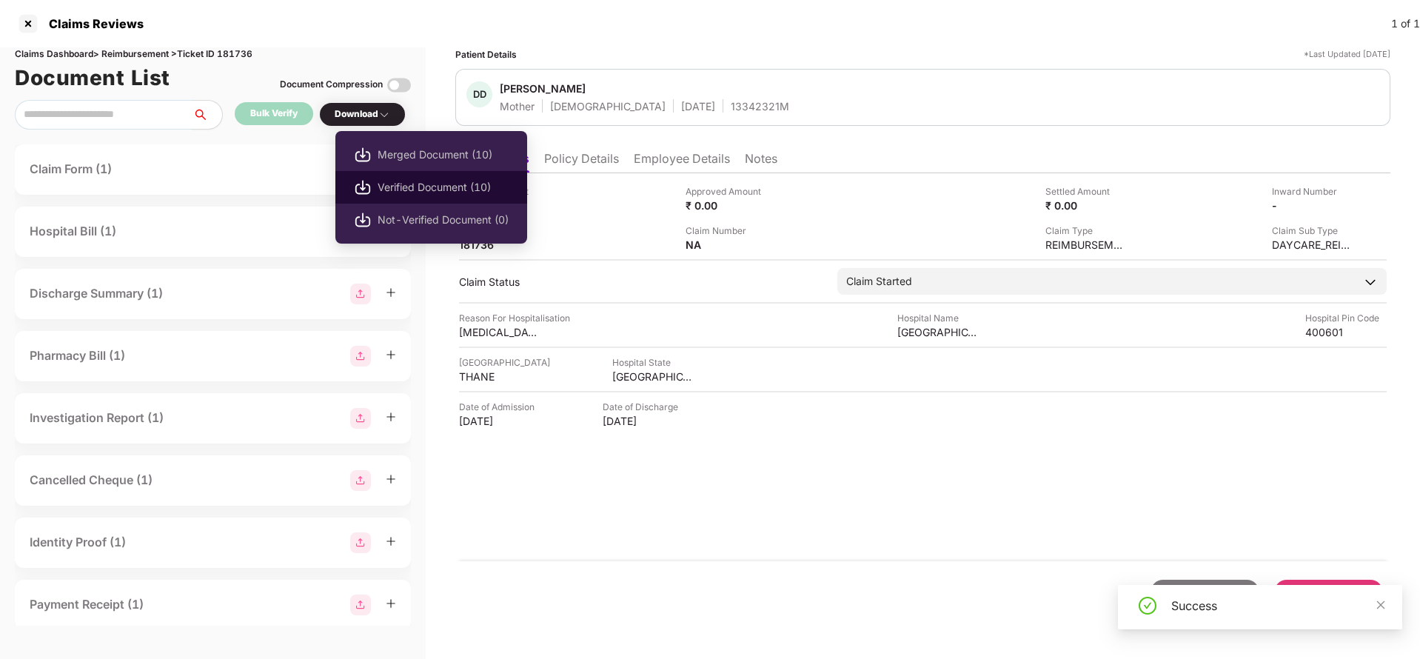
click at [389, 180] on span "Verified Document (10)" at bounding box center [443, 187] width 131 height 16
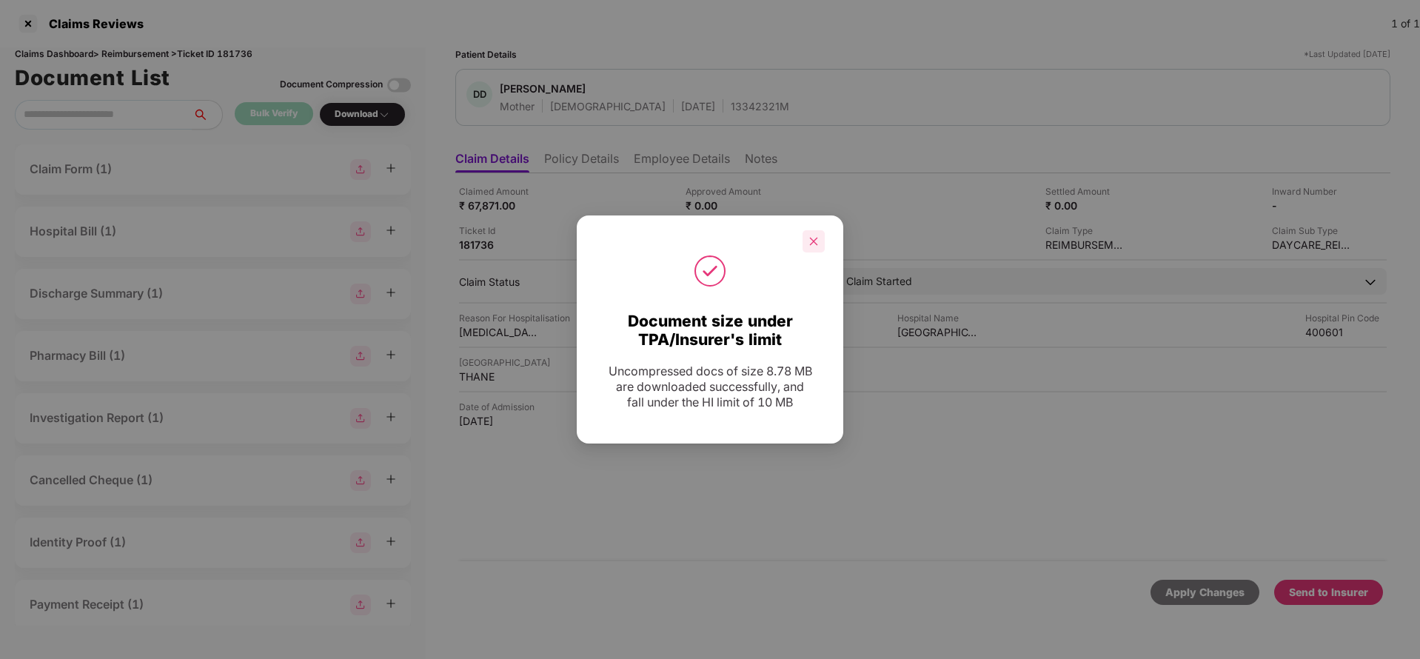
click at [807, 236] on div at bounding box center [814, 241] width 22 height 22
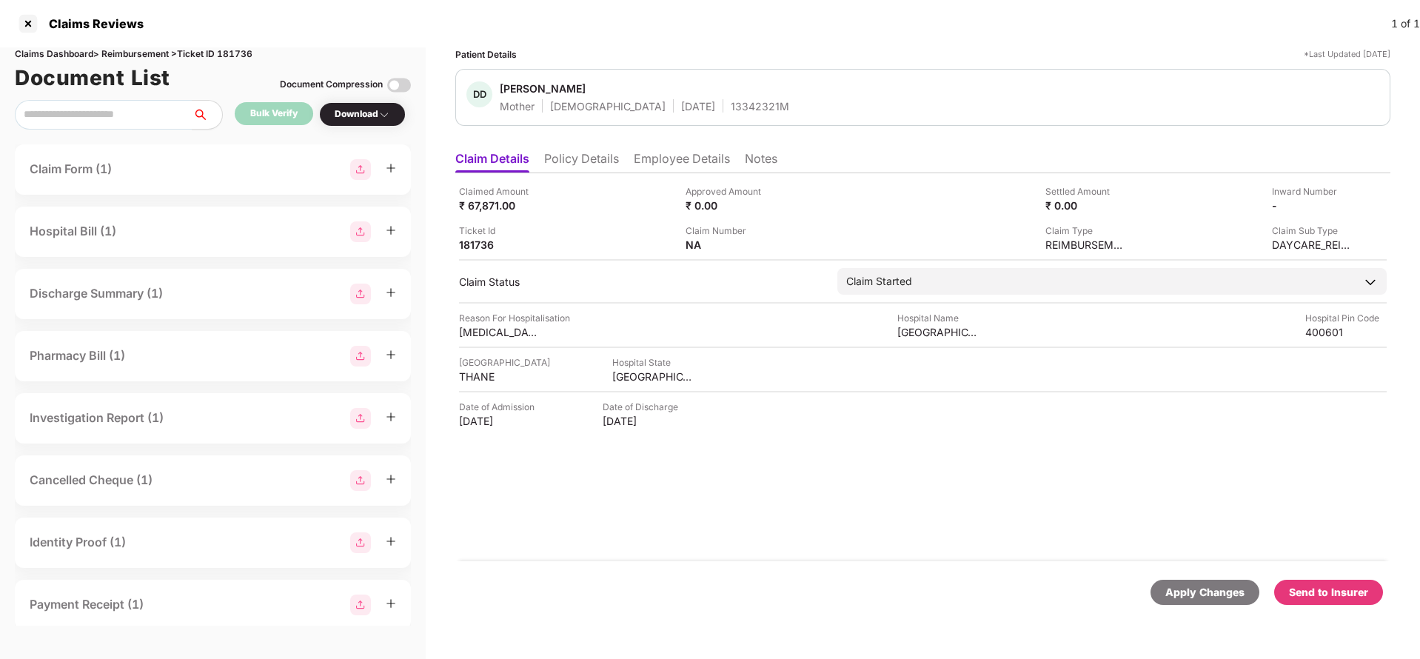
click at [1371, 460] on div "Claimed Amount ₹ 67,871.00 Approved Amount ₹ 0.00 Settled Amount ₹ 0.00 Inward …" at bounding box center [922, 367] width 935 height 388
click at [1328, 592] on div "Send to Insurer" at bounding box center [1328, 592] width 79 height 16
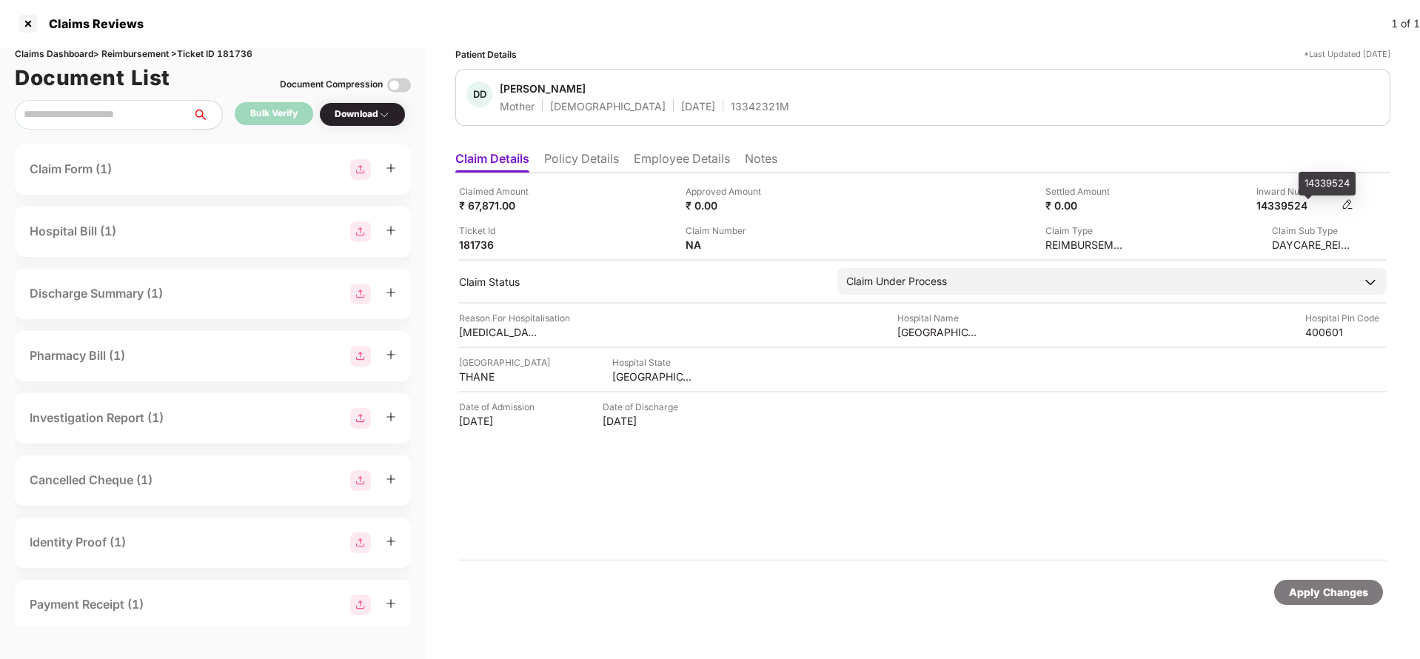
click at [1284, 201] on div "14339524" at bounding box center [1297, 205] width 81 height 14
copy div "14339524"
click at [731, 112] on div "13342321M" at bounding box center [760, 106] width 59 height 14
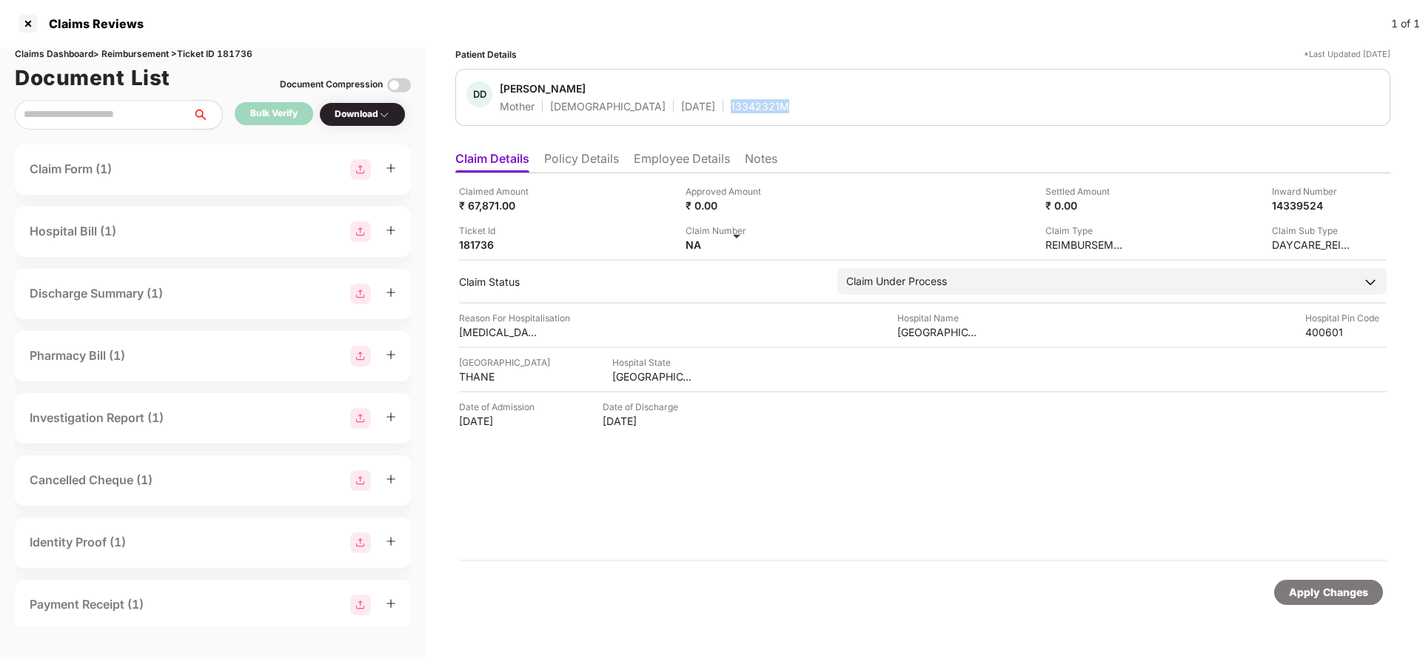
click at [731, 112] on div "13342321M" at bounding box center [760, 106] width 59 height 14
copy div "13342321M"
click at [1301, 590] on div "Apply Changes" at bounding box center [1328, 592] width 79 height 16
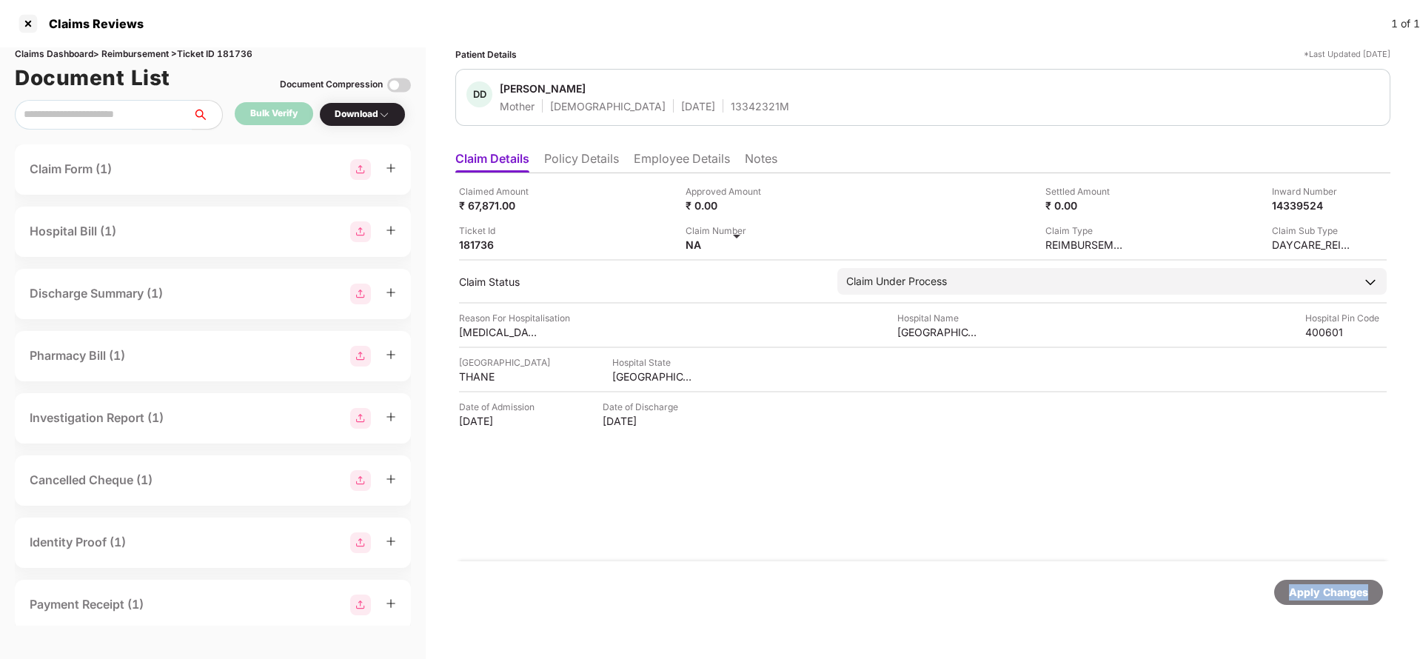
click at [1301, 590] on div "Apply Changes" at bounding box center [1328, 592] width 79 height 16
click at [247, 53] on div "Claims Dashboard > Reimbursement > Ticket ID 181736" at bounding box center [213, 54] width 396 height 14
copy div "181736"
click at [1321, 599] on div "Apply Changes" at bounding box center [1328, 592] width 79 height 16
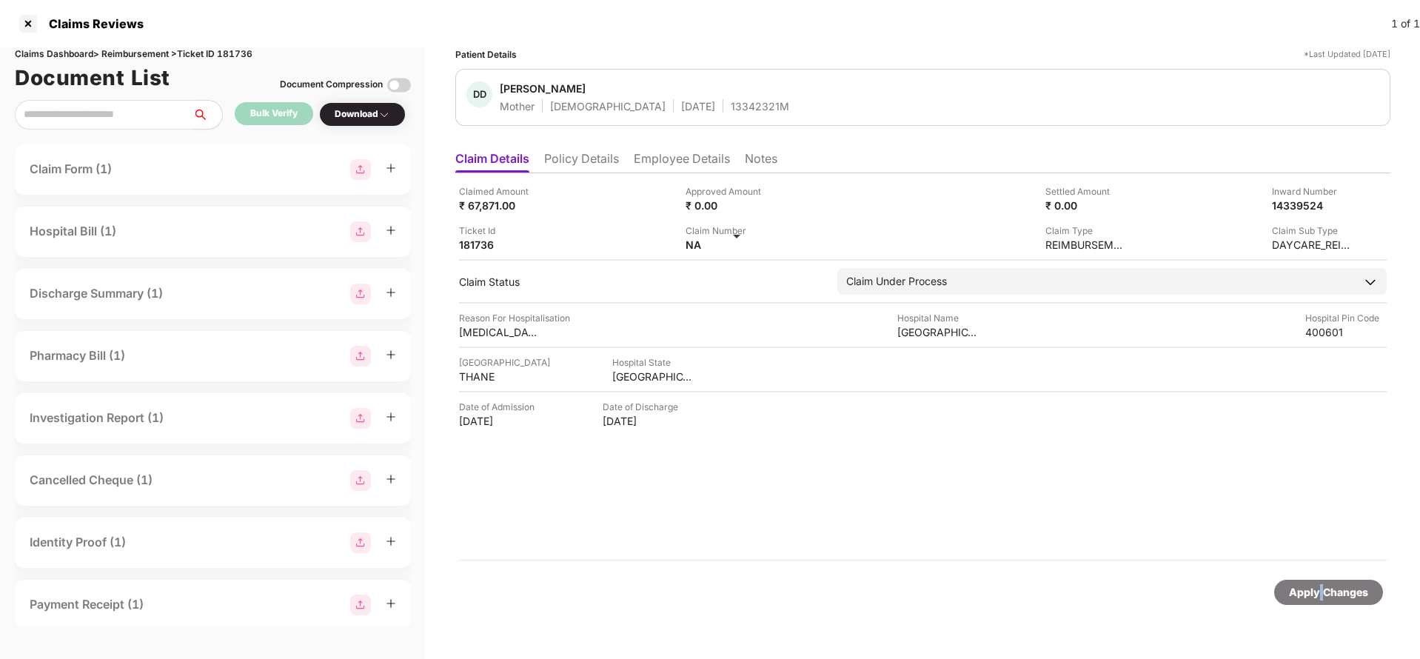
click at [1321, 599] on div "Apply Changes" at bounding box center [1328, 592] width 79 height 16
click at [1321, 601] on div "Apply Changes" at bounding box center [1329, 592] width 109 height 25
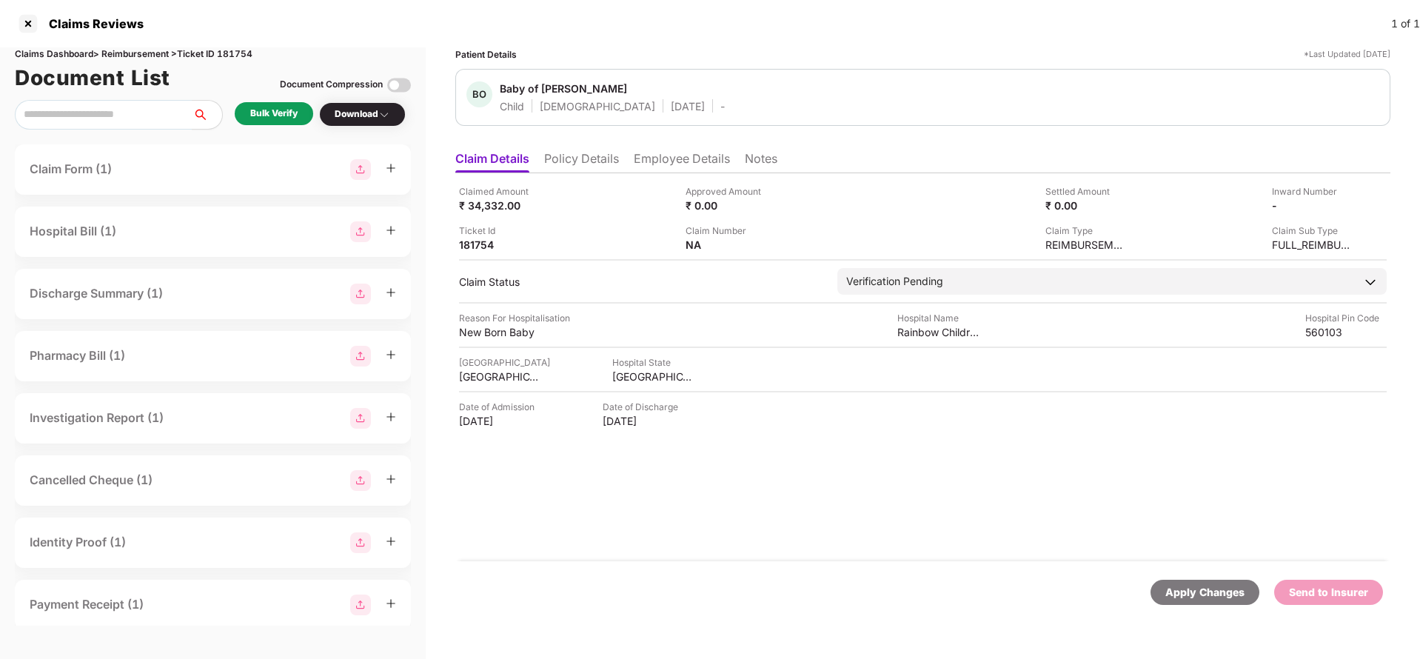
click at [574, 161] on li "Policy Details" at bounding box center [581, 161] width 75 height 21
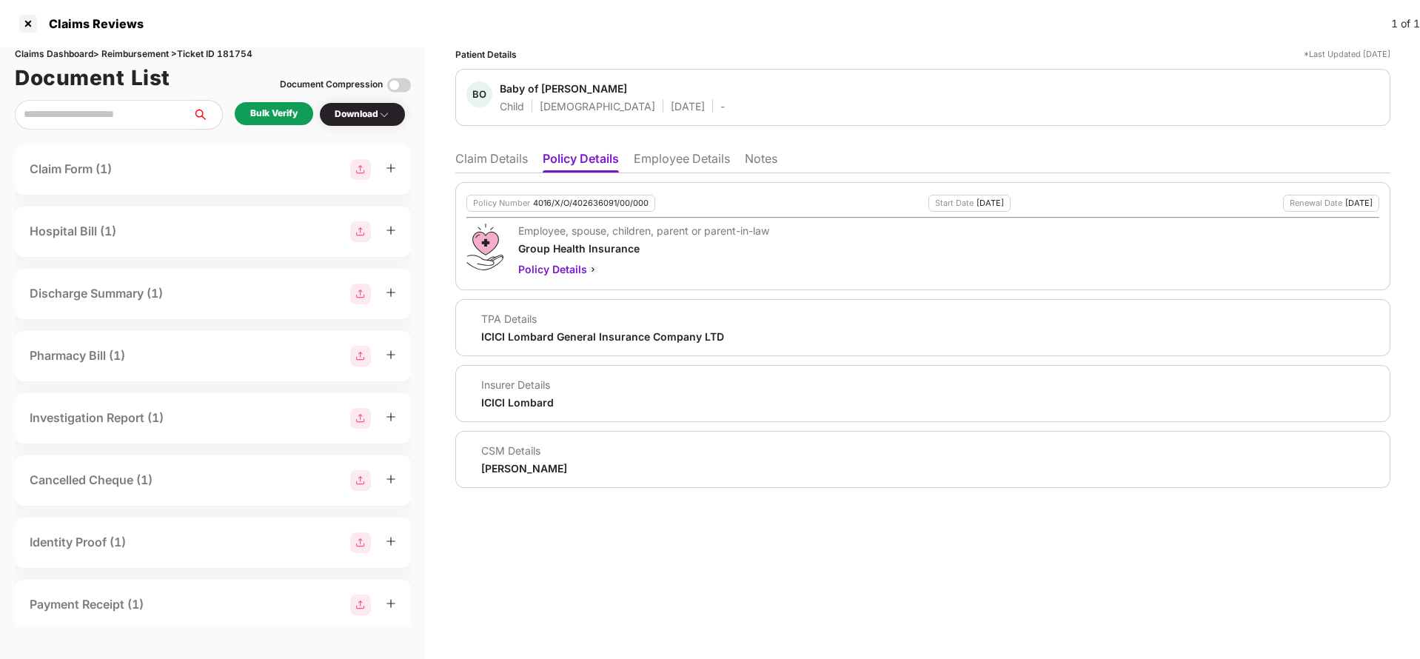
click at [501, 160] on li "Claim Details" at bounding box center [491, 161] width 73 height 21
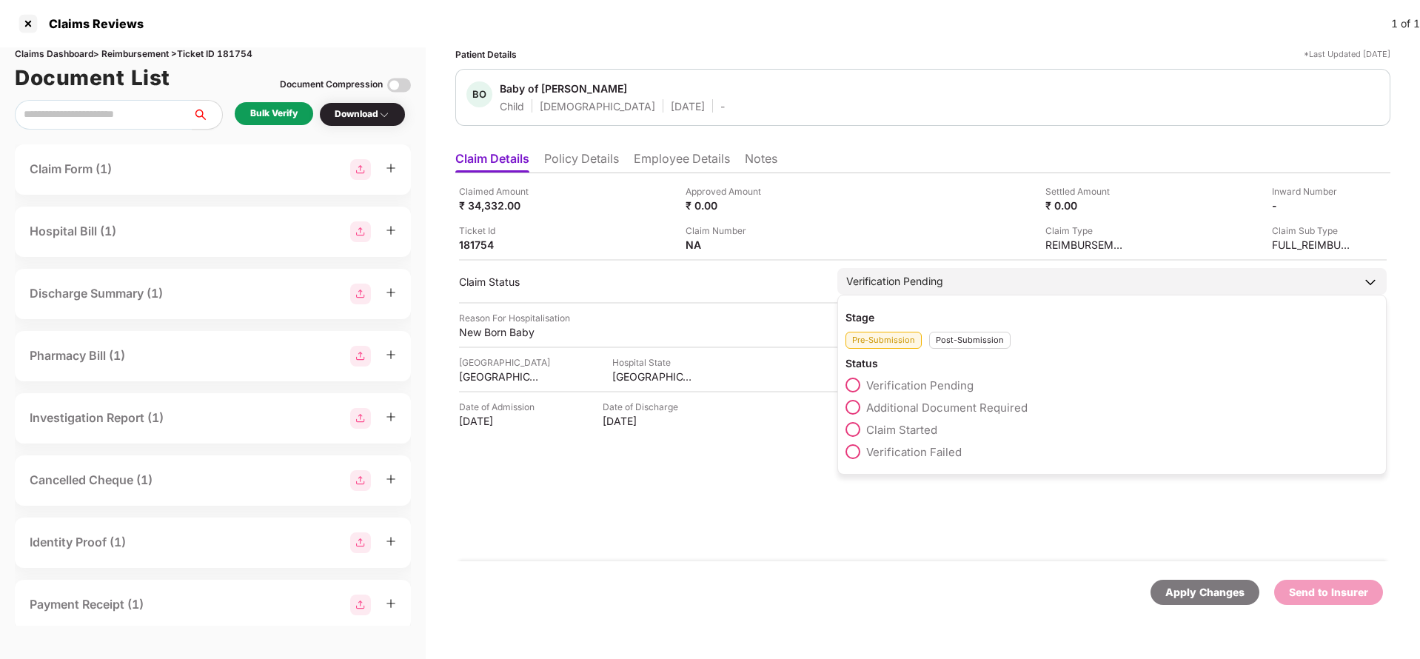
click at [906, 426] on span "Claim Started" at bounding box center [902, 430] width 71 height 14
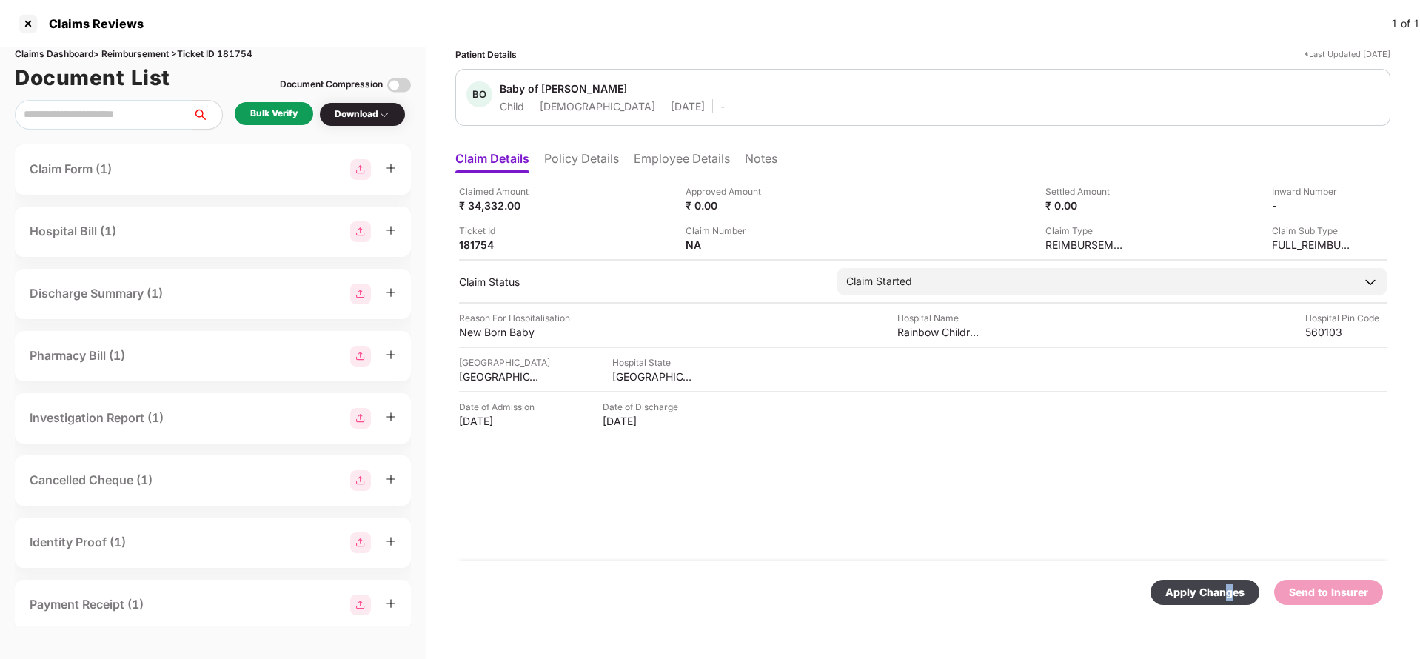
click at [1229, 592] on div "Apply Changes" at bounding box center [1205, 592] width 79 height 16
click at [584, 163] on li "Policy Details" at bounding box center [581, 161] width 75 height 21
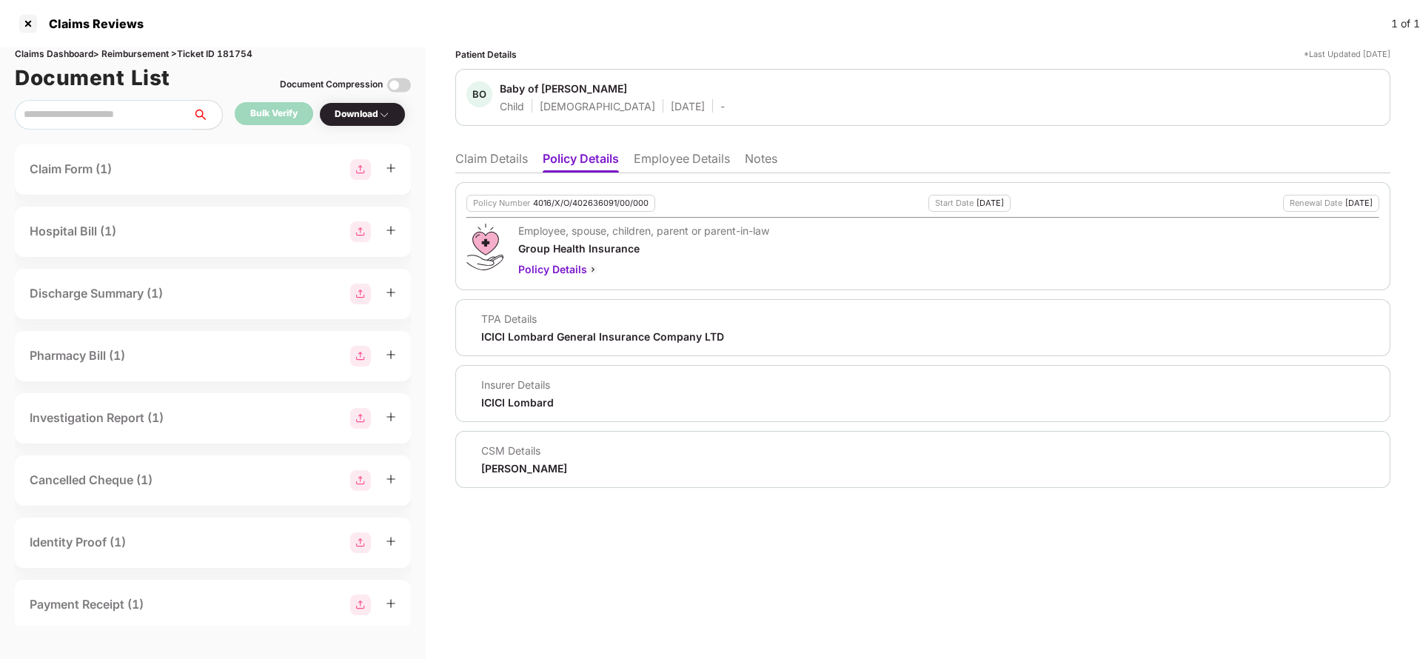
click at [672, 151] on li "Employee Details" at bounding box center [682, 161] width 96 height 21
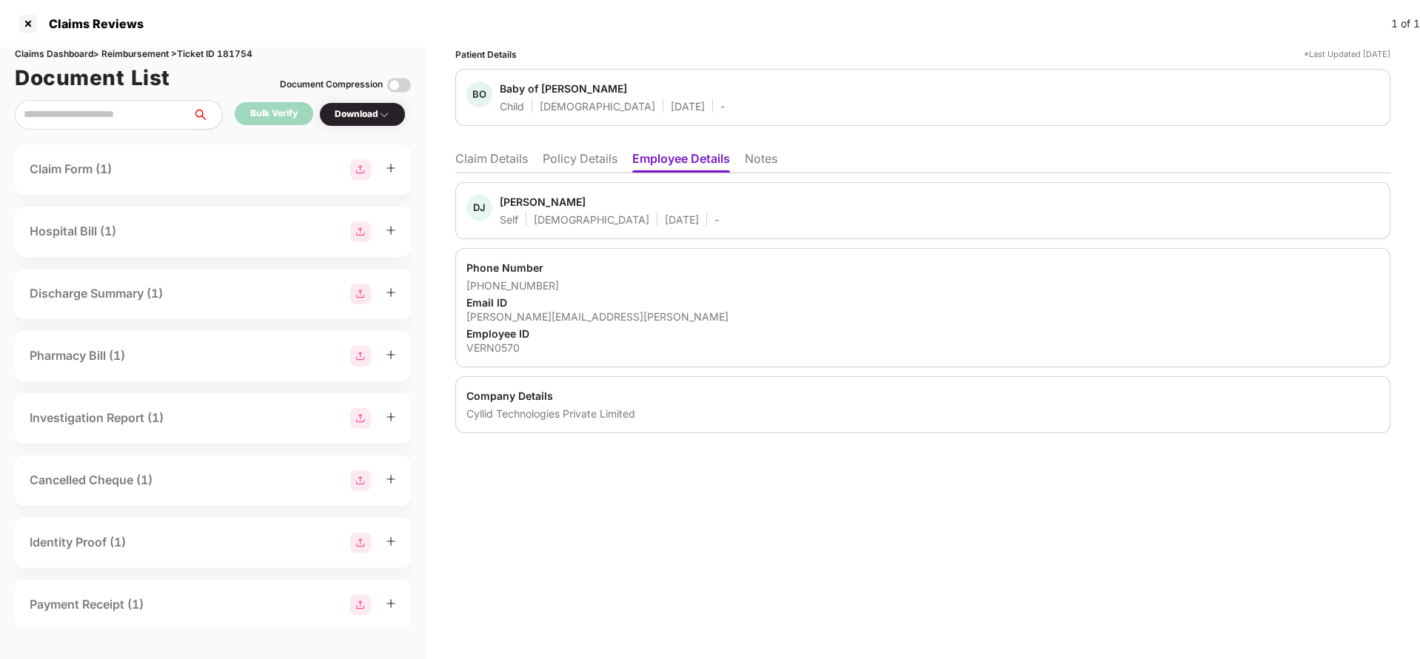
drag, startPoint x: 580, startPoint y: 157, endPoint x: 553, endPoint y: 156, distance: 26.7
click at [581, 158] on li "Policy Details" at bounding box center [580, 161] width 75 height 21
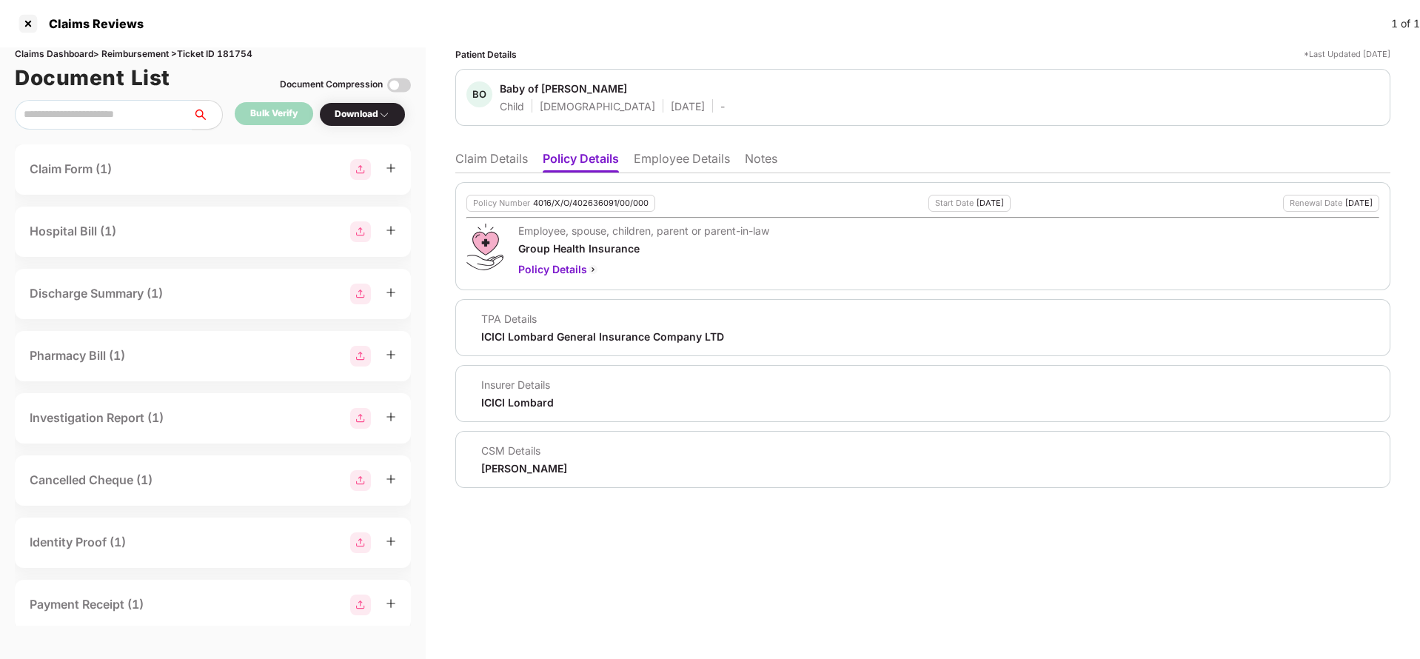
click at [497, 157] on li "Claim Details" at bounding box center [491, 161] width 73 height 21
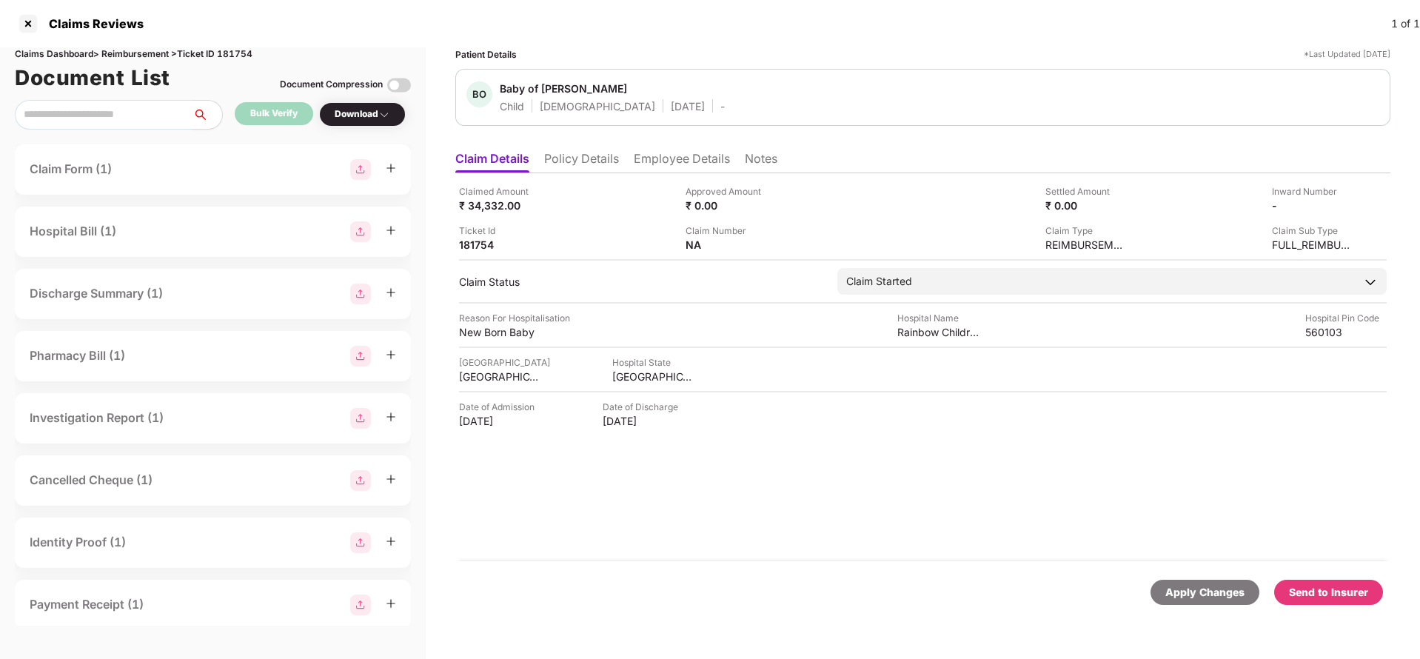
click at [564, 166] on li "Policy Details" at bounding box center [581, 161] width 75 height 21
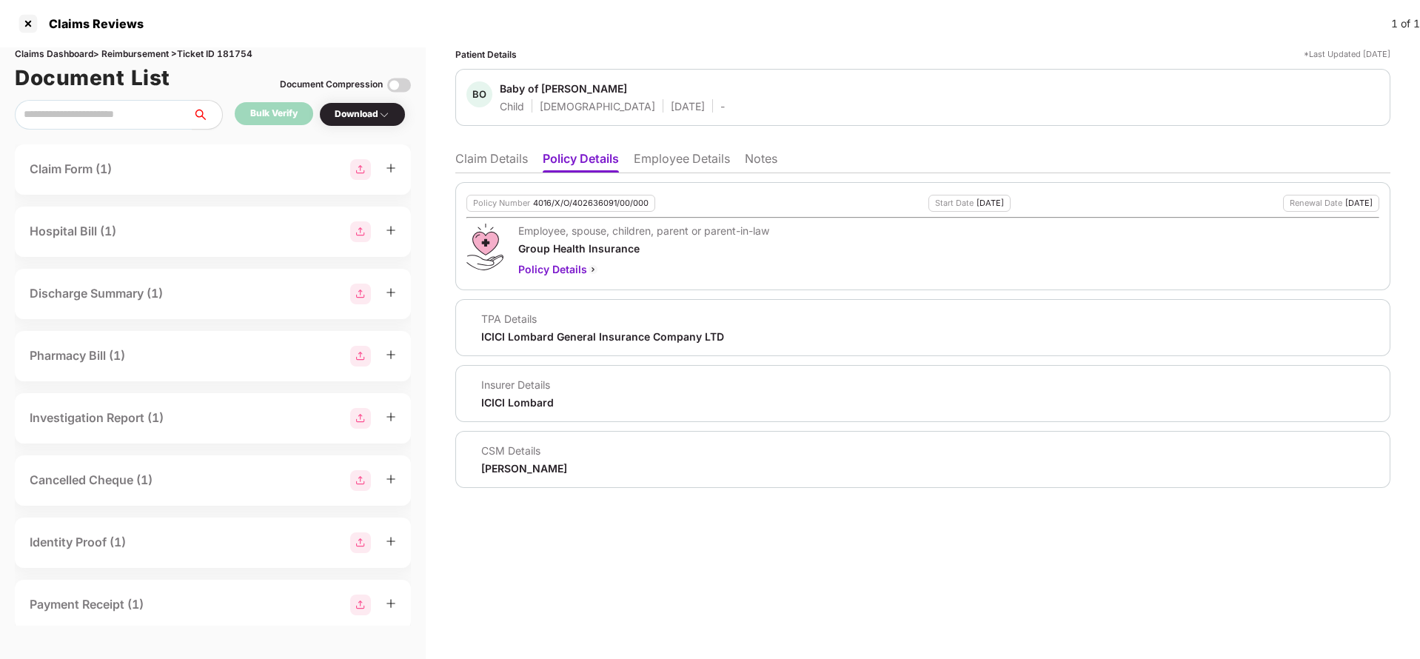
click at [523, 344] on div "TPA Details ICICI Lombard General Insurance Company LTD" at bounding box center [922, 327] width 935 height 57
click at [523, 345] on div "TPA Details ICICI Lombard General Insurance Company LTD" at bounding box center [922, 327] width 935 height 57
copy div "ICICI Lombard General Insurance Company LTD"
click at [676, 158] on li "Employee Details" at bounding box center [682, 161] width 96 height 21
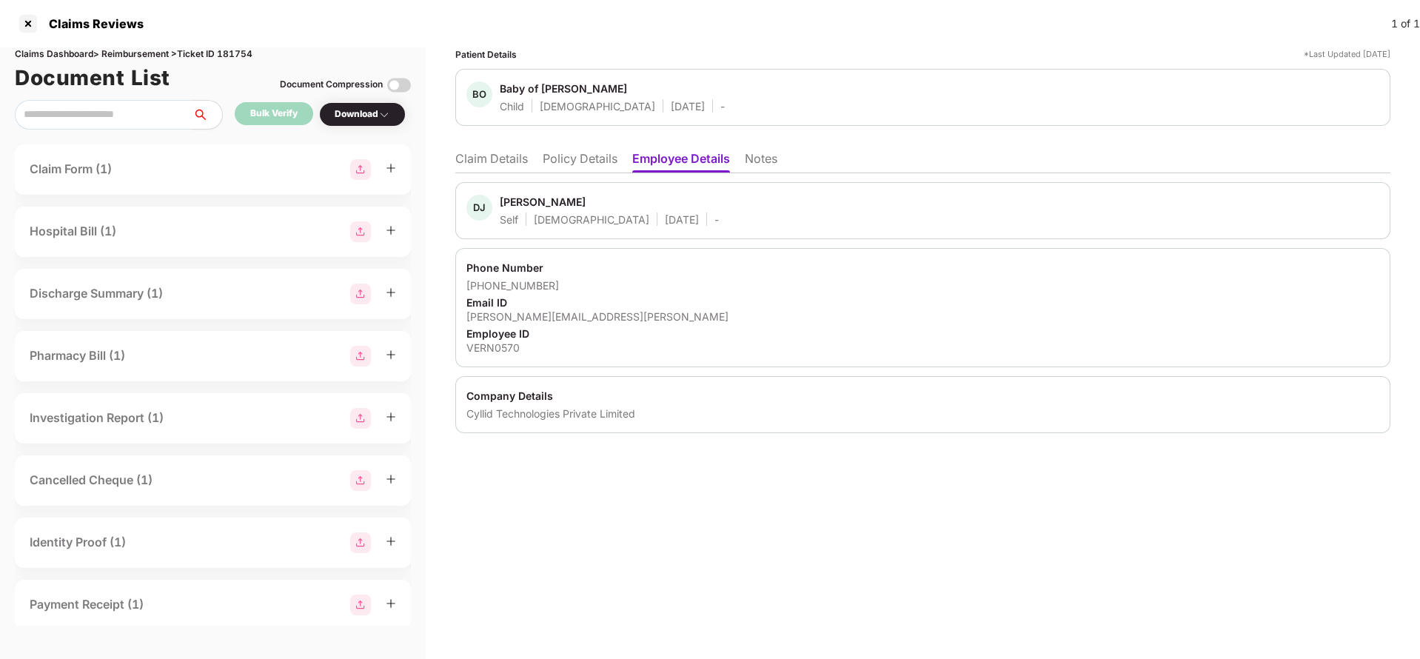
click at [458, 158] on li "Claim Details" at bounding box center [491, 161] width 73 height 21
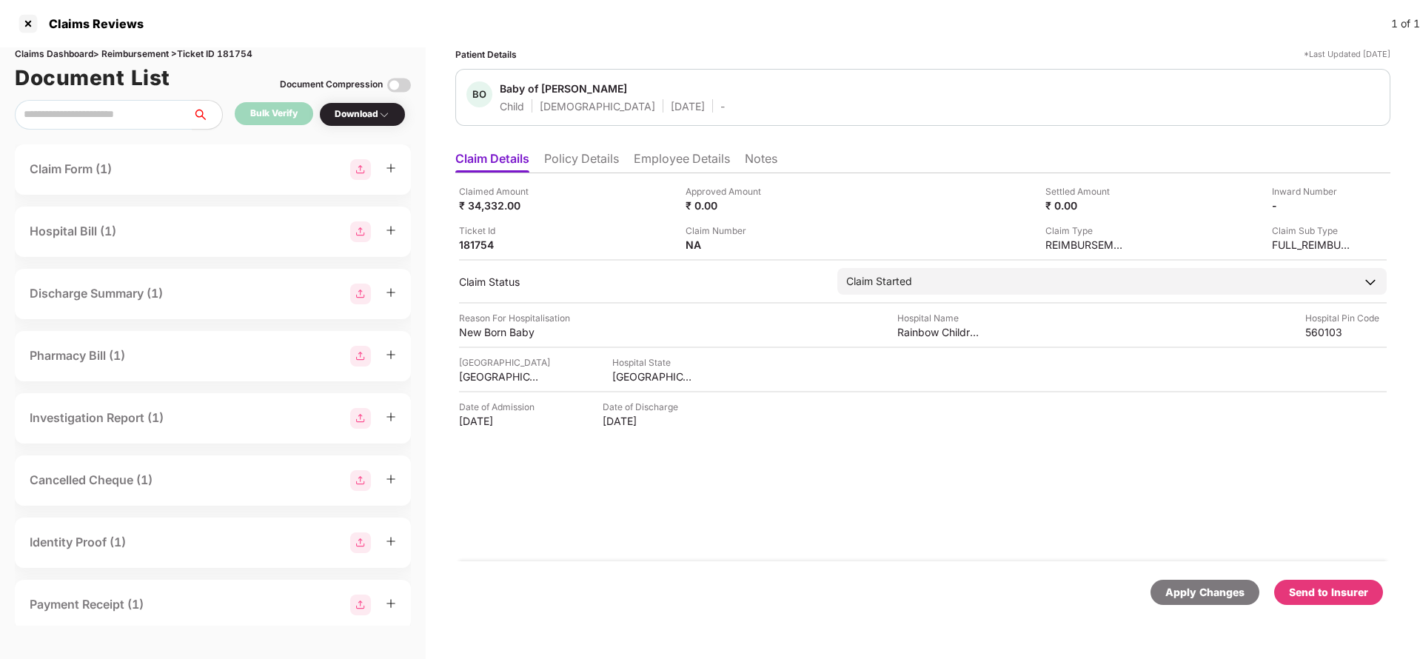
click at [1200, 593] on div "Apply Changes" at bounding box center [1205, 592] width 79 height 16
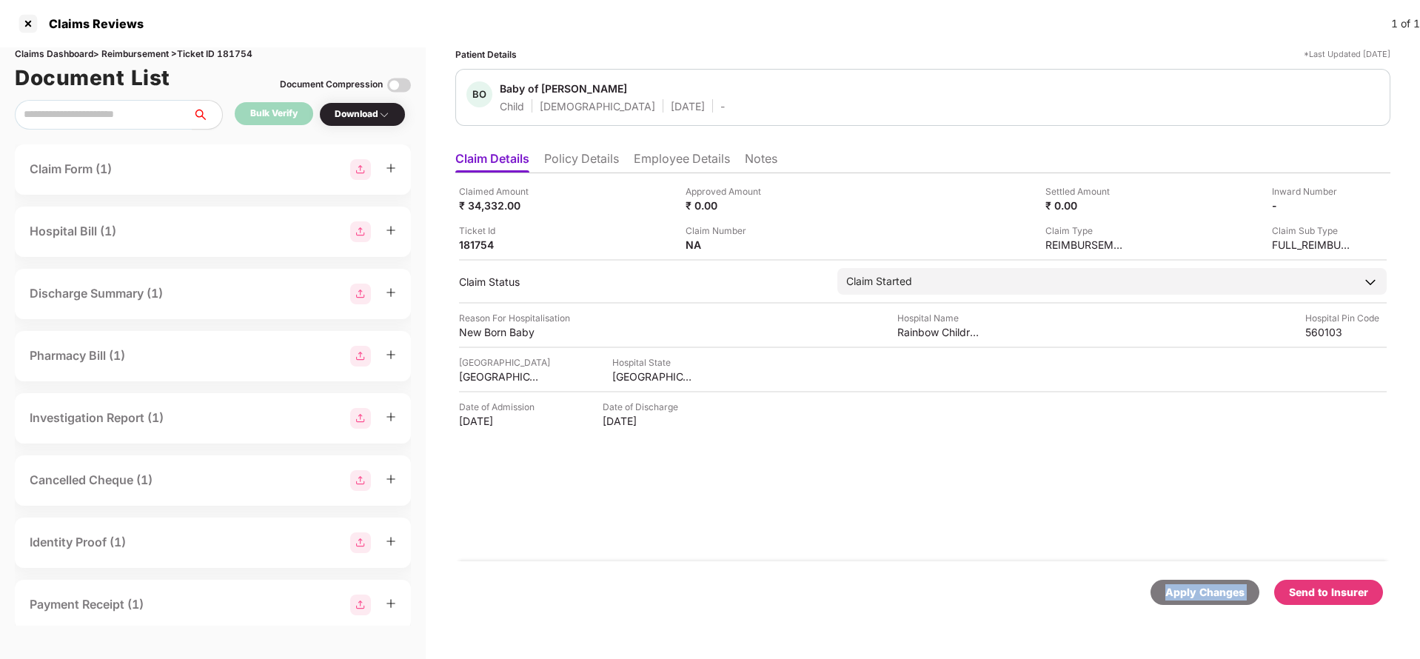
click at [1200, 593] on div "Apply Changes" at bounding box center [1205, 592] width 79 height 16
click at [239, 49] on div "Claims Dashboard > Reimbursement > Ticket ID 181754" at bounding box center [213, 54] width 396 height 14
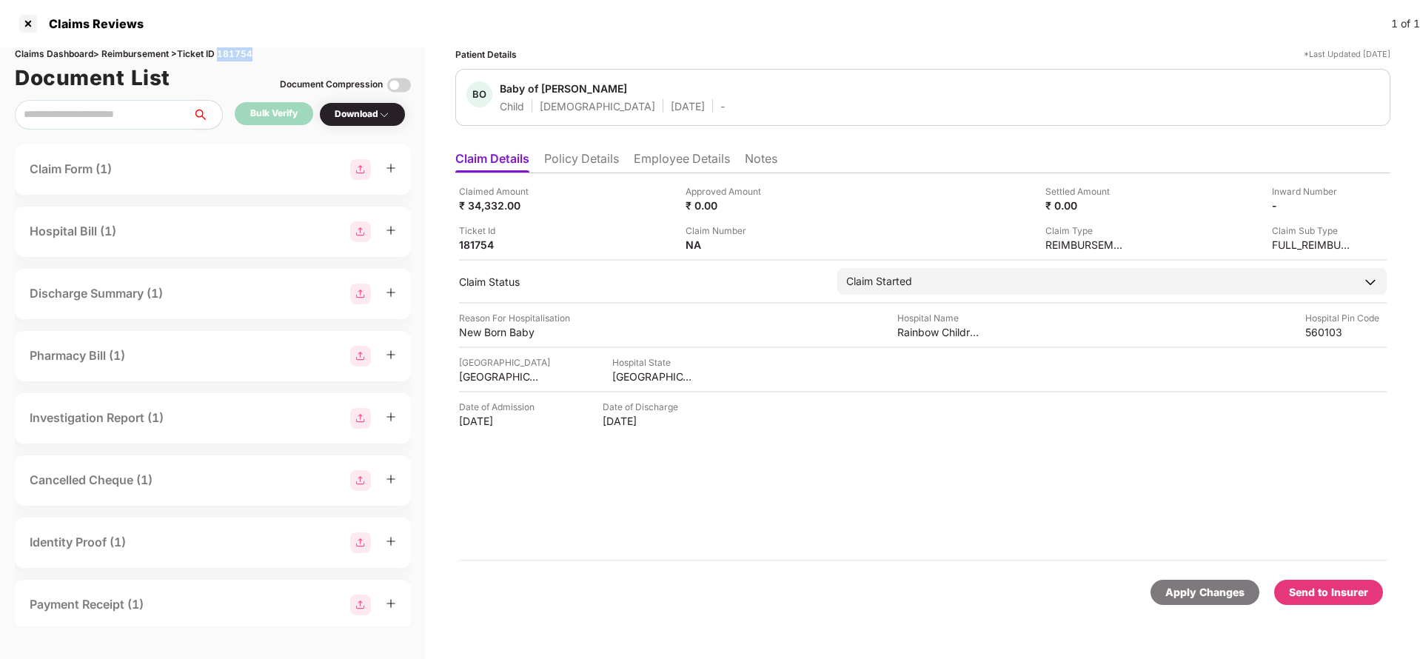
copy div "181754"
click at [1178, 599] on div "Apply Changes" at bounding box center [1205, 592] width 79 height 16
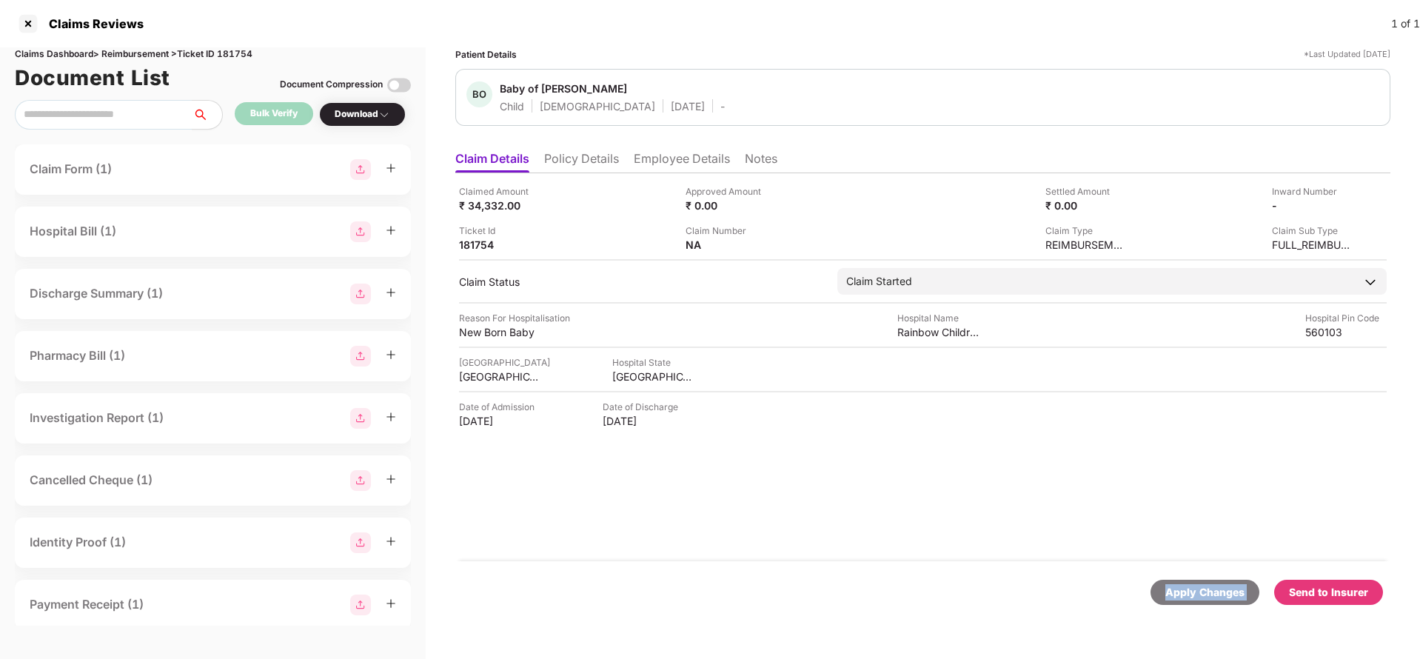
click at [1178, 599] on div "Apply Changes" at bounding box center [1205, 592] width 79 height 16
click at [1229, 588] on div "Apply Changes" at bounding box center [1205, 592] width 79 height 16
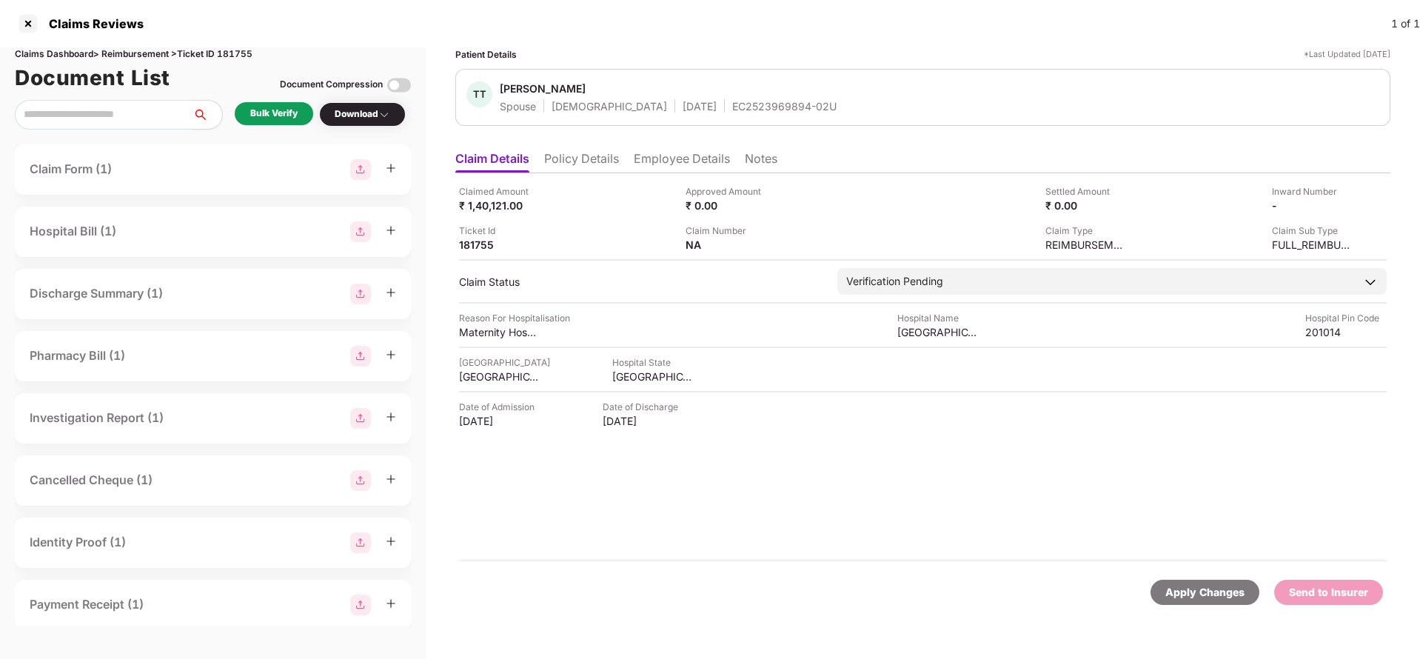
click at [569, 164] on li "Policy Details" at bounding box center [581, 161] width 75 height 21
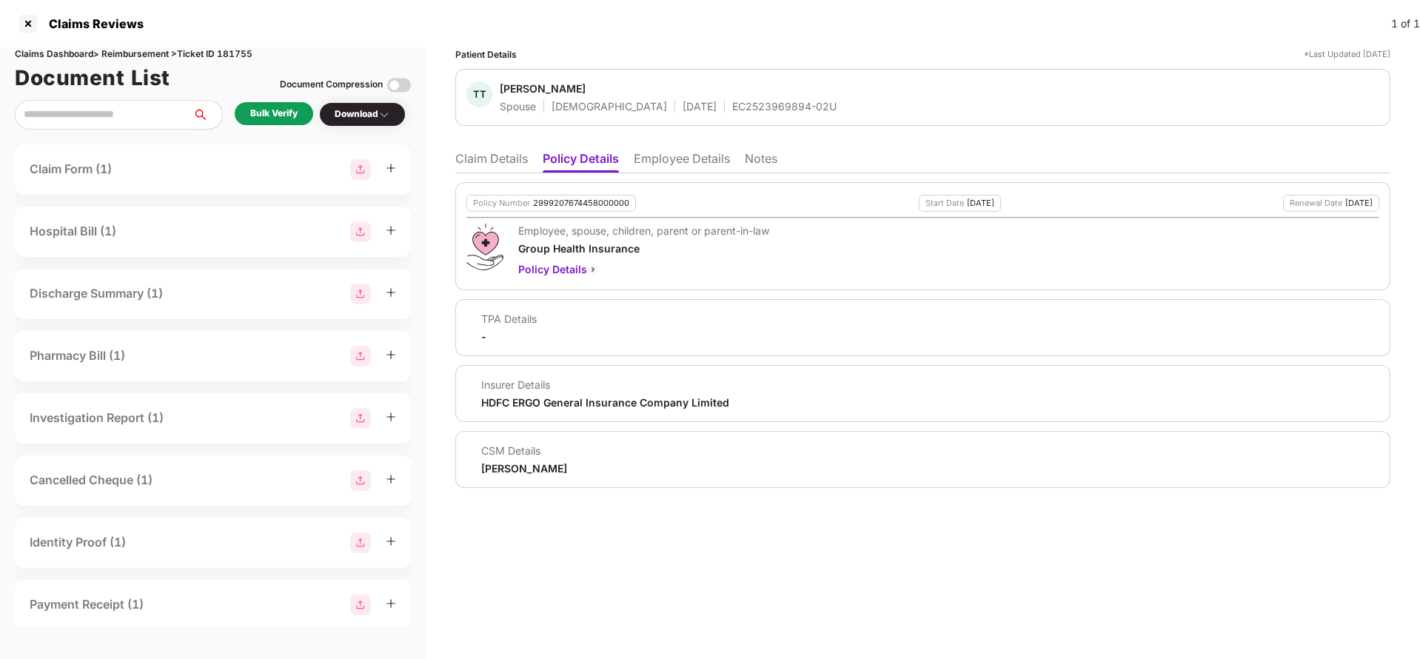
click at [680, 164] on li "Employee Details" at bounding box center [682, 161] width 96 height 21
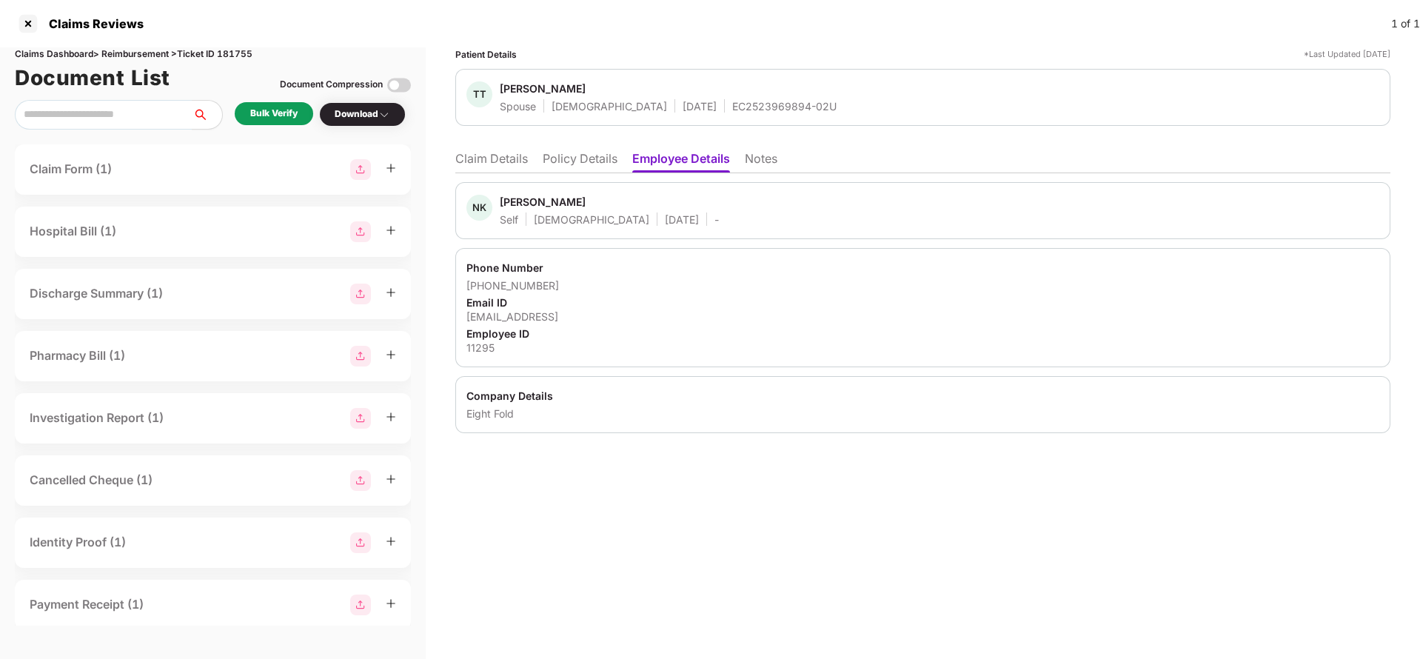
click at [517, 161] on li "Claim Details" at bounding box center [491, 161] width 73 height 21
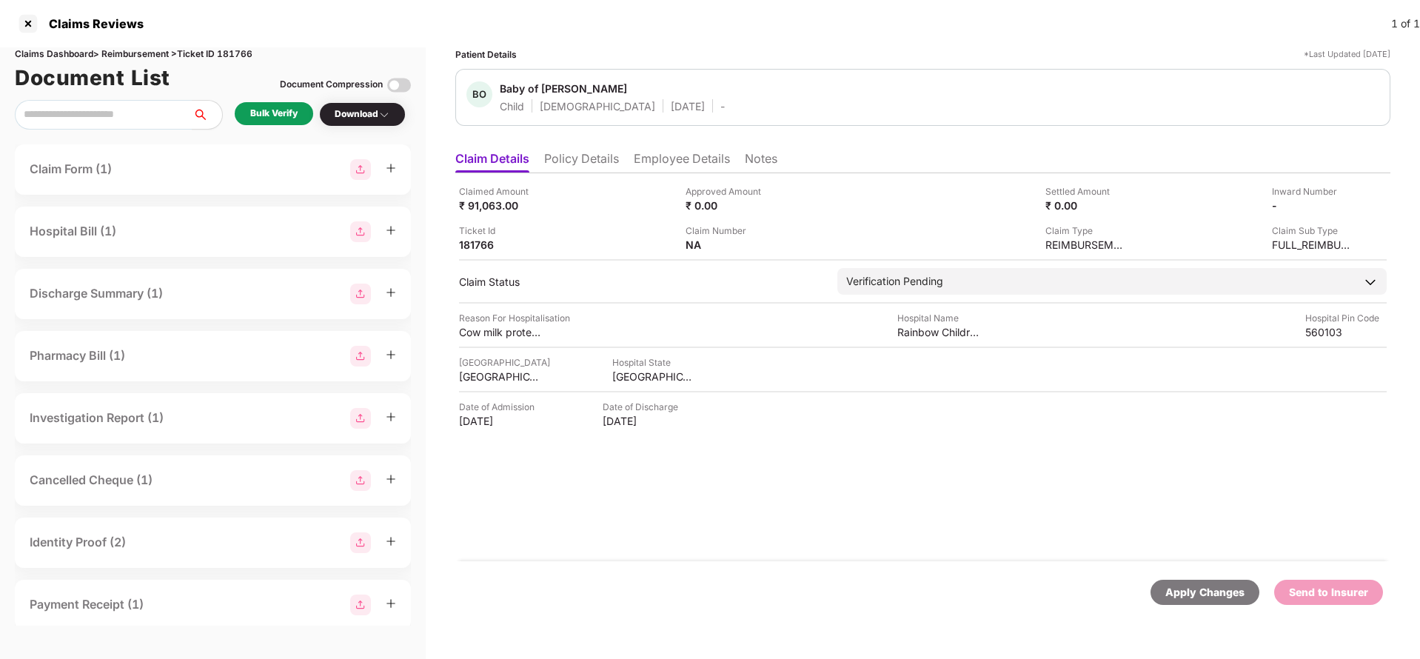
click at [590, 161] on li "Policy Details" at bounding box center [581, 161] width 75 height 21
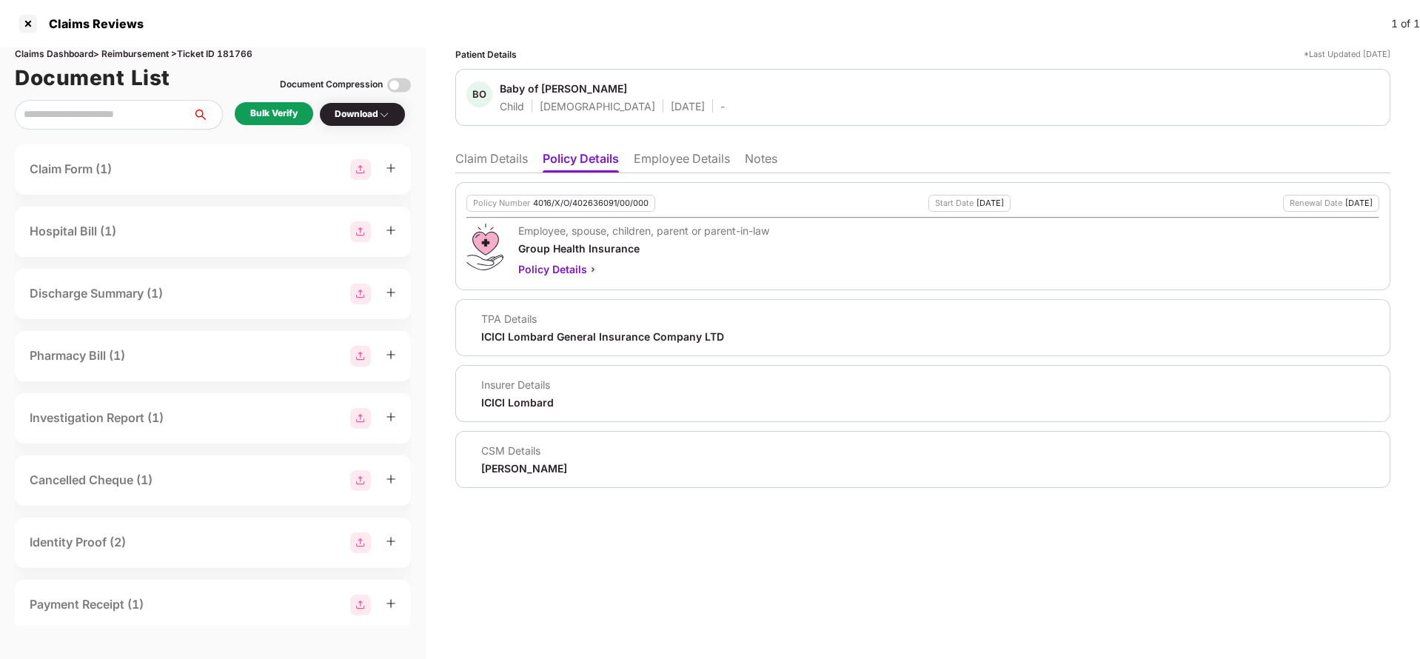
click at [687, 161] on li "Employee Details" at bounding box center [682, 161] width 96 height 21
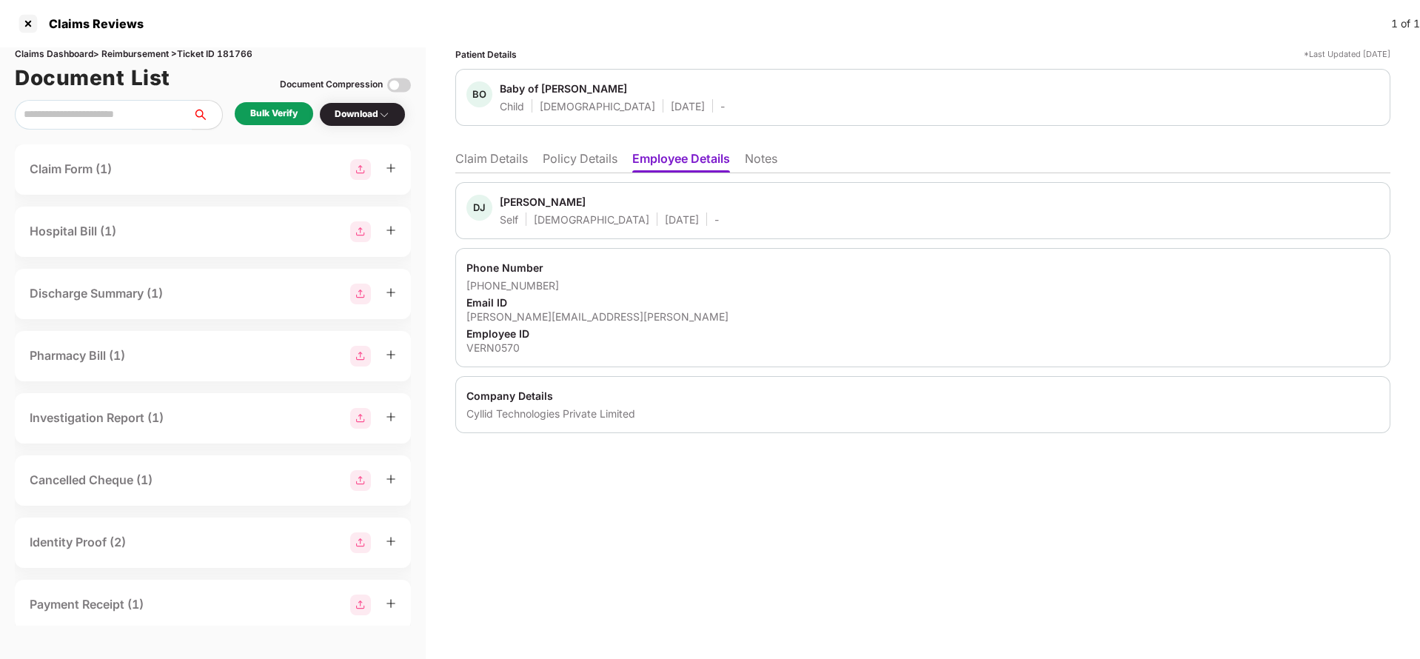
click at [508, 160] on li "Claim Details" at bounding box center [491, 161] width 73 height 21
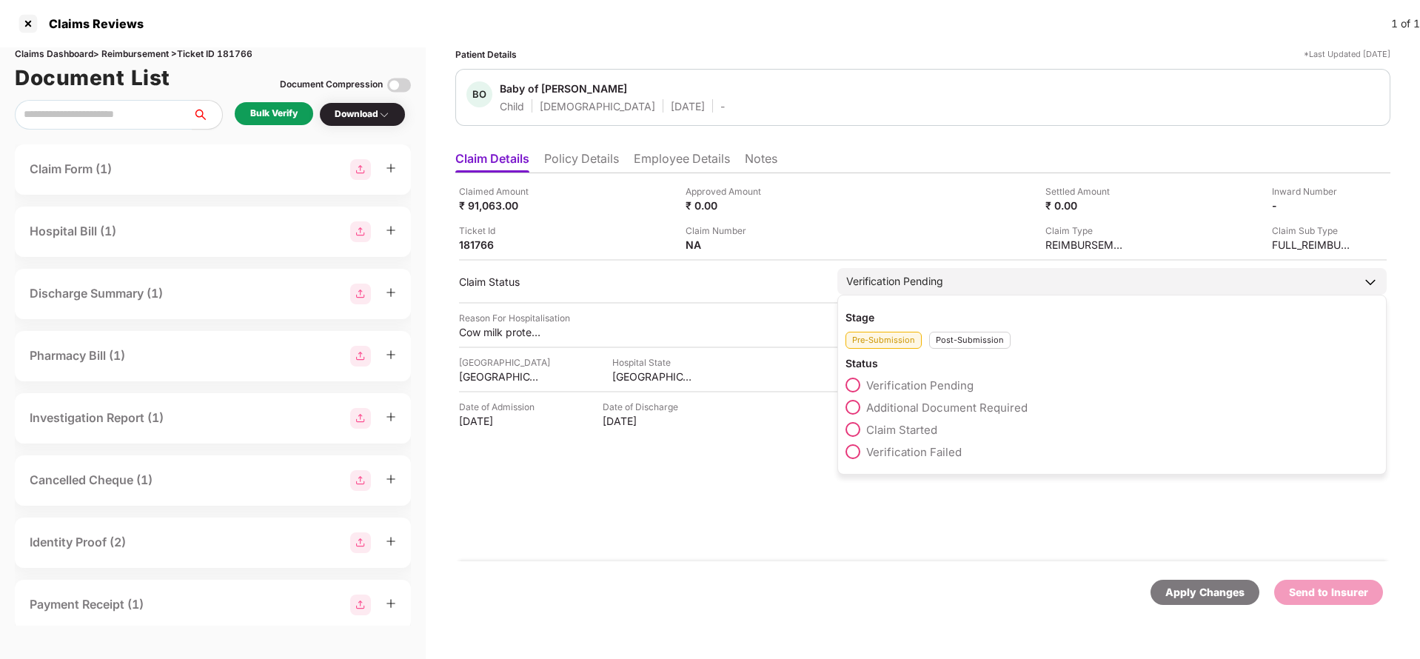
click at [904, 432] on span "Claim Started" at bounding box center [902, 430] width 71 height 14
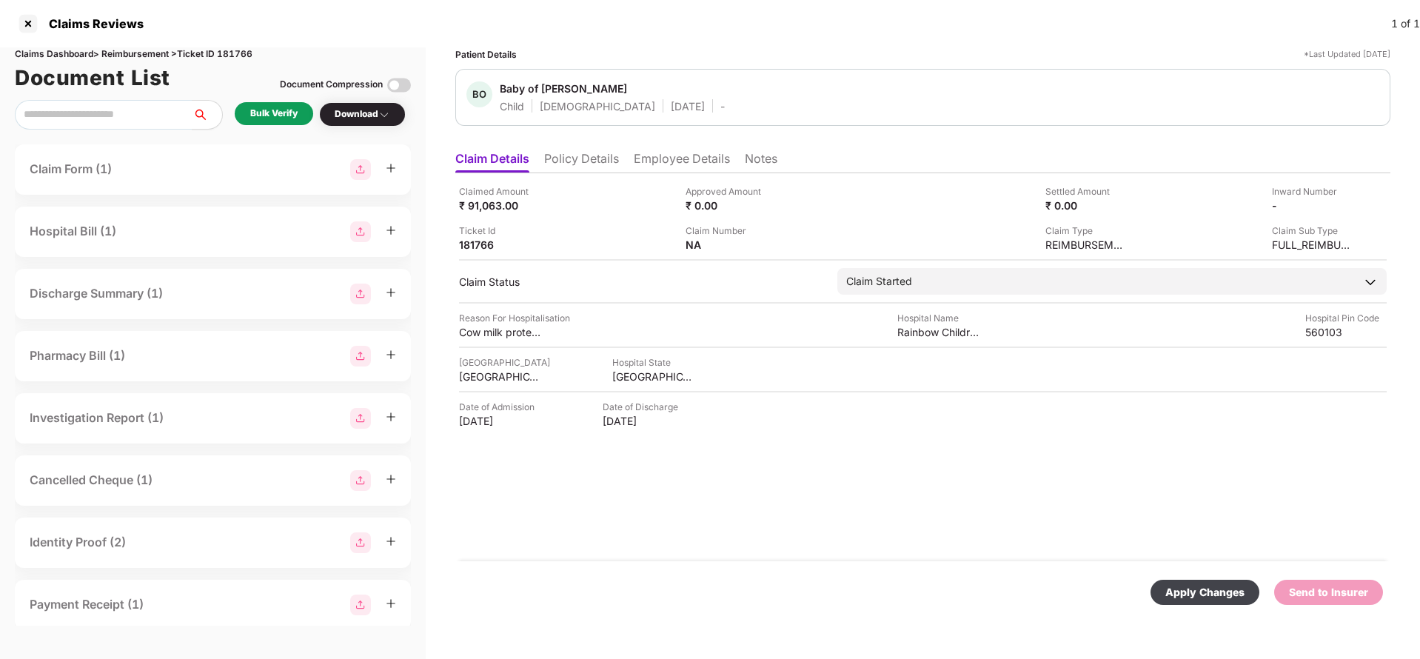
click at [1206, 604] on div "Apply Changes" at bounding box center [1205, 592] width 109 height 25
click at [1204, 599] on div "Apply Changes" at bounding box center [1205, 592] width 79 height 16
click at [573, 167] on li "Policy Details" at bounding box center [581, 161] width 75 height 21
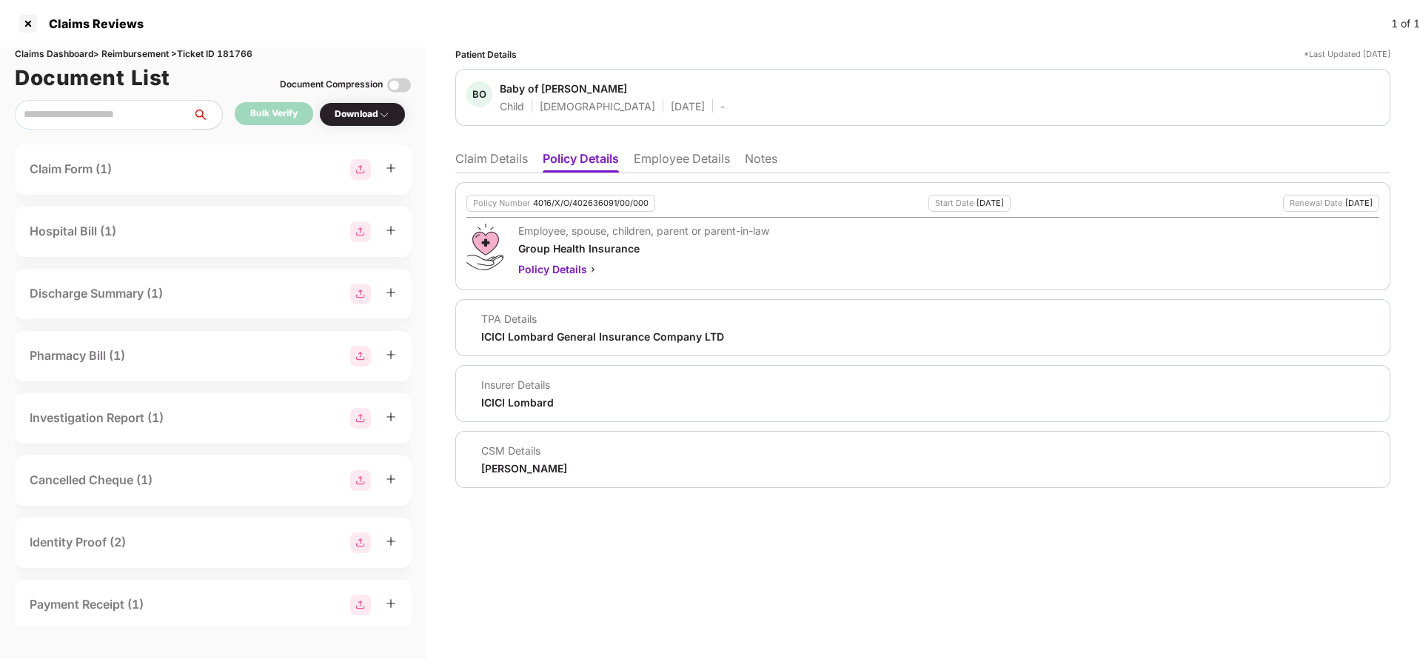
click at [643, 165] on li "Employee Details" at bounding box center [682, 161] width 96 height 21
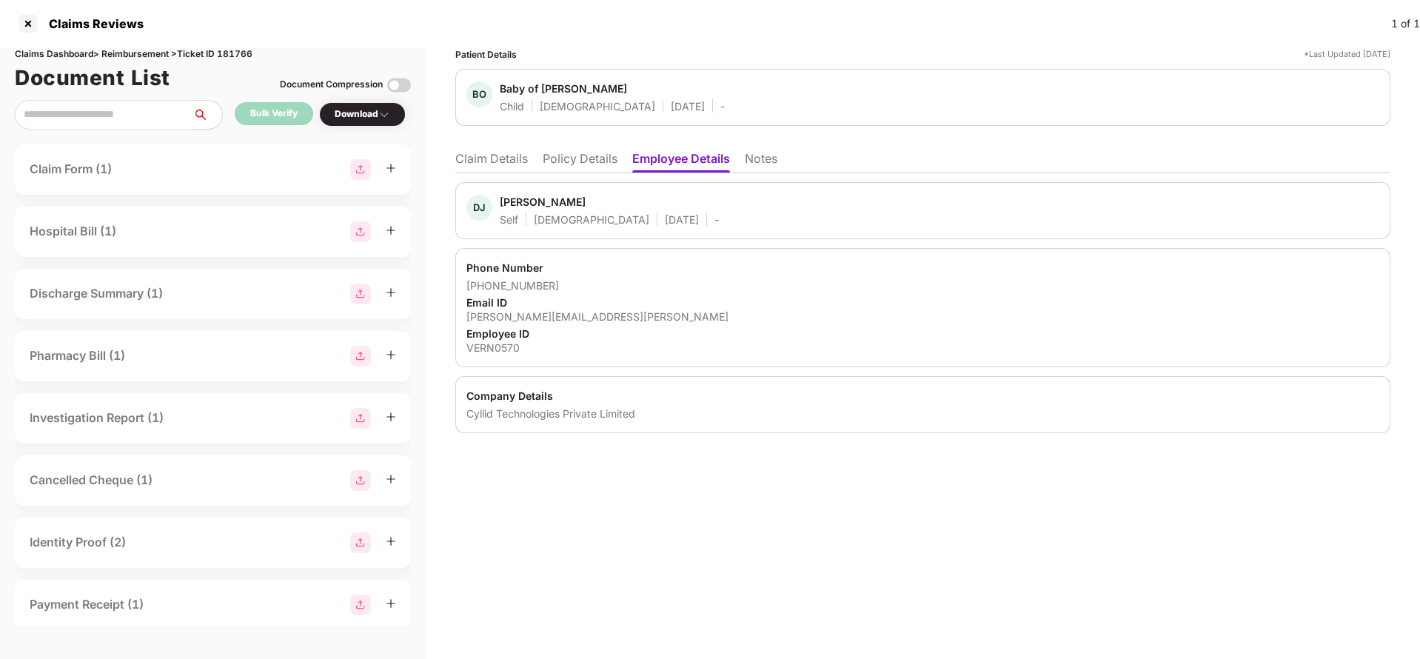
click at [612, 165] on li "Policy Details" at bounding box center [580, 161] width 75 height 21
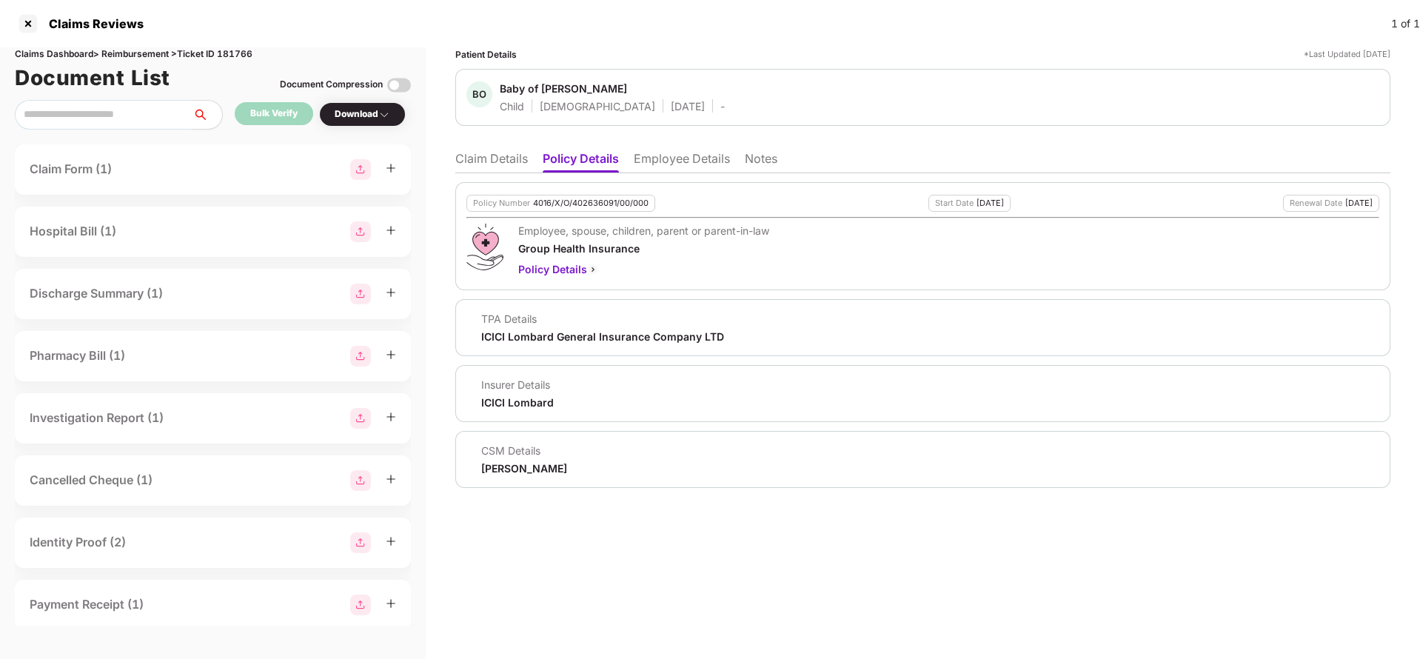
click at [507, 161] on li "Claim Details" at bounding box center [491, 161] width 73 height 21
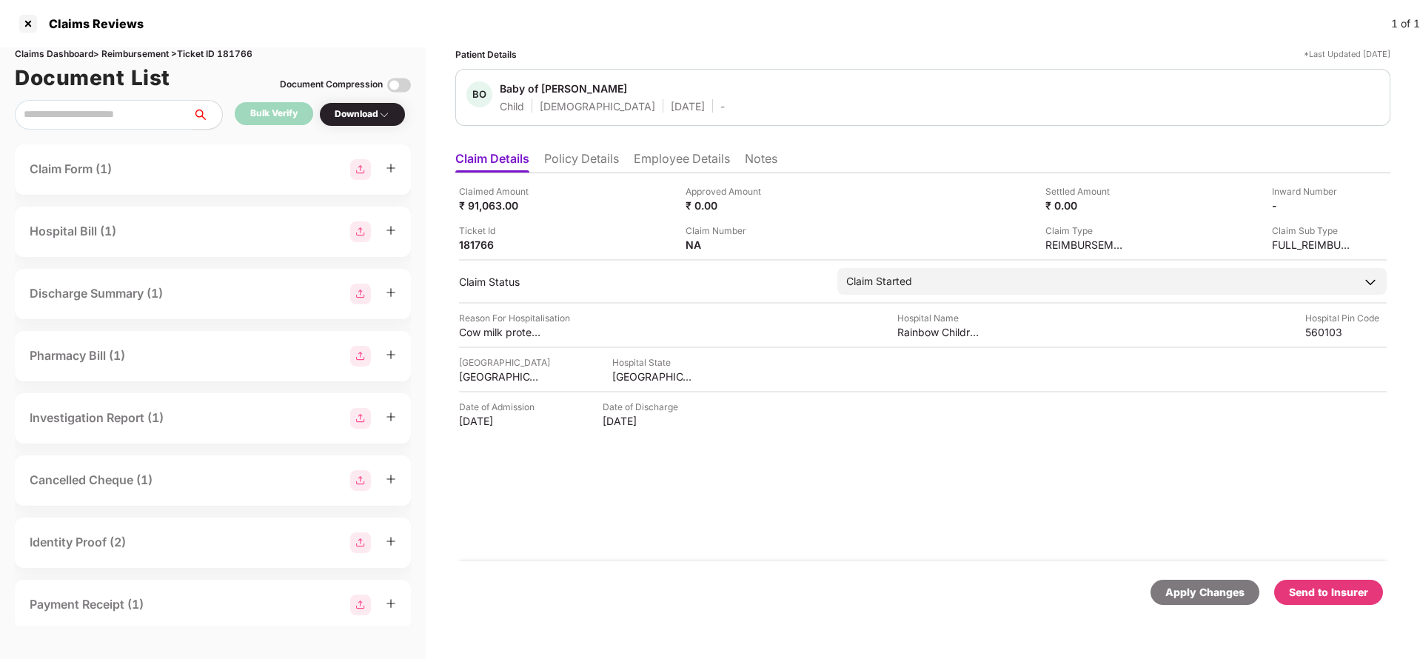
click at [582, 162] on li "Policy Details" at bounding box center [581, 161] width 75 height 21
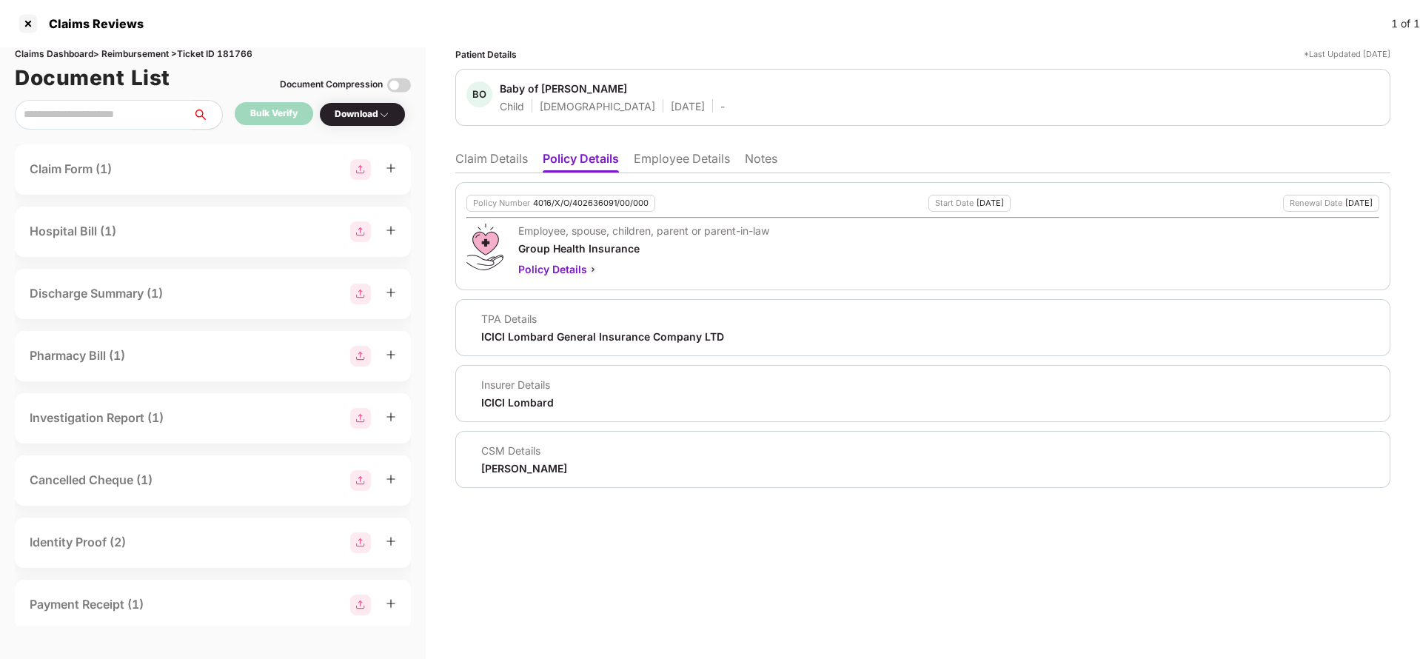
click at [546, 335] on div "ICICI Lombard General Insurance Company LTD" at bounding box center [602, 337] width 243 height 14
copy div "ICICI Lombard General Insurance Company LTD"
click at [678, 160] on li "Employee Details" at bounding box center [682, 161] width 96 height 21
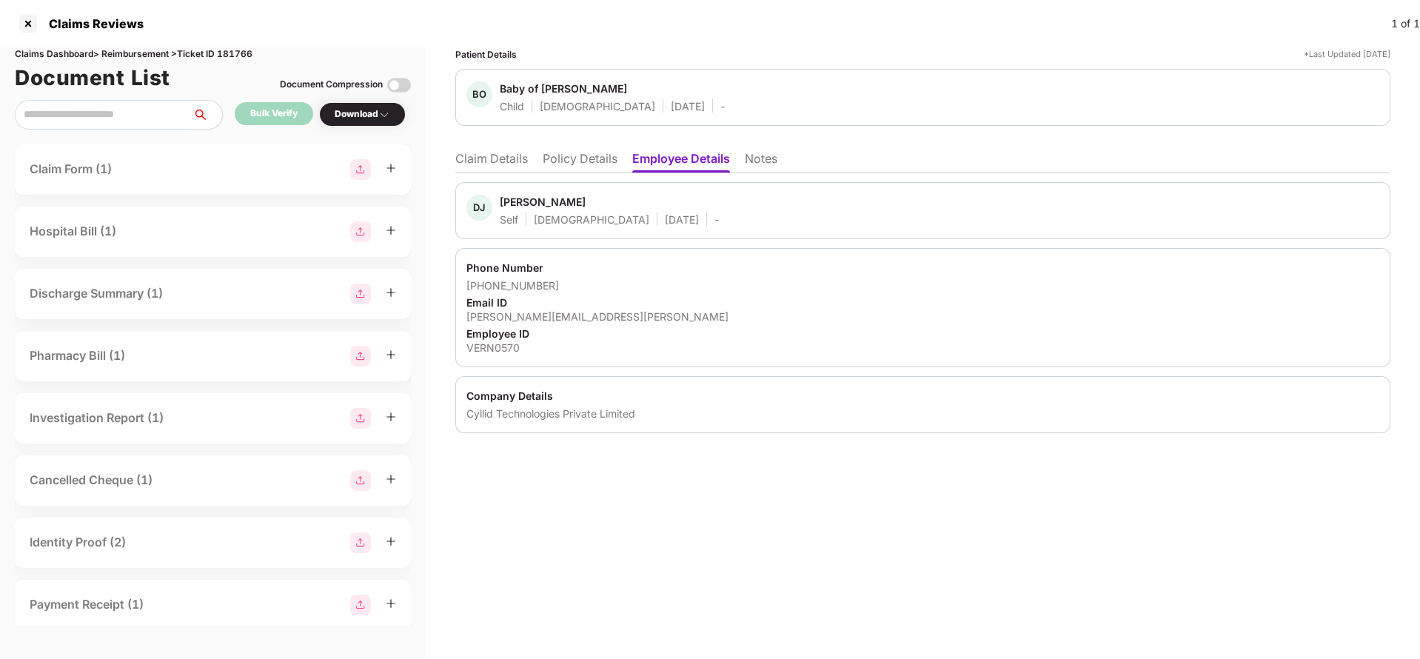
click at [510, 161] on li "Claim Details" at bounding box center [491, 161] width 73 height 21
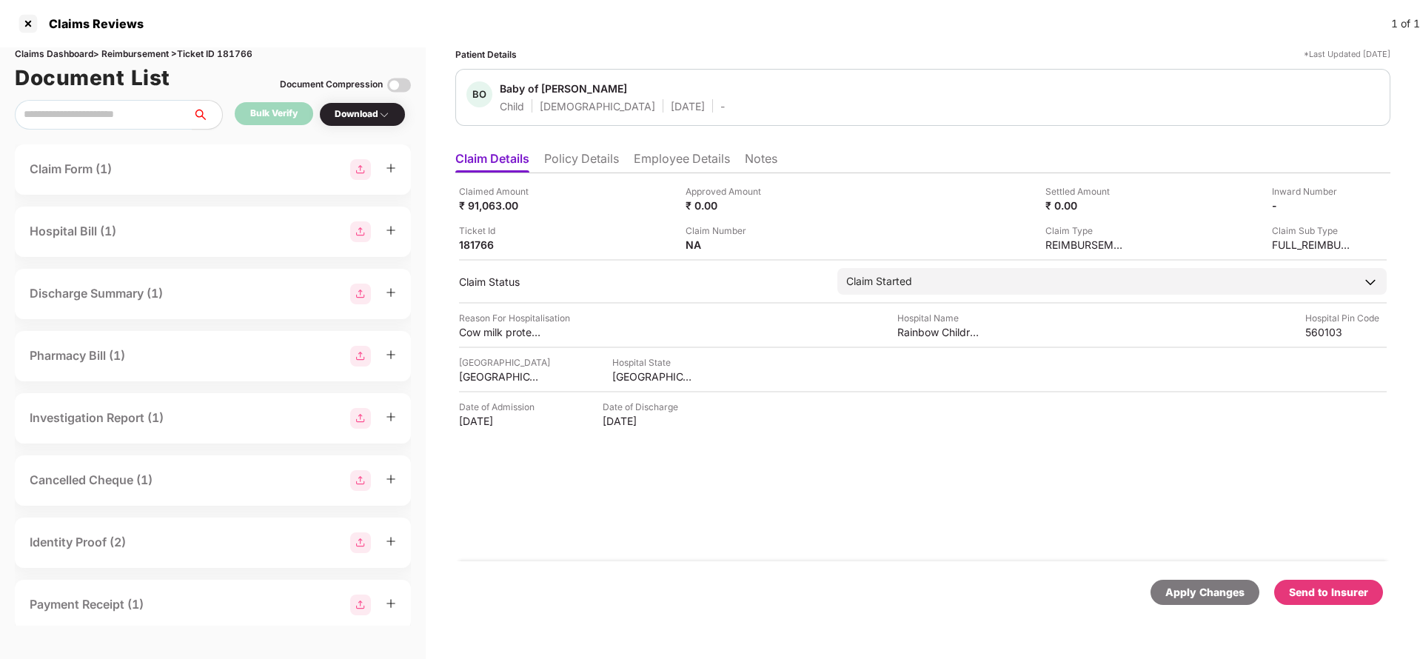
click at [1203, 592] on div "Apply Changes" at bounding box center [1205, 592] width 79 height 16
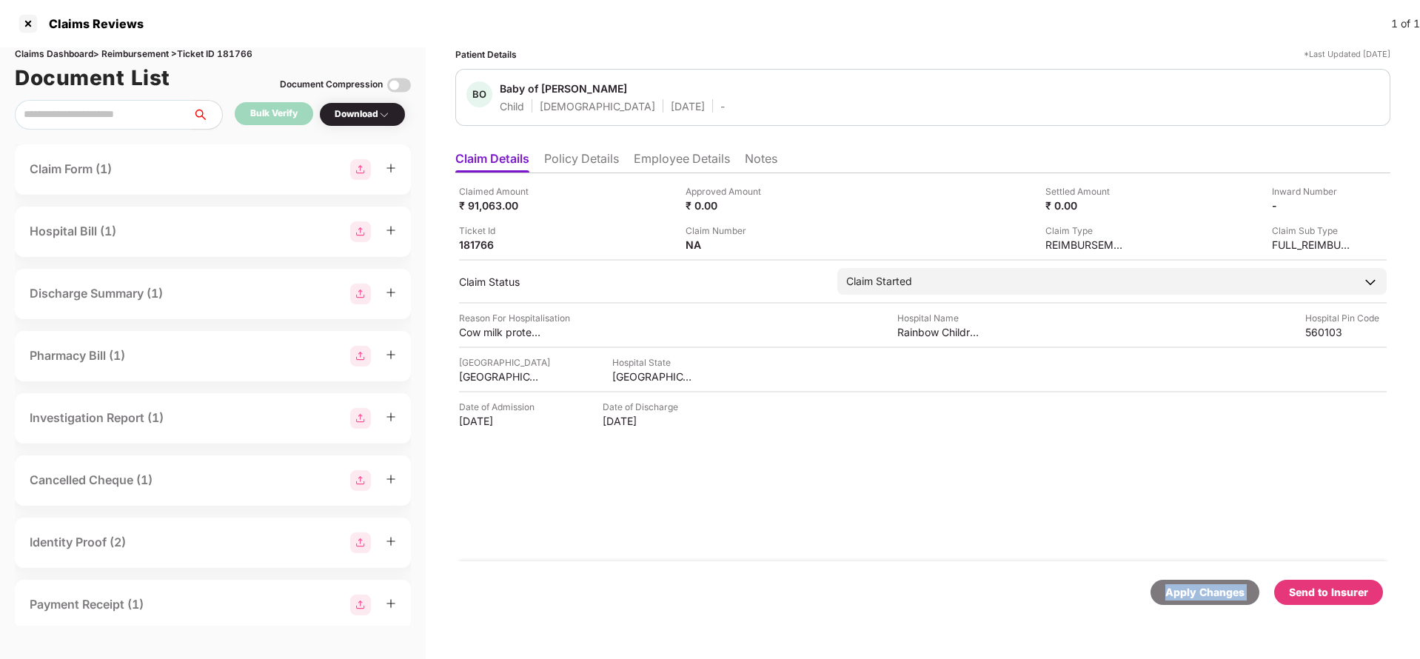
click at [1203, 592] on div "Apply Changes" at bounding box center [1205, 592] width 79 height 16
click at [233, 51] on div "Claims Dashboard > Reimbursement > Ticket ID 181766" at bounding box center [213, 54] width 396 height 14
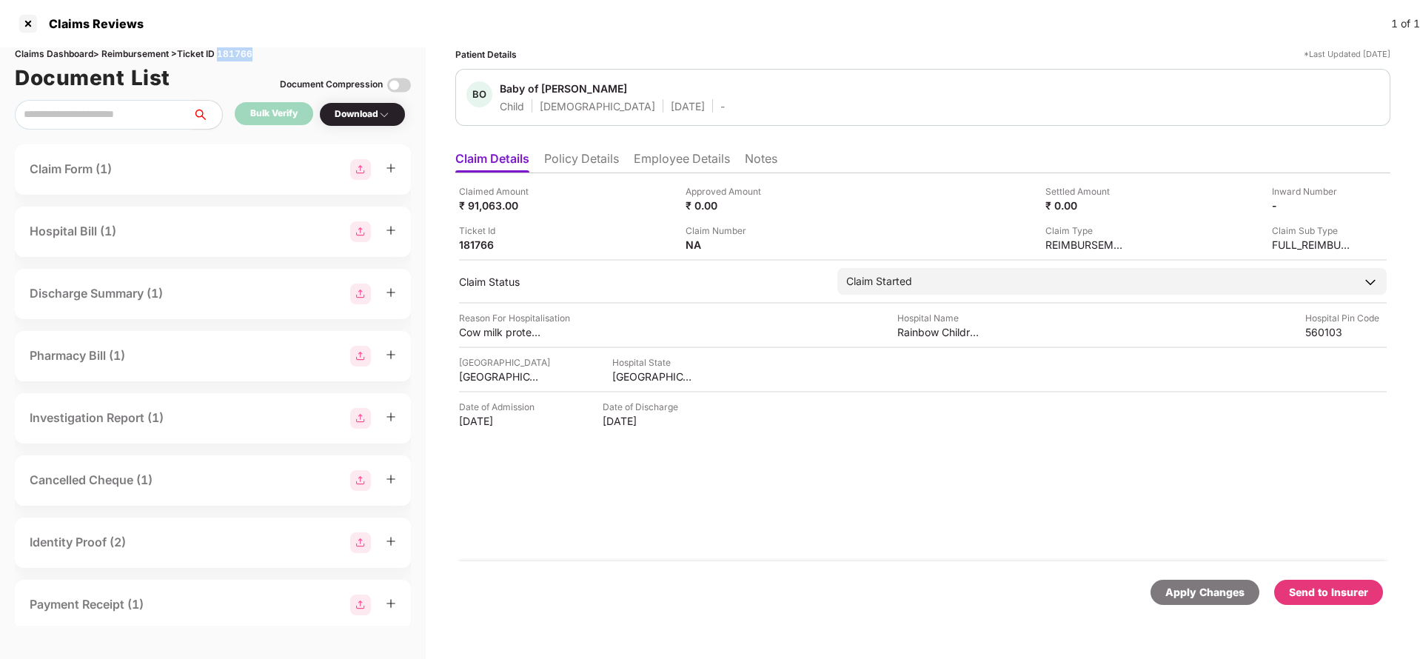
click at [232, 51] on div "Claims Dashboard > Reimbursement > Ticket ID 181766" at bounding box center [213, 54] width 396 height 14
copy div "181766"
click at [1192, 597] on div "Apply Changes" at bounding box center [1205, 592] width 79 height 16
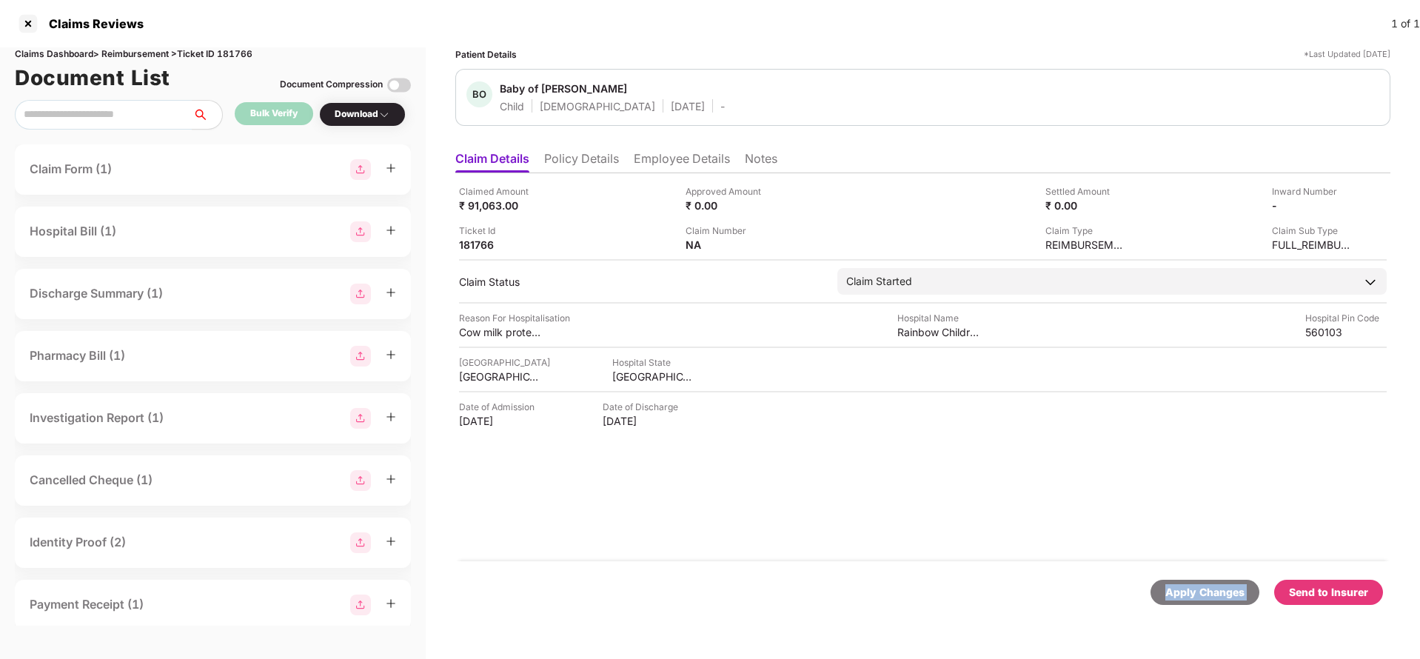
click at [1192, 597] on div "Apply Changes" at bounding box center [1205, 592] width 79 height 16
click at [1193, 598] on div "Apply Changes" at bounding box center [1205, 592] width 79 height 16
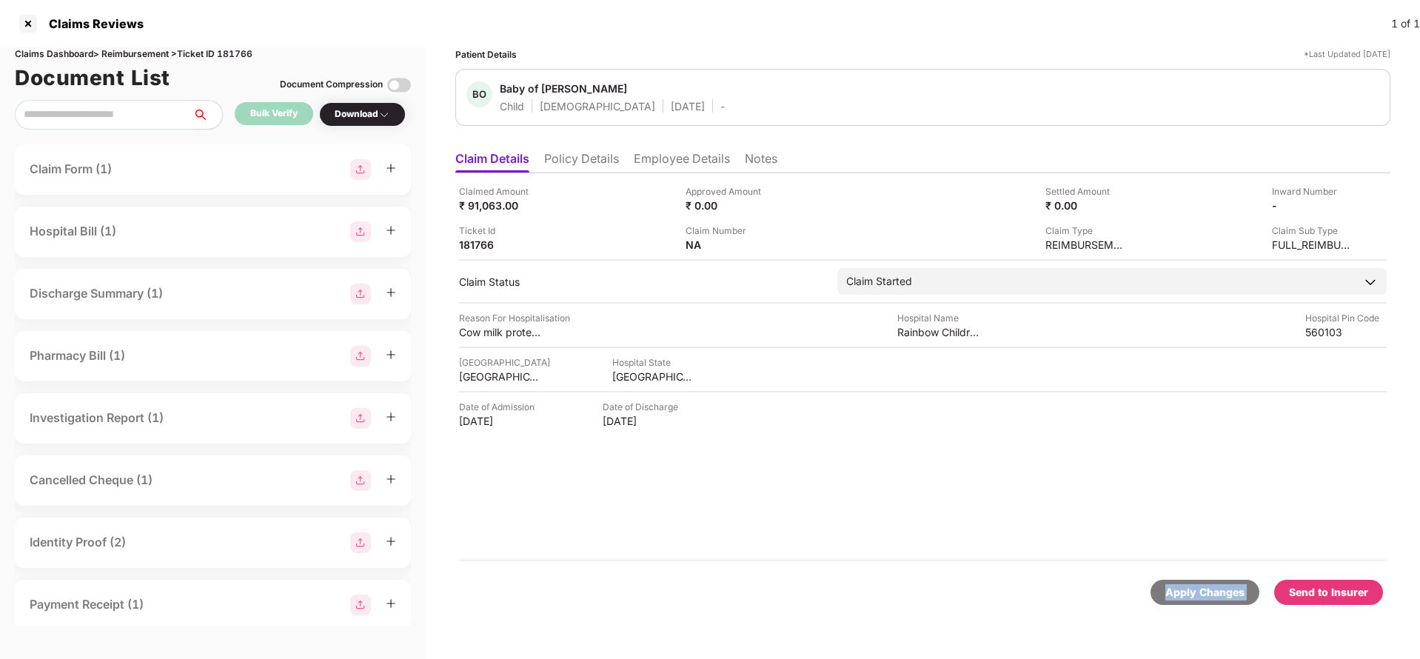
click at [1193, 598] on div "Apply Changes" at bounding box center [1205, 592] width 79 height 16
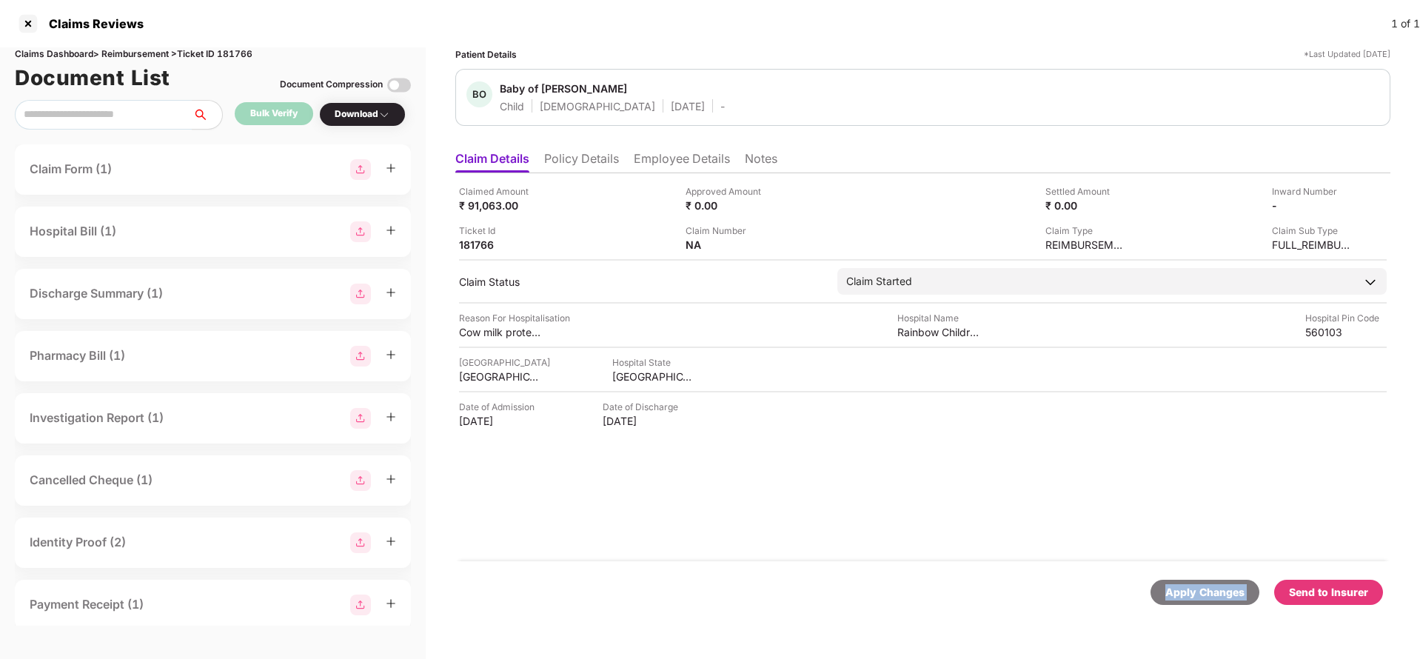
click at [1193, 598] on div "Apply Changes" at bounding box center [1205, 592] width 79 height 16
click at [1209, 589] on div "Apply Changes" at bounding box center [1205, 592] width 79 height 16
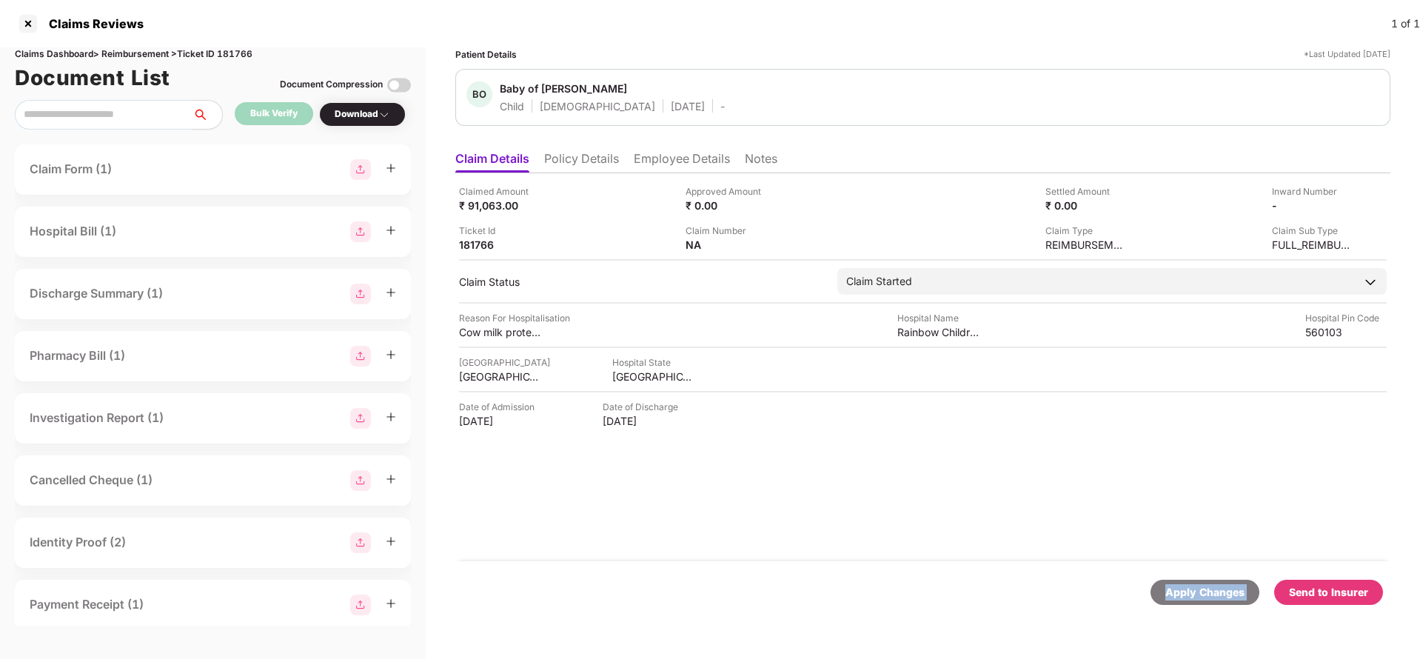
click at [1209, 589] on div "Apply Changes" at bounding box center [1205, 592] width 79 height 16
click at [1209, 590] on div "Apply Changes" at bounding box center [1205, 592] width 79 height 16
click at [1209, 595] on div "Apply Changes" at bounding box center [1205, 592] width 79 height 16
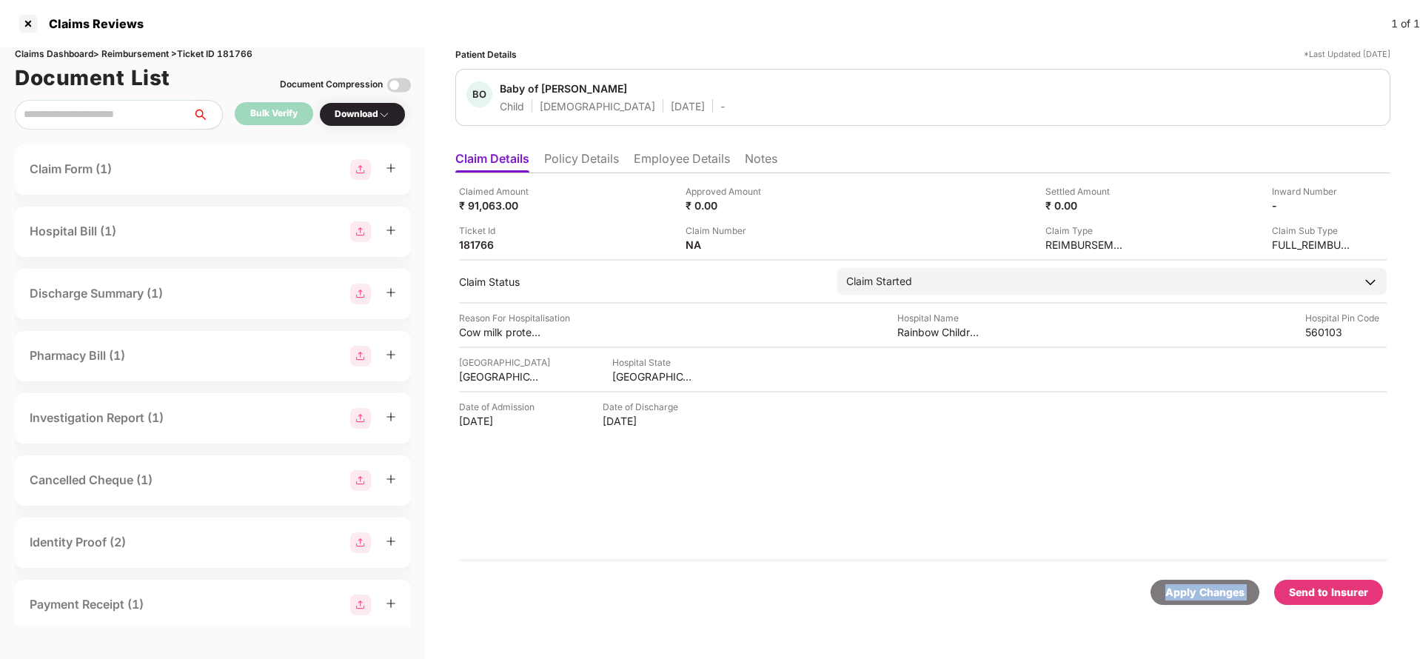
click at [1211, 595] on div "Apply Changes" at bounding box center [1205, 592] width 79 height 16
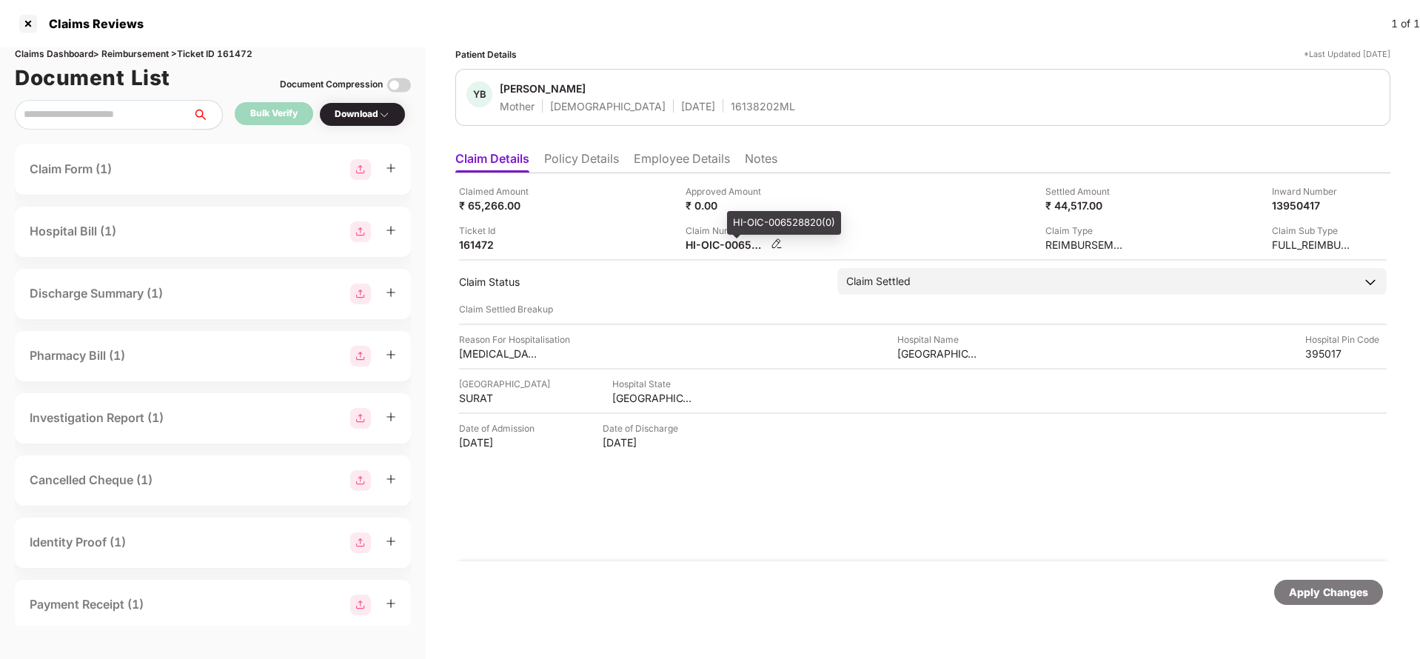
click at [716, 247] on div "HI-OIC-006528820(0)" at bounding box center [726, 245] width 81 height 14
copy div
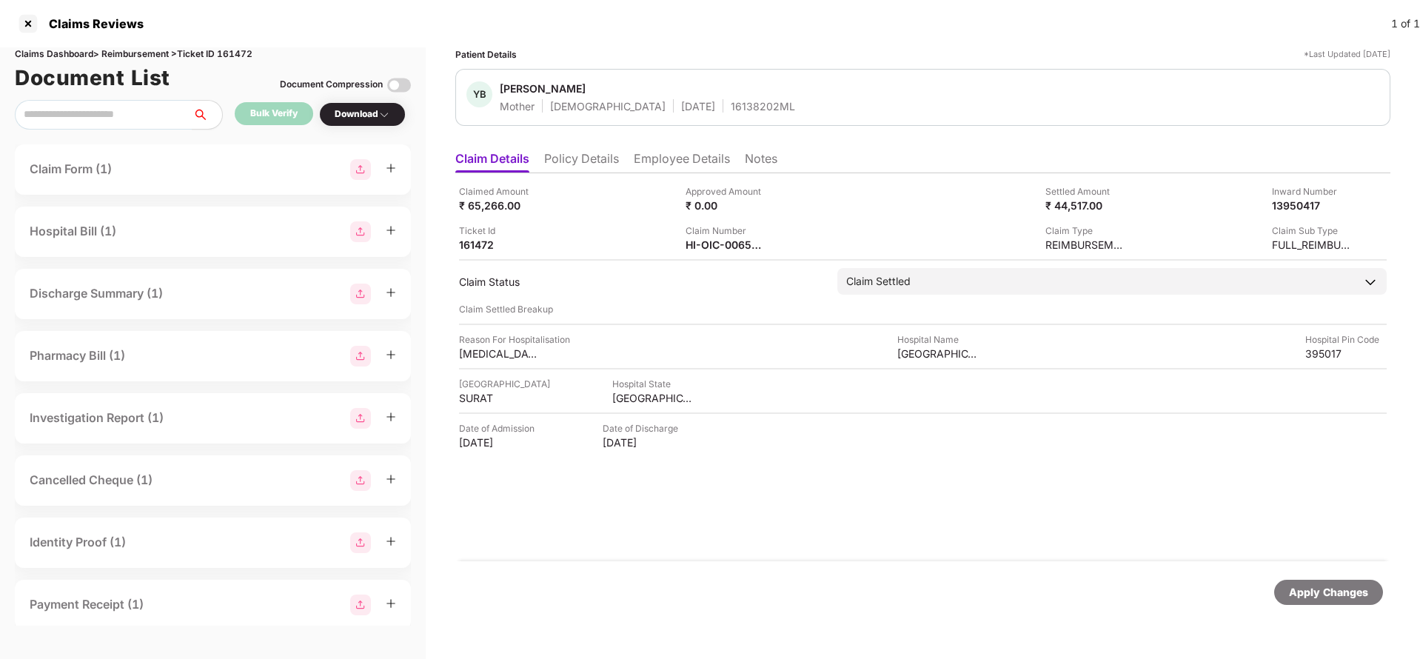
click at [694, 161] on li "Employee Details" at bounding box center [682, 161] width 96 height 21
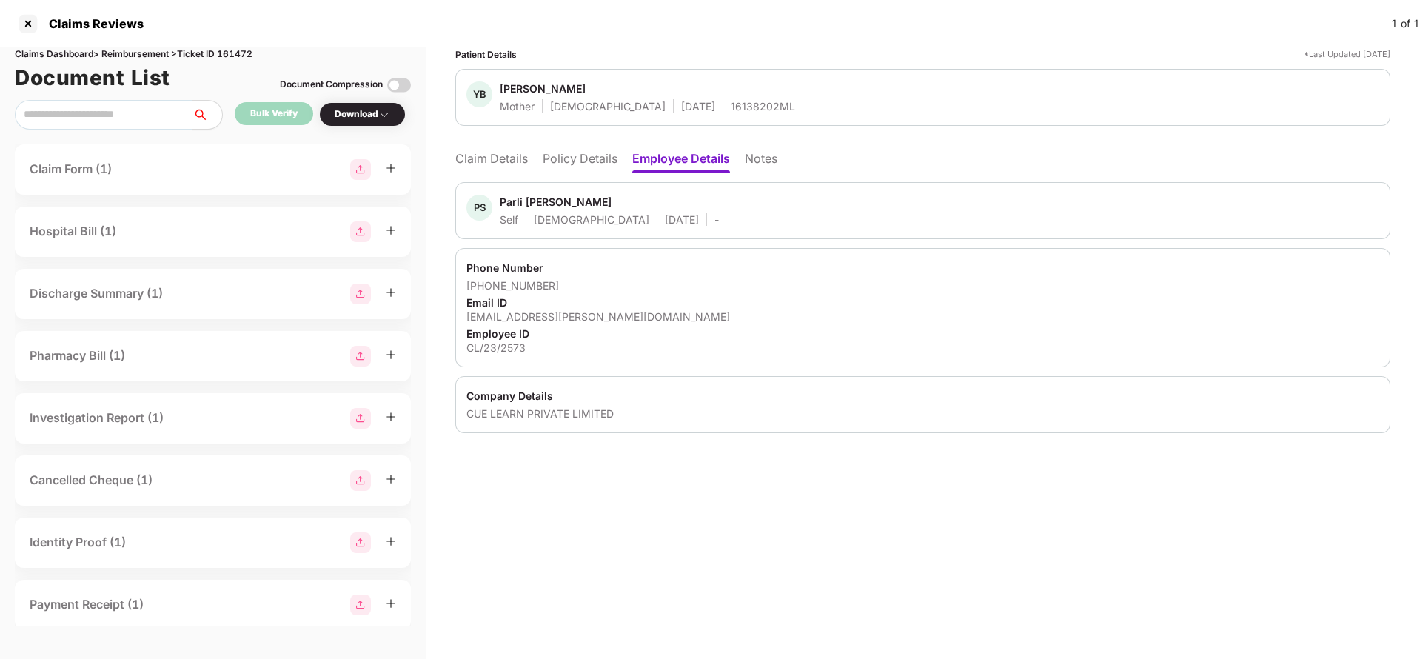
click at [581, 163] on li "Policy Details" at bounding box center [580, 161] width 75 height 21
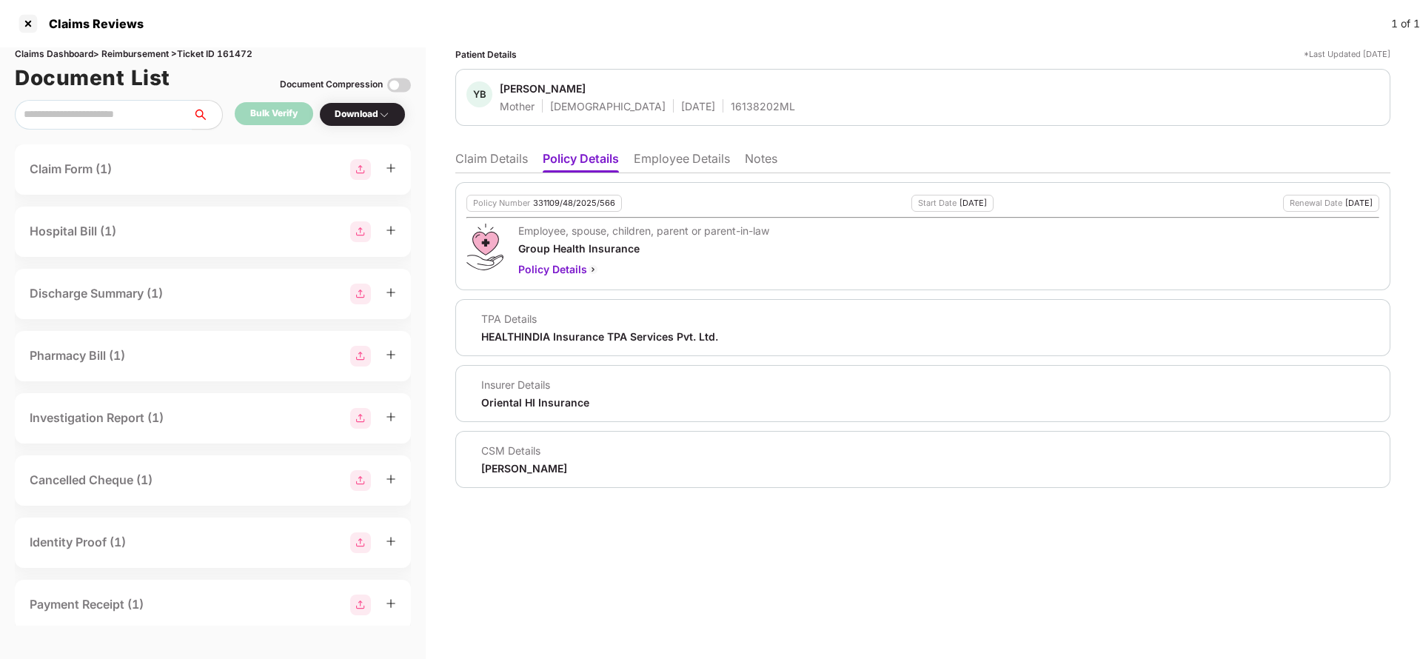
click at [681, 157] on li "Employee Details" at bounding box center [682, 161] width 96 height 21
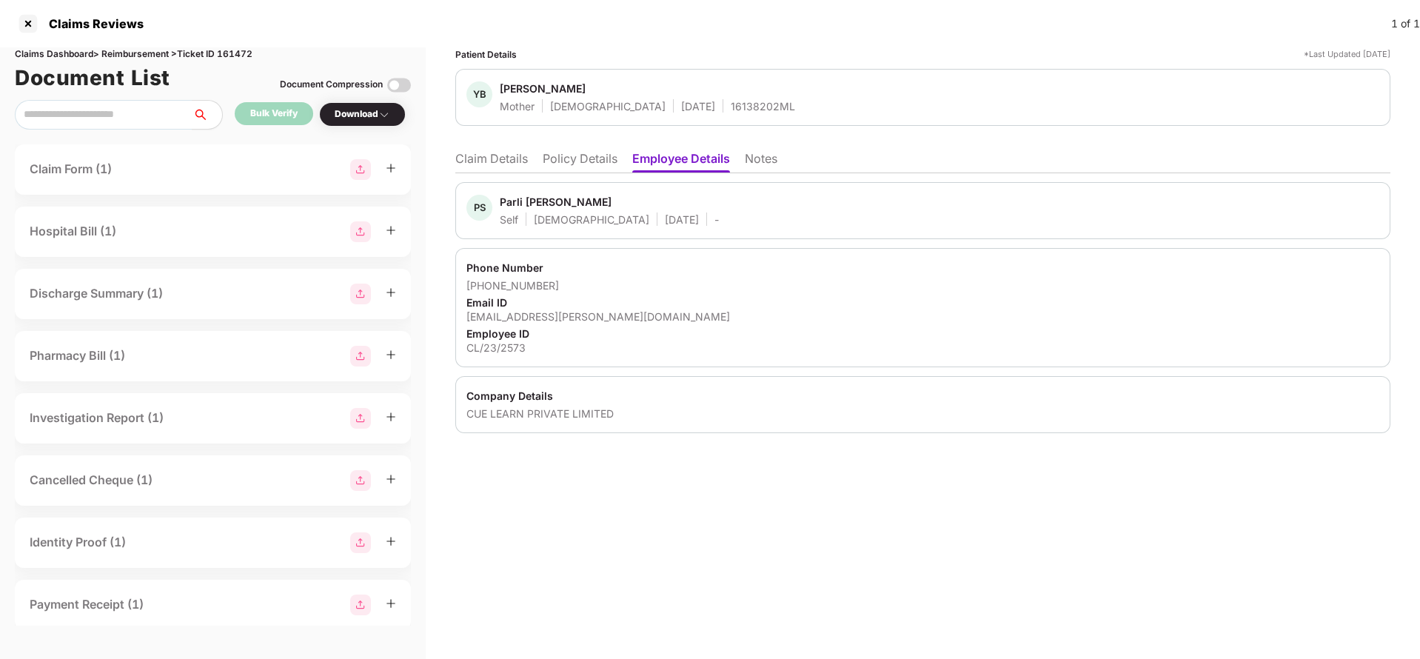
click at [495, 159] on li "Claim Details" at bounding box center [491, 161] width 73 height 21
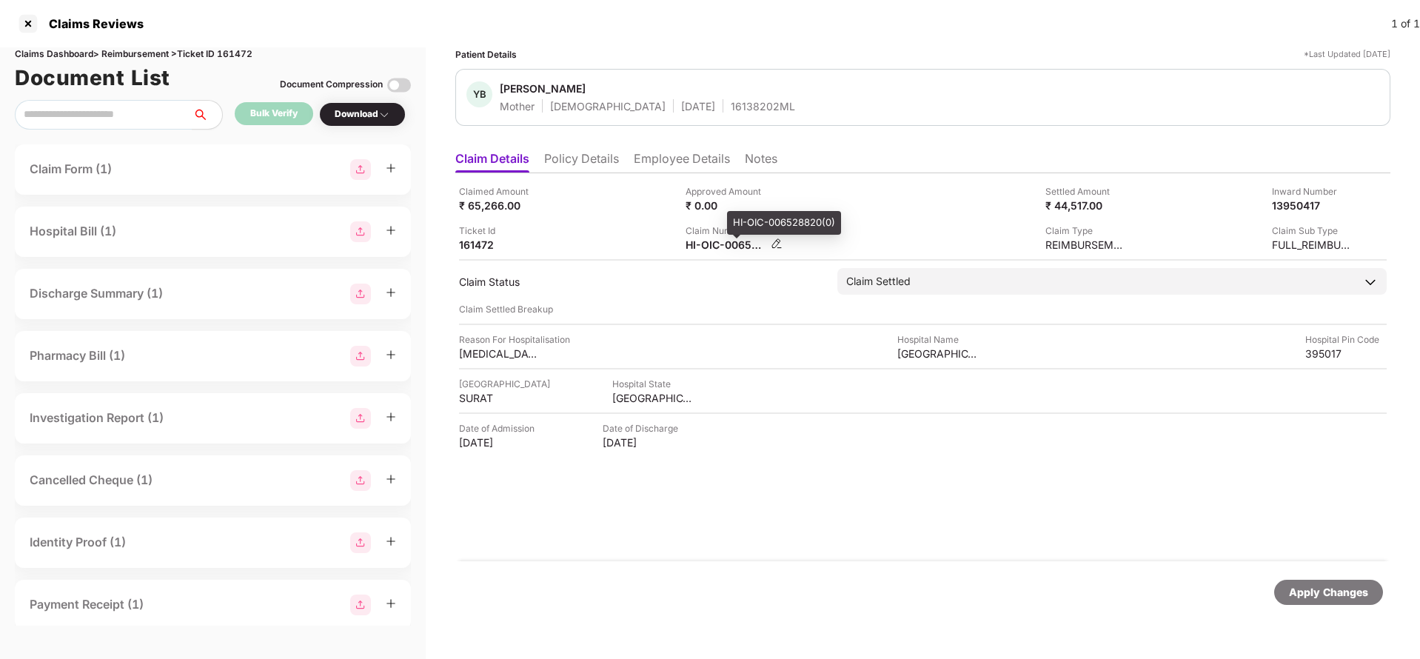
click at [735, 249] on div "HI-OIC-006528820(0)" at bounding box center [726, 245] width 81 height 14
copy div
click at [731, 106] on div "16138202ML" at bounding box center [763, 106] width 64 height 14
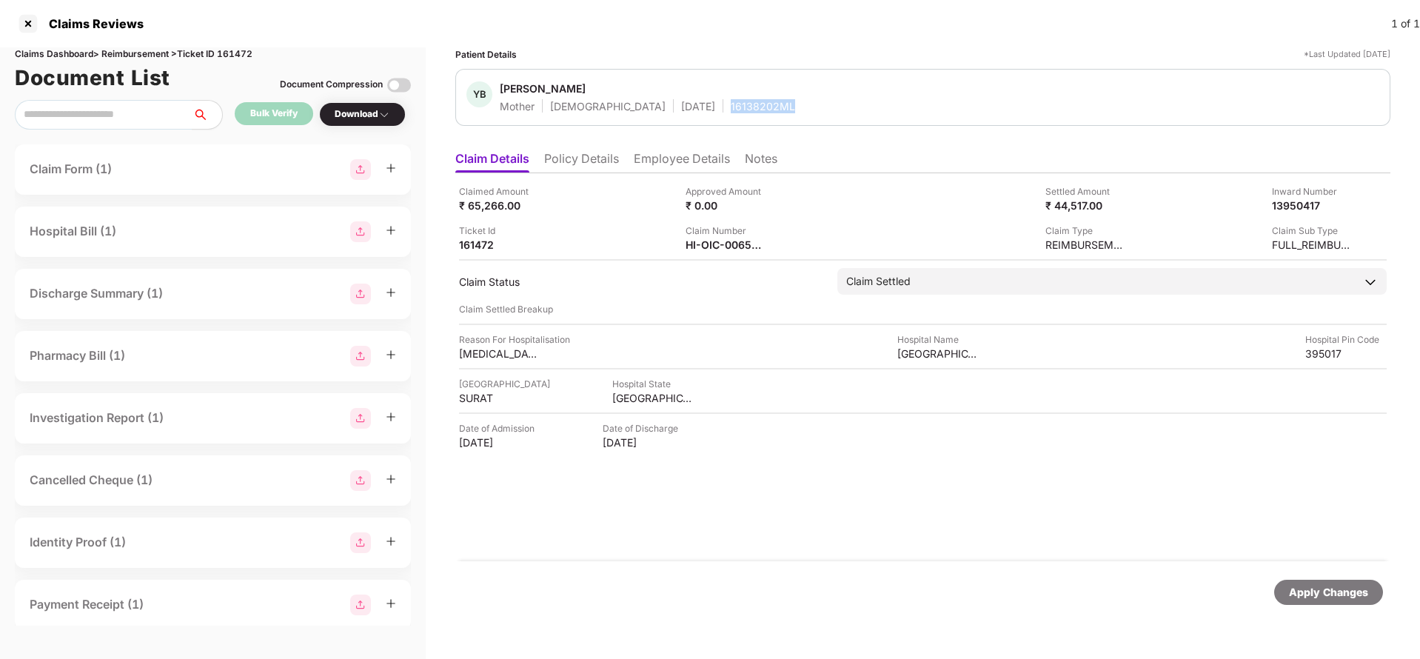
click at [731, 106] on div "16138202ML" at bounding box center [763, 106] width 64 height 14
copy div "16138202ML"
click at [1332, 586] on div "Apply Changes" at bounding box center [1328, 592] width 79 height 16
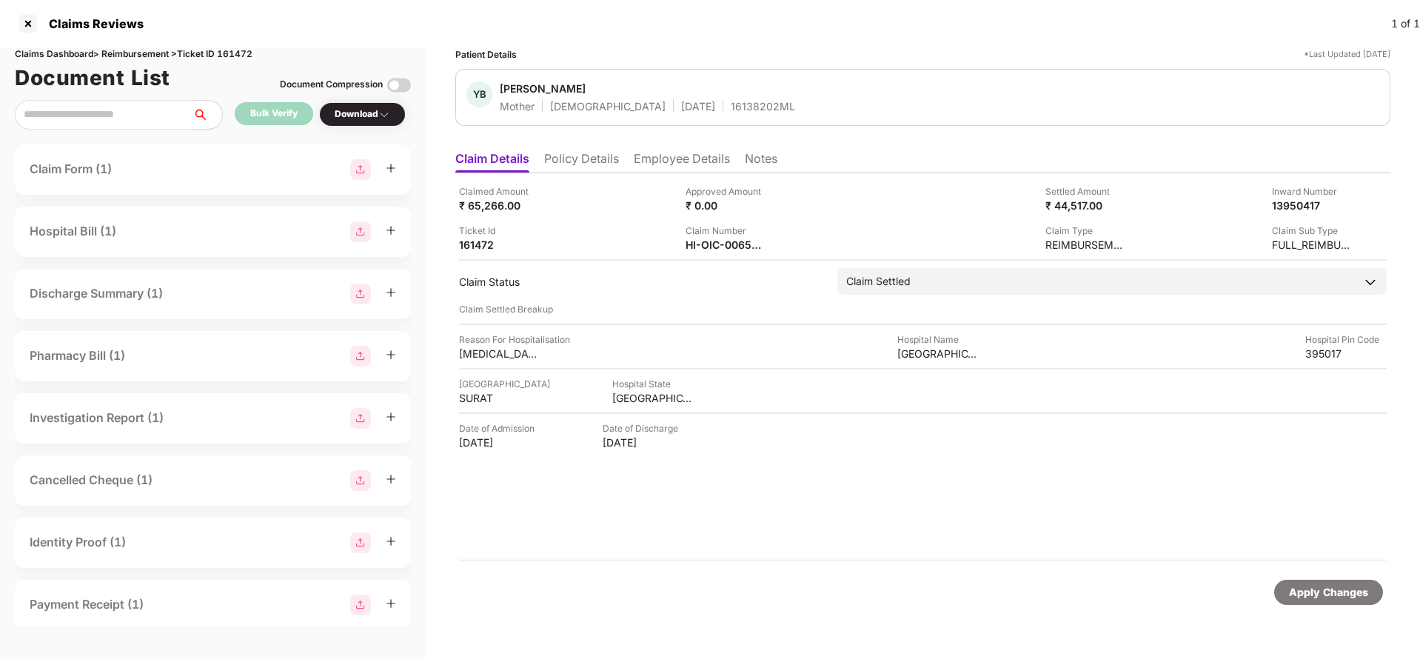
click at [235, 53] on div "Claims Dashboard > Reimbursement > Ticket ID 161472" at bounding box center [213, 54] width 396 height 14
copy div "161472"
click at [1323, 599] on div "Apply Changes" at bounding box center [1328, 592] width 79 height 16
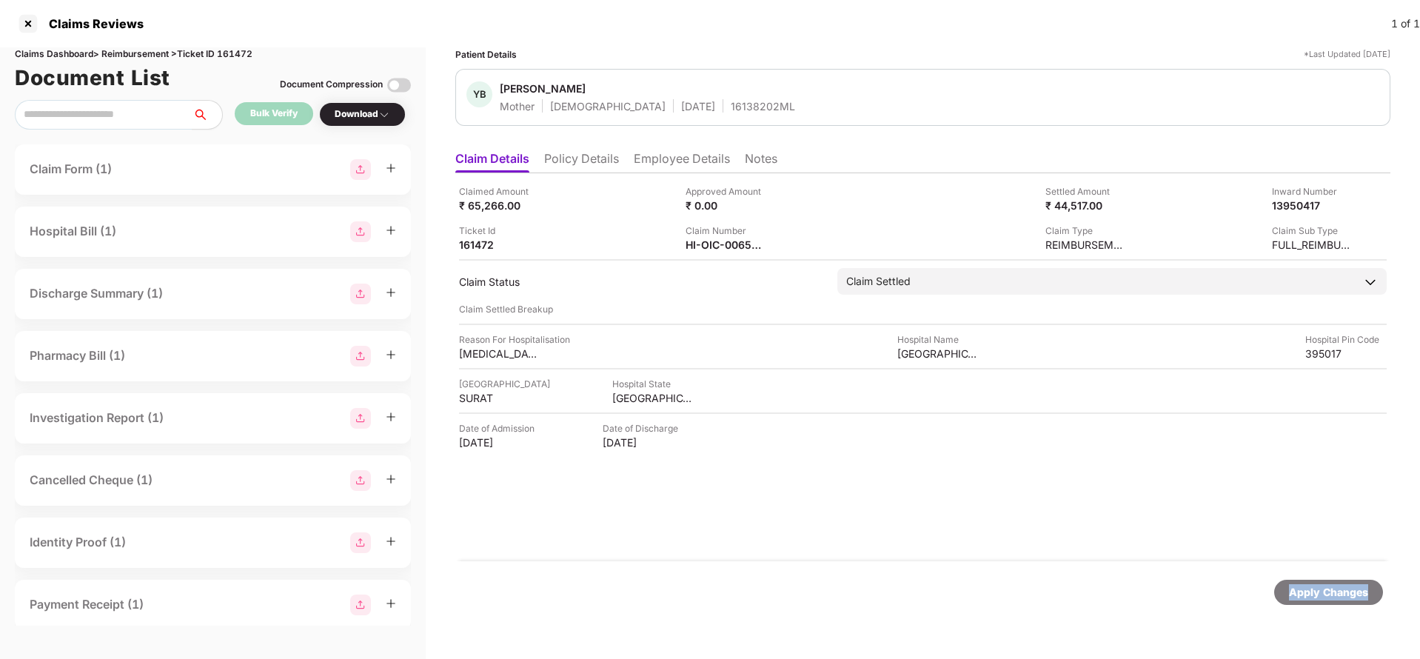
click at [1323, 599] on div "Apply Changes" at bounding box center [1328, 592] width 79 height 16
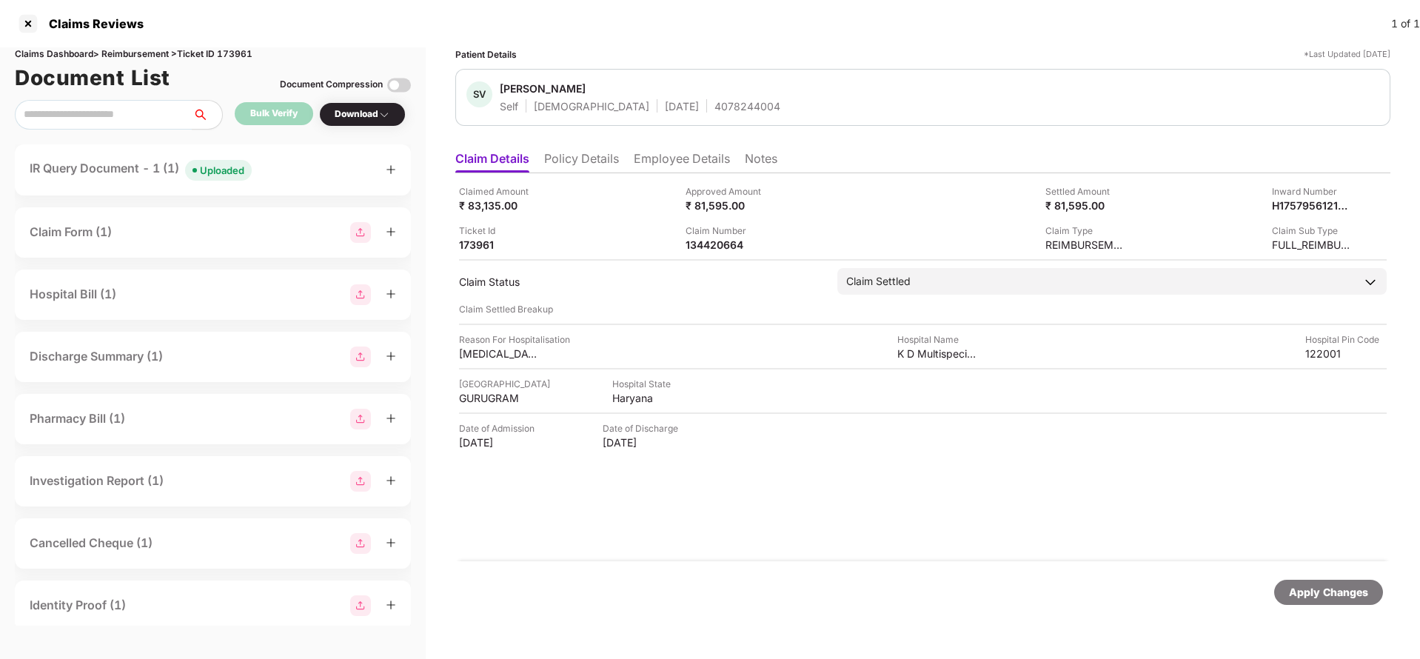
click at [1321, 594] on div "Apply Changes" at bounding box center [1328, 592] width 79 height 16
click at [1332, 593] on div "Apply Changes" at bounding box center [1328, 592] width 79 height 16
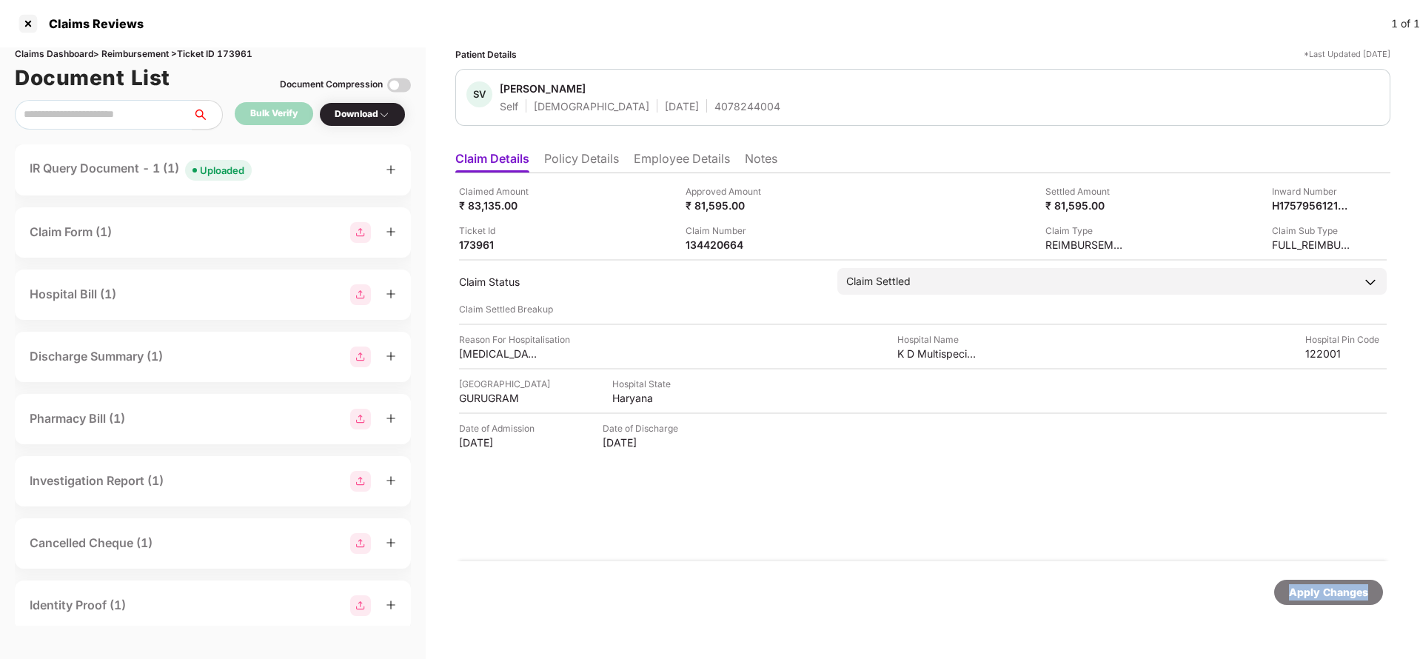
click at [1332, 593] on div "Apply Changes" at bounding box center [1328, 592] width 79 height 16
click at [230, 55] on div "Claims Dashboard > Reimbursement > Ticket ID 173961" at bounding box center [213, 54] width 396 height 14
copy div "173961"
click at [1346, 594] on div "Apply Changes" at bounding box center [1328, 592] width 79 height 16
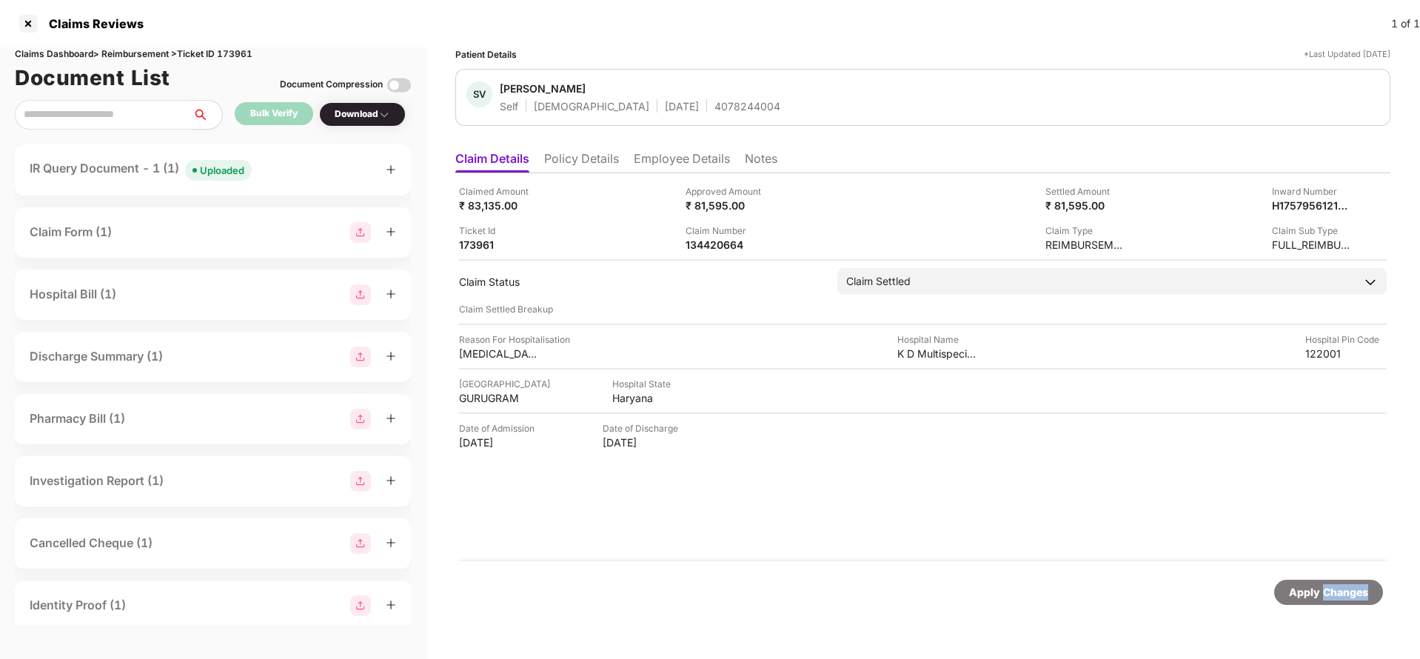
click at [1346, 594] on div "Apply Changes" at bounding box center [1328, 592] width 79 height 16
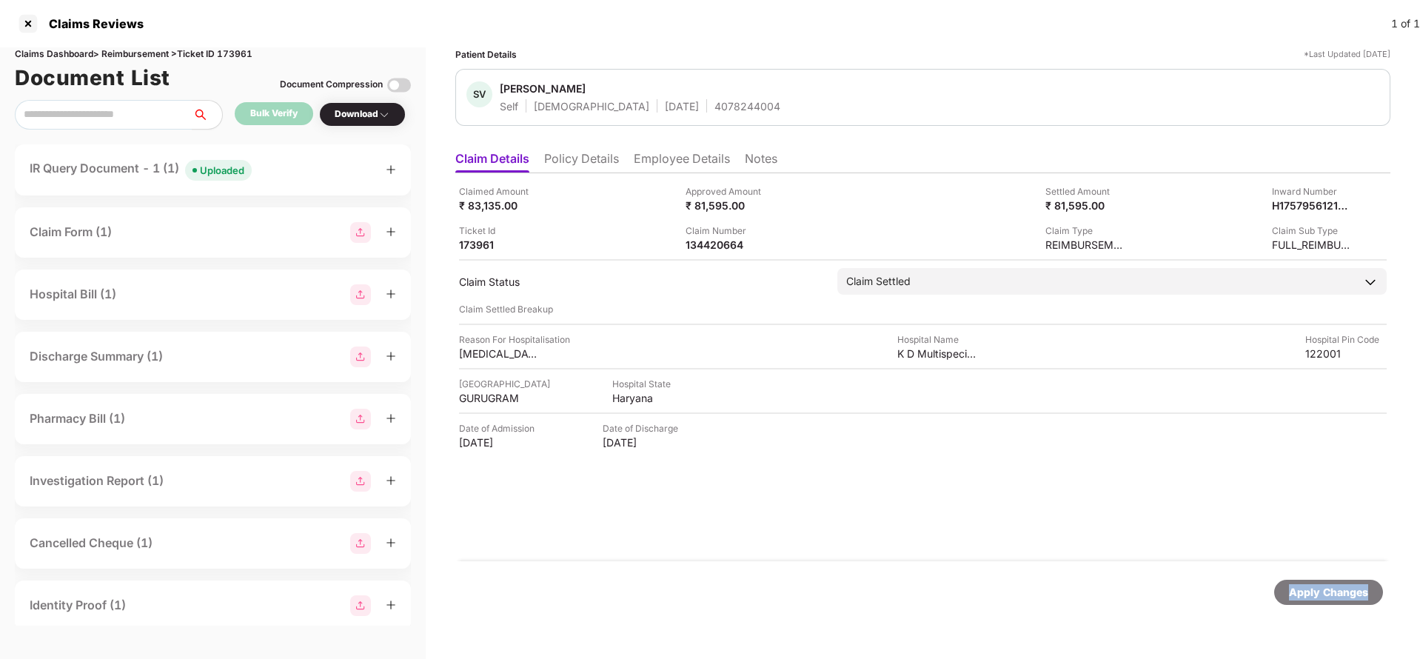
click at [1346, 594] on div "Apply Changes" at bounding box center [1328, 592] width 79 height 16
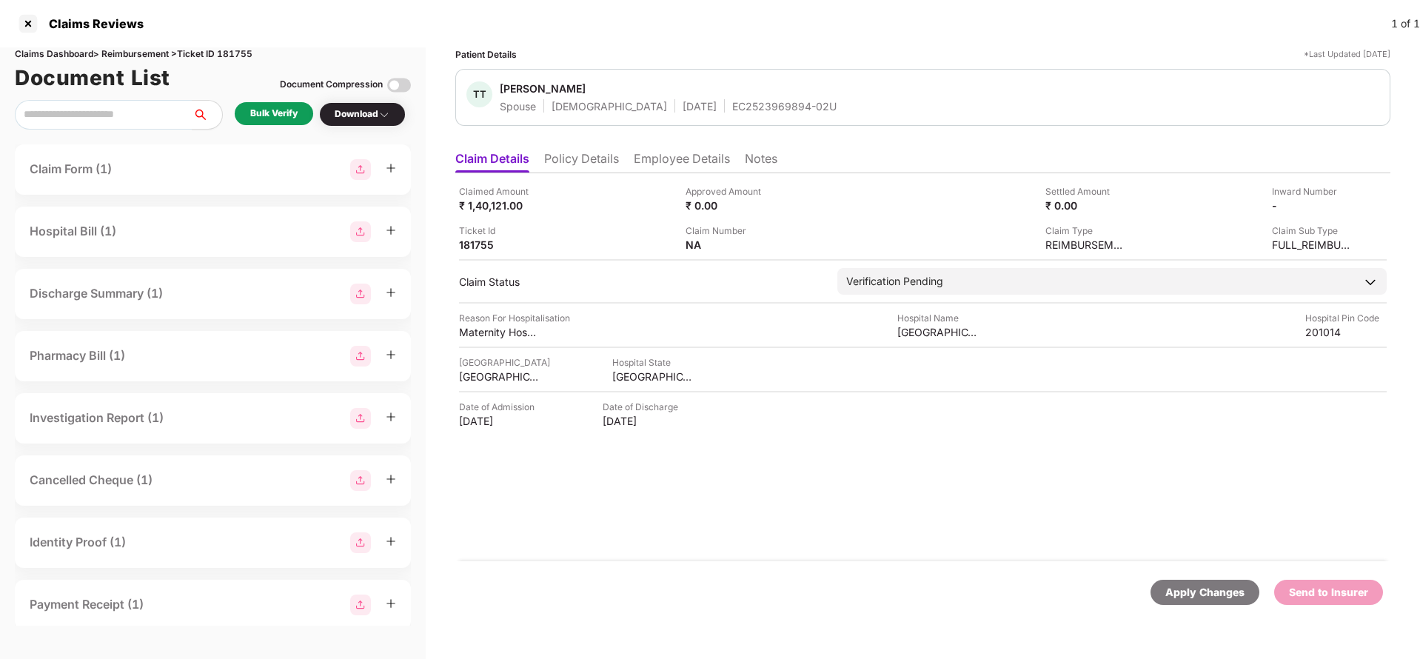
click at [590, 156] on li "Policy Details" at bounding box center [581, 161] width 75 height 21
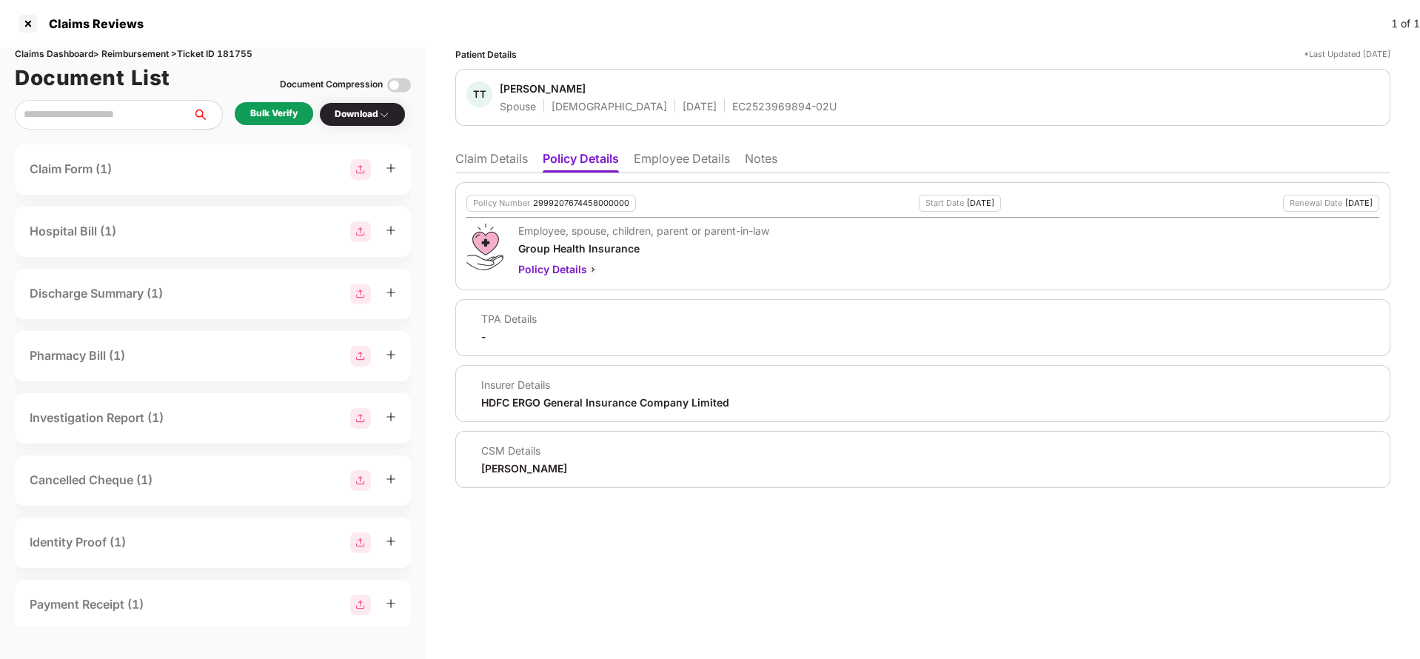
click at [679, 160] on li "Employee Details" at bounding box center [682, 161] width 96 height 21
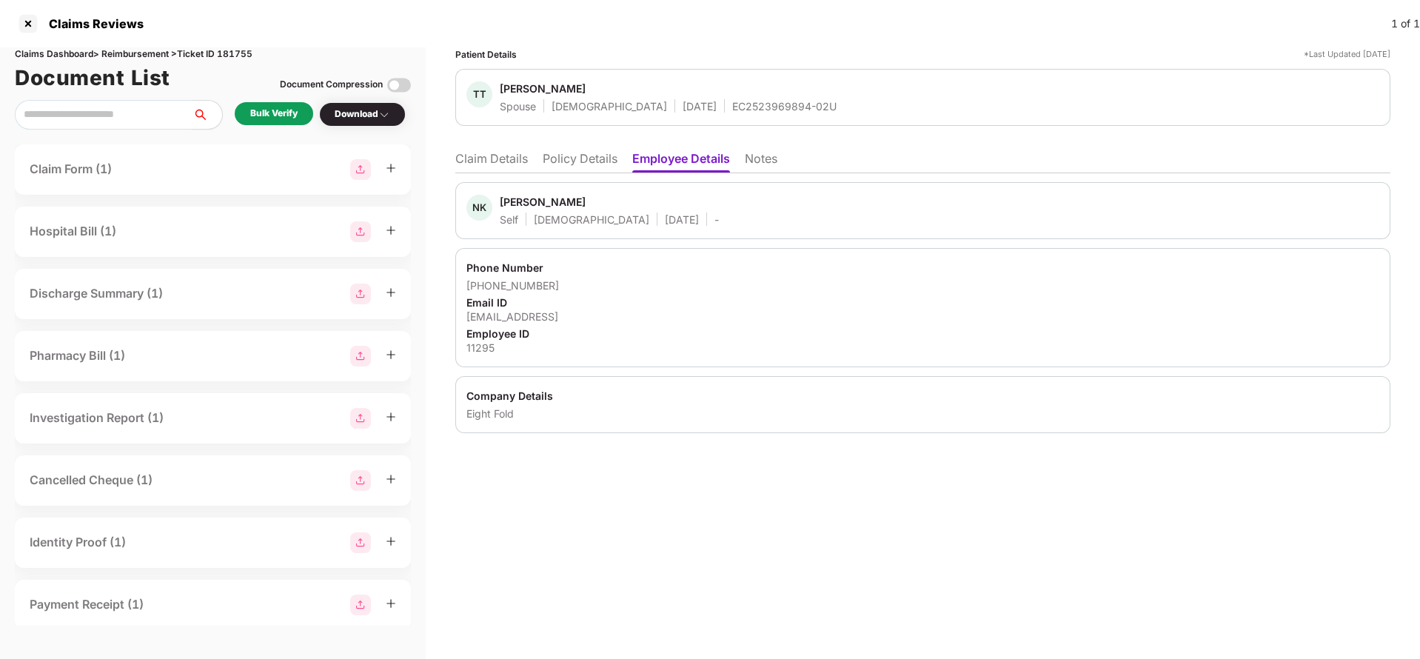
click at [503, 161] on li "Claim Details" at bounding box center [491, 161] width 73 height 21
